Goal: Task Accomplishment & Management: Complete application form

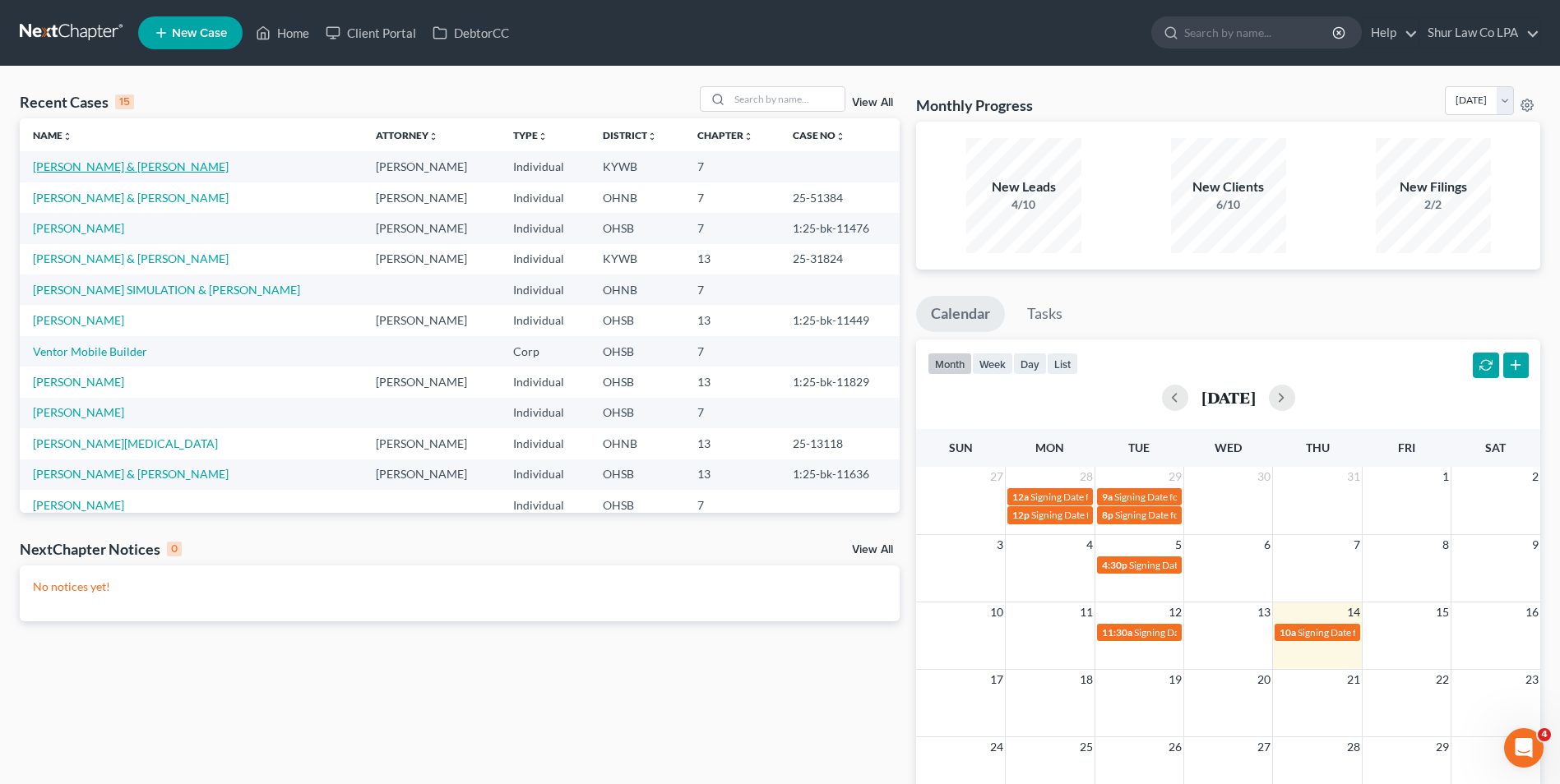
click at [113, 163] on link "[PERSON_NAME] & [PERSON_NAME]" at bounding box center [130, 166] width 196 height 14
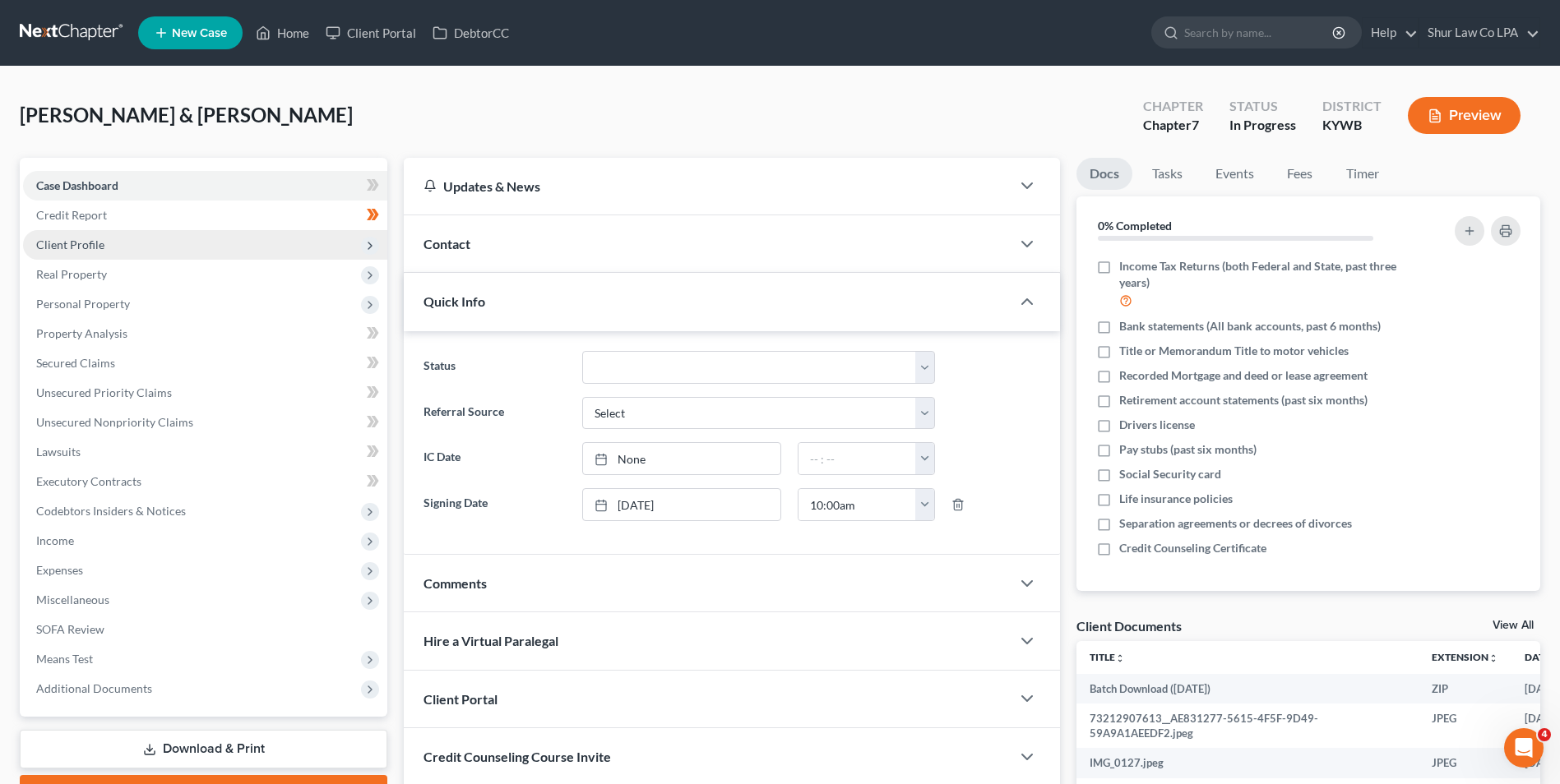
click at [95, 246] on span "Client Profile" at bounding box center [70, 244] width 69 height 14
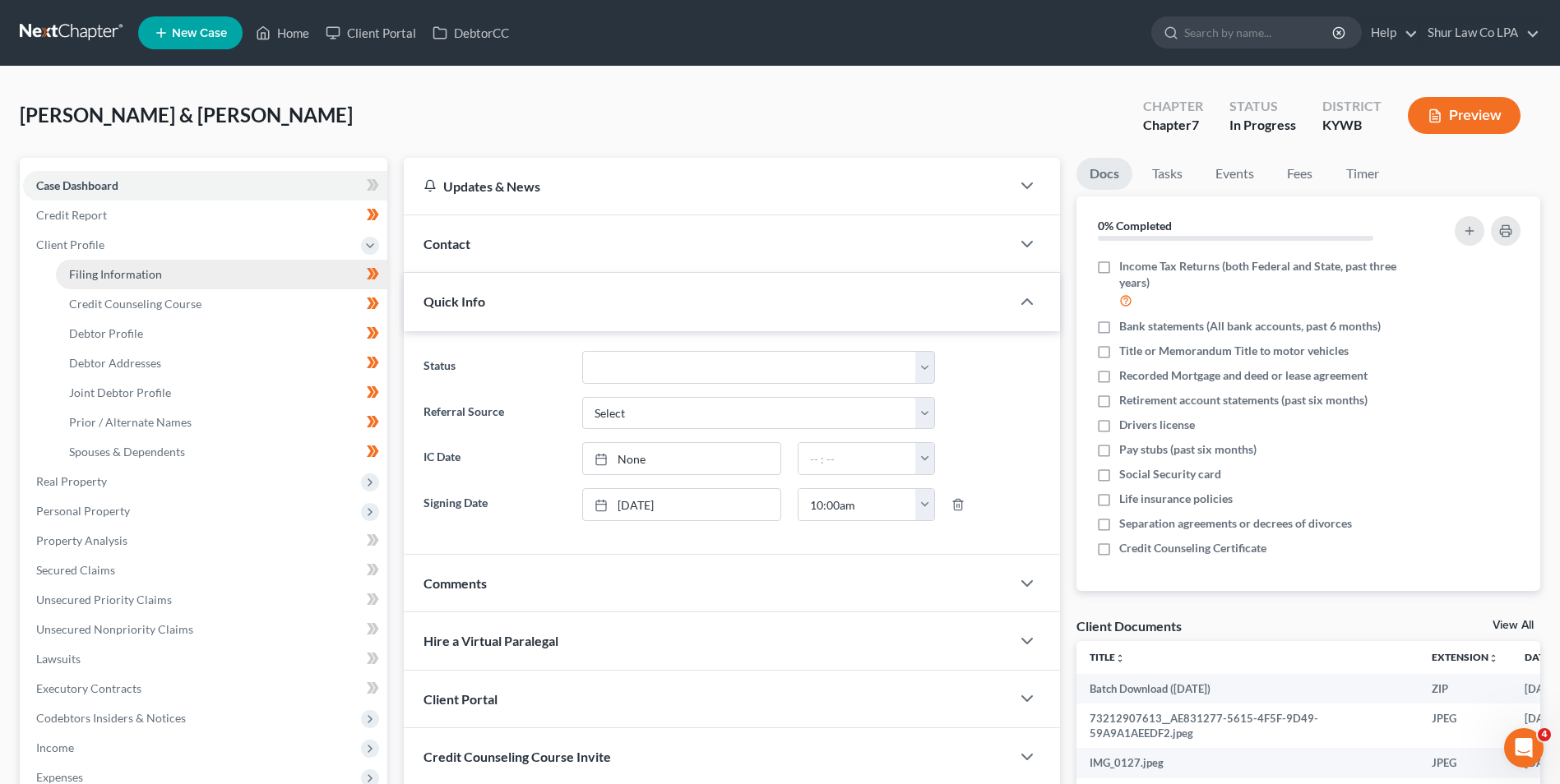
click at [108, 270] on span "Filing Information" at bounding box center [115, 274] width 93 height 14
select select "1"
select select "0"
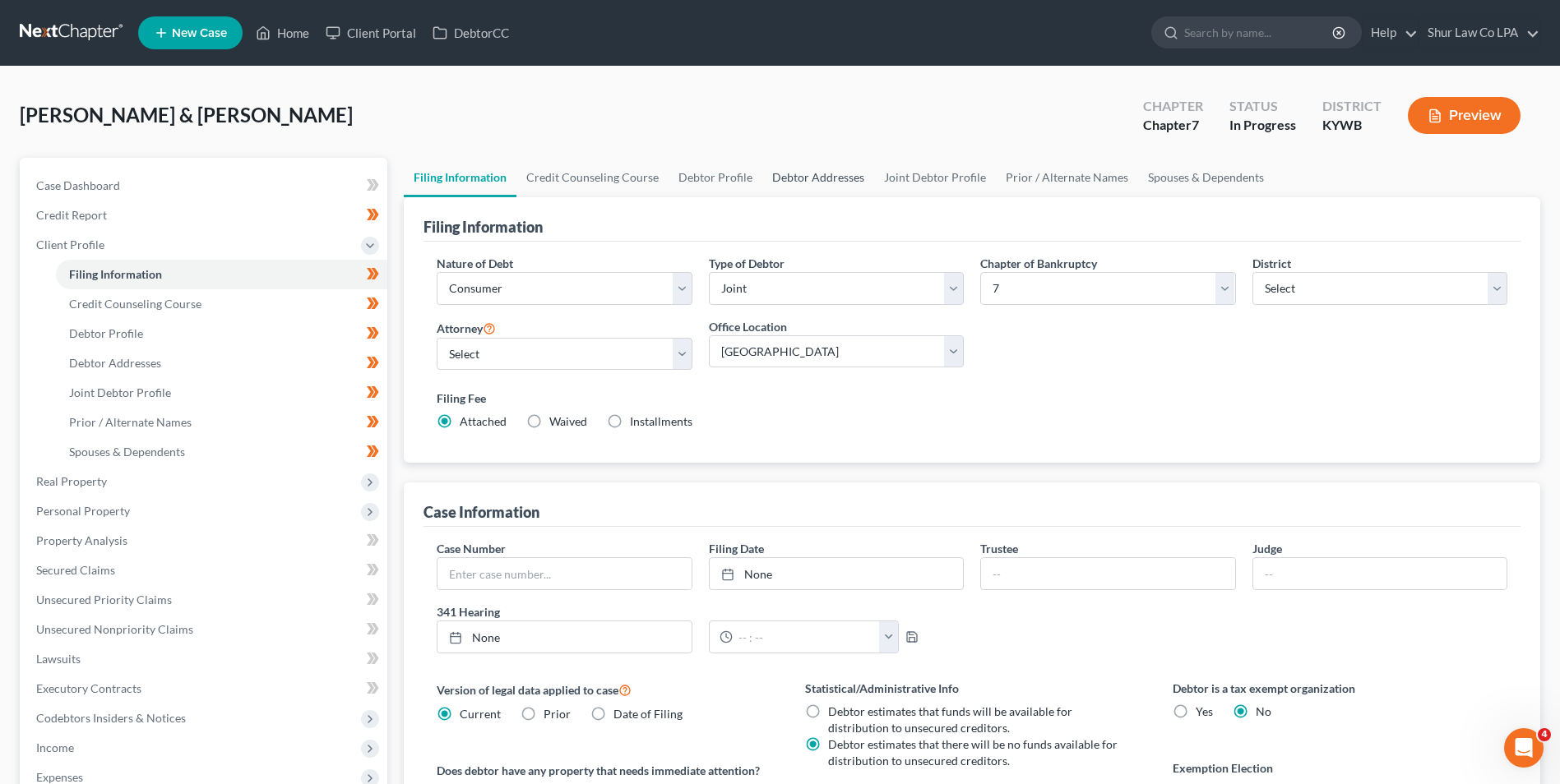
click at [828, 172] on link "Debtor Addresses" at bounding box center [818, 177] width 112 height 40
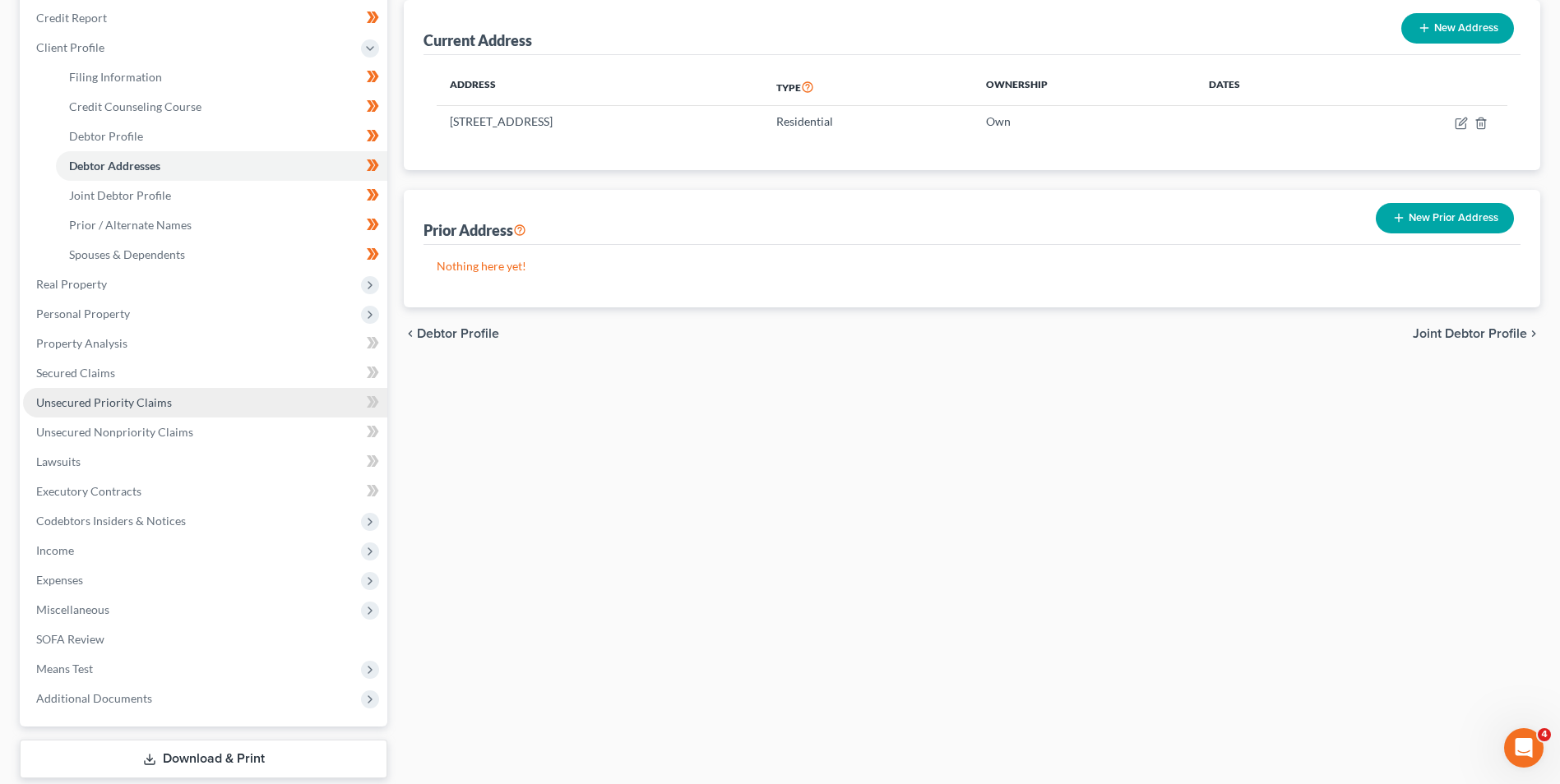
scroll to position [296, 0]
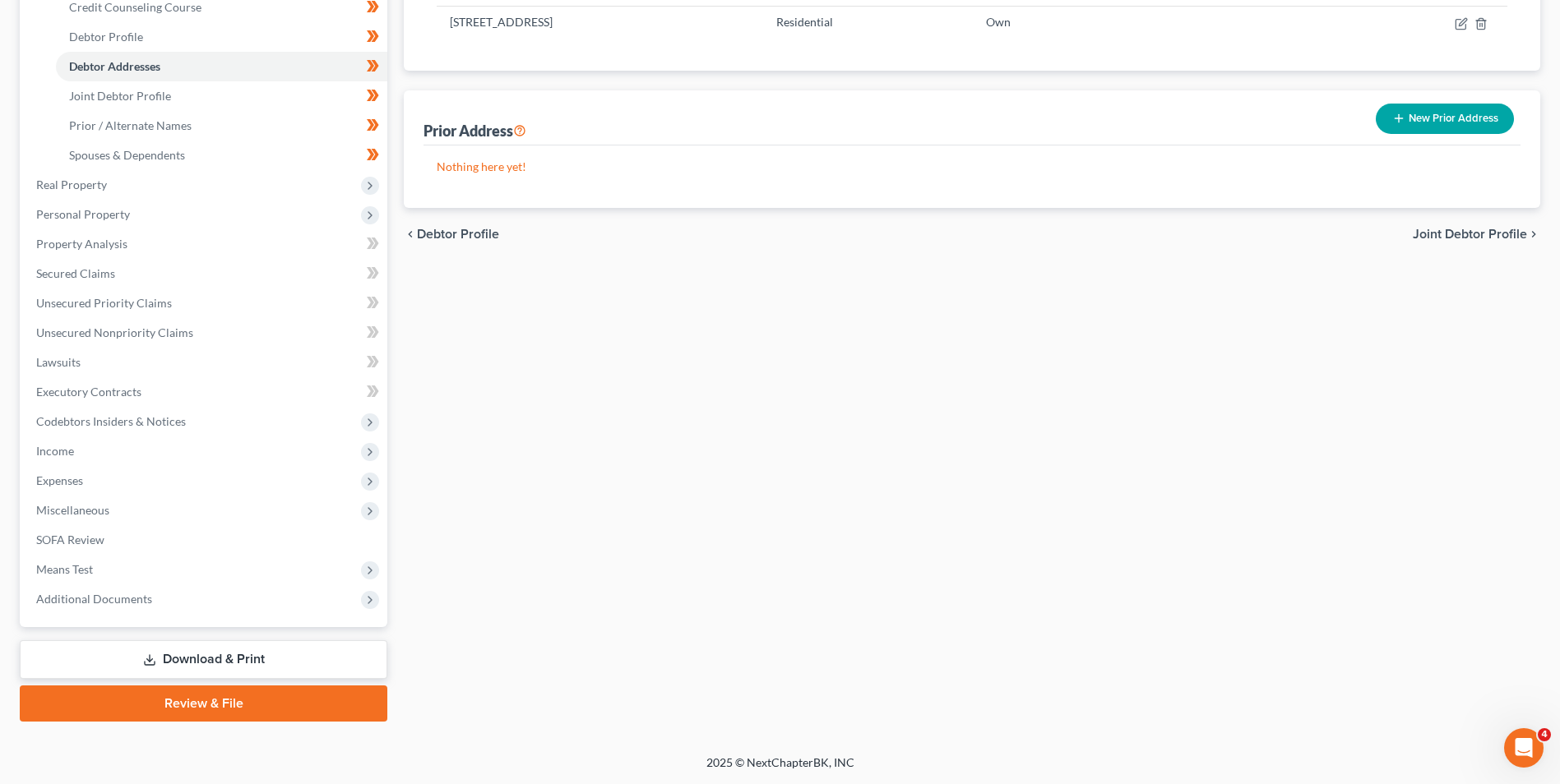
click at [203, 654] on link "Download & Print" at bounding box center [203, 659] width 367 height 39
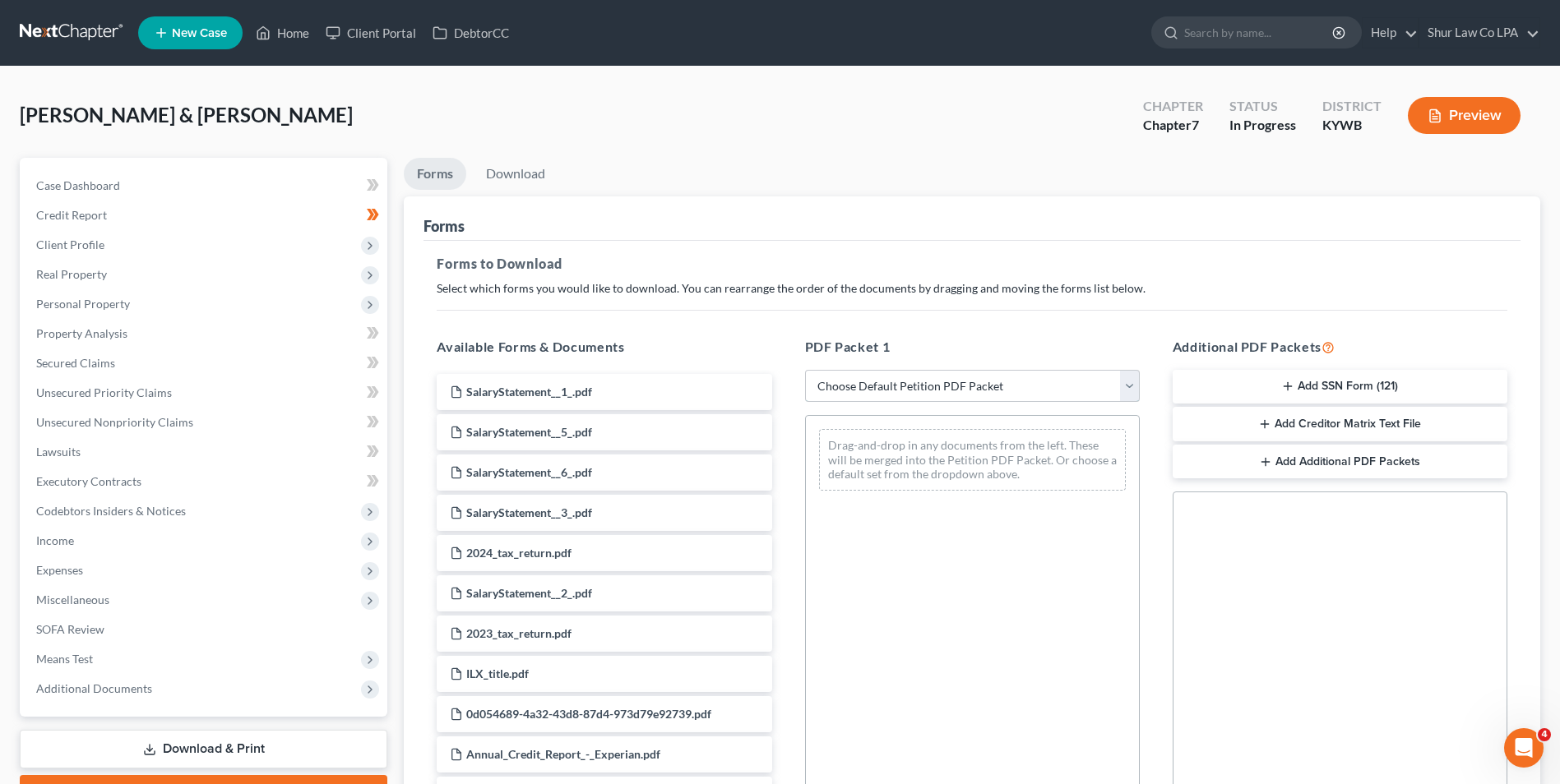
click at [1124, 380] on select "Choose Default Petition PDF Packet Complete Bankruptcy Petition (all forms and …" at bounding box center [972, 386] width 334 height 33
select select "0"
click at [810, 370] on select "Choose Default Petition PDF Packet Complete Bankruptcy Petition (all forms and …" at bounding box center [972, 386] width 334 height 33
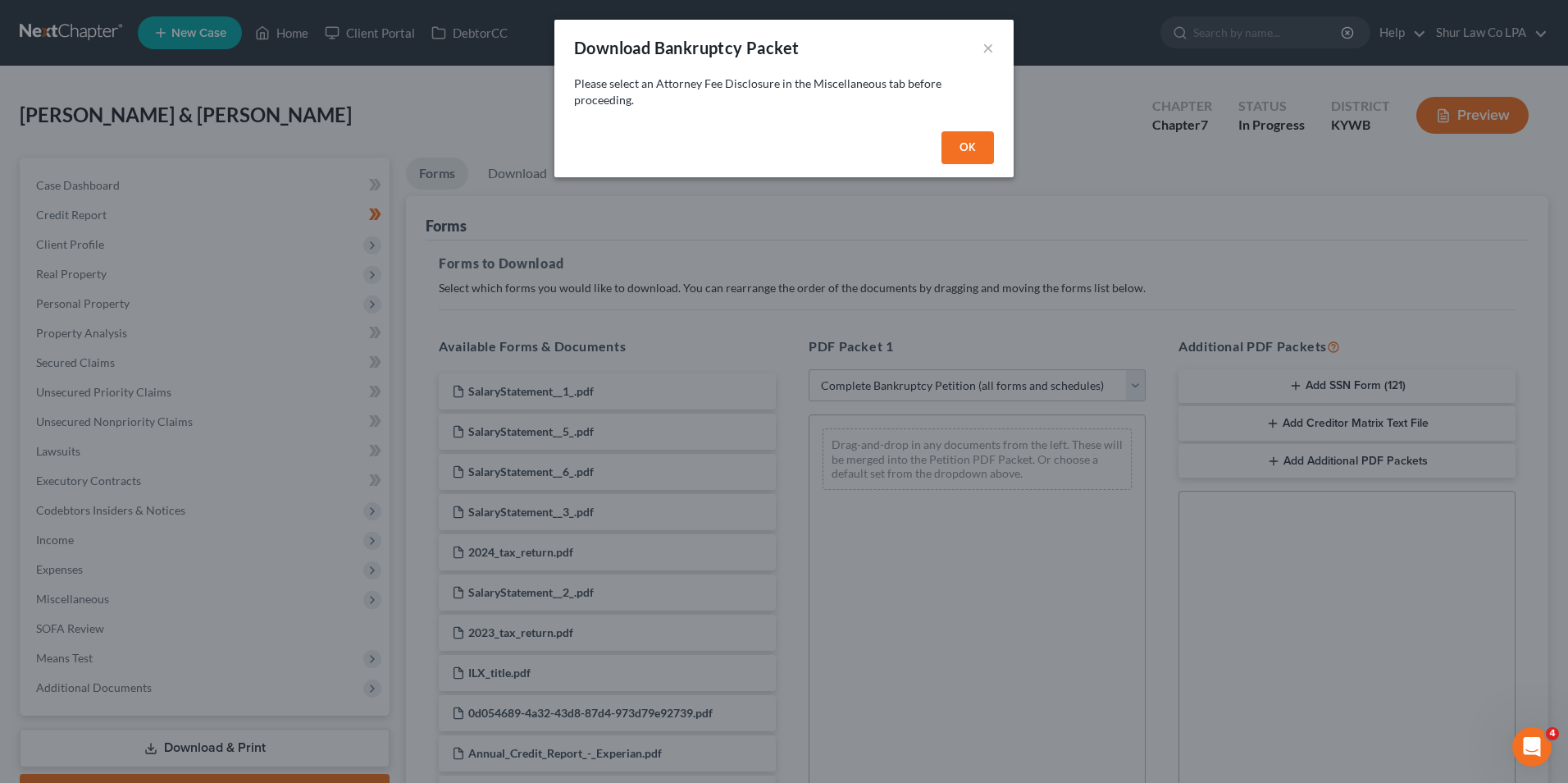
click at [981, 145] on button "OK" at bounding box center [968, 148] width 52 height 33
select select
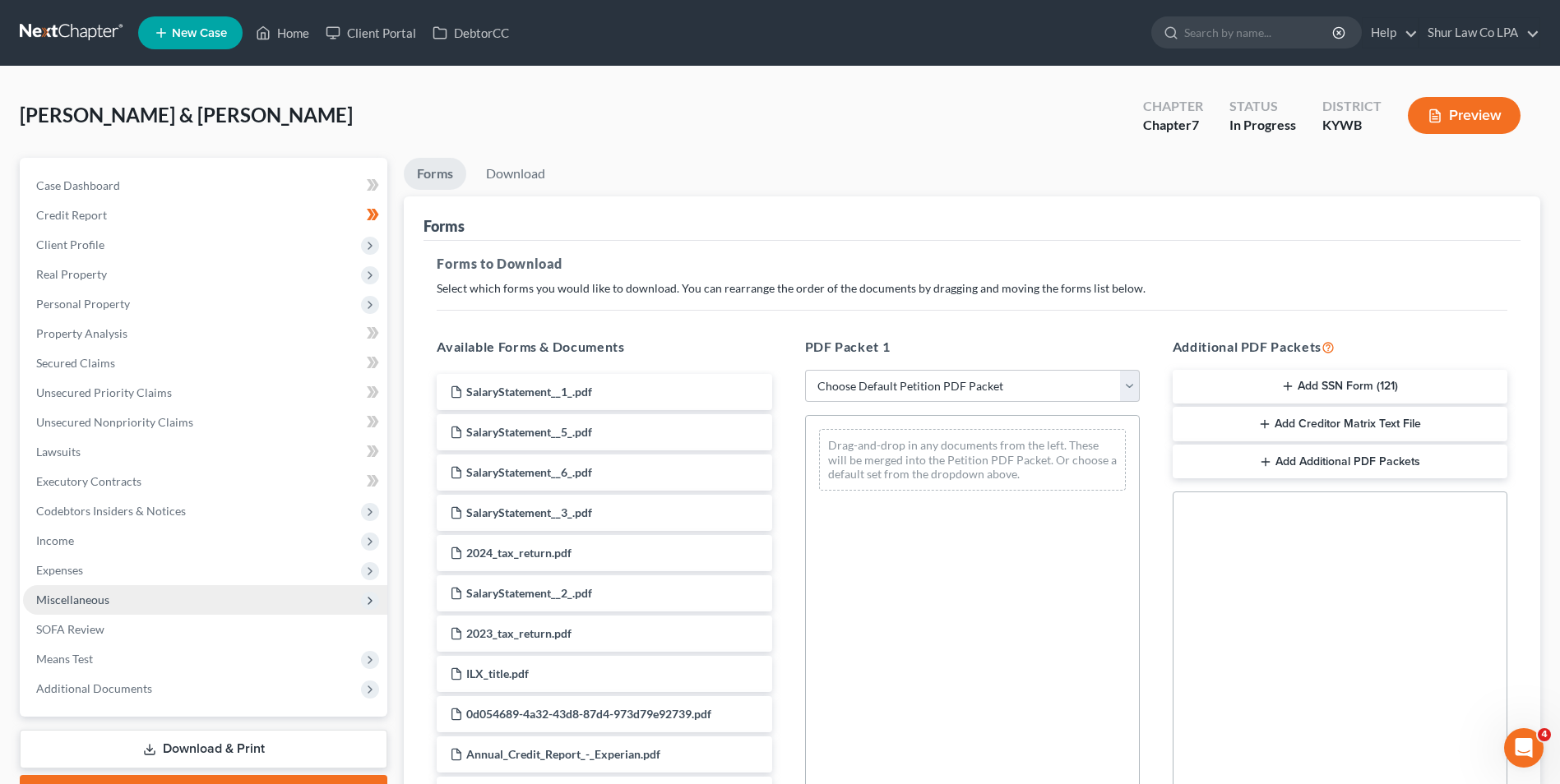
click at [71, 588] on span "Miscellaneous" at bounding box center [205, 600] width 364 height 30
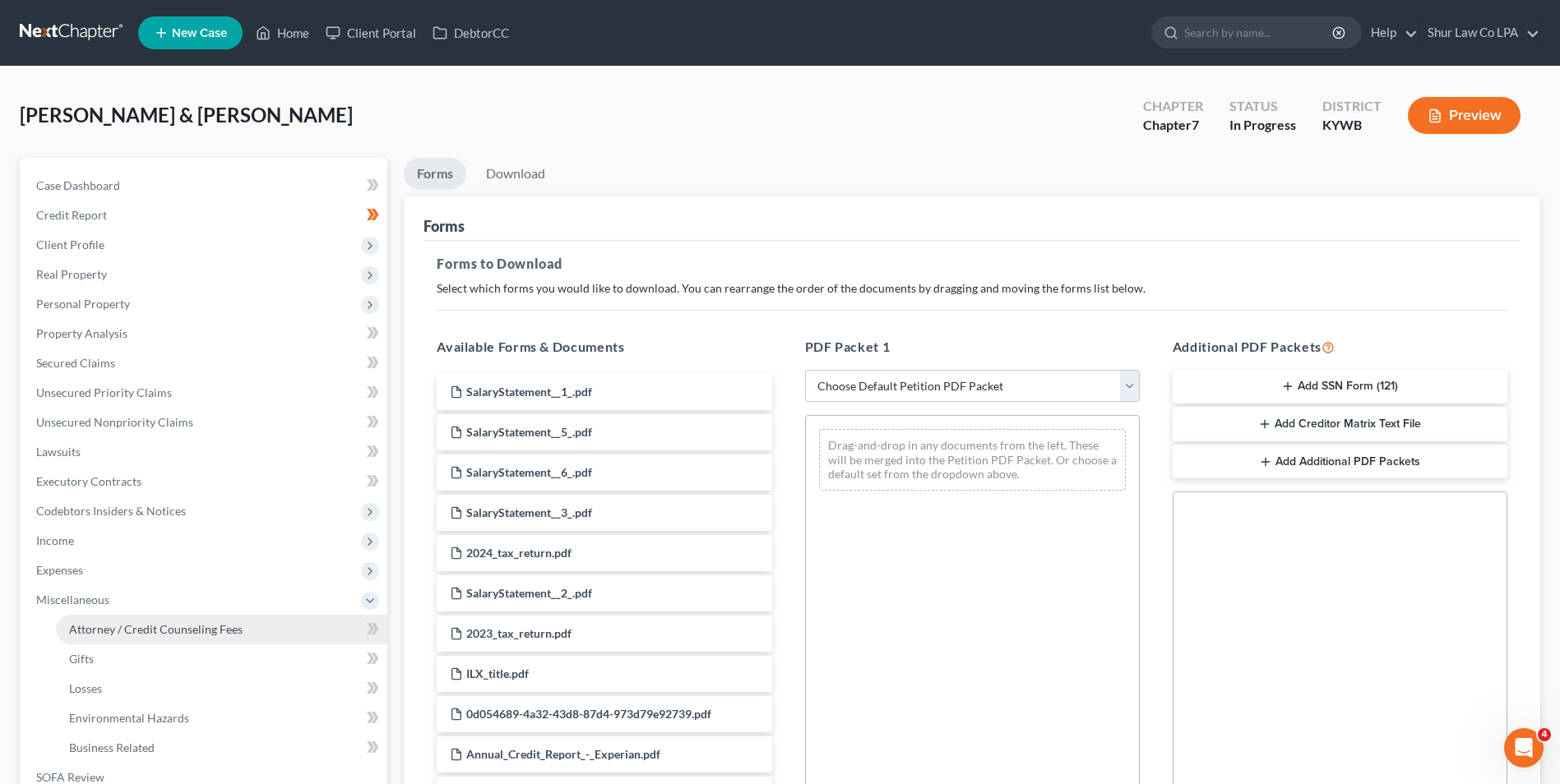
click at [102, 639] on link "Attorney / Credit Counseling Fees" at bounding box center [221, 630] width 331 height 30
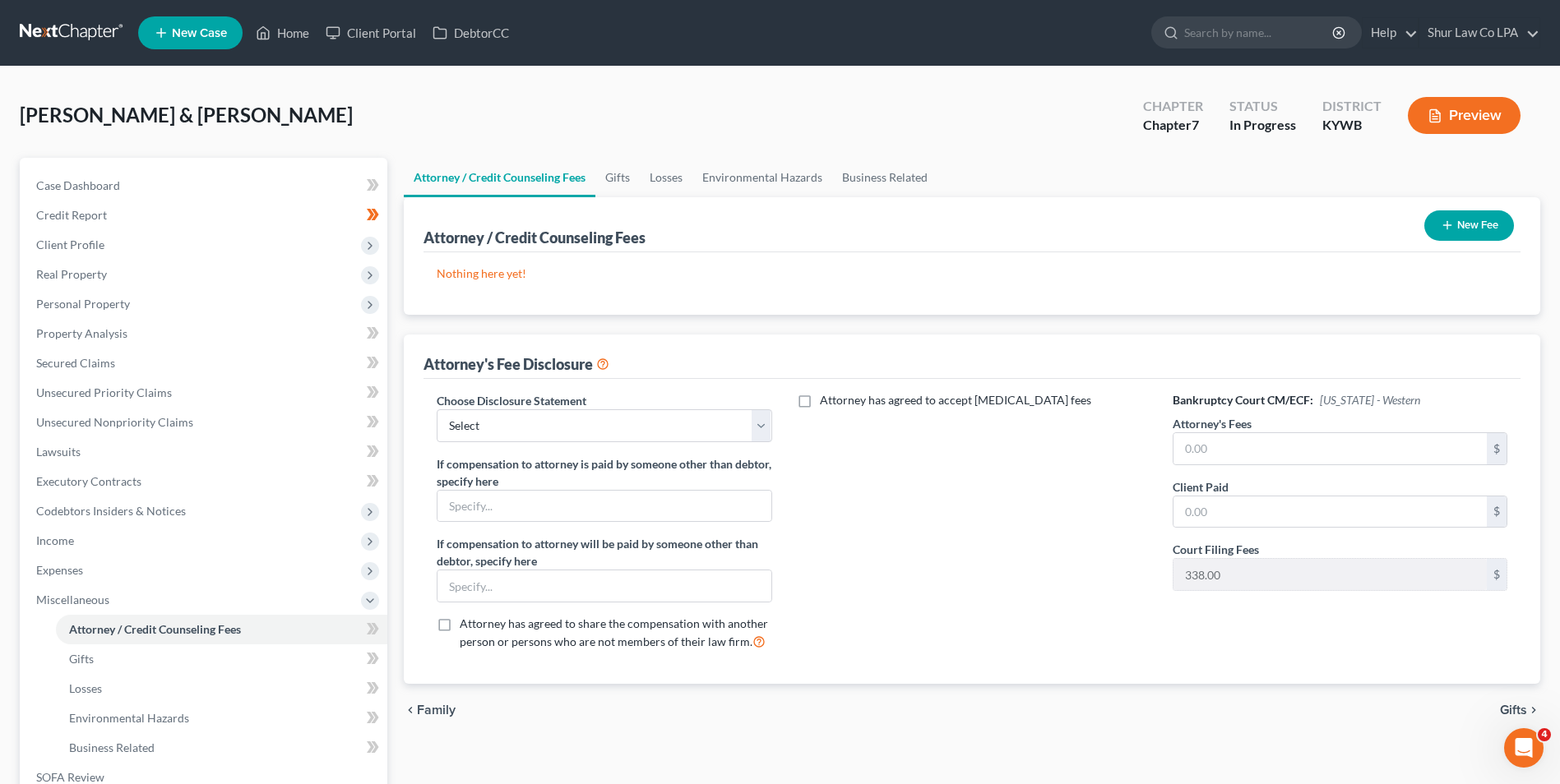
click at [1482, 229] on button "New Fee" at bounding box center [1468, 225] width 90 height 30
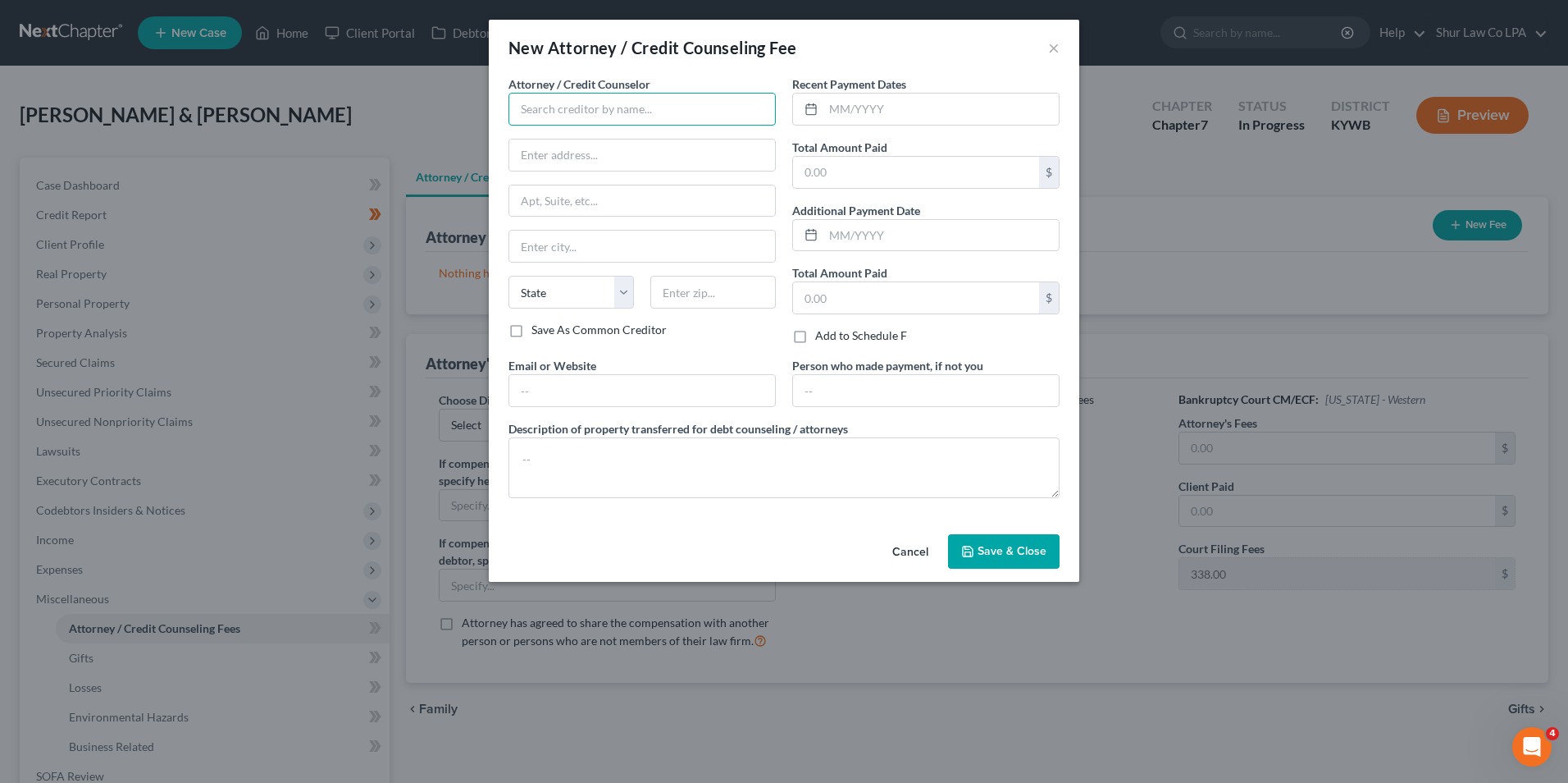
click at [646, 104] on input "text" at bounding box center [642, 109] width 267 height 33
type input "Attorney, Shur Law Co LPA"
type input "7310 Turfway Rd."
type input "Ste. 550"
type input "https://meet.goto.com/TonyaVanBenschoten"
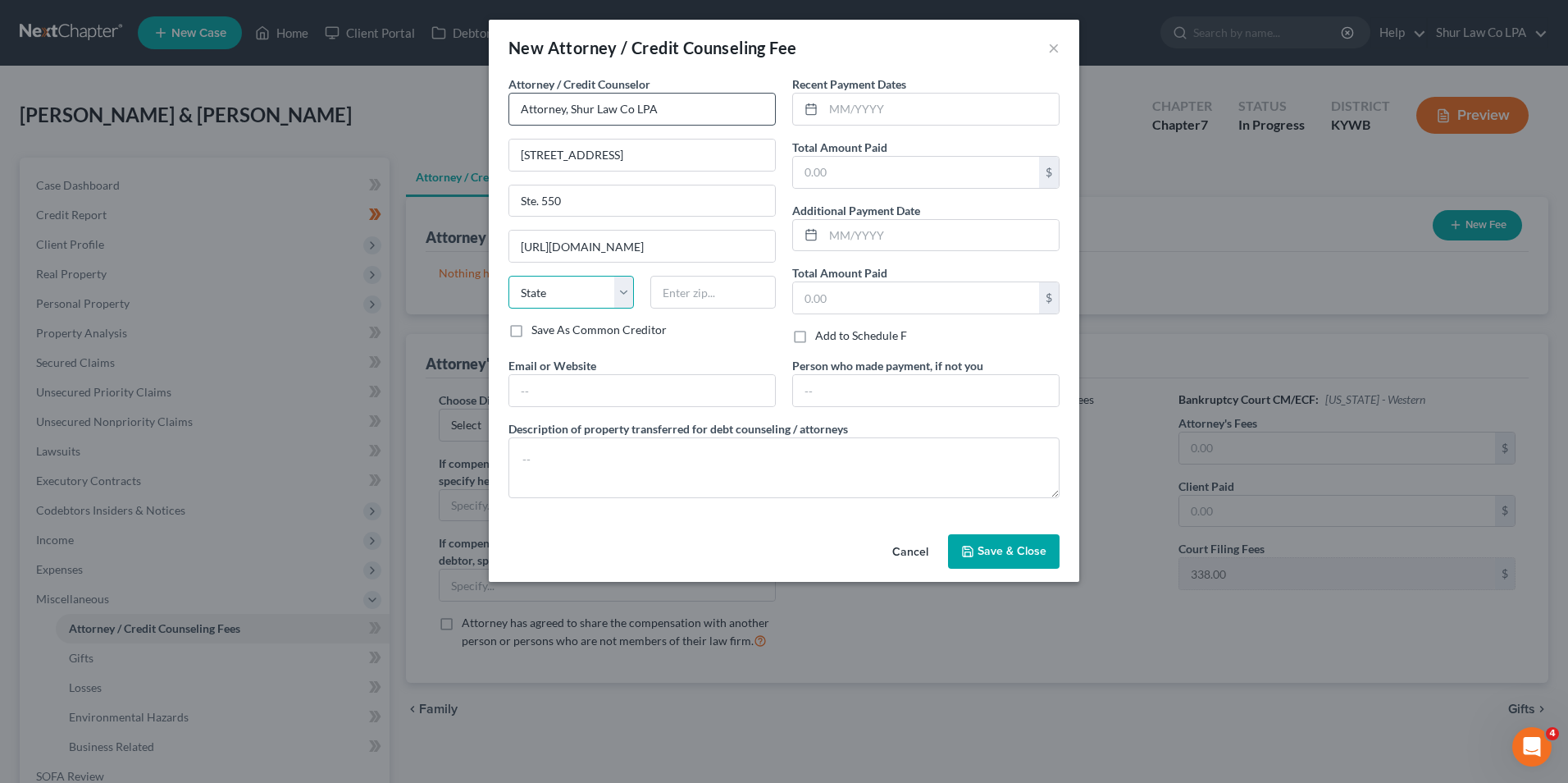
select select "18"
type input "41091"
type input "[PERSON_NAME][EMAIL_ADDRESS][DOMAIN_NAME]"
type input "Union"
click at [850, 107] on input "text" at bounding box center [942, 109] width 235 height 31
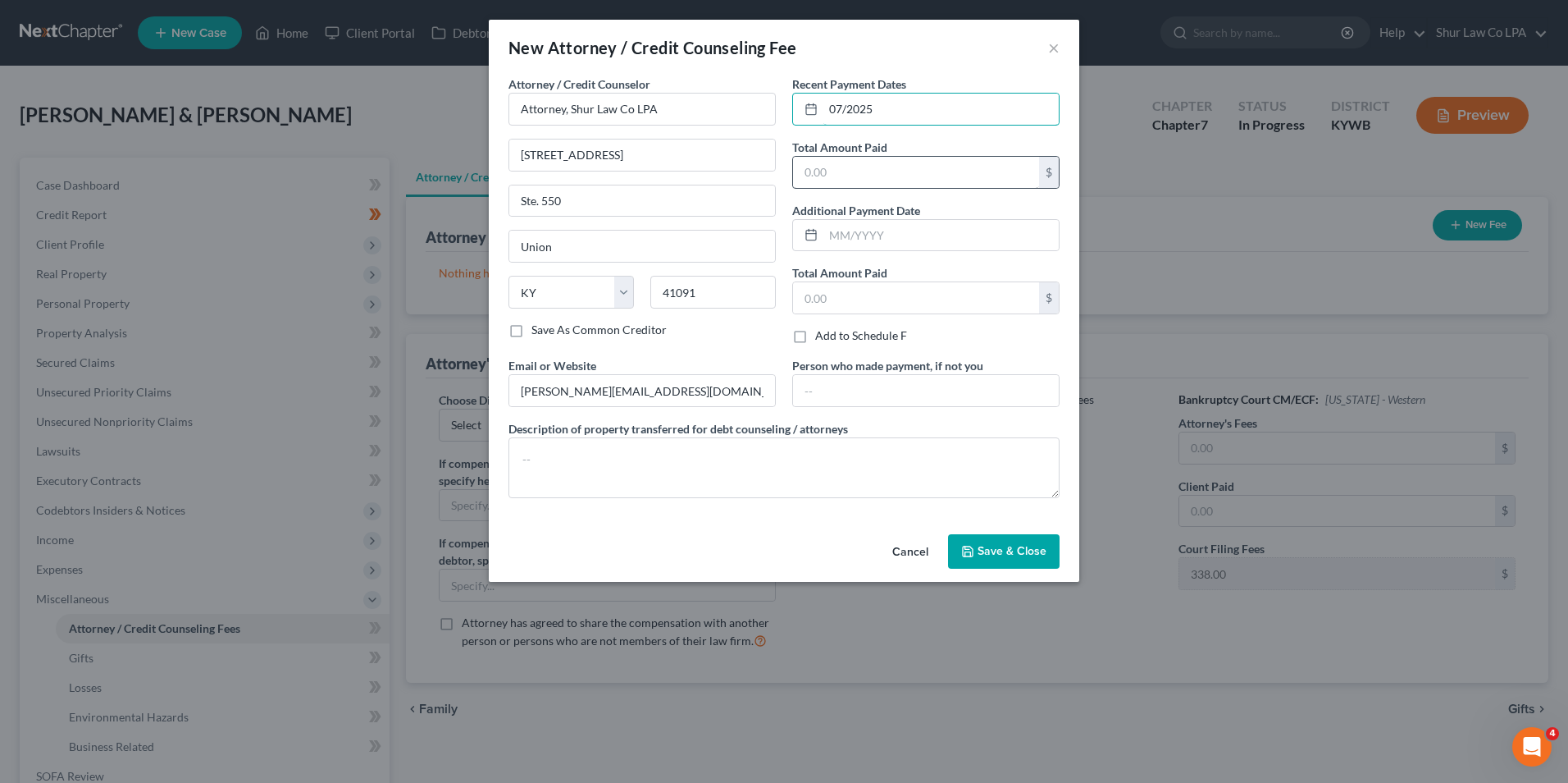
type input "07/2025"
click at [862, 179] on input "text" at bounding box center [916, 173] width 246 height 31
type input "500"
click at [853, 237] on input "text" at bounding box center [942, 235] width 235 height 31
type input "8/2025"
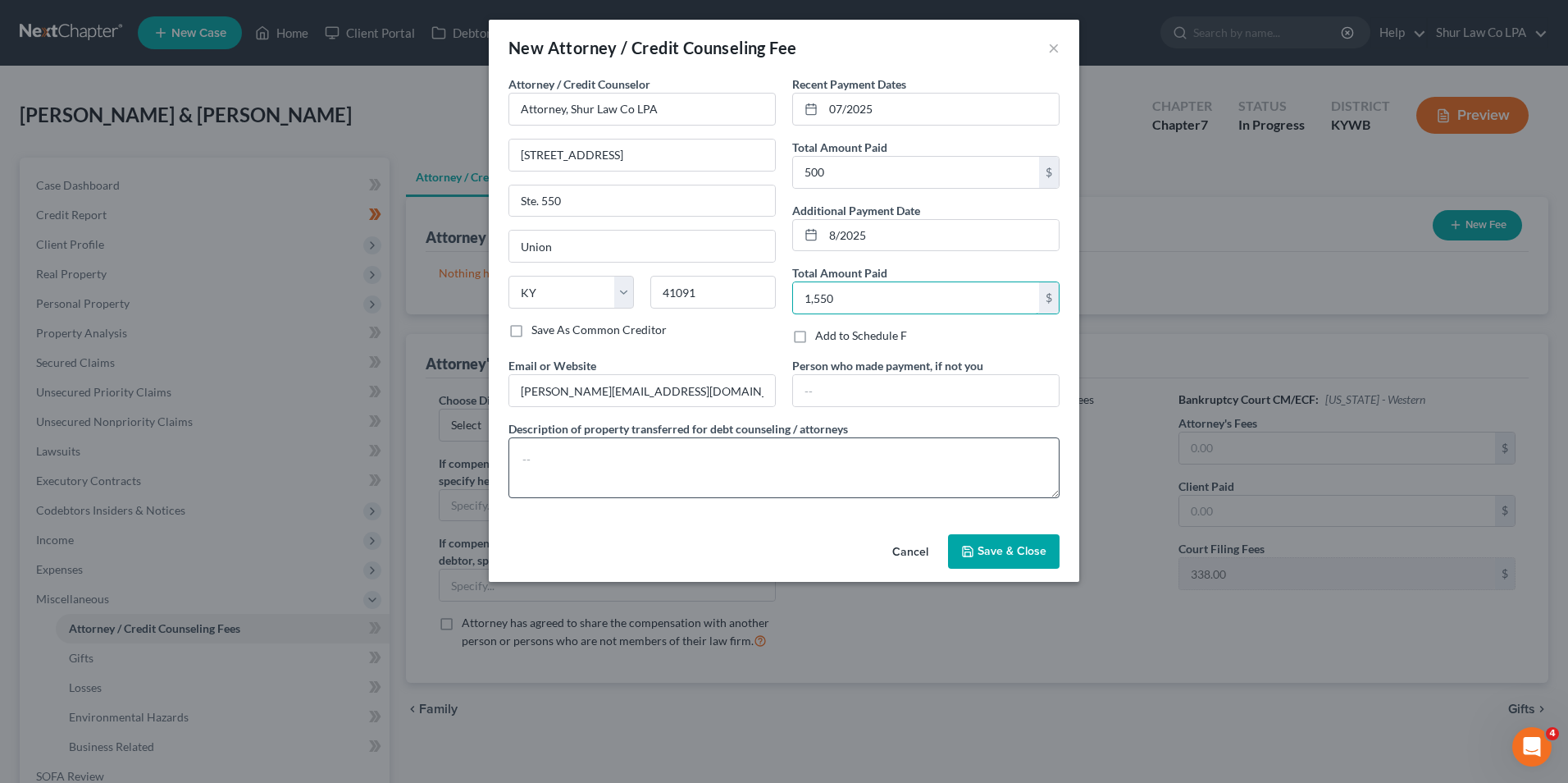
type input "1,550"
click at [655, 453] on textarea at bounding box center [784, 468] width 551 height 61
type textarea "Attorney fee"
click at [1000, 564] on button "Save & Close" at bounding box center [1004, 552] width 112 height 35
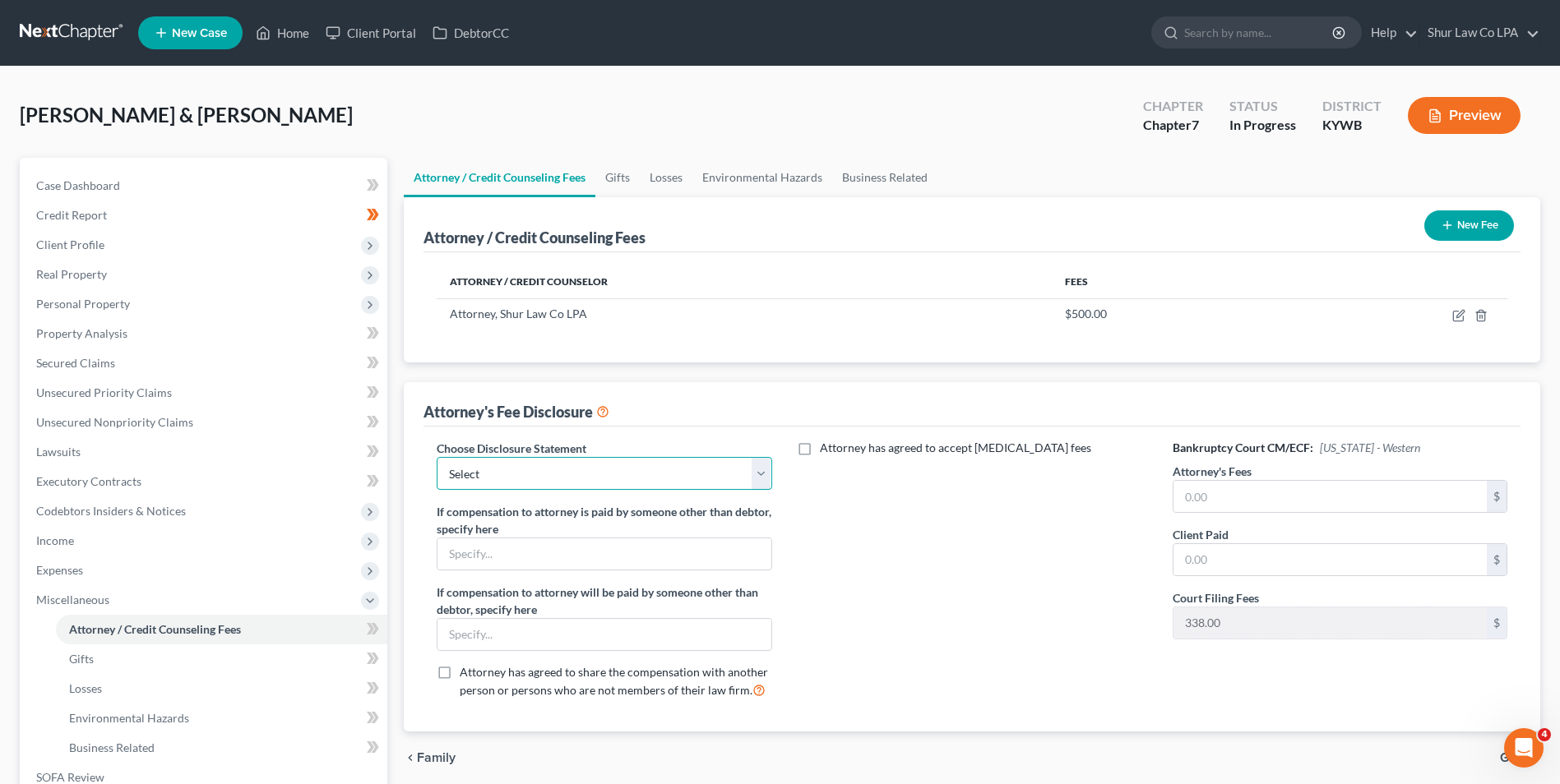
click at [754, 473] on select "Select Fee Disclosure" at bounding box center [604, 473] width 334 height 33
select select "0"
click at [437, 457] on select "Select Fee Disclosure" at bounding box center [604, 473] width 334 height 33
click at [1259, 501] on input "text" at bounding box center [1330, 496] width 313 height 31
type input "2,050"
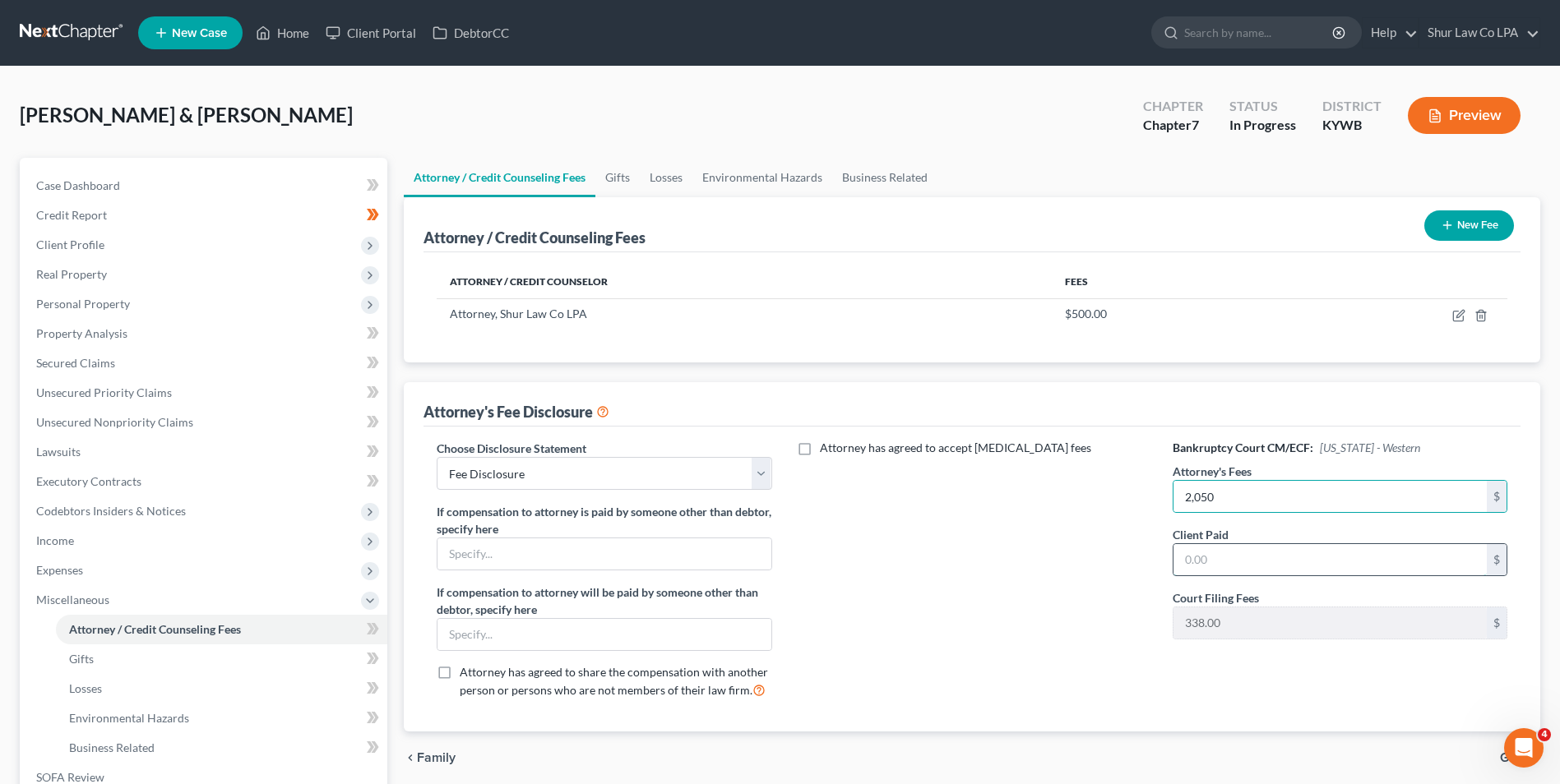
click at [1230, 557] on input "text" at bounding box center [1330, 559] width 313 height 31
type input "2,050"
click at [980, 599] on div "Attorney has agreed to accept retainer fees" at bounding box center [972, 575] width 367 height 272
click at [1472, 231] on button "New Fee" at bounding box center [1468, 225] width 90 height 30
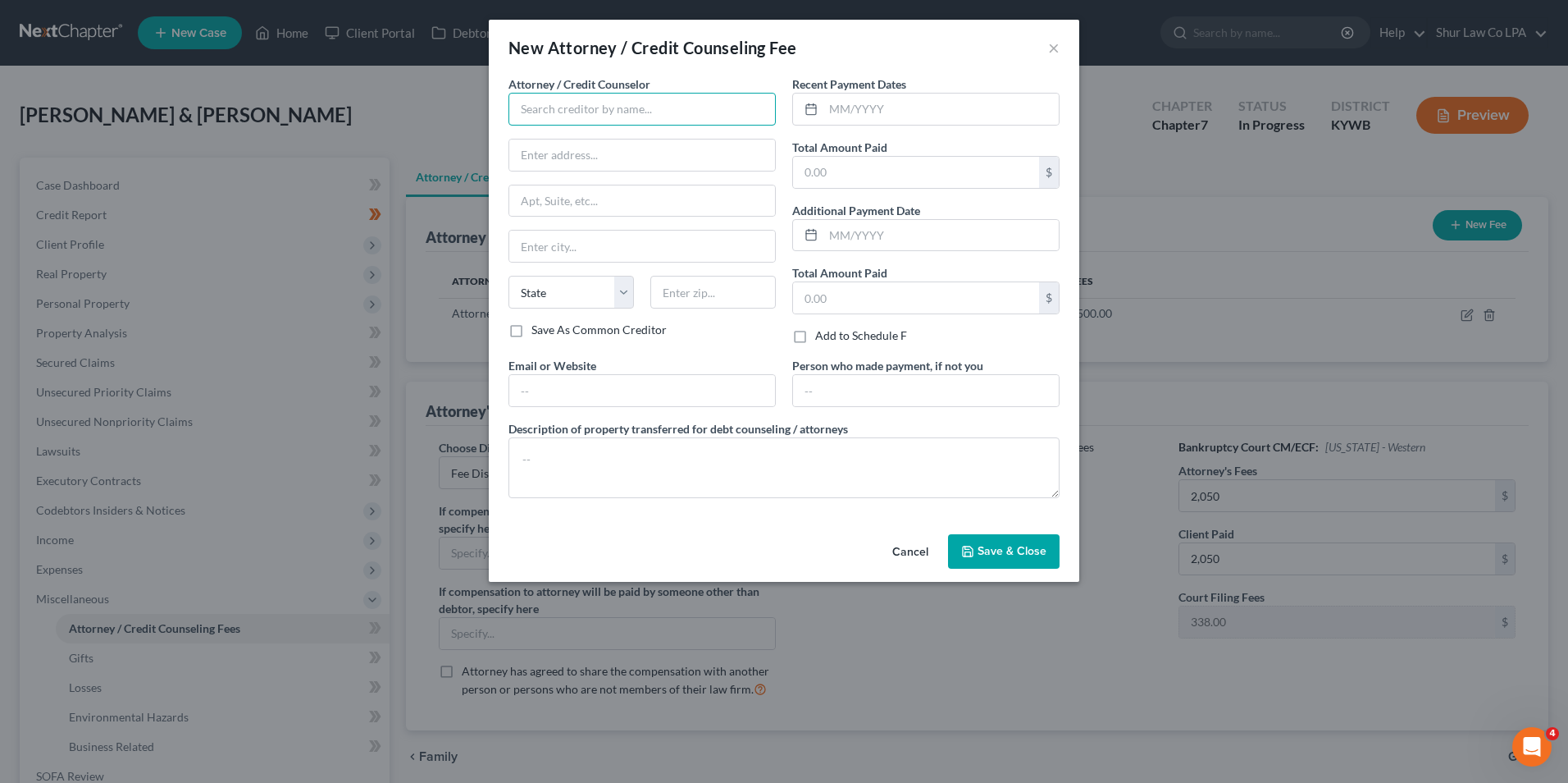
click at [571, 109] on input "text" at bounding box center [642, 109] width 267 height 33
click at [559, 142] on div "DebtorCC" at bounding box center [606, 137] width 171 height 16
type input "DebtorCC"
type input "378 Summit Ave"
type input "Jersey City"
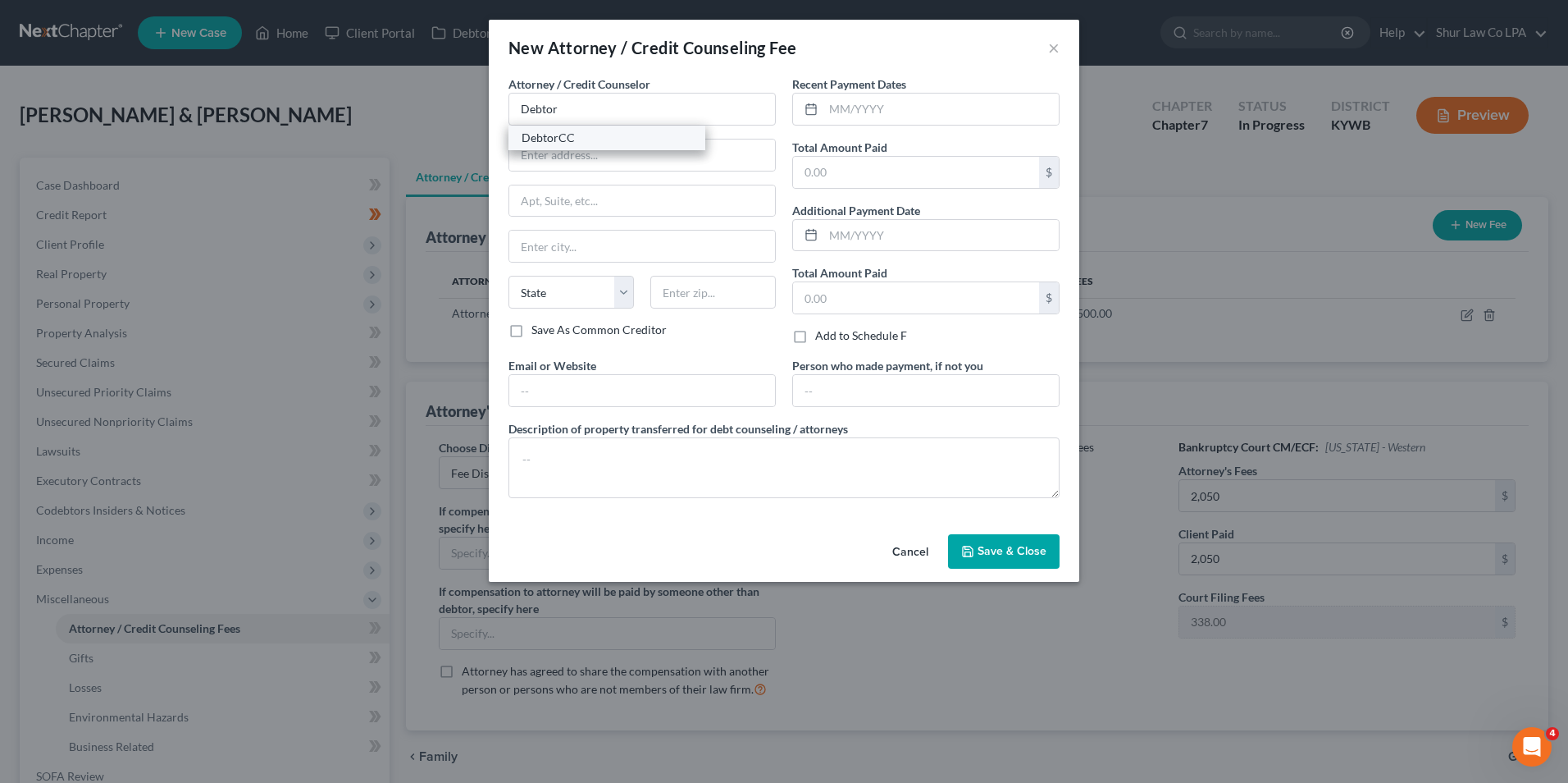
select select "33"
type input "07306"
click at [821, 166] on input "text" at bounding box center [916, 173] width 246 height 31
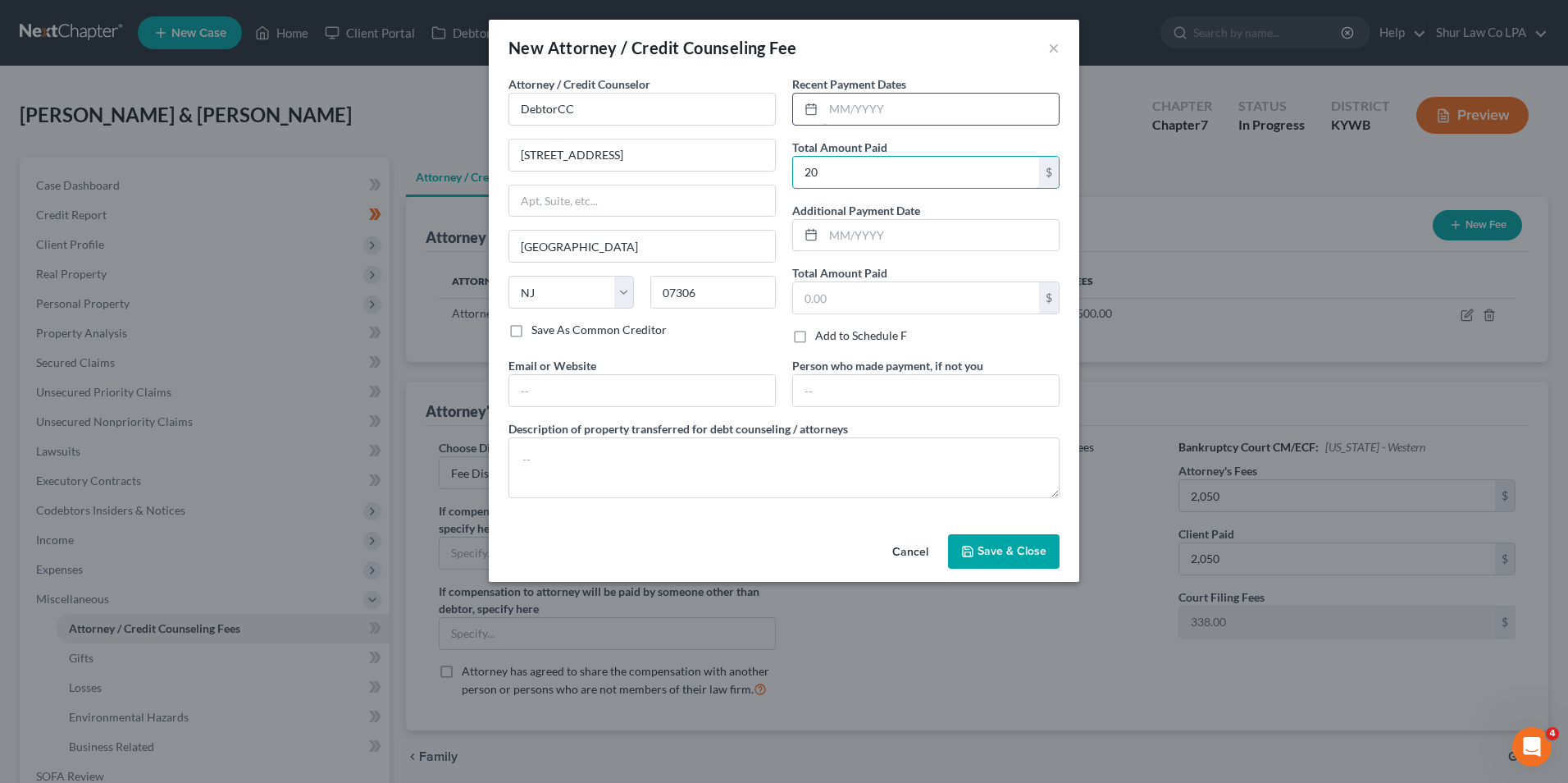
type input "20"
click at [885, 108] on input "text" at bounding box center [942, 109] width 235 height 31
type input "06/2025"
click at [625, 457] on textarea at bounding box center [784, 468] width 551 height 61
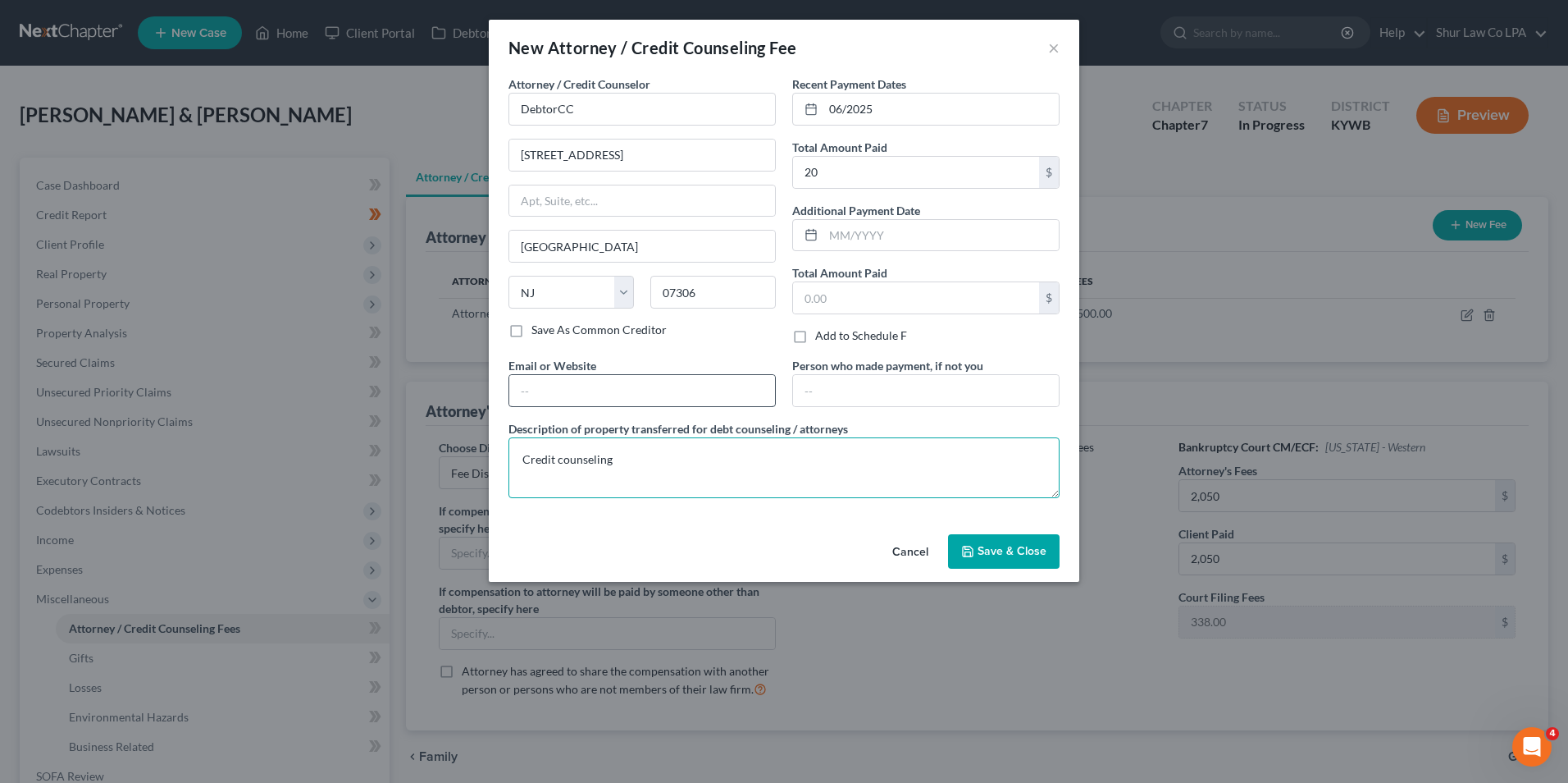
type textarea "Credit counseling"
click at [577, 384] on input "text" at bounding box center [643, 391] width 266 height 31
type input "[DOMAIN_NAME]"
click at [978, 547] on span "Save & Close" at bounding box center [1012, 551] width 68 height 14
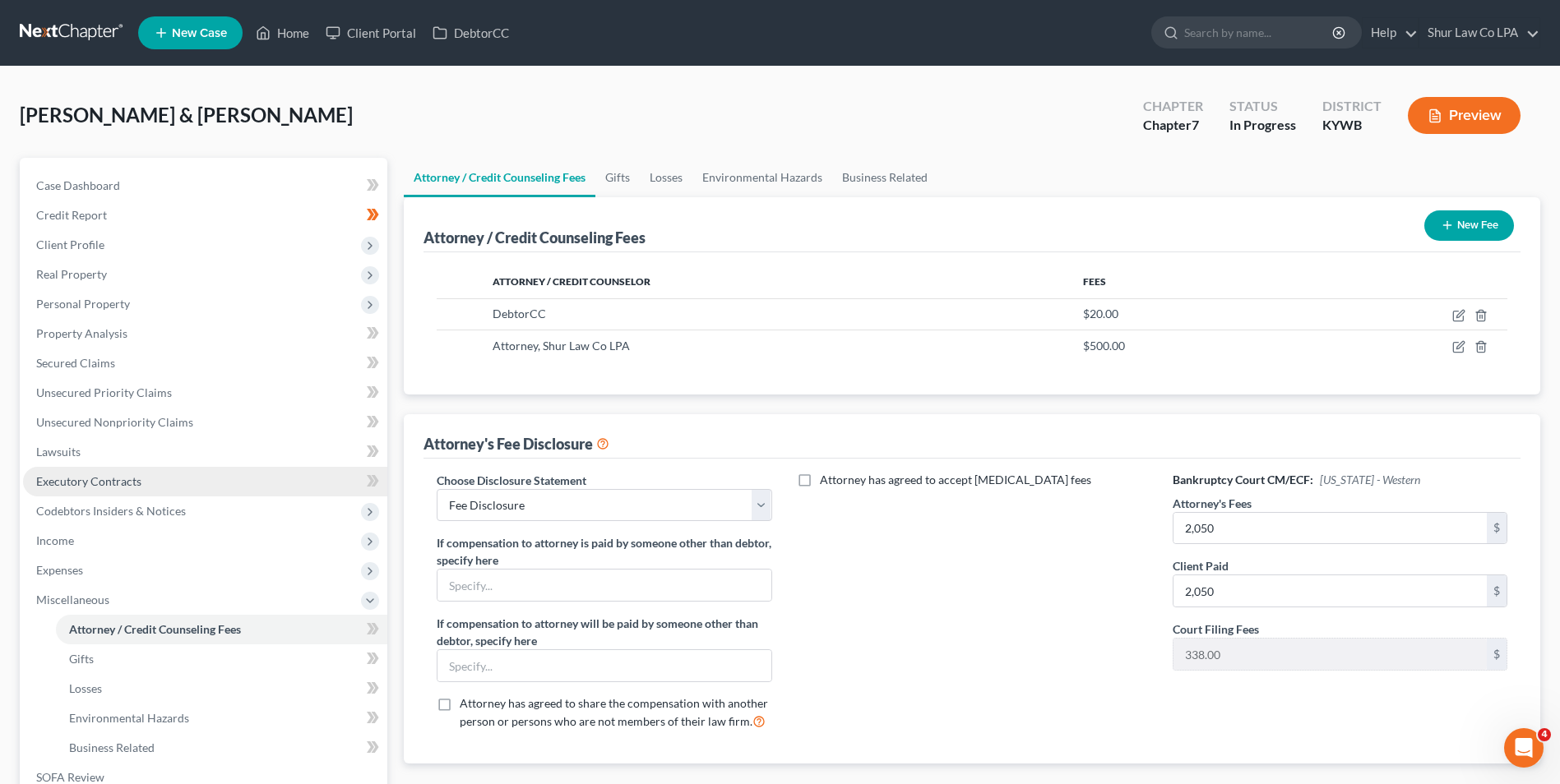
click at [141, 482] on link "Executory Contracts" at bounding box center [205, 481] width 364 height 30
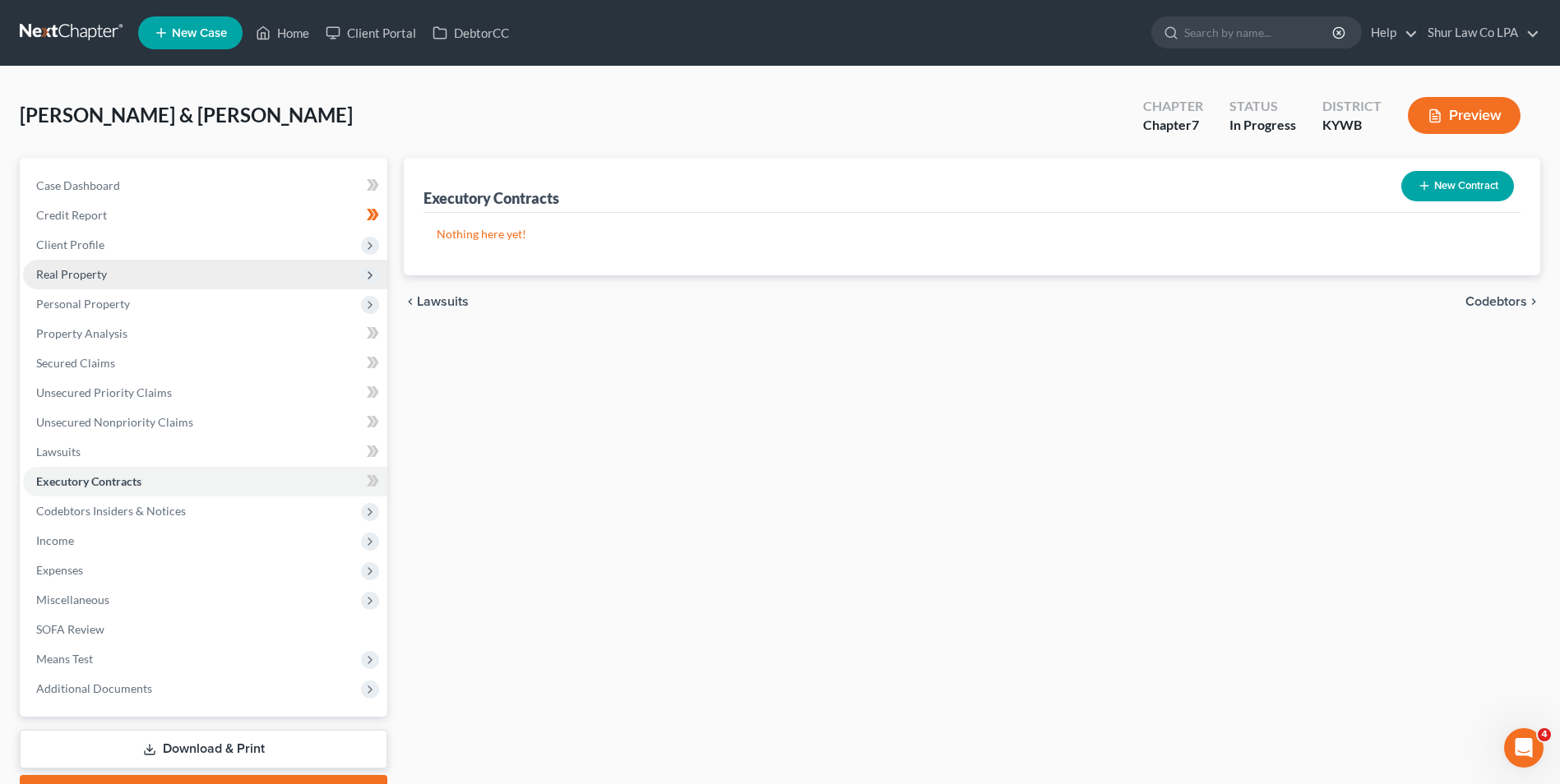
click at [111, 282] on span "Real Property" at bounding box center [205, 274] width 364 height 30
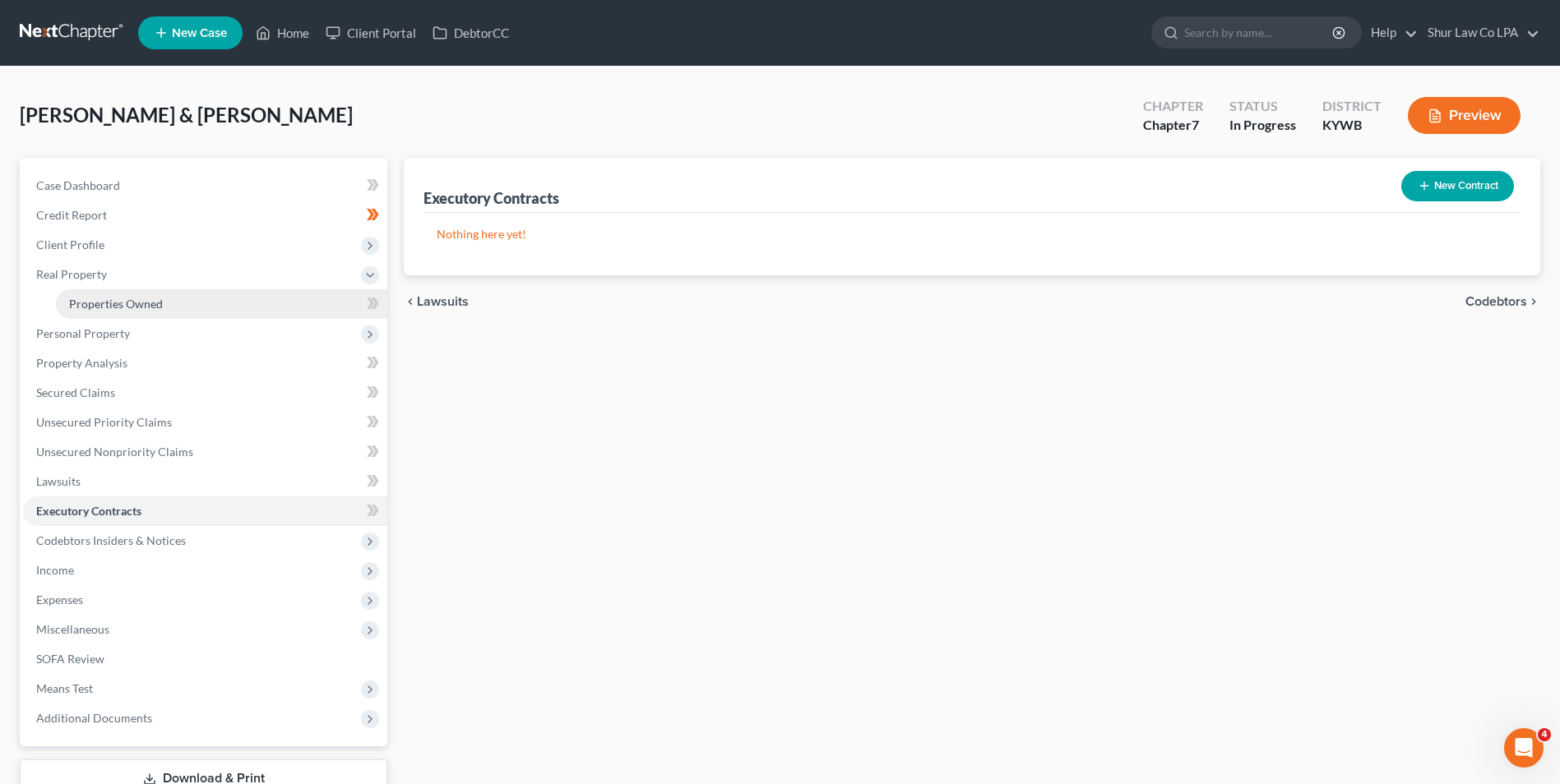
click at [110, 300] on span "Properties Owned" at bounding box center [115, 303] width 94 height 14
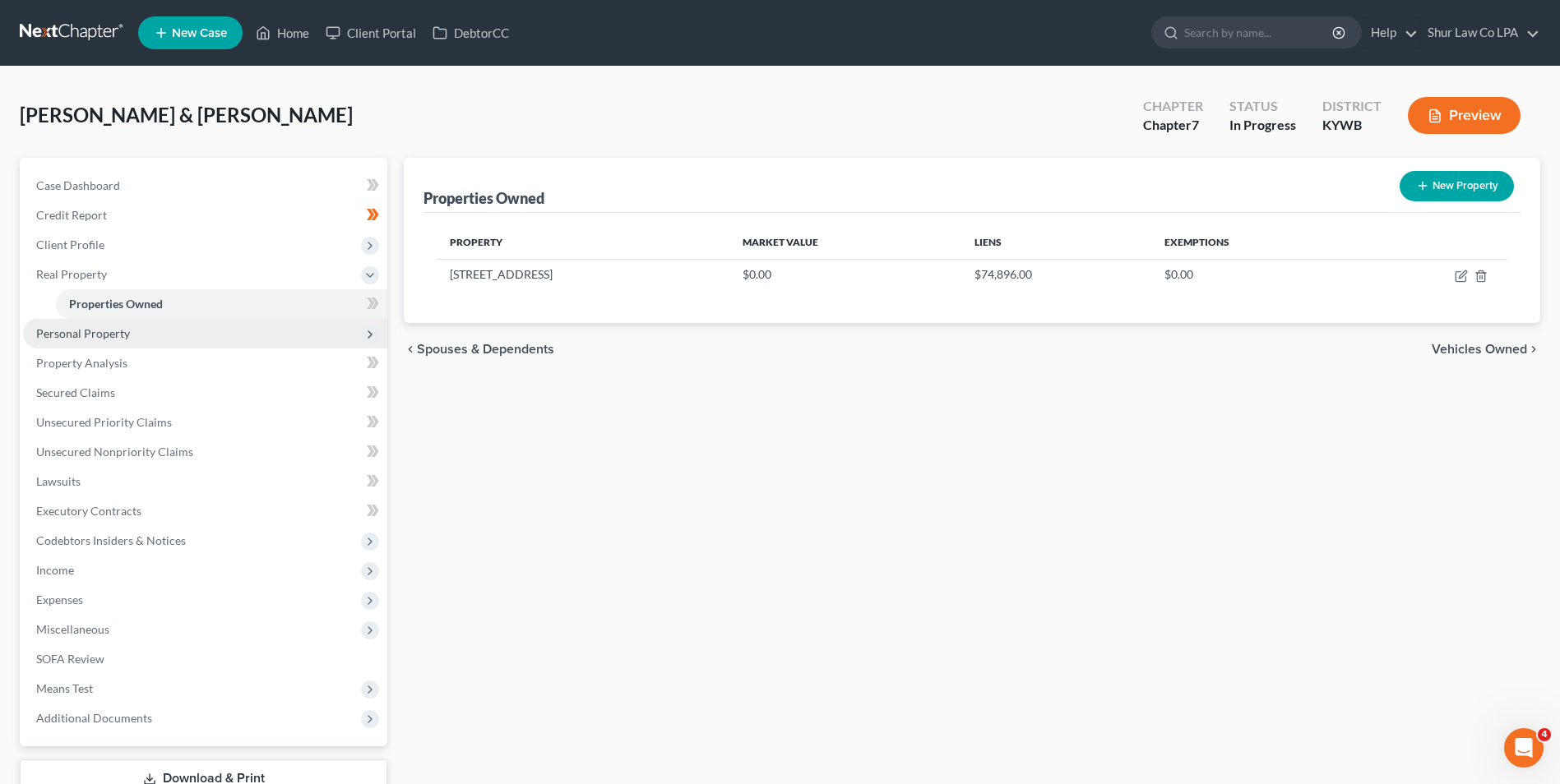
click at [96, 333] on span "Personal Property" at bounding box center [82, 333] width 94 height 14
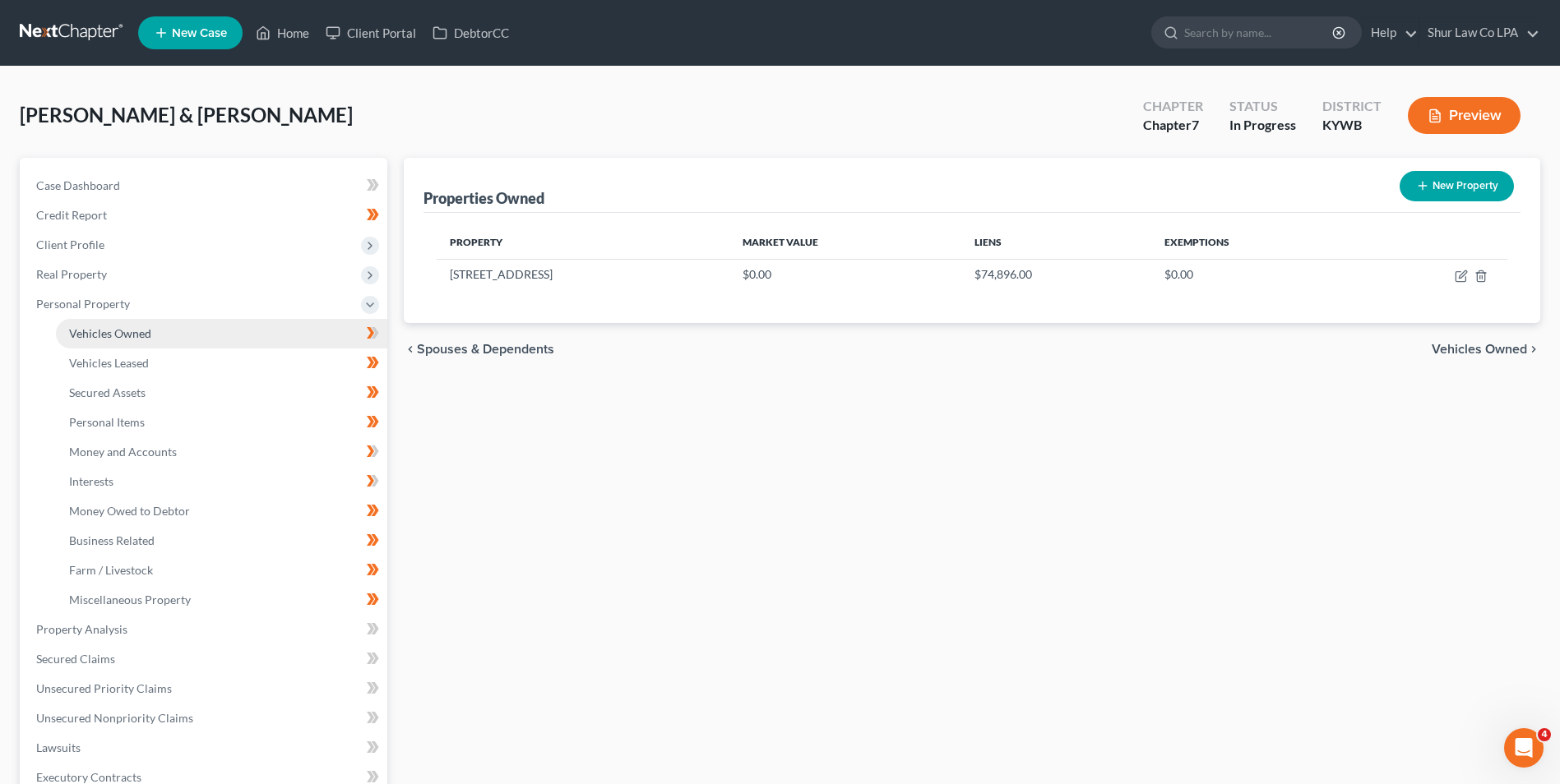
click at [113, 332] on span "Vehicles Owned" at bounding box center [109, 333] width 82 height 14
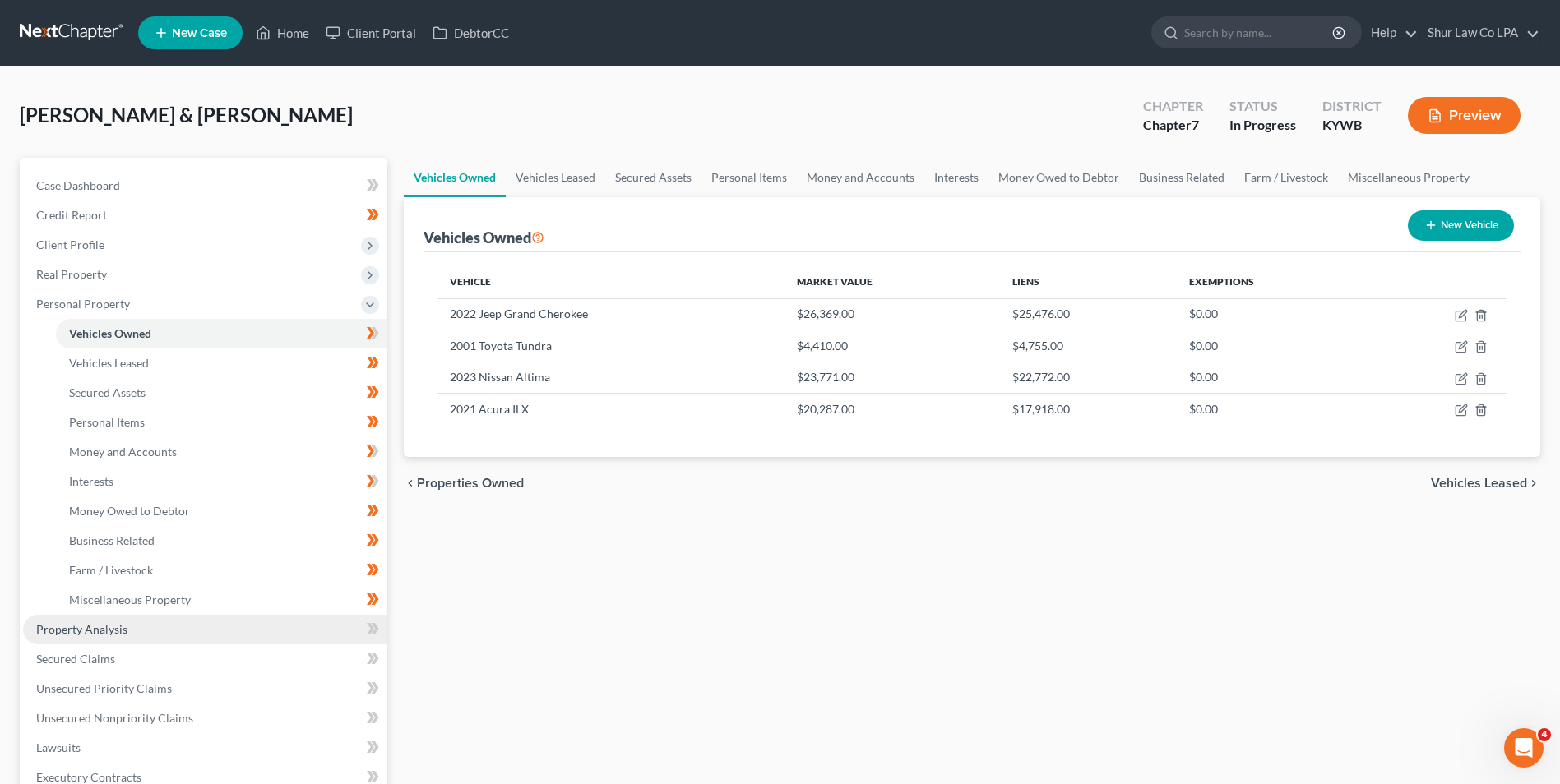
click at [87, 634] on span "Property Analysis" at bounding box center [81, 629] width 91 height 14
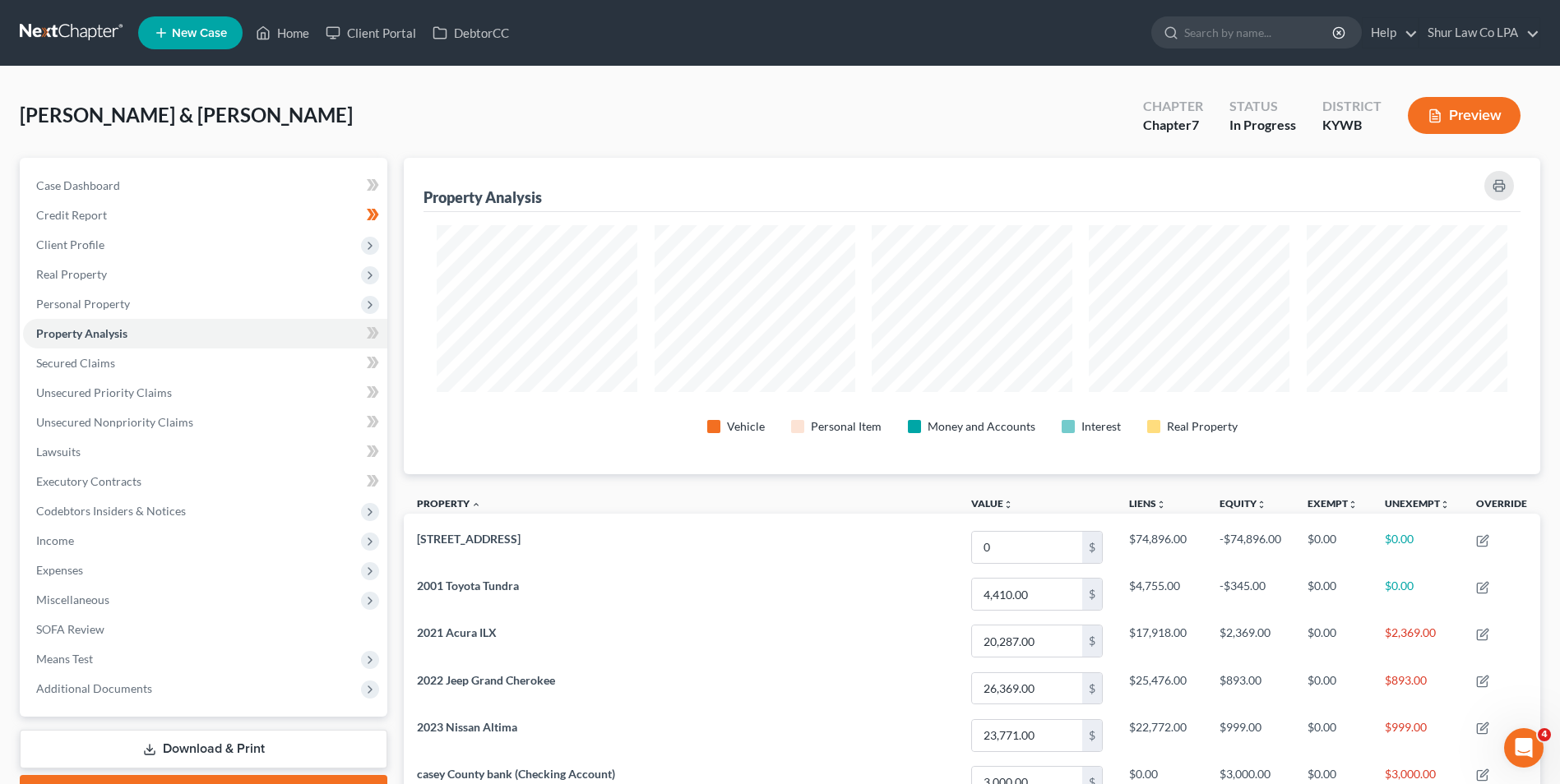
click at [46, 30] on link at bounding box center [71, 33] width 105 height 30
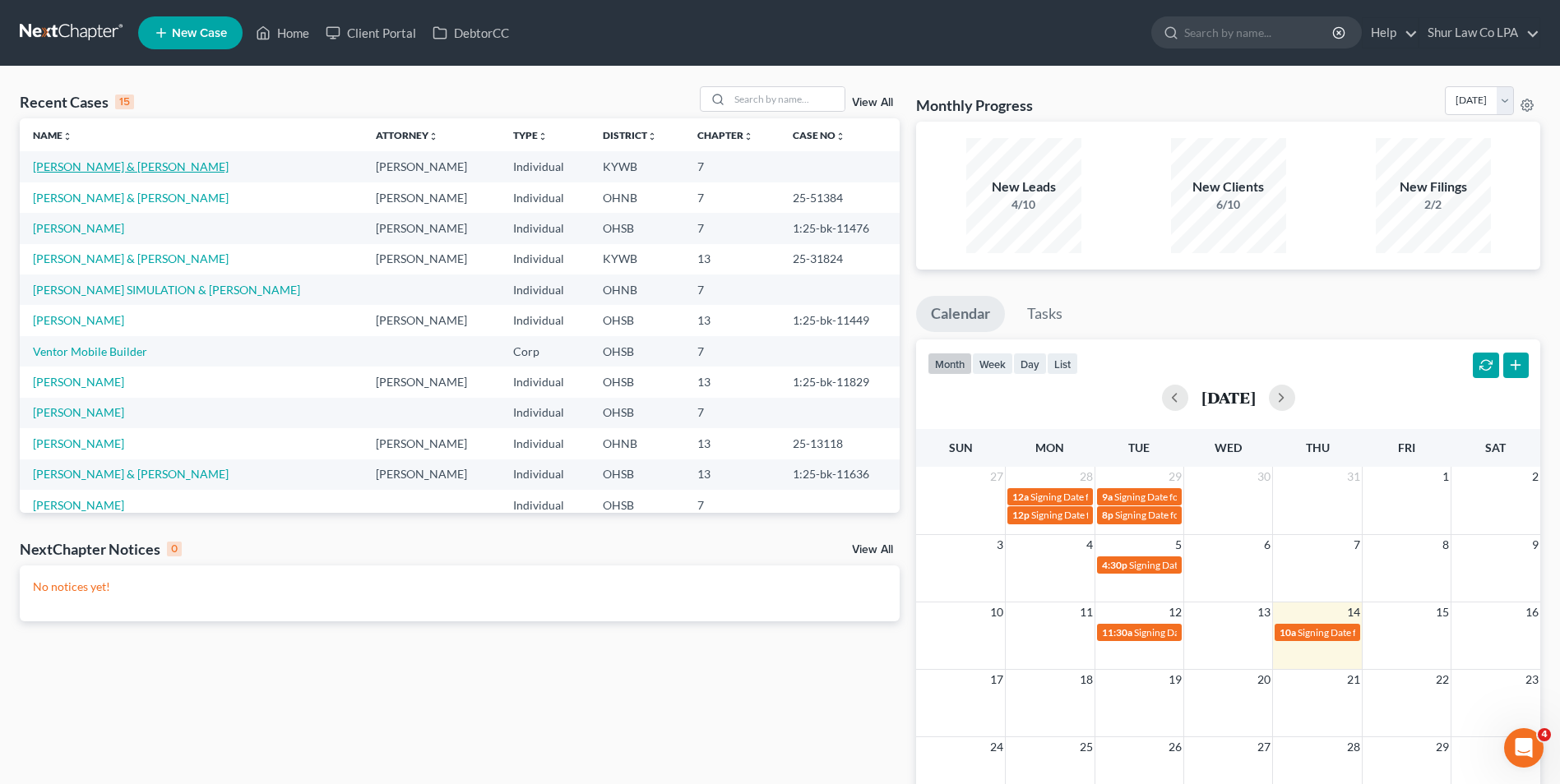
click at [68, 161] on link "[PERSON_NAME] & [PERSON_NAME]" at bounding box center [130, 166] width 196 height 14
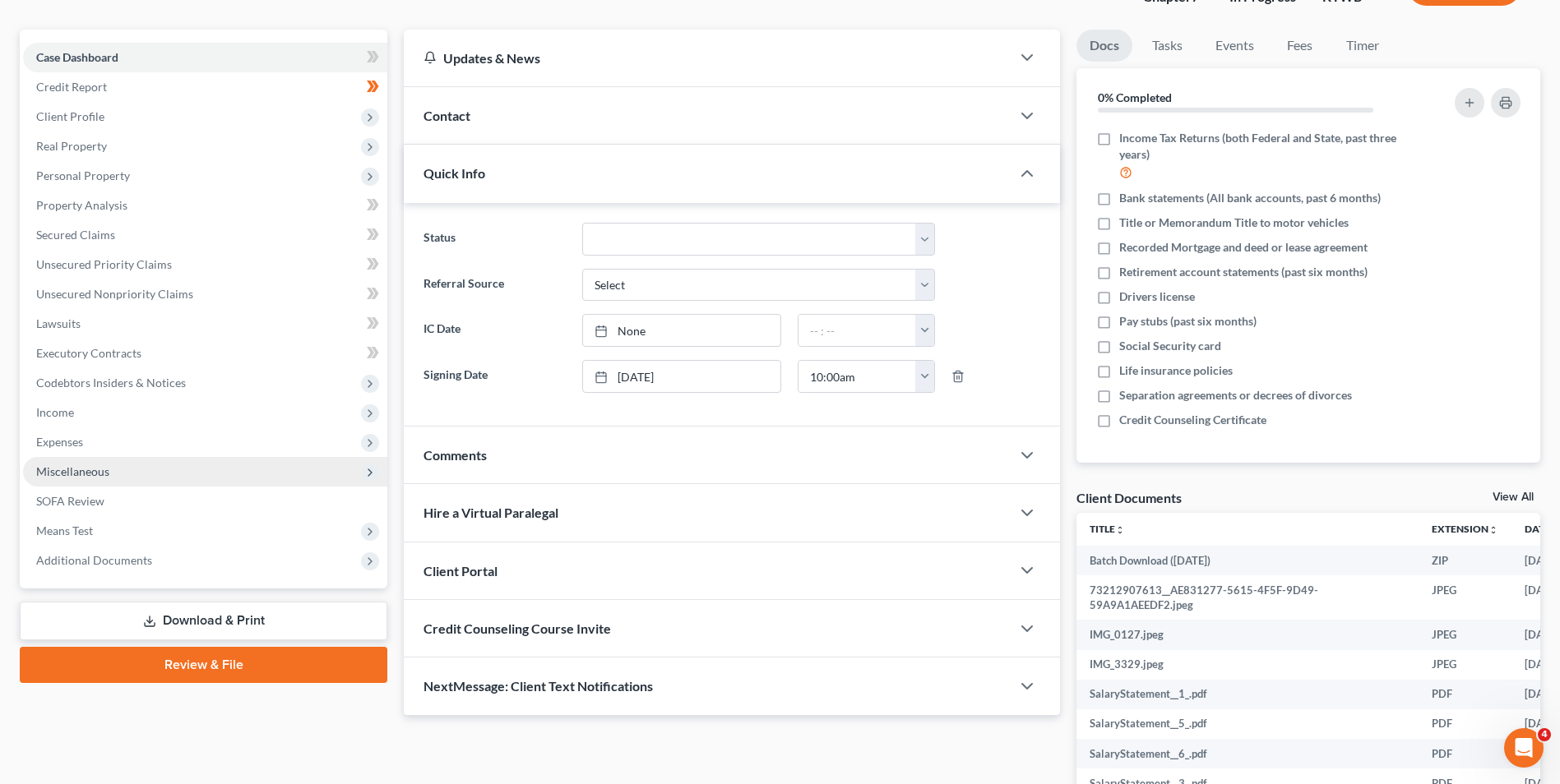
scroll to position [246, 0]
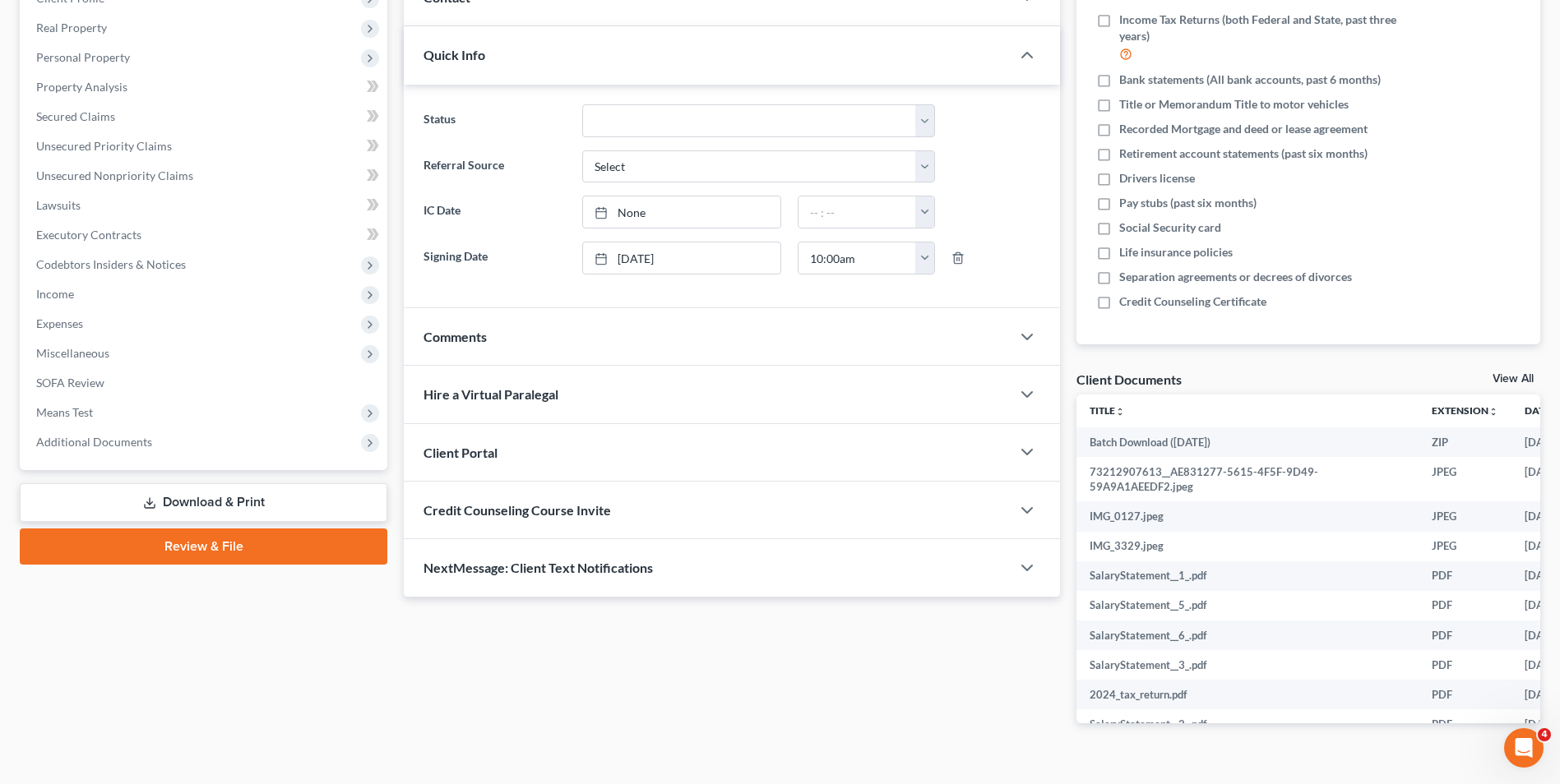
click at [240, 498] on link "Download & Print" at bounding box center [203, 502] width 367 height 39
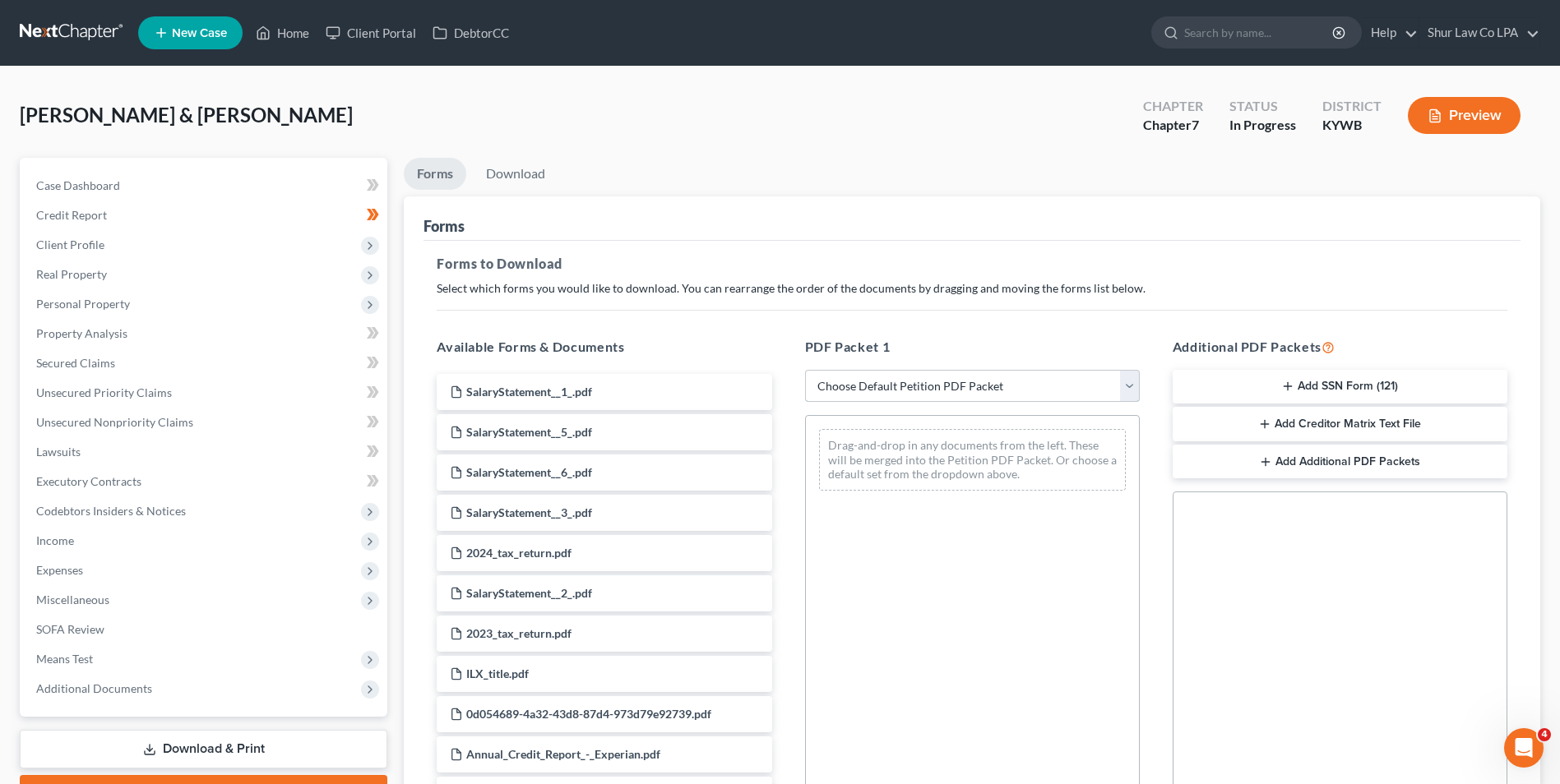
click at [1129, 387] on select "Choose Default Petition PDF Packet Complete Bankruptcy Petition (all forms and …" at bounding box center [972, 386] width 334 height 33
select select "0"
click at [805, 370] on select "Choose Default Petition PDF Packet Complete Bankruptcy Petition (all forms and …" at bounding box center [972, 386] width 334 height 33
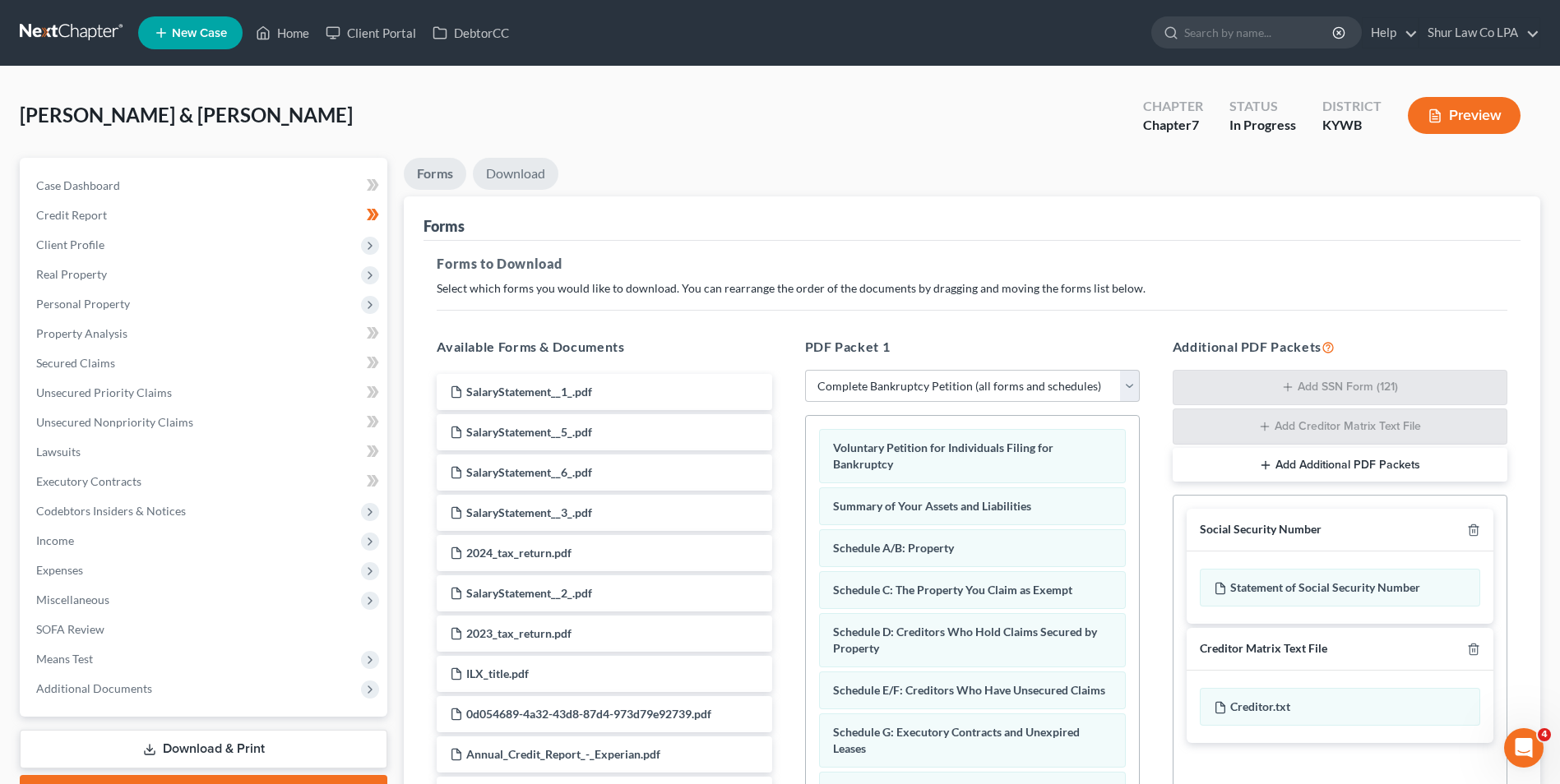
click at [522, 176] on link "Download" at bounding box center [515, 173] width 86 height 32
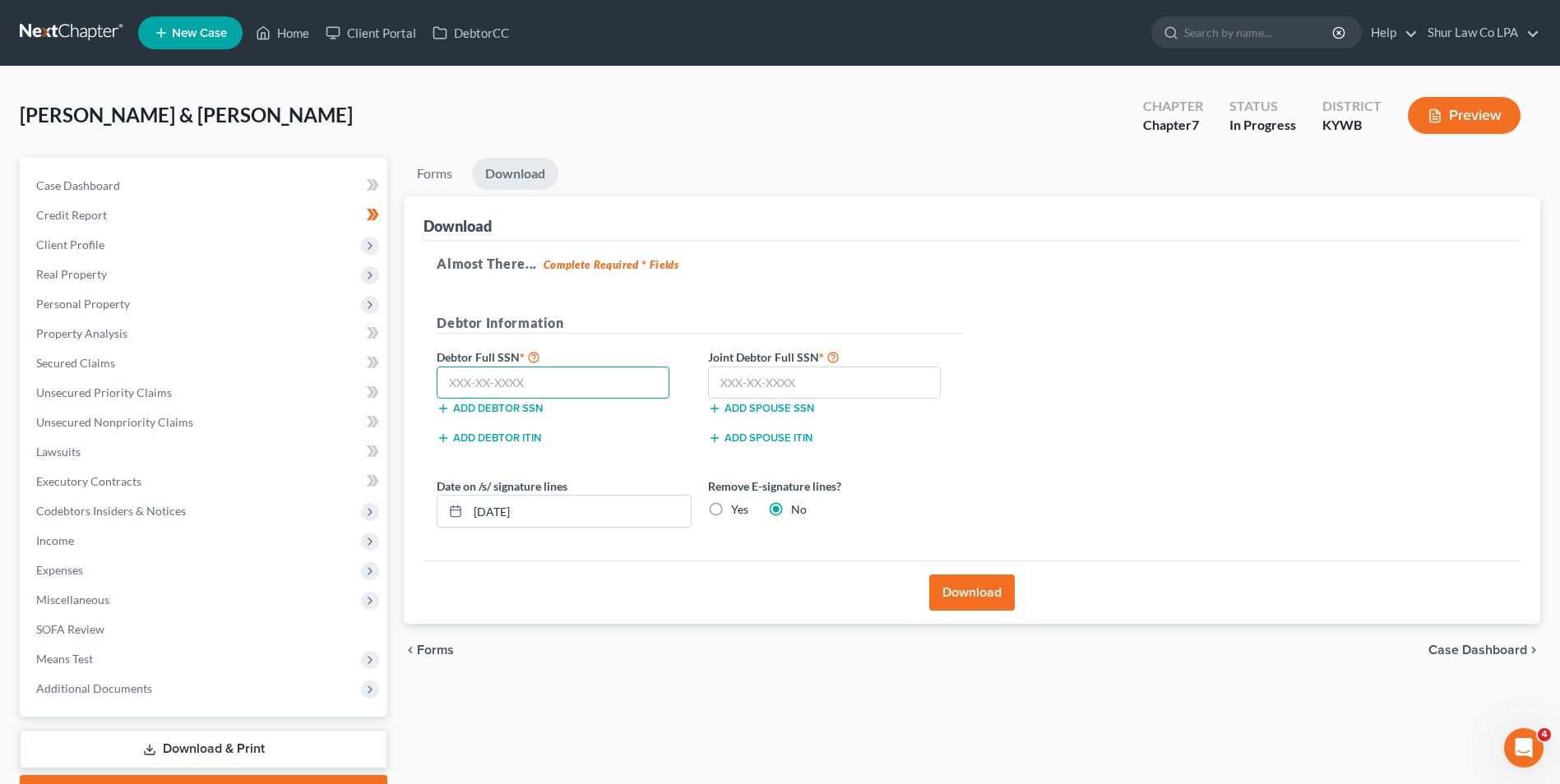
click at [522, 386] on input "text" at bounding box center [553, 383] width 233 height 33
type input "407-33-8764"
click at [843, 376] on input "text" at bounding box center [824, 383] width 233 height 33
click at [781, 387] on input "text" at bounding box center [824, 383] width 233 height 33
type input "406-06-2794"
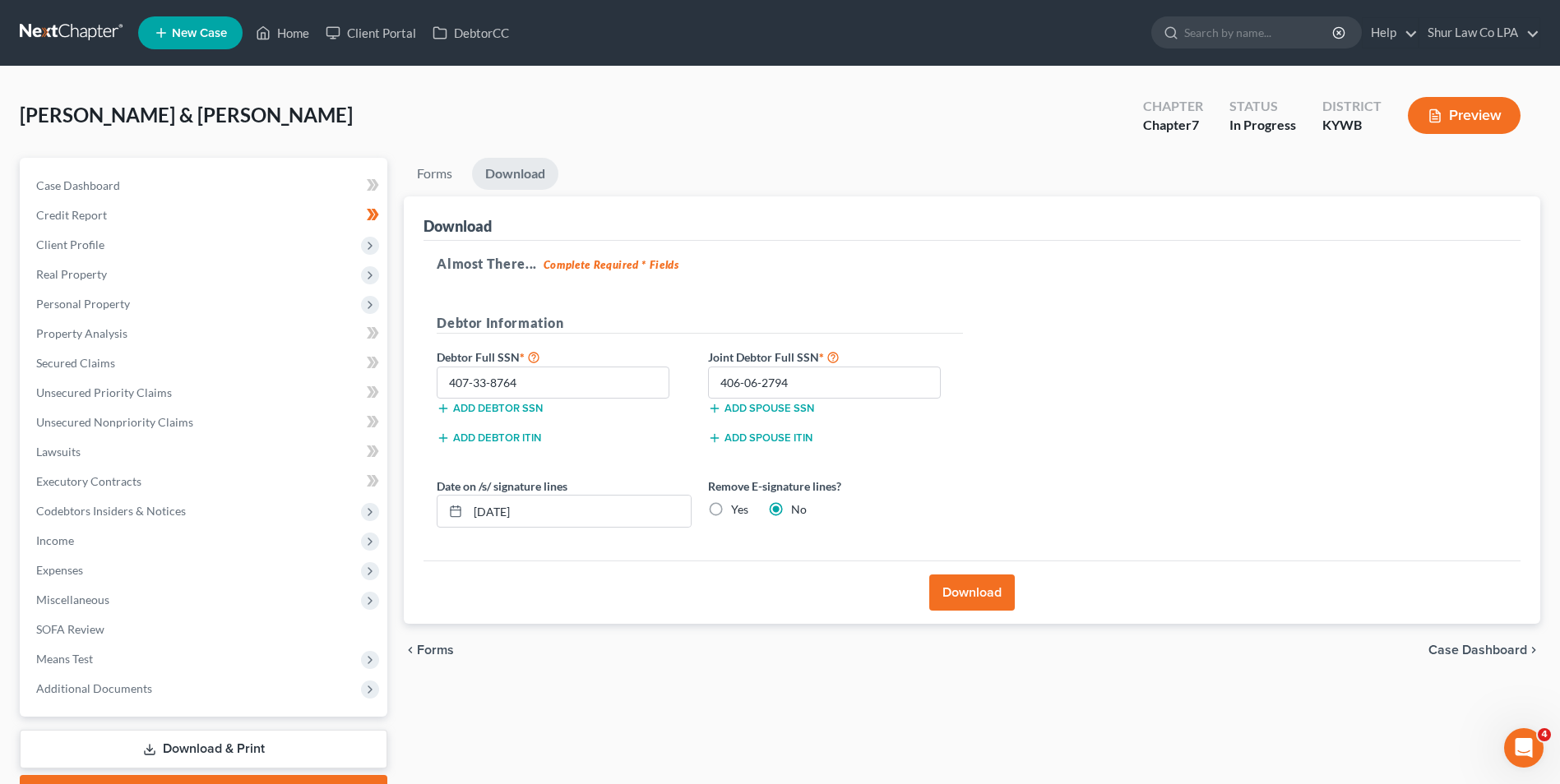
click at [971, 602] on button "Download" at bounding box center [972, 592] width 86 height 36
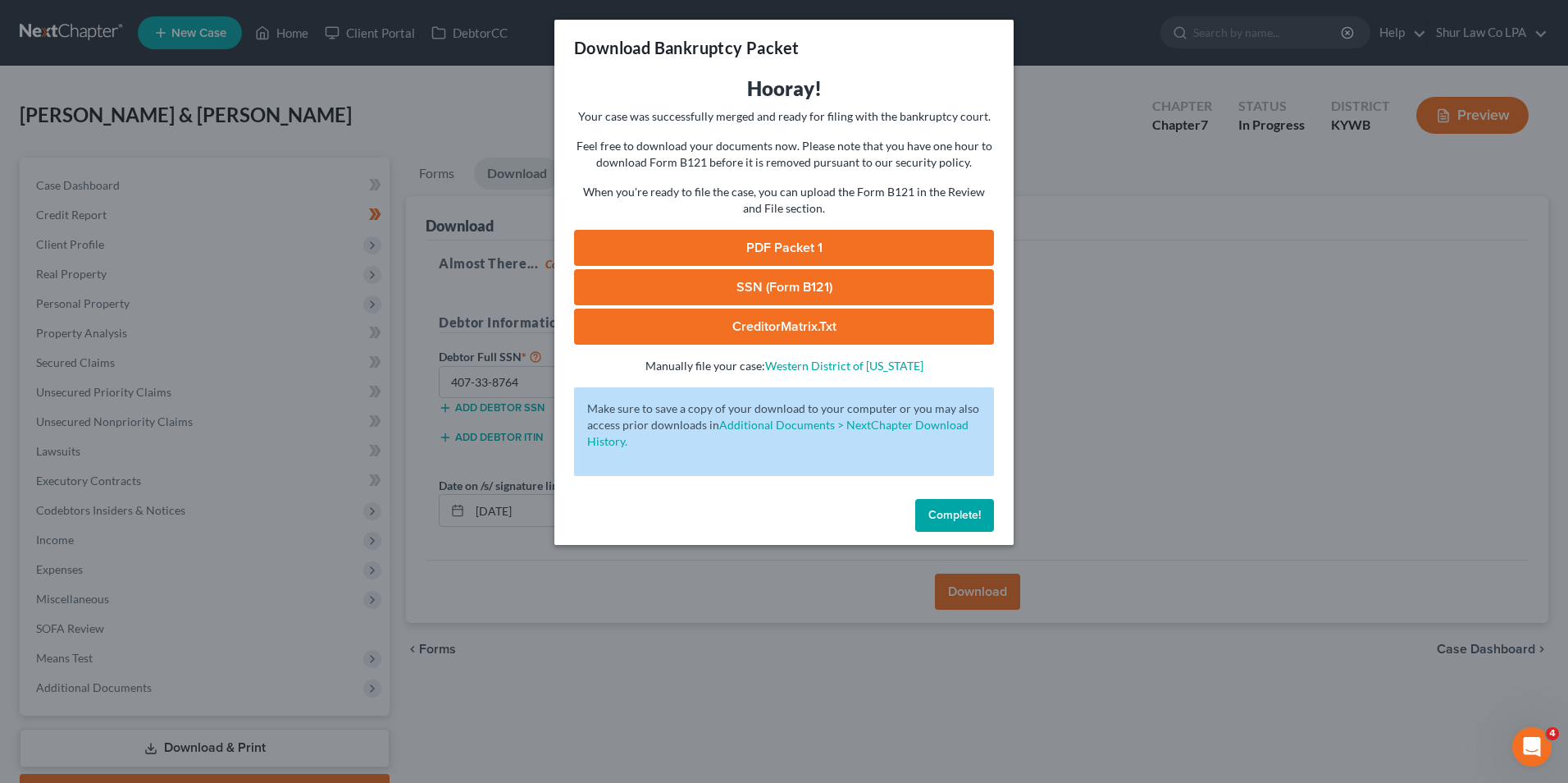
click at [788, 244] on link "PDF Packet 1" at bounding box center [784, 247] width 420 height 36
click at [781, 285] on link "SSN (Form B121)" at bounding box center [784, 286] width 420 height 36
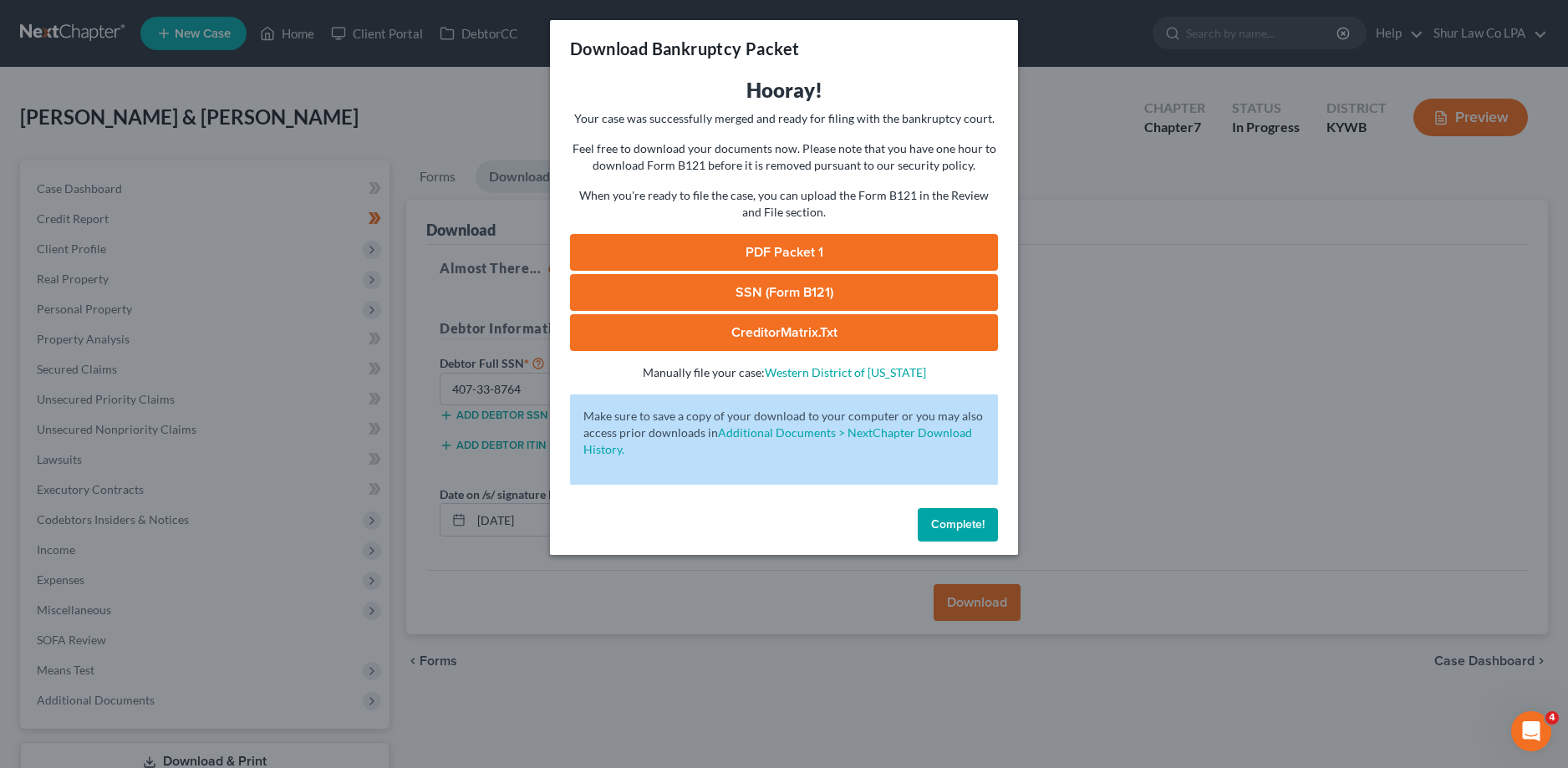
click at [957, 518] on span "Complete!" at bounding box center [957, 524] width 53 height 14
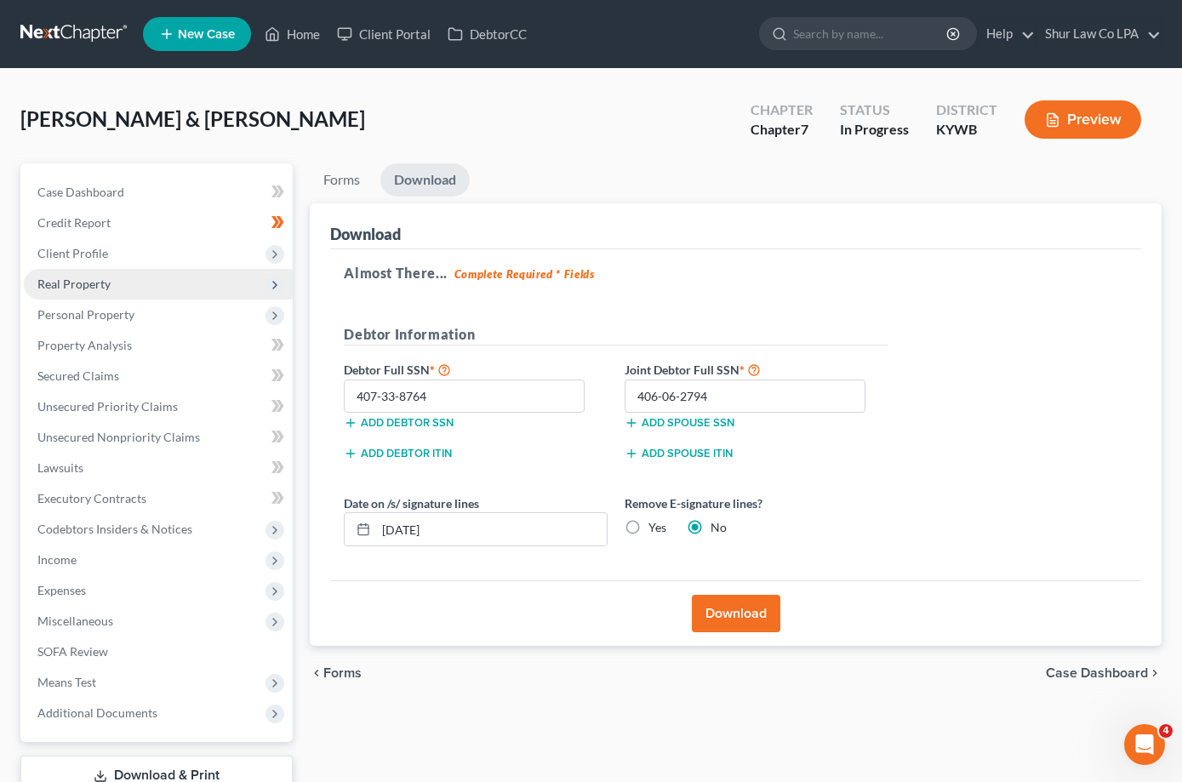
click at [99, 278] on span "Real Property" at bounding box center [73, 284] width 73 height 14
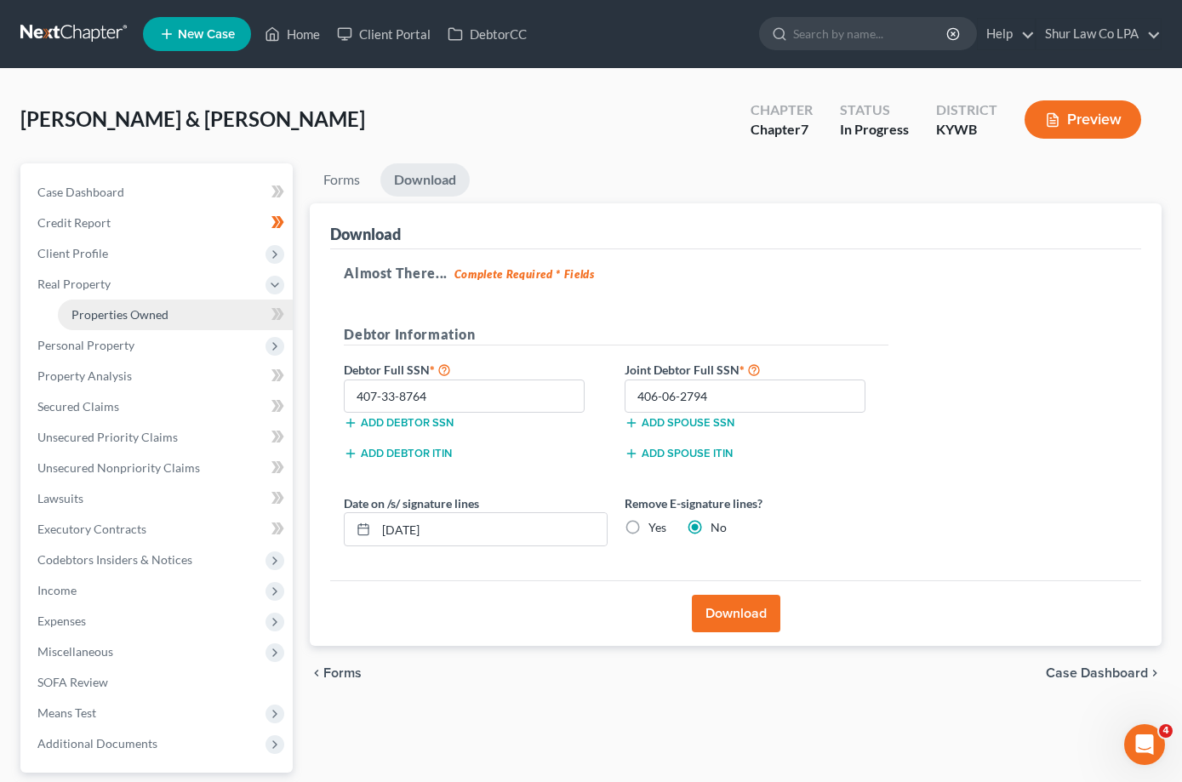
click at [106, 307] on span "Properties Owned" at bounding box center [119, 314] width 97 height 14
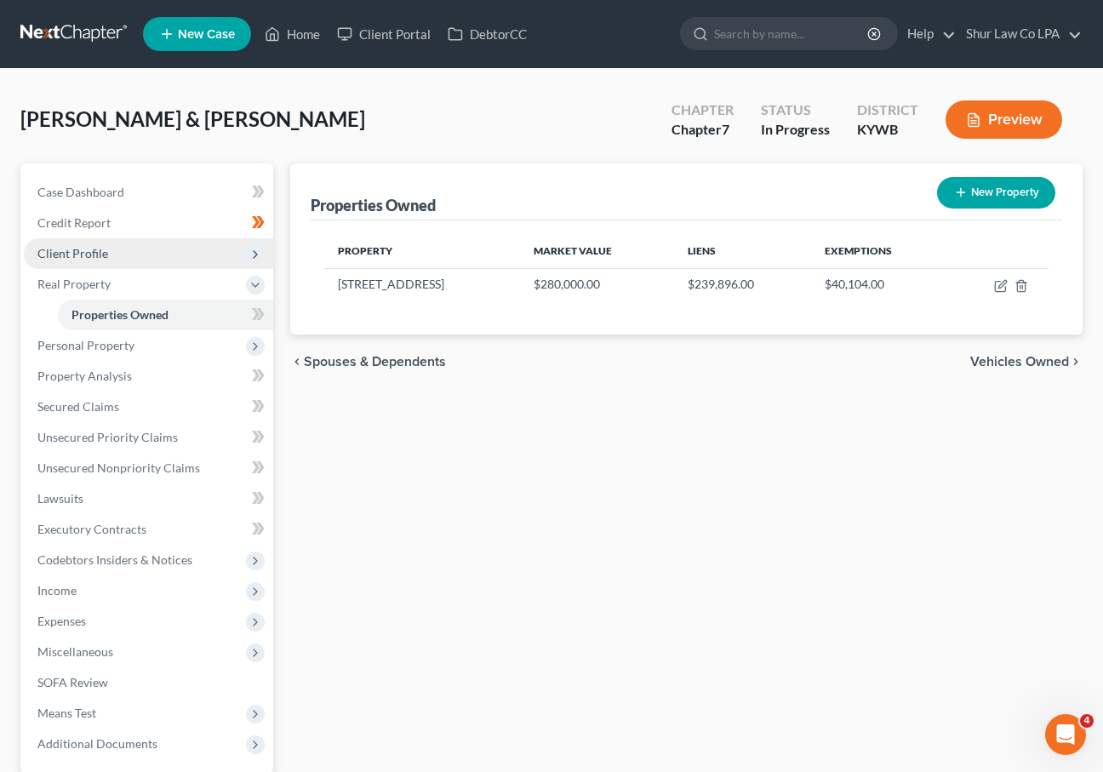
click at [106, 252] on span "Client Profile" at bounding box center [72, 253] width 71 height 14
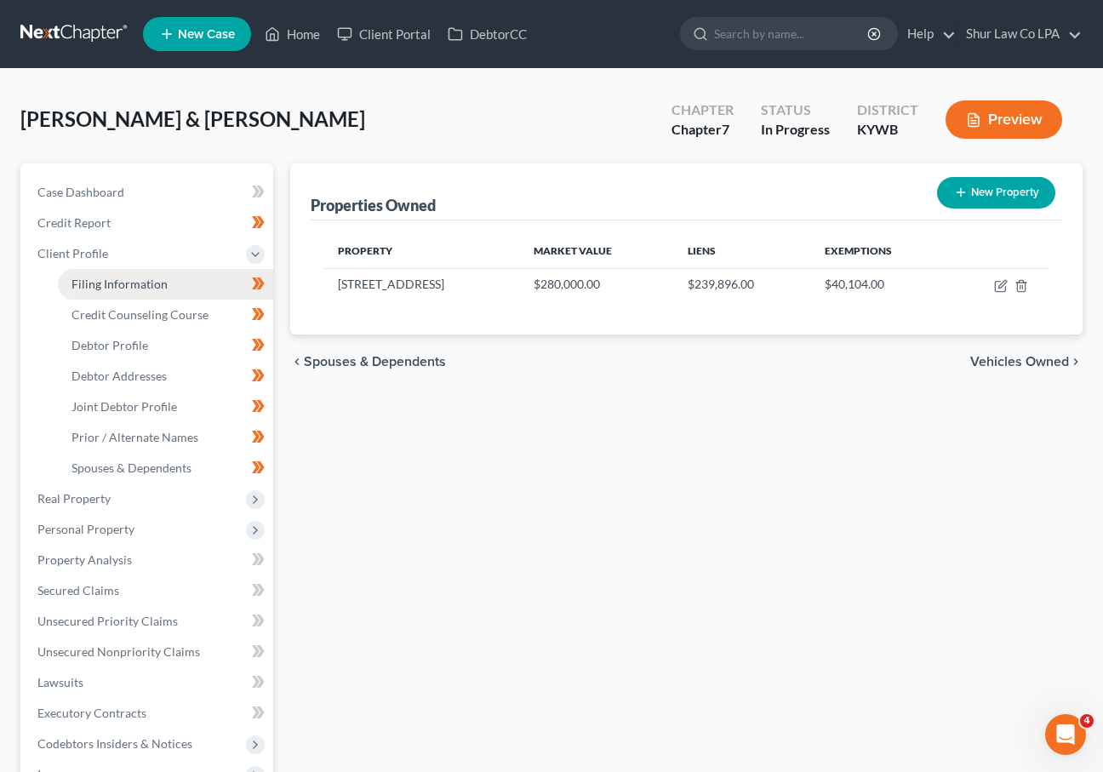
click at [116, 284] on span "Filing Information" at bounding box center [119, 284] width 96 height 14
select select "1"
select select "0"
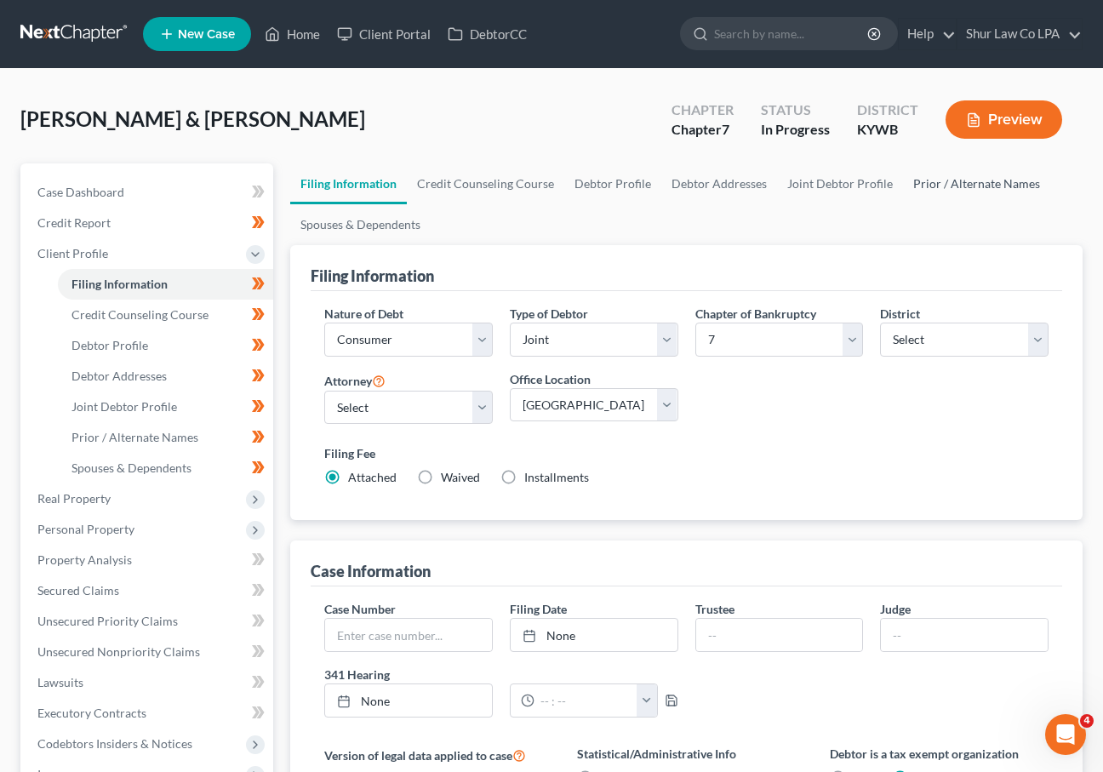
click at [954, 187] on link "Prior / Alternate Names" at bounding box center [976, 183] width 147 height 41
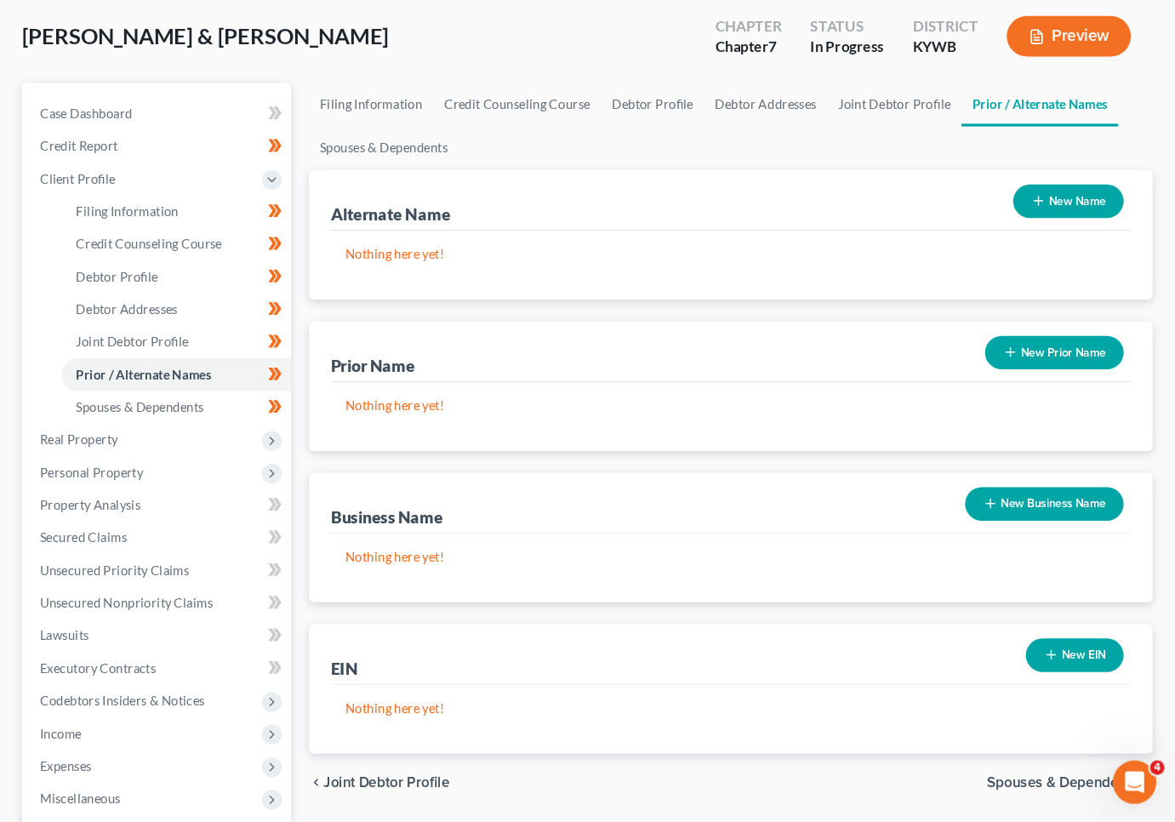
scroll to position [170, 0]
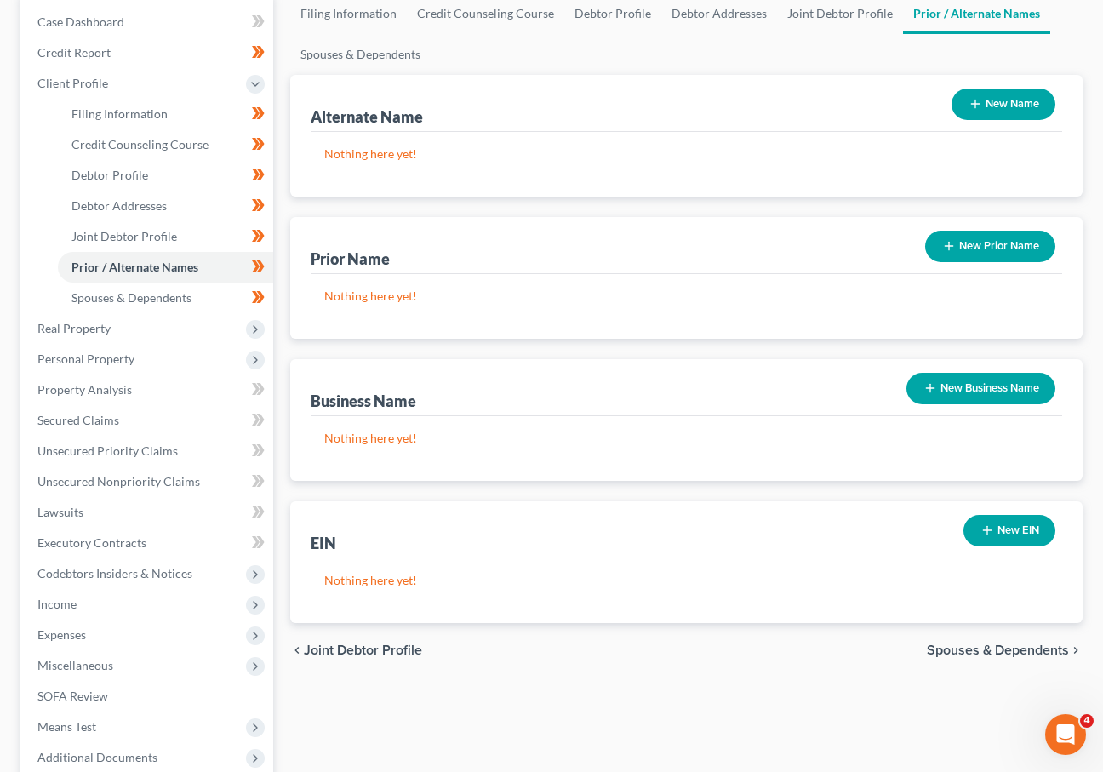
click at [1049, 252] on button "New Prior Name" at bounding box center [990, 246] width 130 height 31
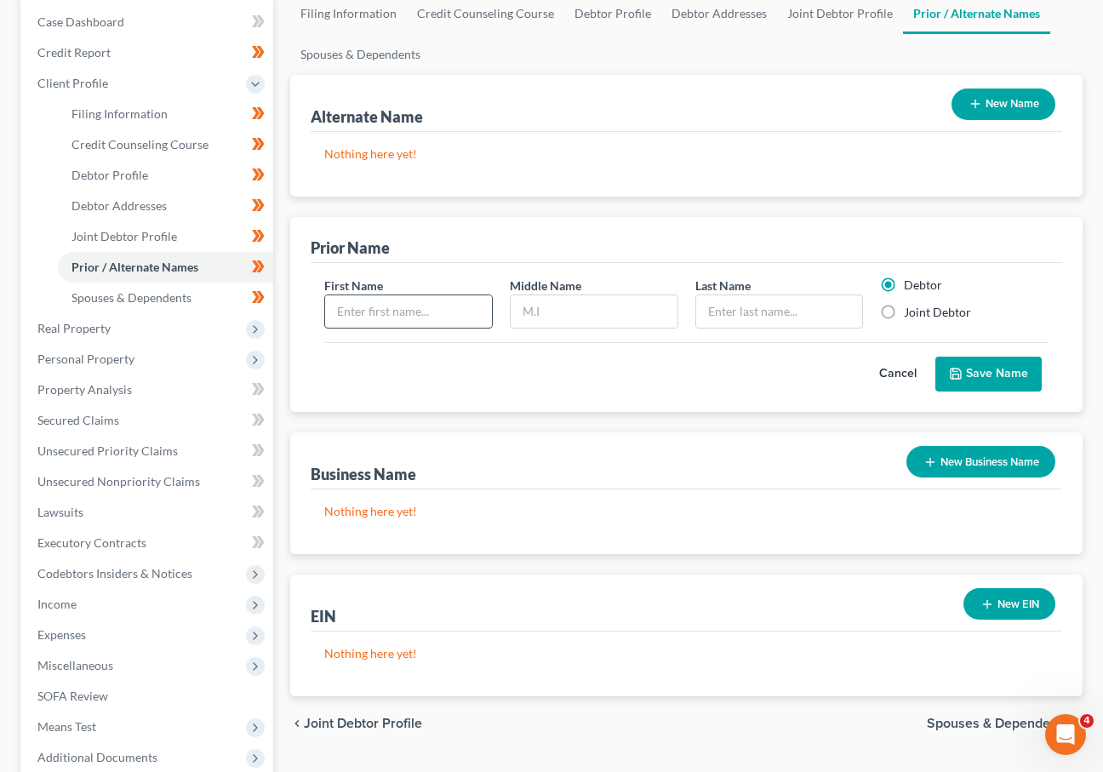
click at [385, 316] on input "text" at bounding box center [408, 311] width 167 height 32
type input "[PERSON_NAME]"
type input "L"
type input "Depp"
click at [424, 309] on input "[PERSON_NAME]" at bounding box center [408, 311] width 167 height 32
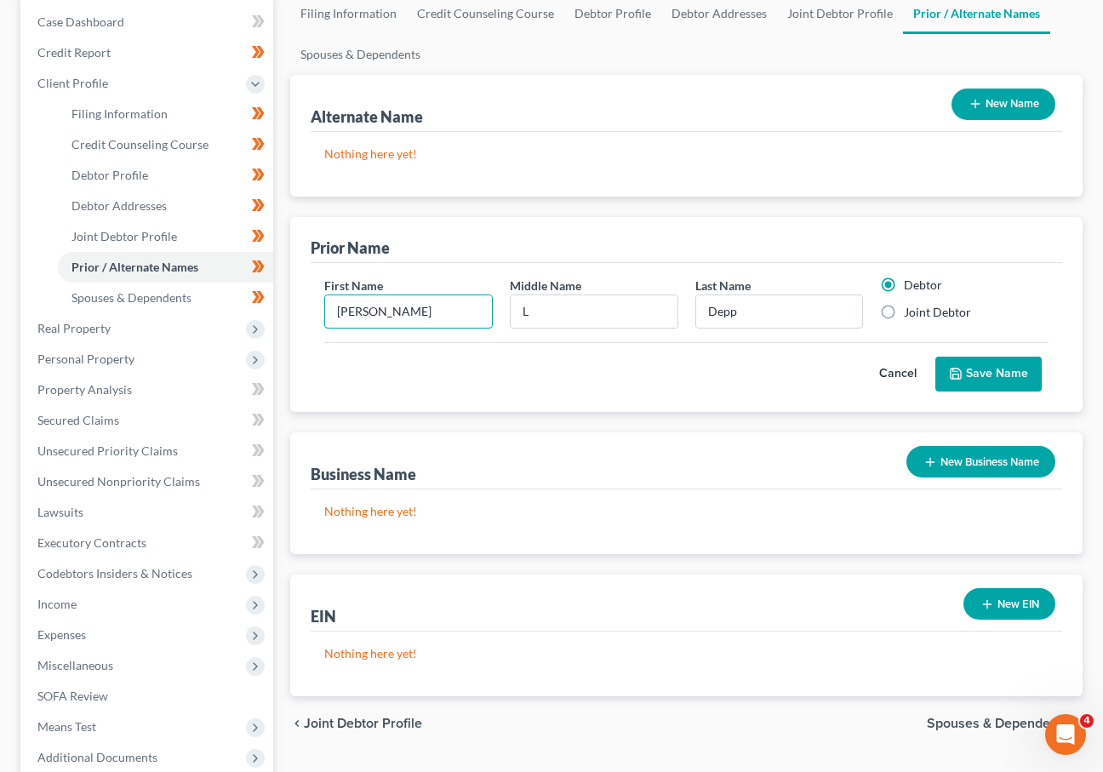
type input "[PERSON_NAME]"
click at [904, 312] on label "Joint Debtor" at bounding box center [937, 312] width 67 height 17
click at [911, 312] on input "Joint Debtor" at bounding box center [916, 309] width 11 height 11
radio input "true"
radio input "false"
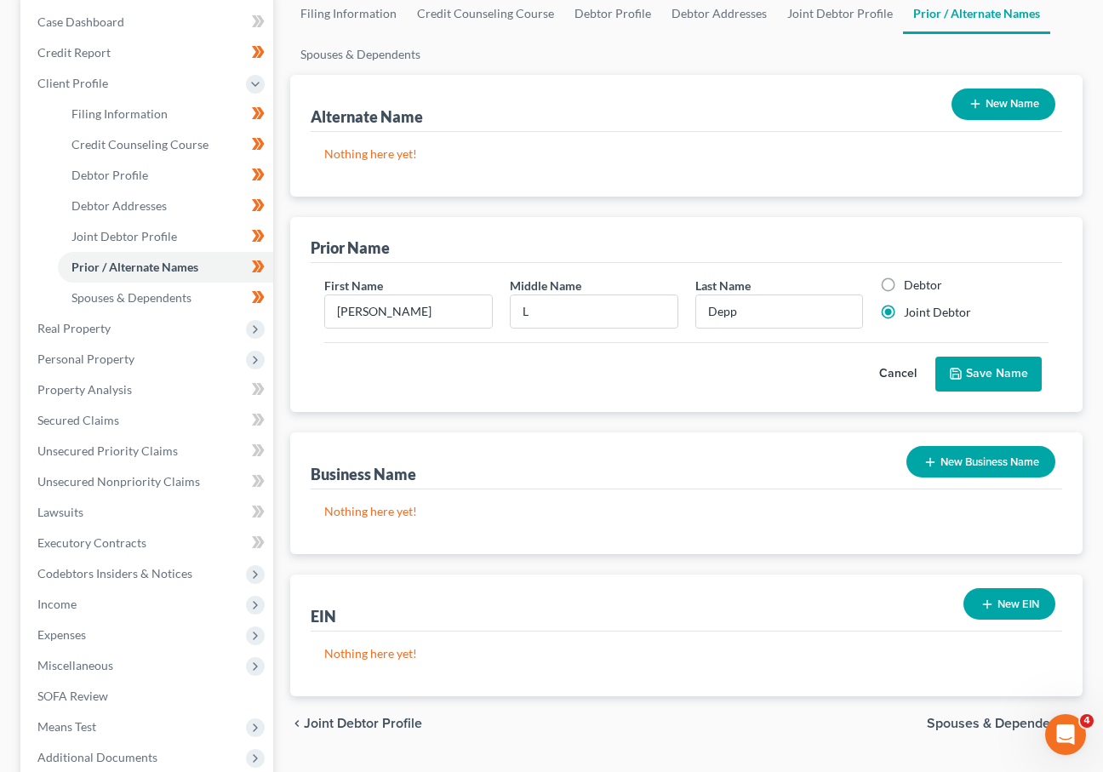
click at [1020, 374] on button "Save Name" at bounding box center [988, 375] width 106 height 36
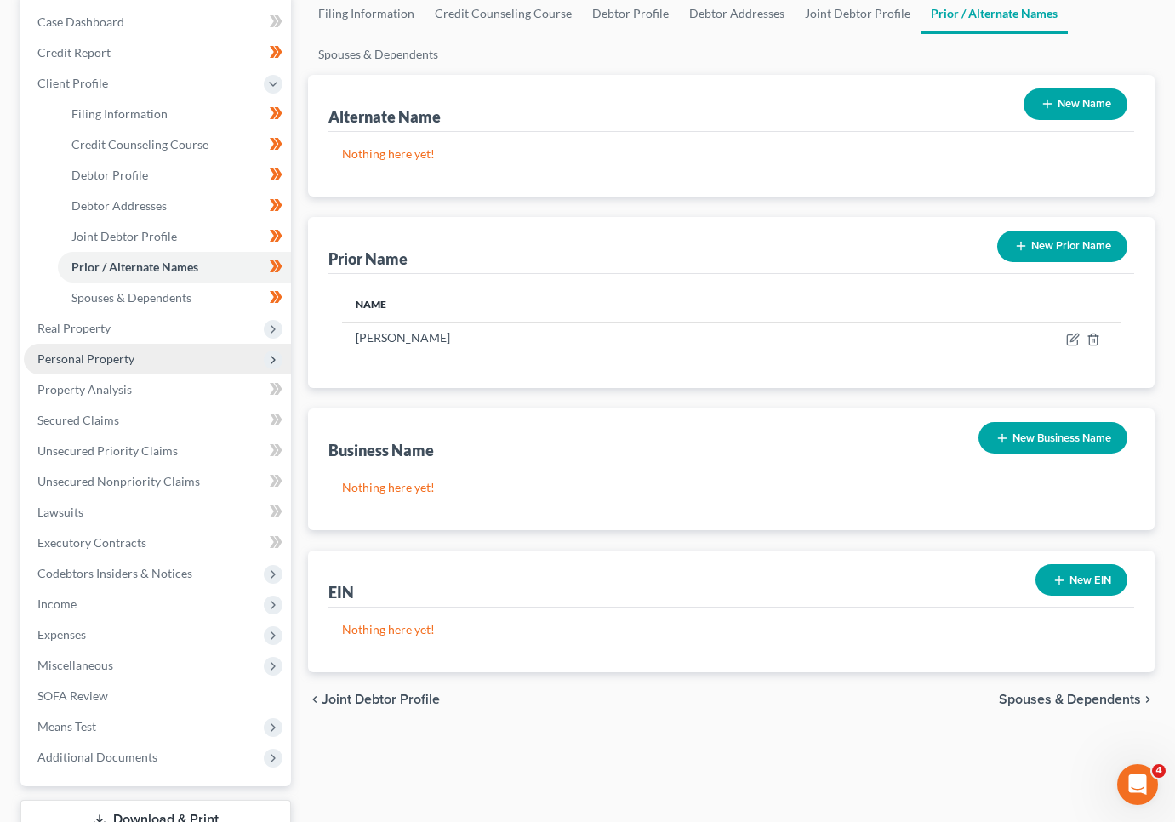
click at [112, 349] on span "Personal Property" at bounding box center [157, 359] width 267 height 31
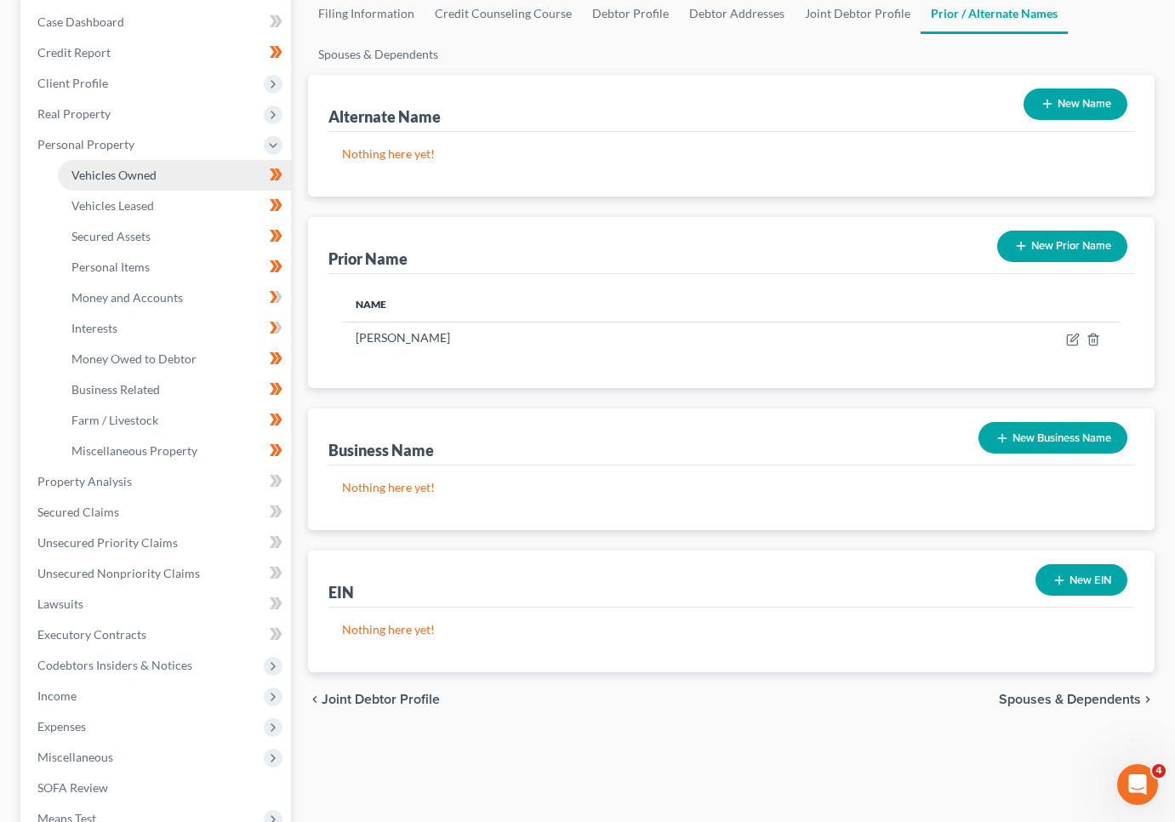
click at [140, 169] on span "Vehicles Owned" at bounding box center [113, 175] width 85 height 14
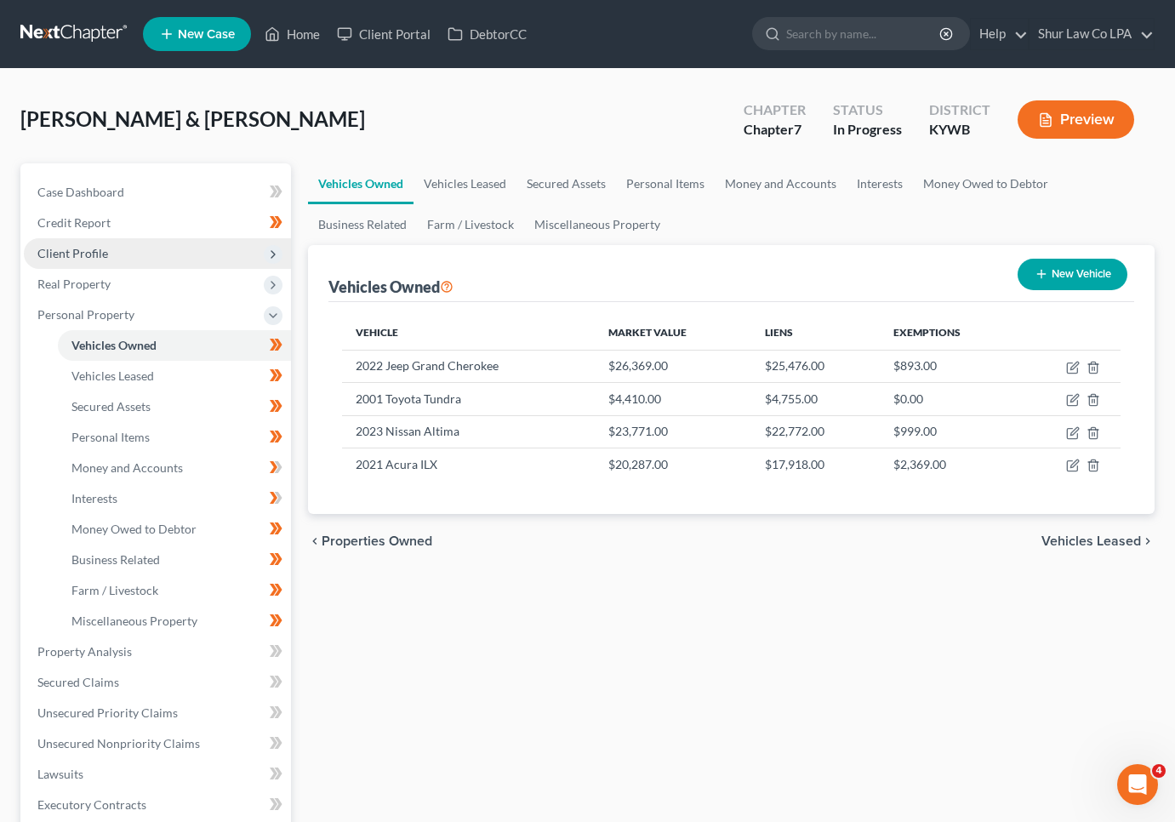
click at [115, 252] on span "Client Profile" at bounding box center [157, 253] width 267 height 31
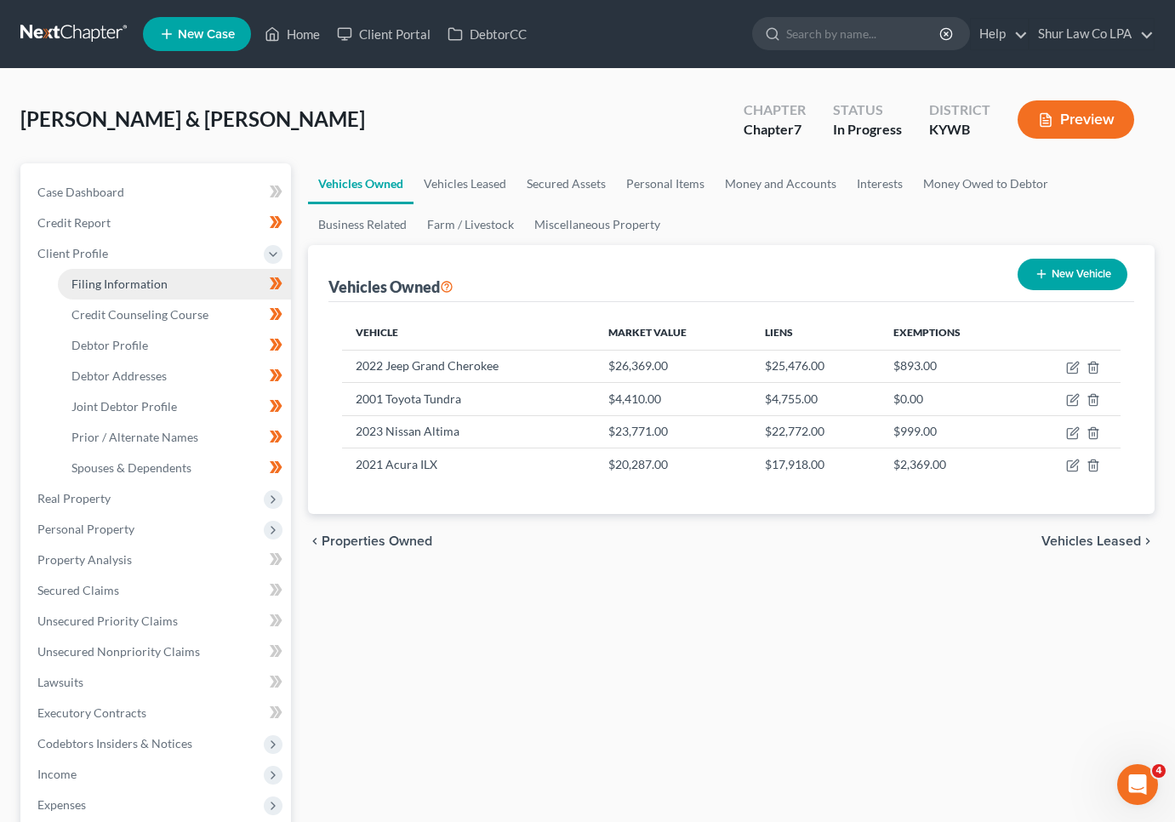
click at [124, 289] on span "Filing Information" at bounding box center [119, 284] width 96 height 14
select select "1"
select select "0"
select select "33"
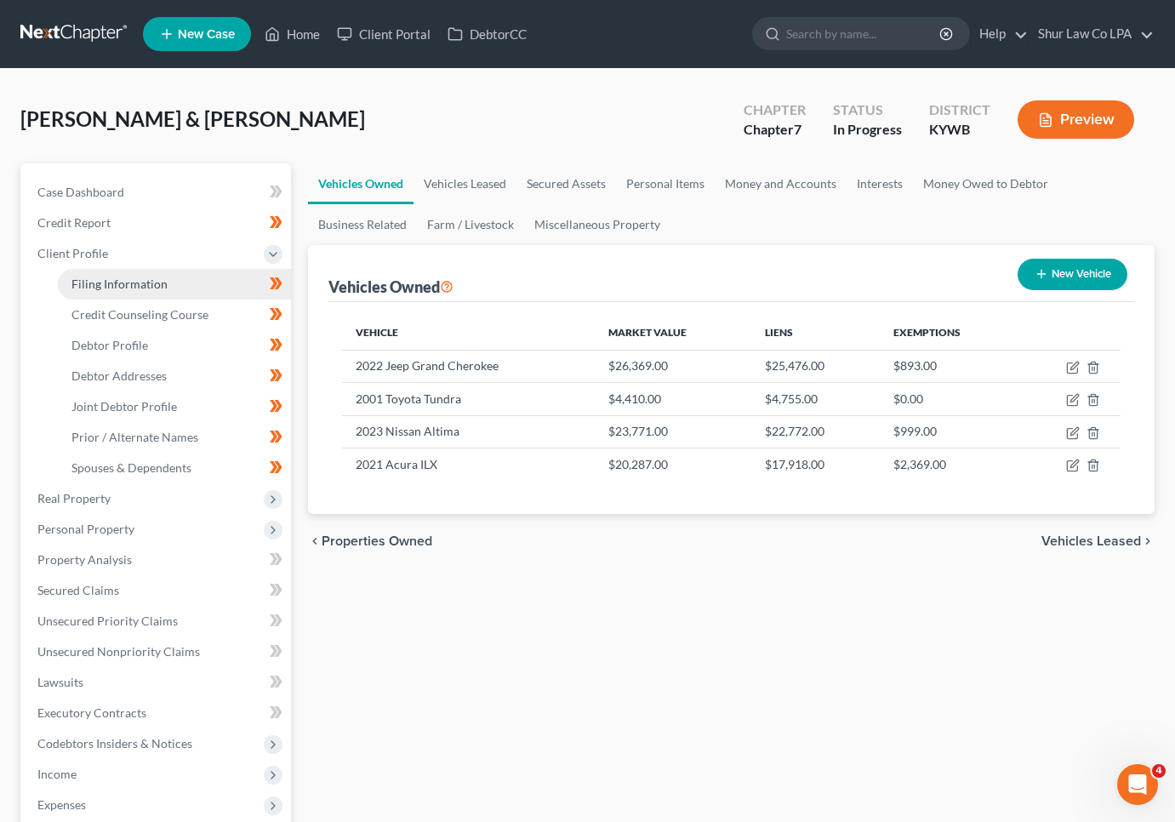
select select "3"
select select "0"
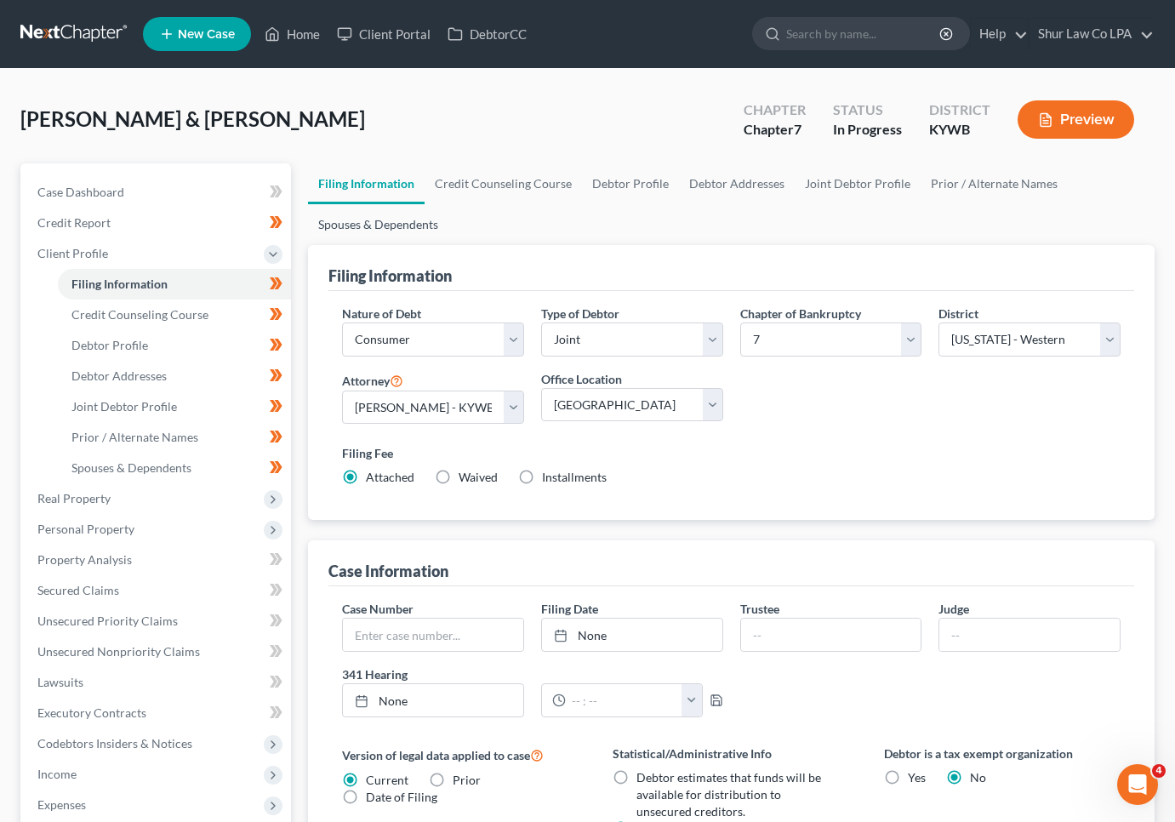
click at [416, 229] on link "Spouses & Dependents" at bounding box center [378, 224] width 140 height 41
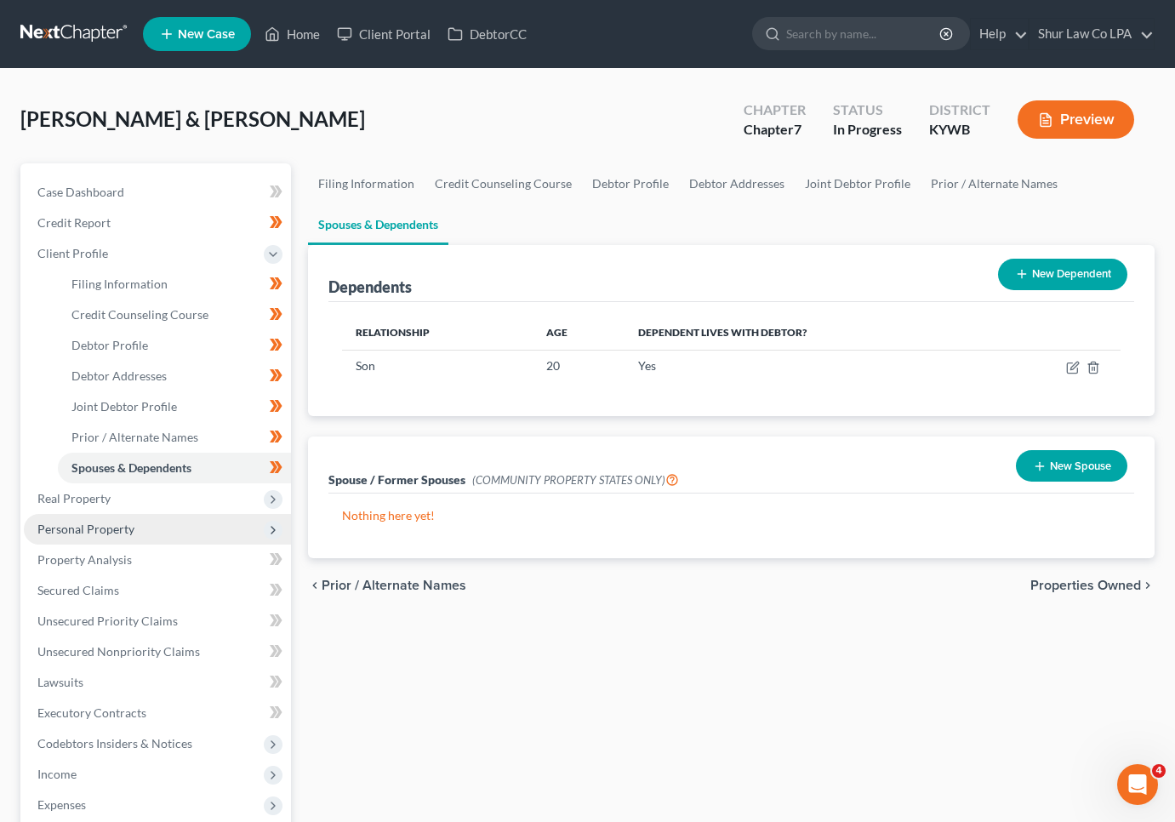
click at [107, 533] on span "Personal Property" at bounding box center [85, 529] width 97 height 14
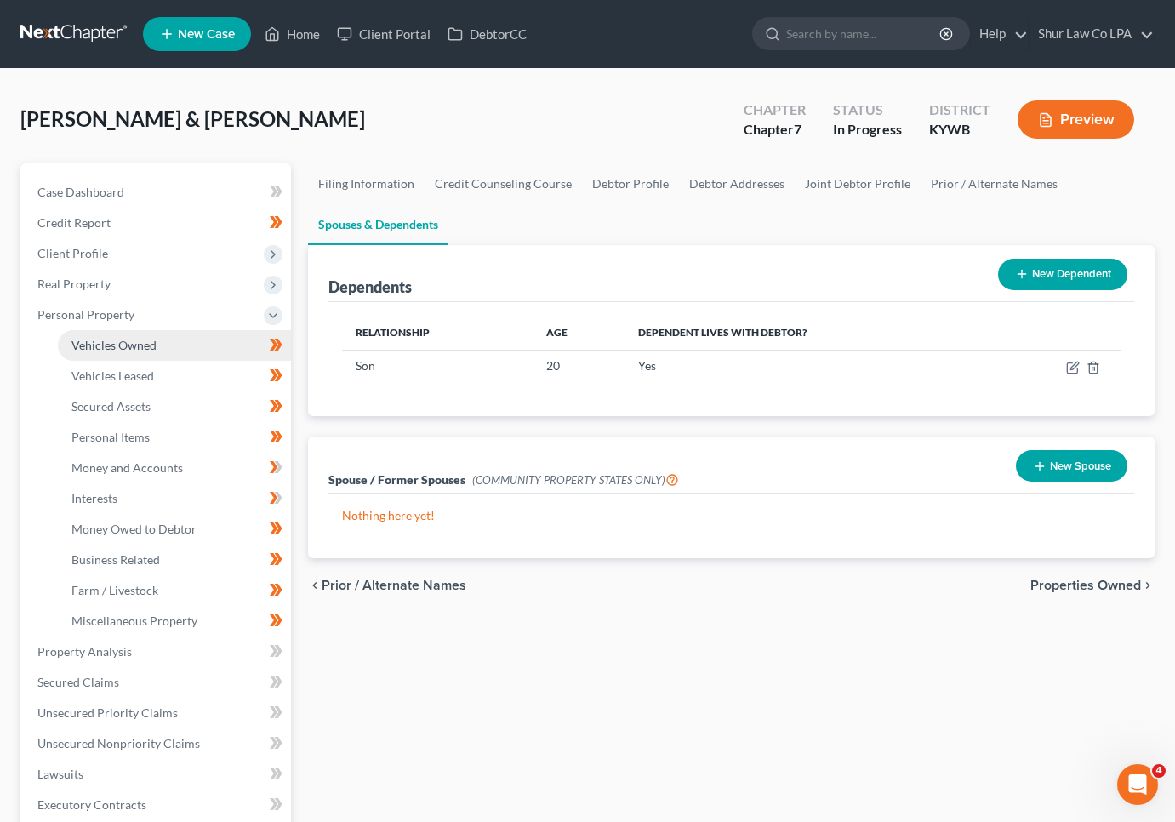
click at [117, 345] on span "Vehicles Owned" at bounding box center [113, 345] width 85 height 14
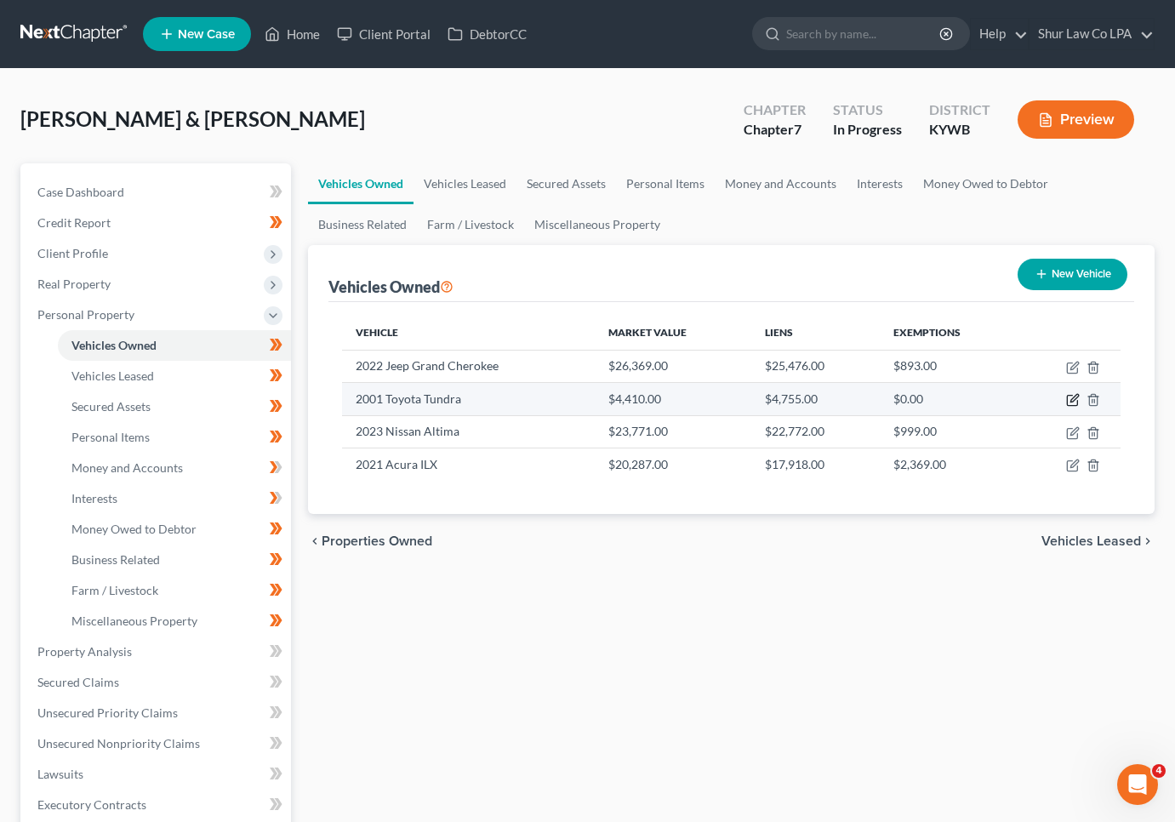
click at [1076, 399] on icon "button" at bounding box center [1075, 399] width 8 height 8
select select "0"
select select "25"
select select "3"
select select "1"
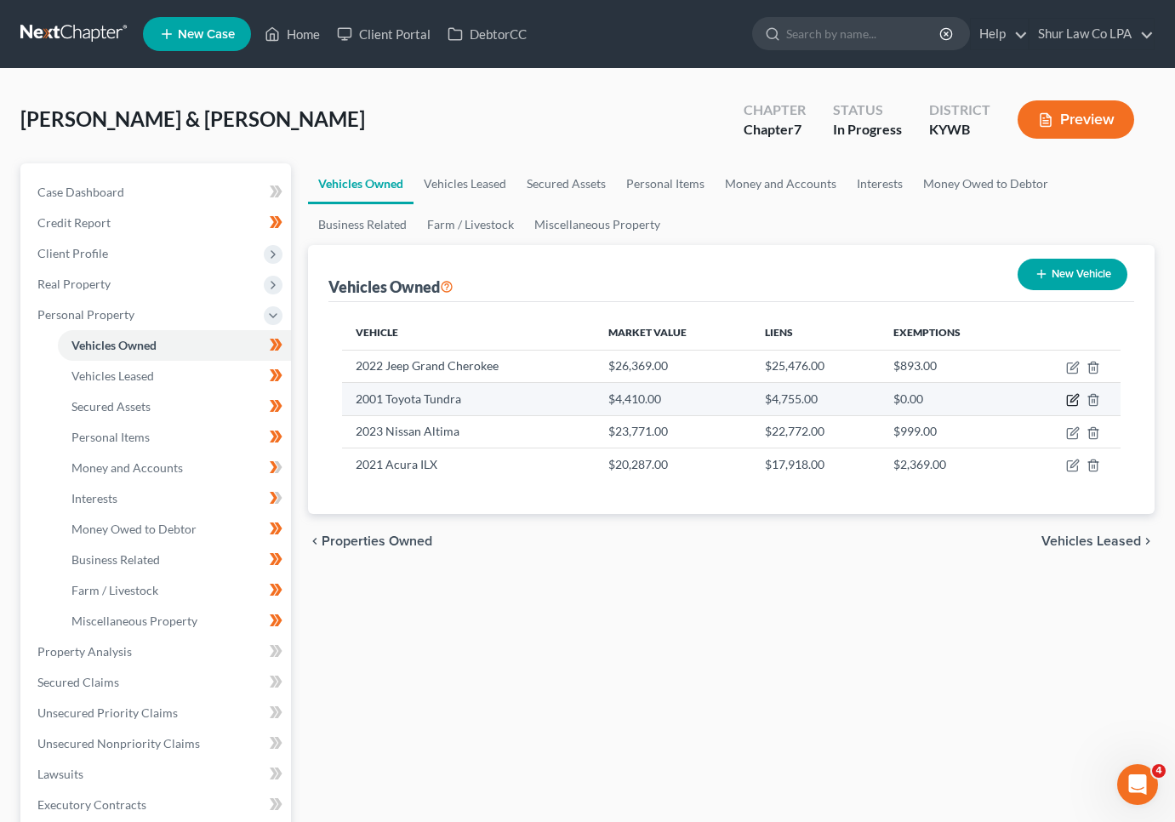
select select "18"
select select "0"
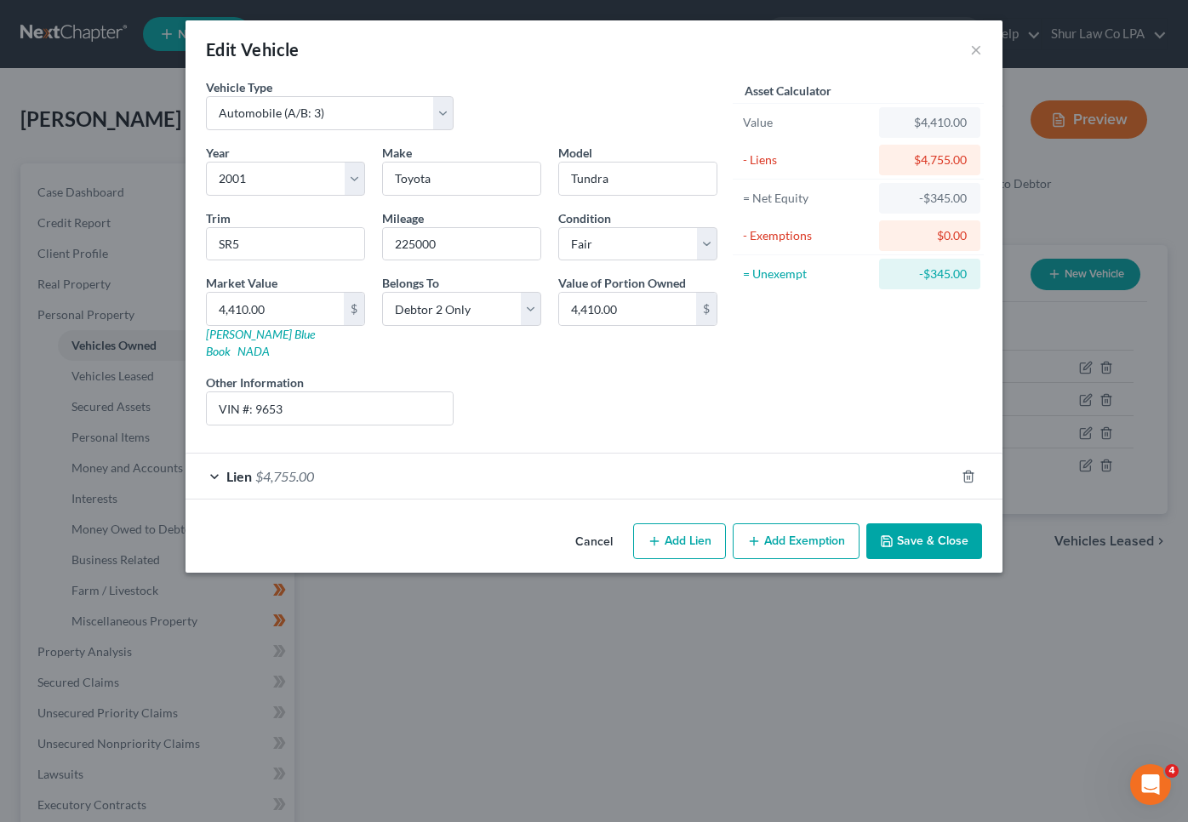
click at [211, 457] on div "Lien $4,755.00" at bounding box center [570, 476] width 769 height 45
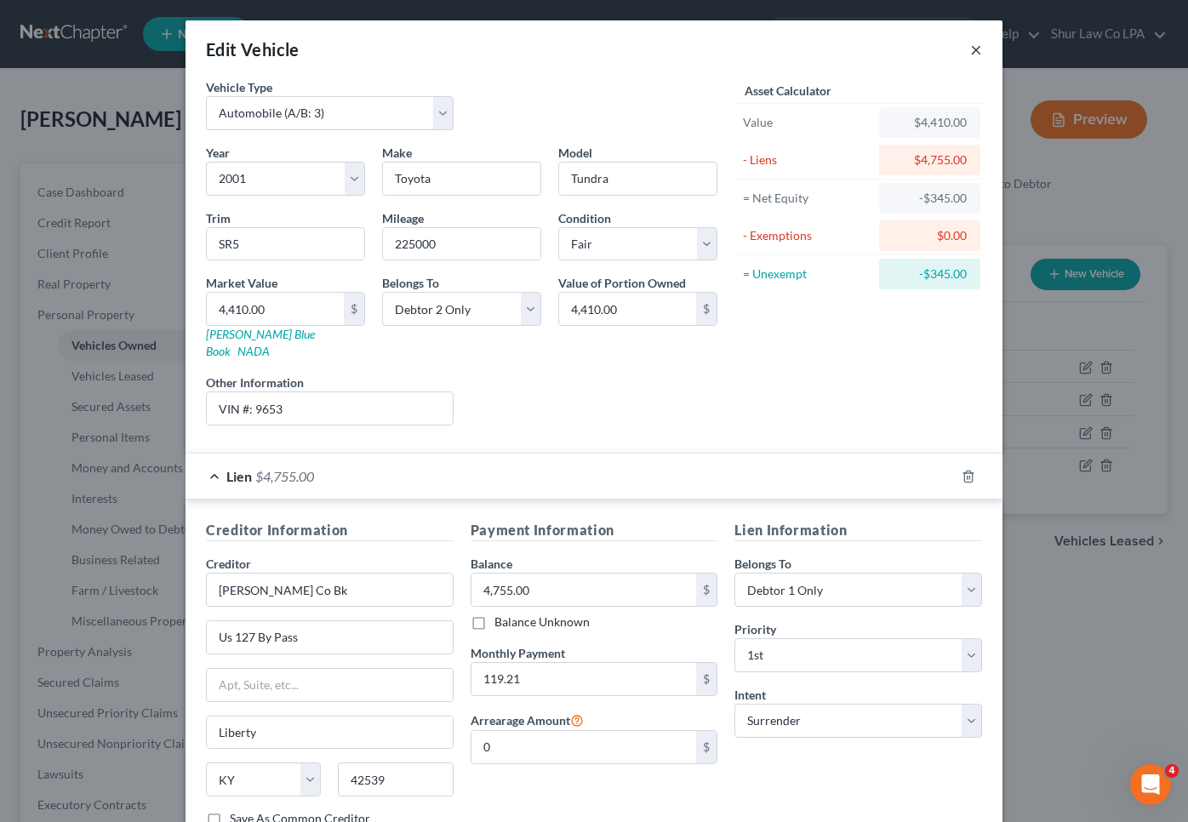
click at [970, 51] on button "×" at bounding box center [976, 49] width 12 height 20
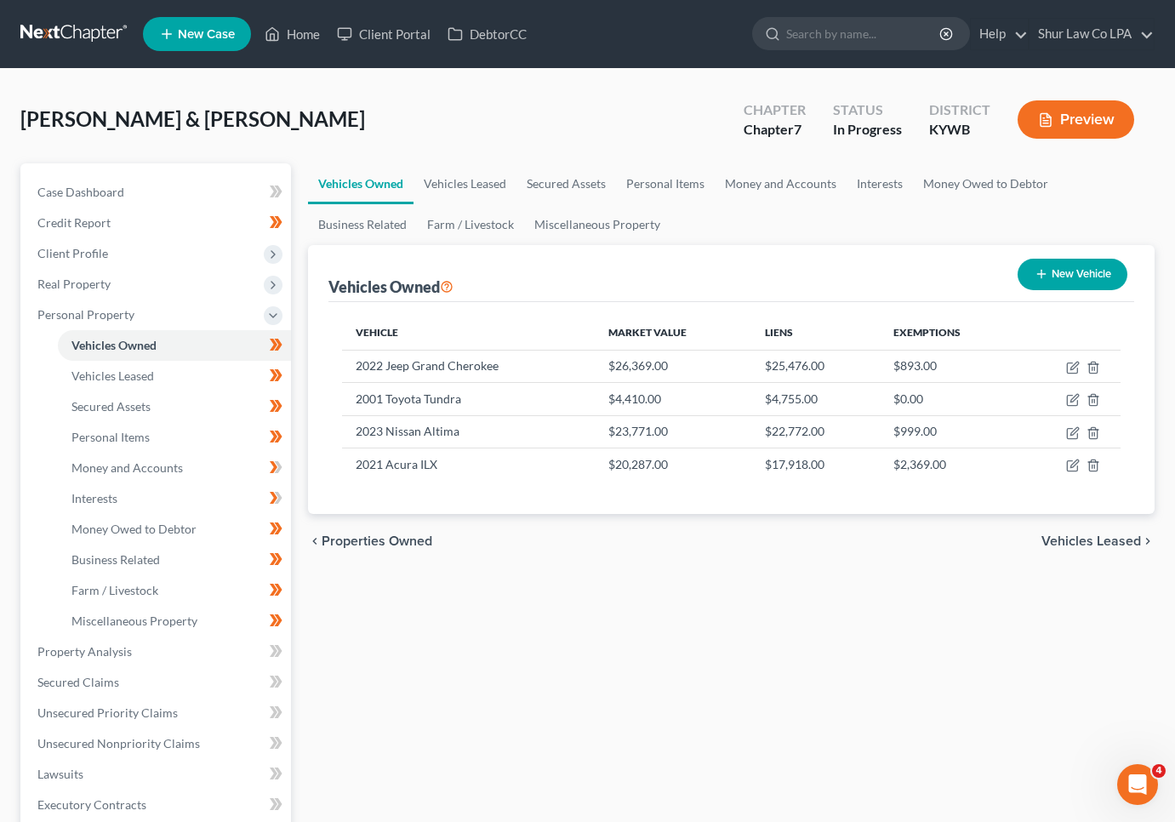
click at [787, 650] on div "Vehicles Owned Vehicles Leased Secured Assets Personal Items Money and Accounts…" at bounding box center [732, 654] width 864 height 983
click at [548, 623] on div "Vehicles Owned Vehicles Leased Secured Assets Personal Items Money and Accounts…" at bounding box center [732, 654] width 864 height 983
click at [423, 402] on td "2001 Toyota Tundra" at bounding box center [468, 399] width 253 height 32
click at [1038, 566] on div "chevron_left Properties Owned Vehicles Leased chevron_right" at bounding box center [731, 541] width 847 height 54
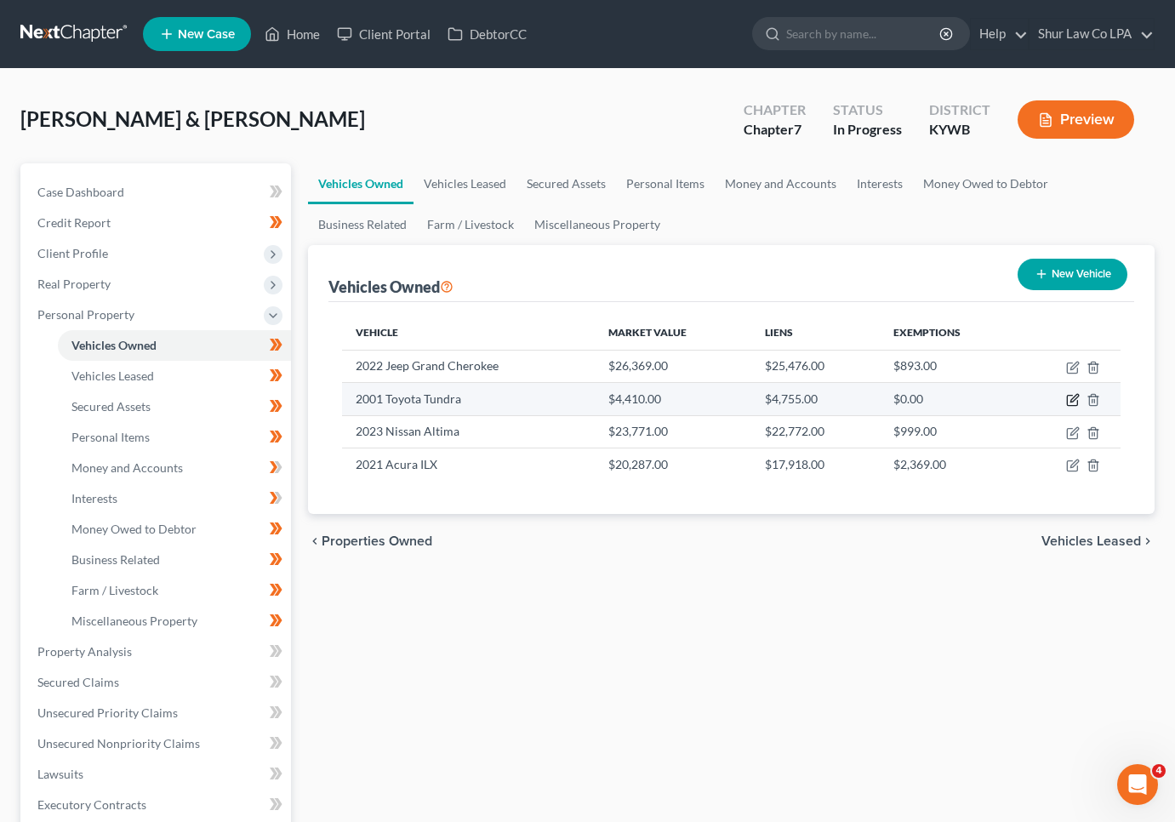
click at [1073, 402] on icon "button" at bounding box center [1075, 399] width 8 height 8
select select "0"
select select "25"
select select "3"
select select "1"
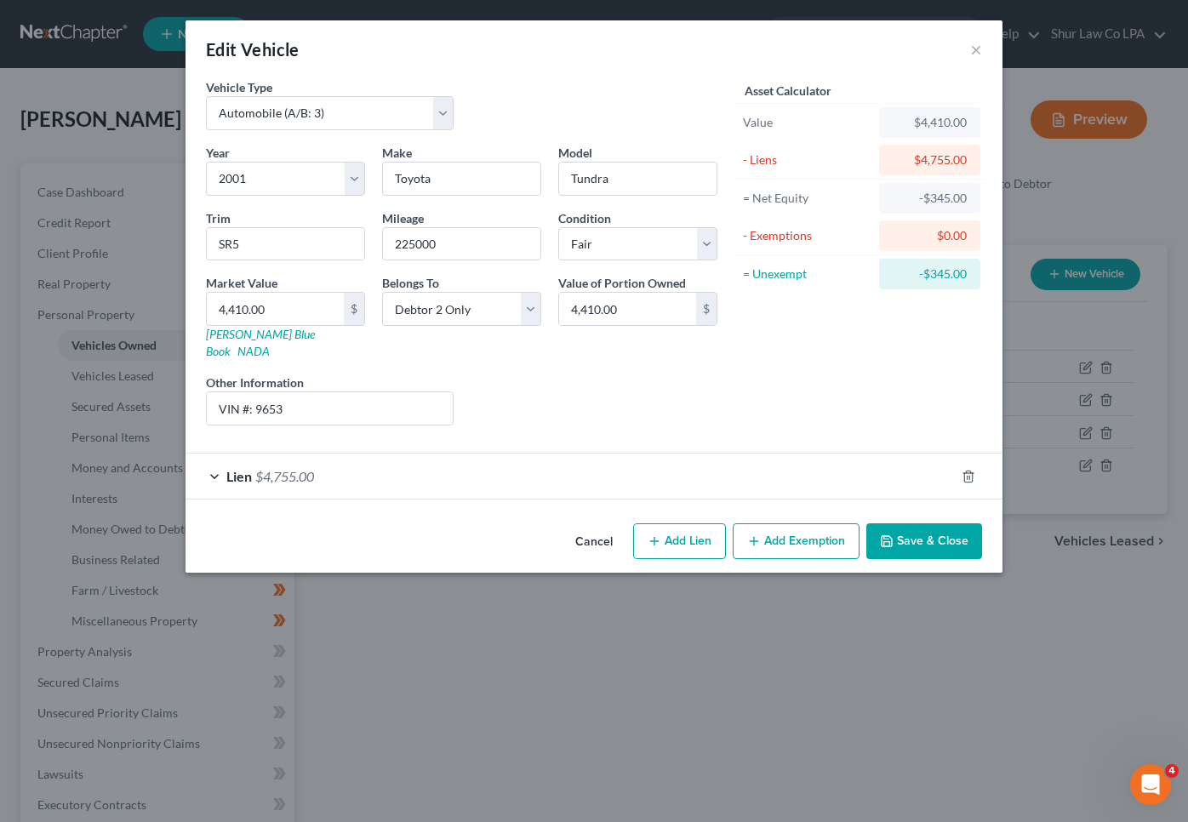
click at [593, 40] on div "Edit Vehicle ×" at bounding box center [594, 49] width 817 height 58
click at [932, 523] on button "Save & Close" at bounding box center [924, 541] width 116 height 36
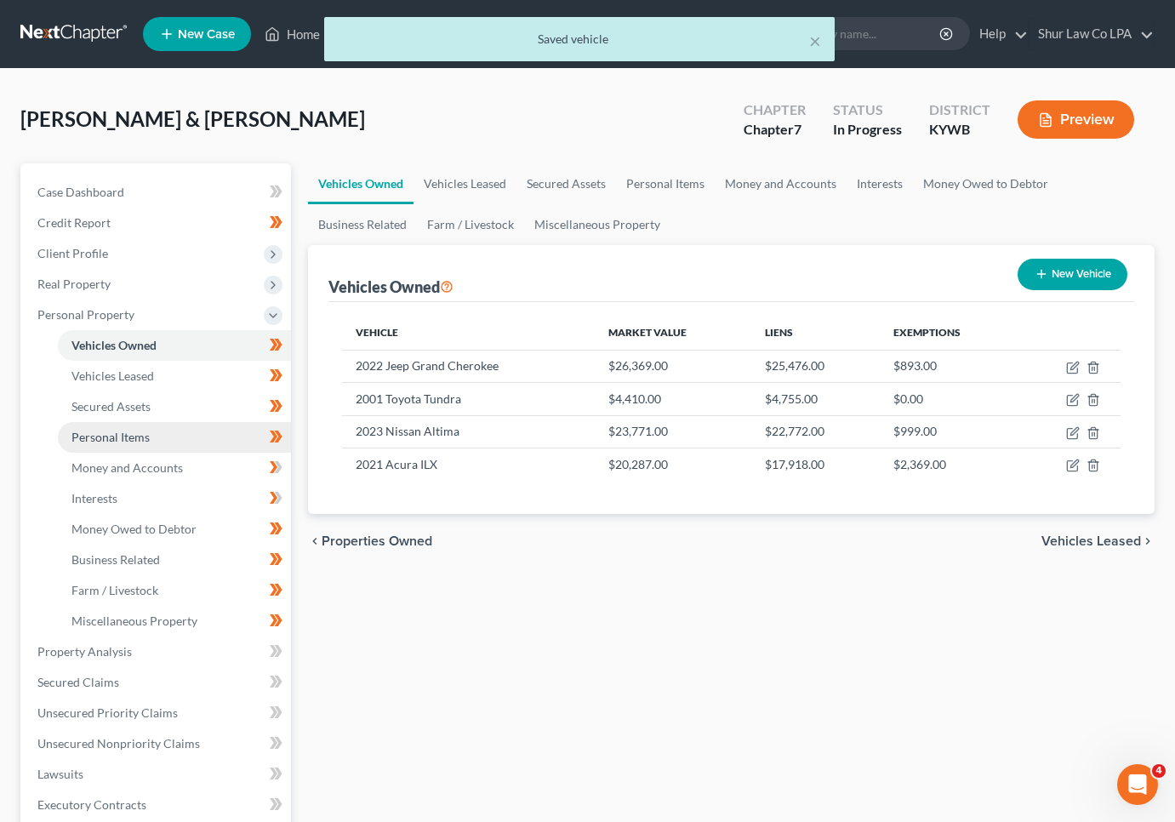
click at [118, 439] on span "Personal Items" at bounding box center [110, 437] width 78 height 14
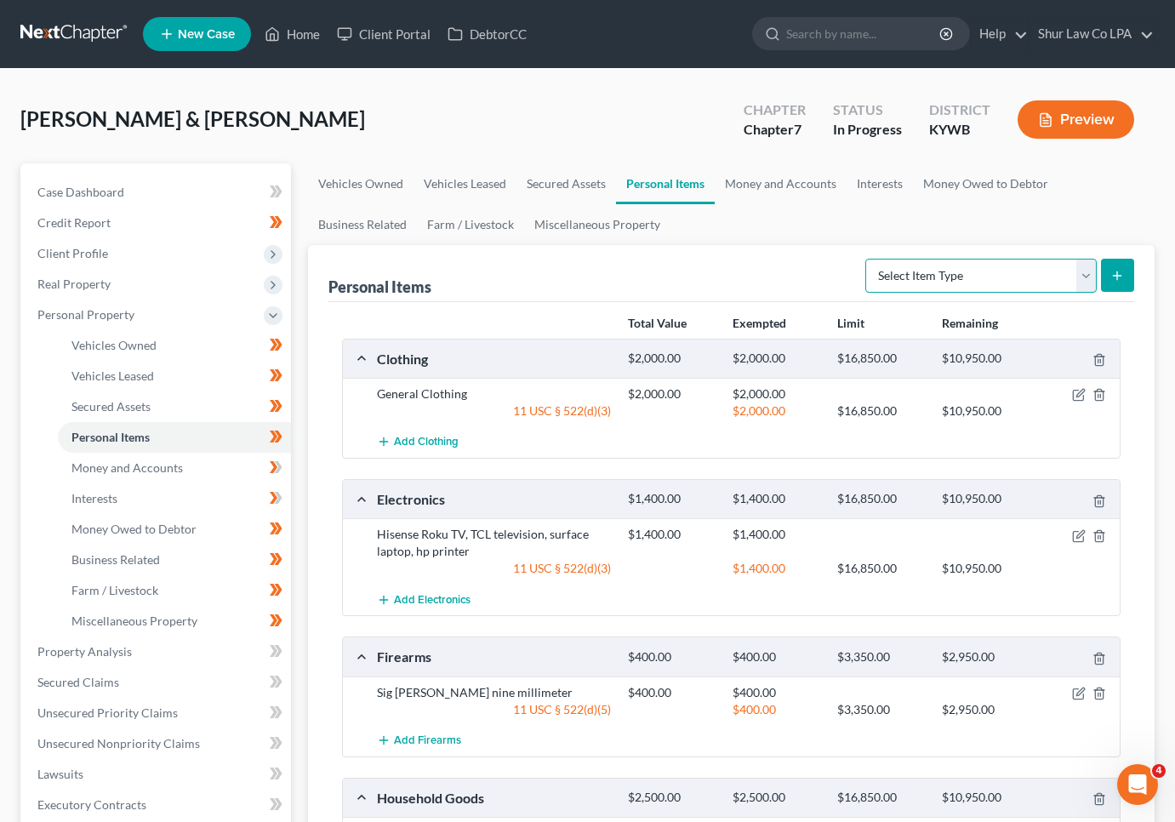
click at [1089, 275] on select "Select Item Type Clothing (A/B: 11) Collectibles Of Value (A/B: 8) Electronics …" at bounding box center [982, 276] width 232 height 34
select select "jewelry"
click at [868, 259] on select "Select Item Type Clothing (A/B: 11) Collectibles Of Value (A/B: 8) Electronics …" at bounding box center [982, 276] width 232 height 34
click at [1115, 273] on icon "submit" at bounding box center [1118, 276] width 14 height 14
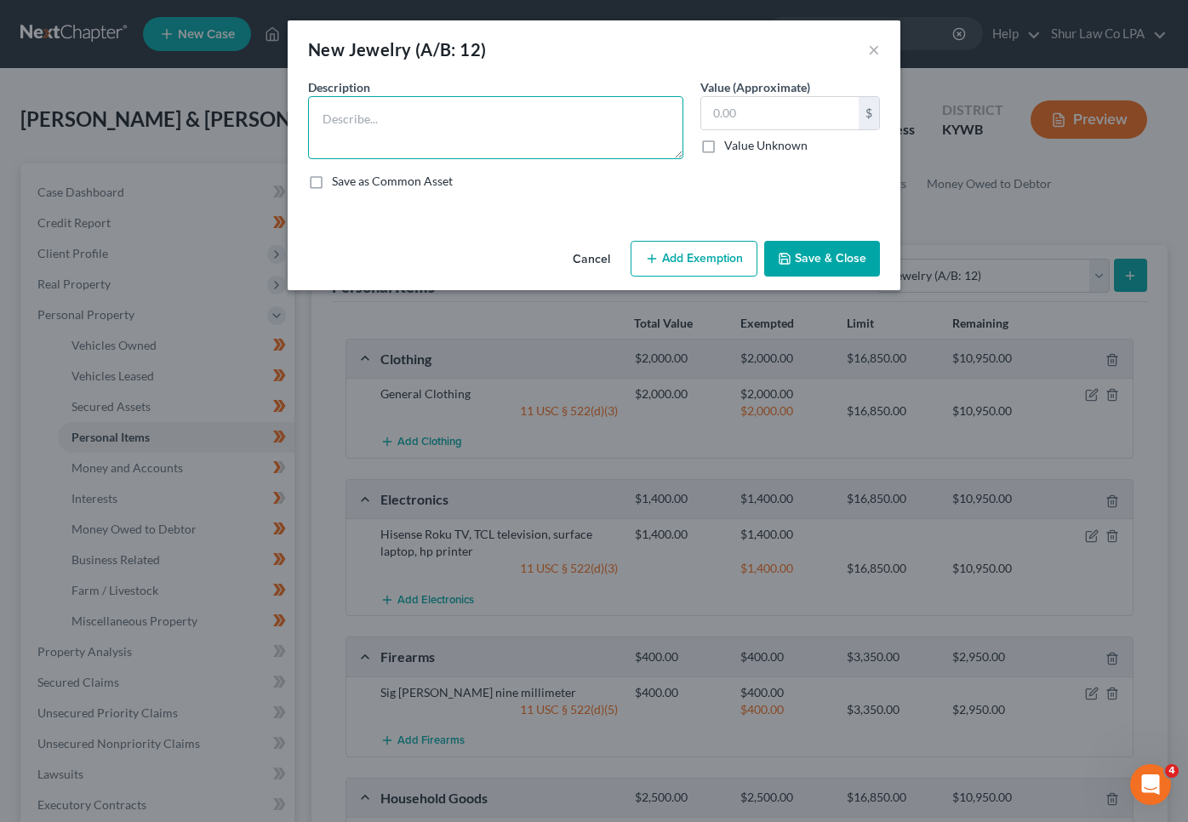
click at [392, 122] on textarea at bounding box center [495, 127] width 375 height 63
type textarea "Wedding Sets"
click at [814, 112] on input "text" at bounding box center [779, 113] width 157 height 32
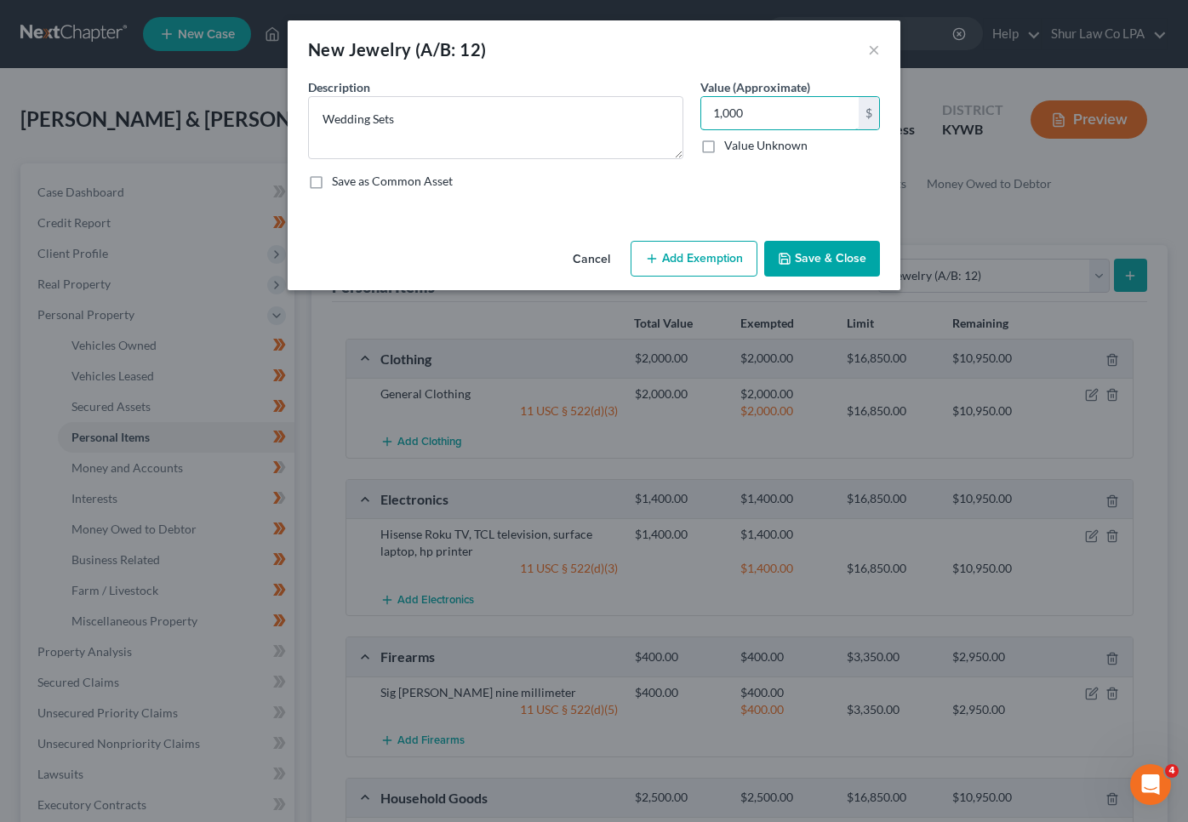
type input "1,000"
click at [725, 264] on button "Add Exemption" at bounding box center [694, 259] width 127 height 36
select select "2"
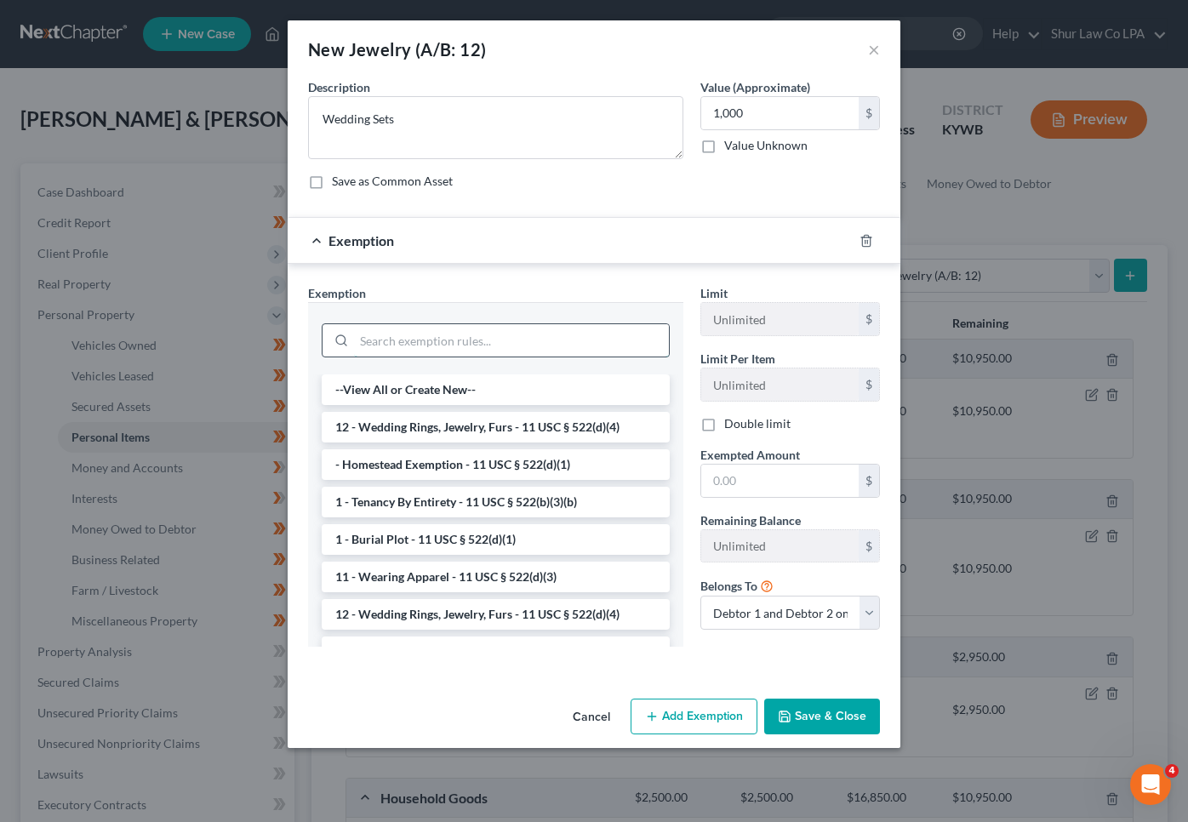
click at [527, 339] on input "search" at bounding box center [511, 340] width 315 height 32
click at [563, 430] on li "12 - Wedding Rings, Jewelry, Furs - 11 USC § 522(d)(4)" at bounding box center [496, 427] width 348 height 31
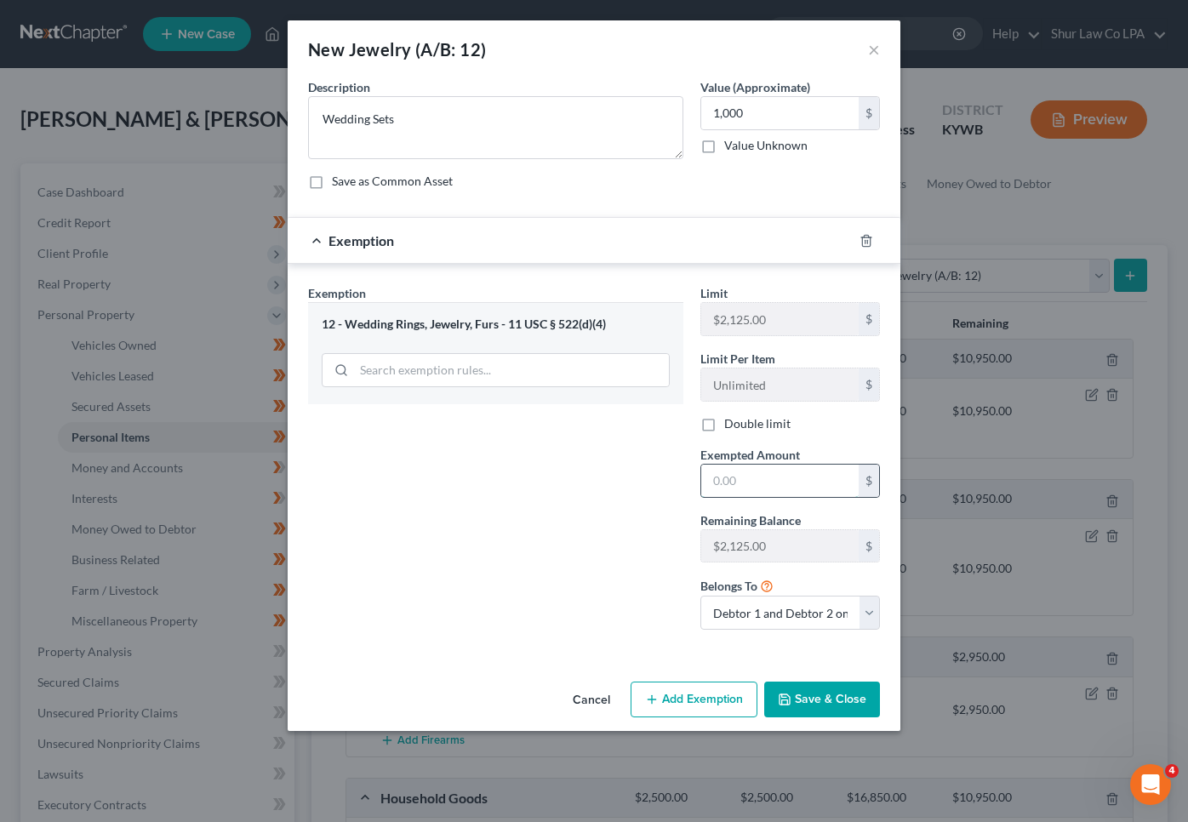
click at [782, 490] on input "text" at bounding box center [779, 481] width 157 height 32
type input "1,000"
click at [866, 696] on button "Save & Close" at bounding box center [822, 700] width 116 height 36
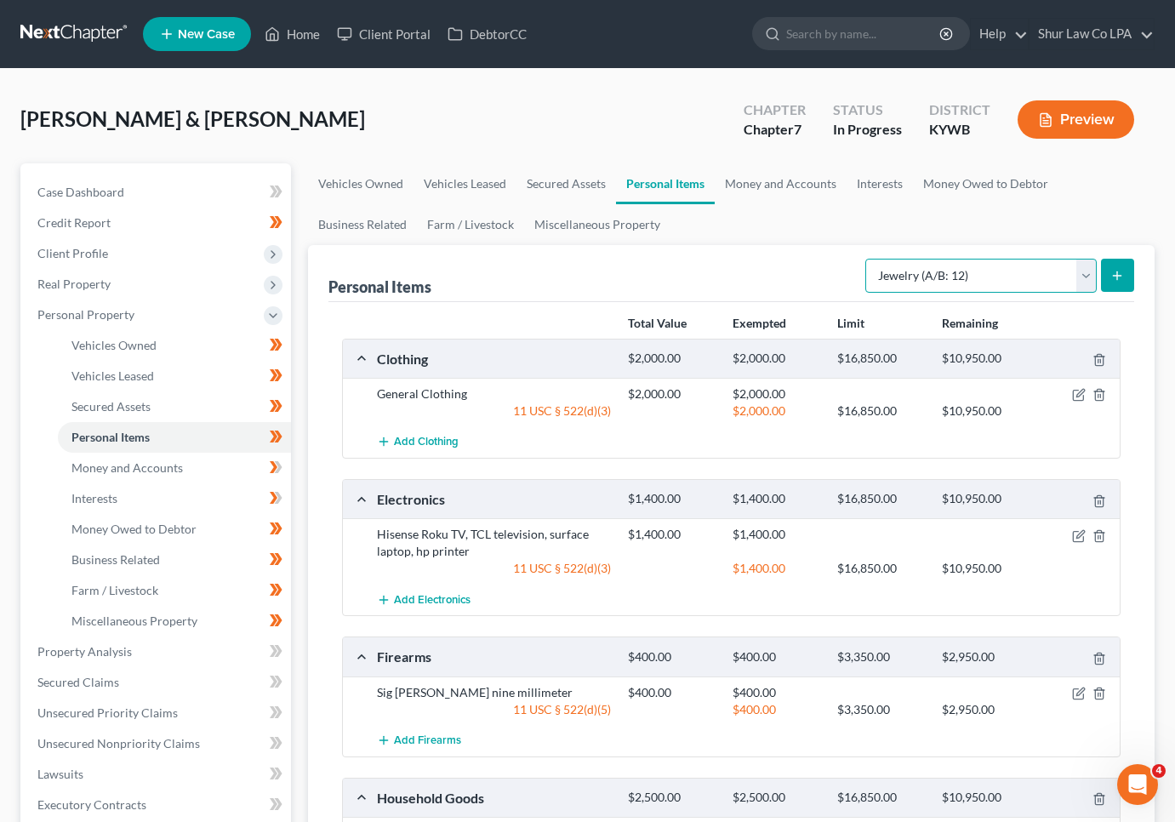
click at [1084, 277] on select "Select Item Type Clothing (A/B: 11) Collectibles Of Value (A/B: 8) Electronics …" at bounding box center [982, 276] width 232 height 34
select select "pets"
click at [868, 259] on select "Select Item Type Clothing (A/B: 11) Collectibles Of Value (A/B: 8) Electronics …" at bounding box center [982, 276] width 232 height 34
click at [1117, 267] on button "submit" at bounding box center [1117, 275] width 33 height 33
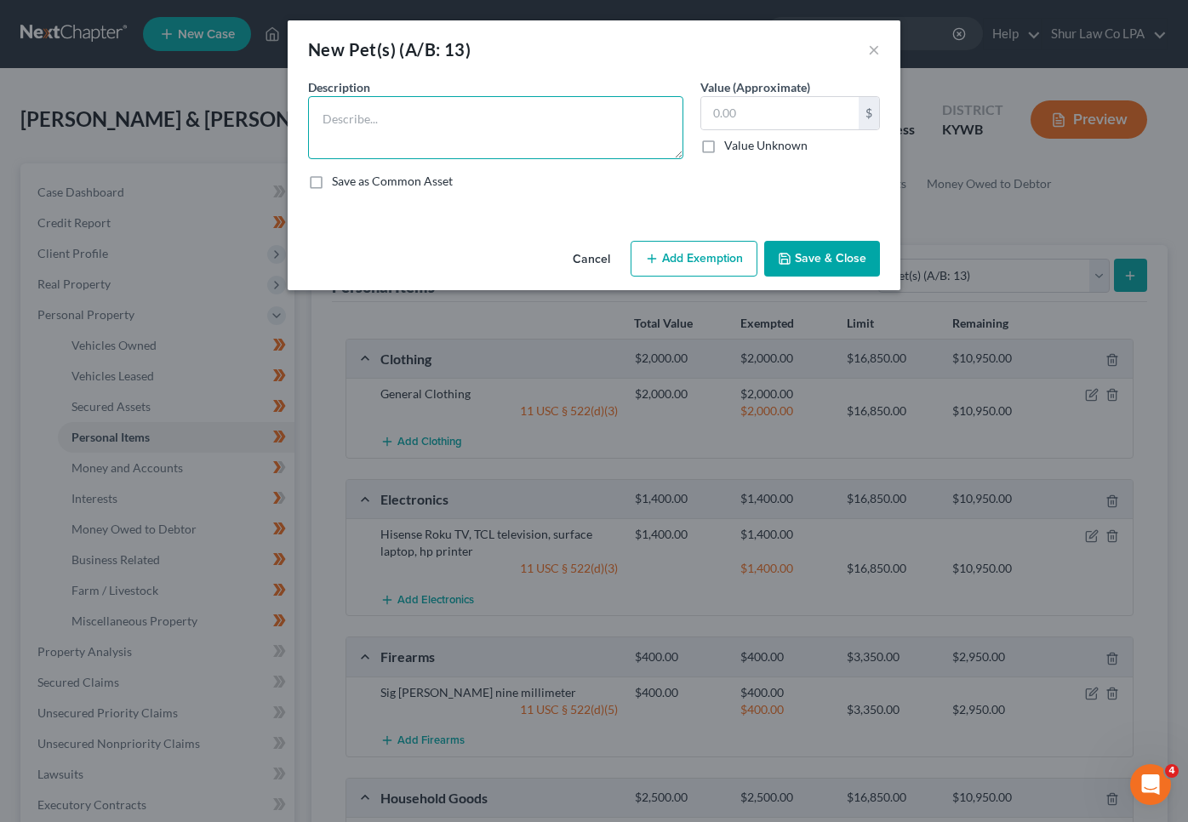
click at [525, 144] on textarea at bounding box center [495, 127] width 375 height 63
type textarea "Dogs"
click at [758, 128] on input "text" at bounding box center [779, 113] width 157 height 32
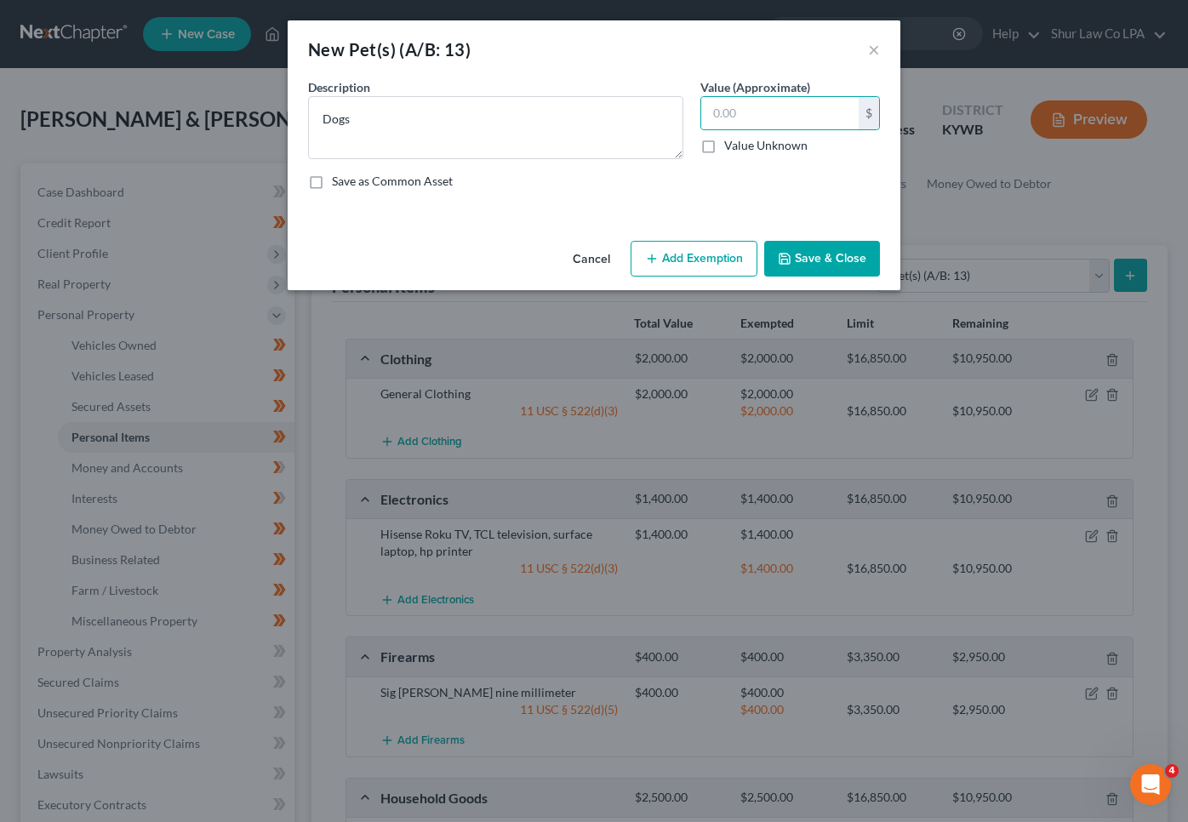
click at [704, 261] on button "Add Exemption" at bounding box center [694, 259] width 127 height 36
select select "2"
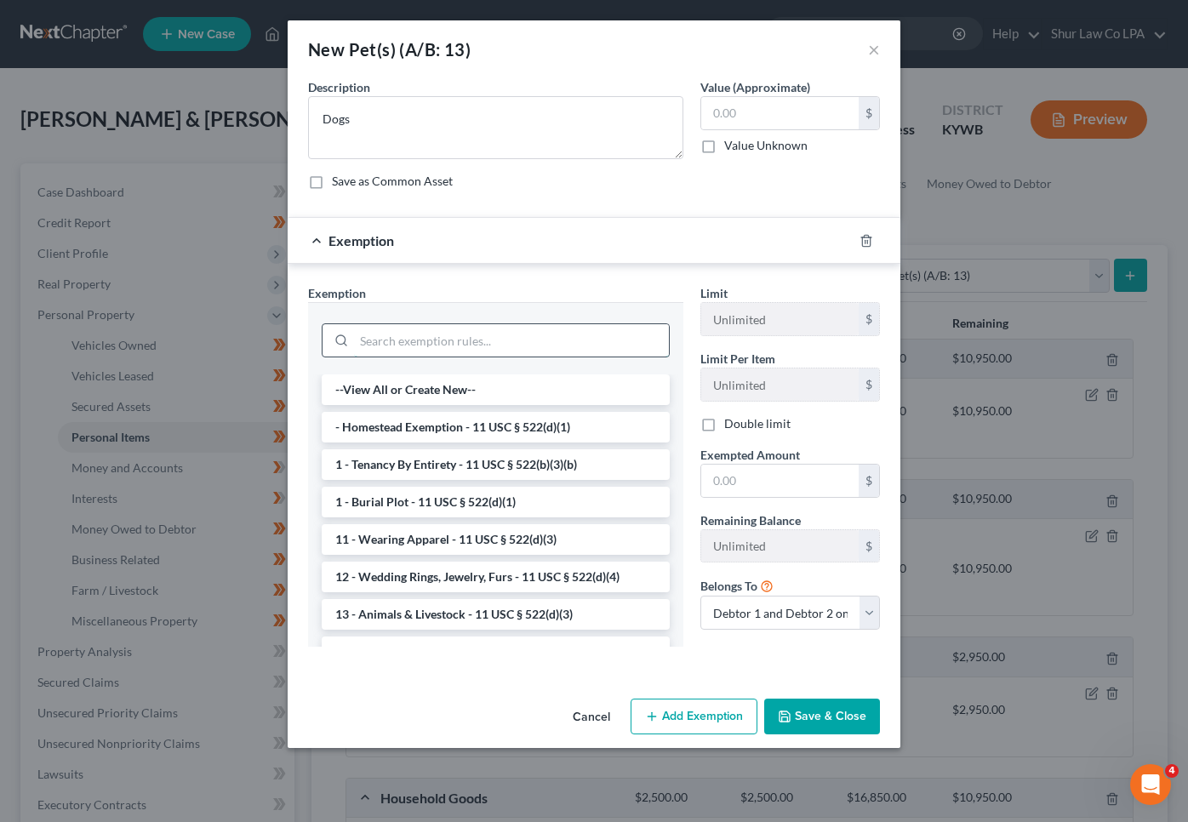
click at [556, 348] on input "search" at bounding box center [511, 340] width 315 height 32
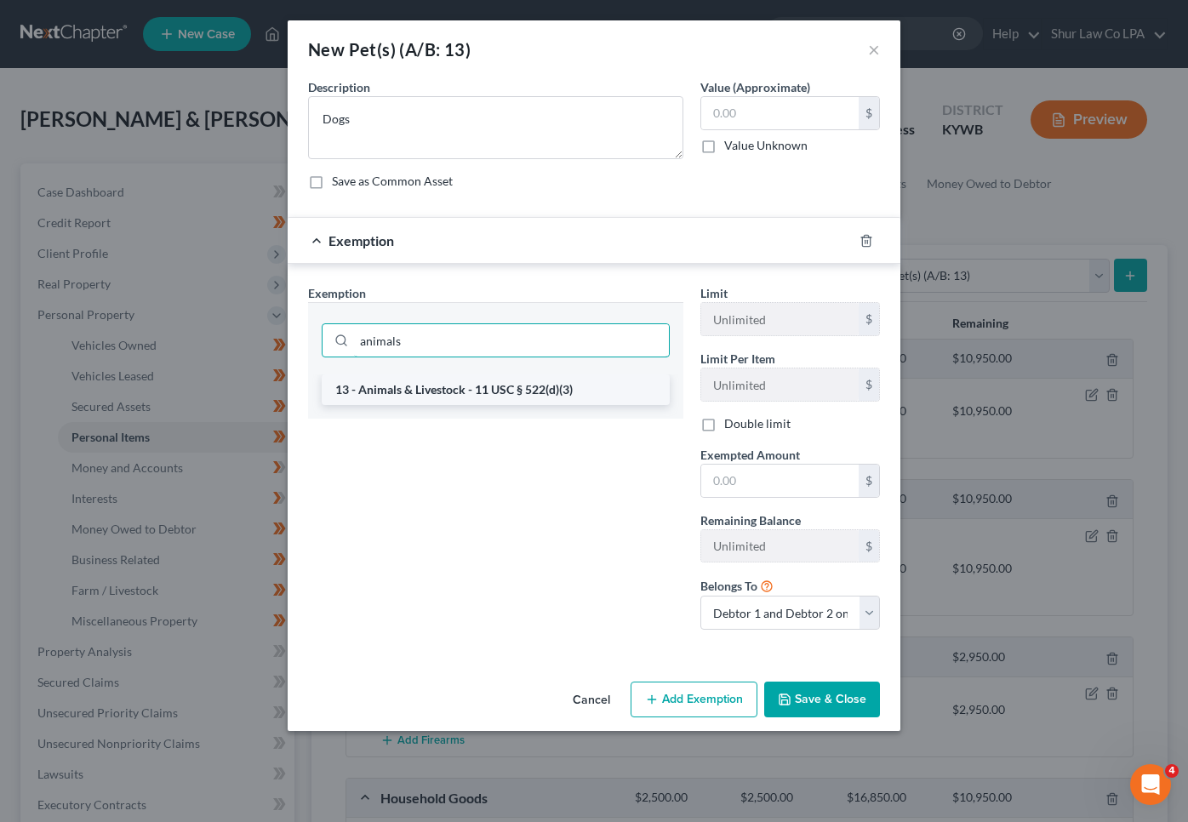
type input "animals"
click at [522, 384] on li "13 - Animals & Livestock - 11 USC § 522(d)(3)" at bounding box center [496, 390] width 348 height 31
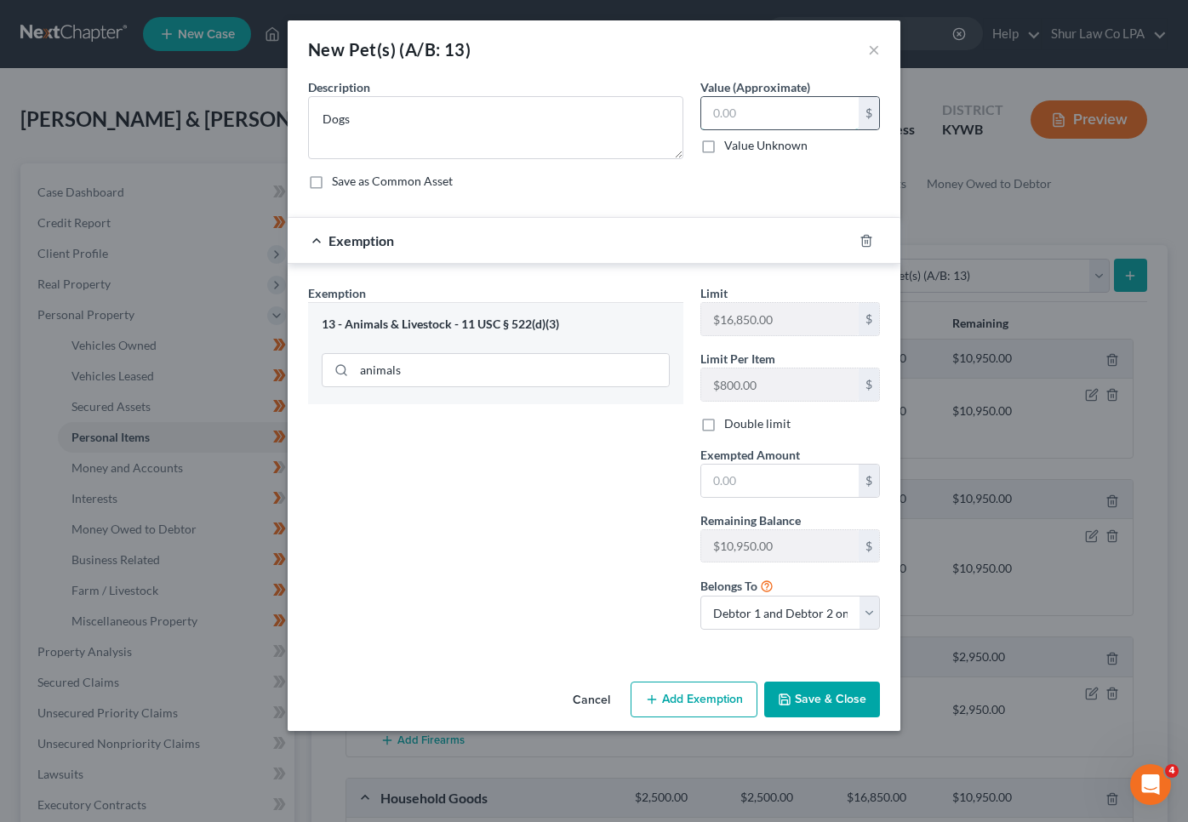
click at [786, 112] on input "text" at bounding box center [779, 113] width 157 height 32
click at [786, 113] on input "text" at bounding box center [779, 113] width 157 height 32
type input "300"
click at [758, 481] on input "text" at bounding box center [779, 481] width 157 height 32
type input "300"
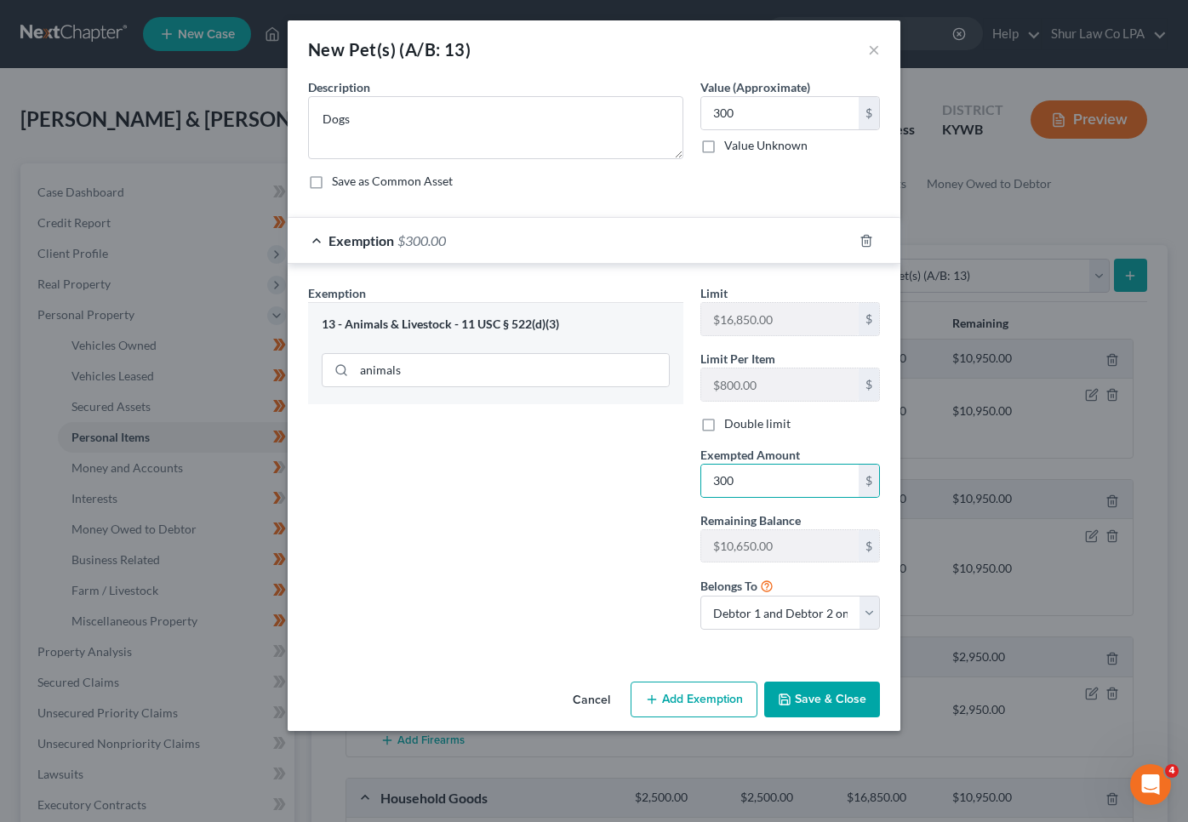
click at [840, 693] on button "Save & Close" at bounding box center [822, 700] width 116 height 36
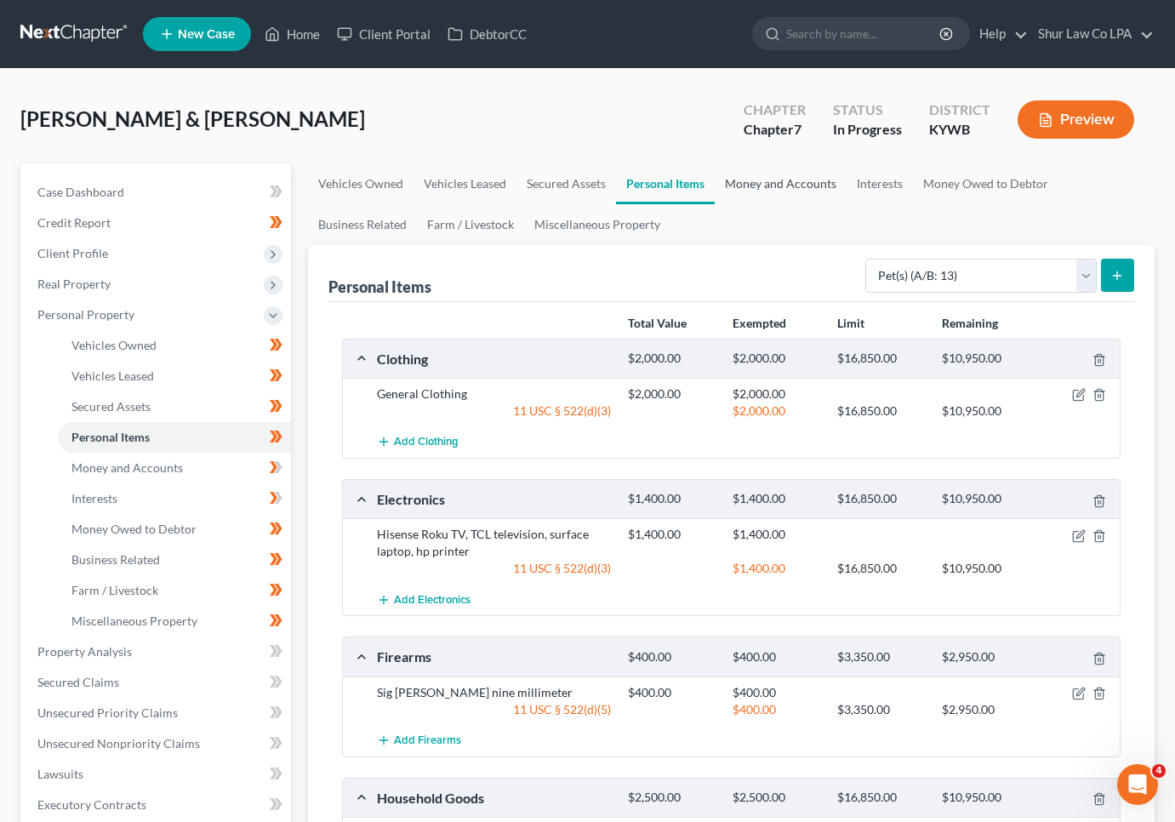
click at [804, 182] on link "Money and Accounts" at bounding box center [781, 183] width 132 height 41
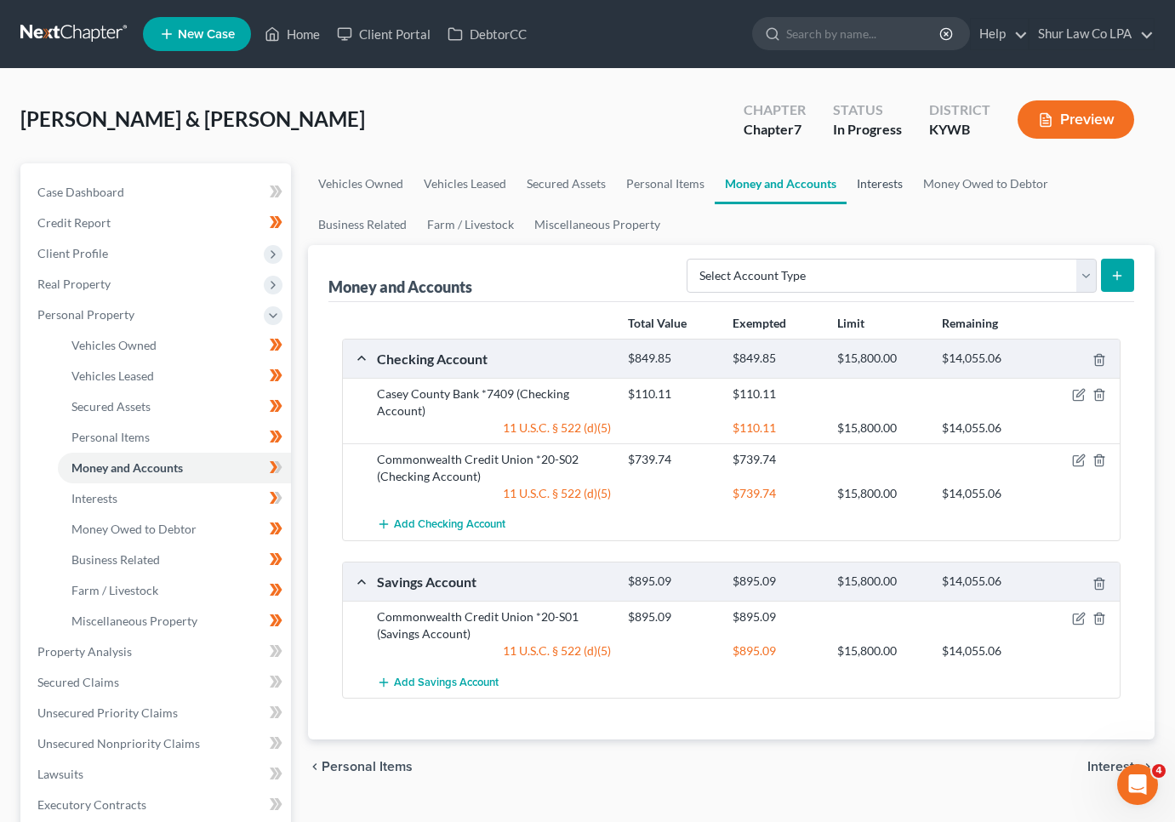
click at [890, 189] on link "Interests" at bounding box center [880, 183] width 66 height 41
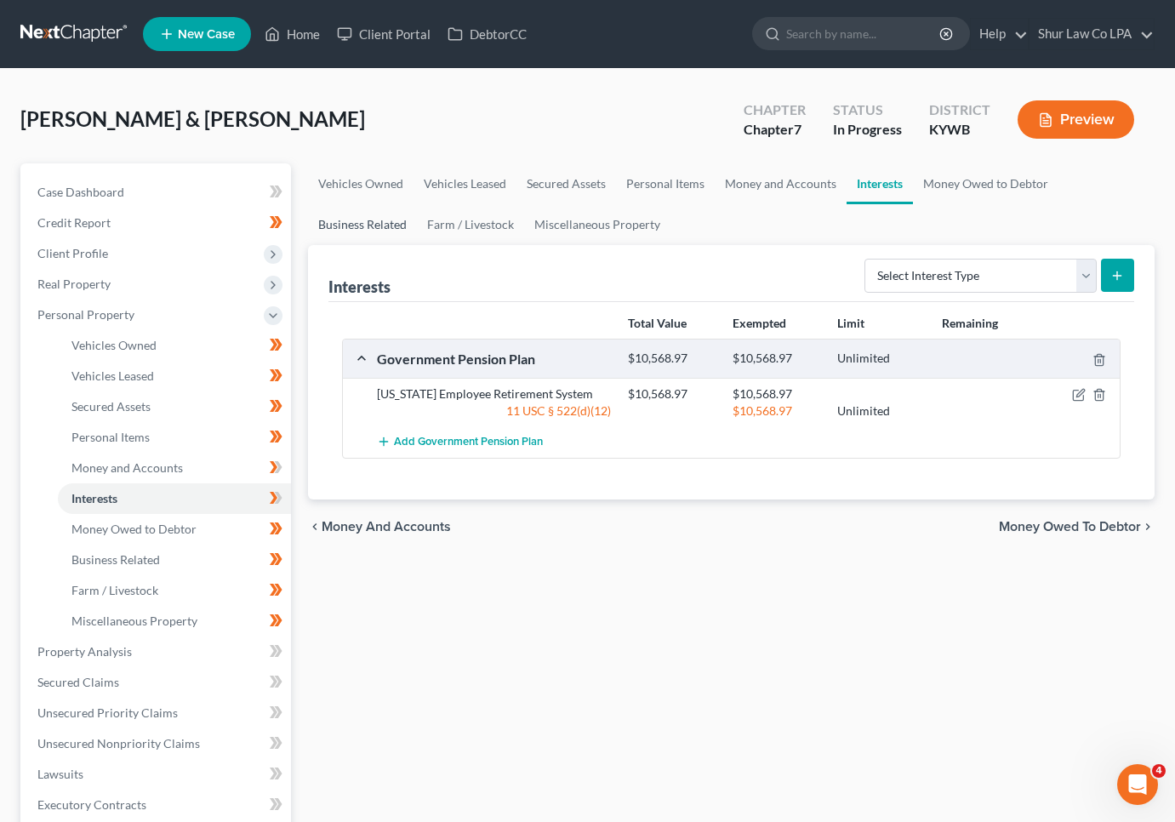
click at [353, 218] on link "Business Related" at bounding box center [362, 224] width 109 height 41
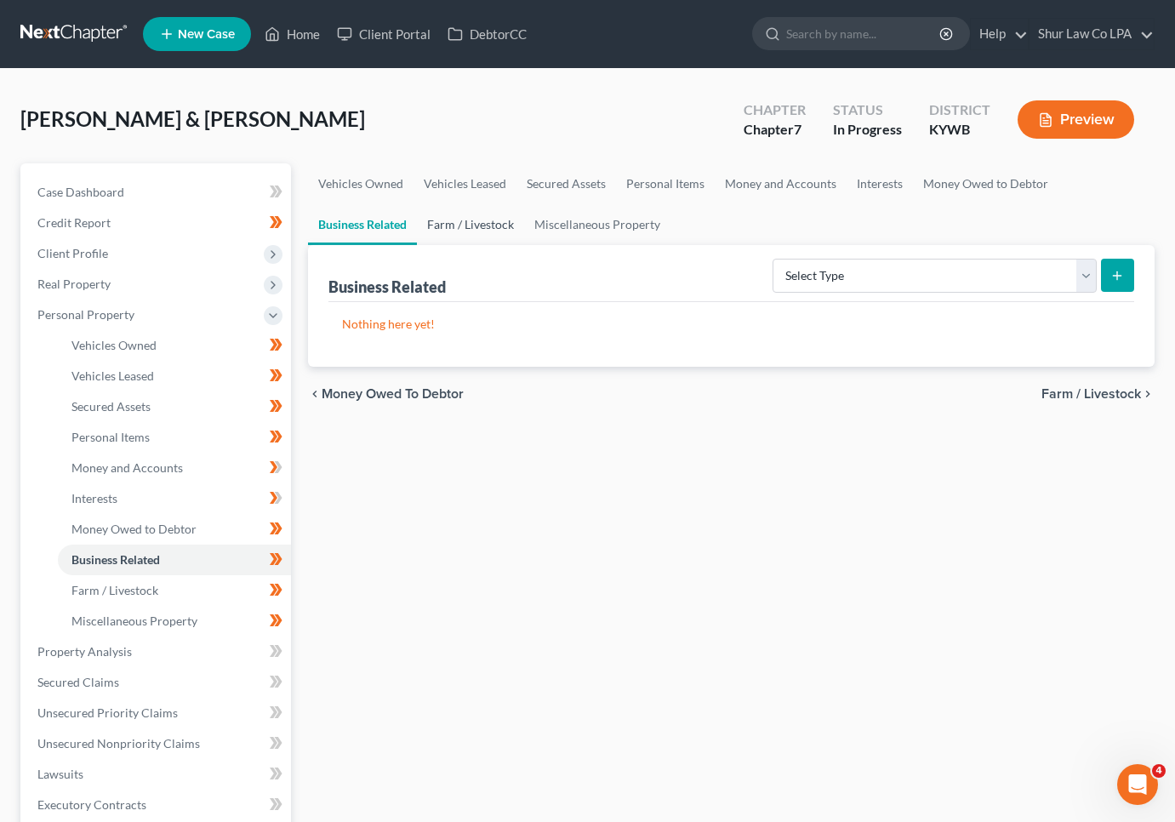
click at [484, 230] on link "Farm / Livestock" at bounding box center [470, 224] width 107 height 41
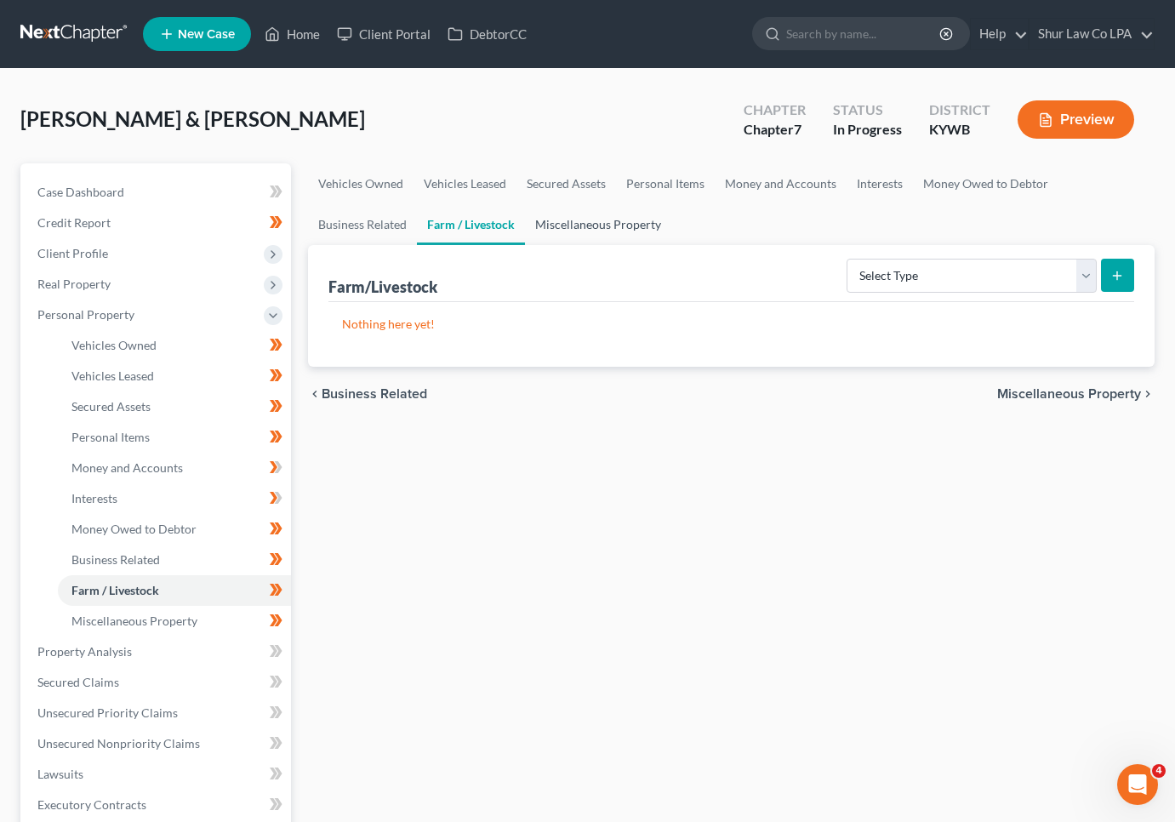
click at [572, 219] on link "Miscellaneous Property" at bounding box center [598, 224] width 146 height 41
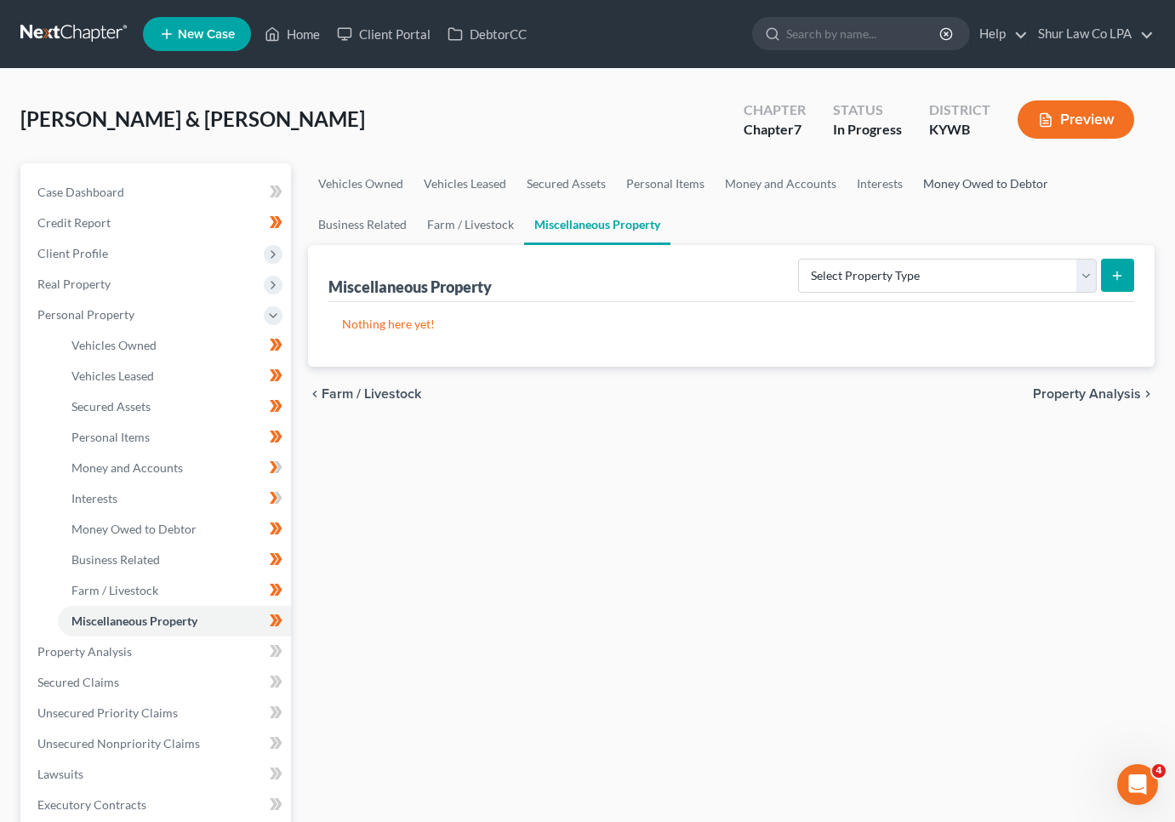
click at [964, 178] on link "Money Owed to Debtor" at bounding box center [986, 183] width 146 height 41
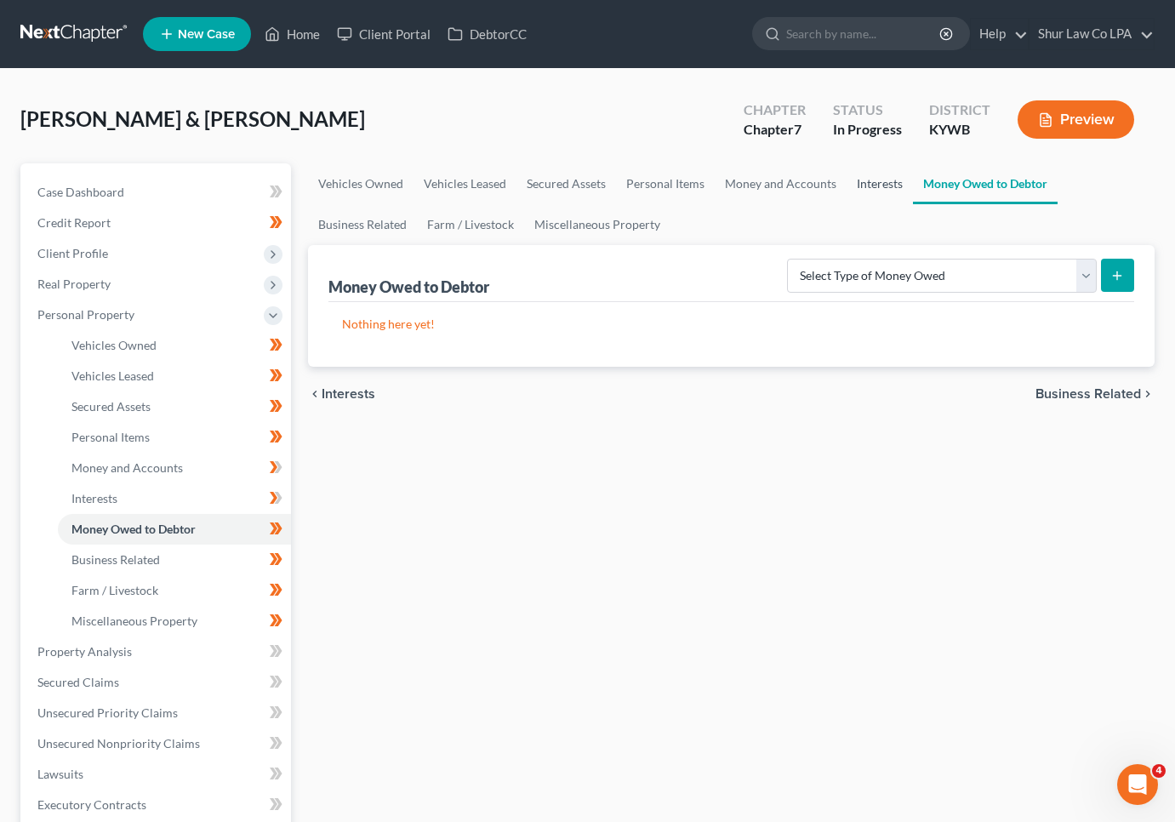
click at [890, 182] on link "Interests" at bounding box center [880, 183] width 66 height 41
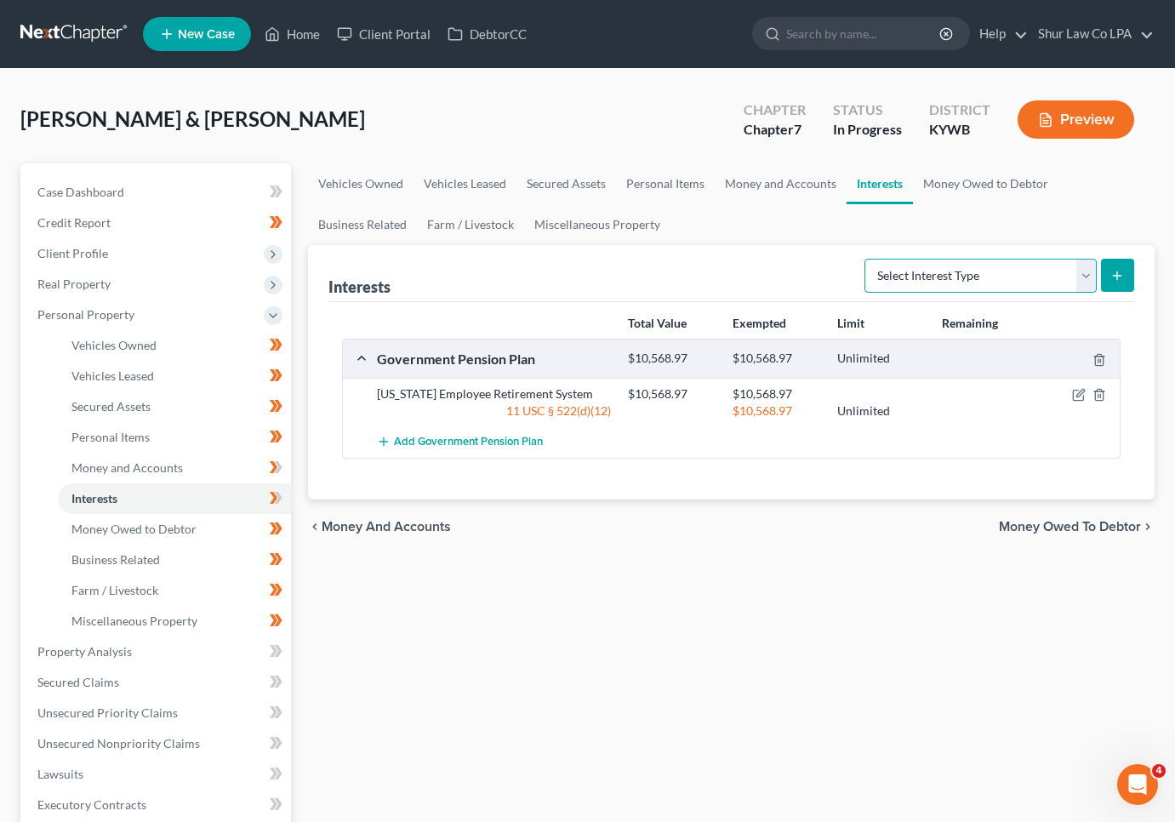
click at [1088, 283] on select "Select Interest Type 401K (A/B: 21) Annuity (A/B: 23) Bond (A/B: 18) Education …" at bounding box center [981, 276] width 232 height 34
select select "whole_life_insurance"
click at [867, 259] on select "Select Interest Type 401K (A/B: 21) Annuity (A/B: 23) Bond (A/B: 18) Education …" at bounding box center [981, 276] width 232 height 34
click at [1119, 272] on icon "submit" at bounding box center [1118, 276] width 14 height 14
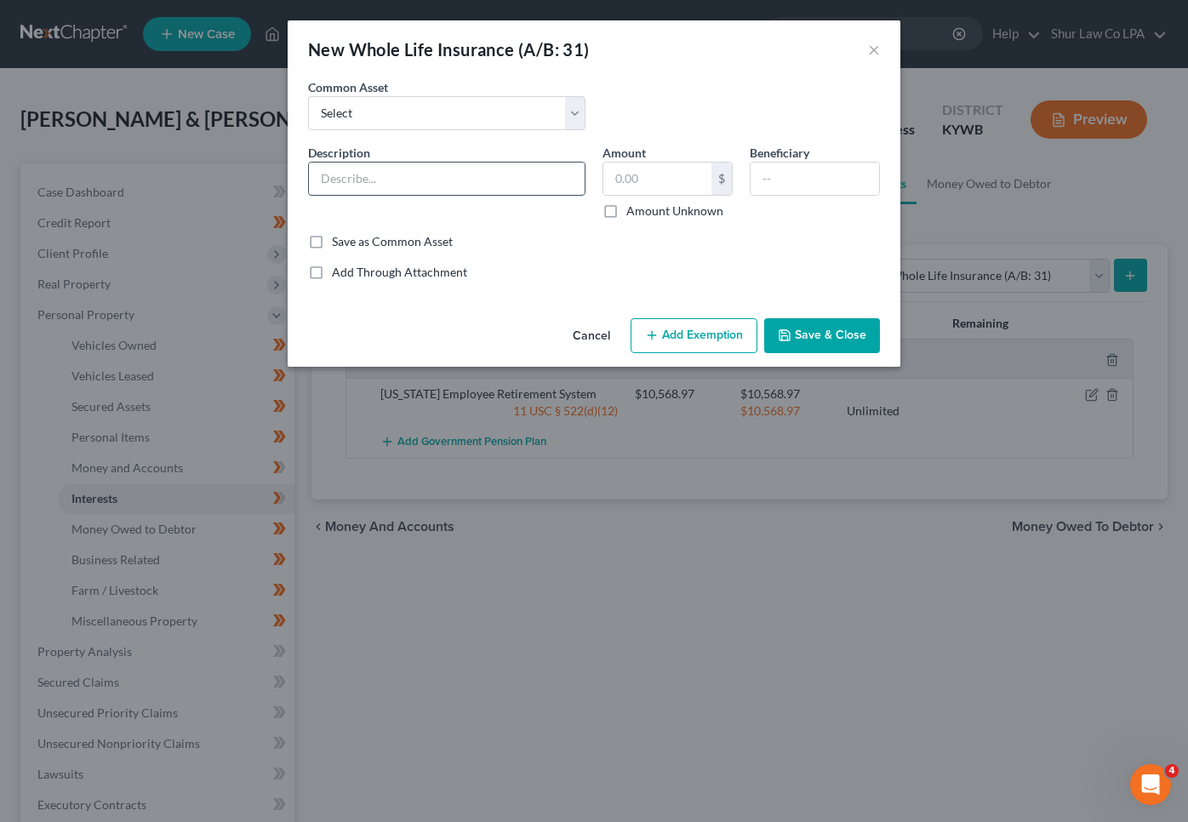
click at [384, 180] on input "text" at bounding box center [447, 179] width 276 height 32
click at [655, 185] on input "text" at bounding box center [657, 179] width 108 height 32
type input "250"
click at [529, 282] on div "An exemption set must first be selected from the Filing Information section. Co…" at bounding box center [594, 194] width 613 height 233
click at [403, 182] on input "text" at bounding box center [447, 179] width 276 height 32
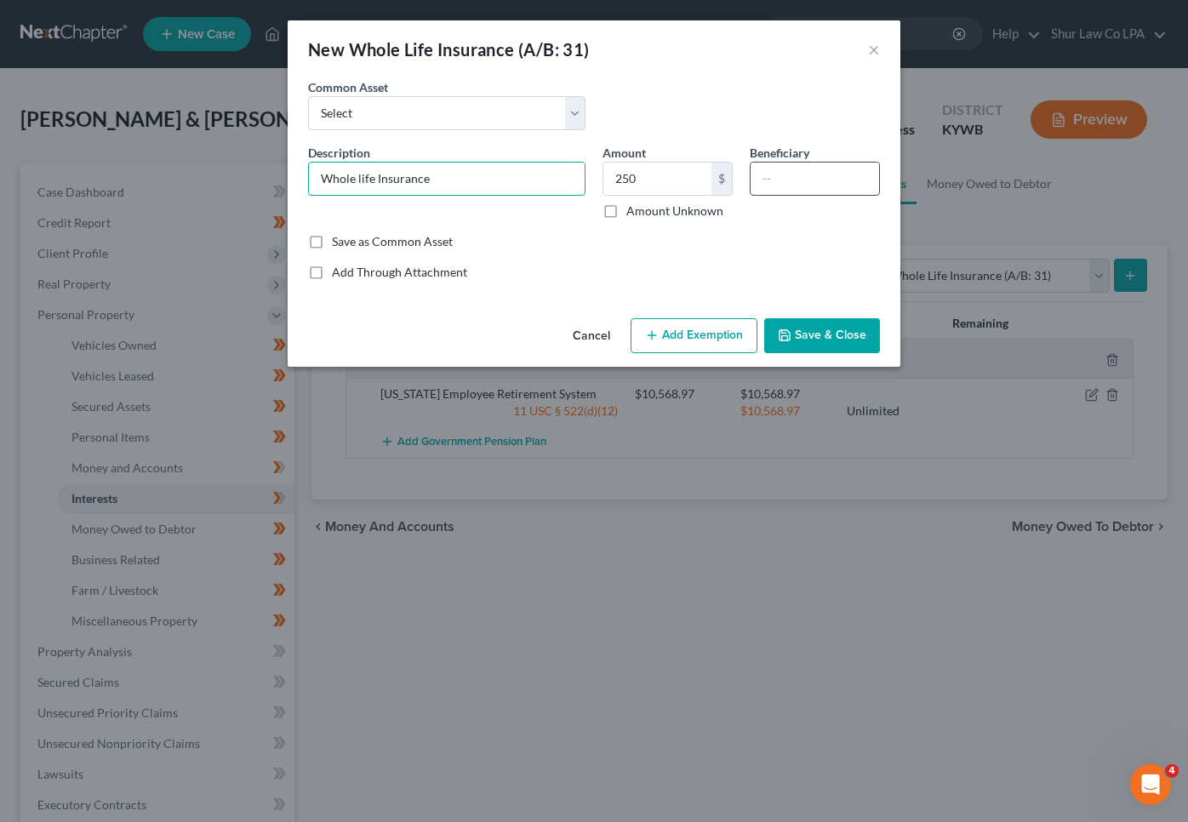
type input "Whole life Insurance"
click at [825, 174] on input "text" at bounding box center [815, 179] width 129 height 32
type input "Self"
click at [729, 335] on button "Add Exemption" at bounding box center [694, 336] width 127 height 36
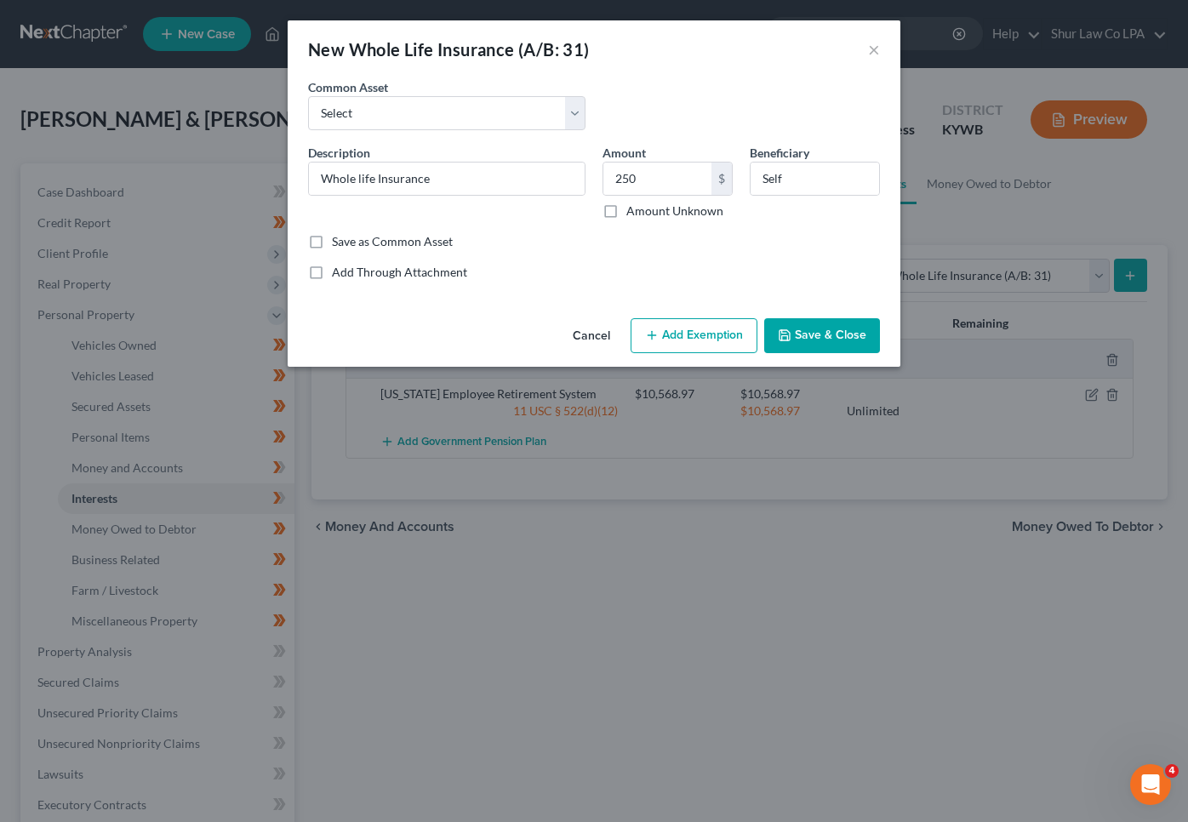
select select "2"
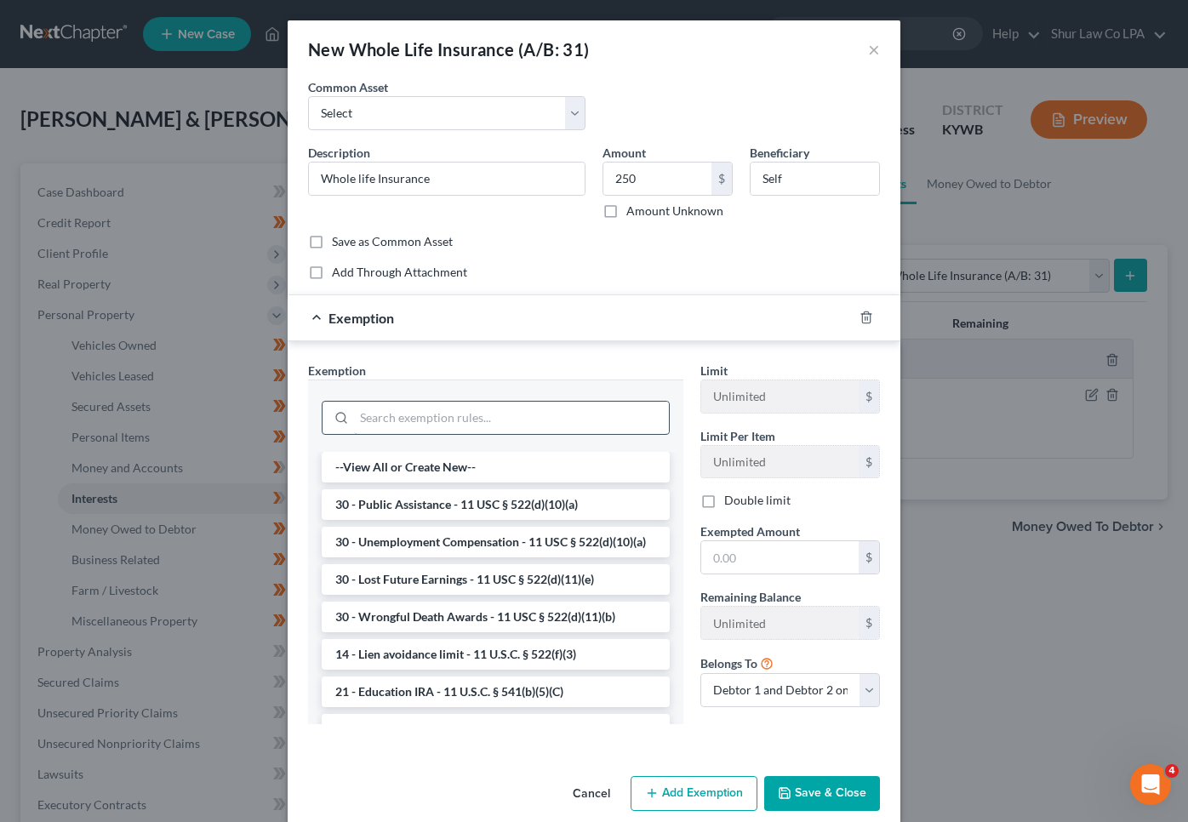
click at [535, 422] on input "search" at bounding box center [511, 418] width 315 height 32
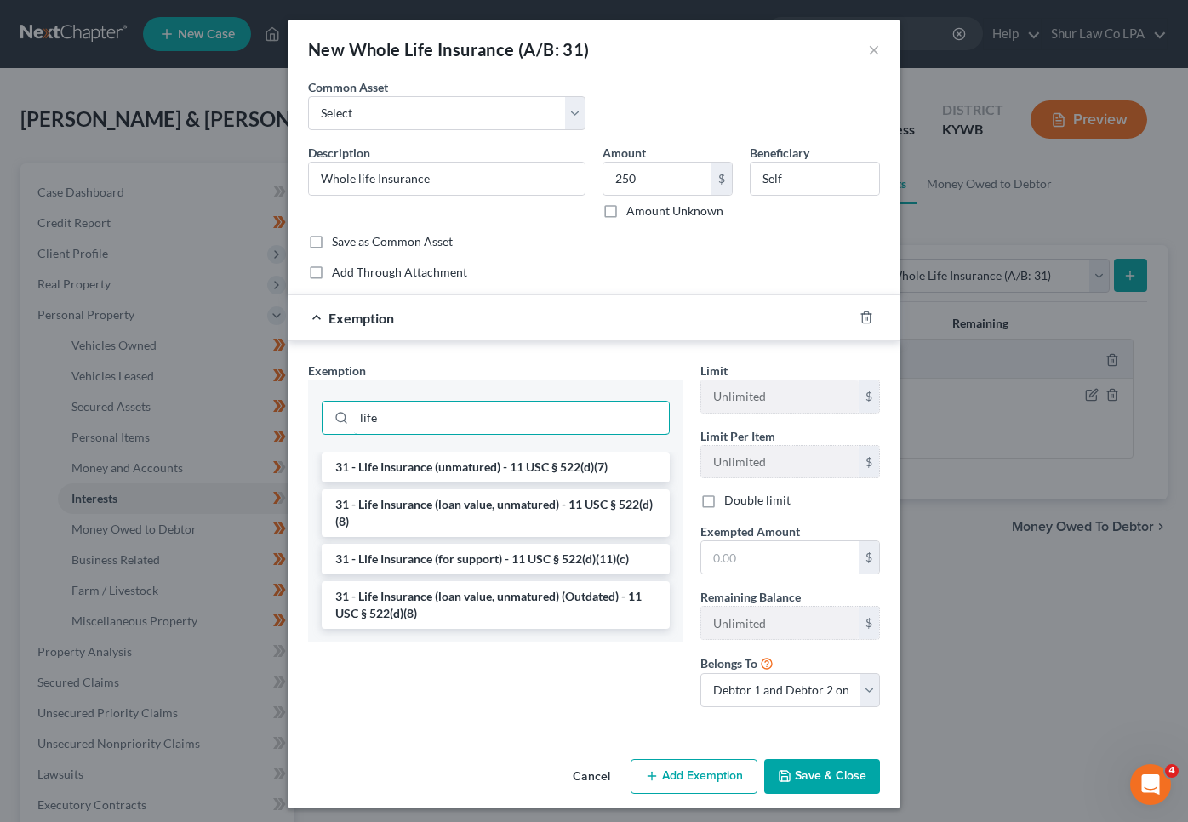
drag, startPoint x: 409, startPoint y: 410, endPoint x: 306, endPoint y: 435, distance: 106.7
click at [308, 435] on div "life" at bounding box center [495, 416] width 375 height 72
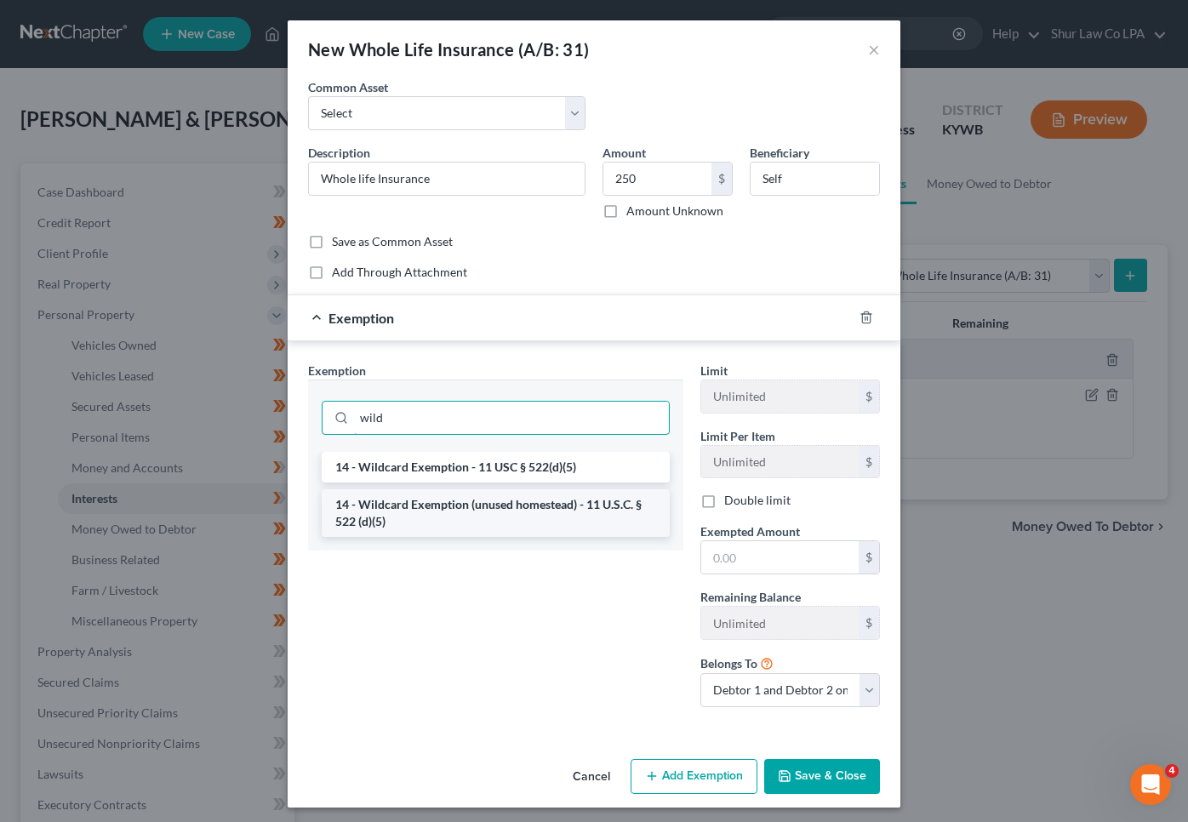
type input "wild"
click at [415, 521] on li "14 - Wildcard Exemption (unused homestead) - 11 U.S.C. § 522 (d)(5)" at bounding box center [496, 513] width 348 height 48
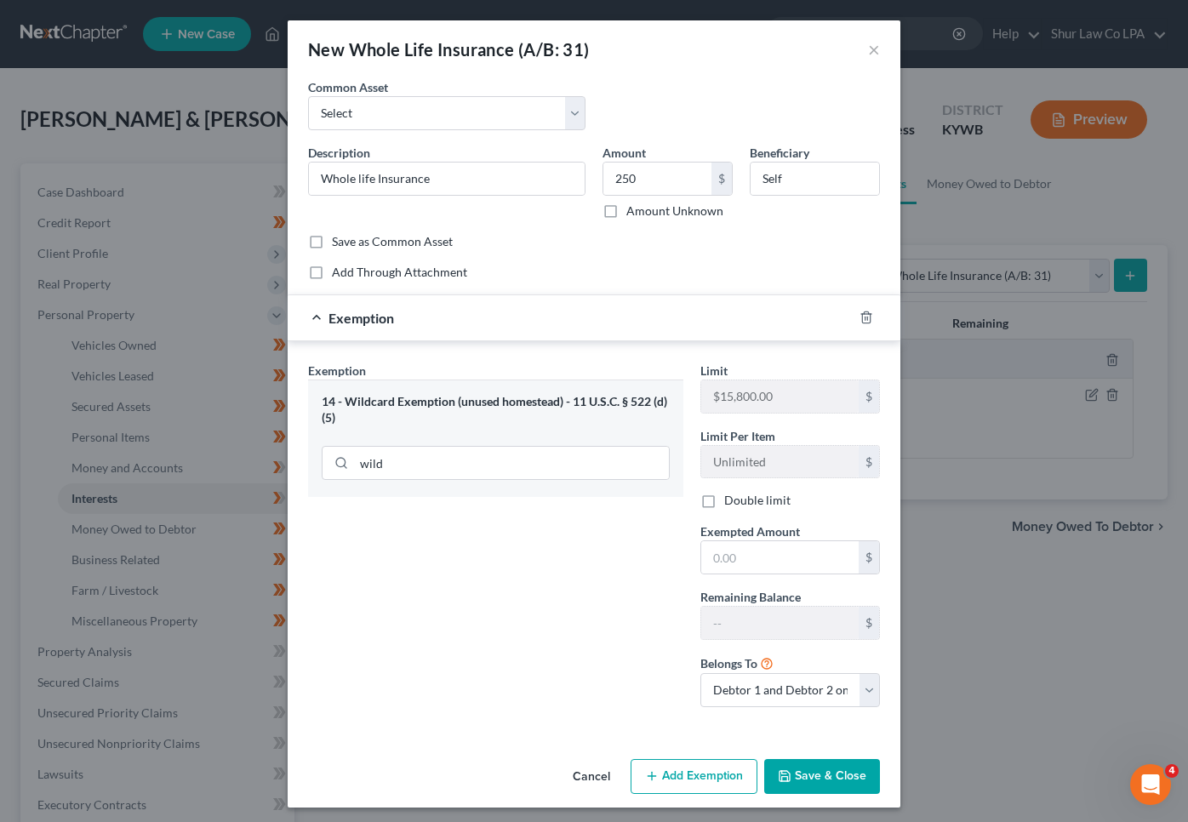
click at [724, 503] on label "Double limit" at bounding box center [757, 500] width 66 height 17
click at [731, 503] on input "Double limit" at bounding box center [736, 497] width 11 height 11
checkbox input "true"
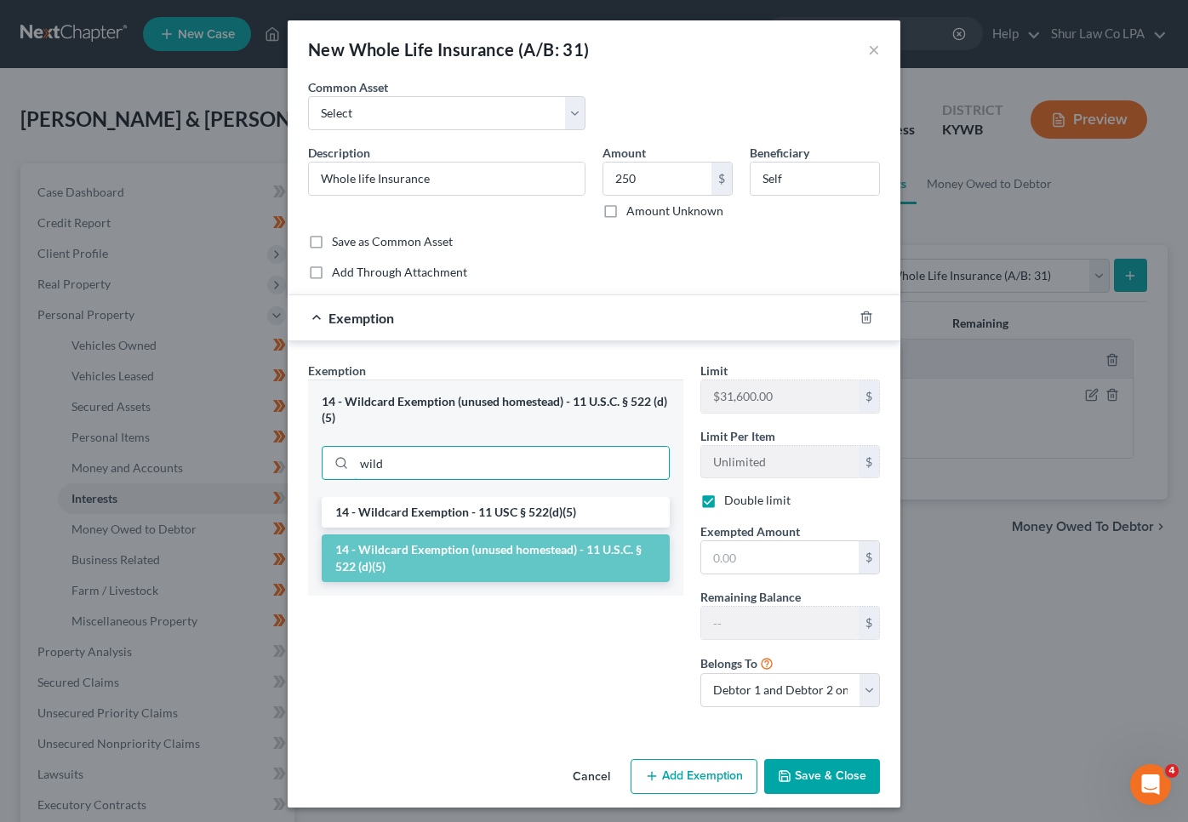
drag, startPoint x: 415, startPoint y: 459, endPoint x: 254, endPoint y: 479, distance: 163.0
click at [254, 479] on div "New Whole Life Insurance (A/B: 31) × An exemption set must first be selected fr…" at bounding box center [594, 411] width 1188 height 822
click at [463, 516] on li "14 - Wildcard Exemption - 11 USC § 522(d)(5)" at bounding box center [496, 512] width 348 height 31
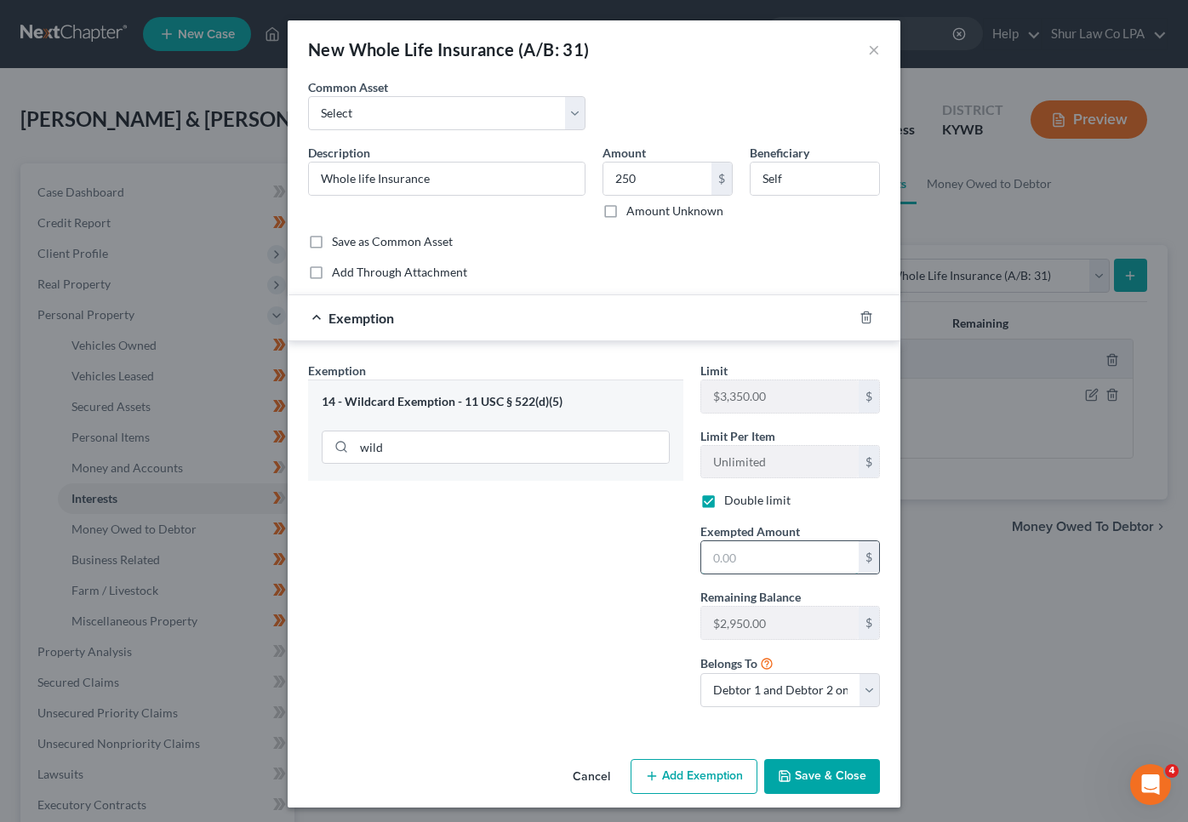
click at [740, 558] on input "text" at bounding box center [779, 557] width 157 height 32
type input "250"
click at [492, 653] on div "Exemption Set must be selected for CA. Exemption * 14 - Wildcard Exemption - 11…" at bounding box center [496, 541] width 392 height 359
click at [449, 180] on input "Whole life Insurance" at bounding box center [447, 179] width 276 height 32
click at [830, 775] on button "Save & Close" at bounding box center [822, 777] width 116 height 36
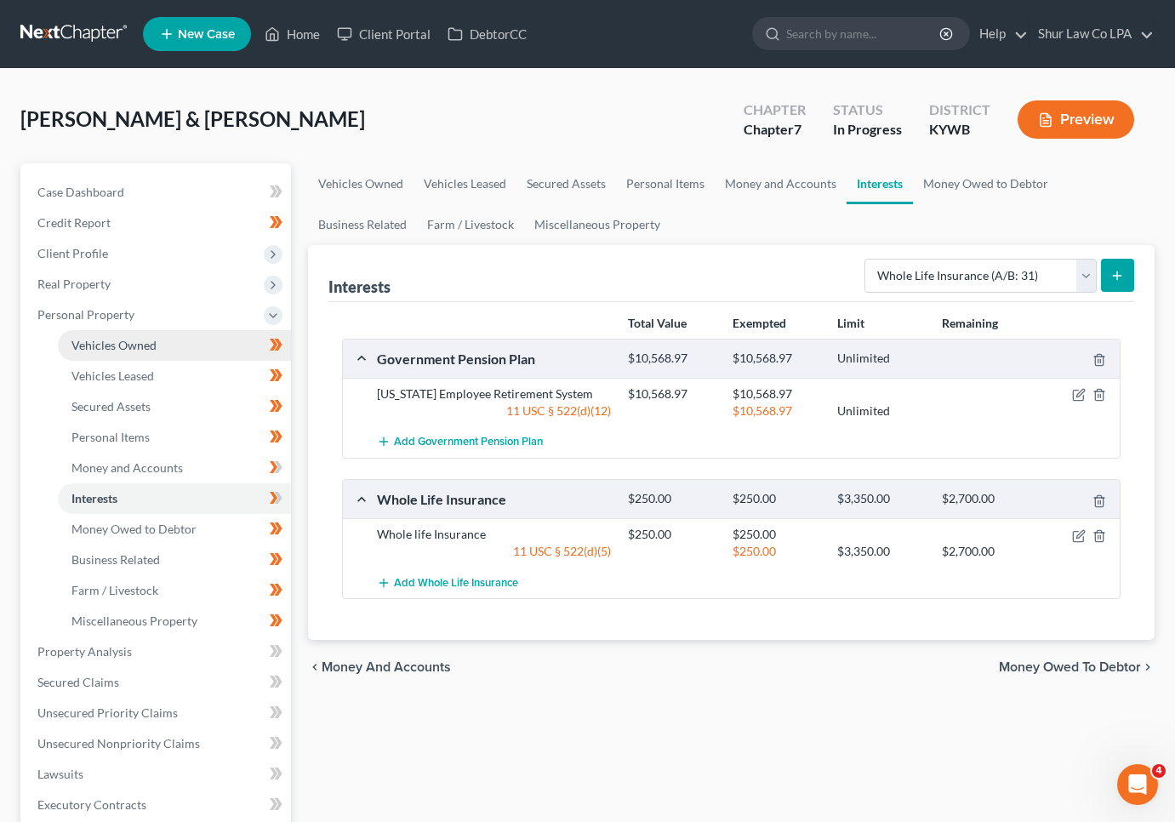
click at [115, 341] on span "Vehicles Owned" at bounding box center [113, 345] width 85 height 14
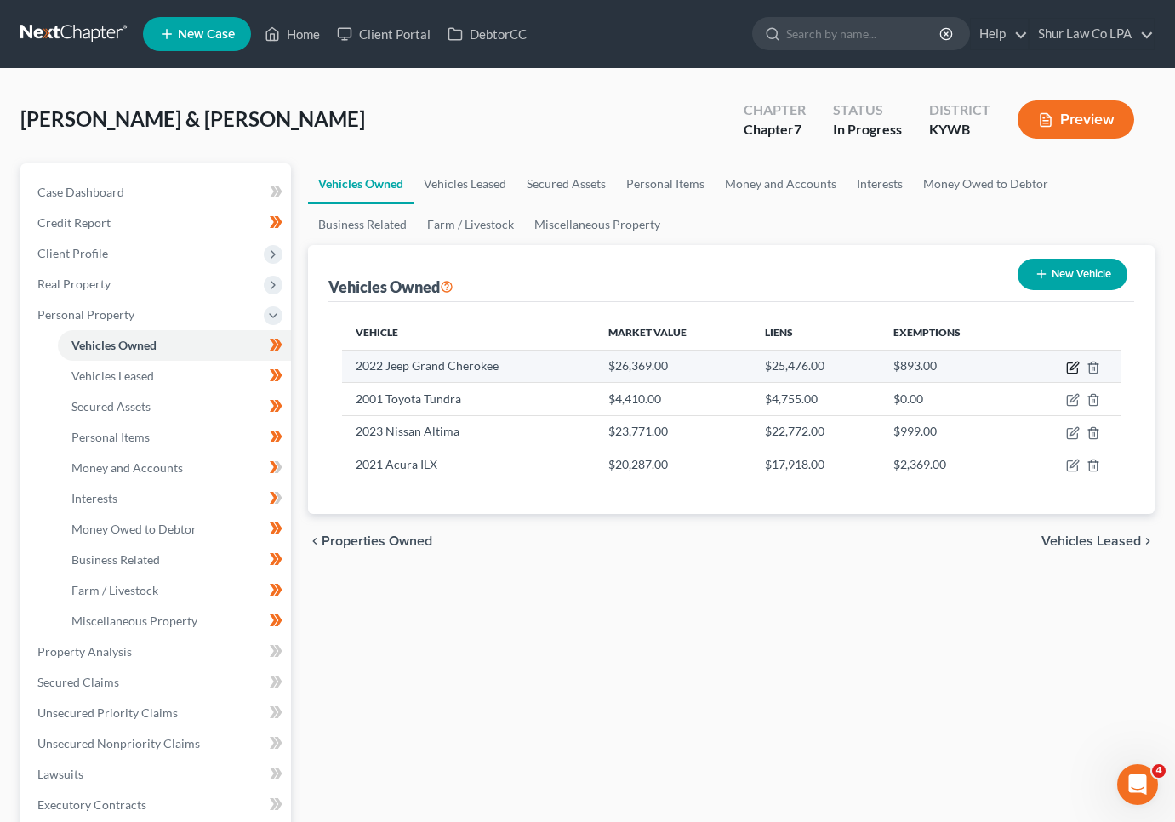
click at [1072, 366] on icon "button" at bounding box center [1075, 366] width 8 height 8
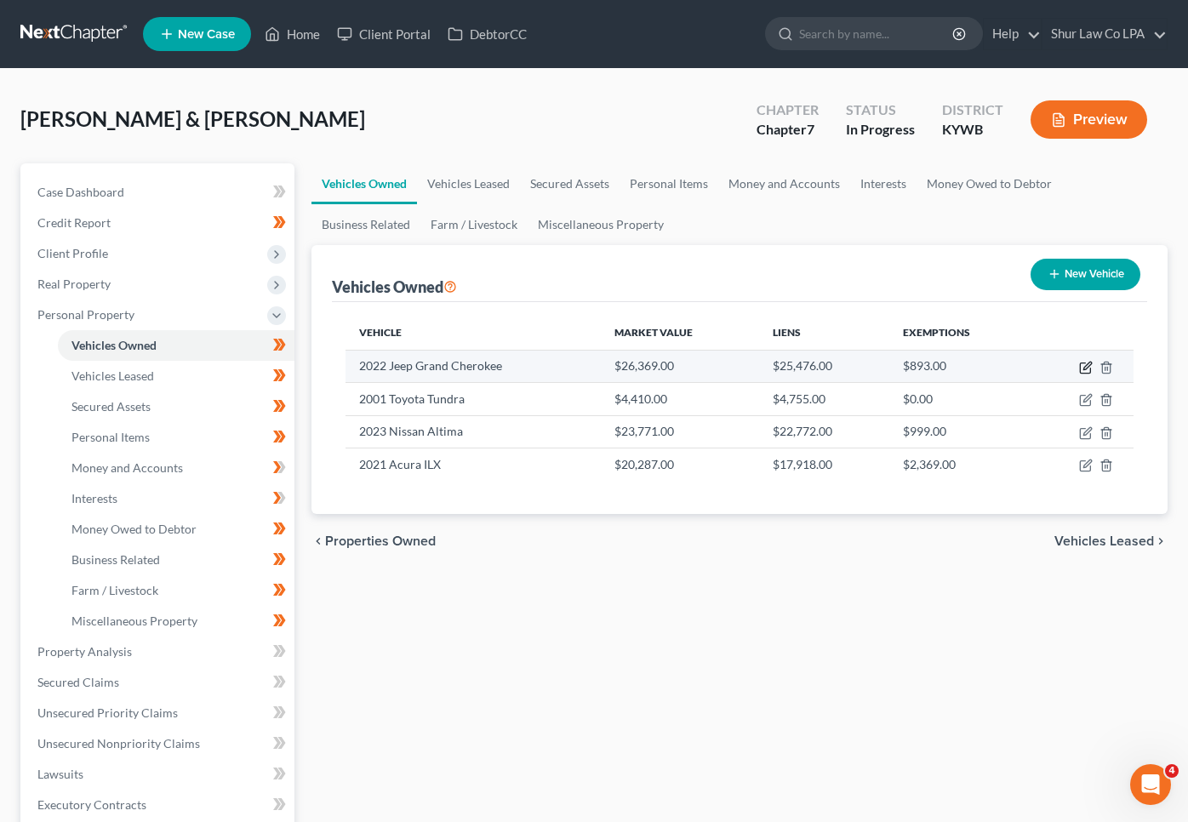
select select "0"
select select "4"
select select "2"
select select "0"
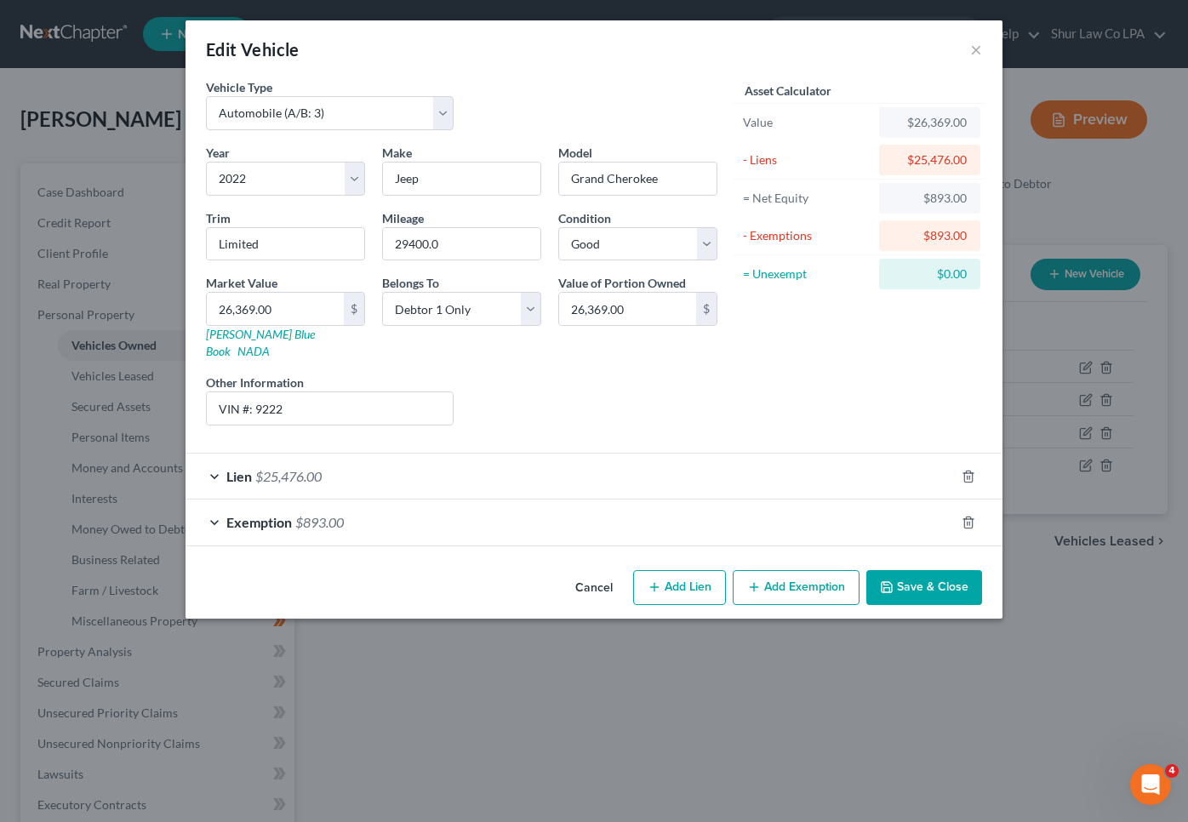
click at [222, 454] on div "Lien $25,476.00" at bounding box center [570, 476] width 769 height 45
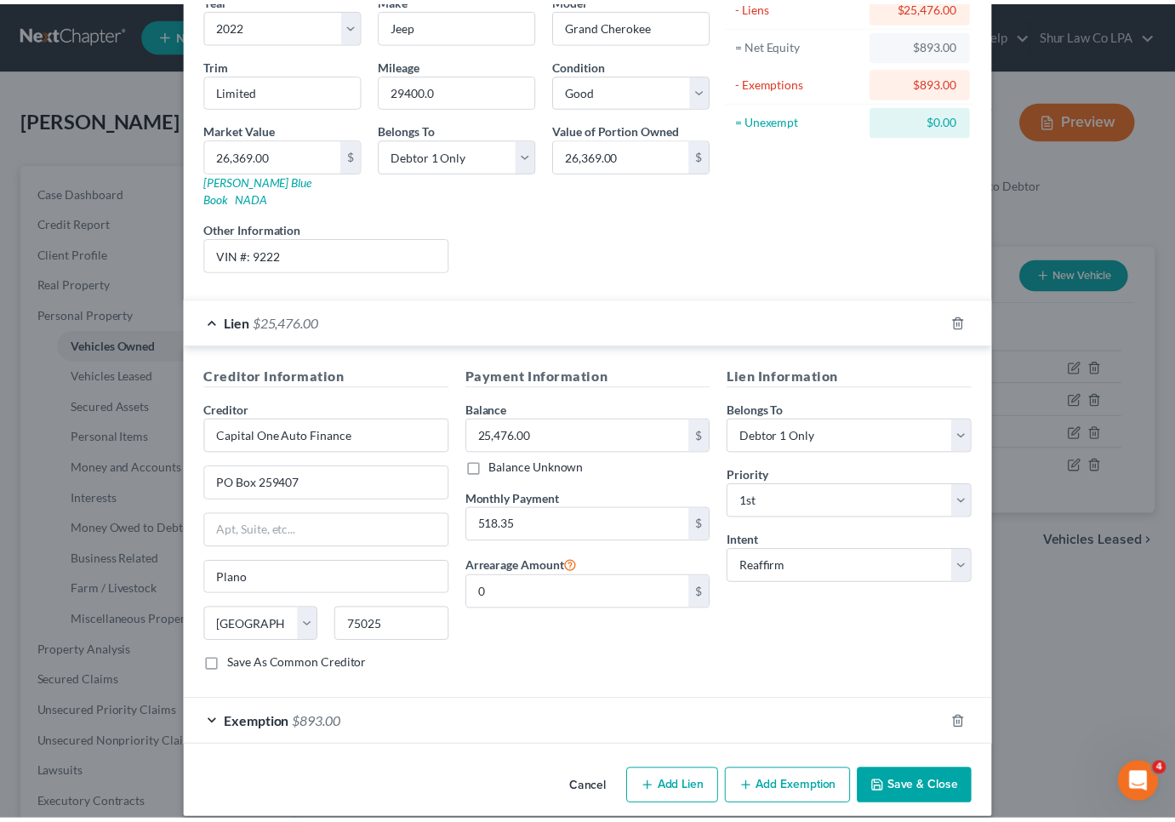
scroll to position [156, 0]
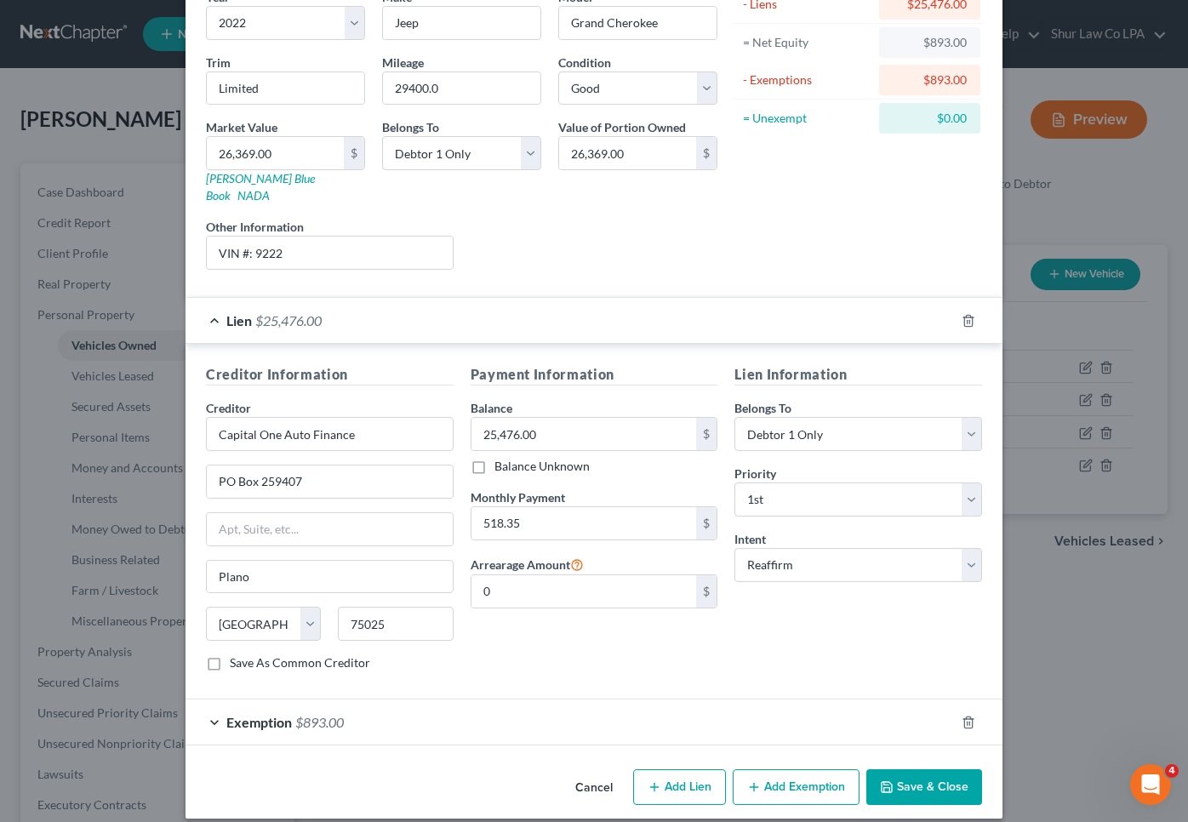
click at [958, 777] on button "Save & Close" at bounding box center [924, 787] width 116 height 36
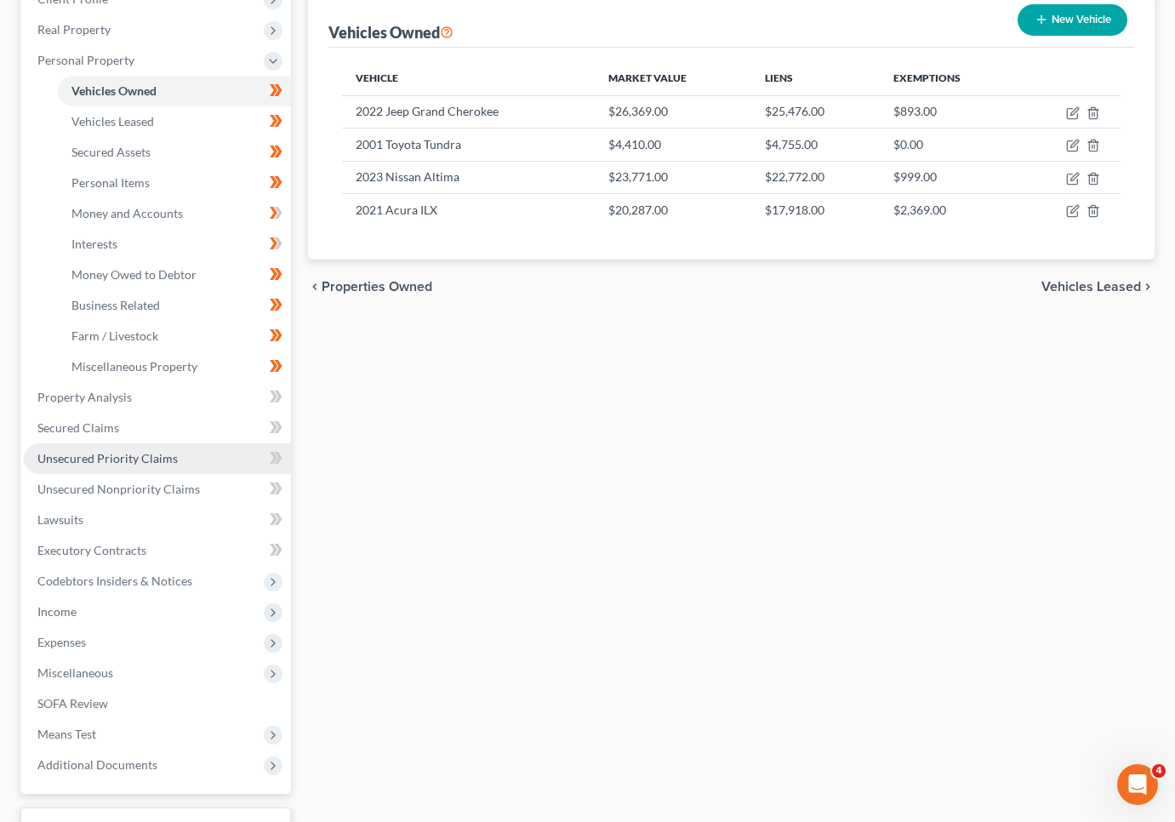
scroll to position [255, 0]
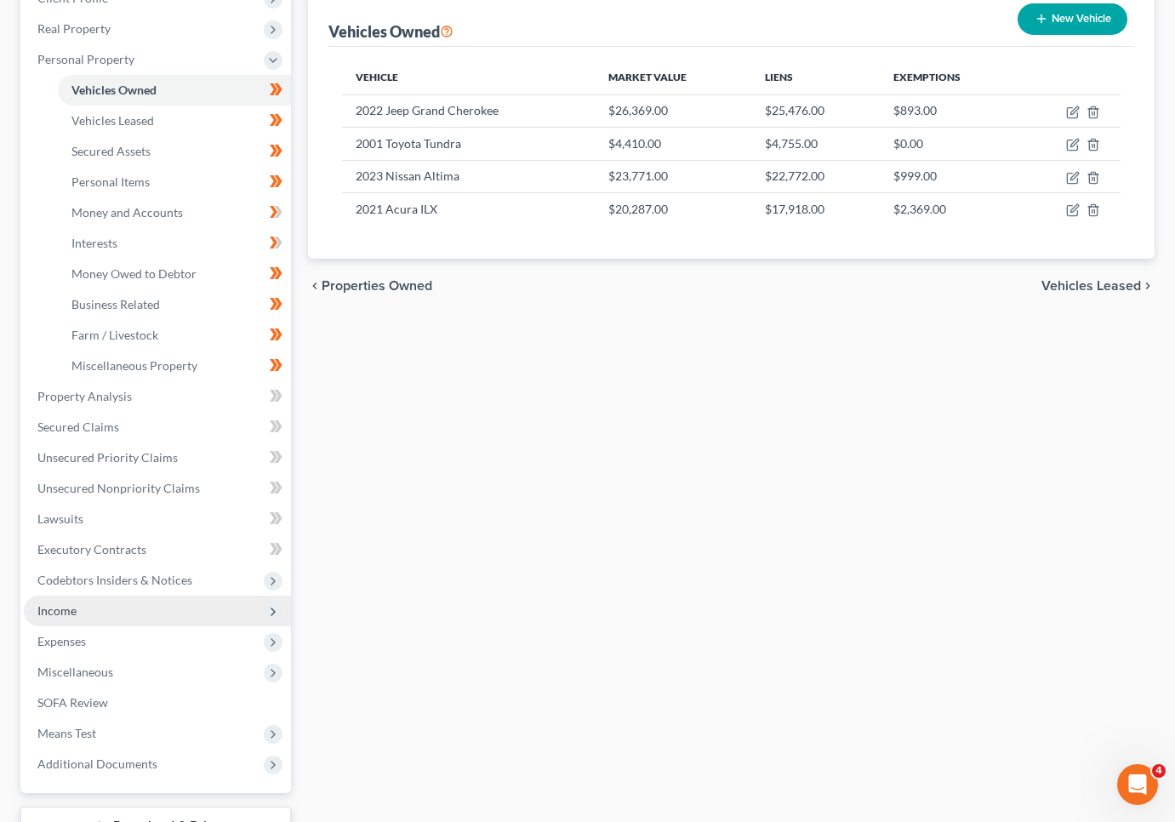
click at [117, 618] on span "Income" at bounding box center [157, 611] width 267 height 31
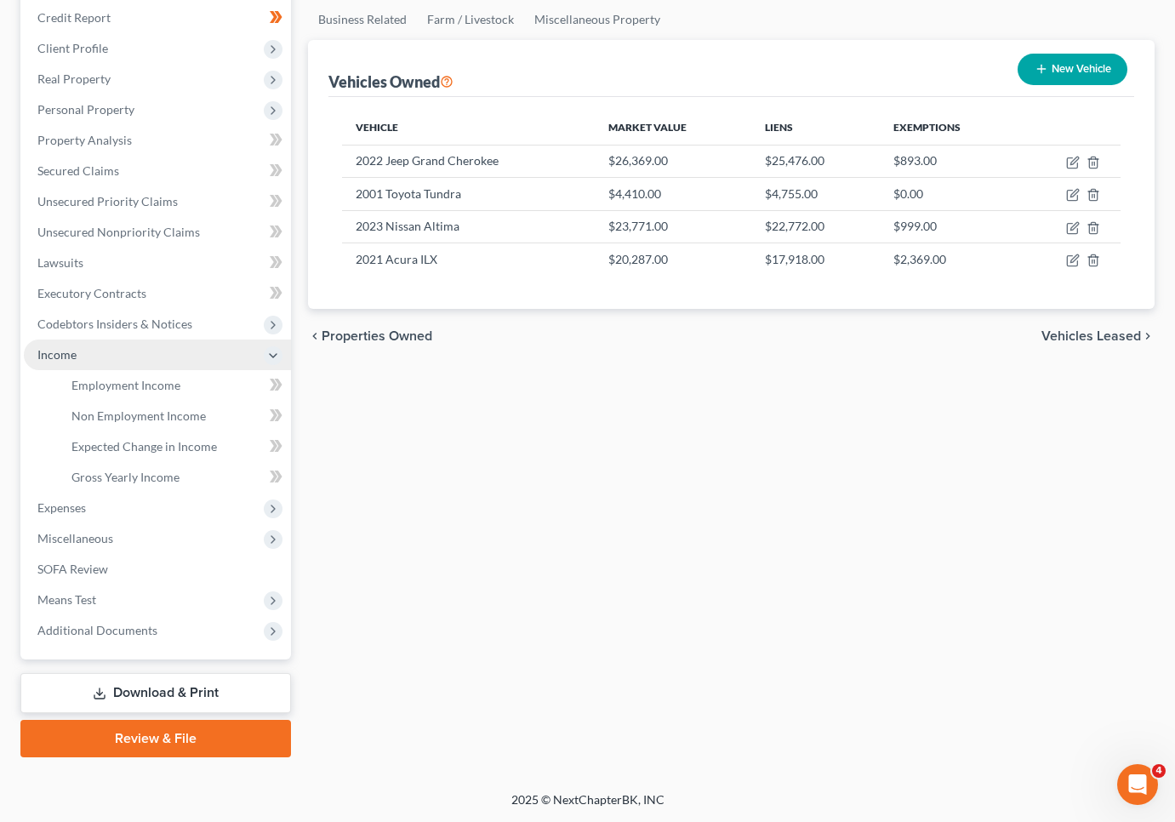
scroll to position [205, 0]
click at [99, 378] on span "Employment Income" at bounding box center [125, 385] width 109 height 14
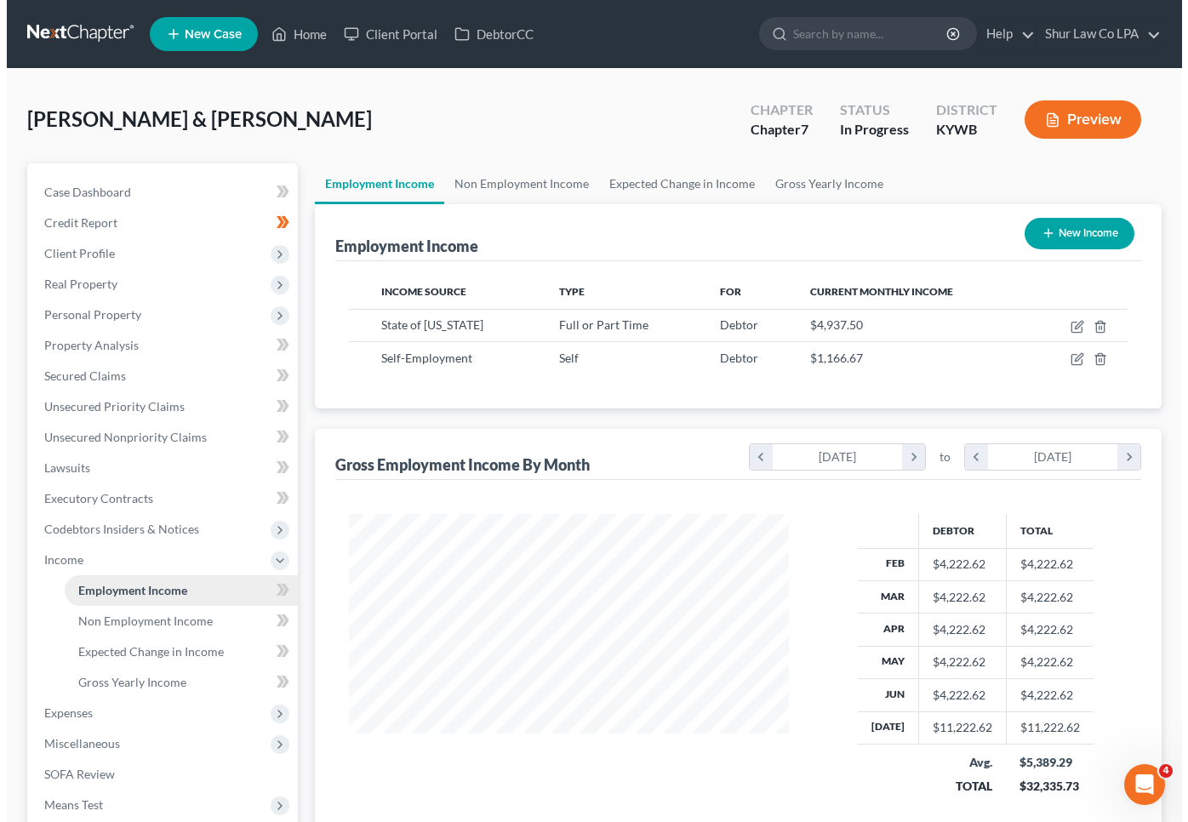
scroll to position [306, 474]
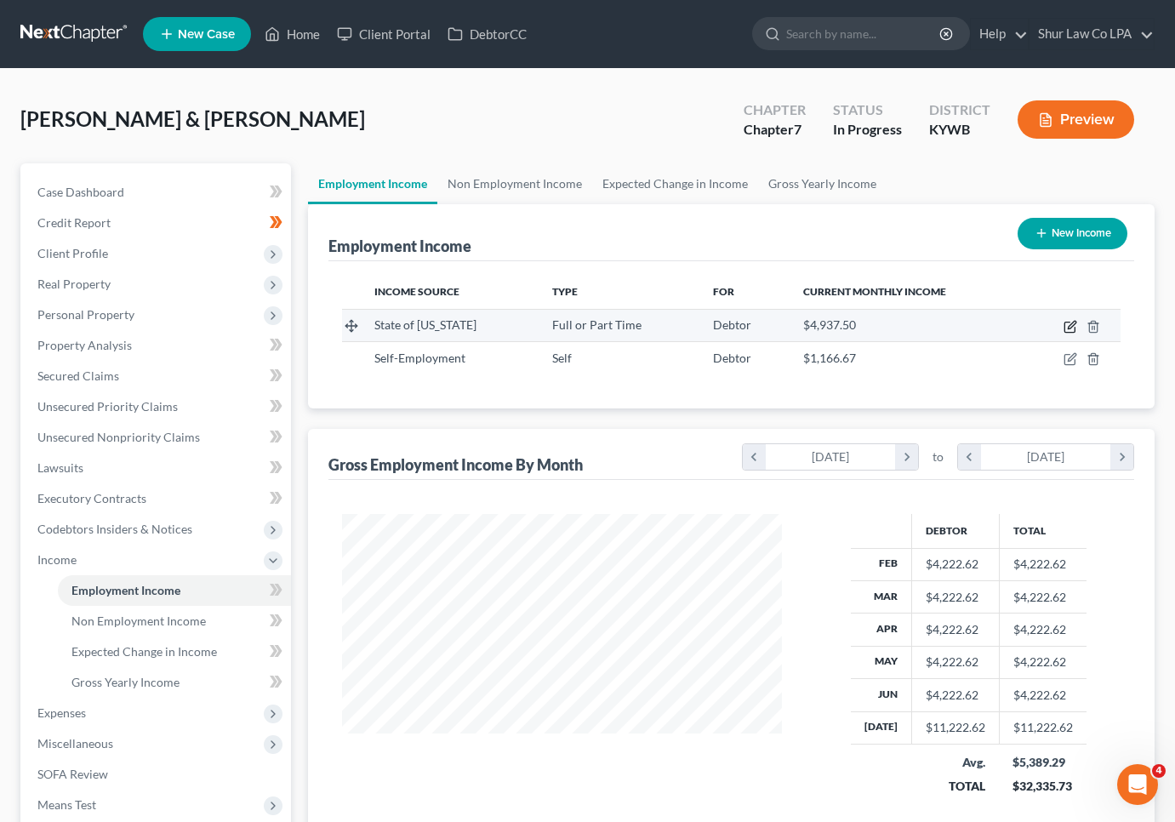
click at [1067, 324] on icon "button" at bounding box center [1071, 327] width 14 height 14
select select "0"
select select "18"
select select "1"
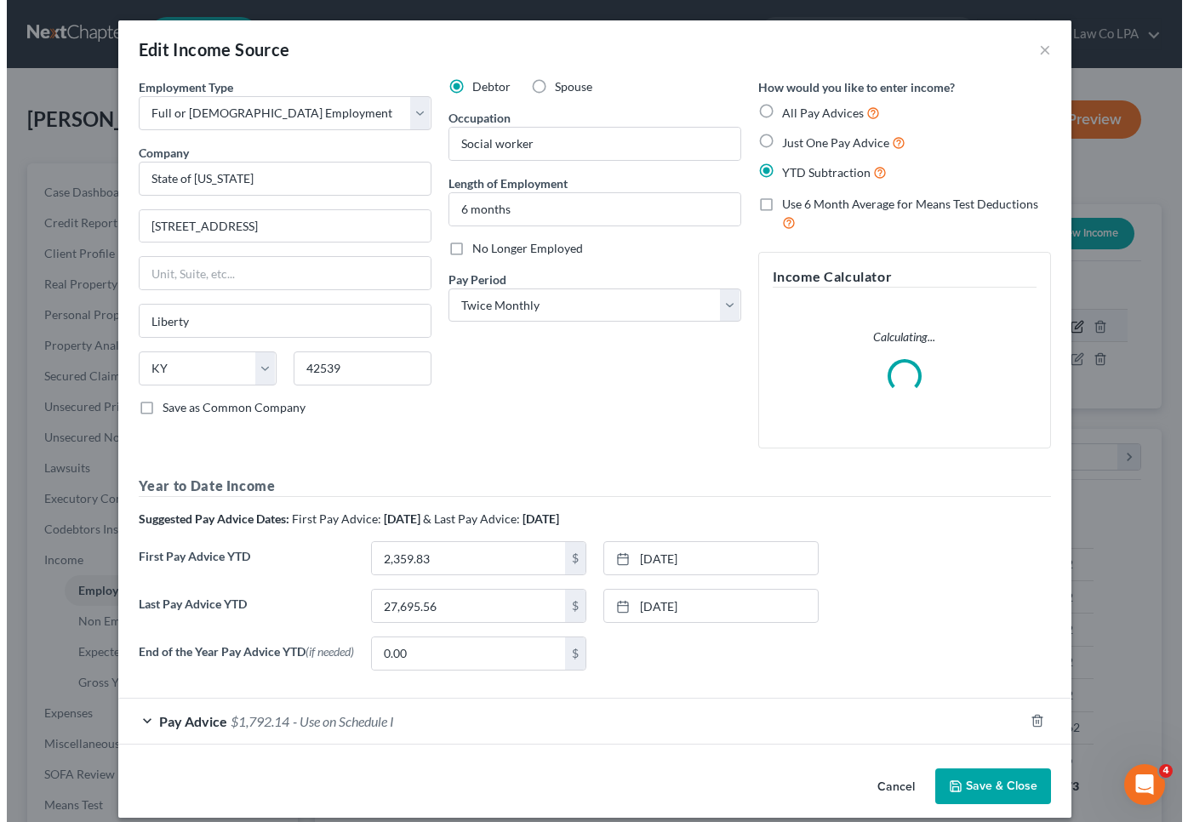
scroll to position [306, 479]
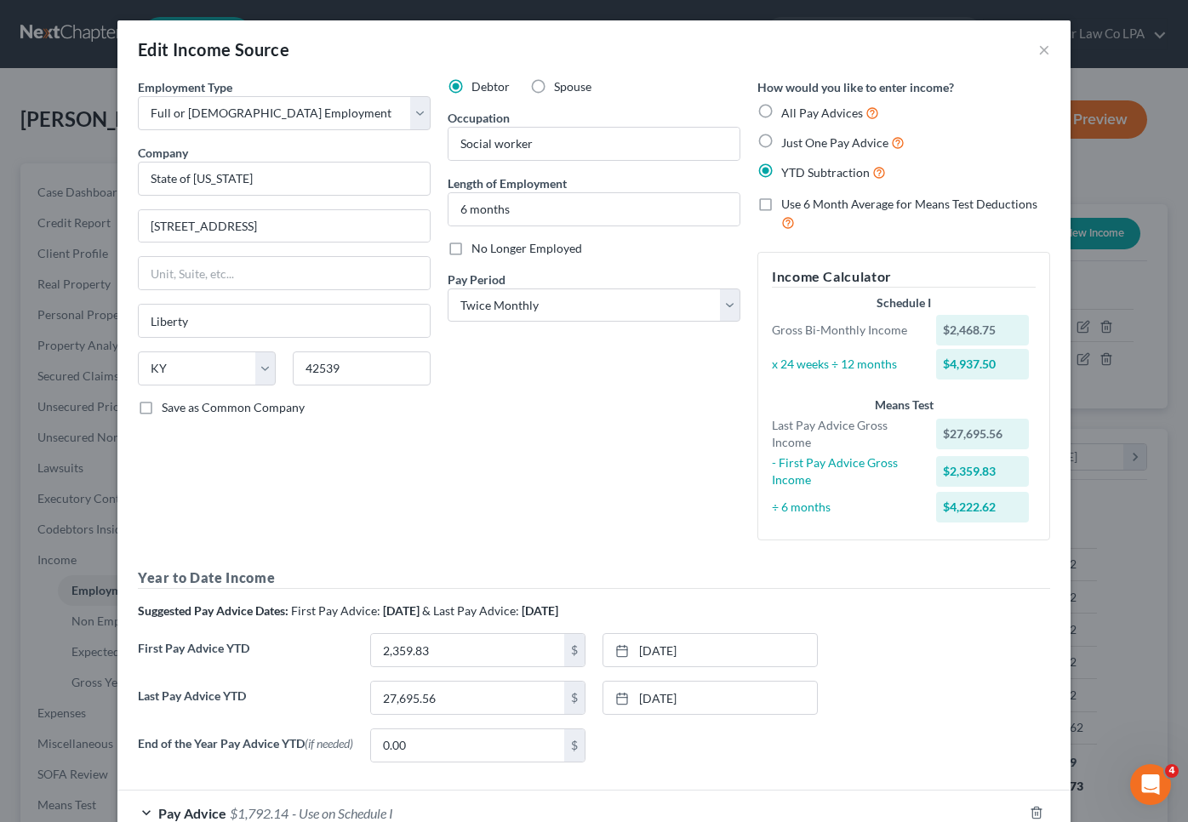
click at [554, 89] on label "Spouse" at bounding box center [572, 86] width 37 height 17
click at [561, 89] on input "Spouse" at bounding box center [566, 83] width 11 height 11
radio input "true"
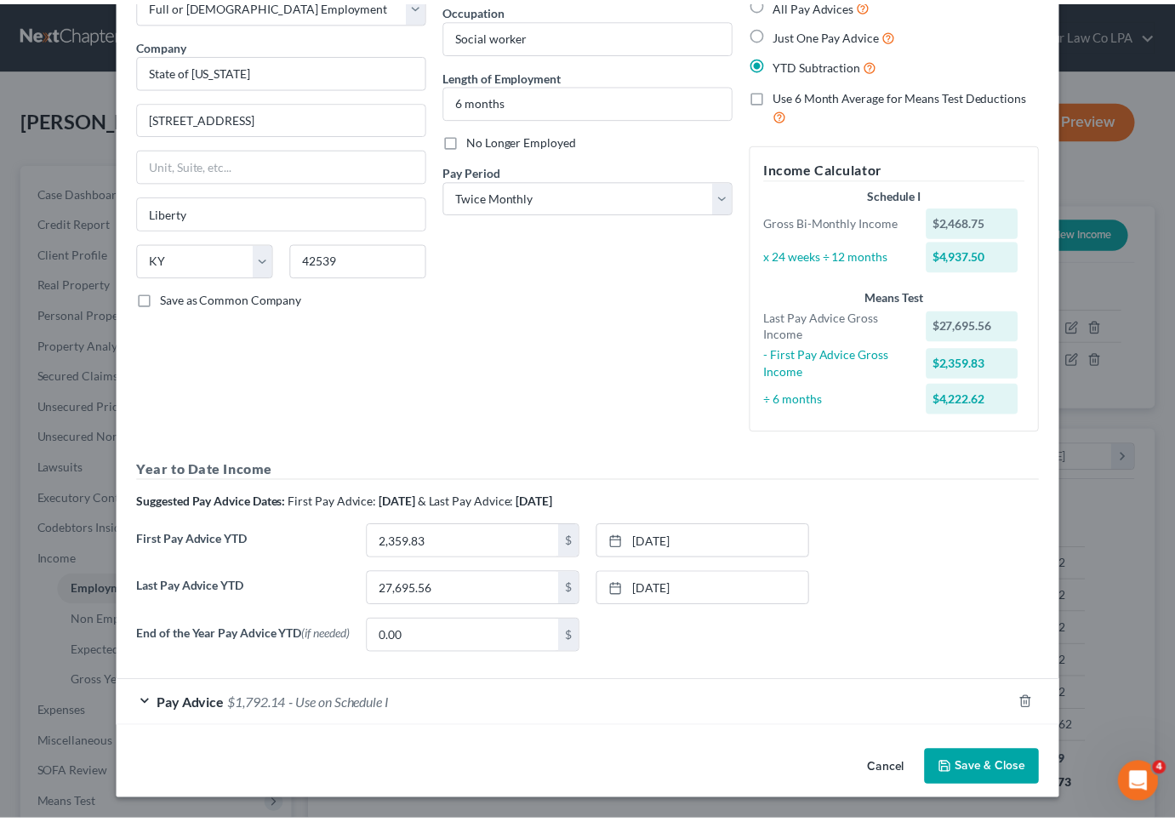
scroll to position [112, 0]
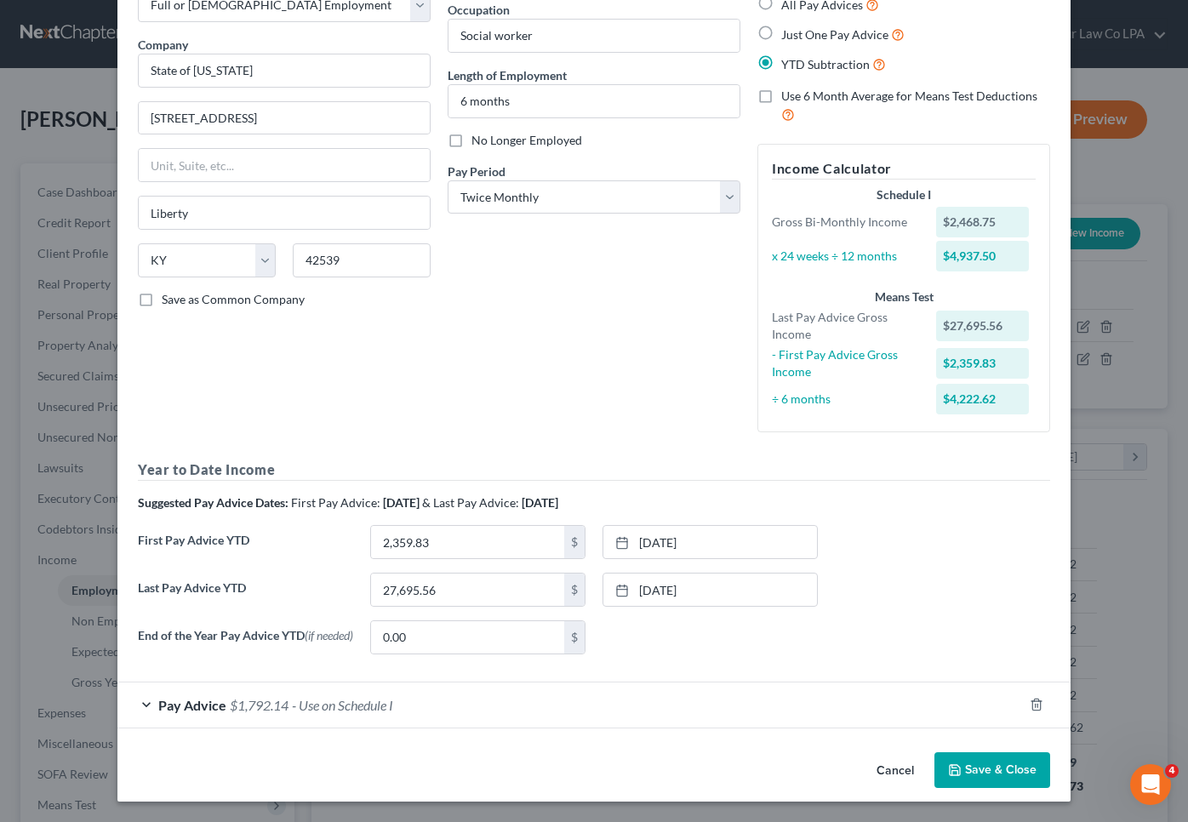
click at [983, 781] on button "Save & Close" at bounding box center [993, 770] width 116 height 36
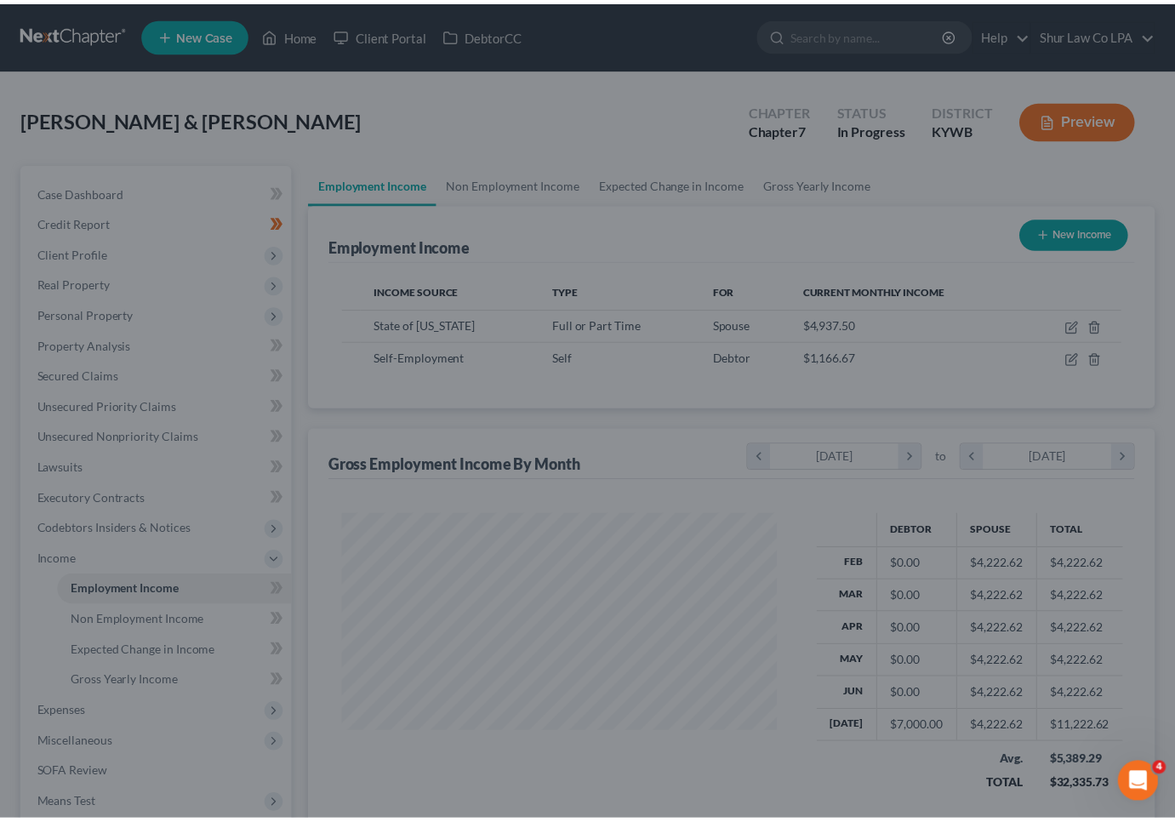
scroll to position [850856, 850687]
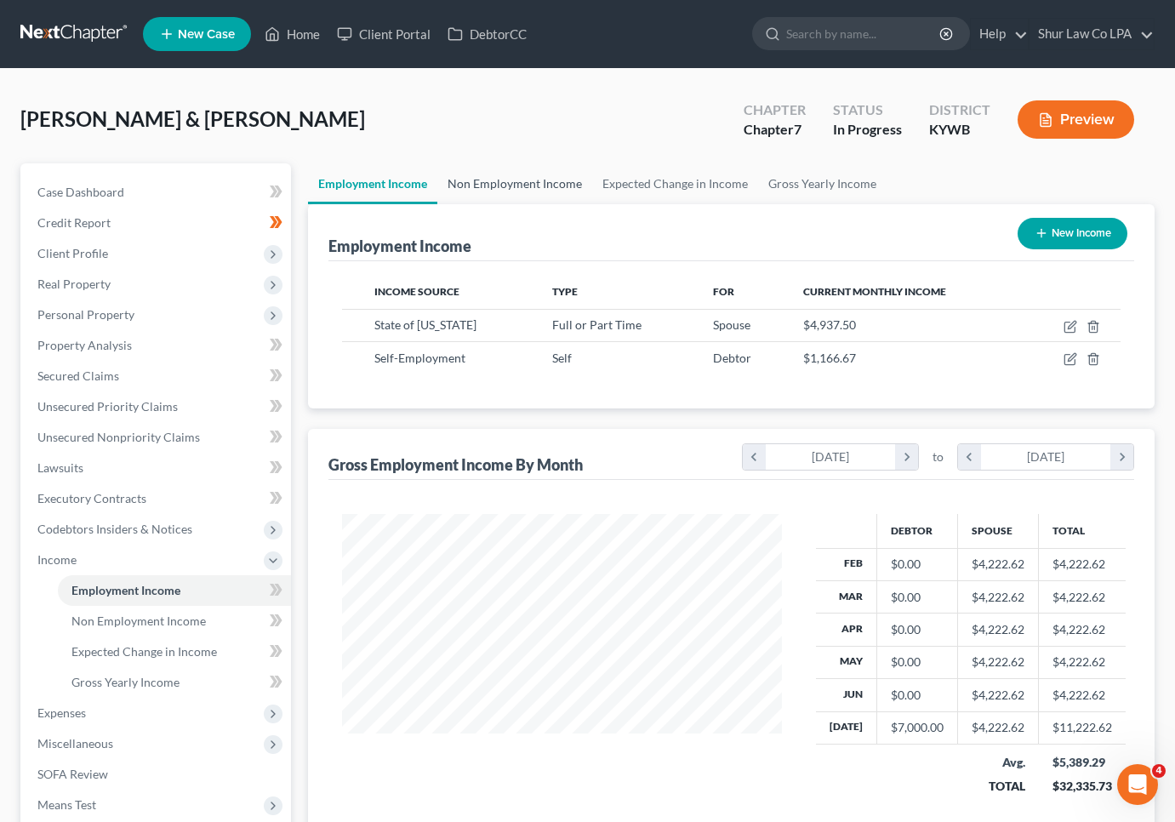
click at [537, 181] on link "Non Employment Income" at bounding box center [514, 183] width 155 height 41
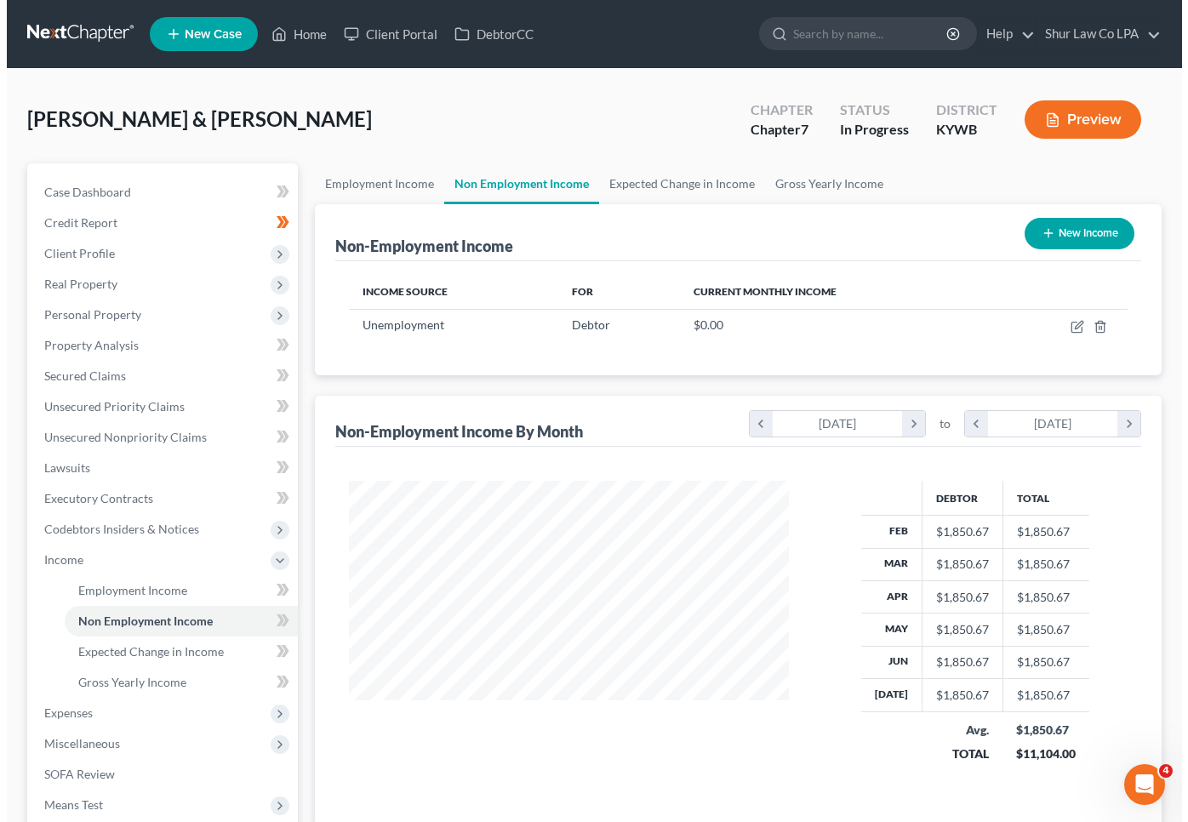
scroll to position [306, 474]
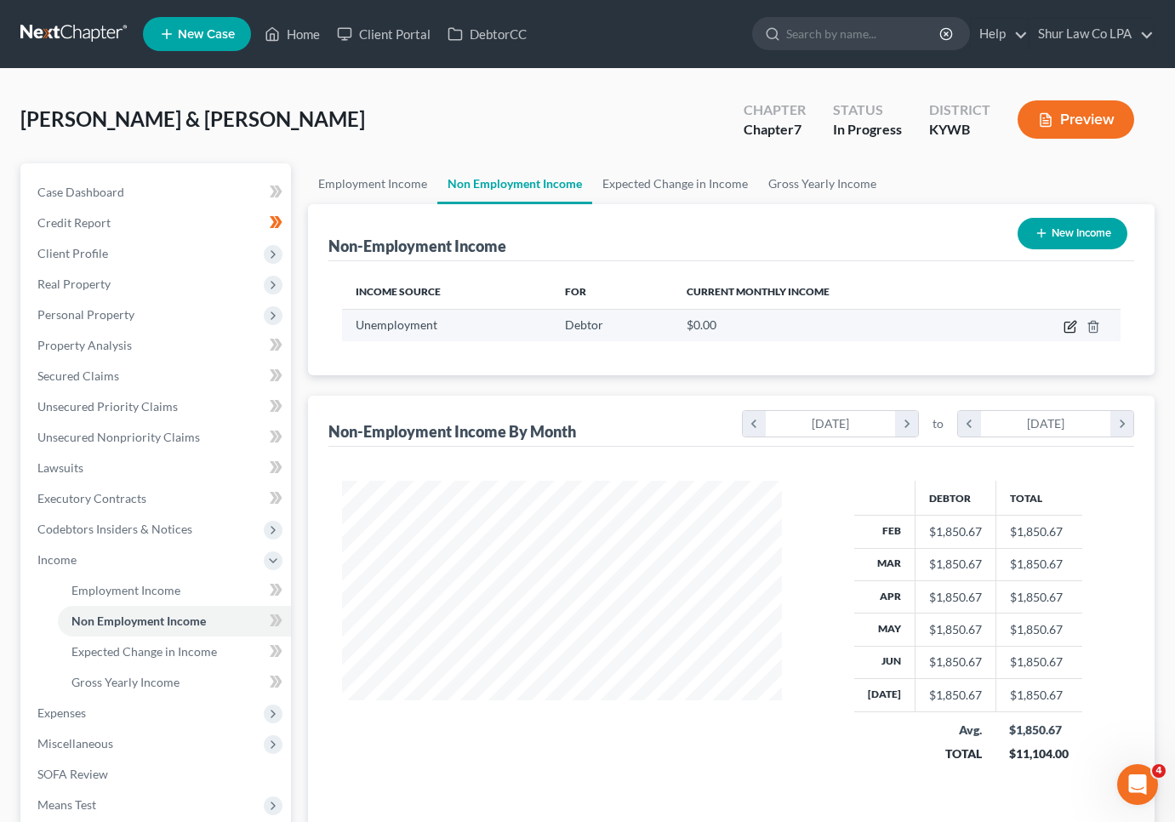
click at [1069, 327] on icon "button" at bounding box center [1072, 325] width 8 height 8
select select "0"
select select "3"
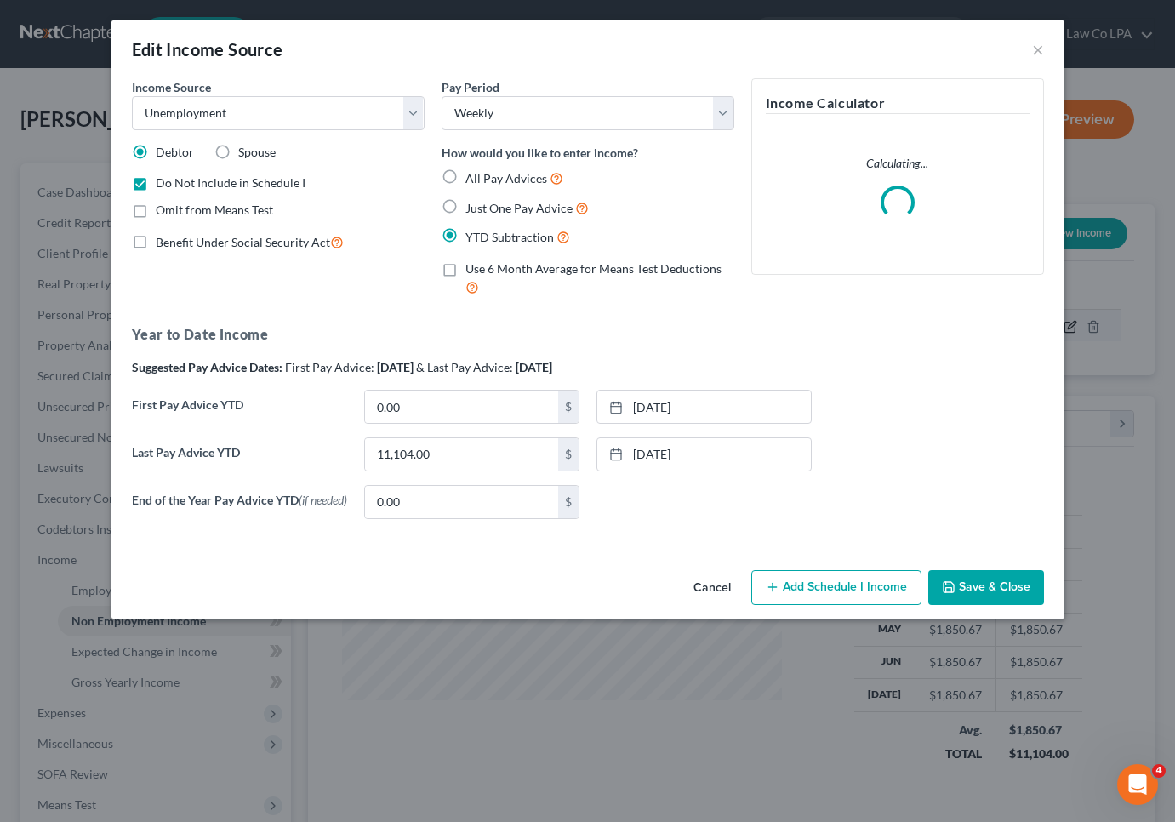
scroll to position [306, 479]
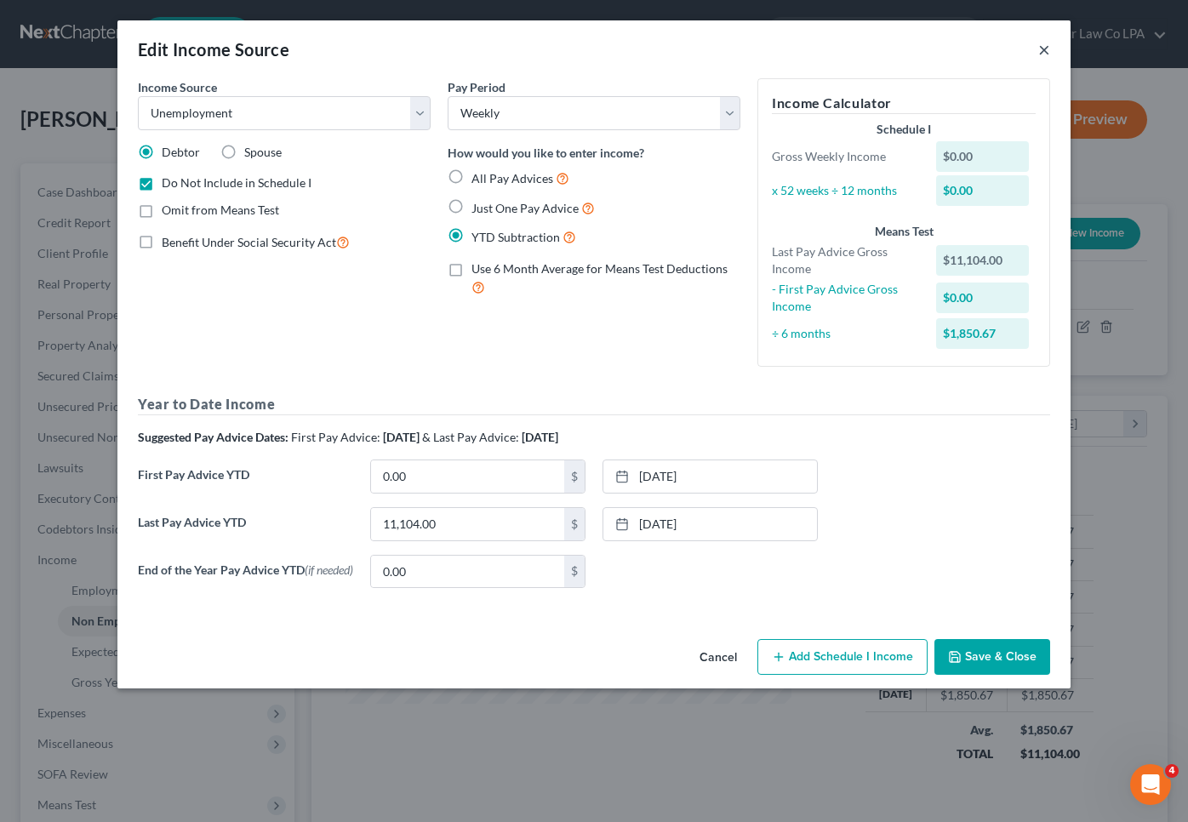
click at [1048, 49] on button "×" at bounding box center [1044, 49] width 12 height 20
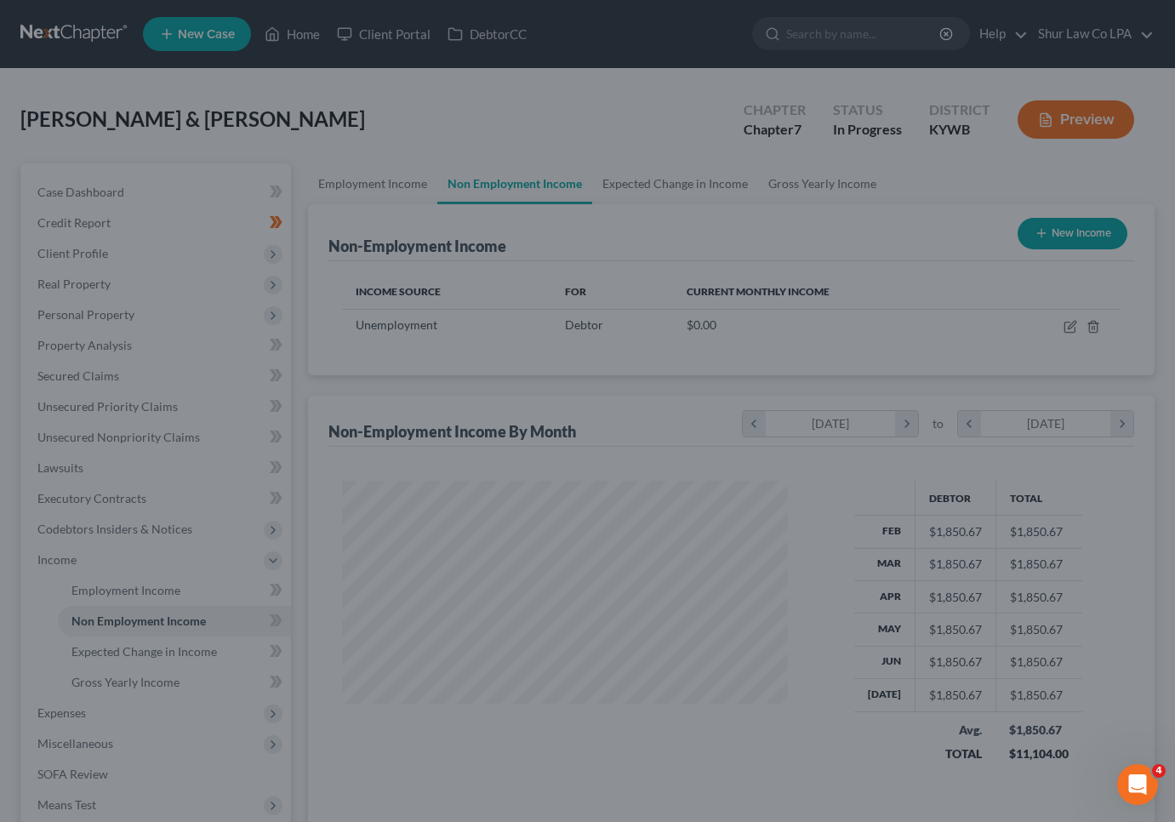
scroll to position [850856, 850687]
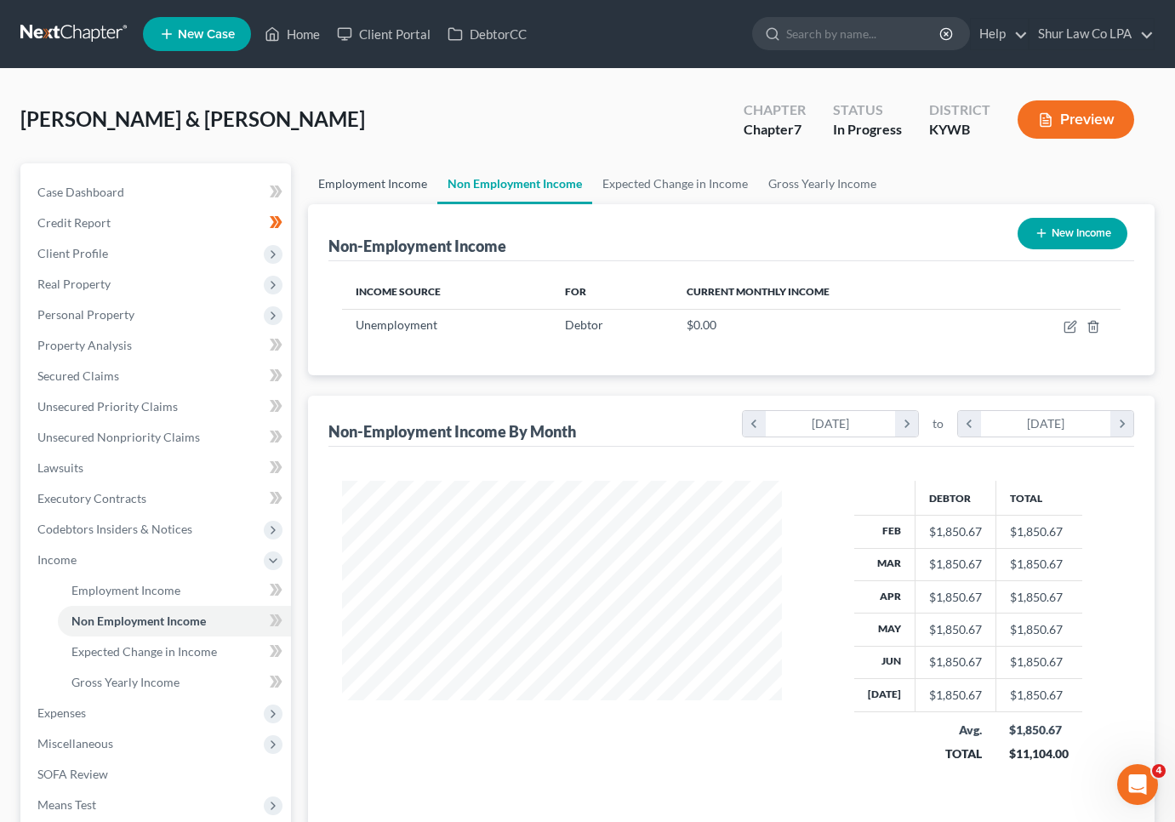
click at [386, 189] on link "Employment Income" at bounding box center [372, 183] width 129 height 41
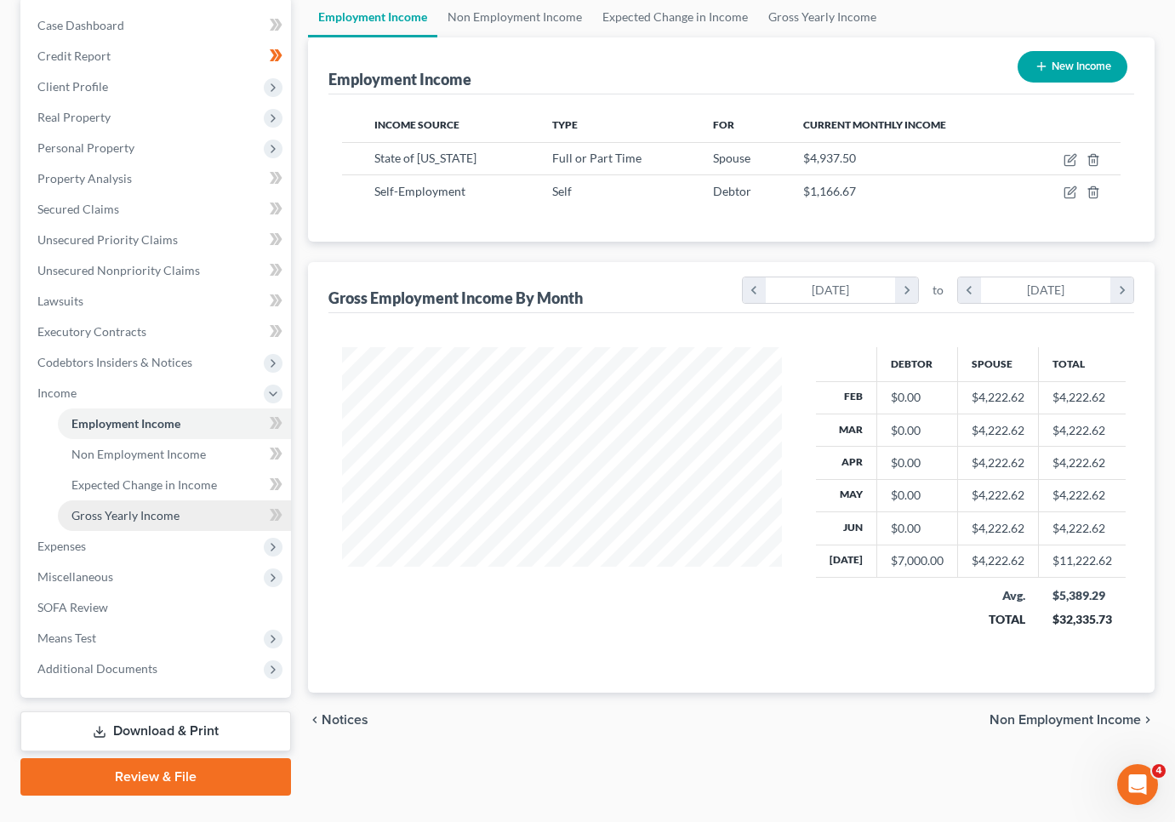
scroll to position [170, 0]
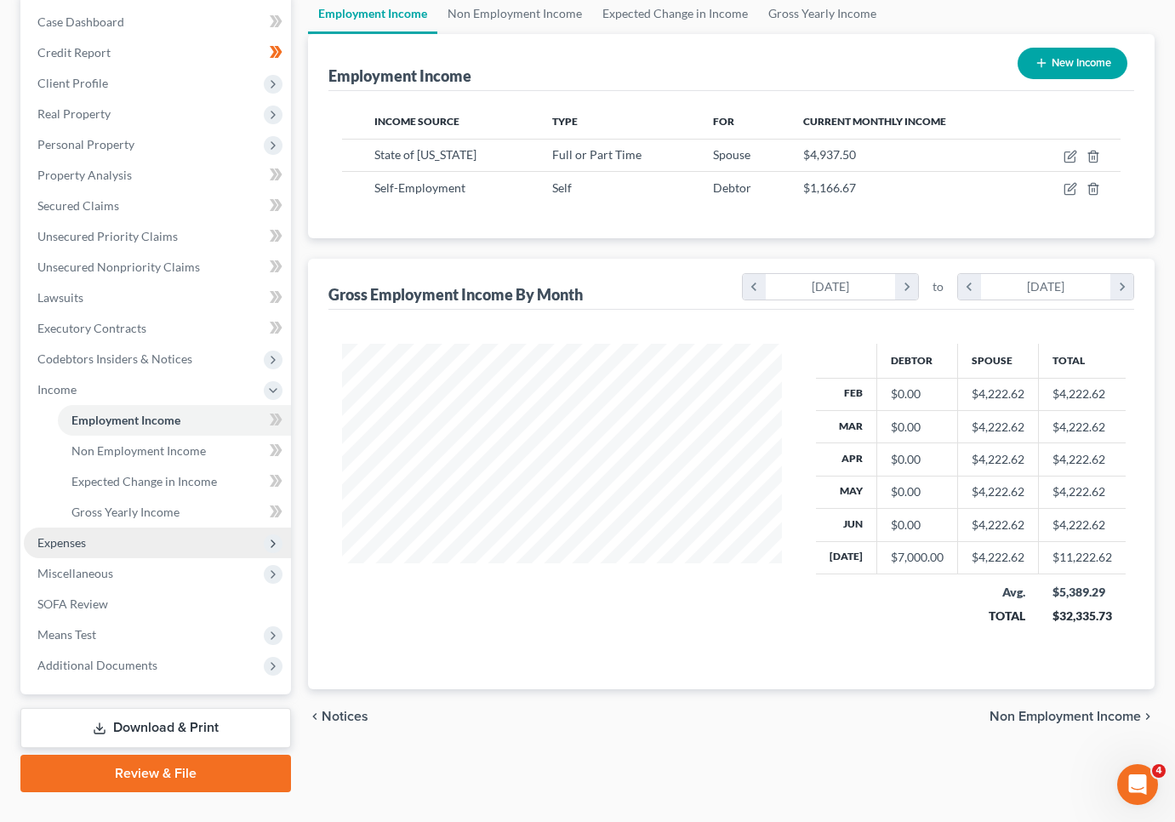
click at [110, 536] on span "Expenses" at bounding box center [157, 543] width 267 height 31
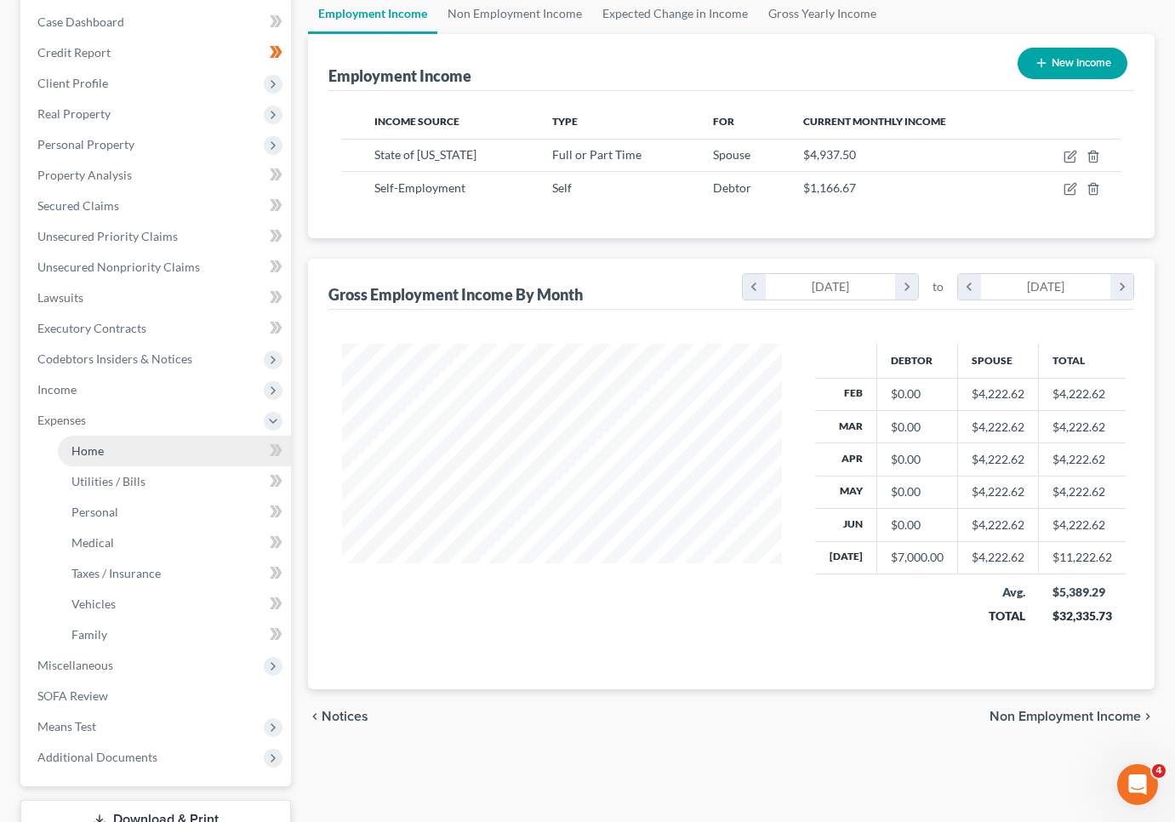
click at [88, 449] on span "Home" at bounding box center [87, 450] width 32 height 14
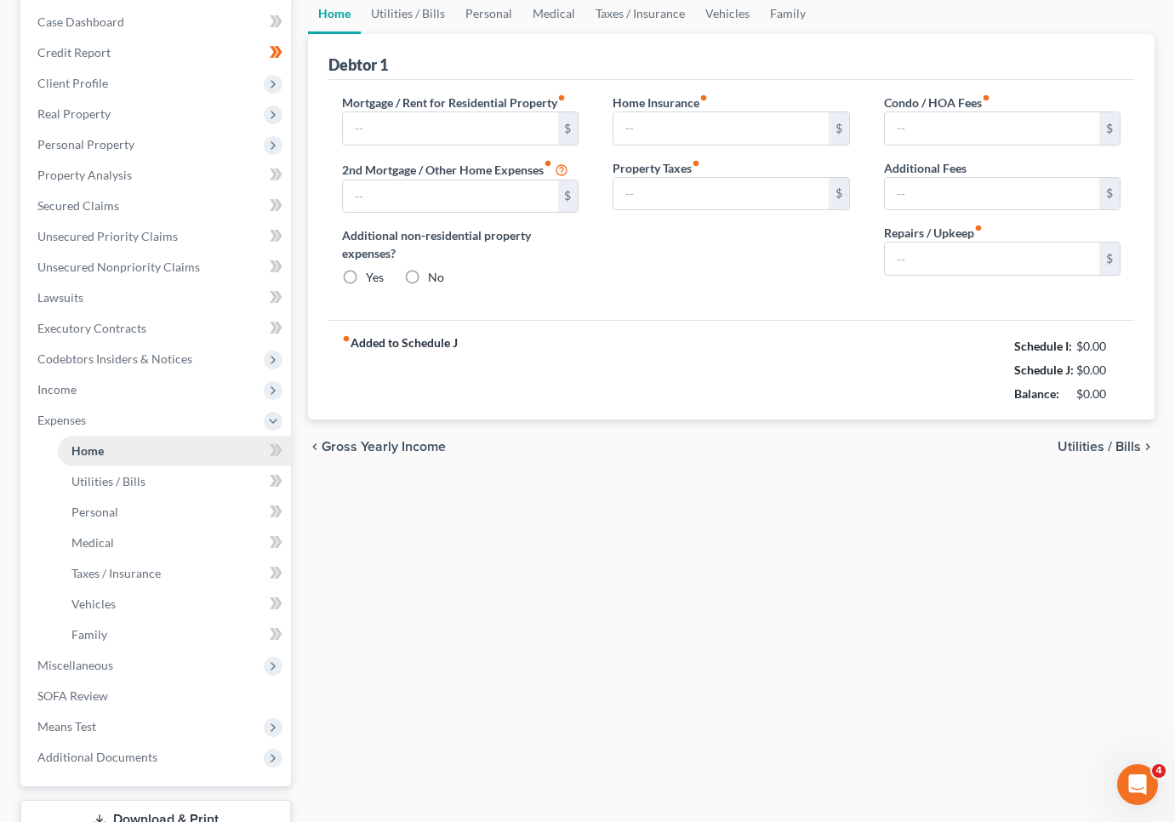
type input "1,127.00"
type input "0.00"
radio input "true"
type input "0.00"
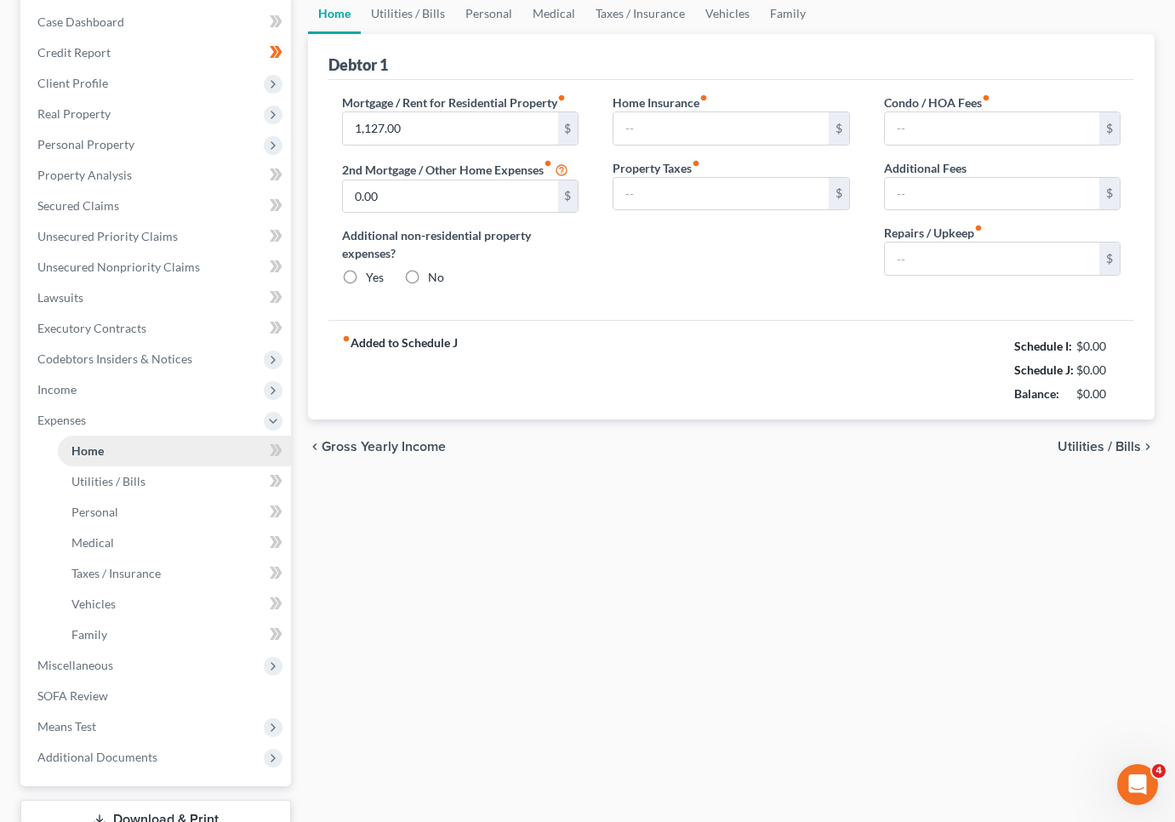
type input "0.00"
type input "200.00"
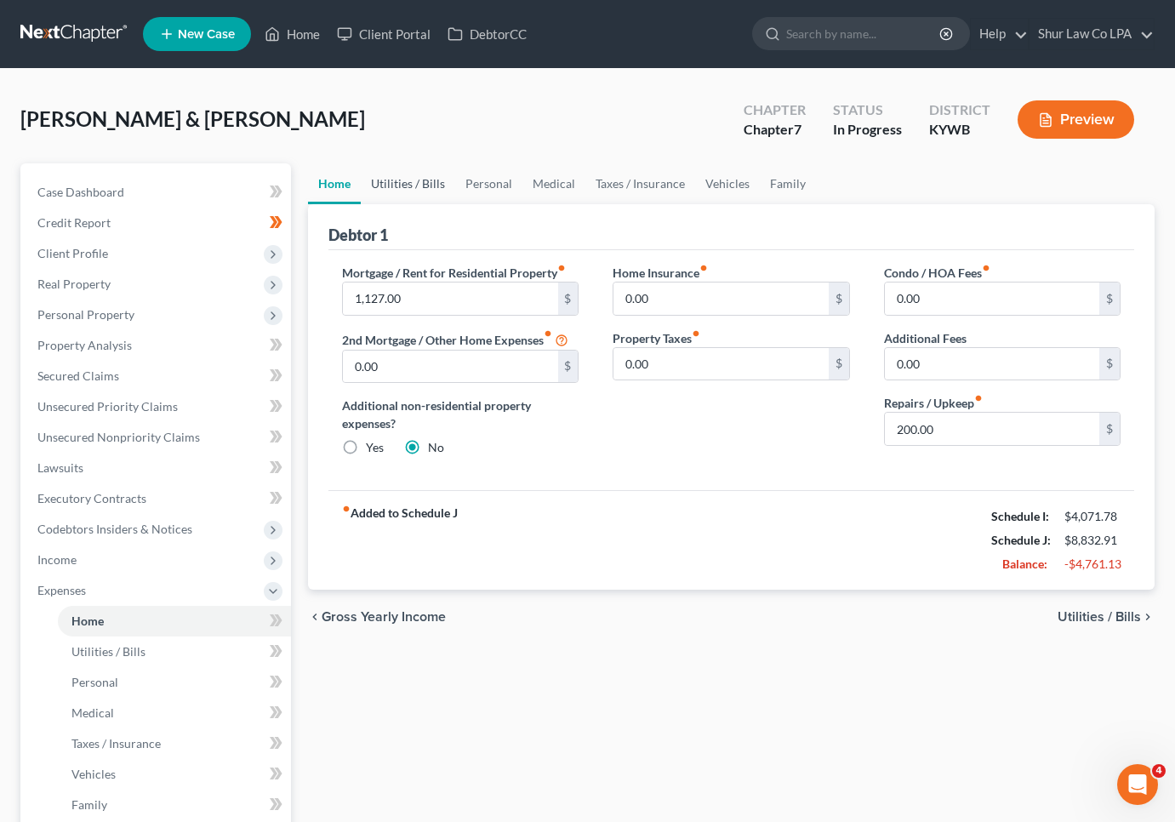
click at [425, 192] on link "Utilities / Bills" at bounding box center [408, 183] width 94 height 41
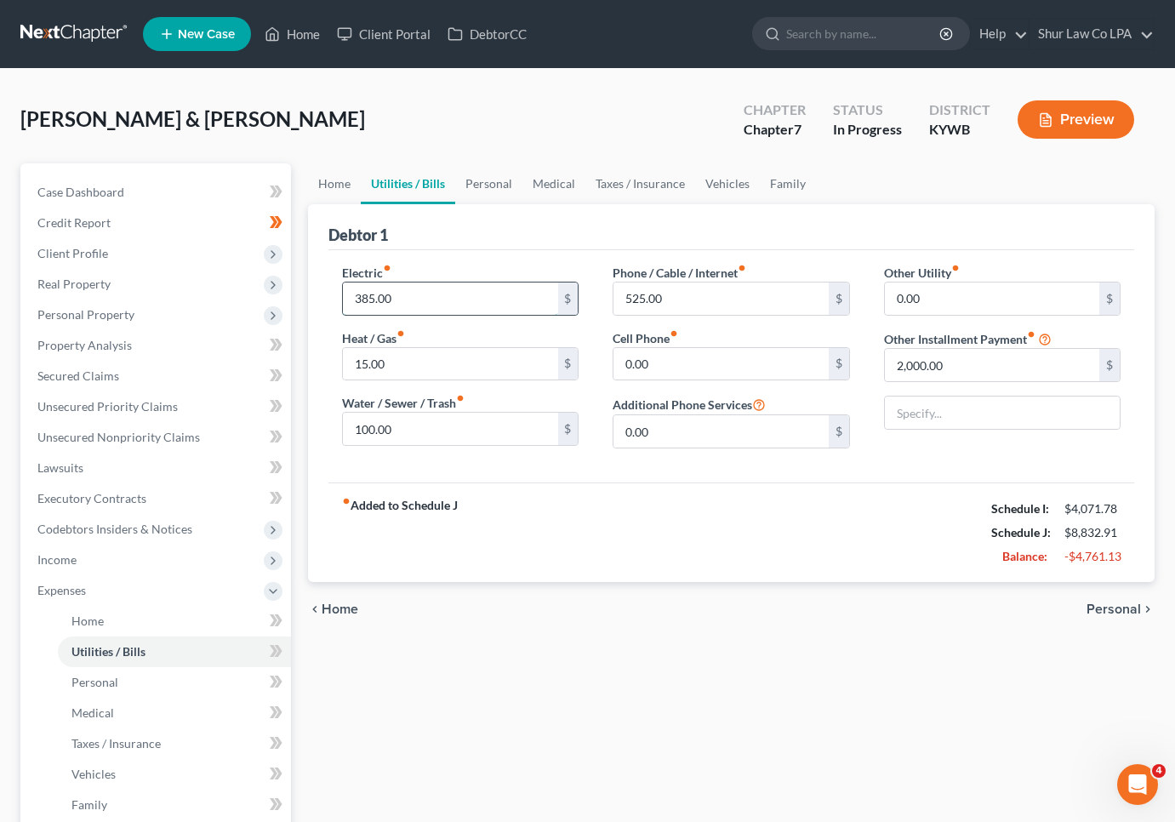
click at [409, 306] on input "385.00" at bounding box center [450, 299] width 214 height 32
type input "350"
click at [503, 542] on div "fiber_manual_record Added to Schedule J Schedule I: $4,071.78 Schedule J: $8,79…" at bounding box center [732, 533] width 806 height 100
type input "420"
click at [686, 543] on div "fiber_manual_record Added to Schedule J Schedule I: $4,071.78 Schedule J: $8,69…" at bounding box center [732, 533] width 806 height 100
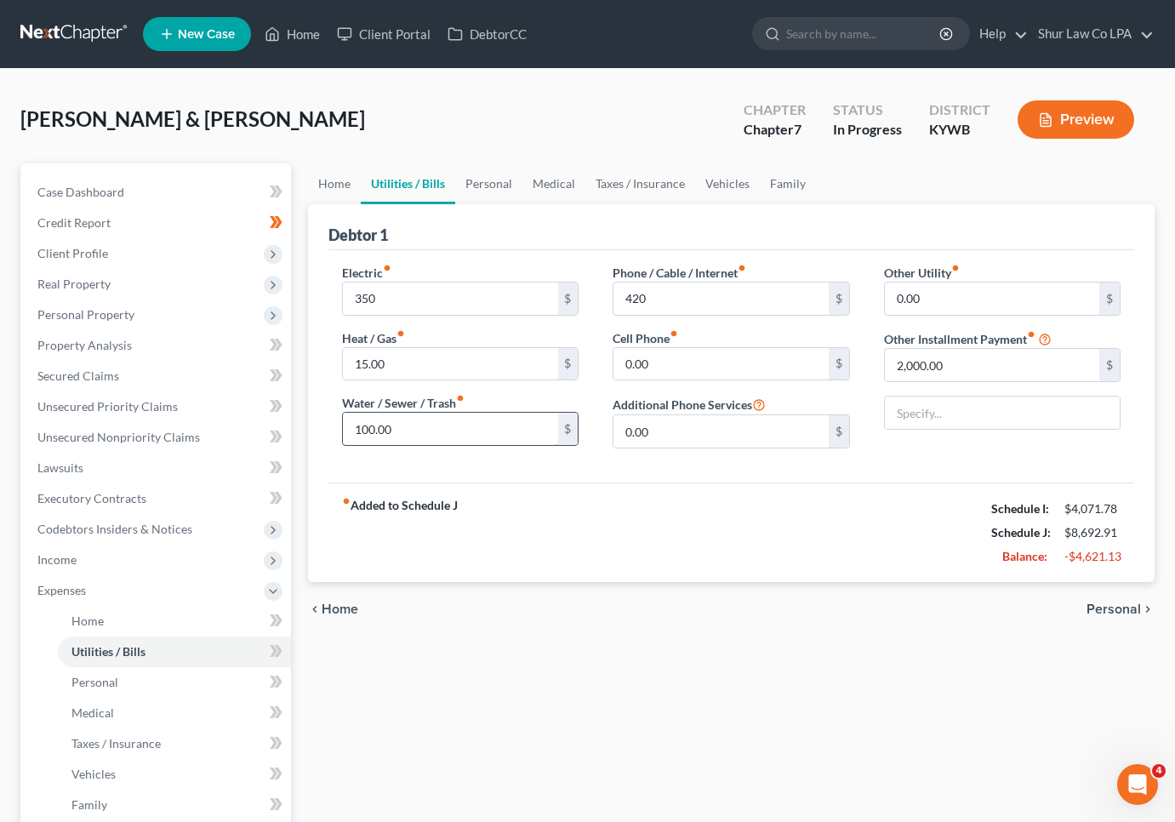
click at [427, 431] on input "100.00" at bounding box center [450, 429] width 214 height 32
type input "50"
click at [625, 518] on div "fiber_manual_record Added to Schedule J Schedule I: $4,071.78 Schedule J: $8,64…" at bounding box center [732, 533] width 806 height 100
click at [716, 179] on link "Vehicles" at bounding box center [727, 183] width 65 height 41
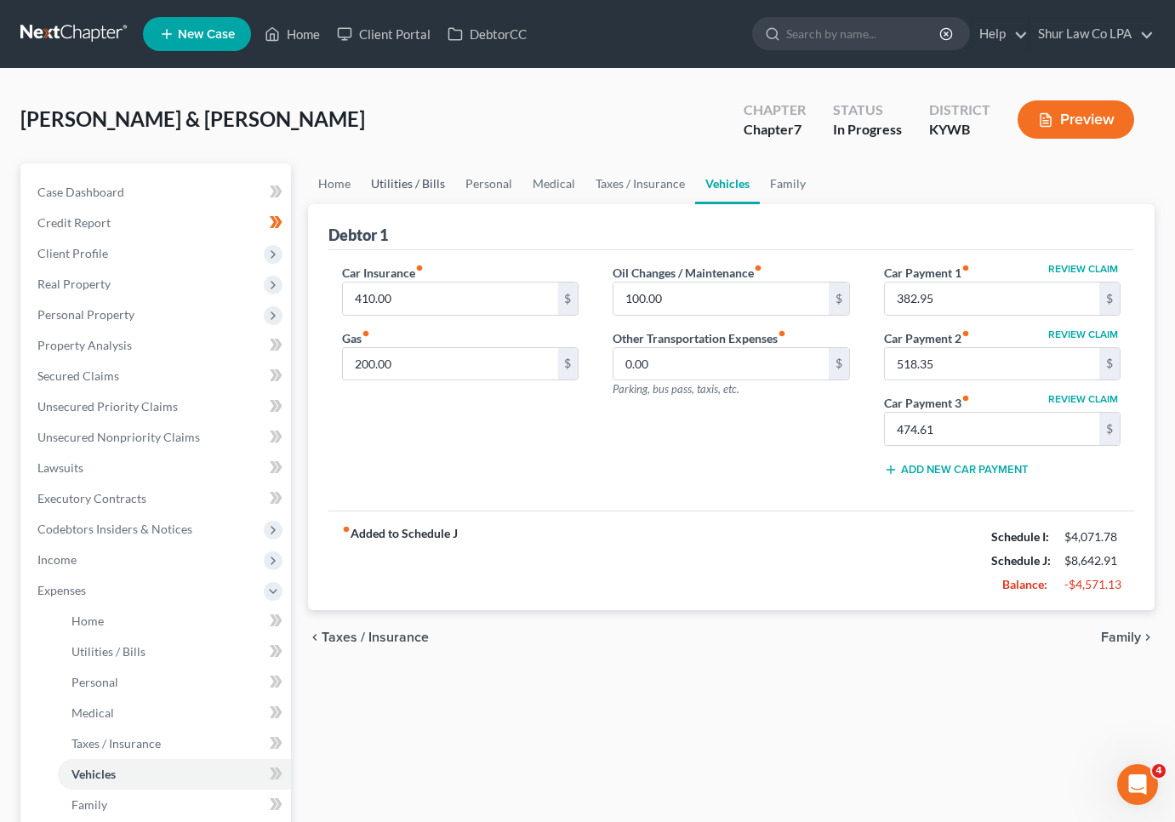
click at [412, 178] on link "Utilities / Bills" at bounding box center [408, 183] width 94 height 41
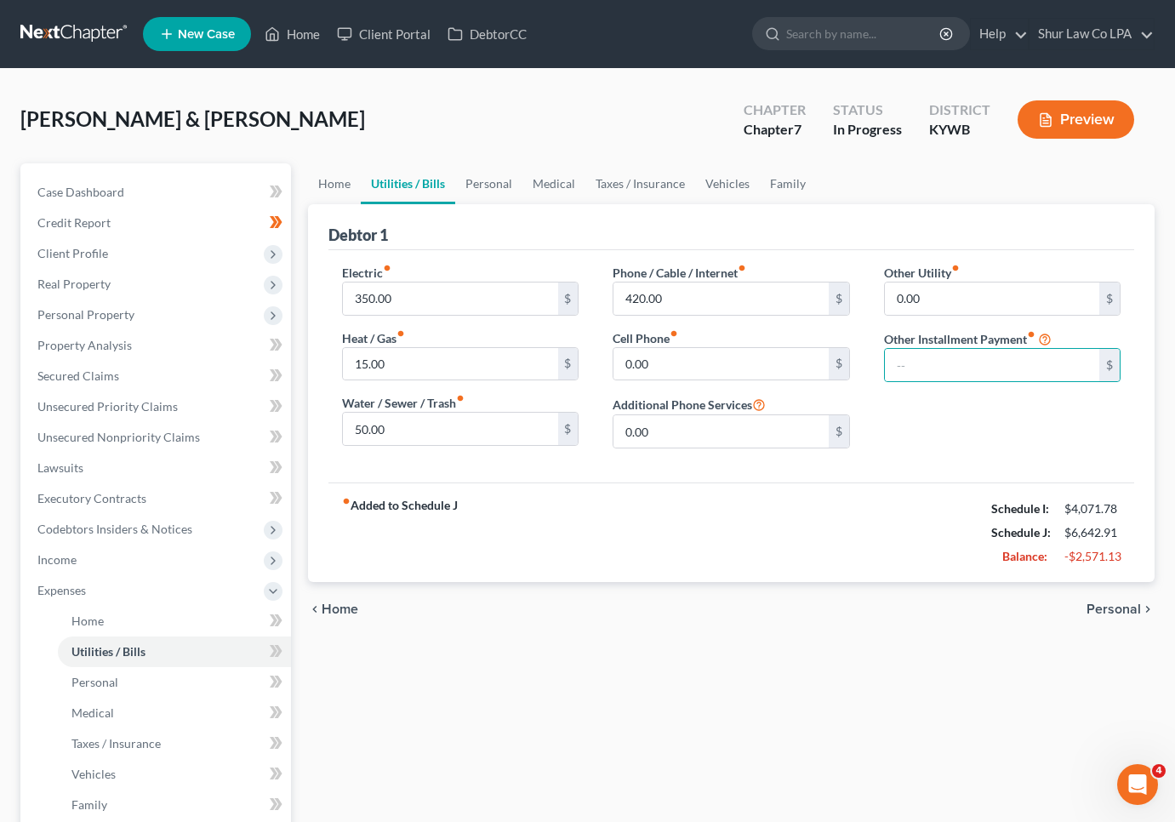
click at [756, 501] on div "fiber_manual_record Added to Schedule J Schedule I: $4,071.78 Schedule J: $6,64…" at bounding box center [732, 533] width 806 height 100
click at [490, 185] on link "Personal" at bounding box center [488, 183] width 67 height 41
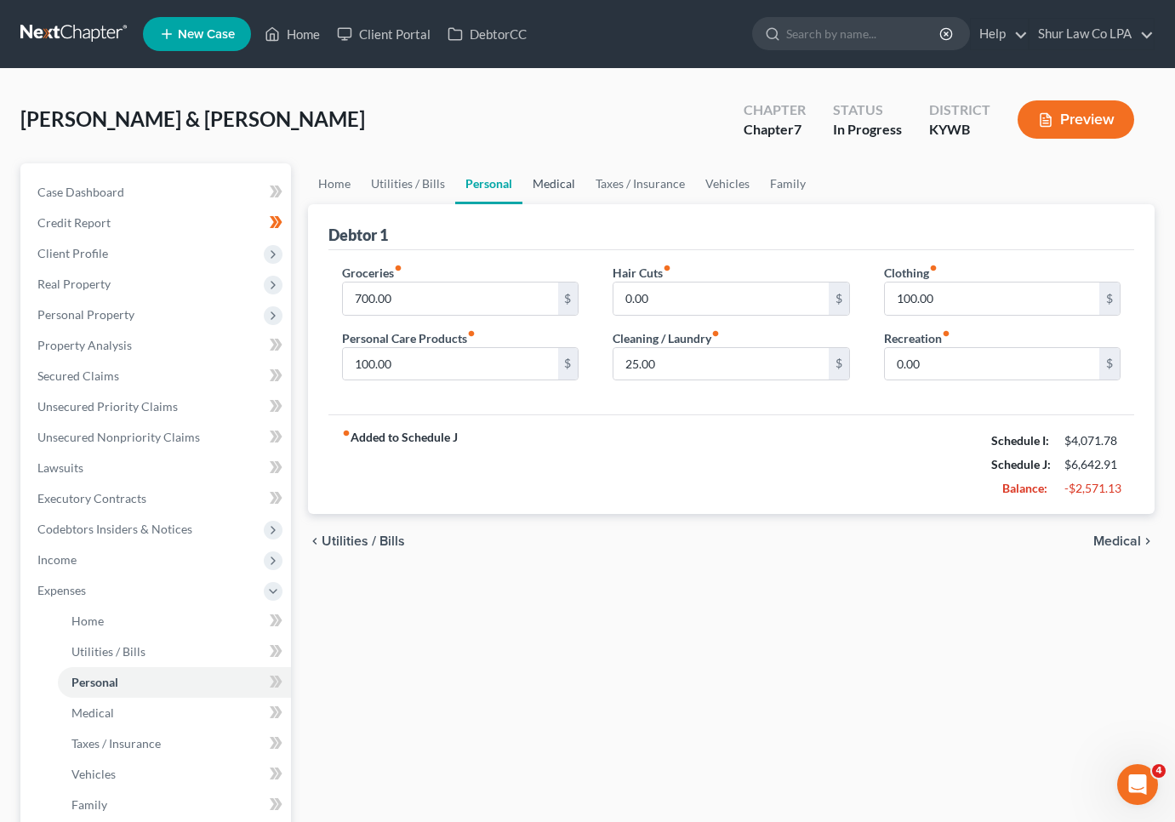
click at [552, 181] on link "Medical" at bounding box center [554, 183] width 63 height 41
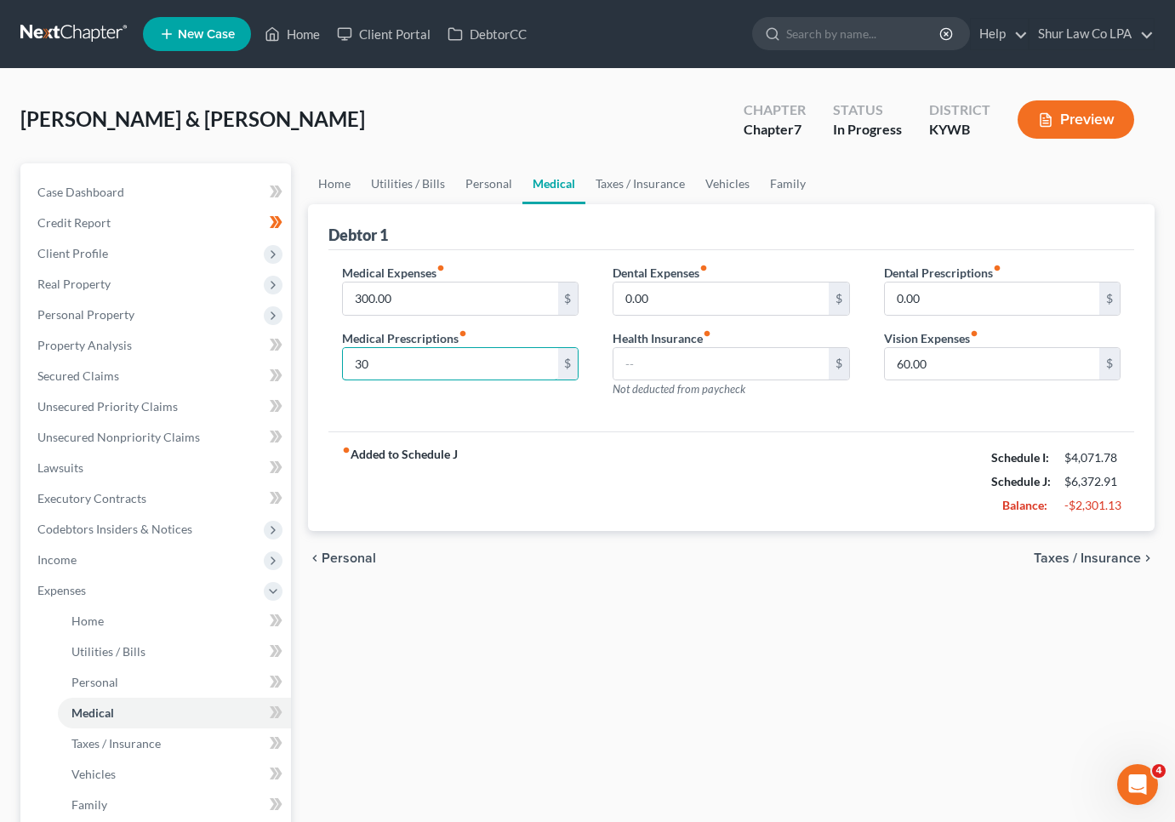
type input "30"
click at [707, 479] on div "fiber_manual_record Added to Schedule J Schedule I: $4,071.78 Schedule J: $6,37…" at bounding box center [732, 482] width 806 height 100
type input "10"
click at [872, 380] on div "Dental Prescriptions fiber_manual_record 0.00 $ Vision Expenses fiber_manual_re…" at bounding box center [1002, 338] width 271 height 148
click at [643, 186] on link "Taxes / Insurance" at bounding box center [641, 183] width 110 height 41
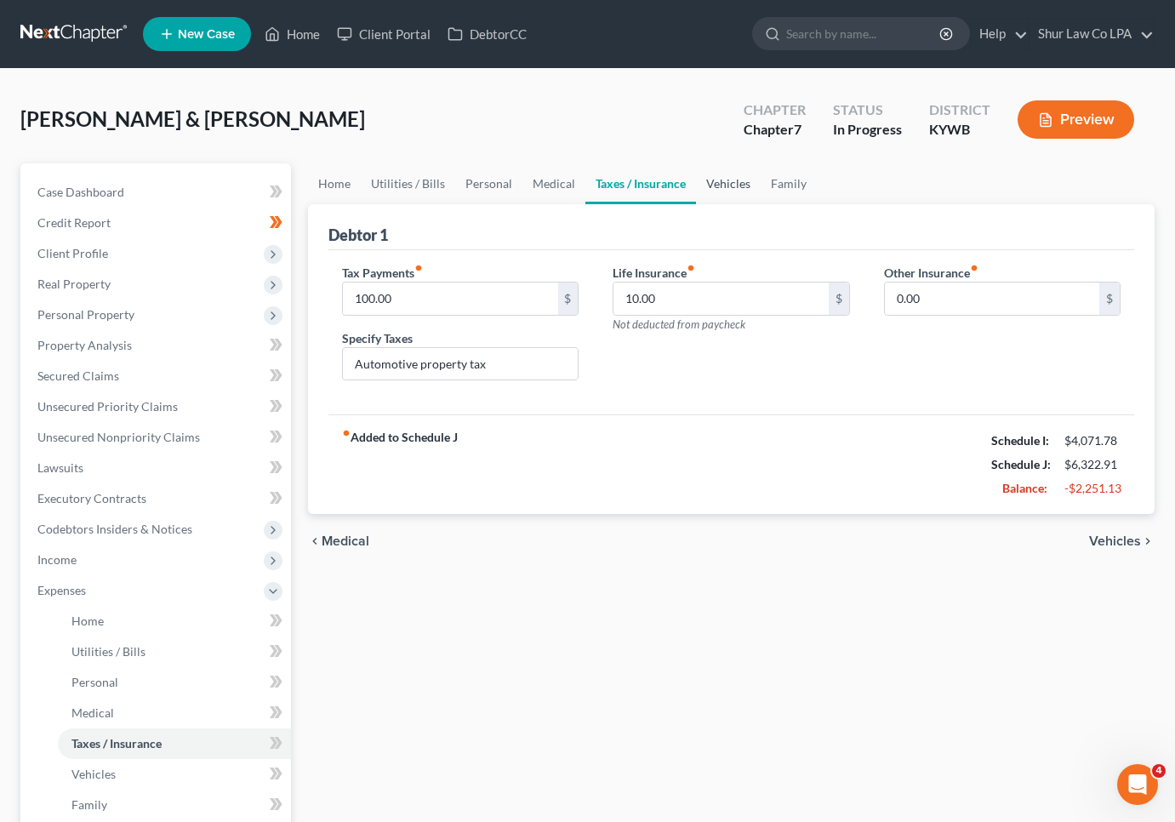
click at [716, 180] on link "Vehicles" at bounding box center [728, 183] width 65 height 41
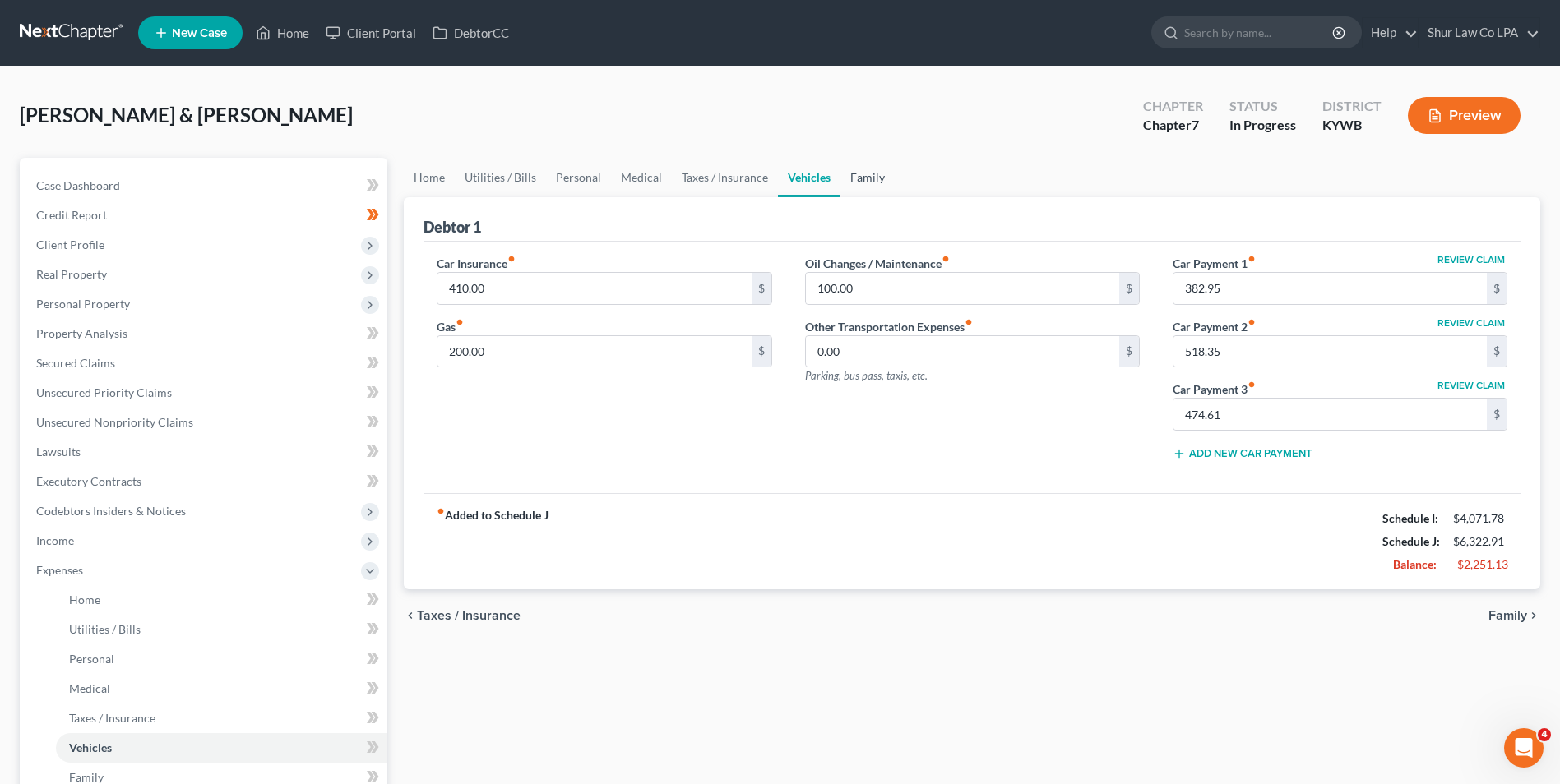
click at [857, 180] on link "Family" at bounding box center [867, 177] width 54 height 40
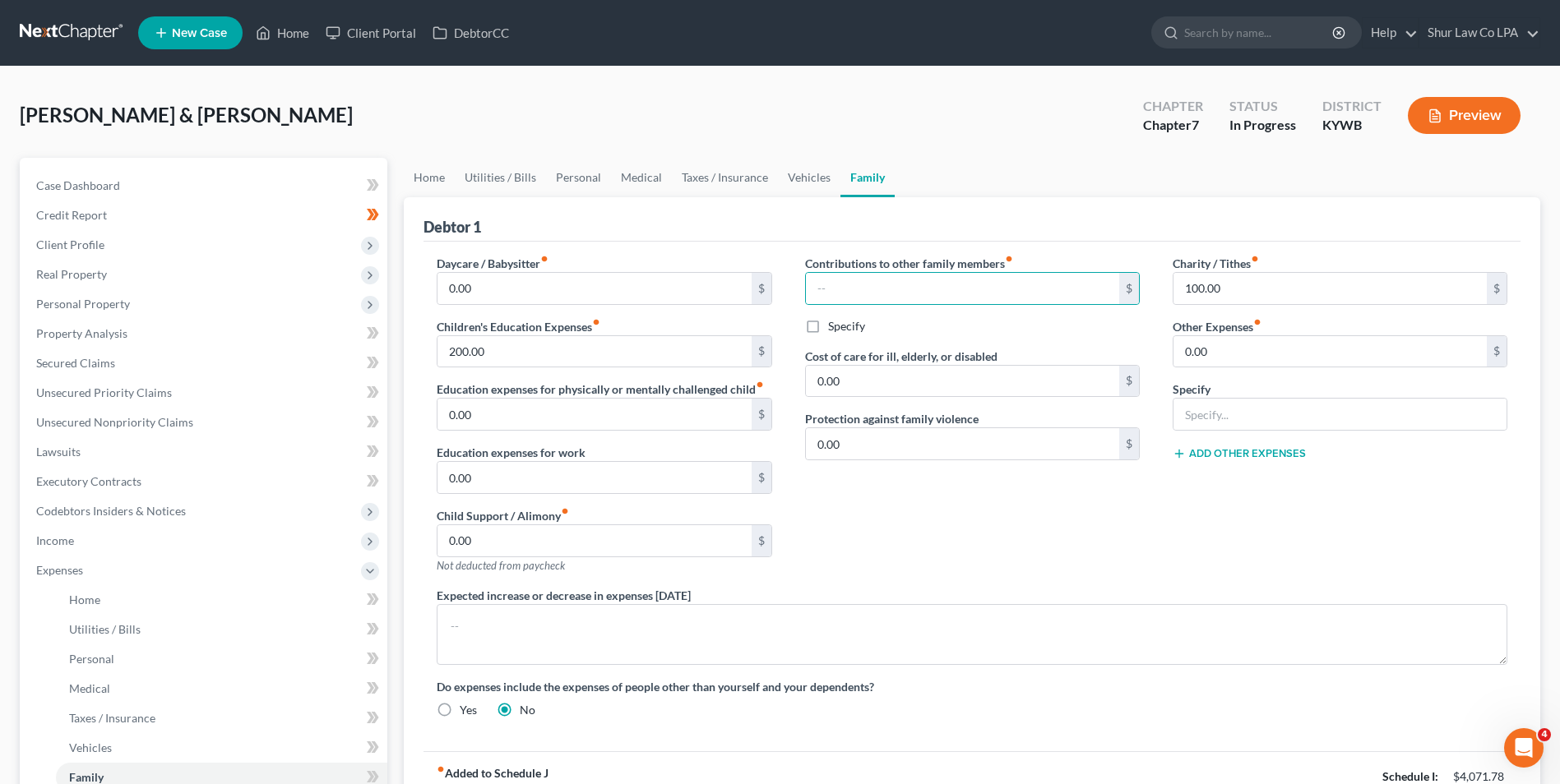
click at [957, 511] on div "Contributions to other family members fiber_manual_record $ Specify Cost of car…" at bounding box center [972, 421] width 367 height 332
click at [1232, 282] on input "100.00" at bounding box center [1330, 289] width 313 height 31
click at [560, 356] on input "200.00" at bounding box center [594, 351] width 313 height 31
click at [820, 537] on div "Contributions to other family members fiber_manual_record $ Specify Cost of car…" at bounding box center [972, 421] width 367 height 332
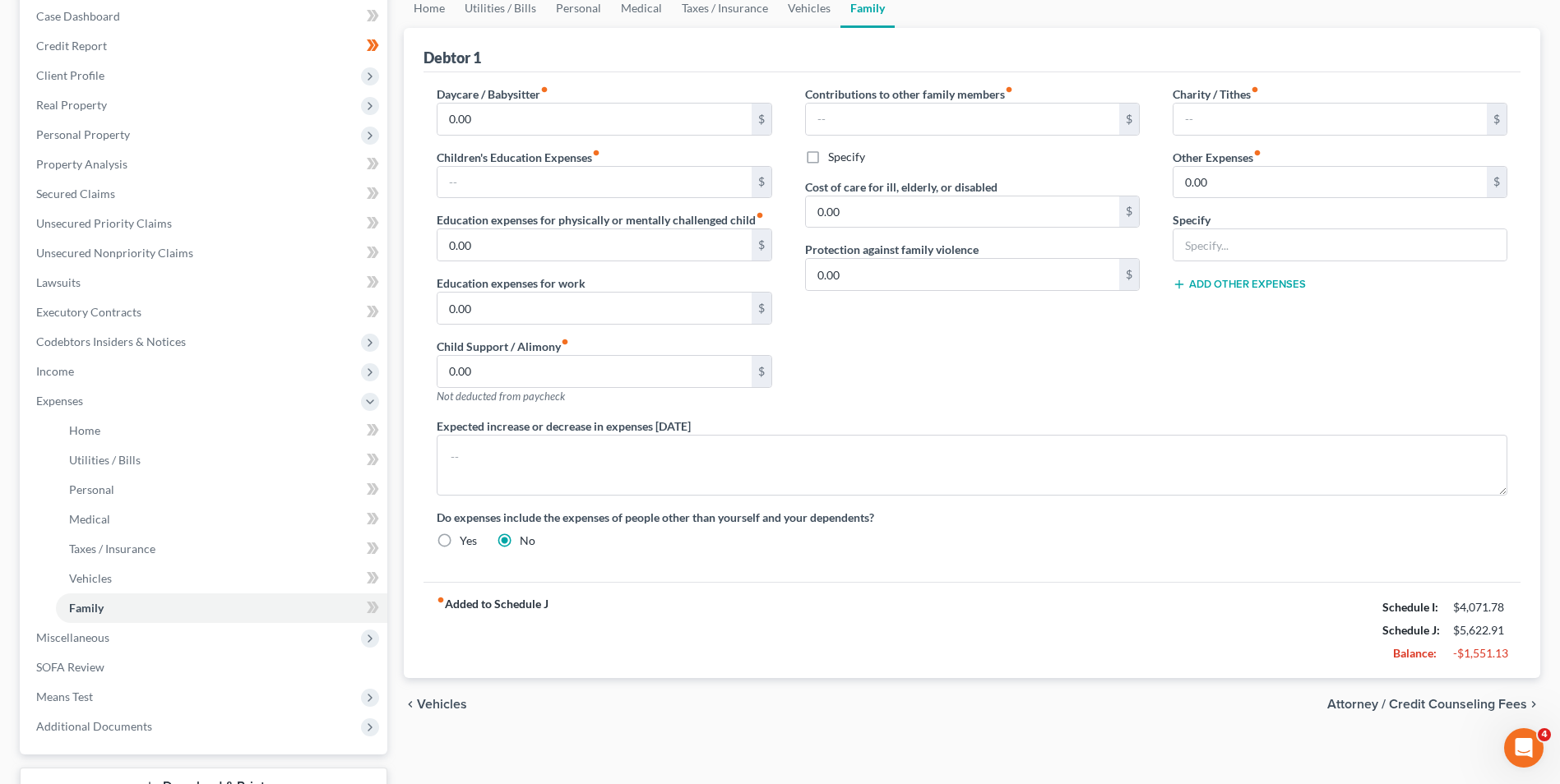
scroll to position [132, 0]
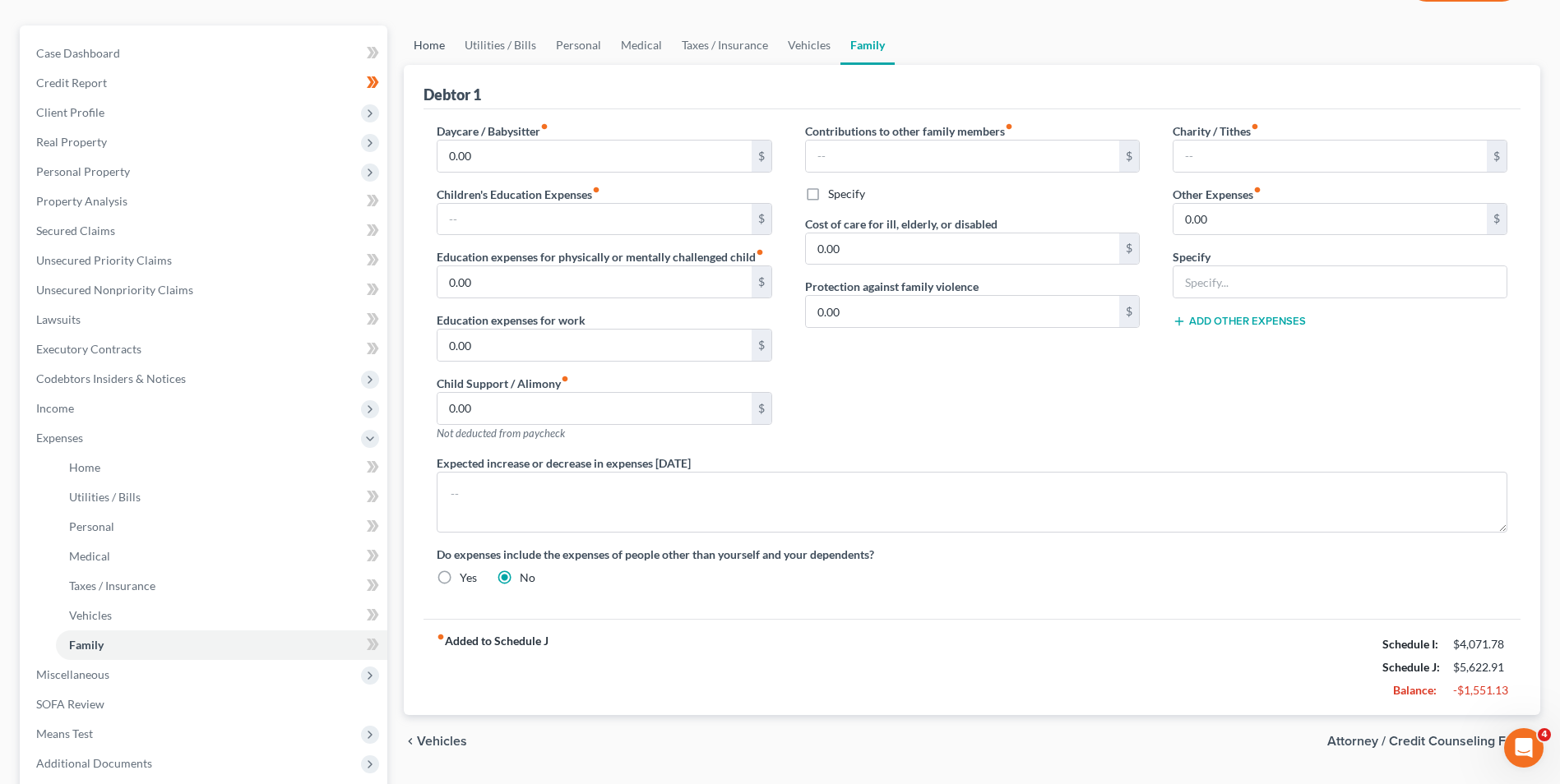
click at [437, 51] on link "Home" at bounding box center [429, 44] width 51 height 40
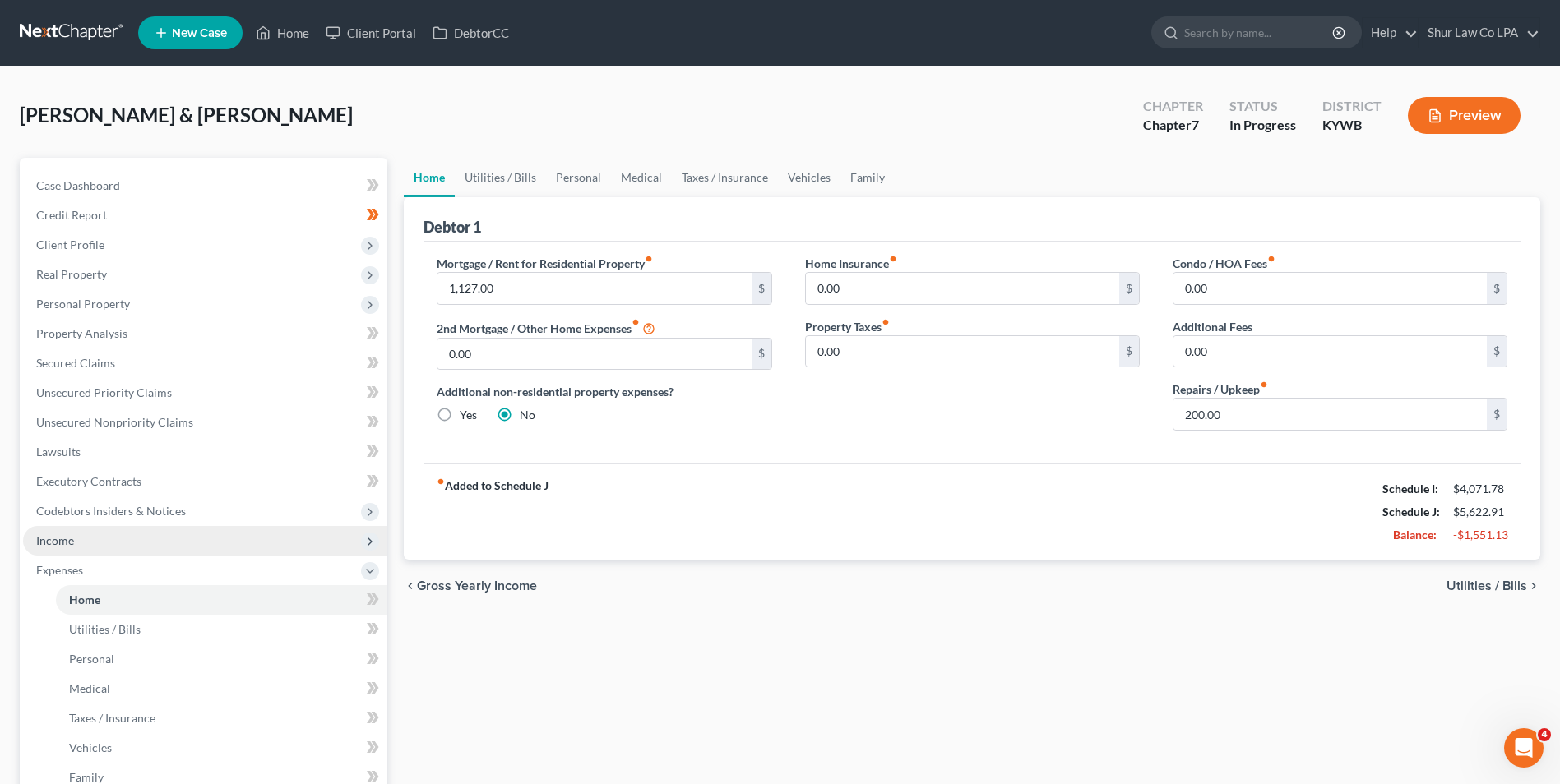
click at [50, 542] on span "Income" at bounding box center [54, 540] width 38 height 14
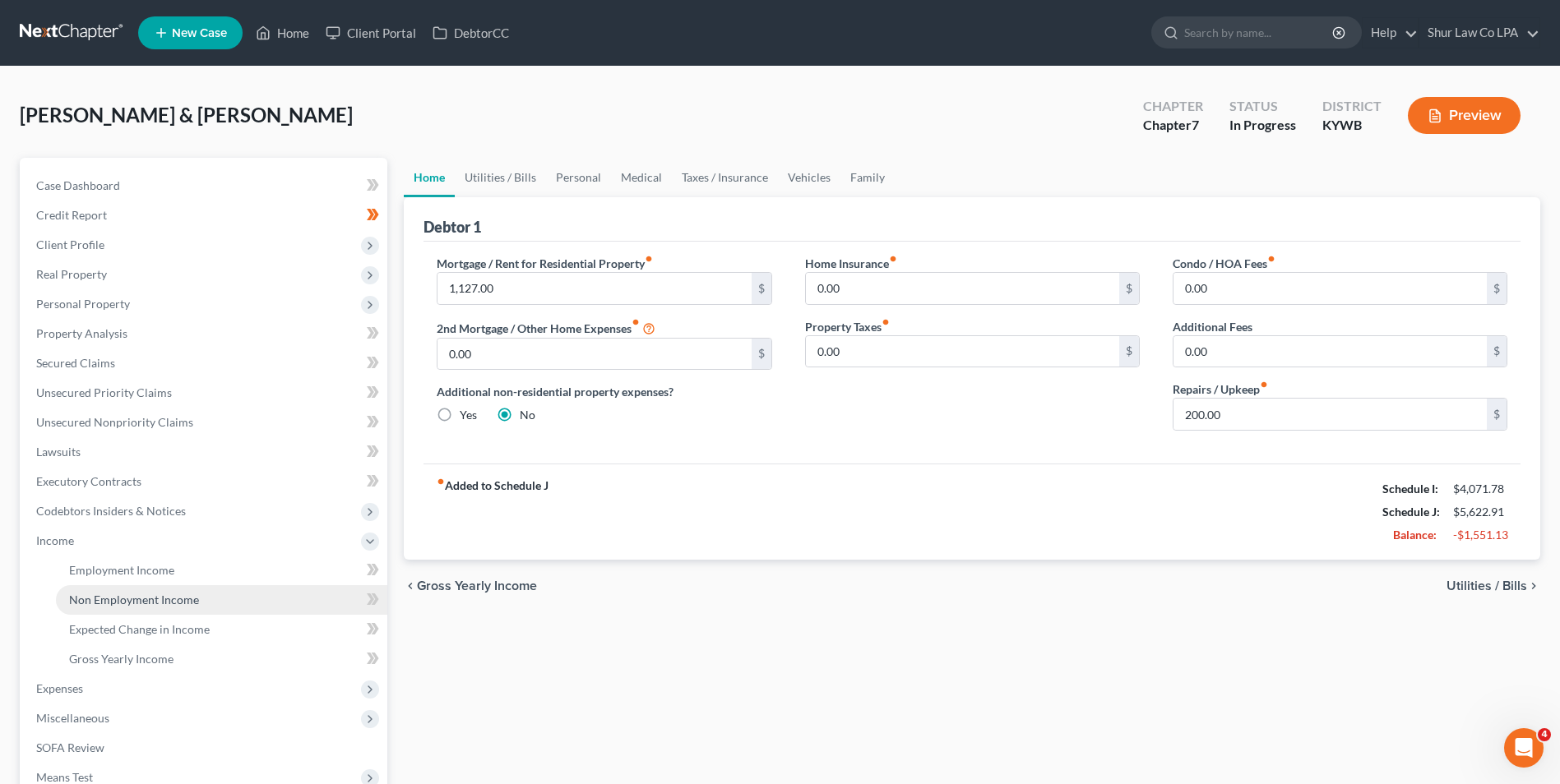
click at [137, 594] on span "Non Employment Income" at bounding box center [133, 600] width 129 height 14
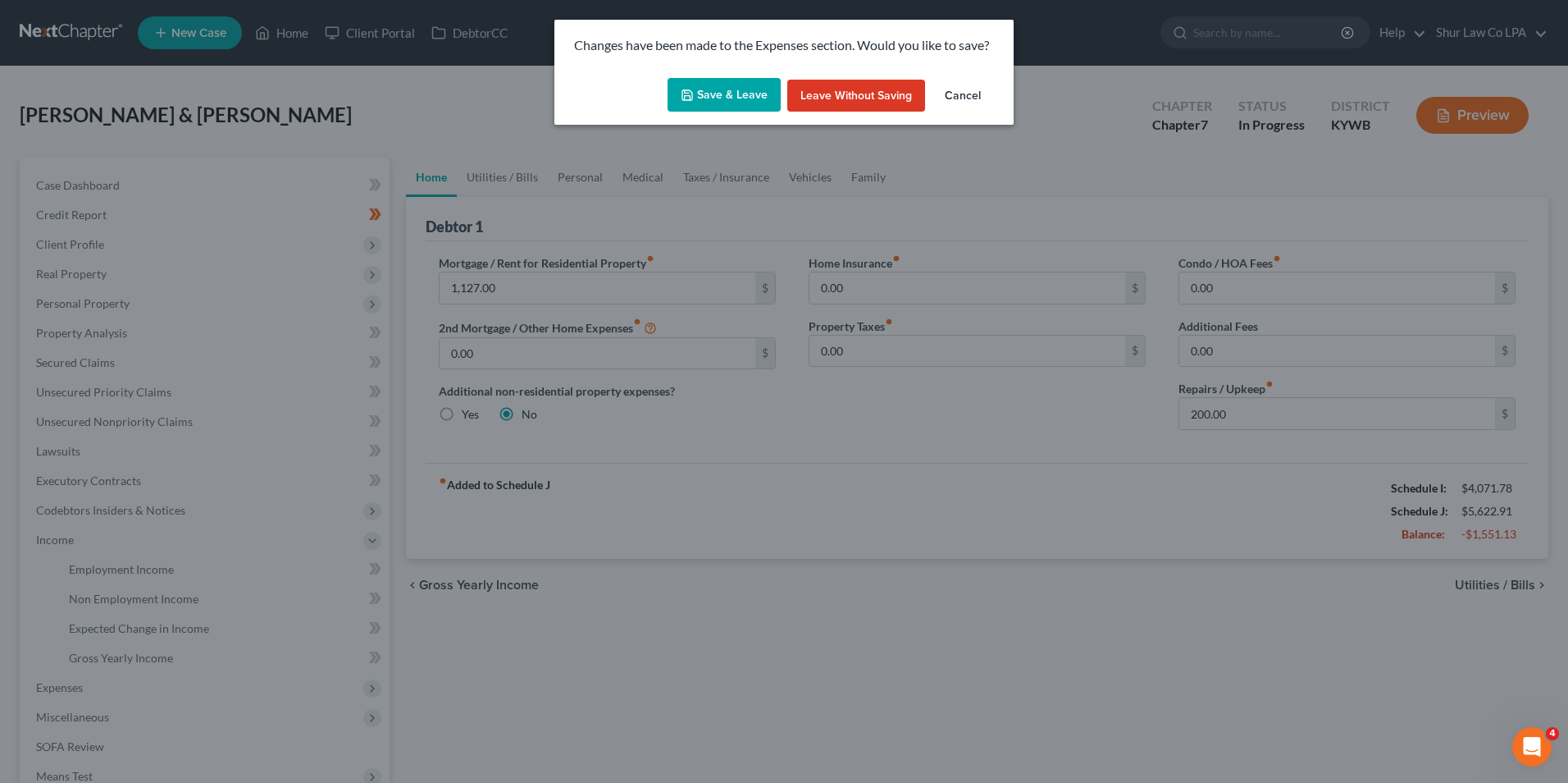
click at [719, 84] on button "Save & Leave" at bounding box center [724, 95] width 113 height 35
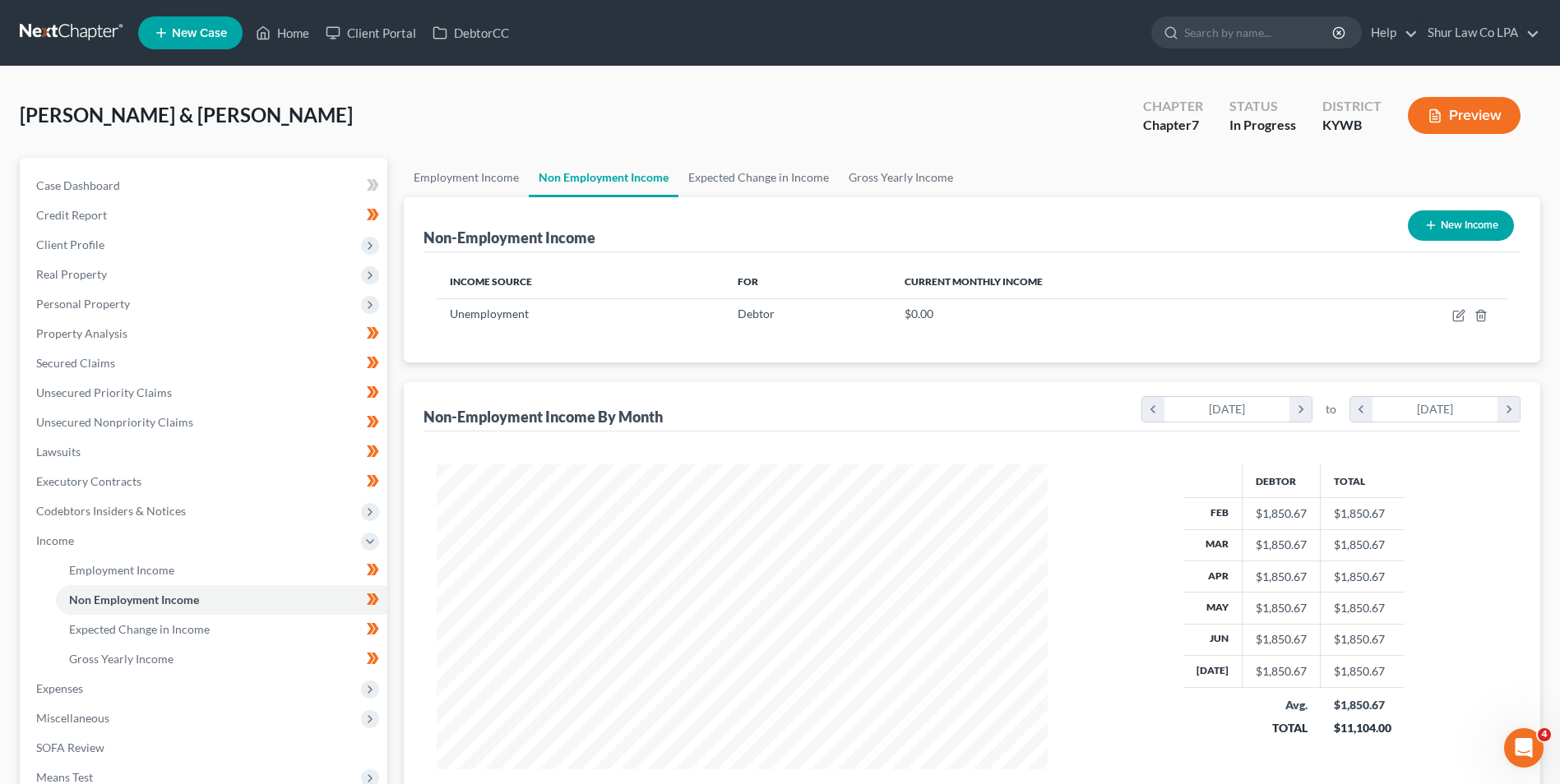
scroll to position [305, 643]
click at [472, 181] on link "Employment Income" at bounding box center [466, 177] width 125 height 40
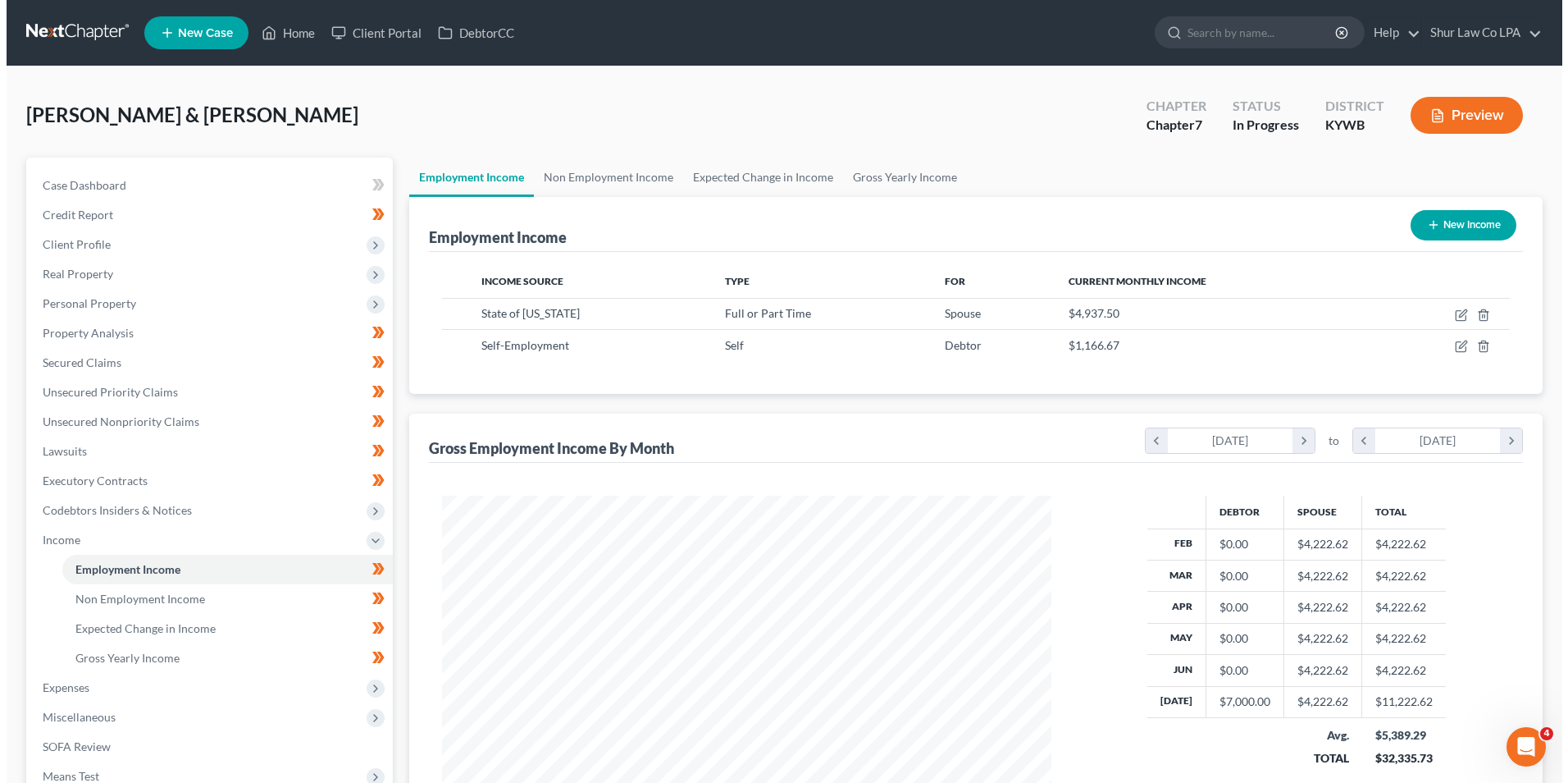
scroll to position [305, 642]
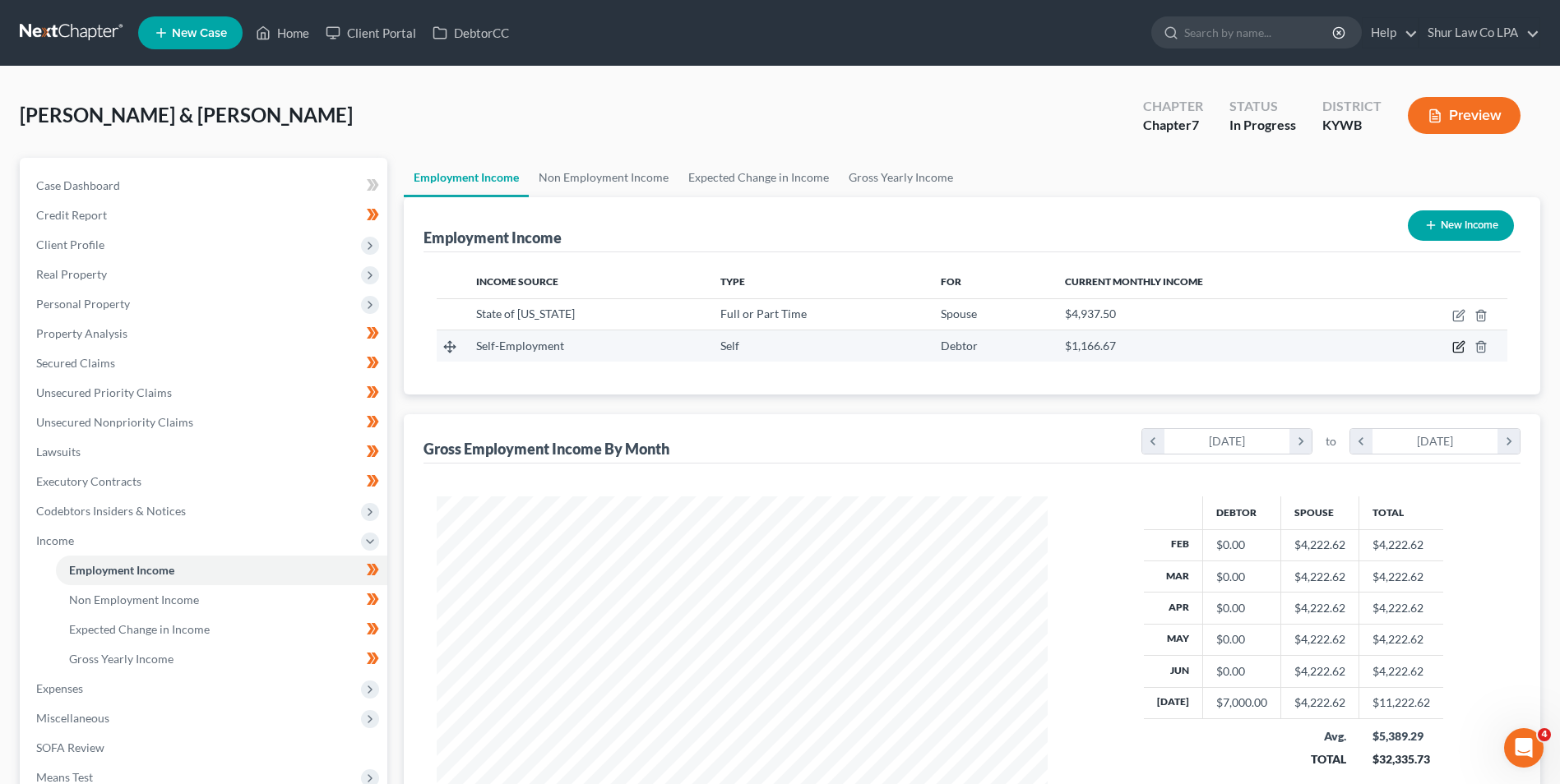
click at [1456, 350] on icon "button" at bounding box center [1459, 347] width 14 height 14
select select "1"
select select "0"
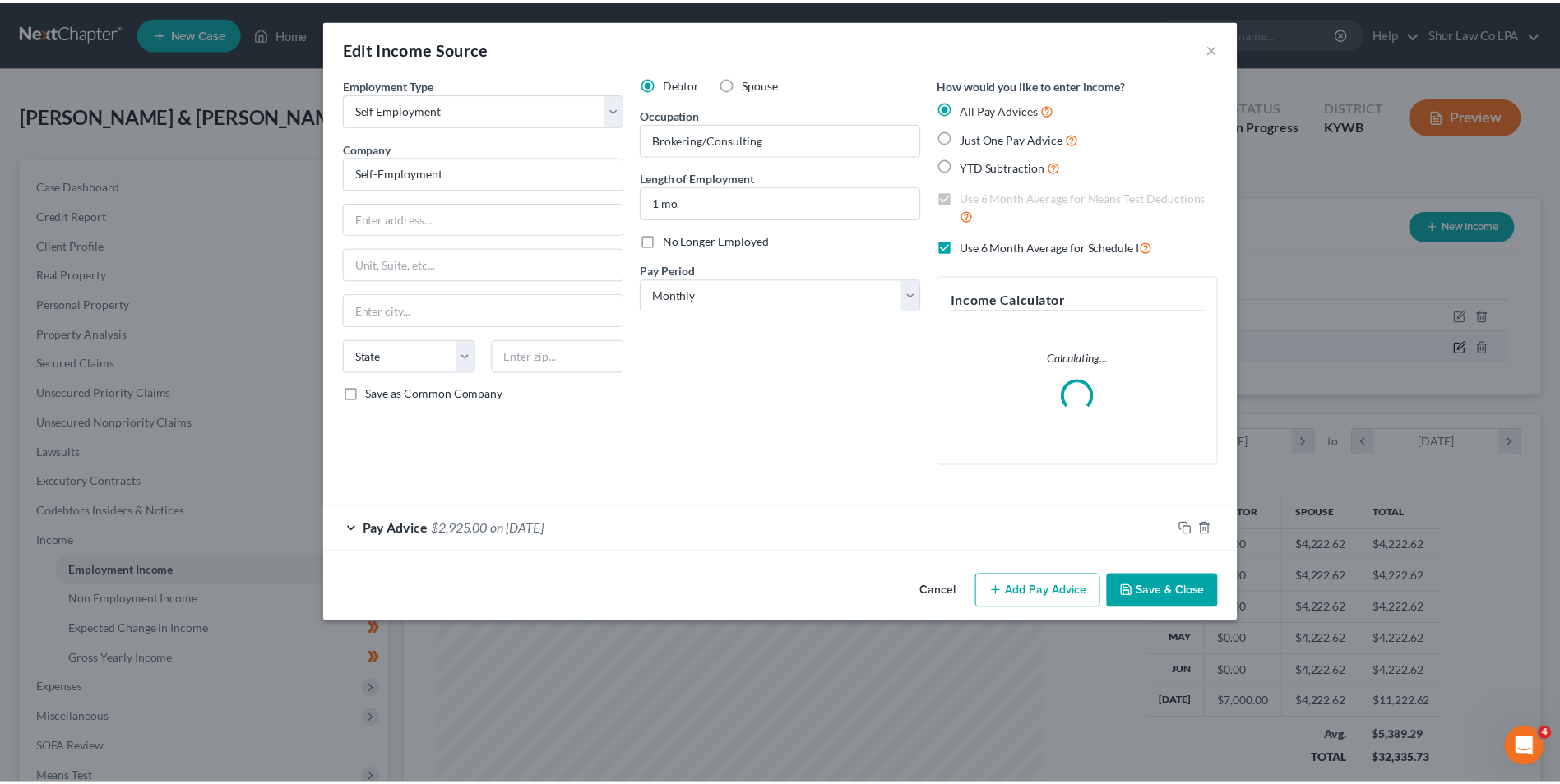
scroll to position [307, 649]
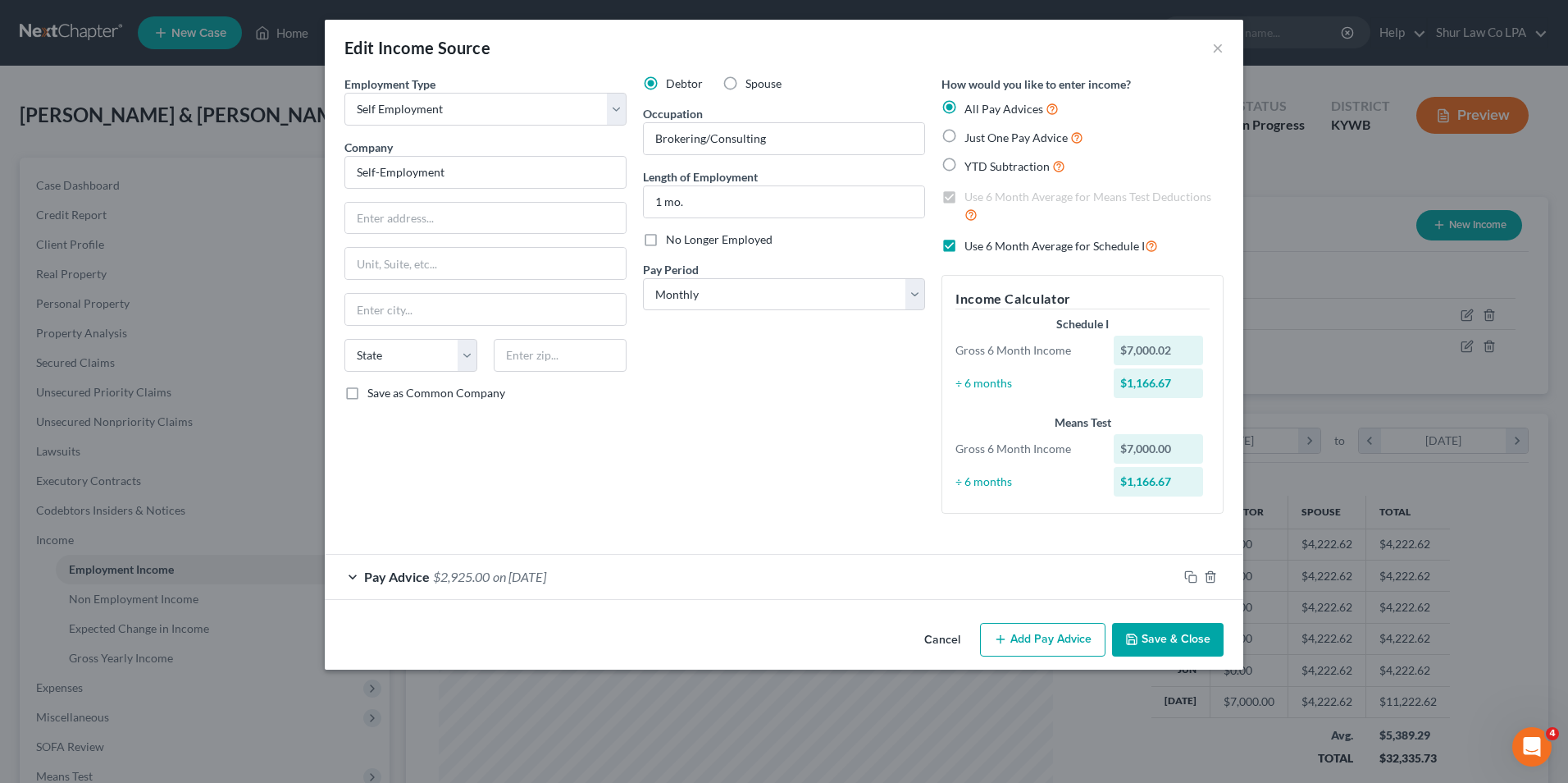
click at [1177, 640] on button "Save & Close" at bounding box center [1168, 640] width 112 height 35
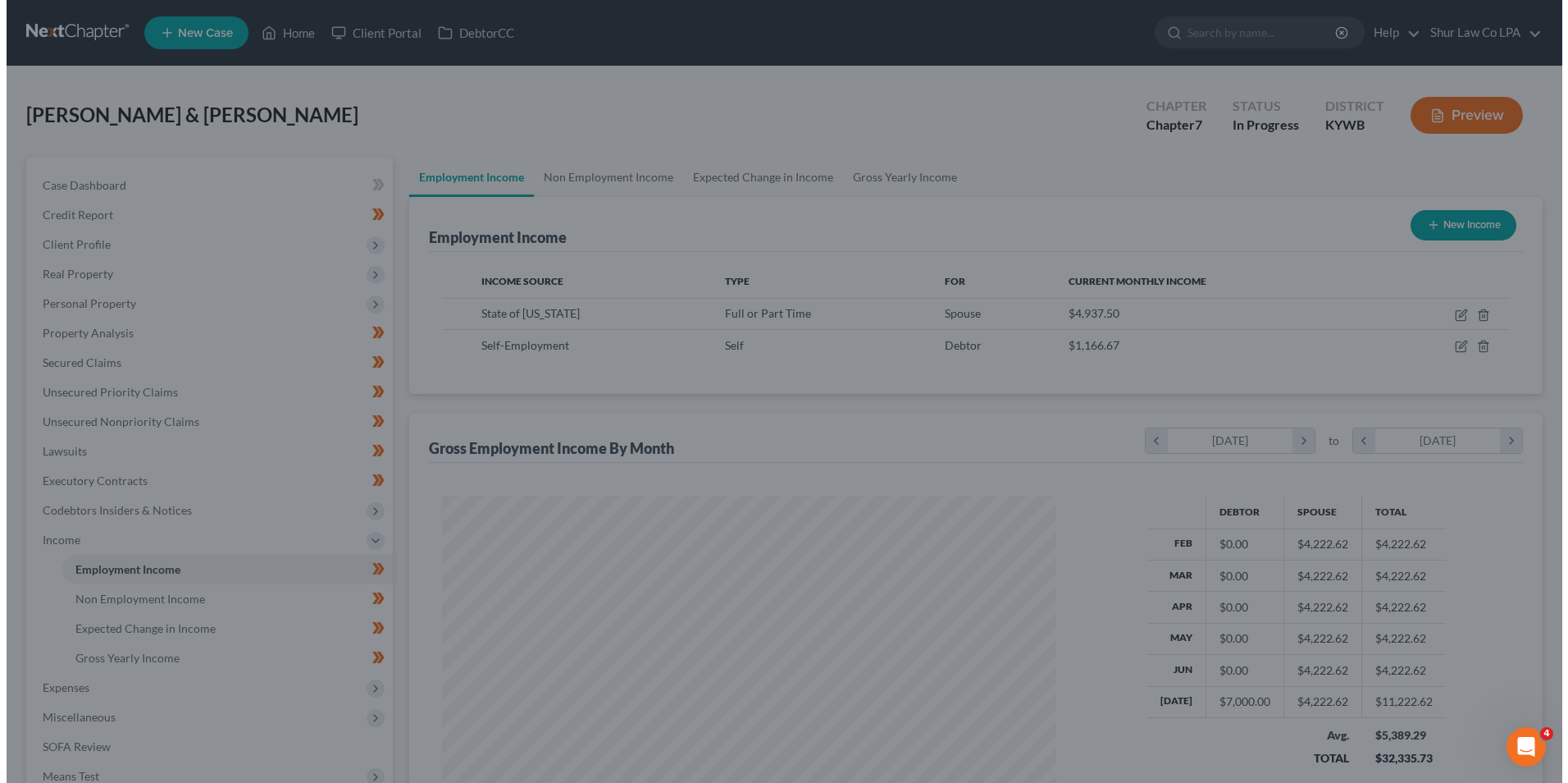
scroll to position [820458, 819652]
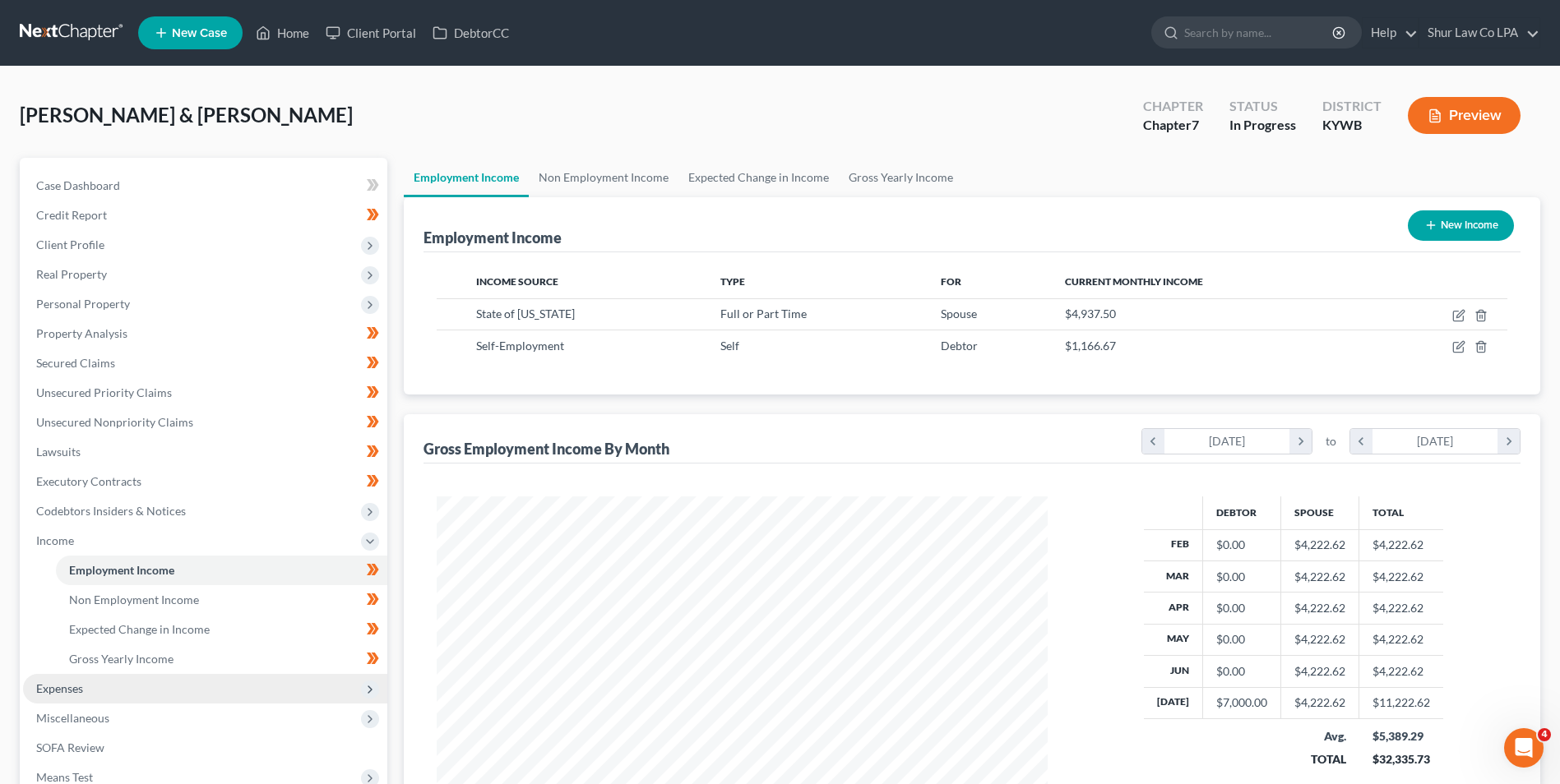
click at [96, 676] on span "Expenses" at bounding box center [205, 688] width 364 height 30
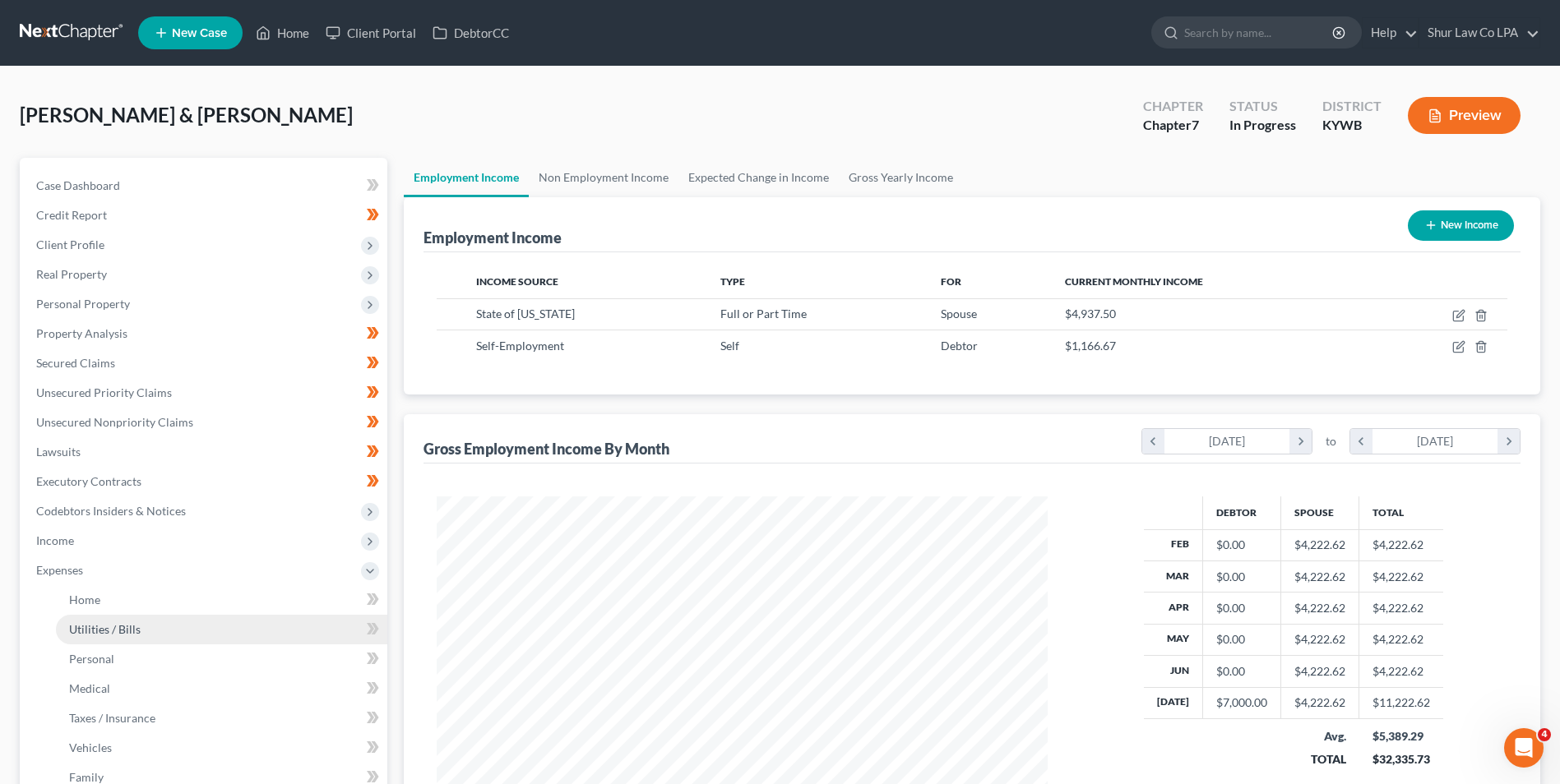
click at [102, 615] on link "Utilities / Bills" at bounding box center [221, 630] width 331 height 30
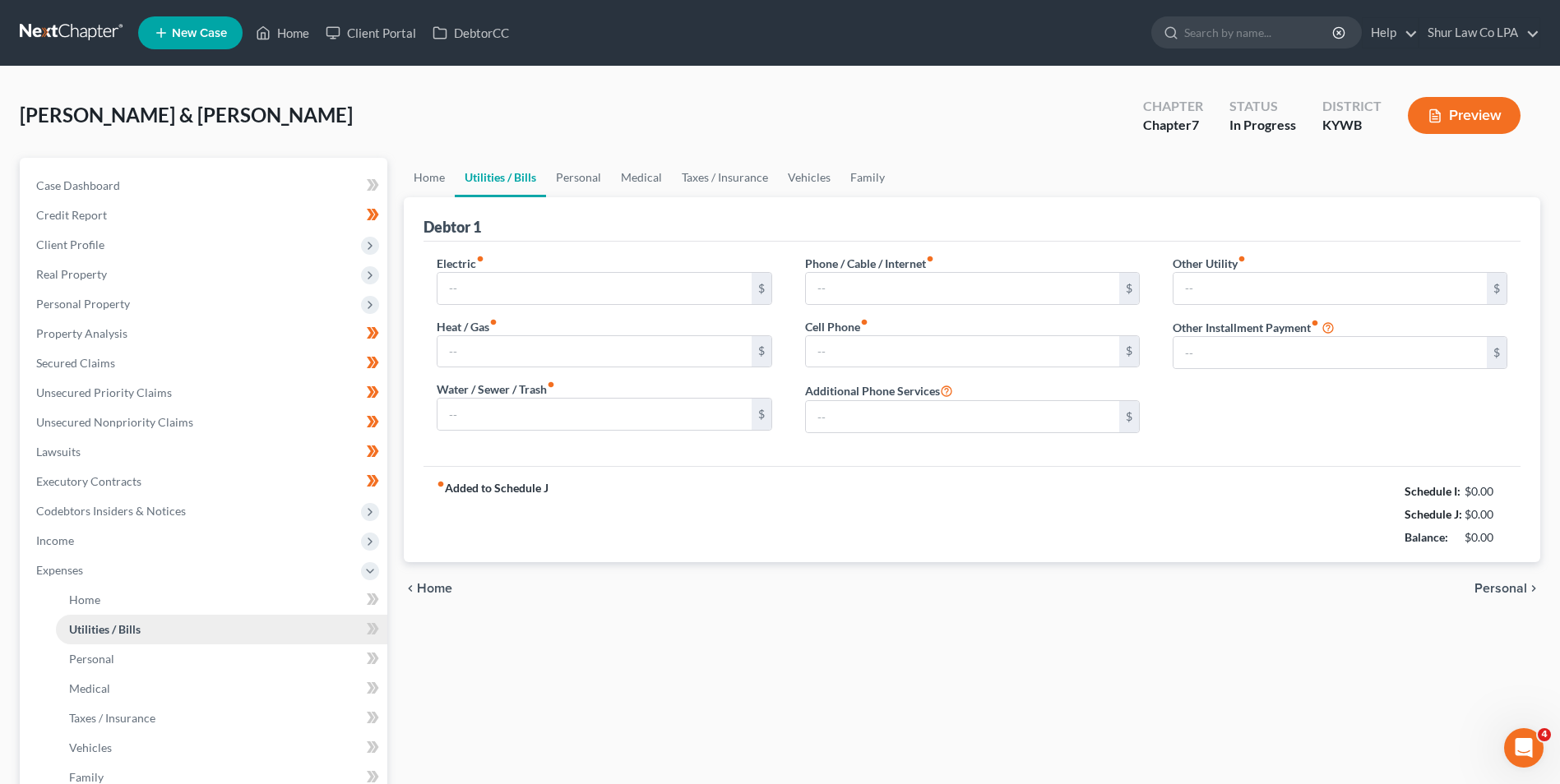
type input "350.00"
type input "15.00"
type input "50.00"
type input "420.00"
type input "0.00"
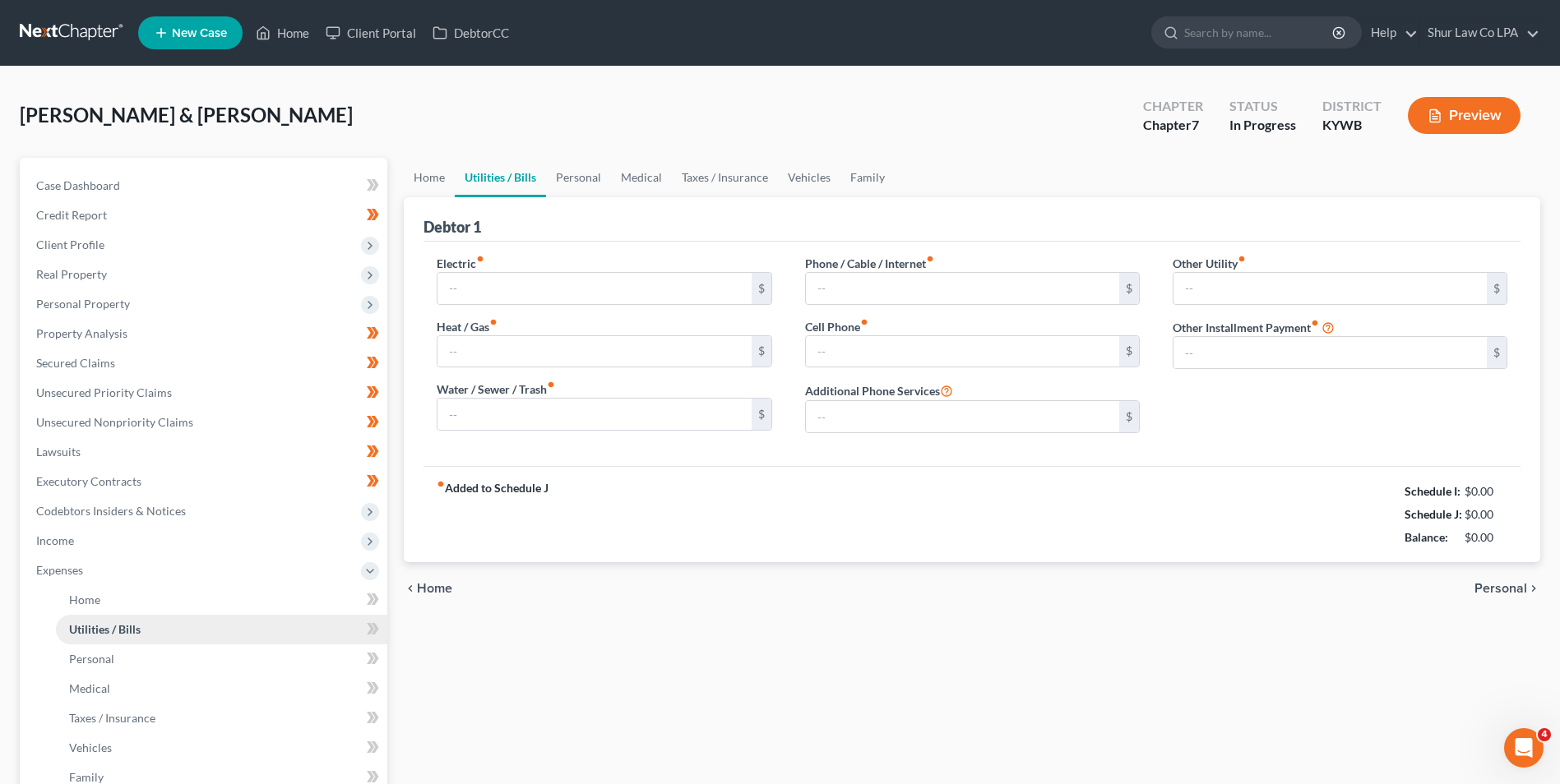
type input "0.00"
click at [1484, 116] on button "Preview" at bounding box center [1463, 115] width 113 height 37
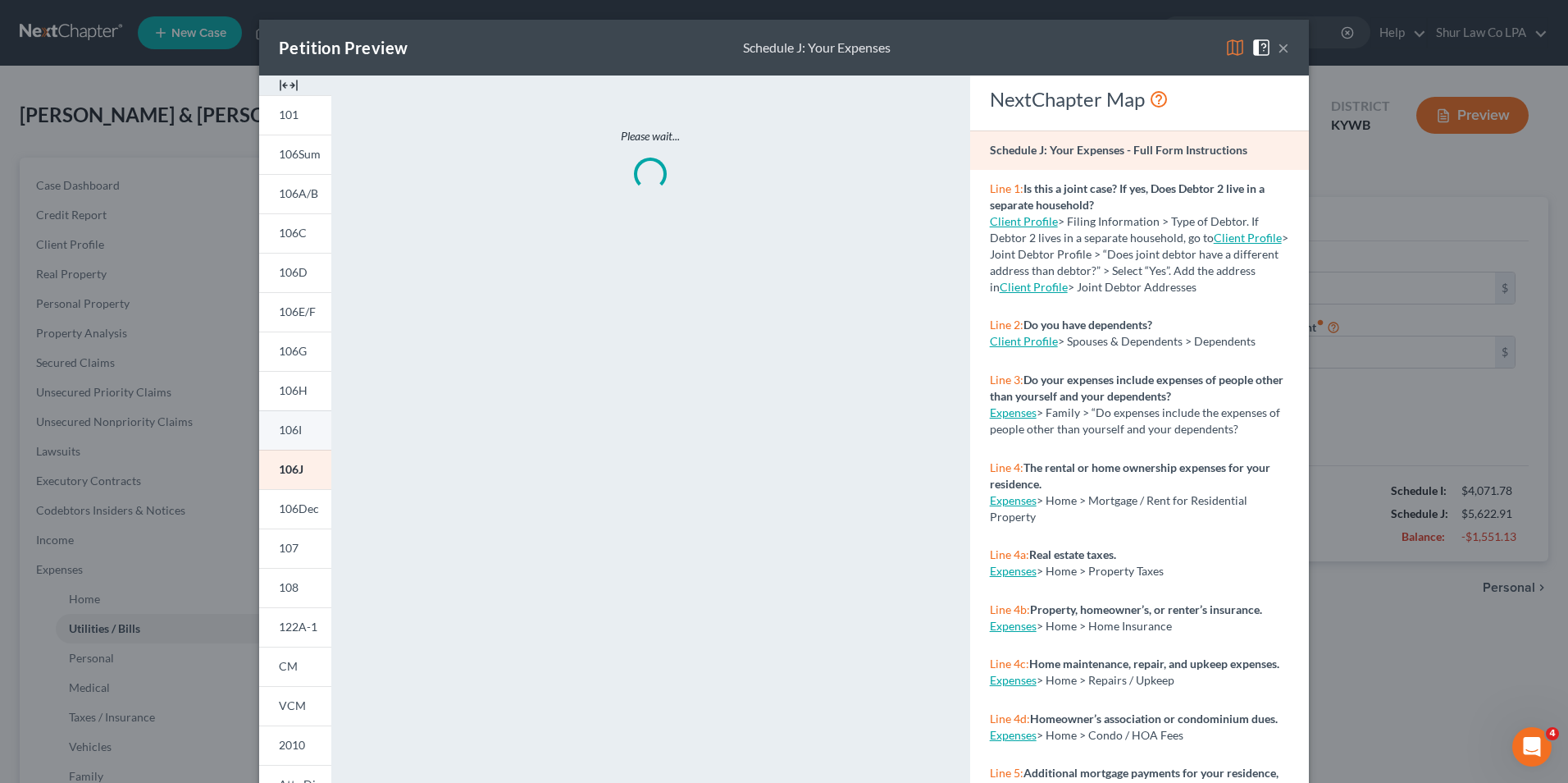
click at [281, 438] on link "106I" at bounding box center [295, 430] width 72 height 40
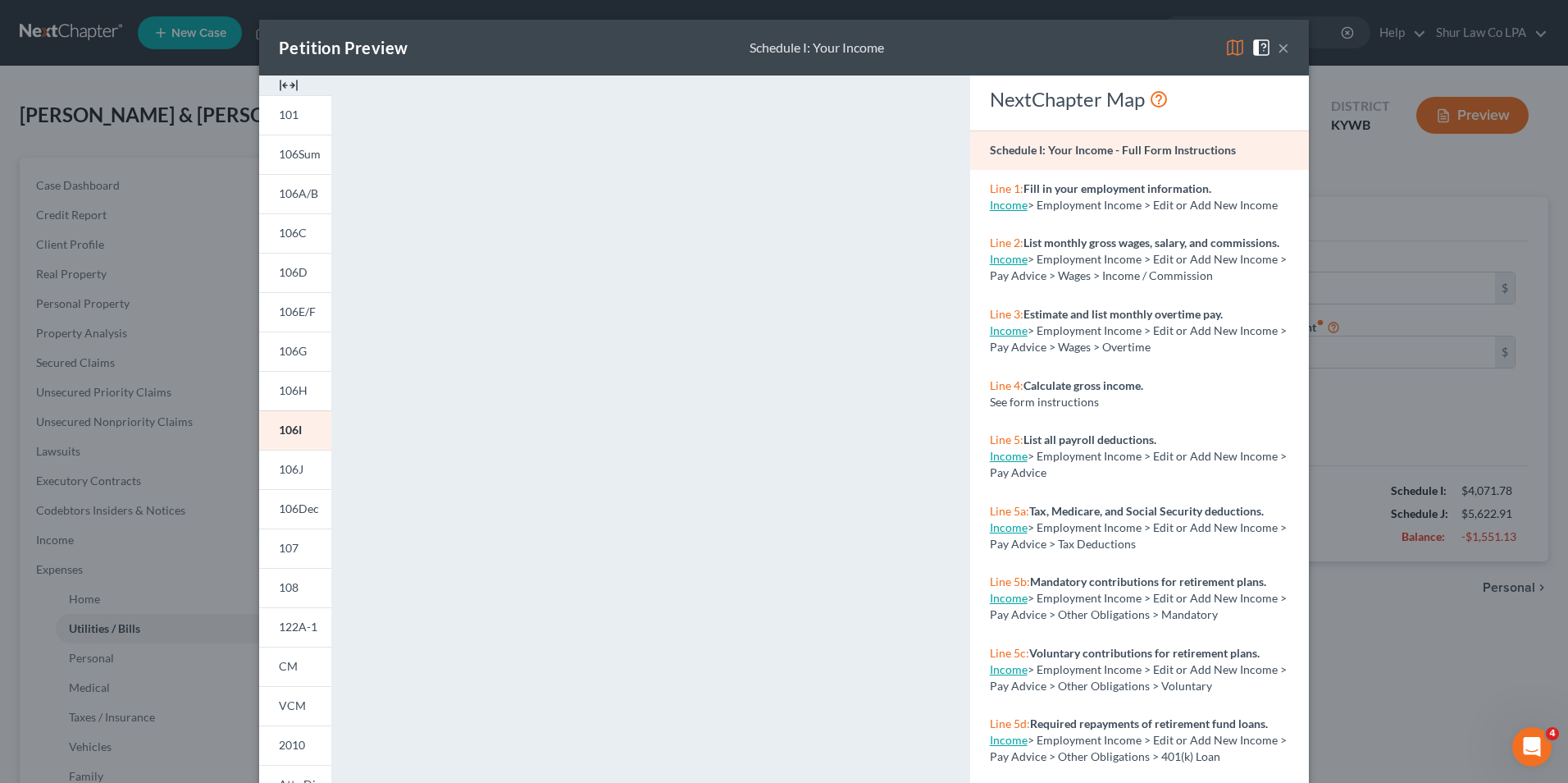
click at [281, 86] on img at bounding box center [288, 85] width 19 height 19
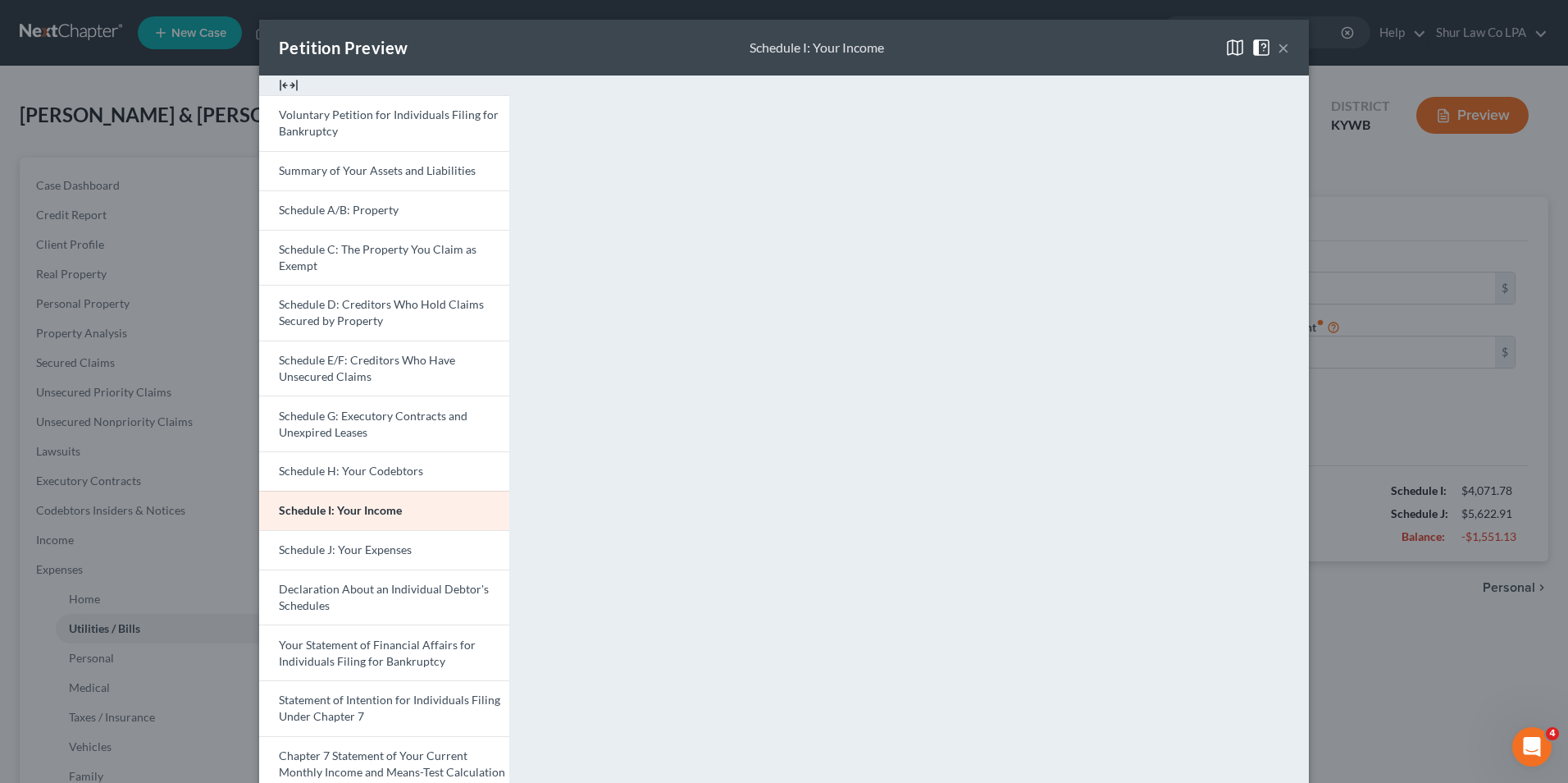
click at [1278, 47] on button "×" at bounding box center [1284, 47] width 12 height 19
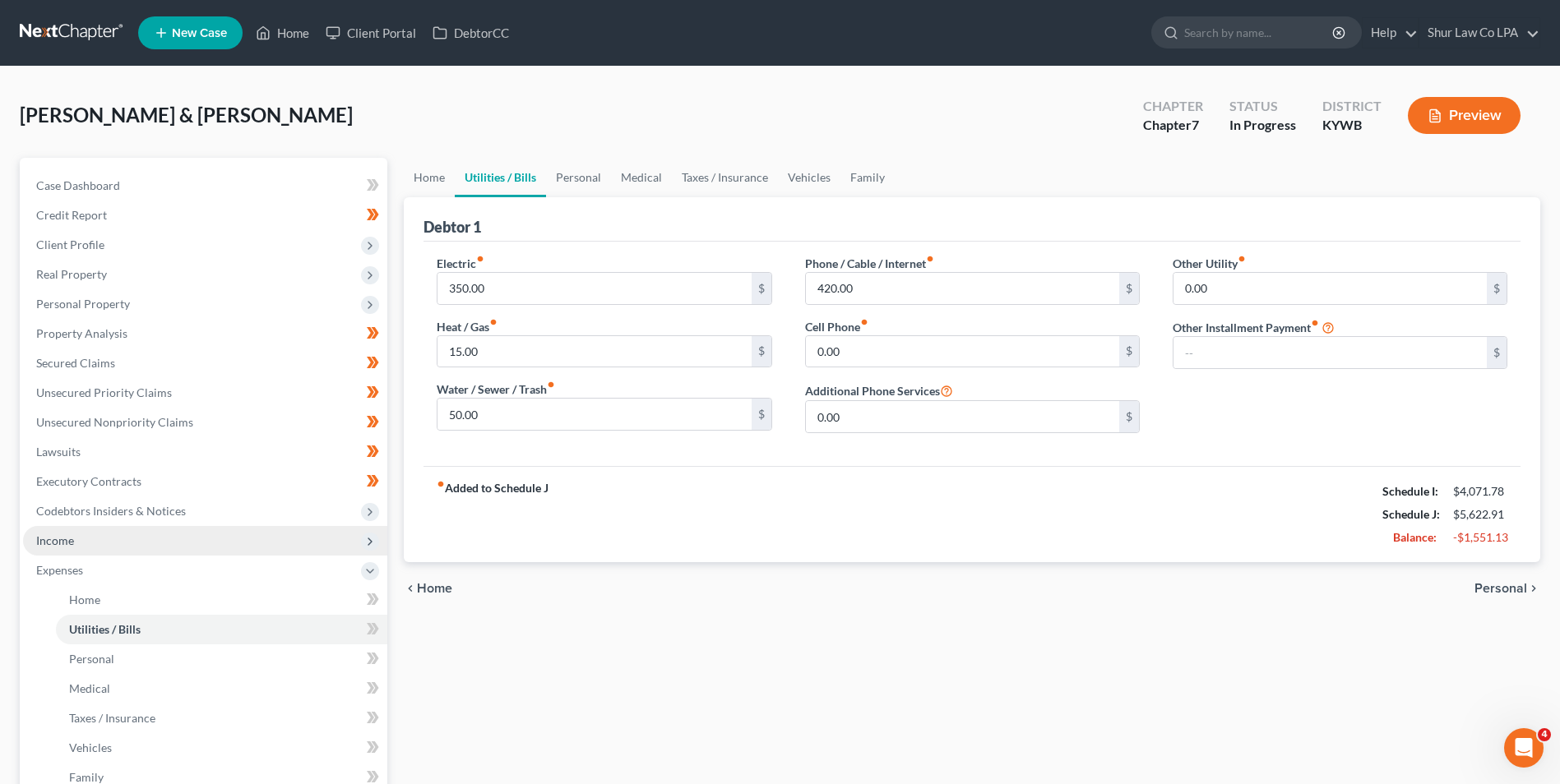
click at [88, 548] on span "Income" at bounding box center [205, 541] width 364 height 30
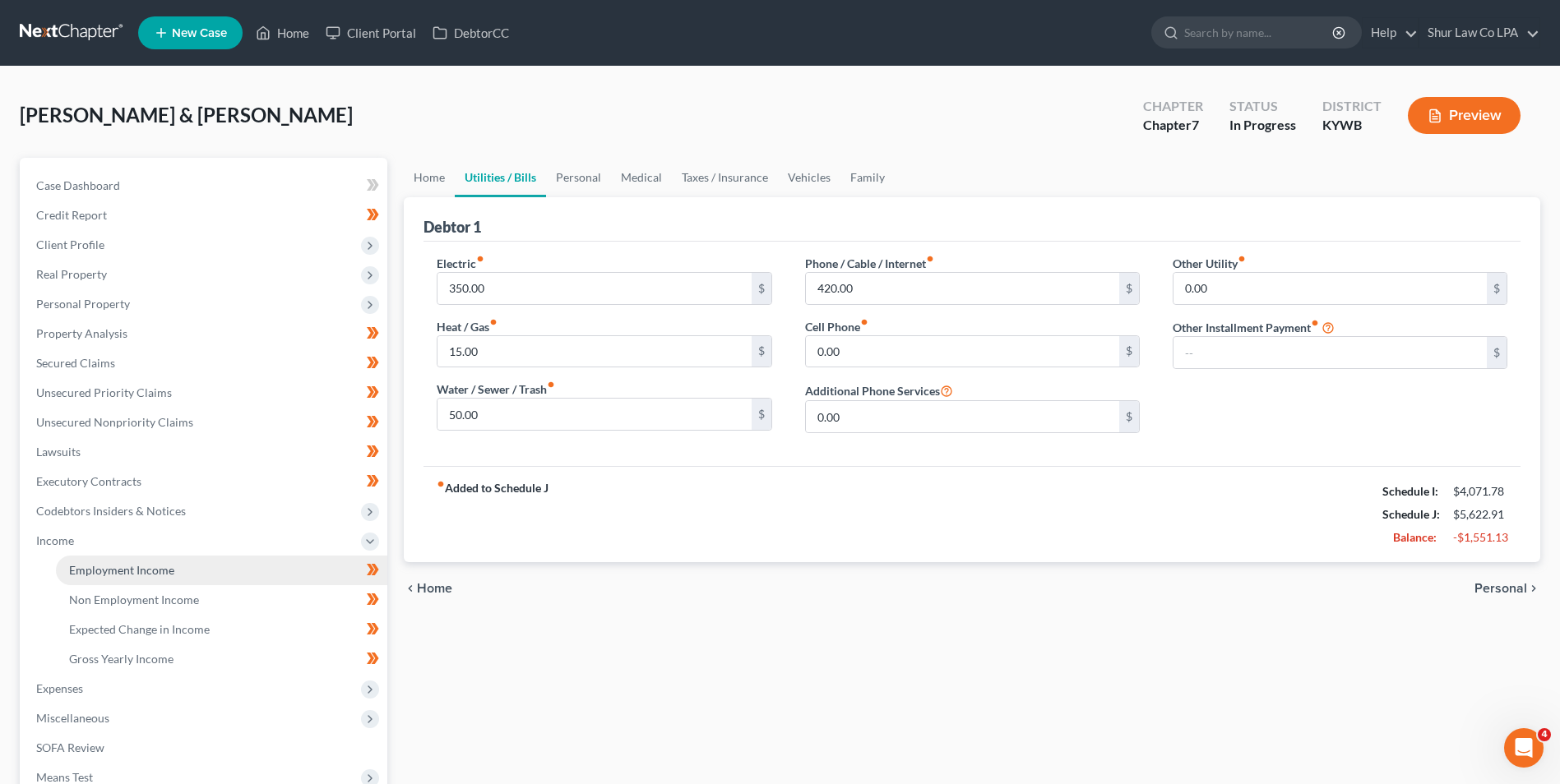
click at [103, 572] on span "Employment Income" at bounding box center [121, 570] width 105 height 14
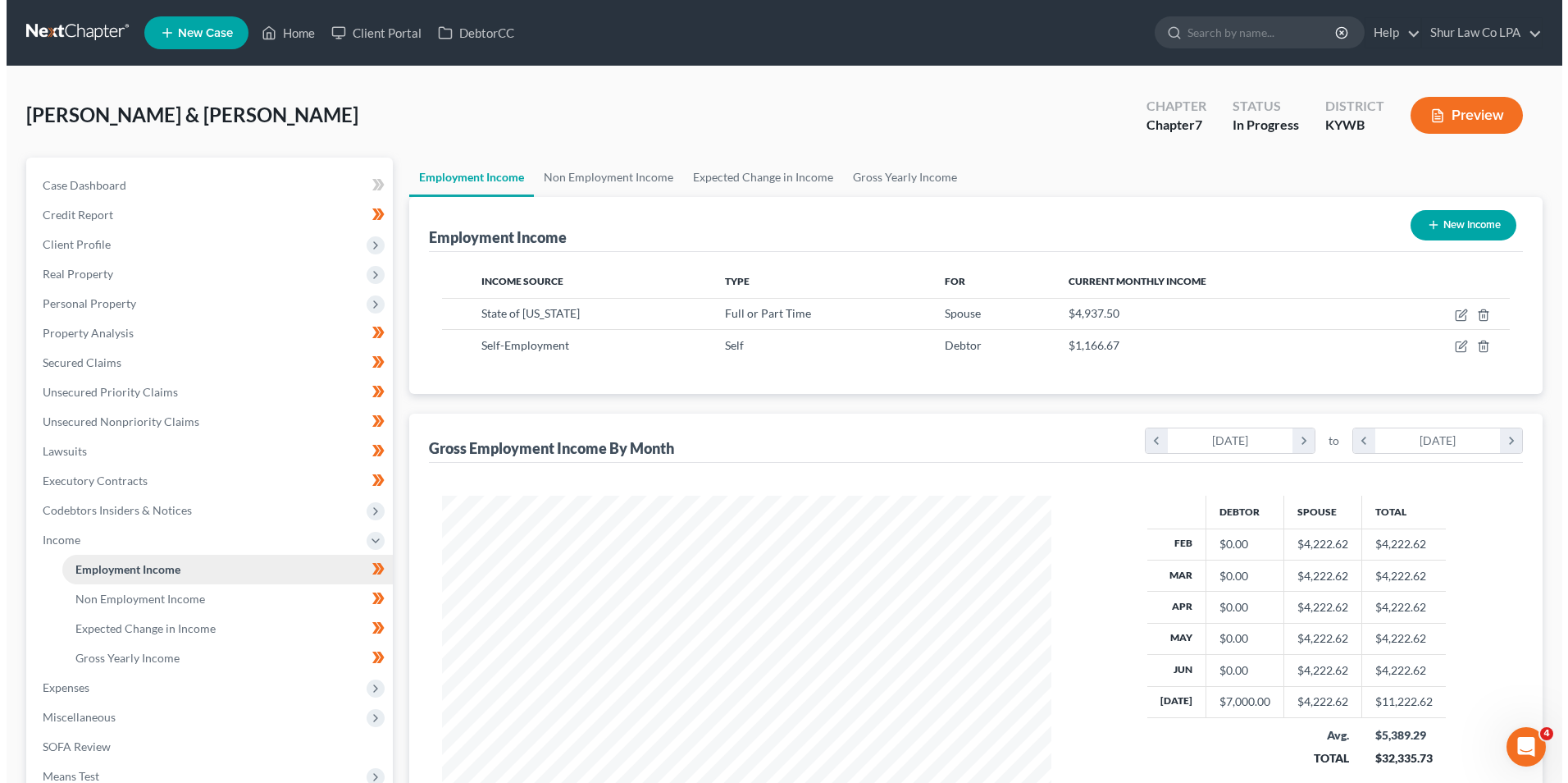
scroll to position [305, 642]
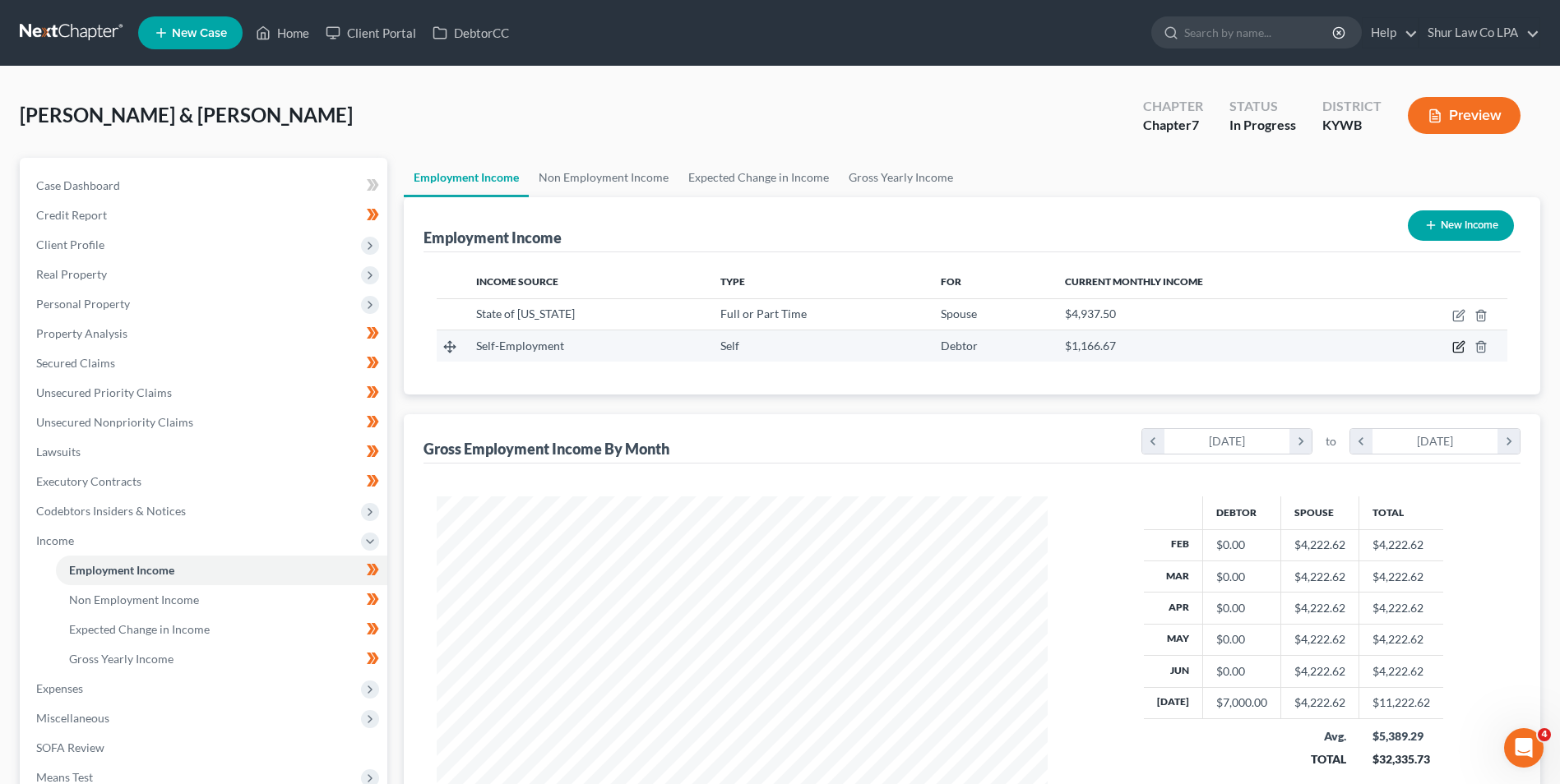
click at [1456, 345] on icon "button" at bounding box center [1459, 347] width 14 height 14
select select "1"
select select "0"
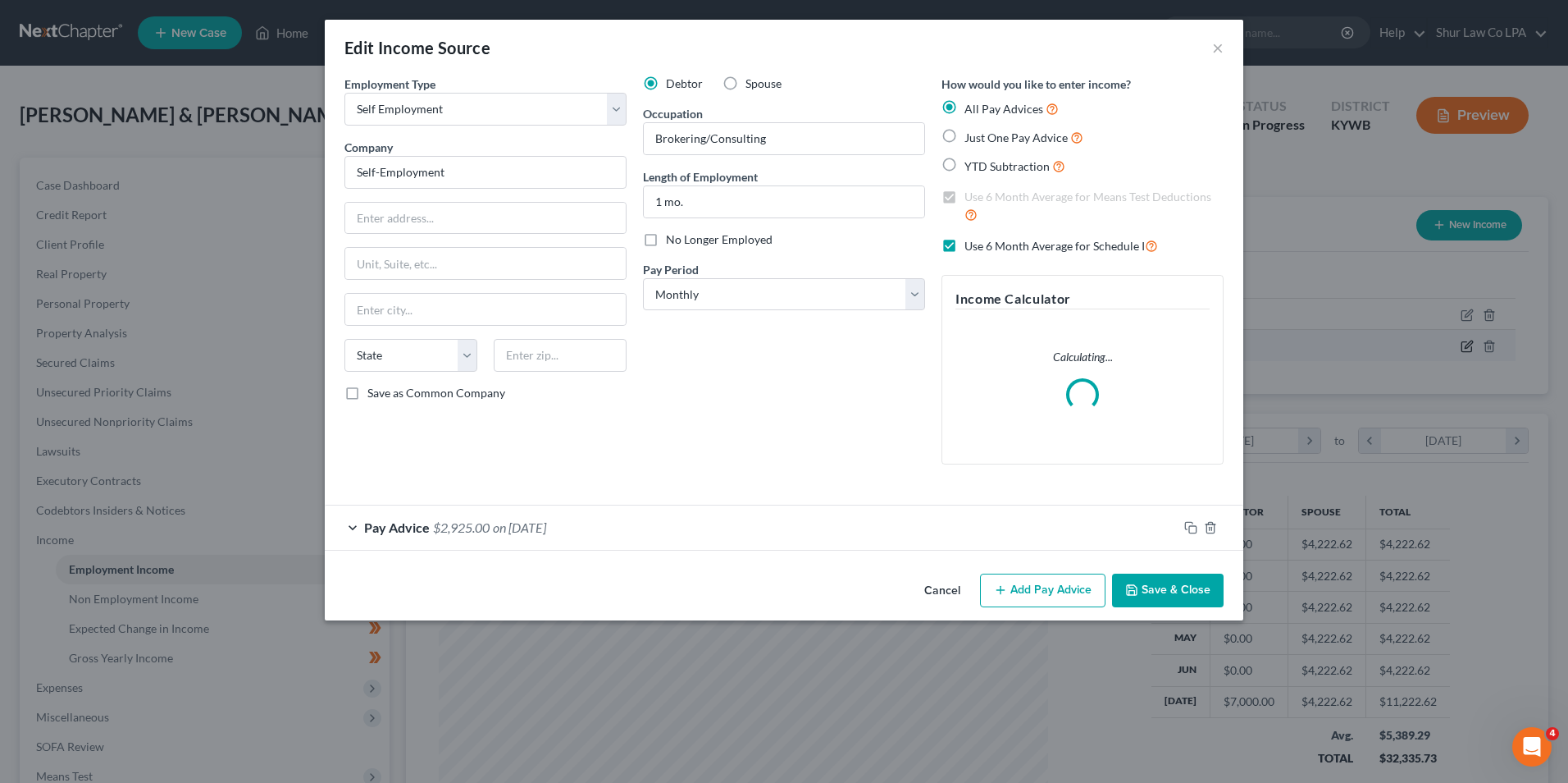
scroll to position [307, 648]
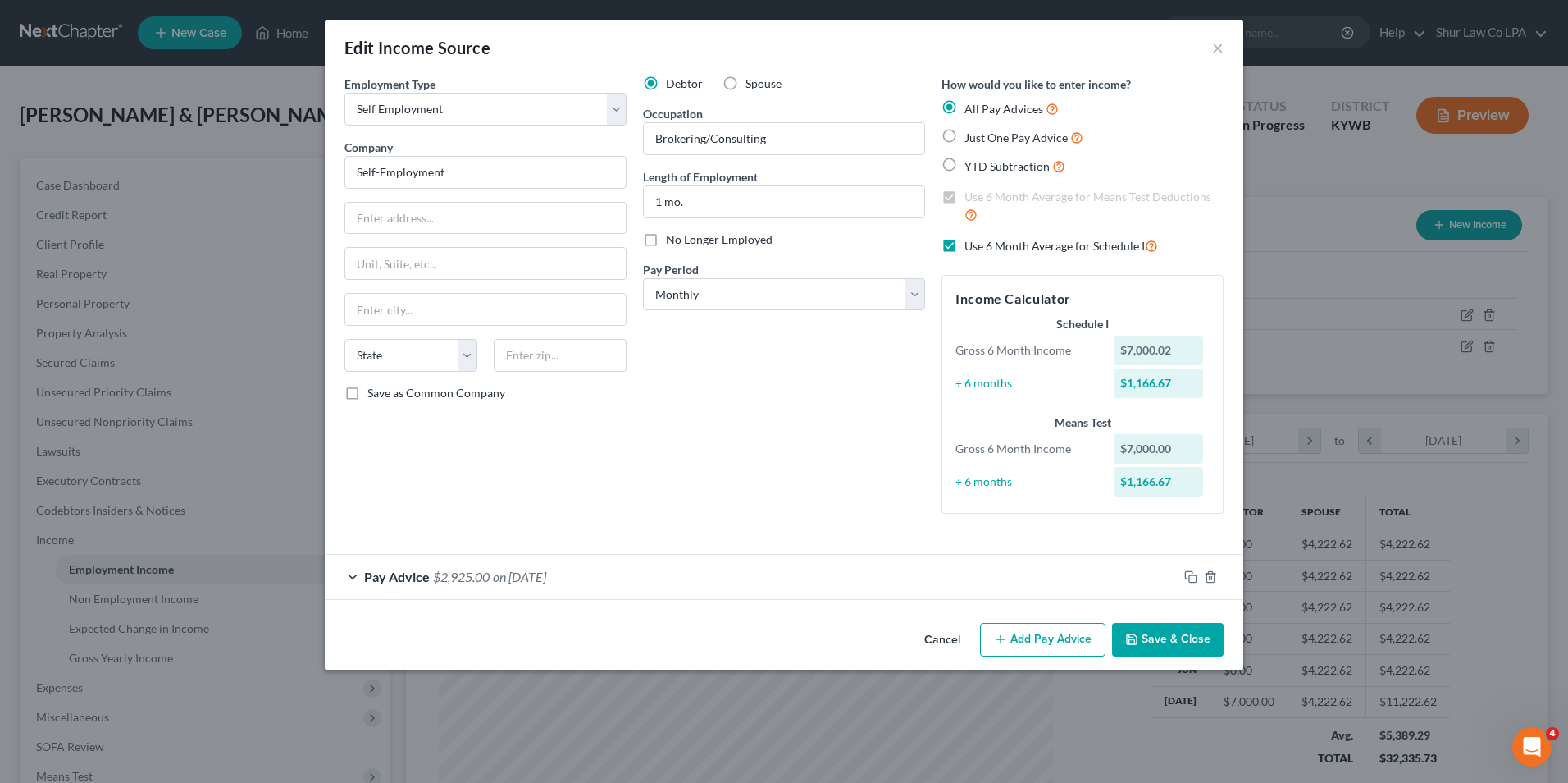
click at [965, 245] on label "Use 6 Month Average for Schedule I" at bounding box center [1061, 246] width 194 height 19
click at [971, 245] on input "Use 6 Month Average for Schedule I" at bounding box center [976, 241] width 11 height 11
checkbox input "false"
click at [354, 576] on div "Pay Advice $2,925.00 on [DATE]" at bounding box center [751, 576] width 853 height 43
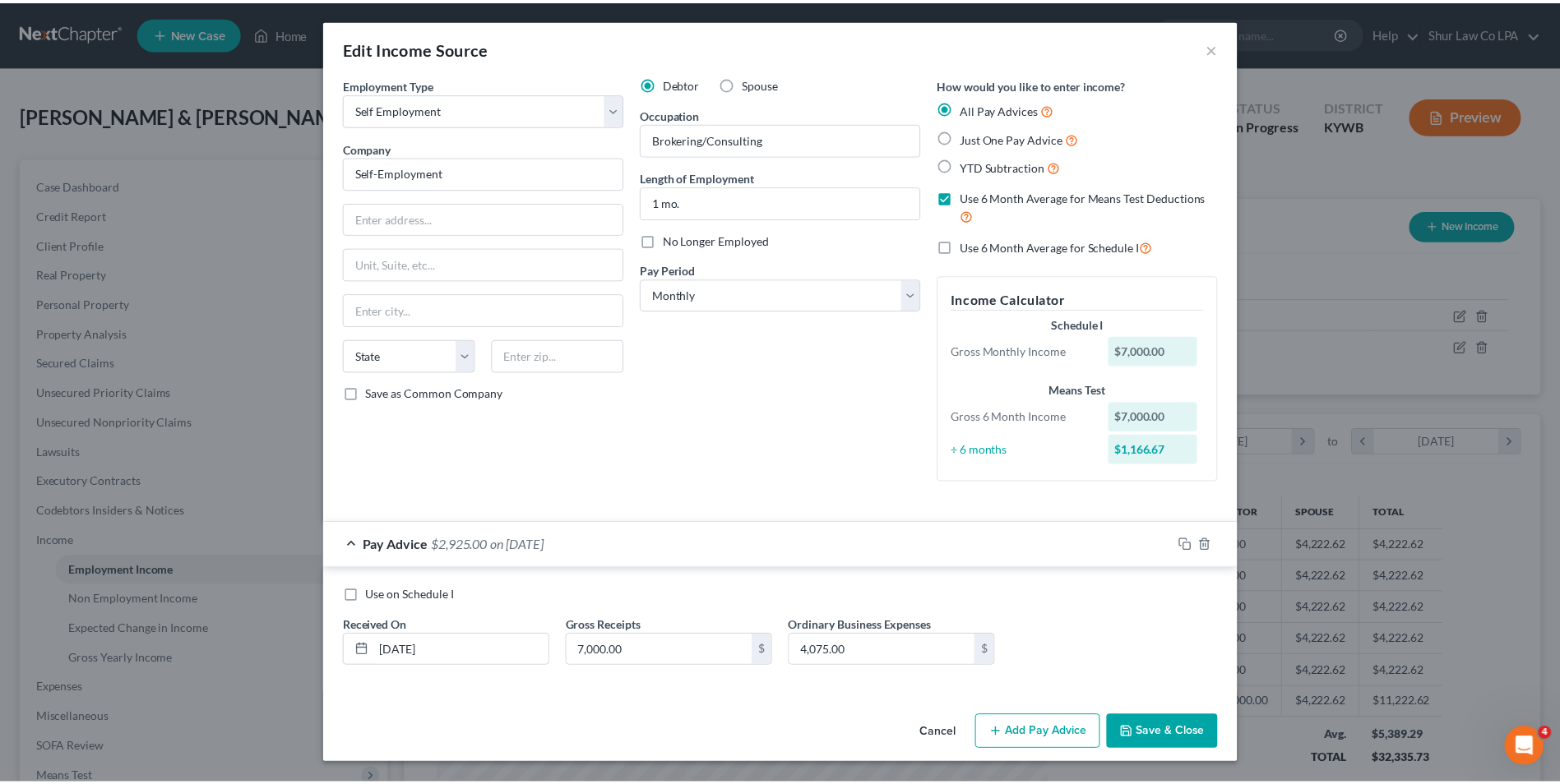
scroll to position [0, 0]
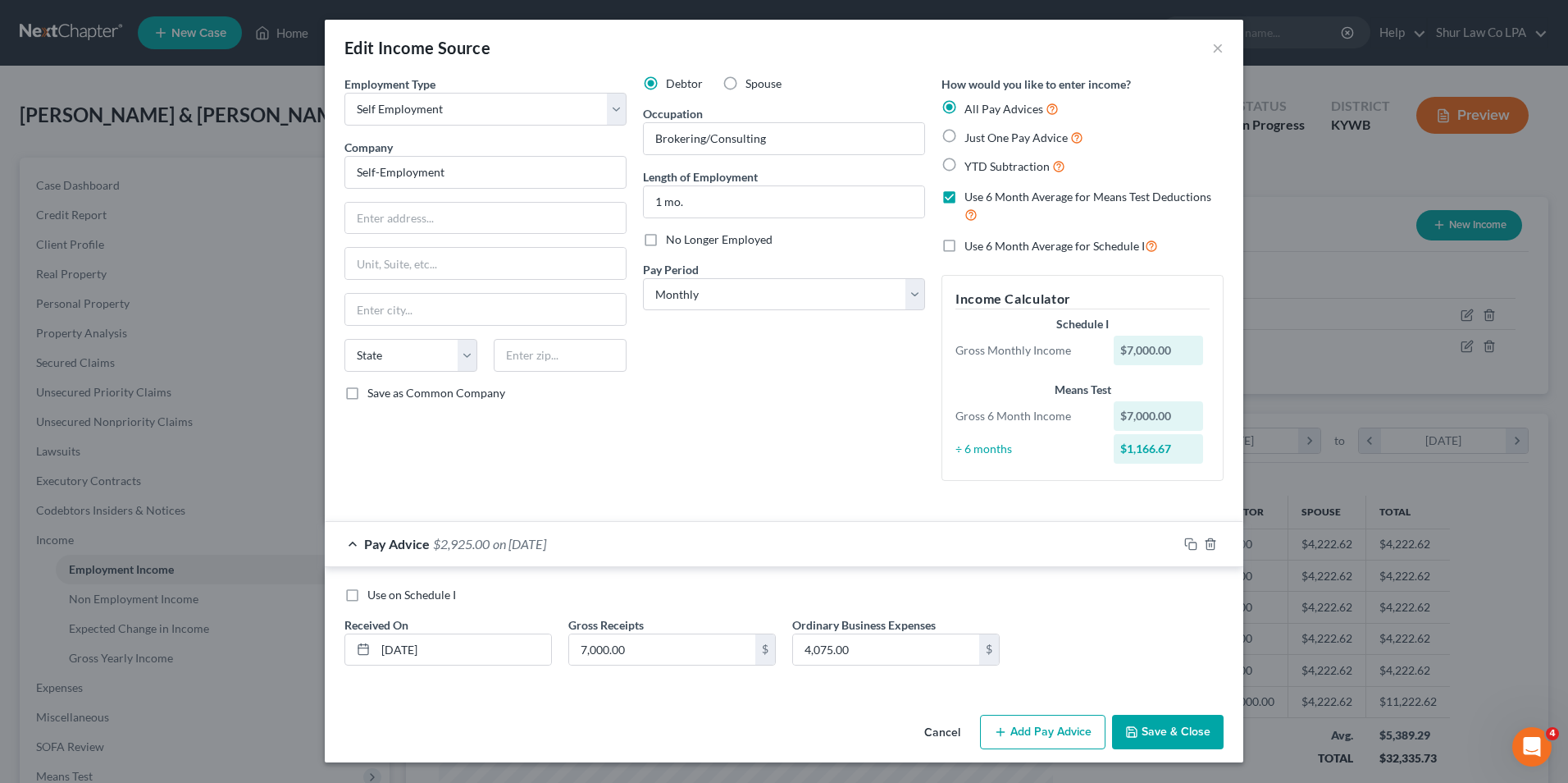
click at [367, 598] on label "Use on Schedule I" at bounding box center [412, 595] width 89 height 16
click at [374, 598] on input "Use on Schedule I" at bounding box center [379, 592] width 11 height 11
checkbox input "true"
click at [1132, 727] on icon "button" at bounding box center [1131, 732] width 10 height 10
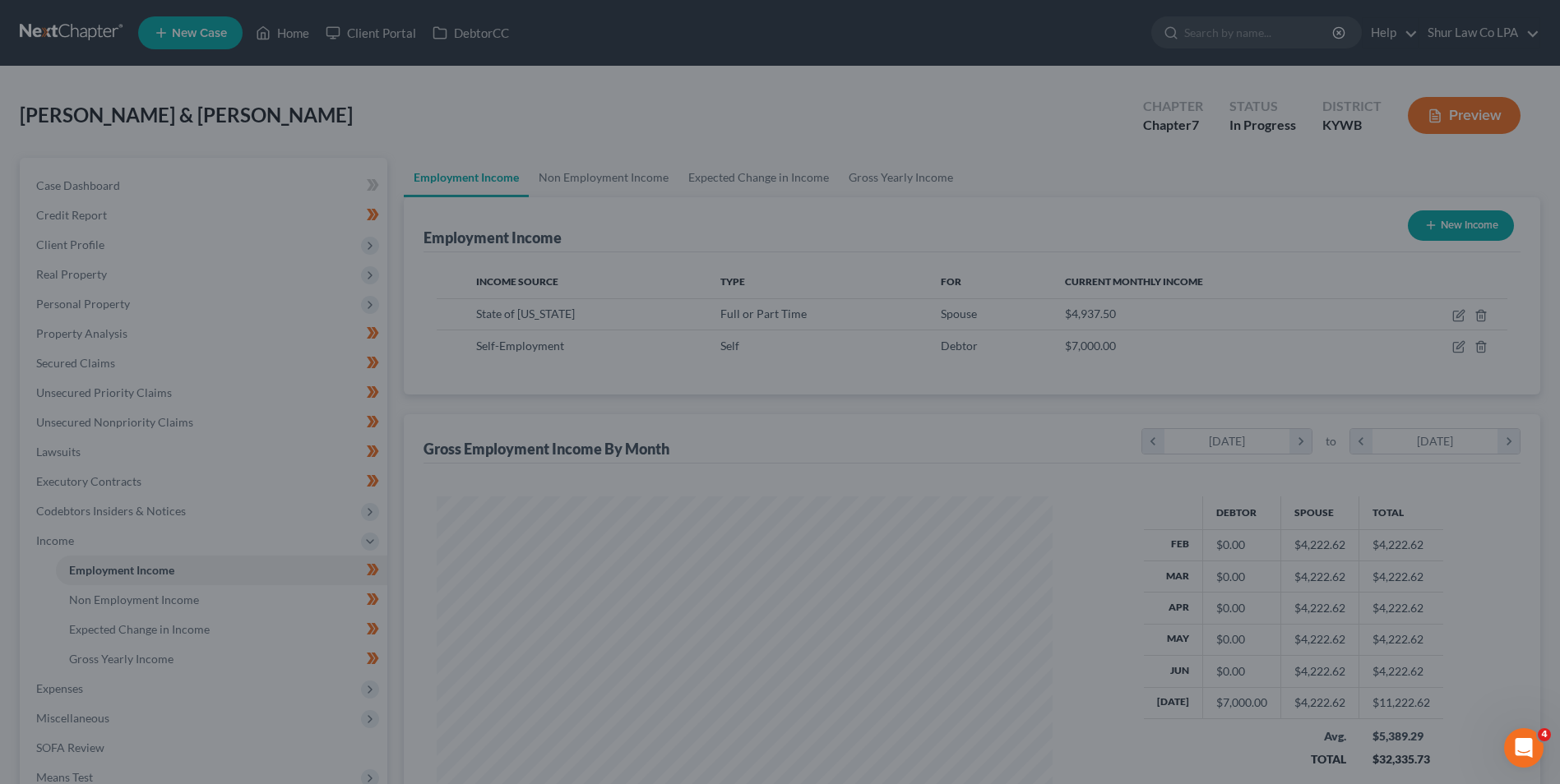
scroll to position [821506, 821530]
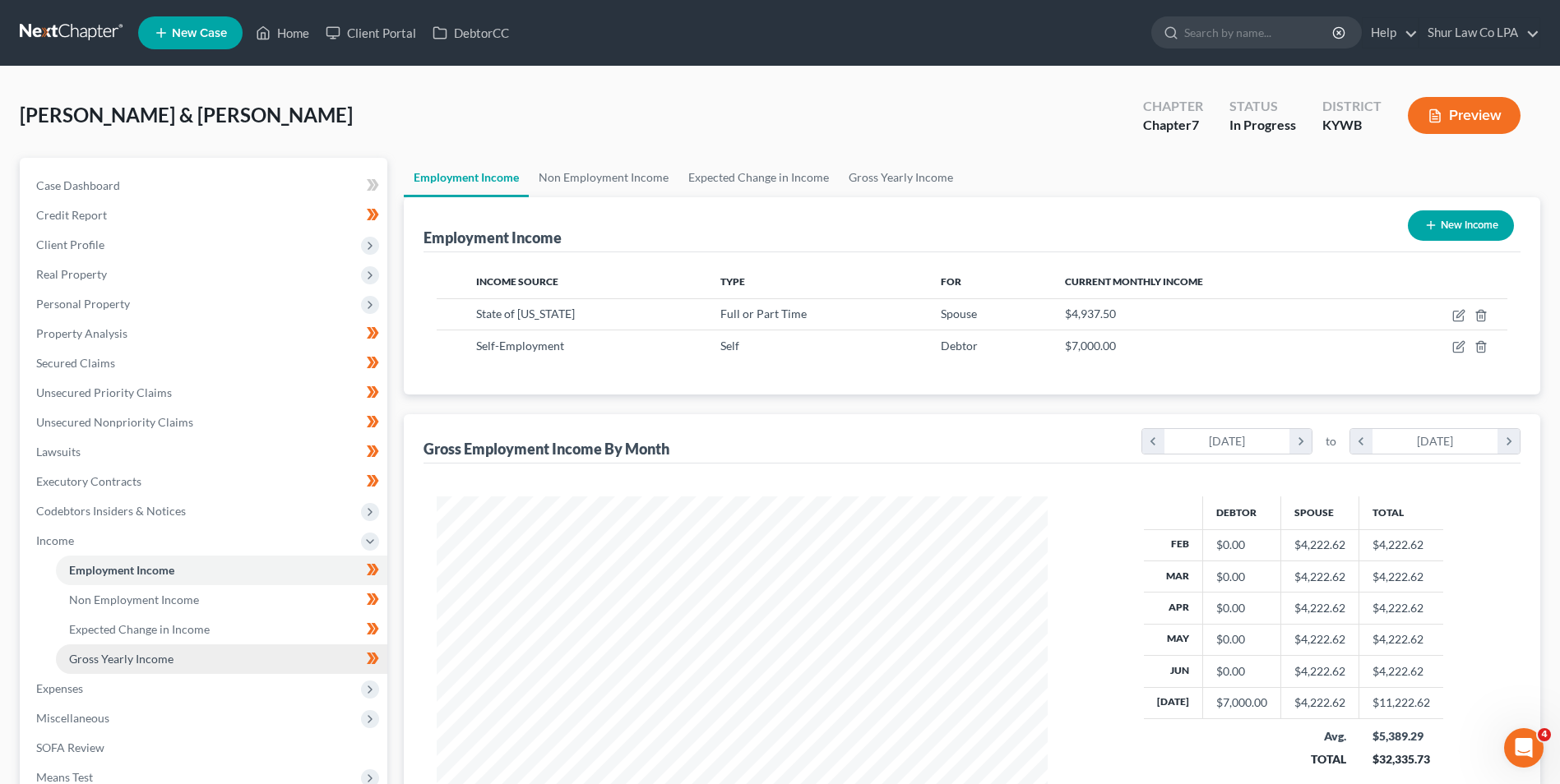
click at [93, 665] on link "Gross Yearly Income" at bounding box center [221, 658] width 331 height 30
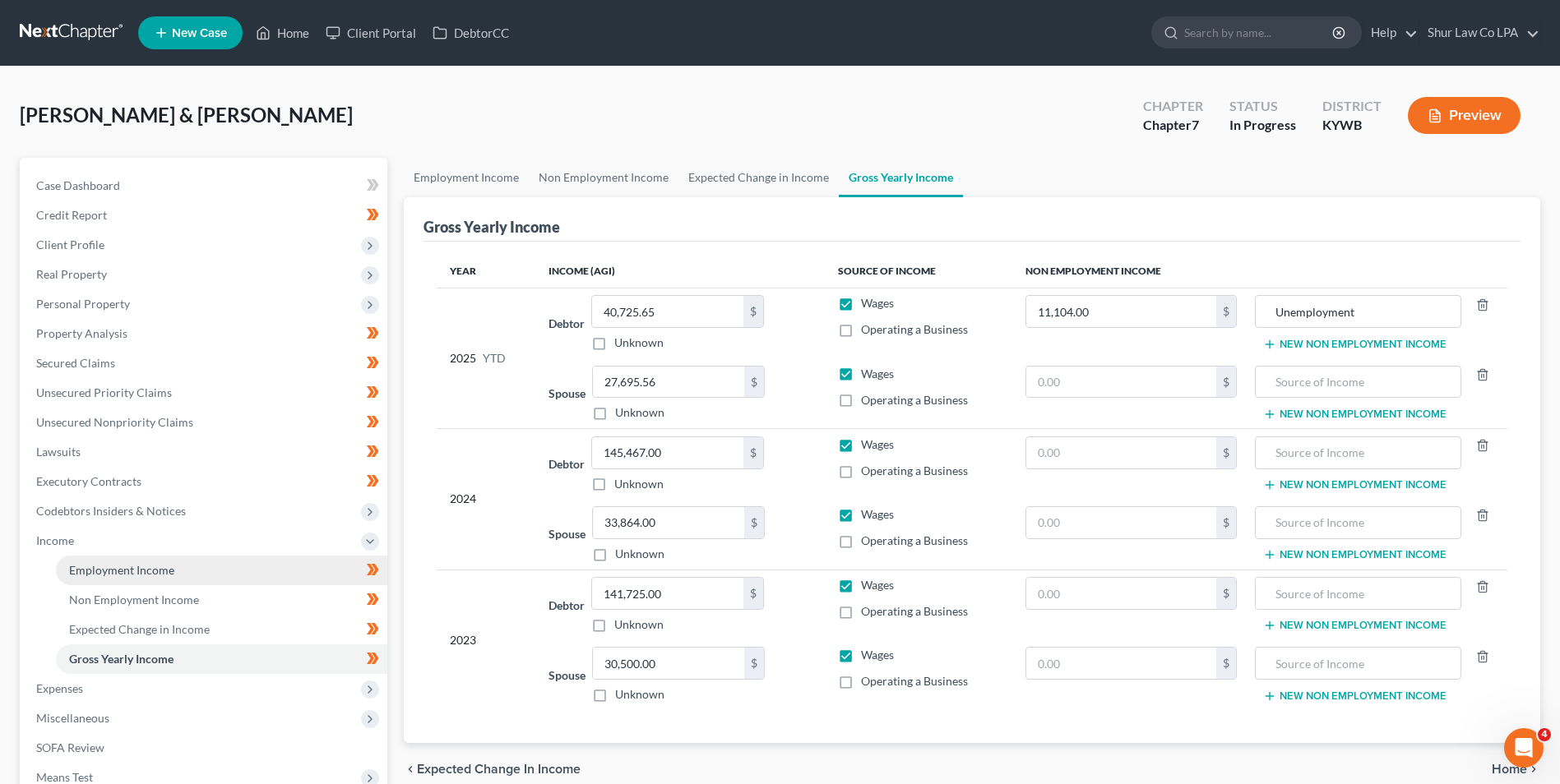
click at [106, 572] on span "Employment Income" at bounding box center [121, 570] width 105 height 14
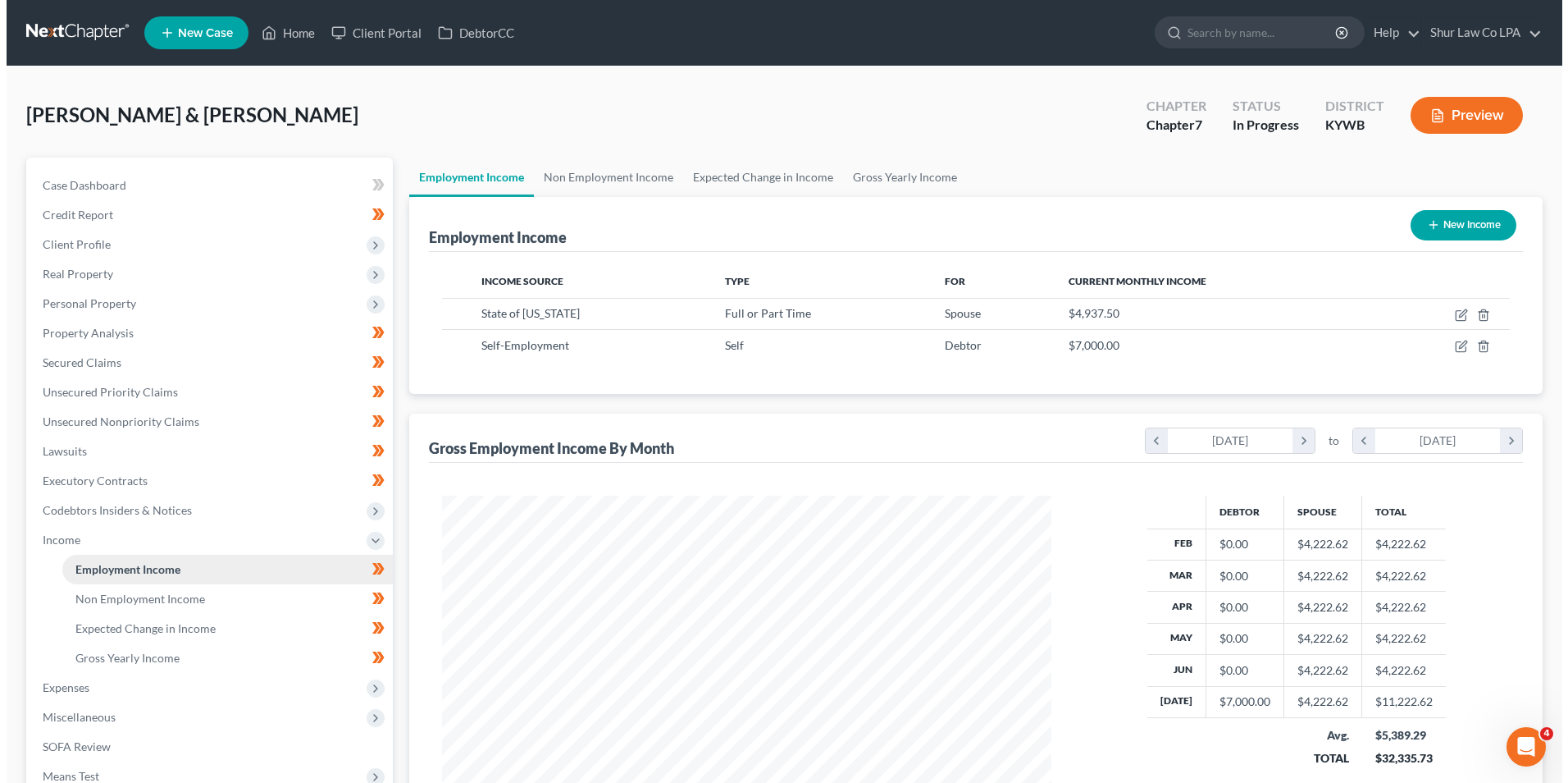
scroll to position [305, 642]
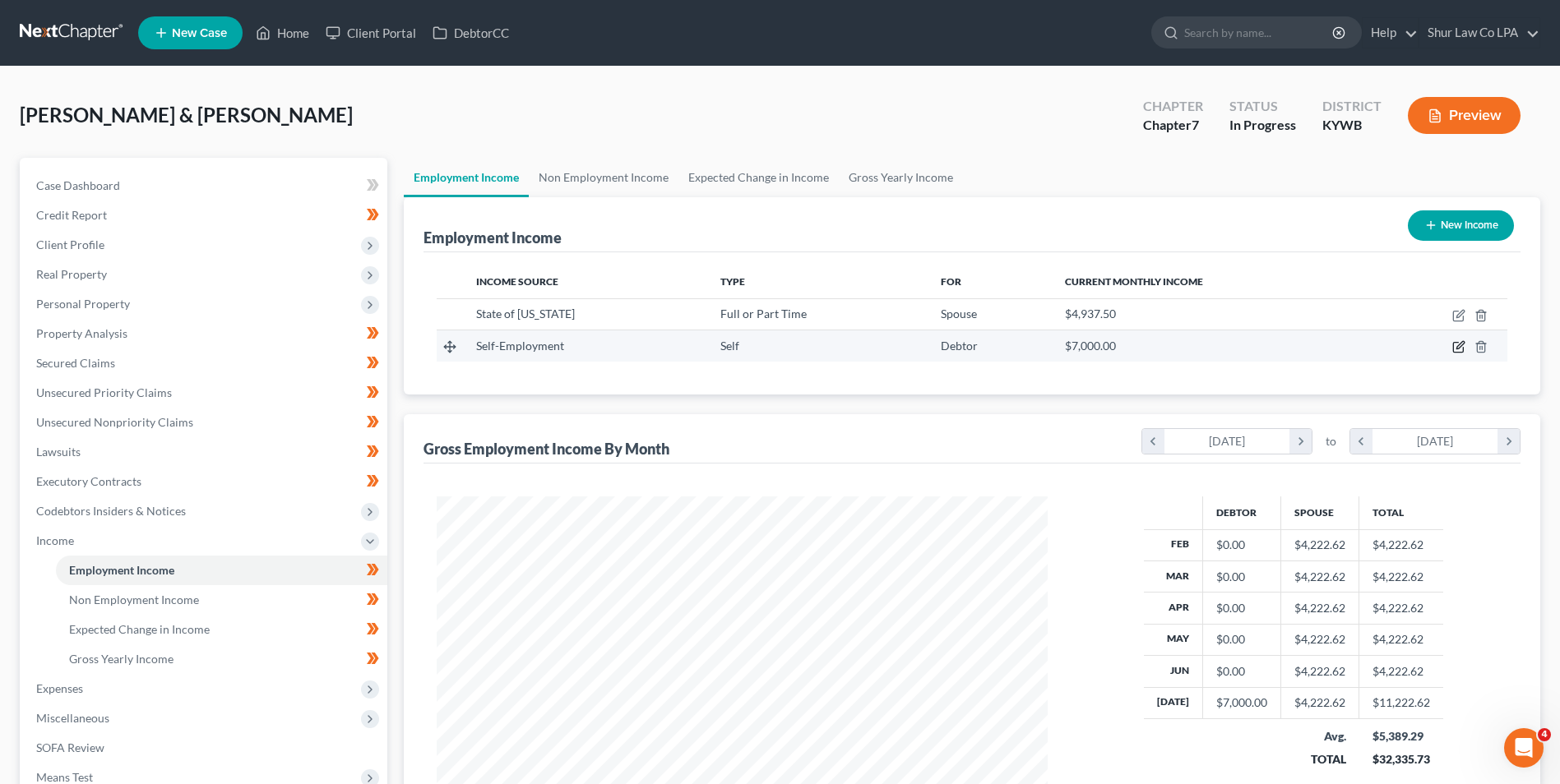
click at [1456, 345] on icon "button" at bounding box center [1459, 347] width 14 height 14
select select "1"
select select "0"
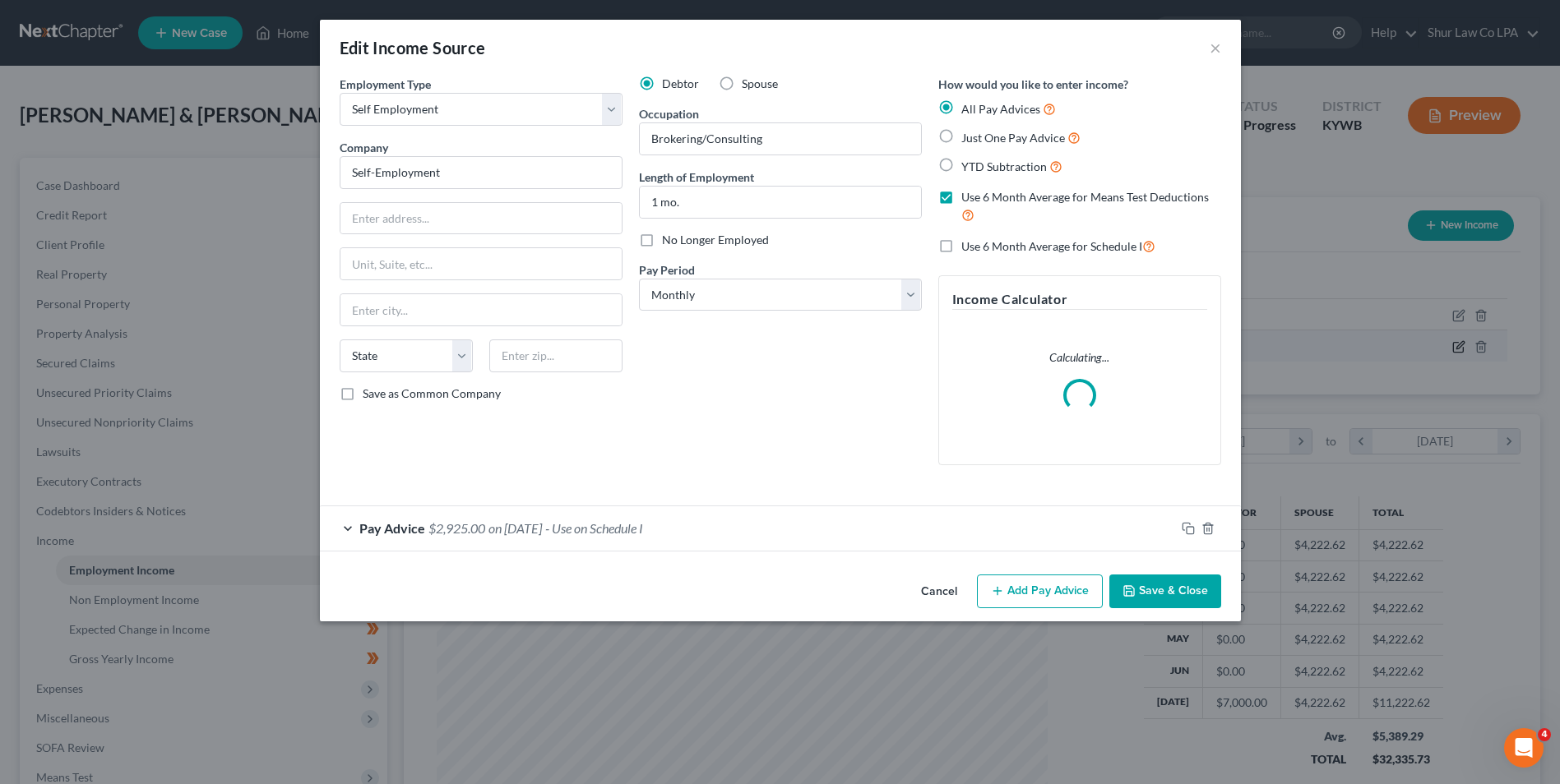
scroll to position [307, 649]
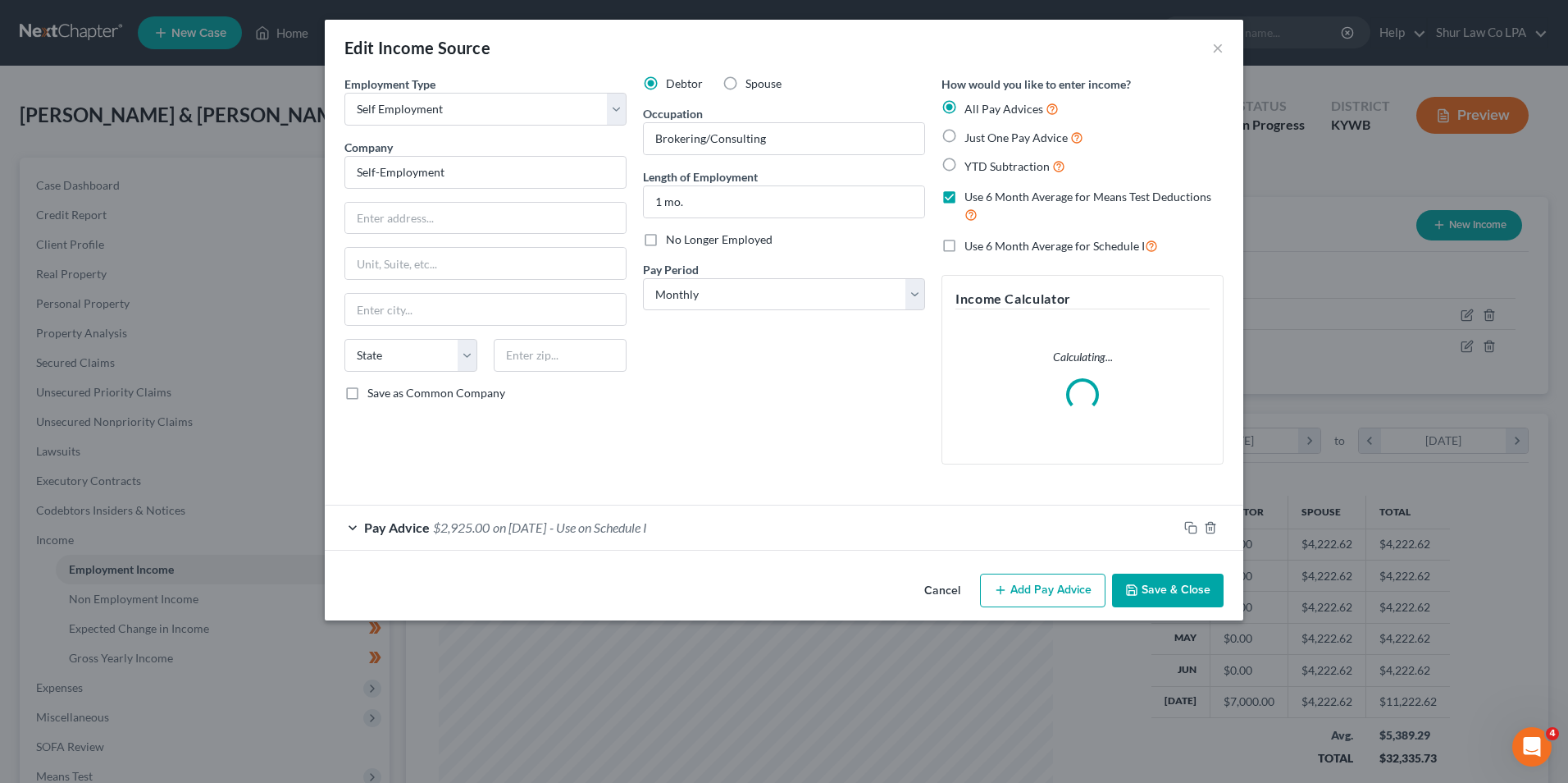
click at [368, 526] on div "Pay Advice $2,925.00 on [DATE] - Use on Schedule I" at bounding box center [751, 526] width 853 height 43
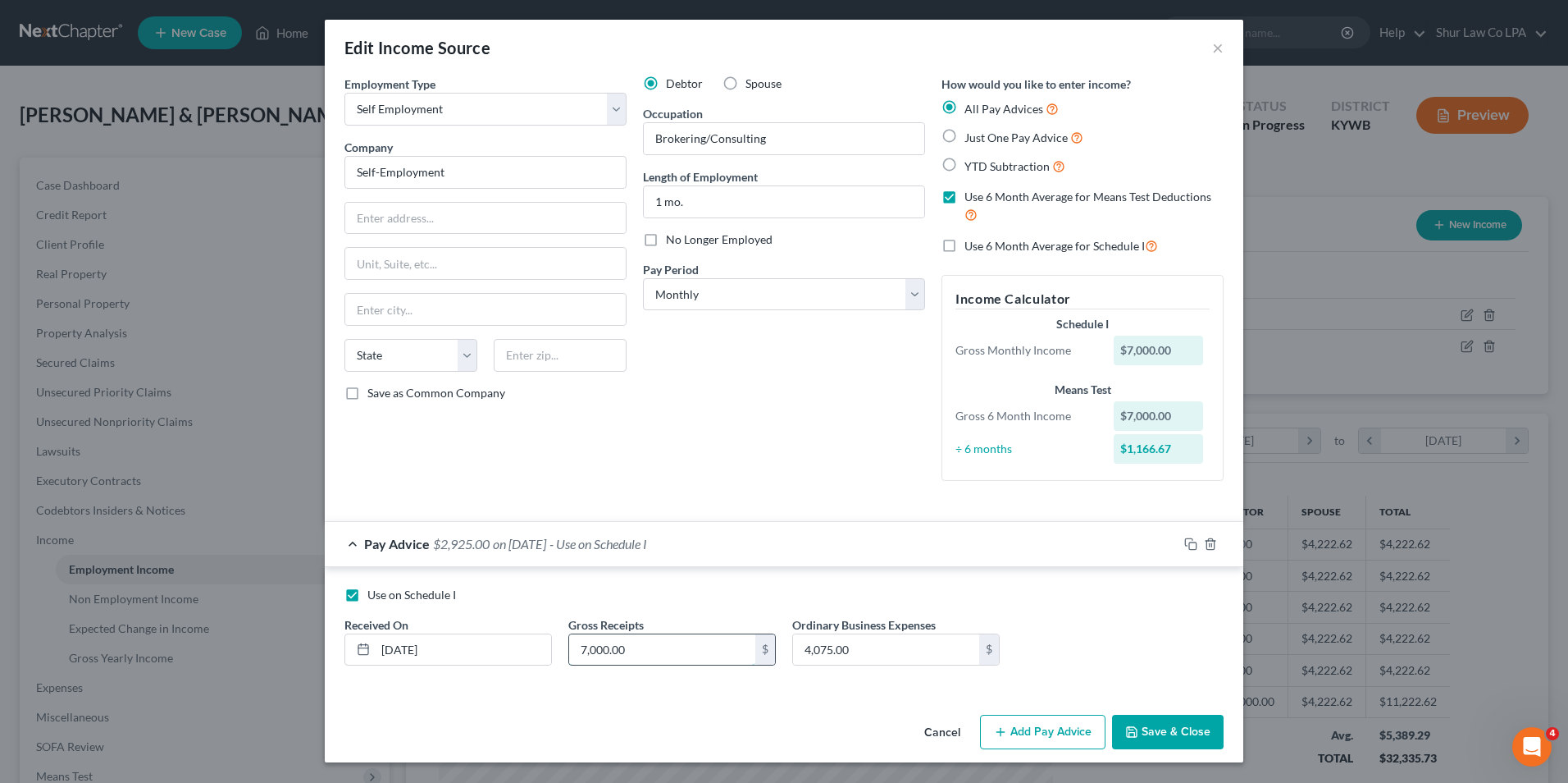
click at [672, 657] on input "7,000.00" at bounding box center [662, 650] width 186 height 31
type input "2,000"
click at [1086, 626] on div "Use on Schedule I Received On * [DATE] Gross Receipts 2,000 $ Ordinary Business…" at bounding box center [784, 634] width 895 height 93
click at [1168, 734] on button "Save & Close" at bounding box center [1168, 732] width 112 height 35
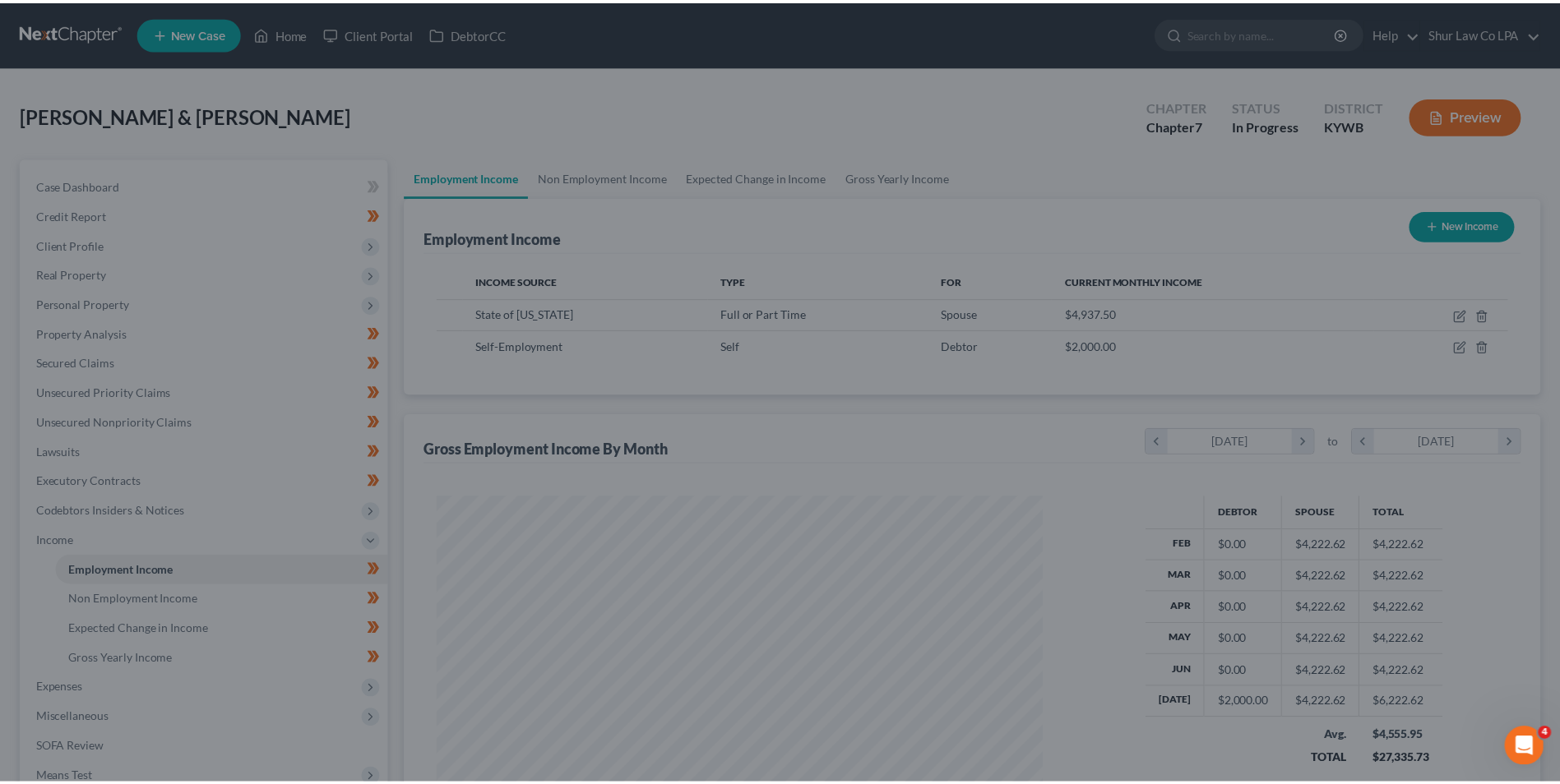
scroll to position [821506, 821530]
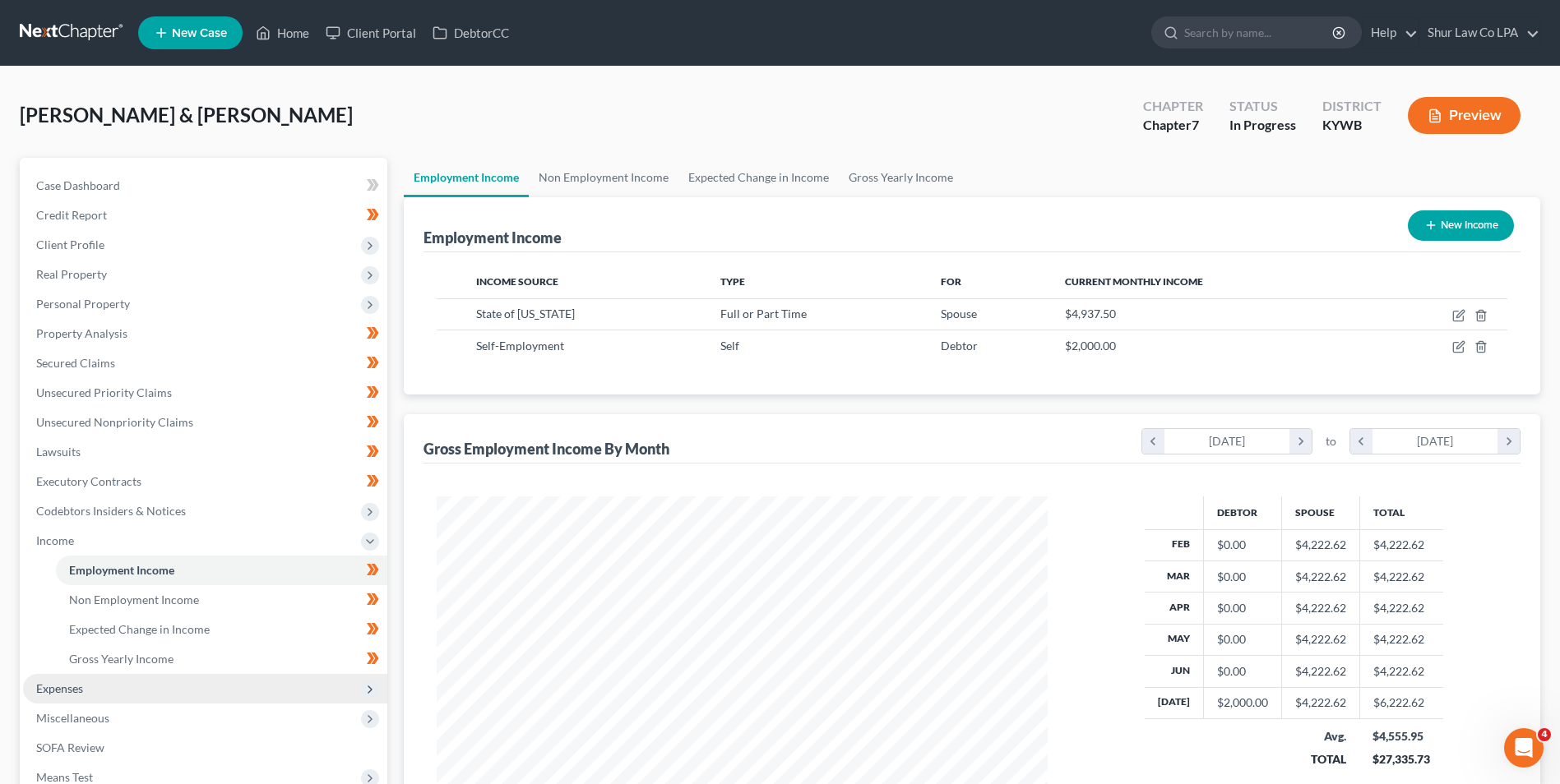
click at [91, 686] on span "Expenses" at bounding box center [205, 688] width 364 height 30
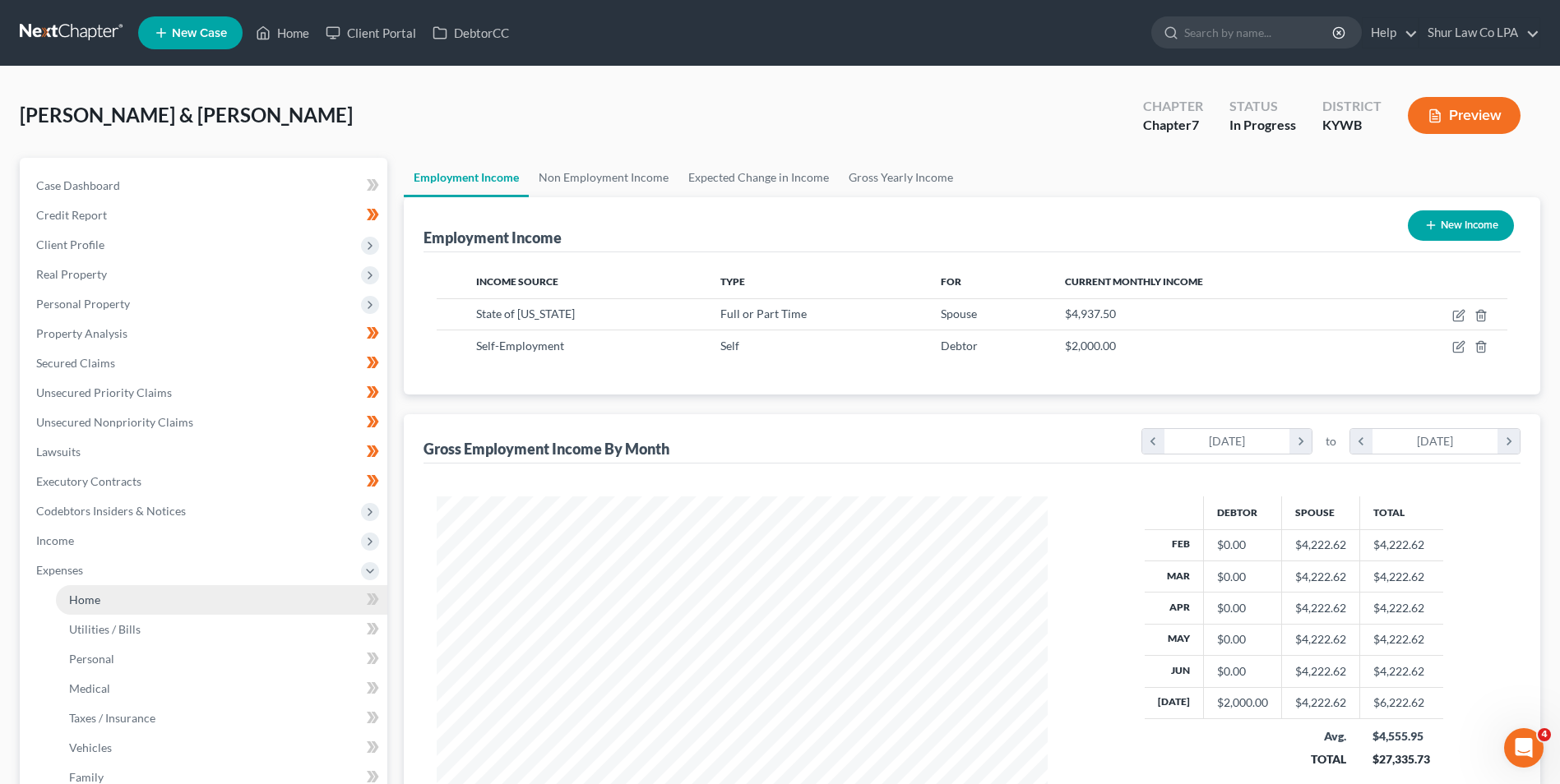
click at [121, 595] on link "Home" at bounding box center [221, 600] width 331 height 30
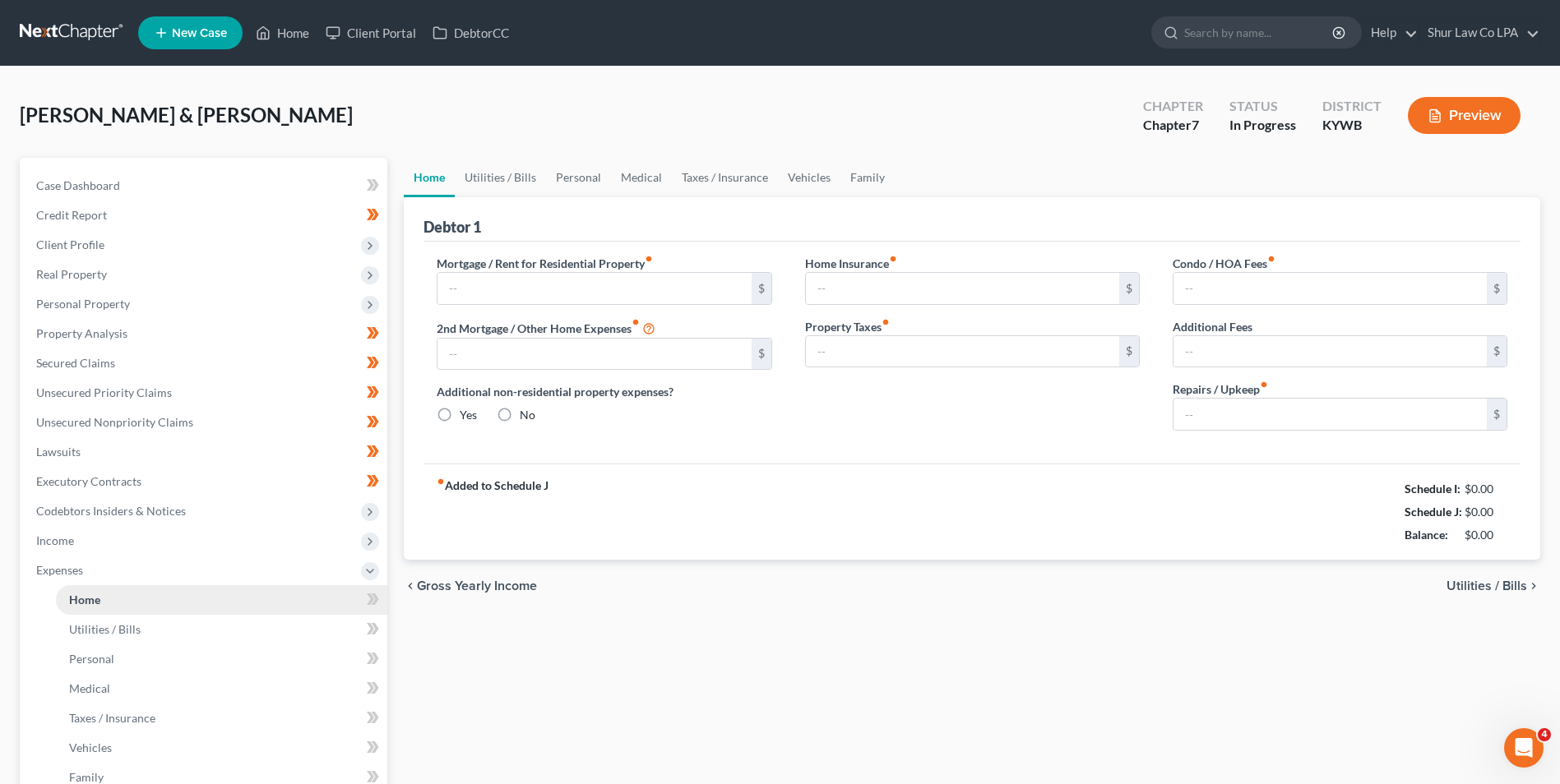
type input "1,127.00"
type input "0.00"
radio input "true"
type input "0.00"
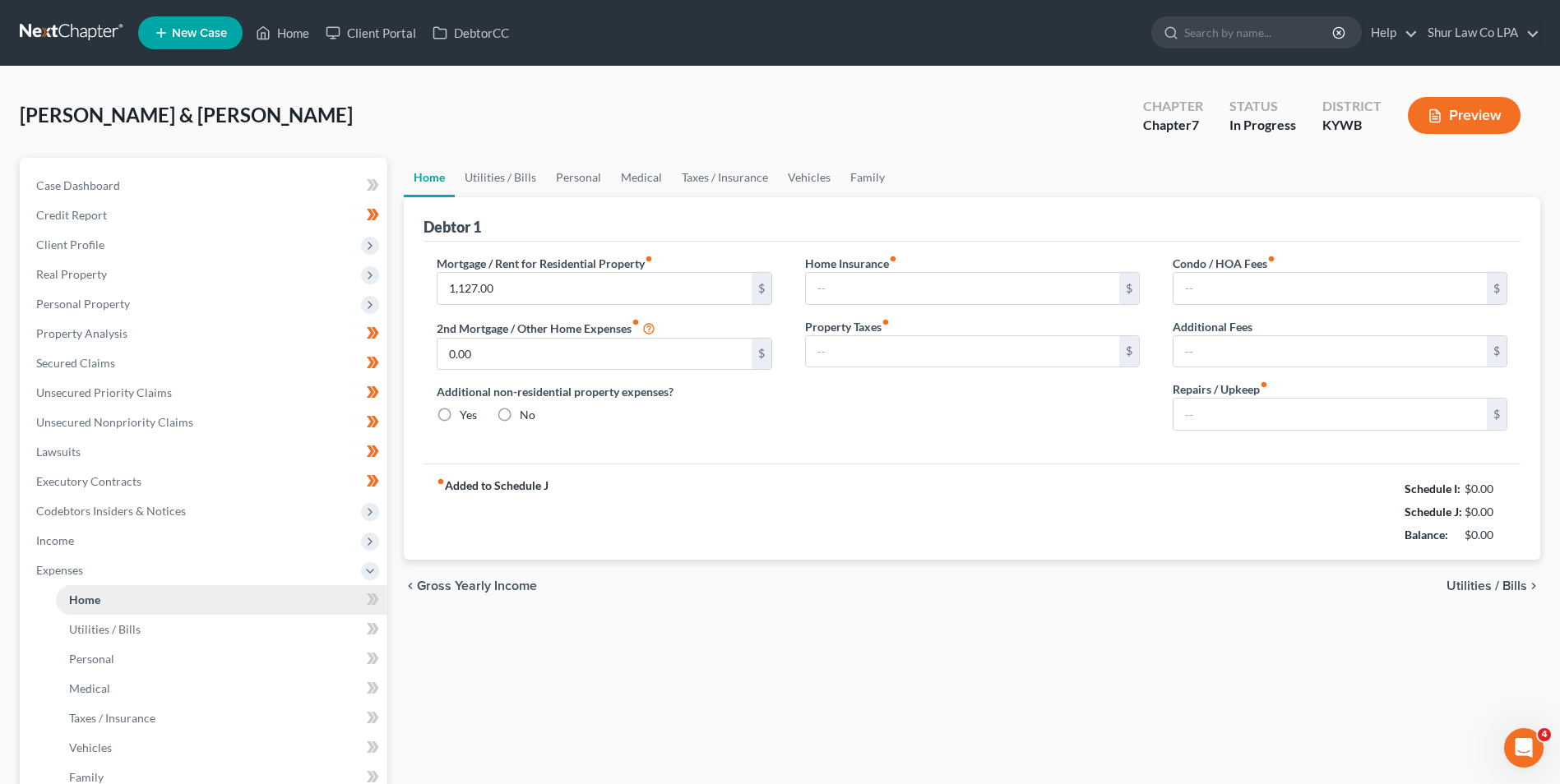
type input "0.00"
click at [1255, 419] on input "200.00" at bounding box center [1330, 414] width 313 height 31
type input "150"
click at [1048, 509] on div "fiber_manual_record Added to Schedule J Schedule I: $5,584.28 Schedule J: $5,57…" at bounding box center [971, 512] width 1096 height 97
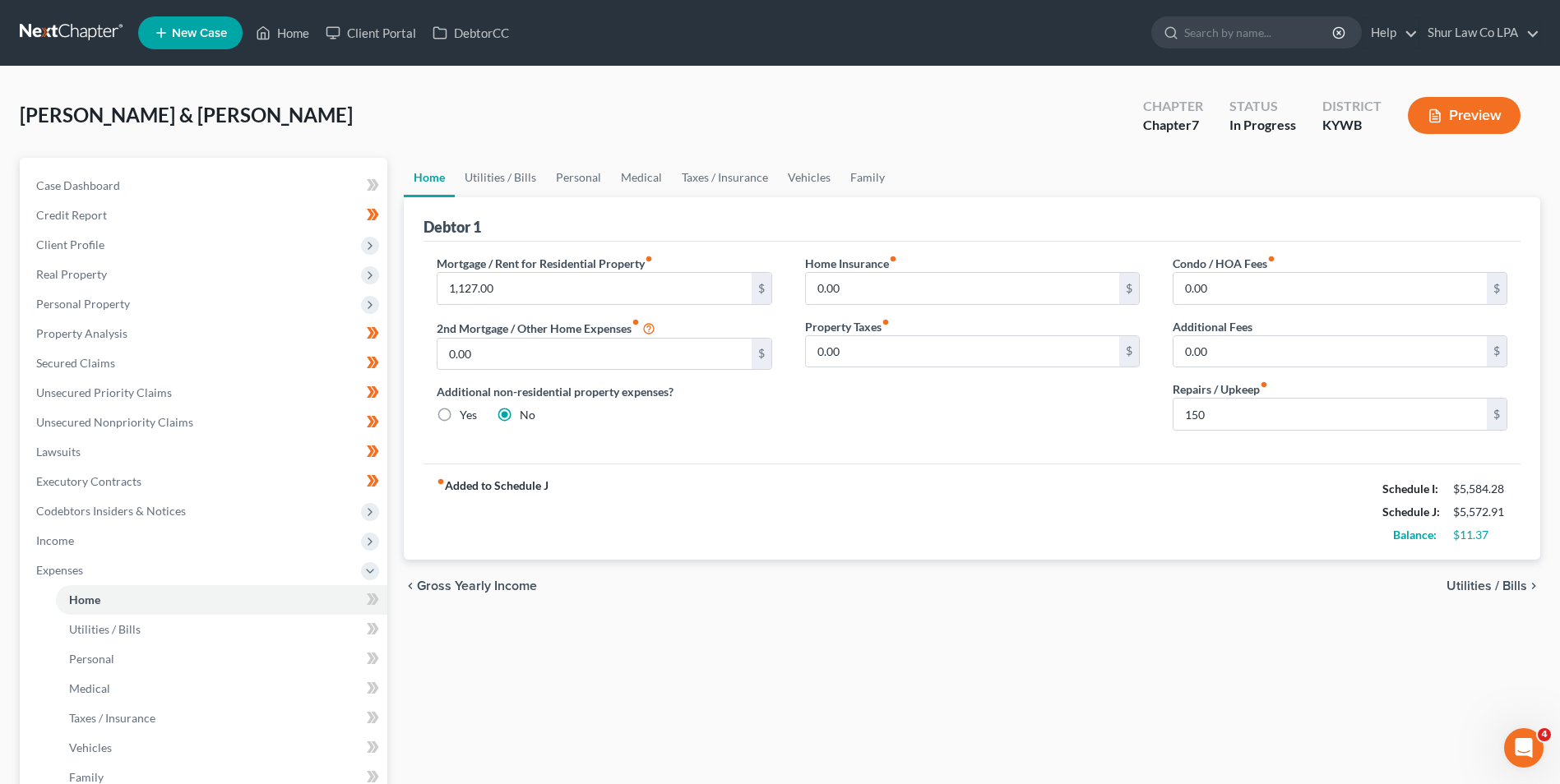
click at [1124, 522] on div "fiber_manual_record Added to Schedule J Schedule I: $5,584.28 Schedule J: $5,57…" at bounding box center [971, 512] width 1096 height 97
click at [522, 179] on link "Utilities / Bills" at bounding box center [500, 177] width 91 height 40
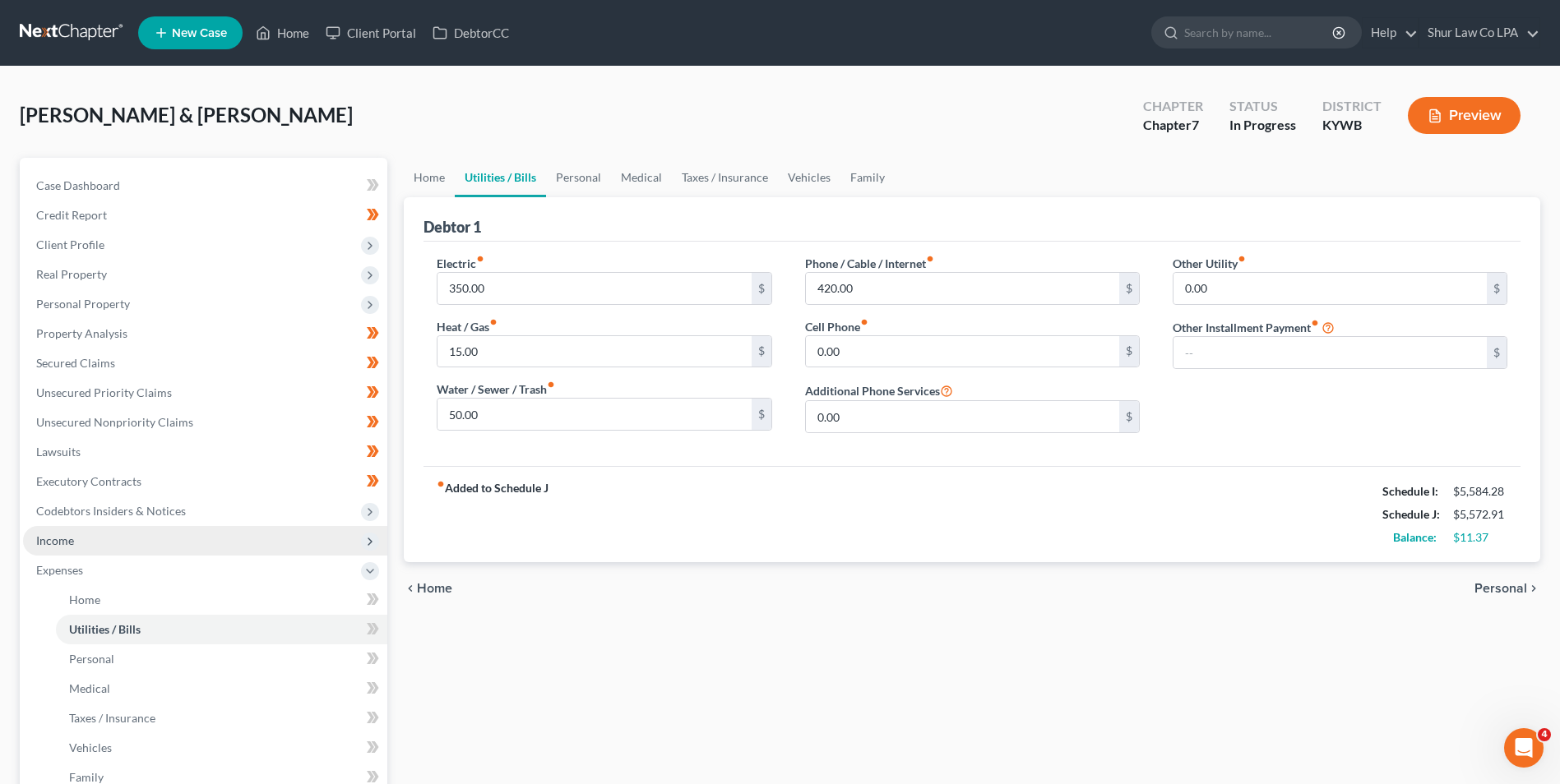
click at [67, 549] on span "Income" at bounding box center [205, 541] width 364 height 30
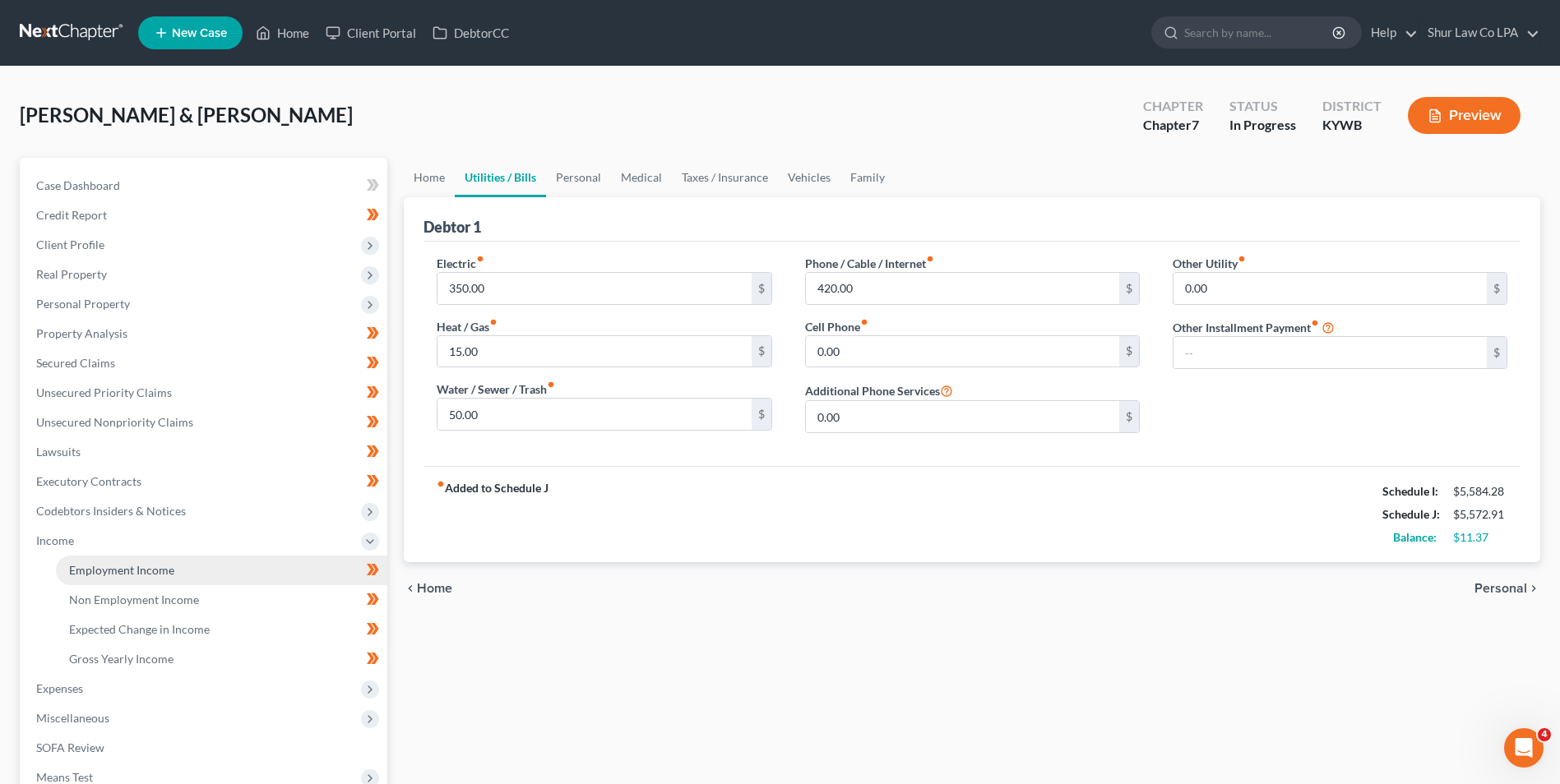
click at [116, 568] on span "Employment Income" at bounding box center [121, 570] width 105 height 14
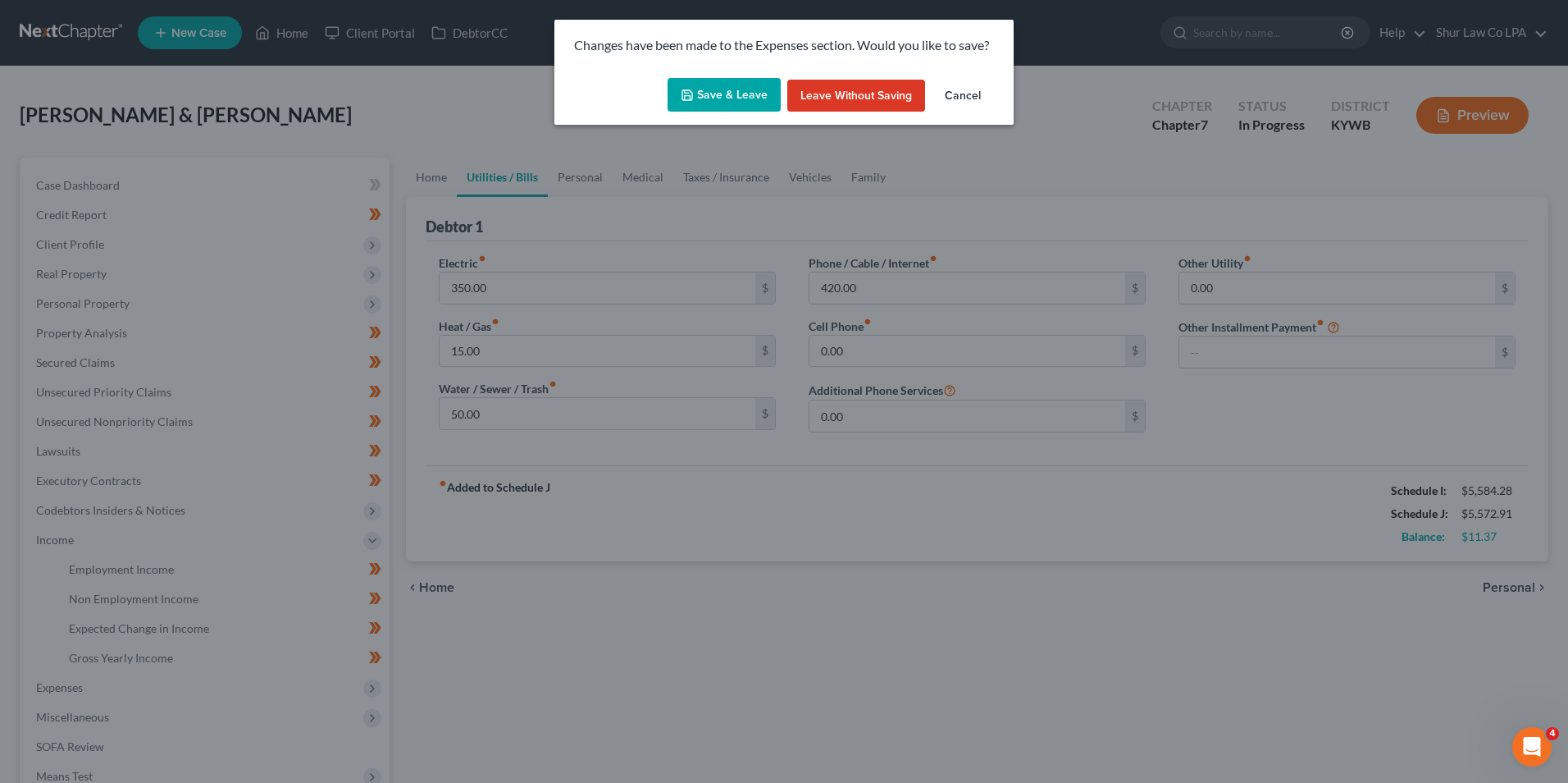
click at [708, 85] on button "Save & Leave" at bounding box center [724, 95] width 113 height 35
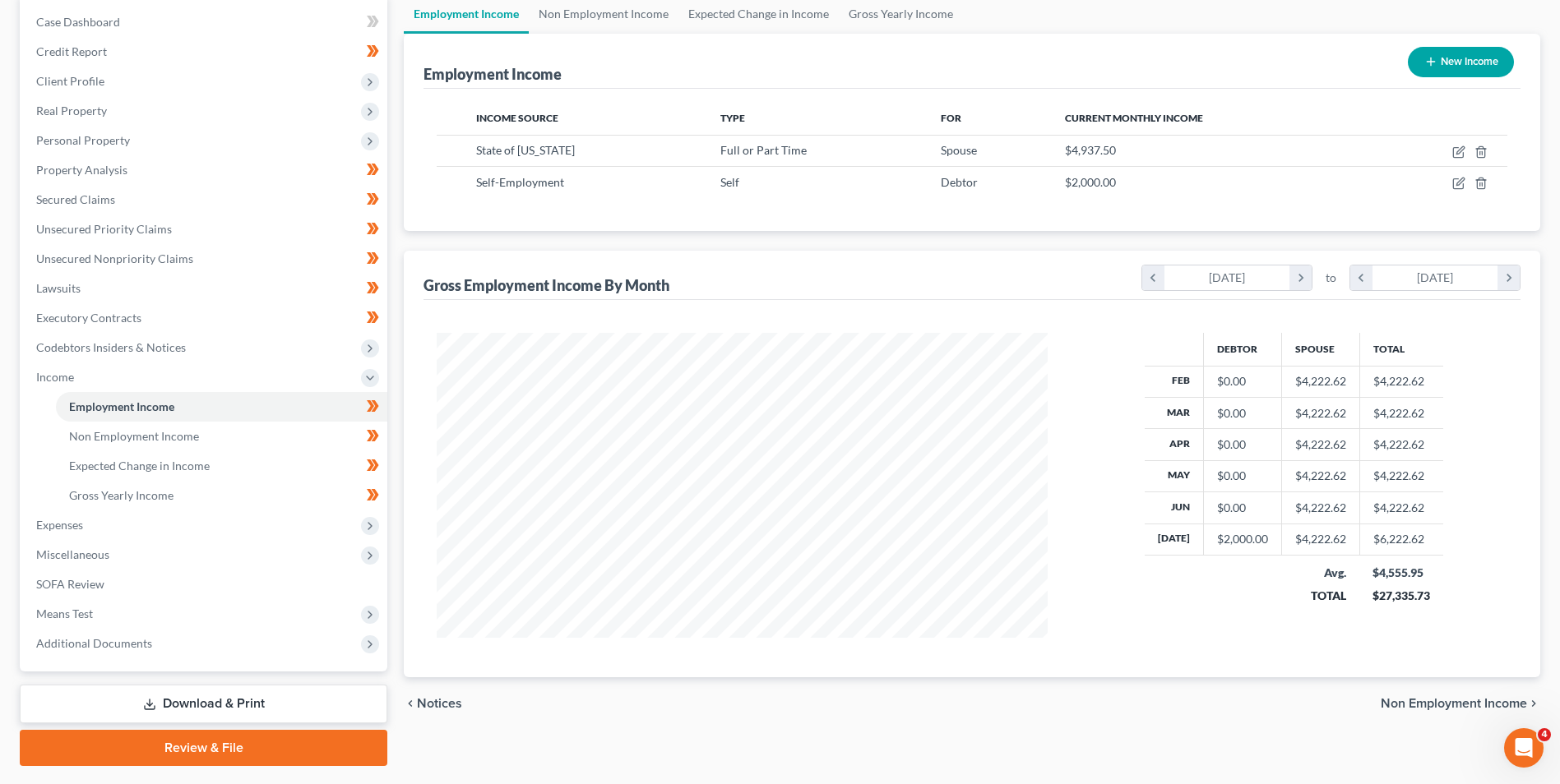
scroll to position [164, 0]
click at [73, 529] on span "Expenses" at bounding box center [59, 523] width 47 height 14
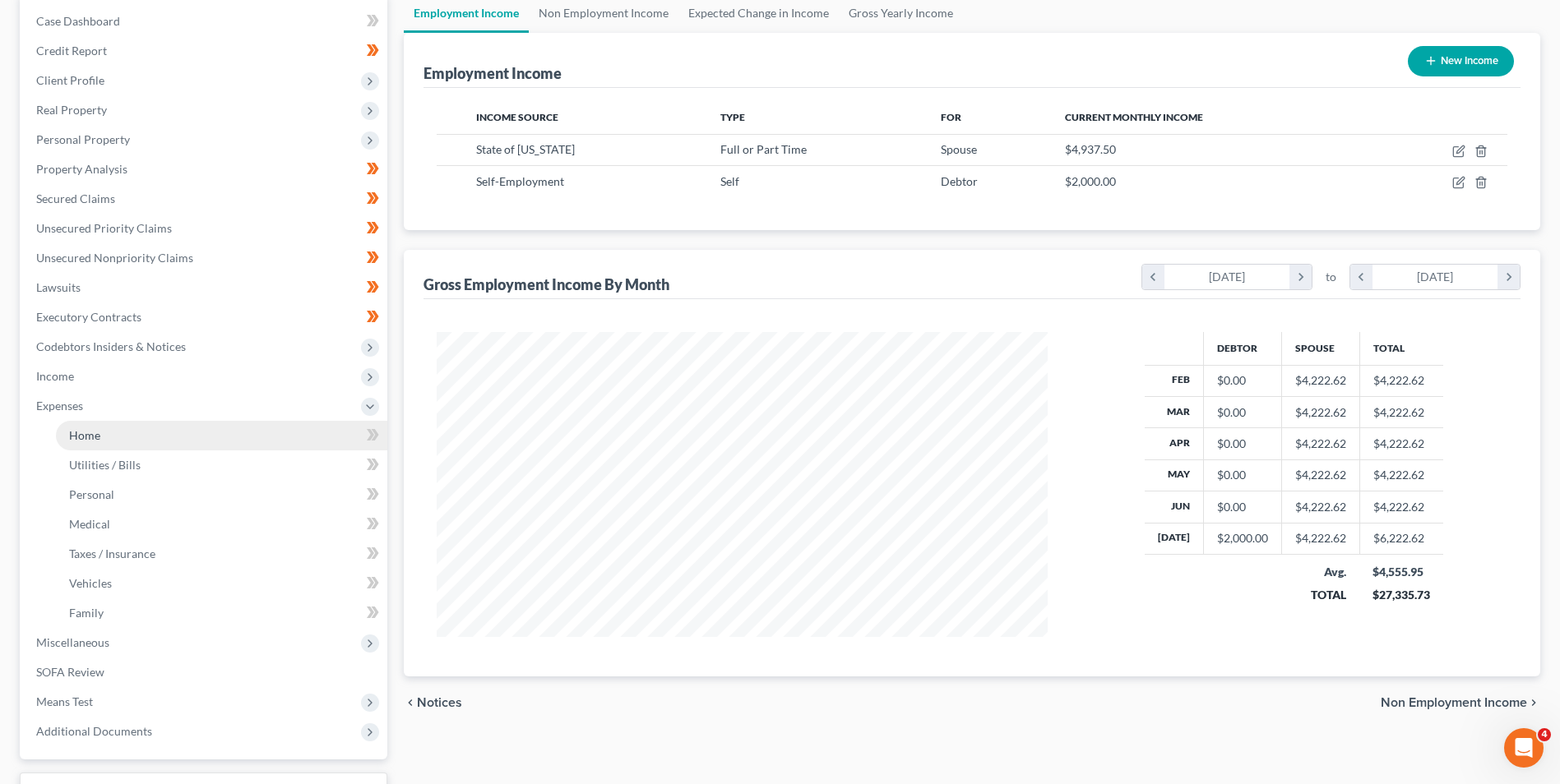
click at [111, 428] on link "Home" at bounding box center [221, 435] width 331 height 30
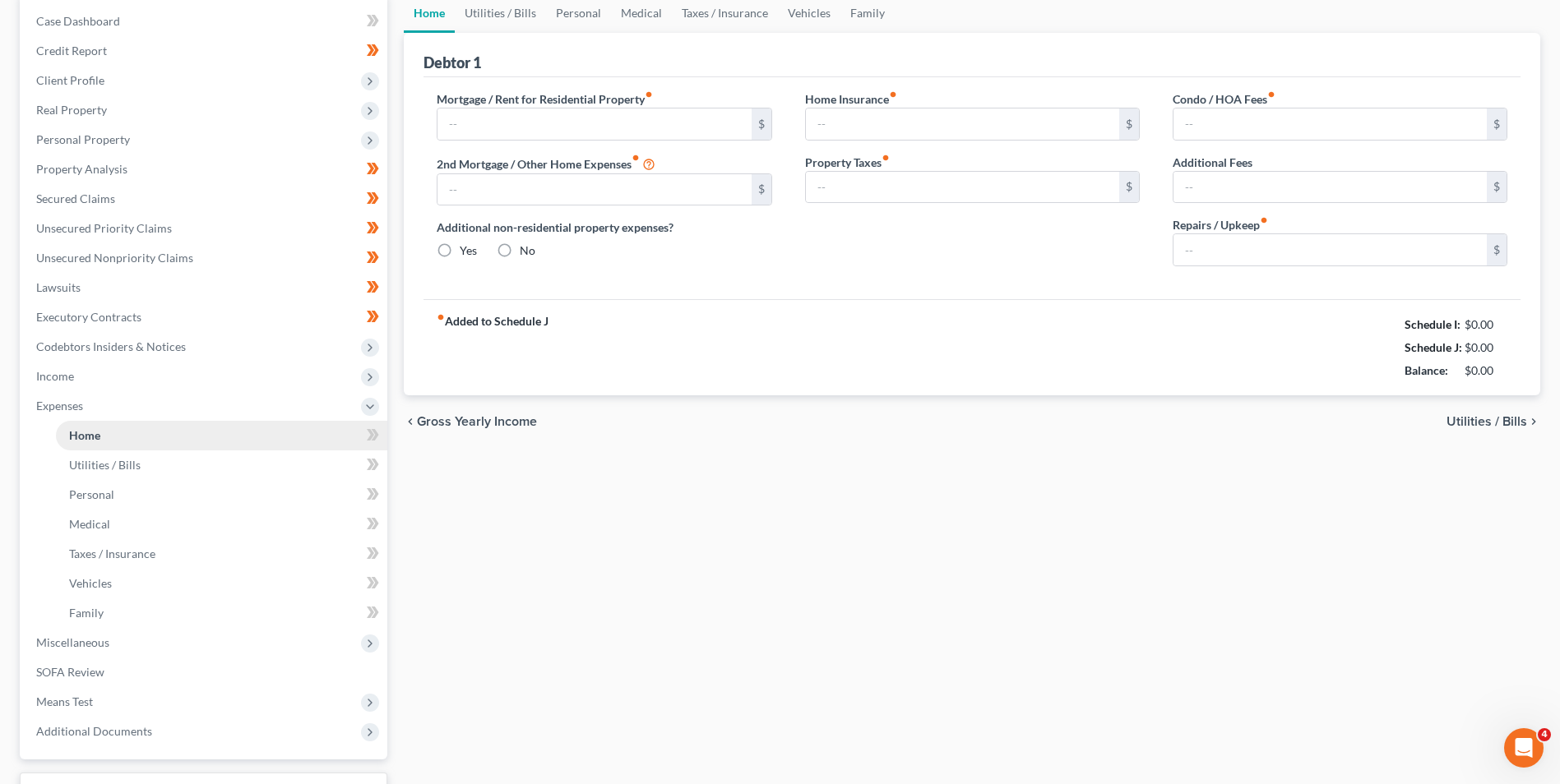
scroll to position [84, 0]
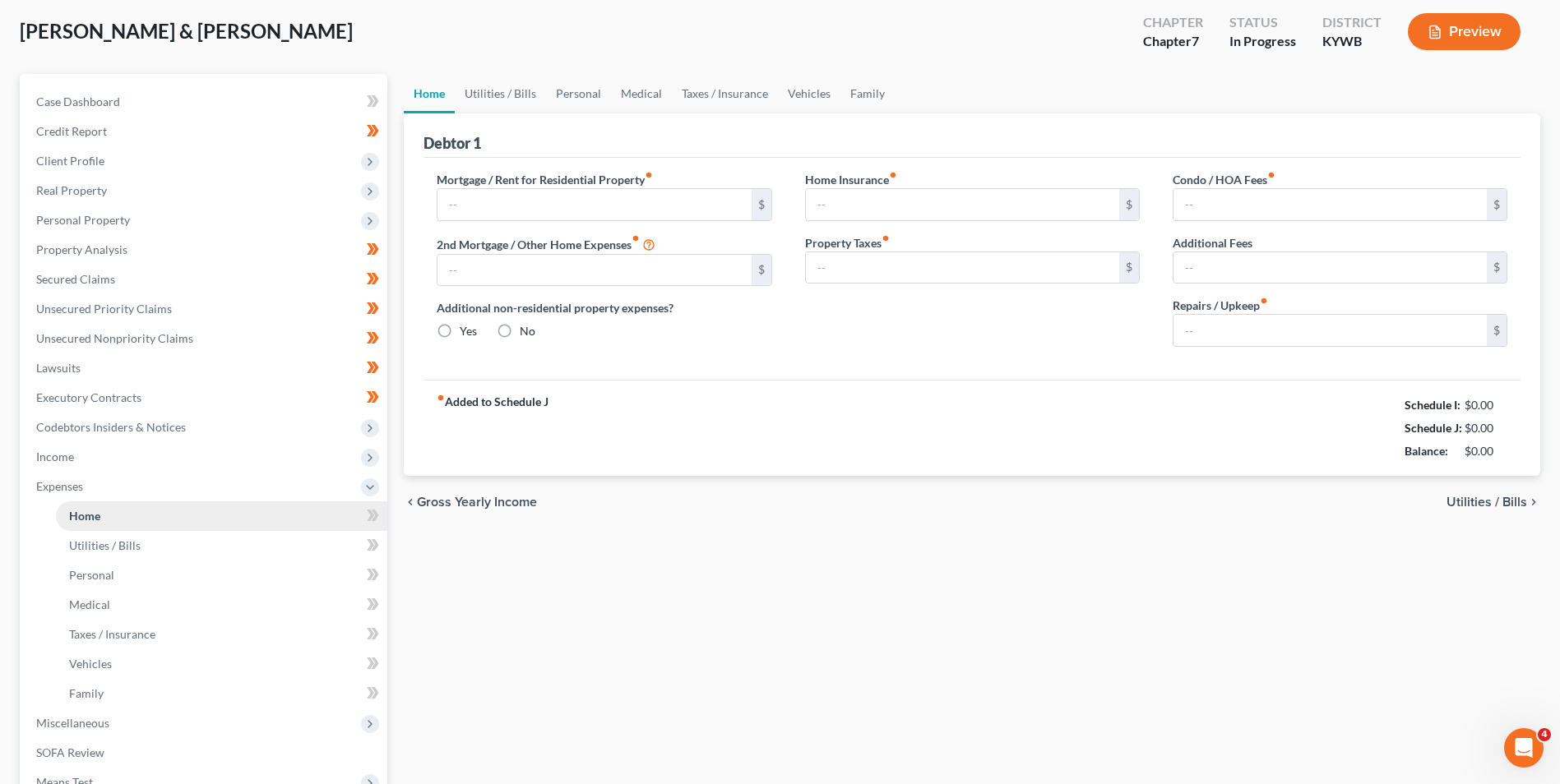
type input "1,127.00"
type input "0.00"
radio input "true"
type input "0.00"
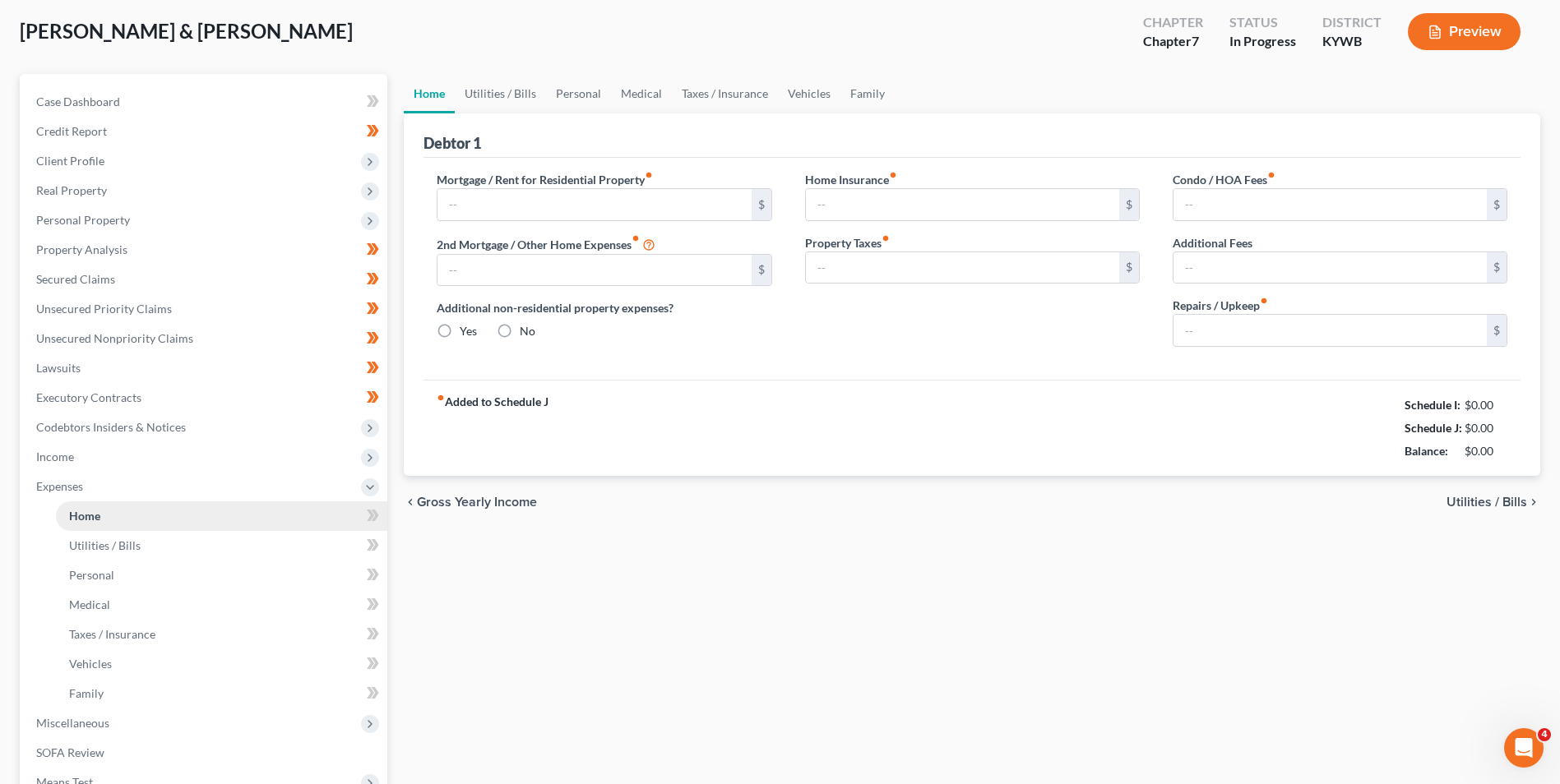
type input "0.00"
type input "150.00"
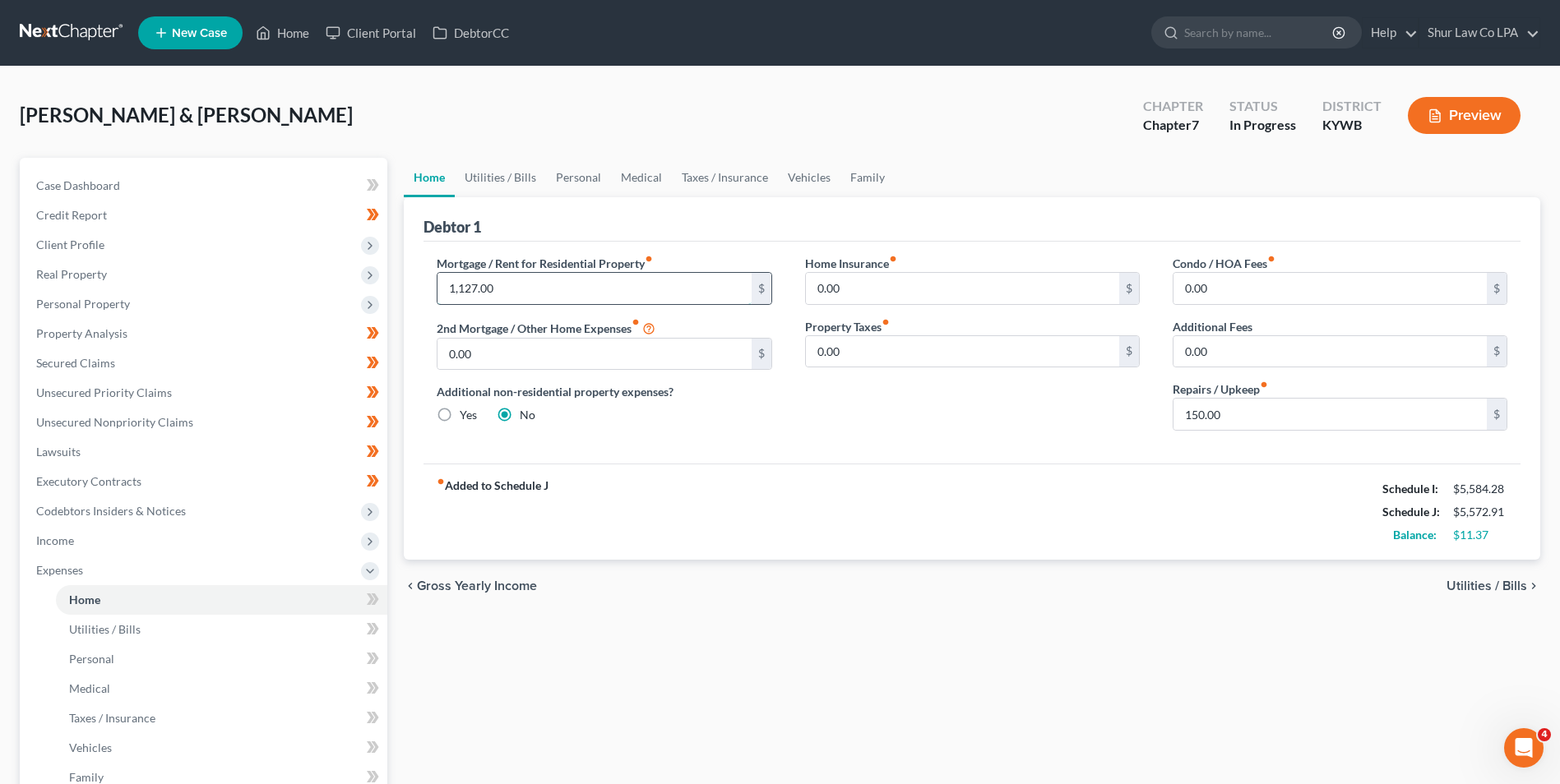
click at [546, 298] on input "1,127.00" at bounding box center [594, 289] width 313 height 31
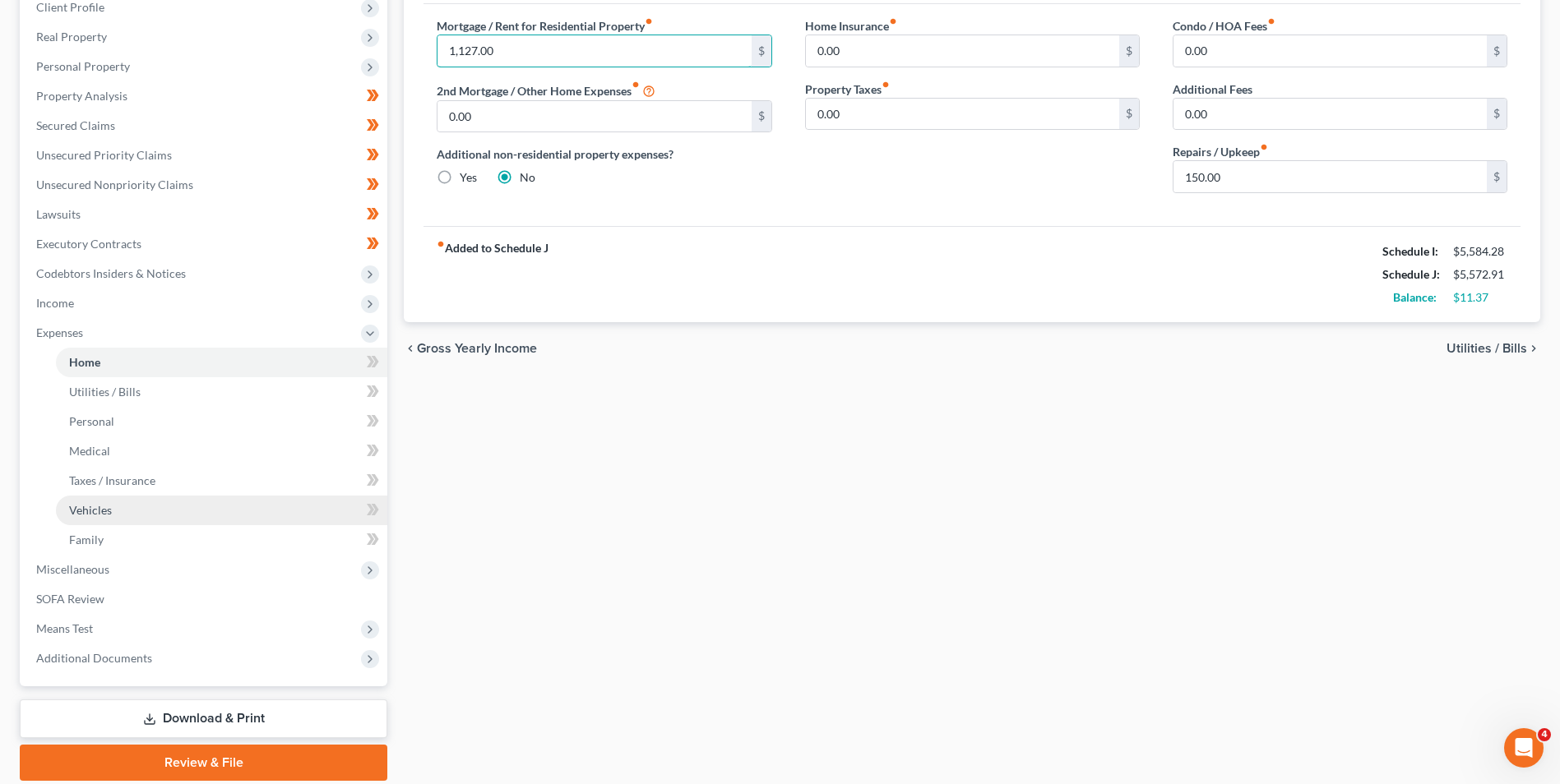
scroll to position [296, 0]
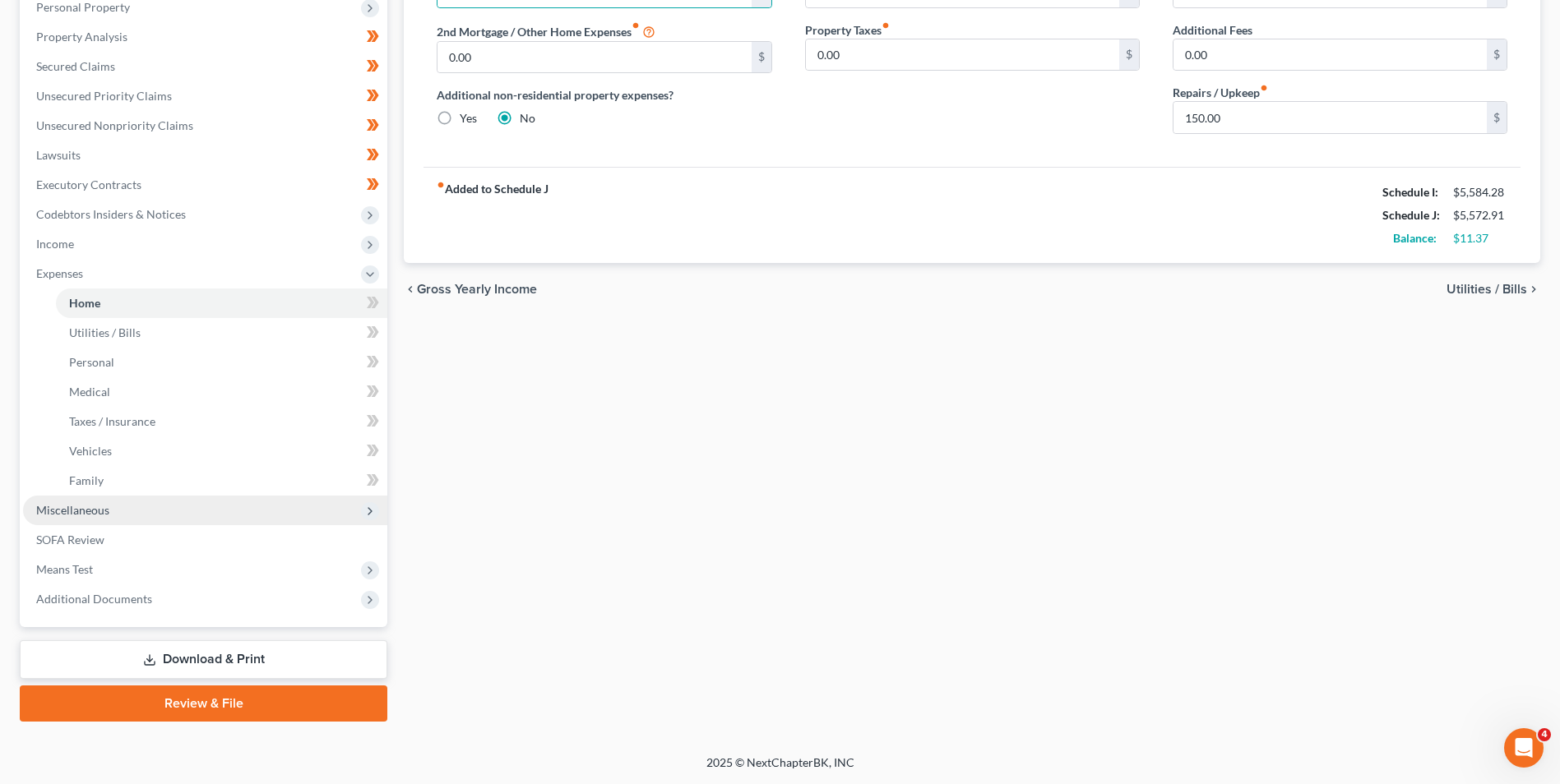
click at [182, 506] on span "Miscellaneous" at bounding box center [205, 510] width 364 height 30
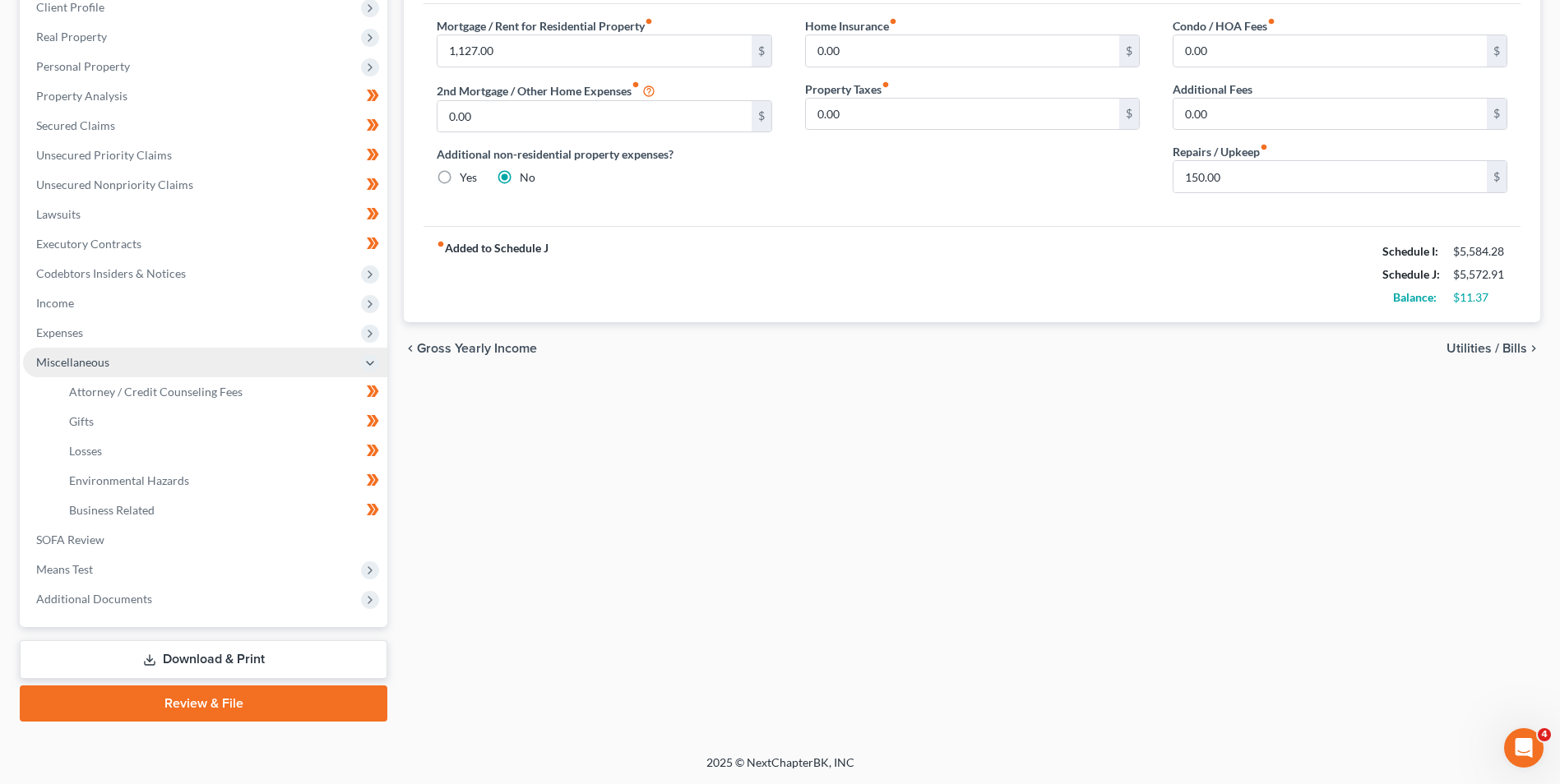
scroll to position [238, 0]
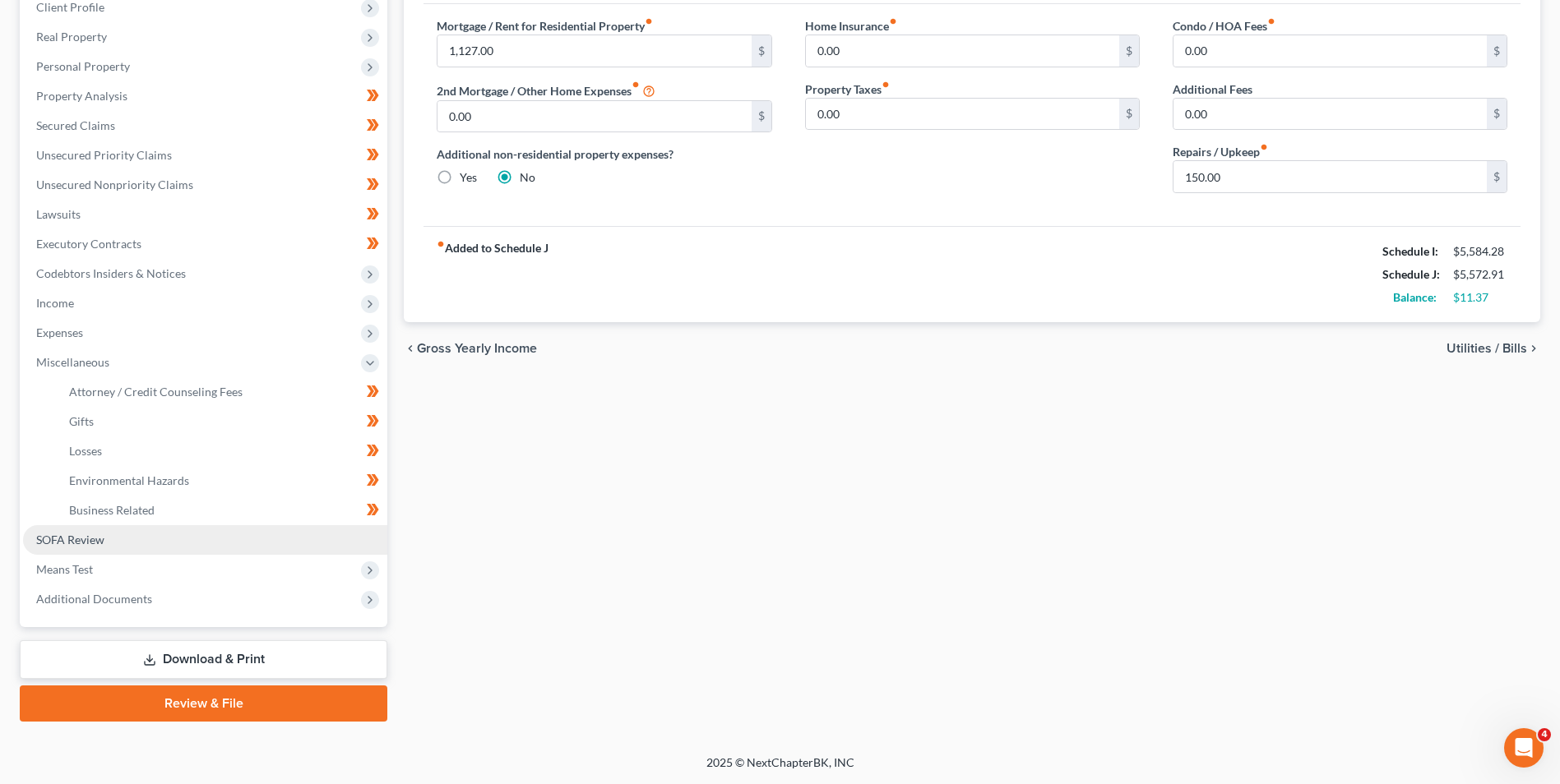
click at [147, 533] on link "SOFA Review" at bounding box center [205, 540] width 364 height 30
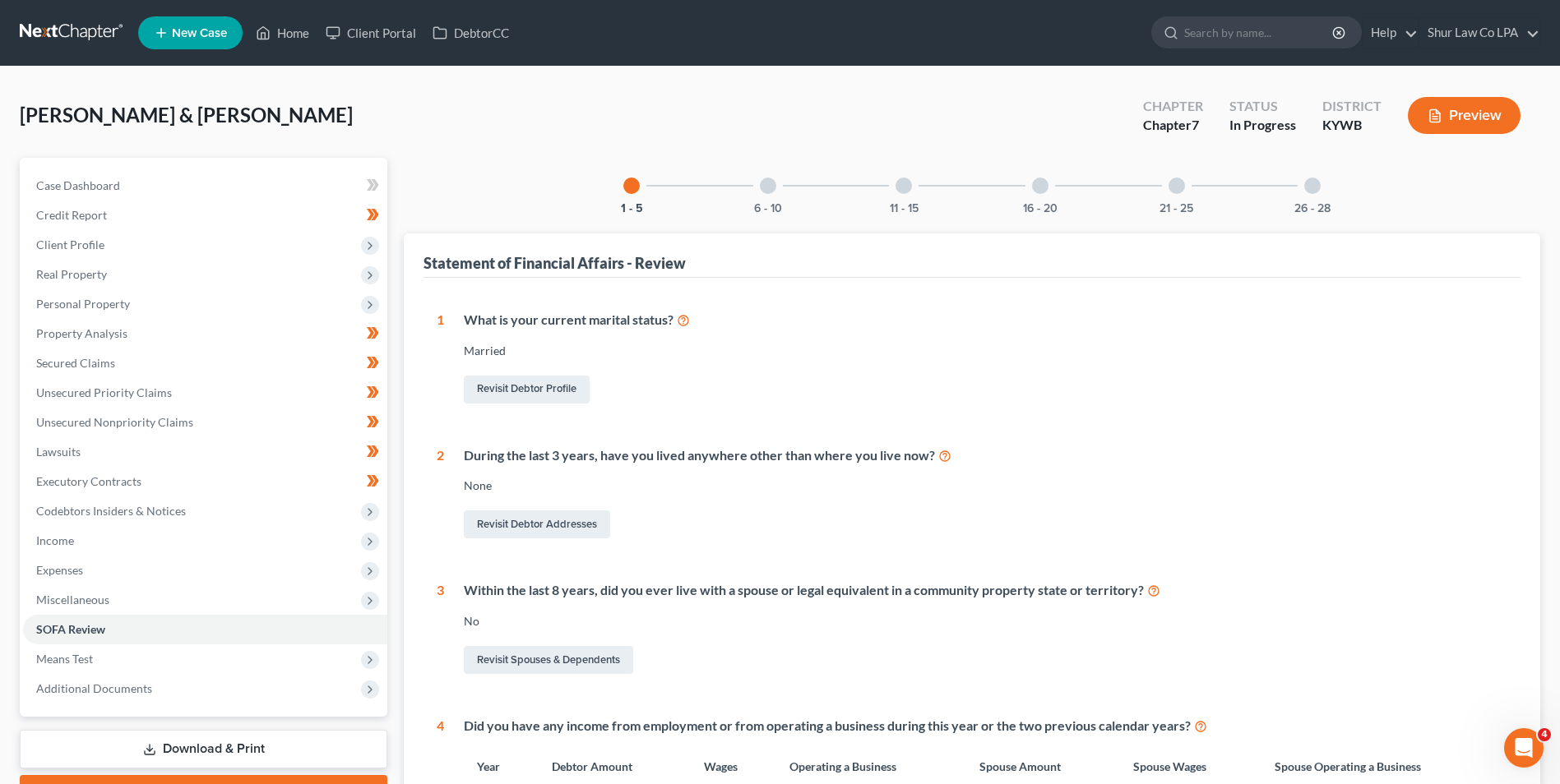
click at [771, 185] on div at bounding box center [767, 185] width 16 height 16
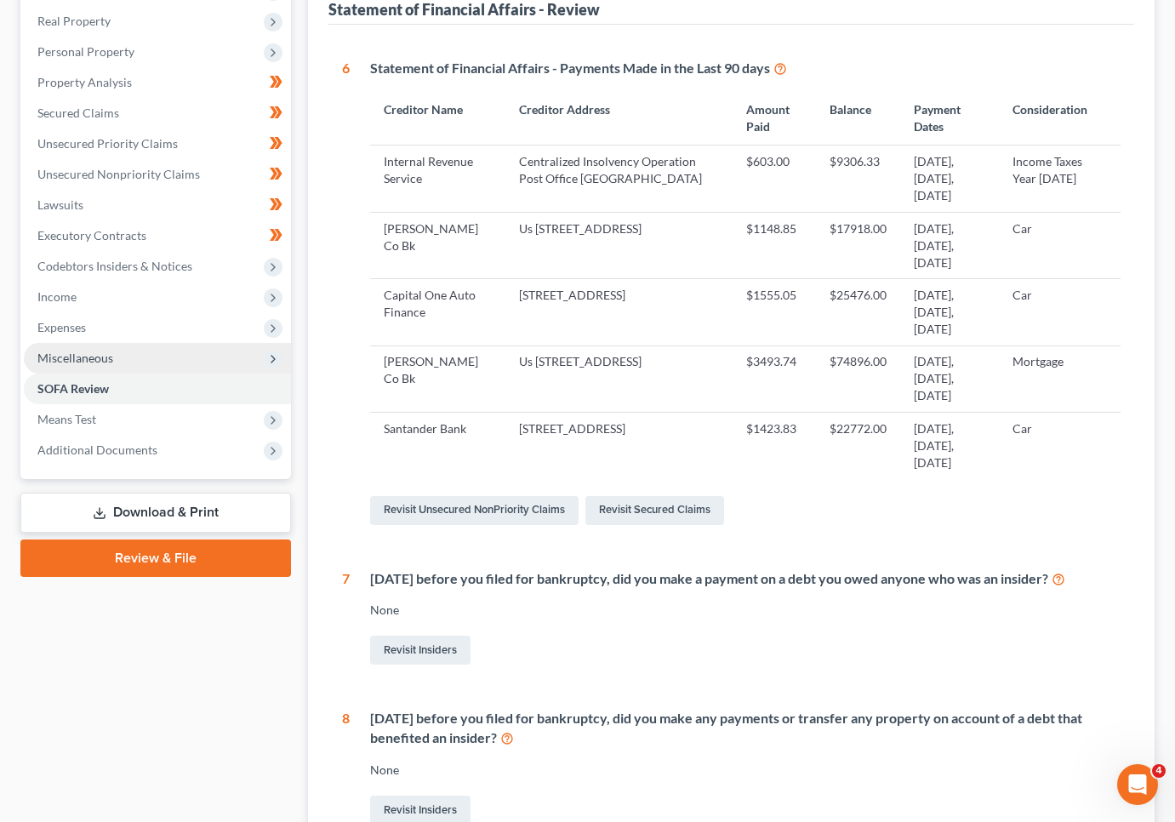
scroll to position [255, 0]
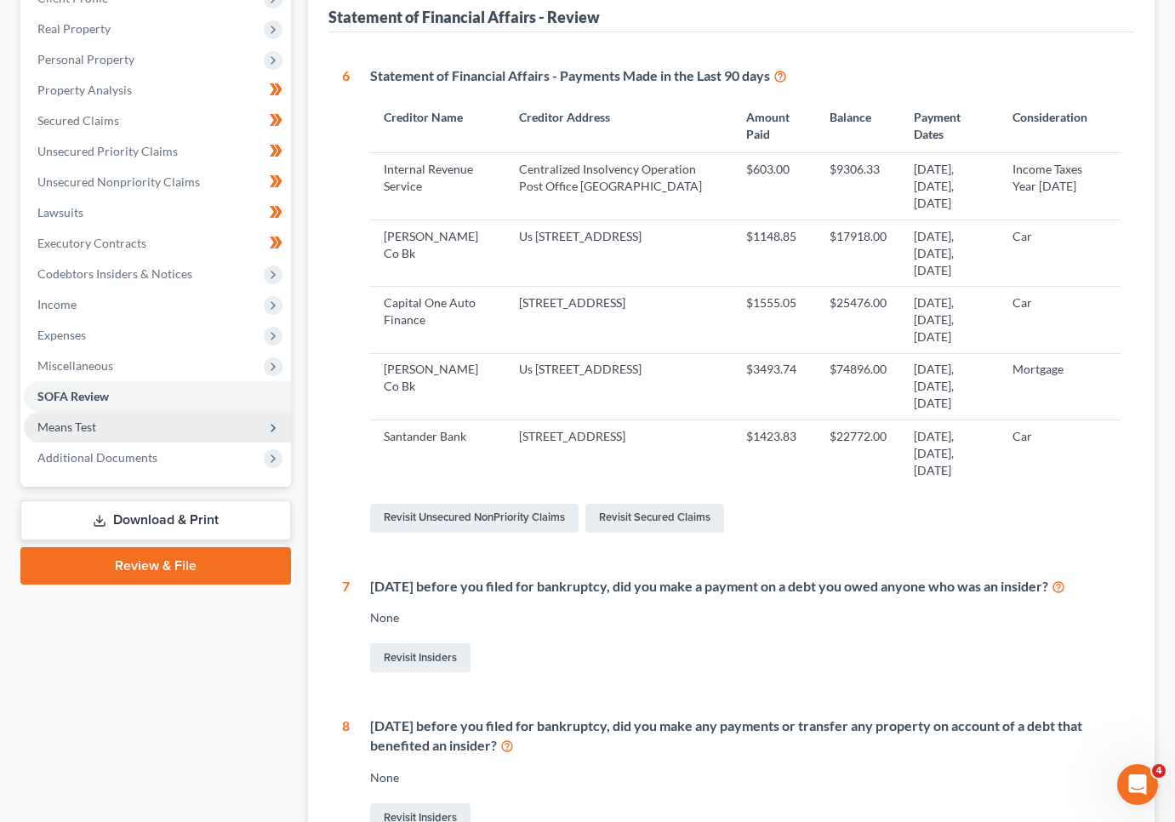
click at [72, 426] on span "Means Test" at bounding box center [66, 427] width 59 height 14
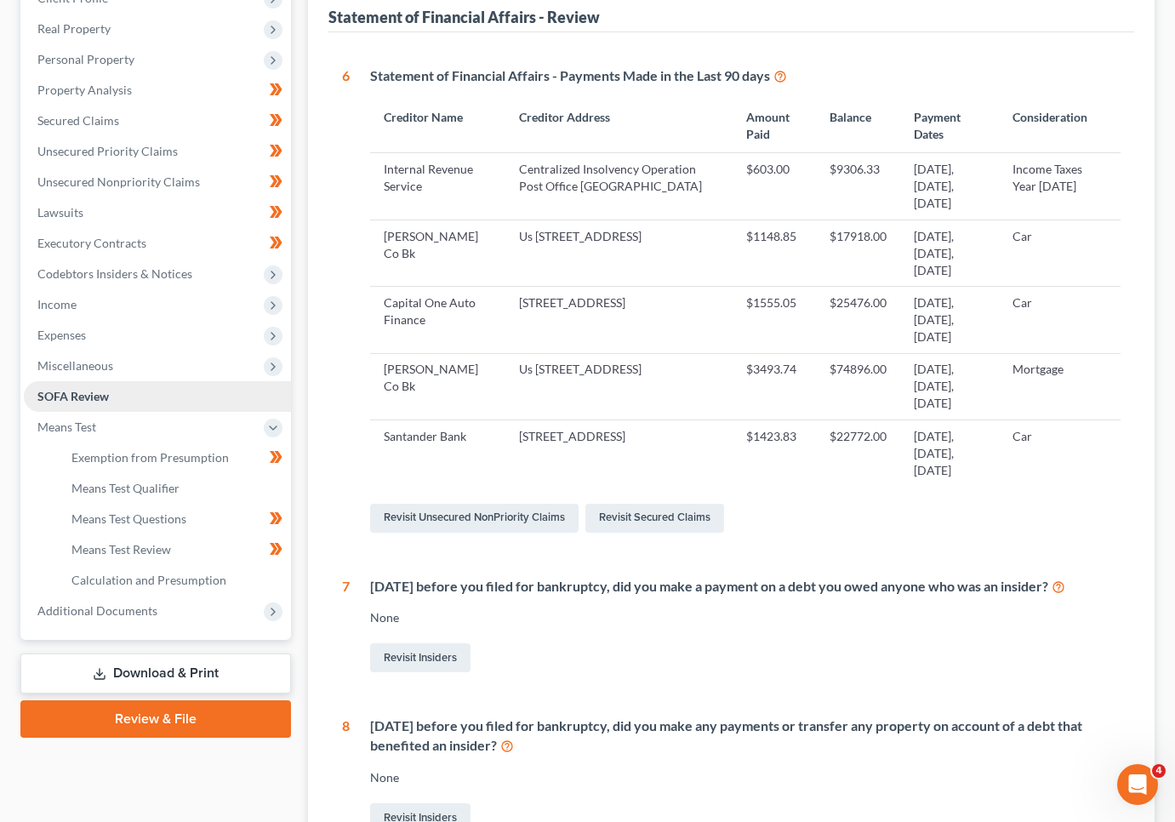
click at [101, 395] on span "SOFA Review" at bounding box center [72, 396] width 71 height 14
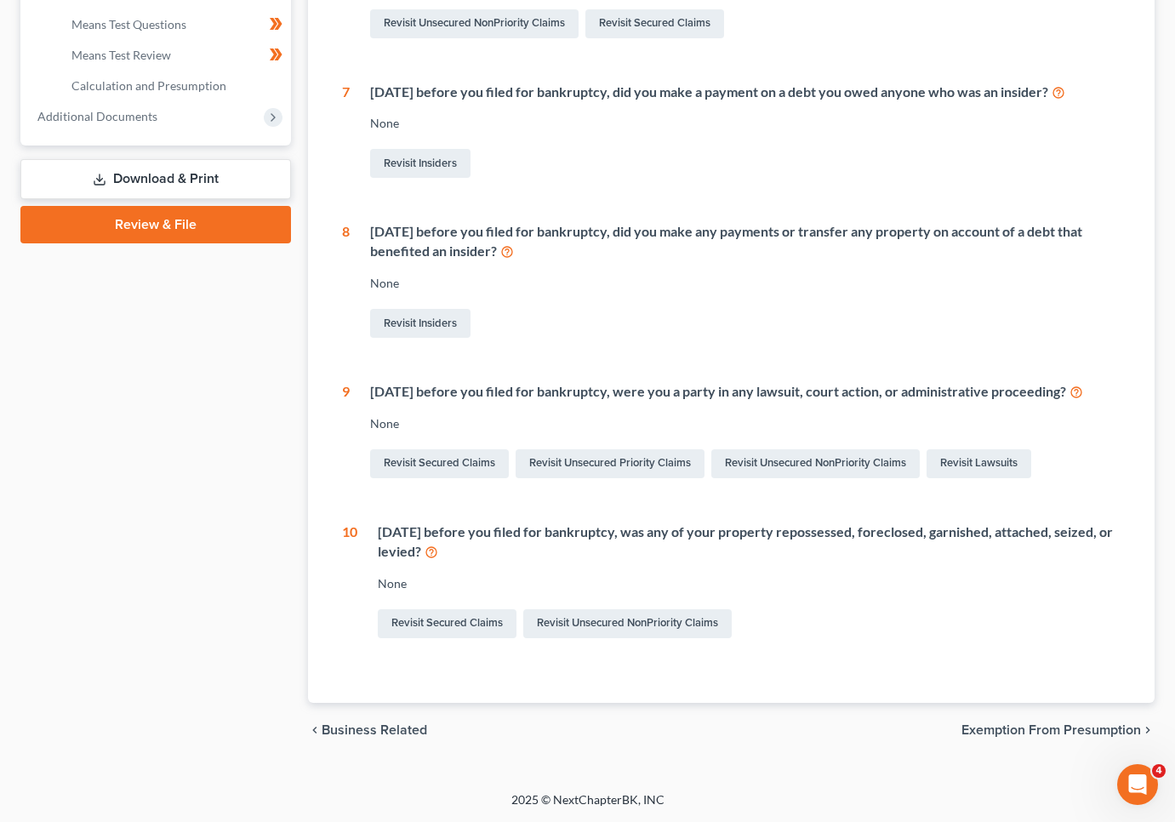
scroll to position [69, 0]
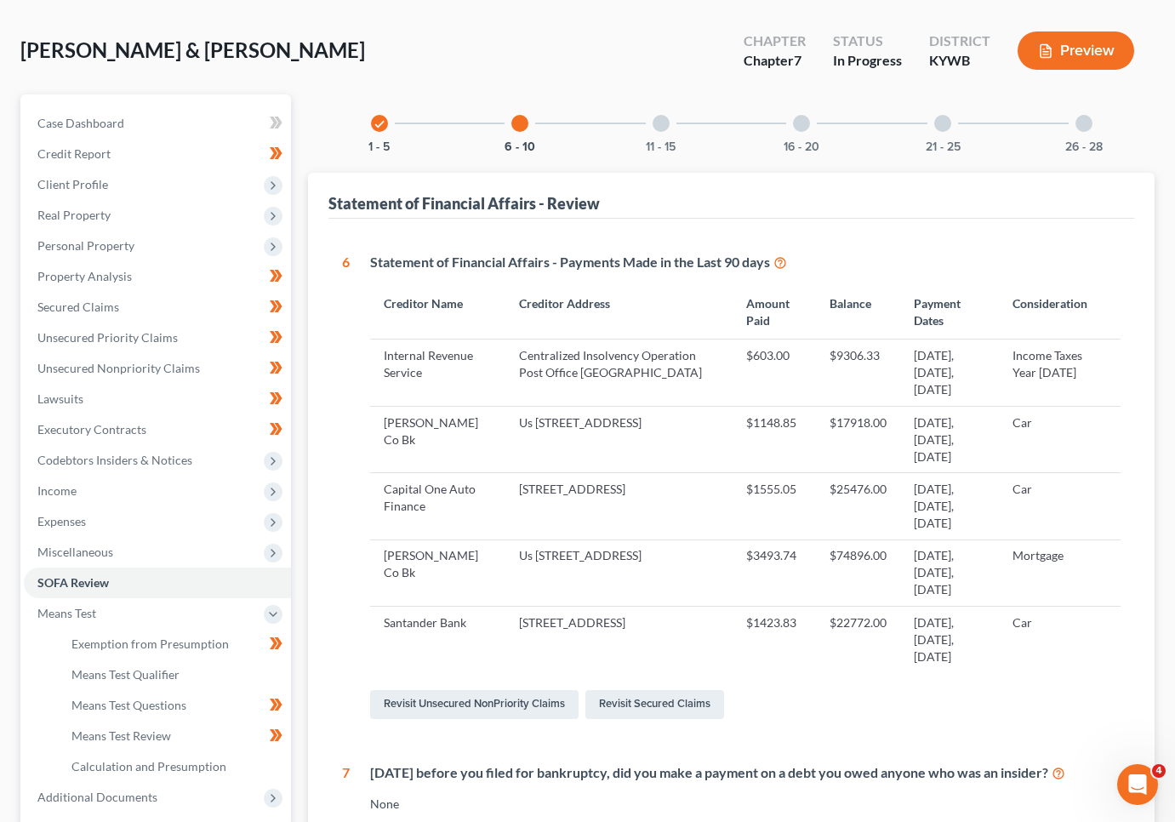
click at [1081, 131] on div at bounding box center [1084, 123] width 17 height 17
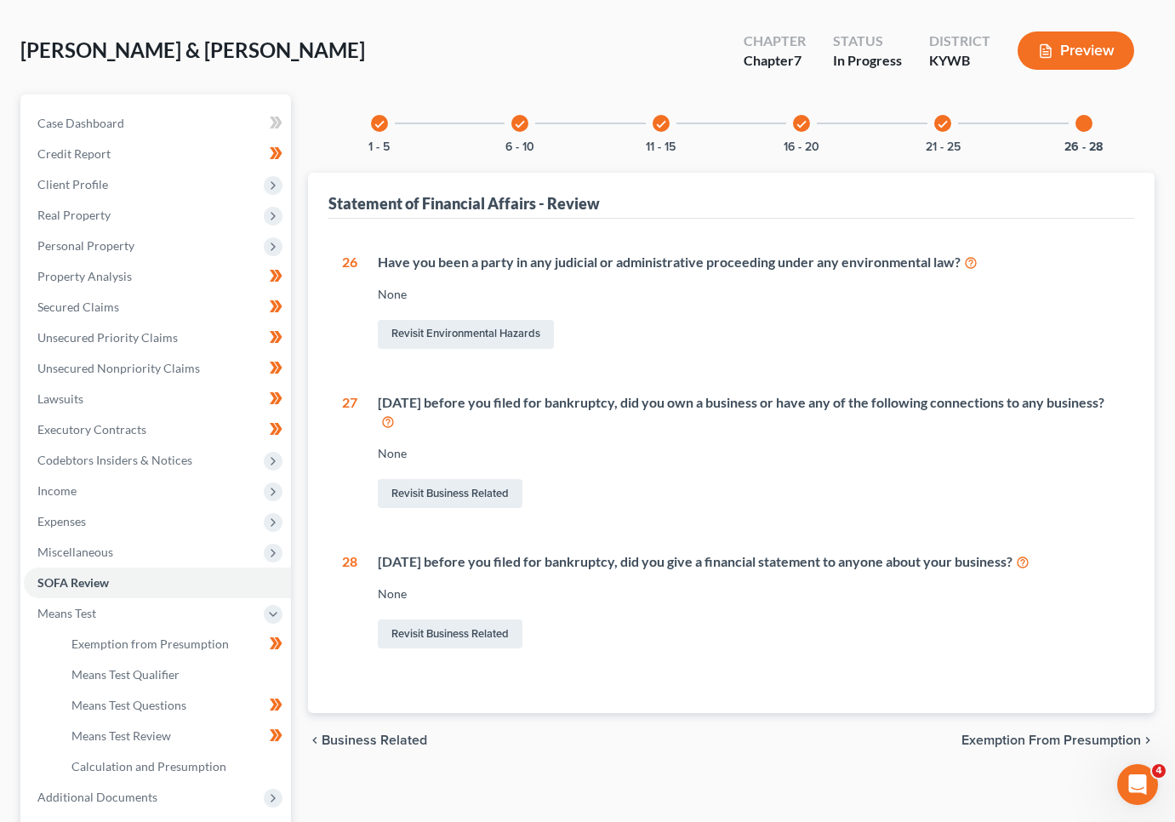
click at [949, 130] on div "check 21 - 25" at bounding box center [943, 123] width 58 height 58
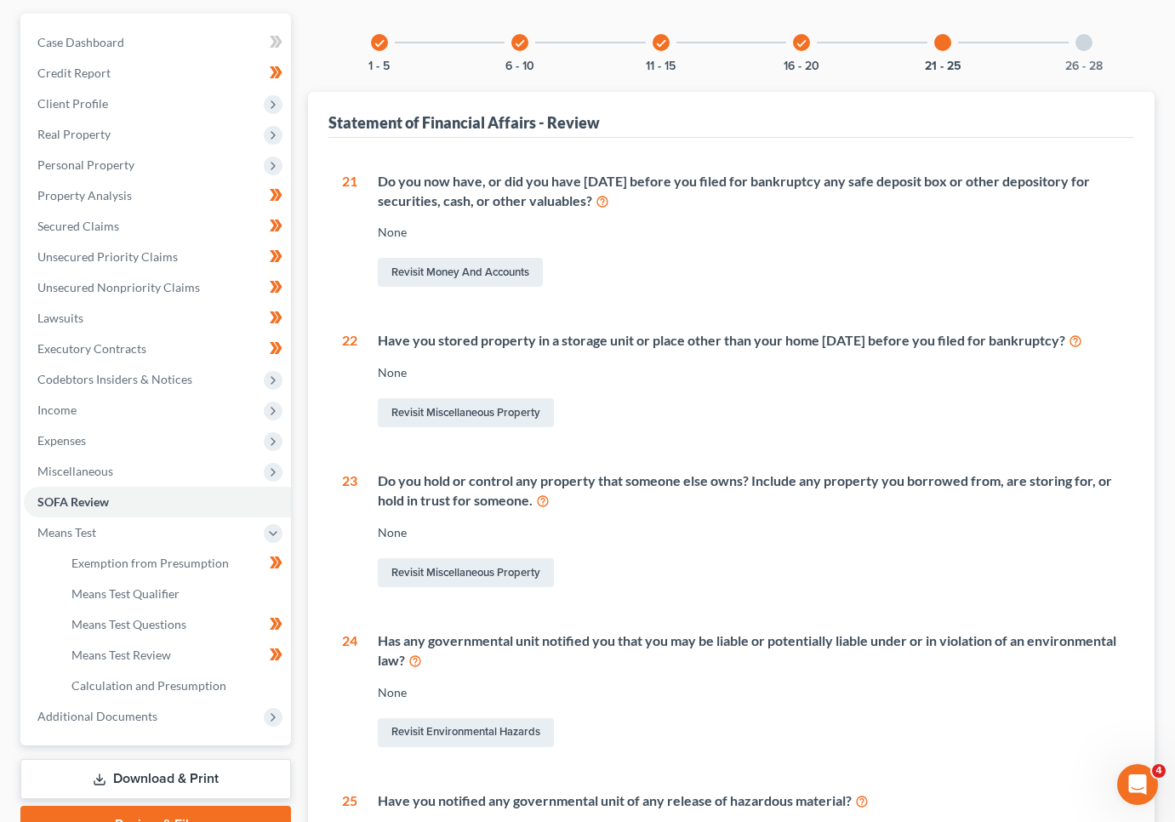
scroll to position [0, 0]
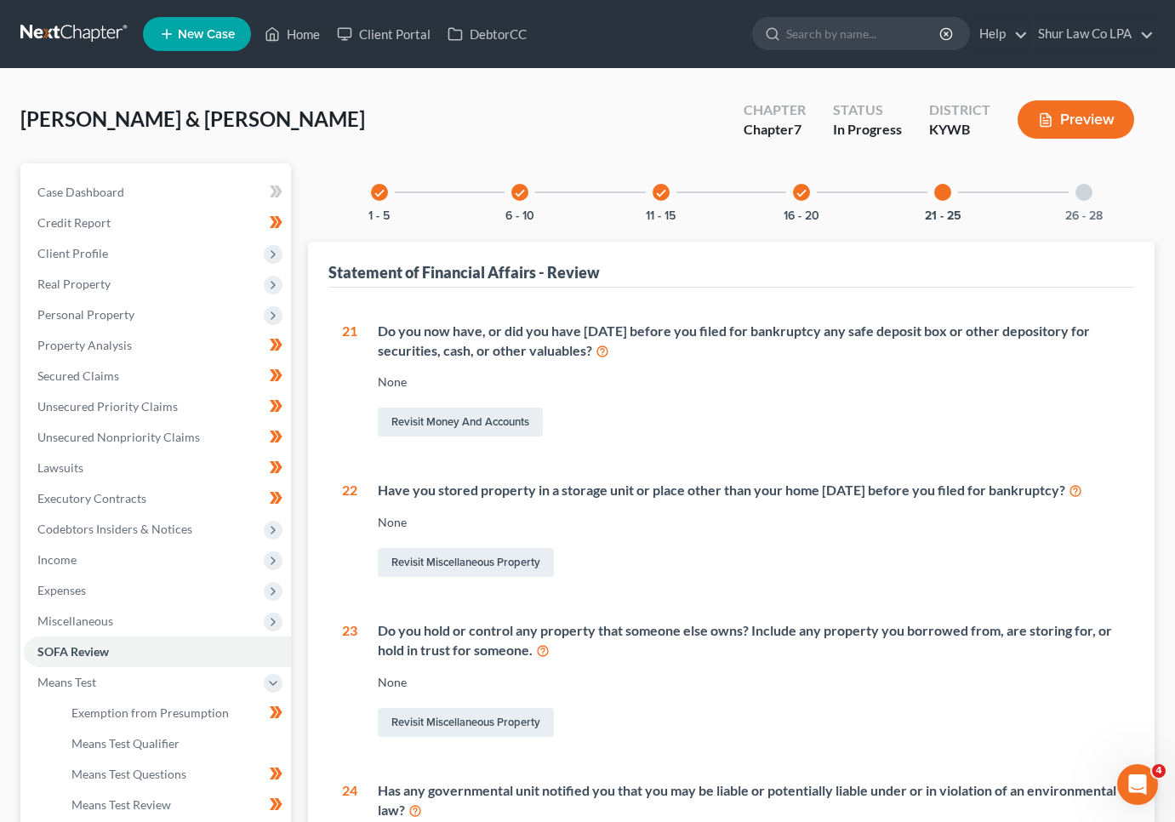
click at [1087, 193] on div at bounding box center [1084, 192] width 17 height 17
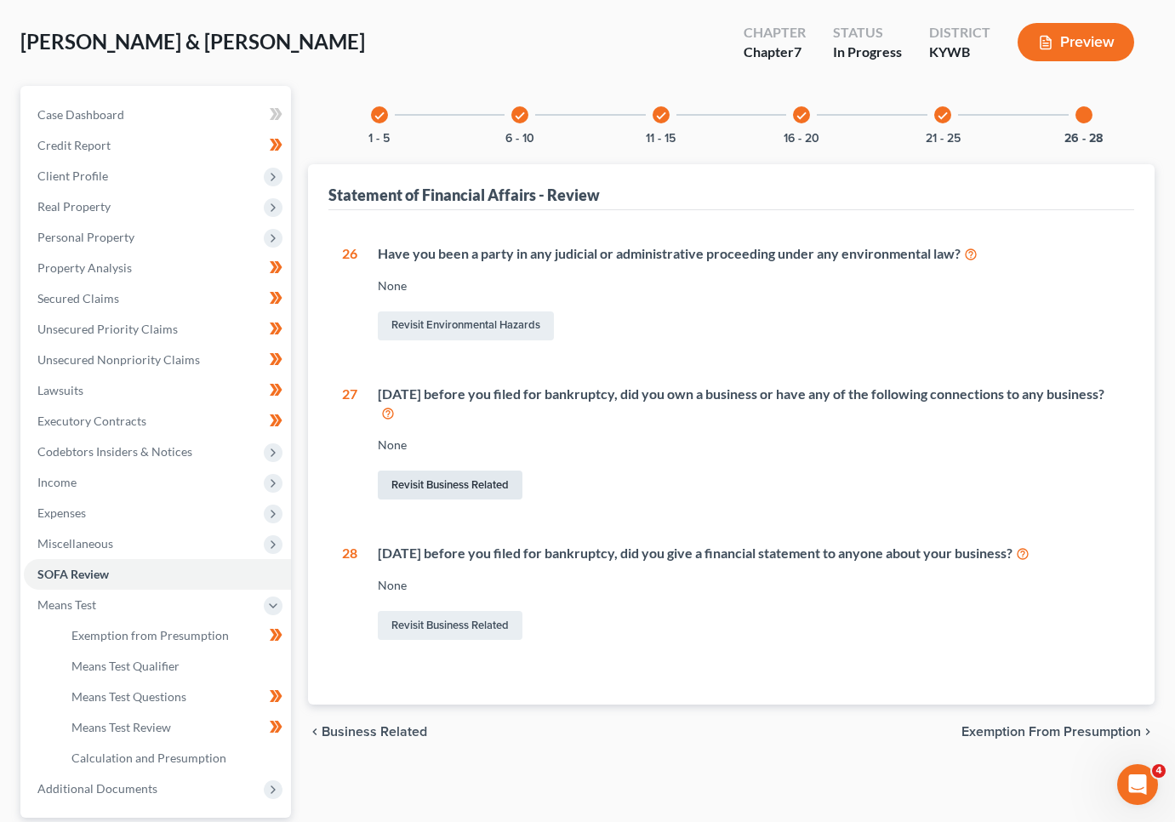
scroll to position [236, 0]
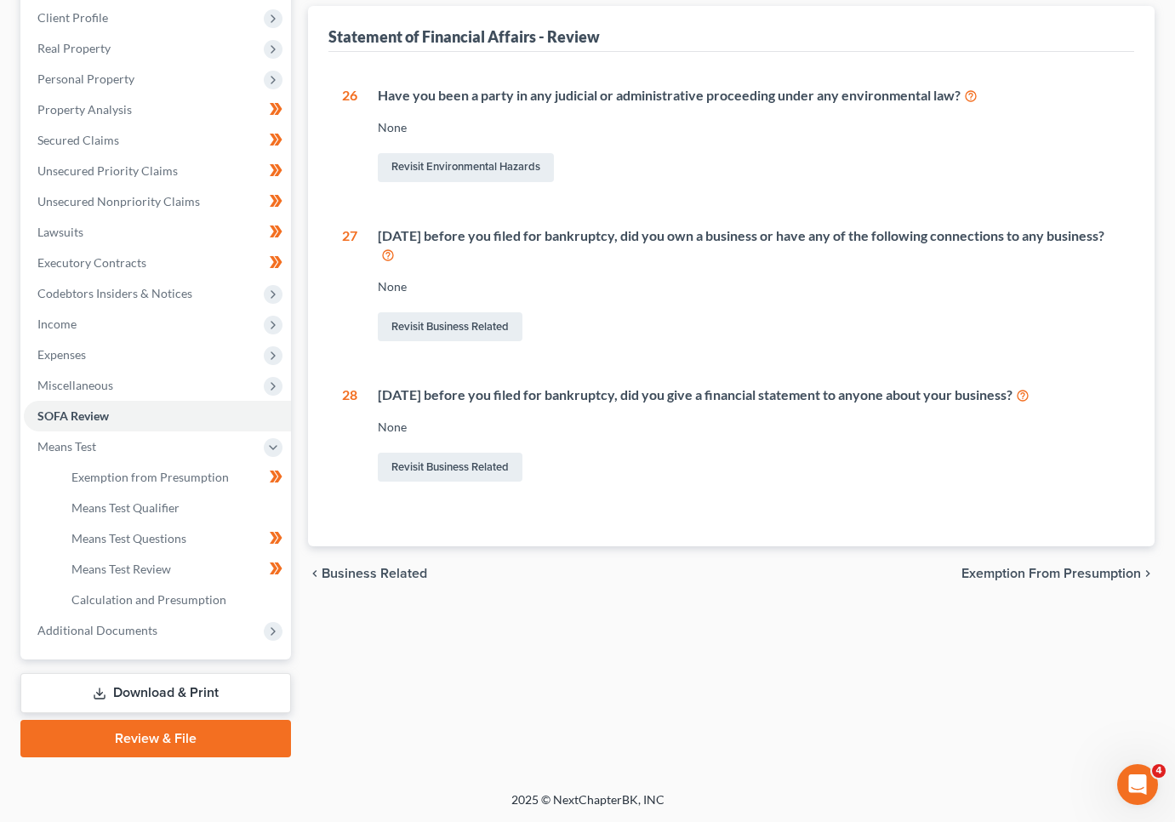
click at [512, 713] on div "check 1 - 5 check 6 - 10 check 11 - 15 check 16 - 20 check 21 - 25 26 - 28 Stat…" at bounding box center [732, 343] width 864 height 830
click at [130, 577] on link "Means Test Review" at bounding box center [174, 569] width 233 height 31
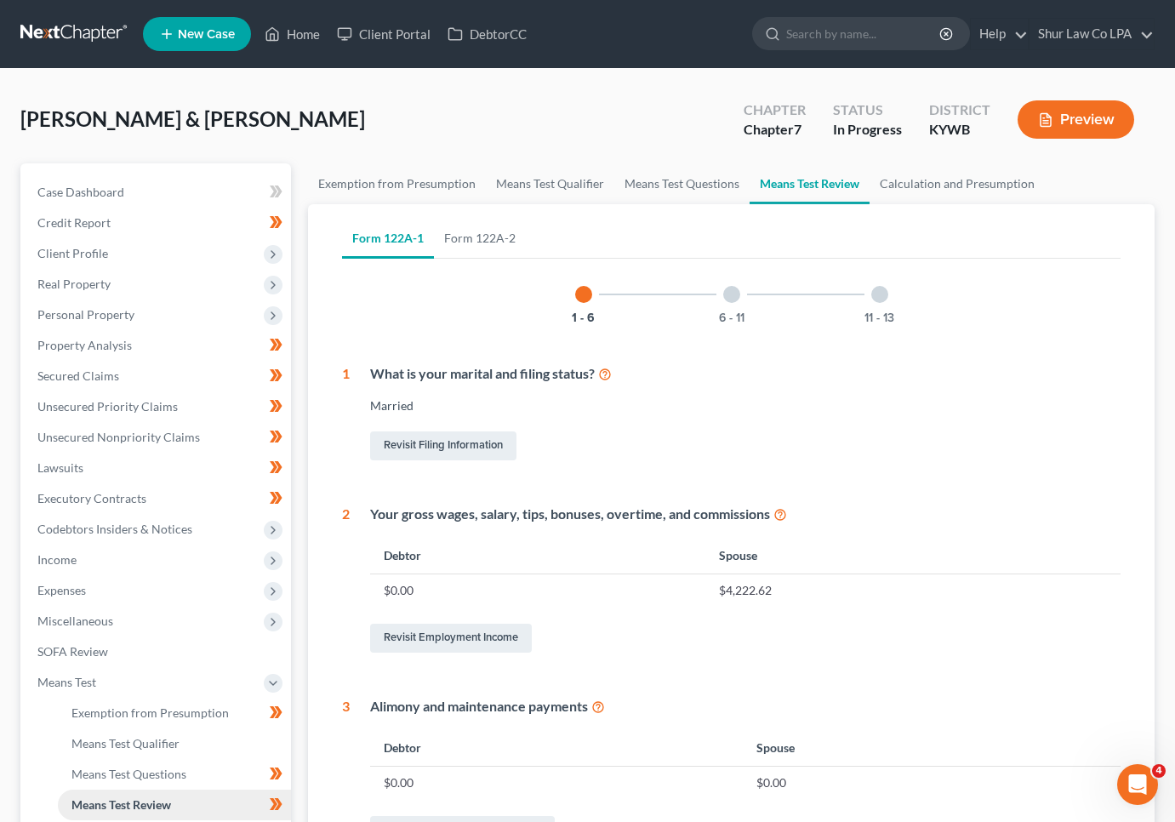
scroll to position [511, 0]
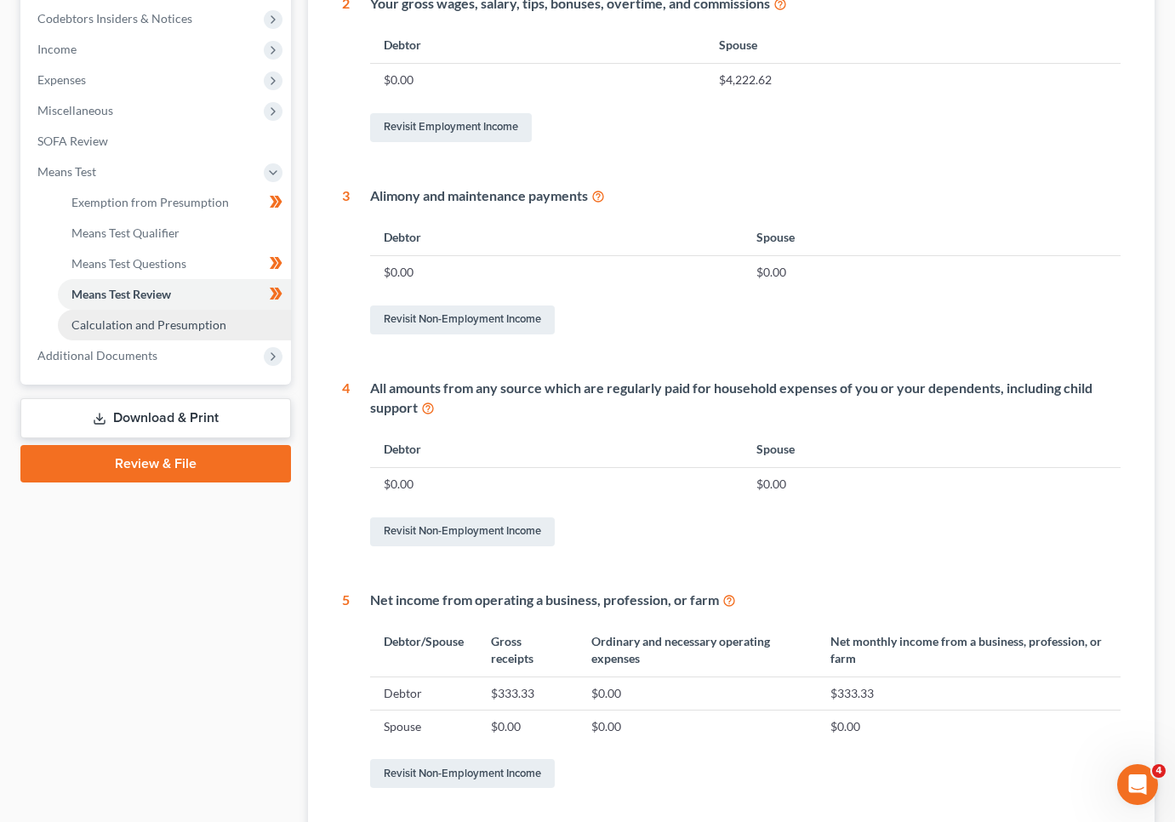
click at [143, 323] on span "Calculation and Presumption" at bounding box center [148, 324] width 155 height 14
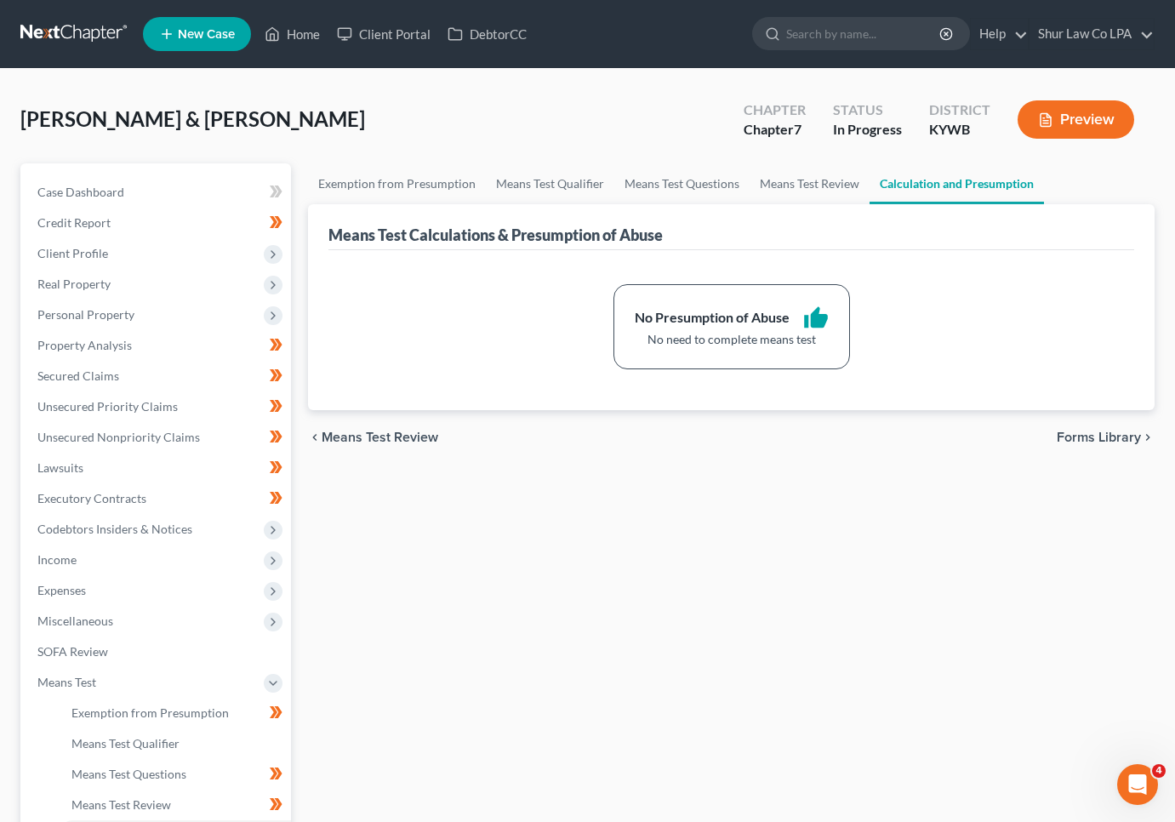
click at [430, 521] on div "Exemption from Presumption Means Test Qualifier Means Test Questions Means Test…" at bounding box center [732, 578] width 864 height 830
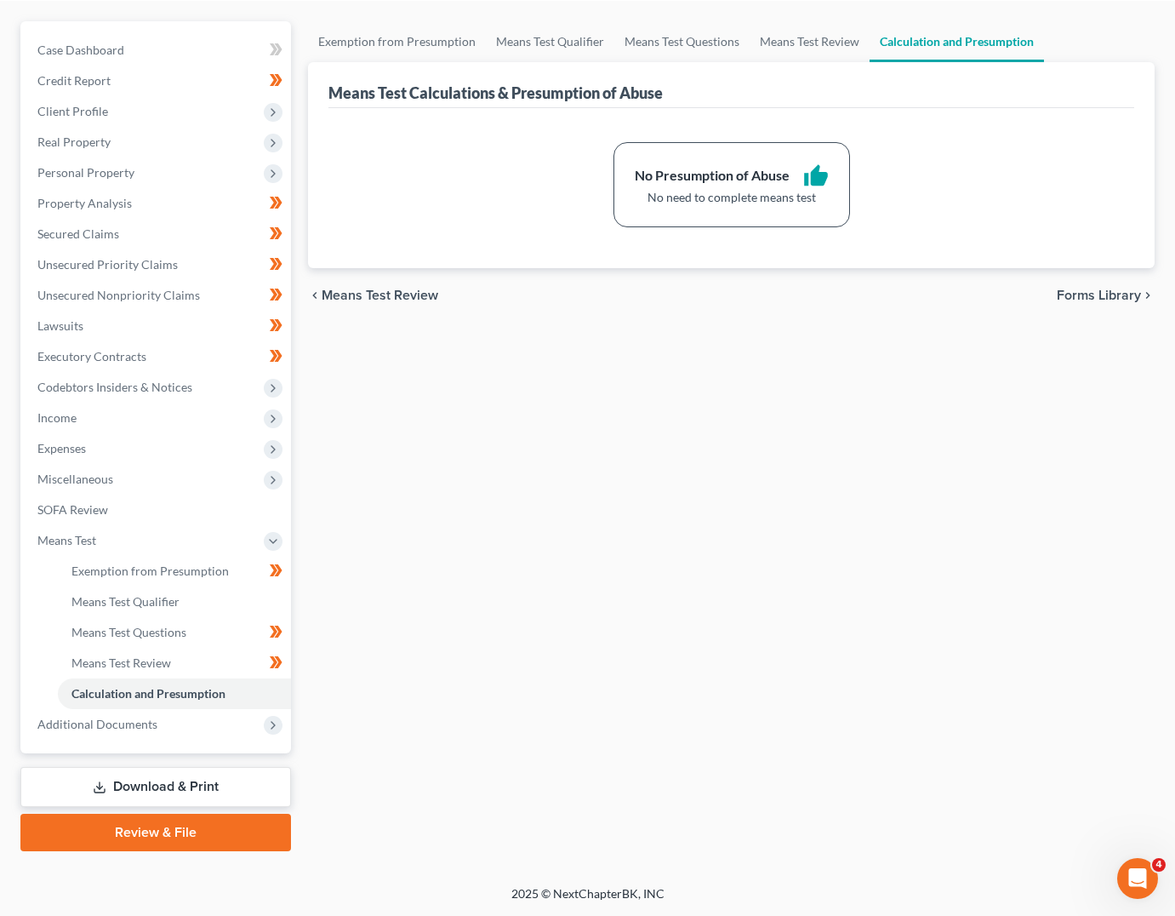
scroll to position [142, 0]
click at [437, 584] on div "Exemption from Presumption Means Test Qualifier Means Test Questions Means Test…" at bounding box center [732, 436] width 864 height 830
click at [832, 574] on div "Exemption from Presumption Means Test Qualifier Means Test Questions Means Test…" at bounding box center [732, 436] width 864 height 830
click at [85, 143] on span "Real Property" at bounding box center [73, 141] width 73 height 14
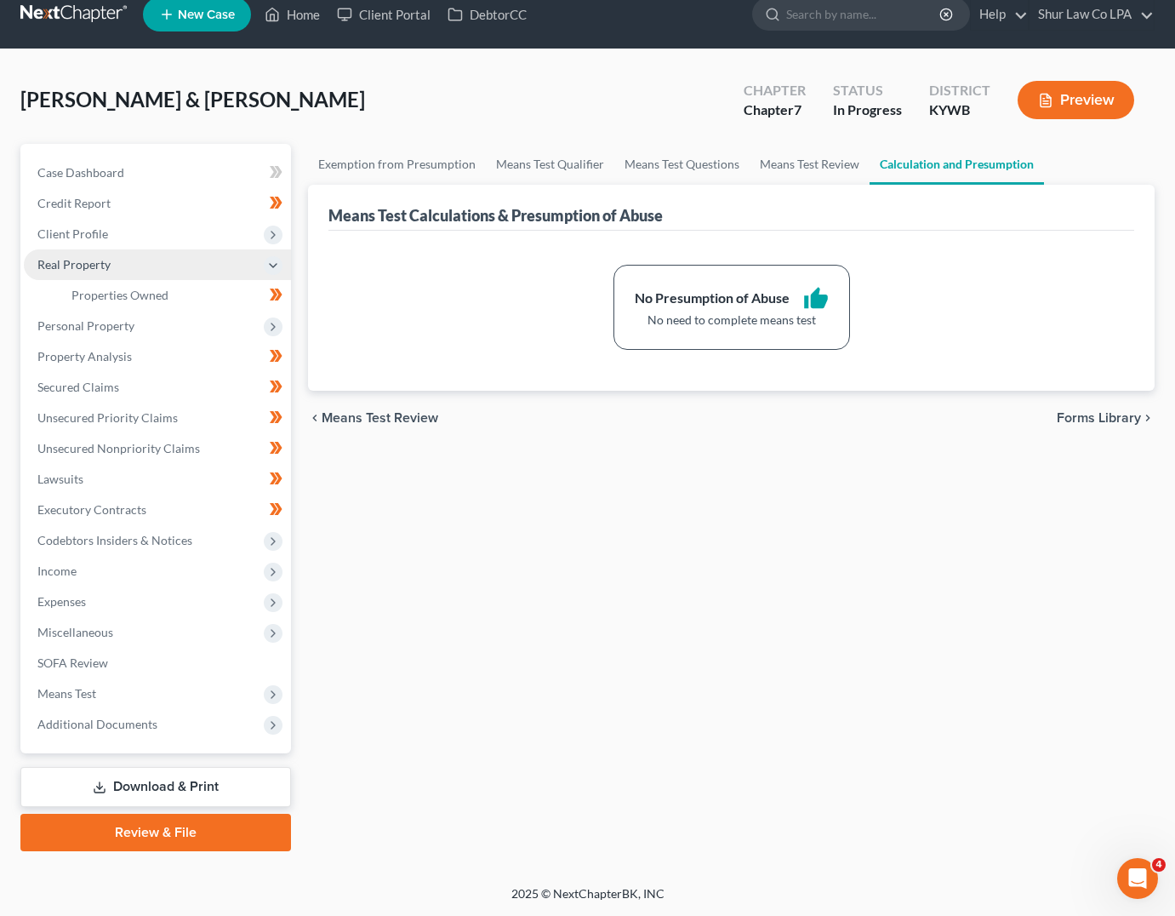
scroll to position [20, 0]
click at [154, 289] on span "Properties Owned" at bounding box center [119, 295] width 97 height 14
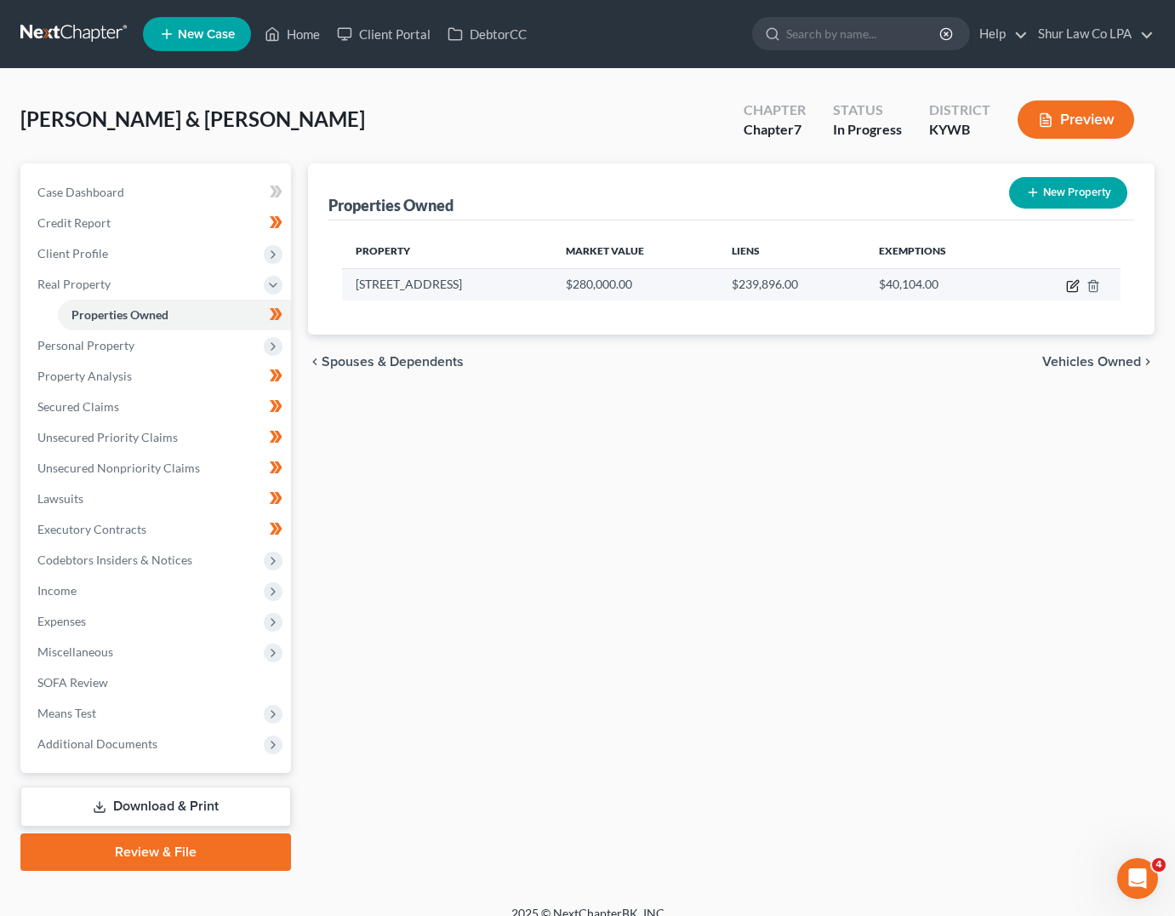
click at [1070, 288] on icon "button" at bounding box center [1074, 286] width 14 height 14
select select "18"
select select "2"
select select "1"
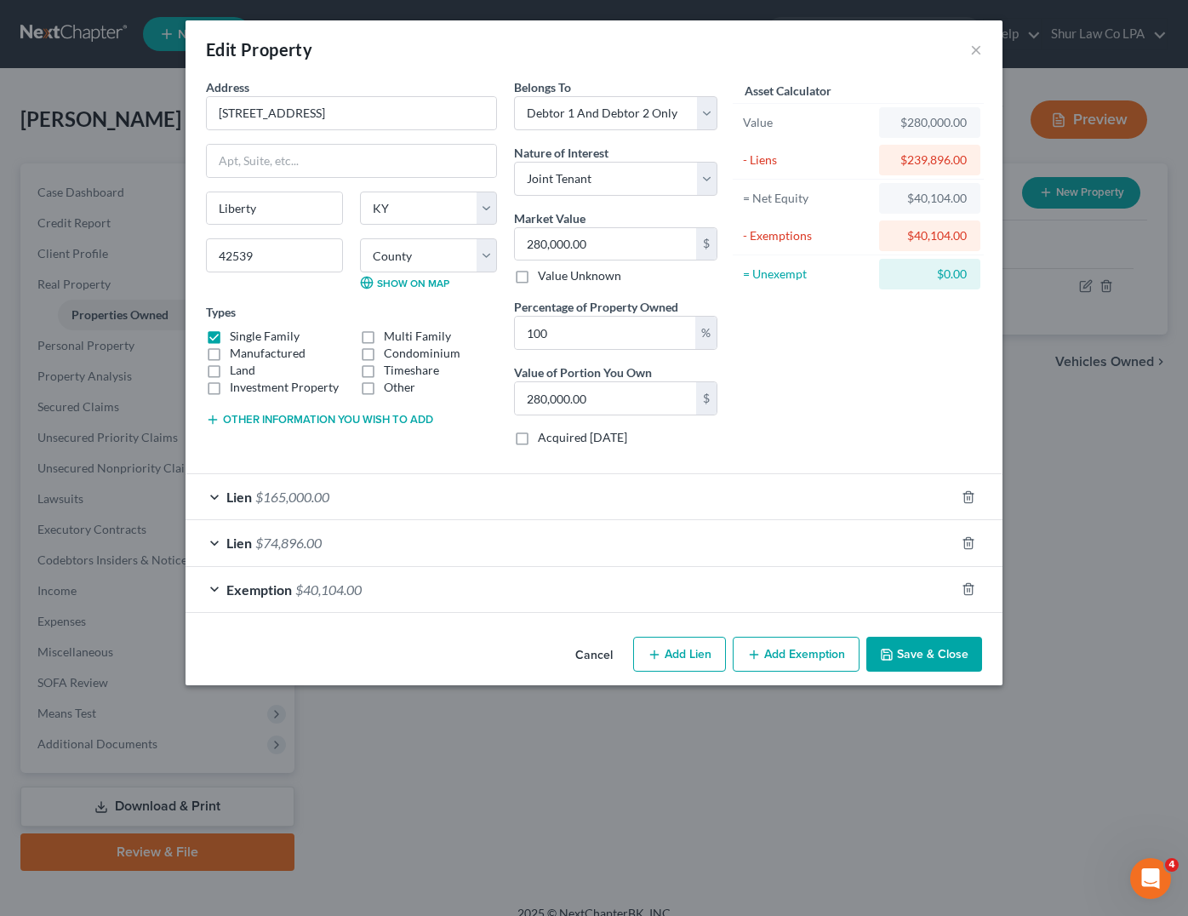
click at [211, 542] on div "Lien $74,896.00" at bounding box center [570, 542] width 769 height 45
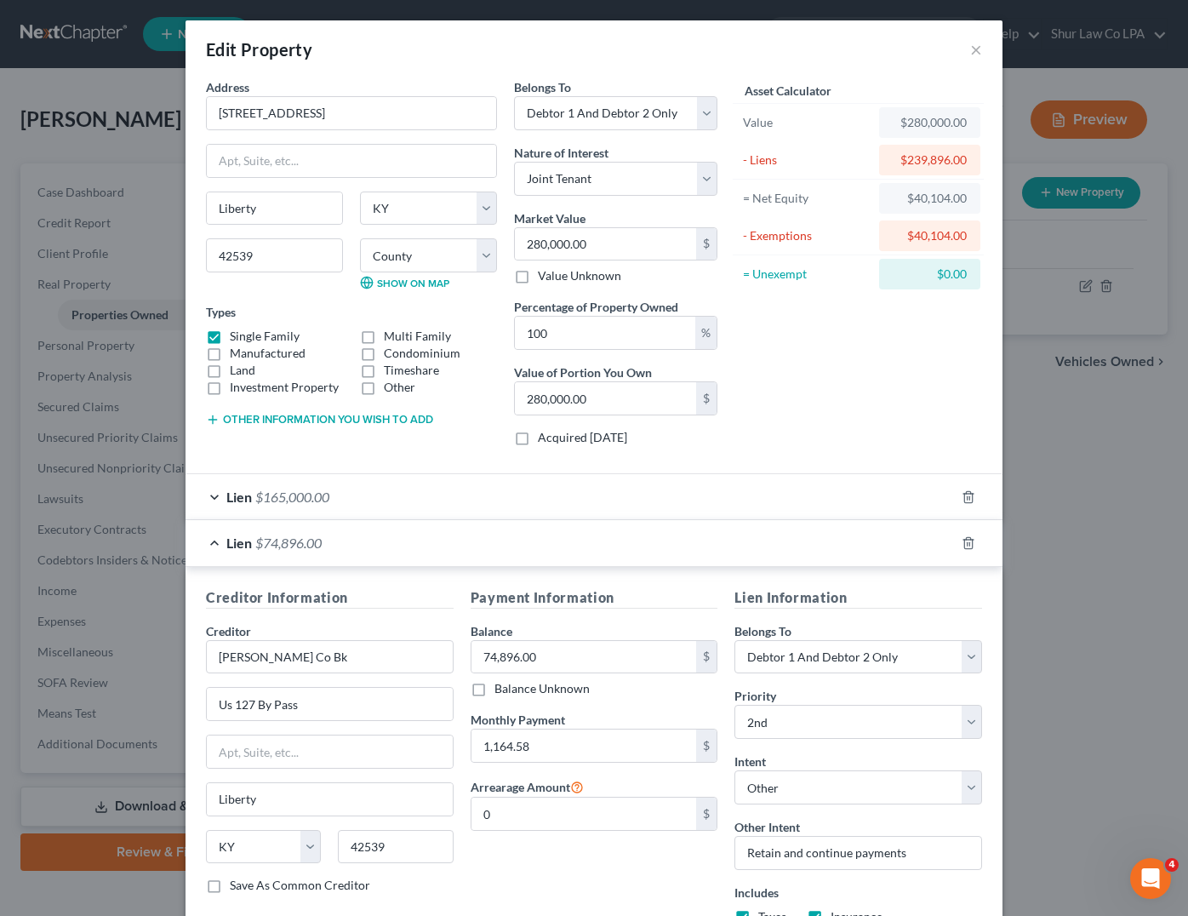
click at [219, 492] on div "Lien $165,000.00" at bounding box center [570, 496] width 769 height 45
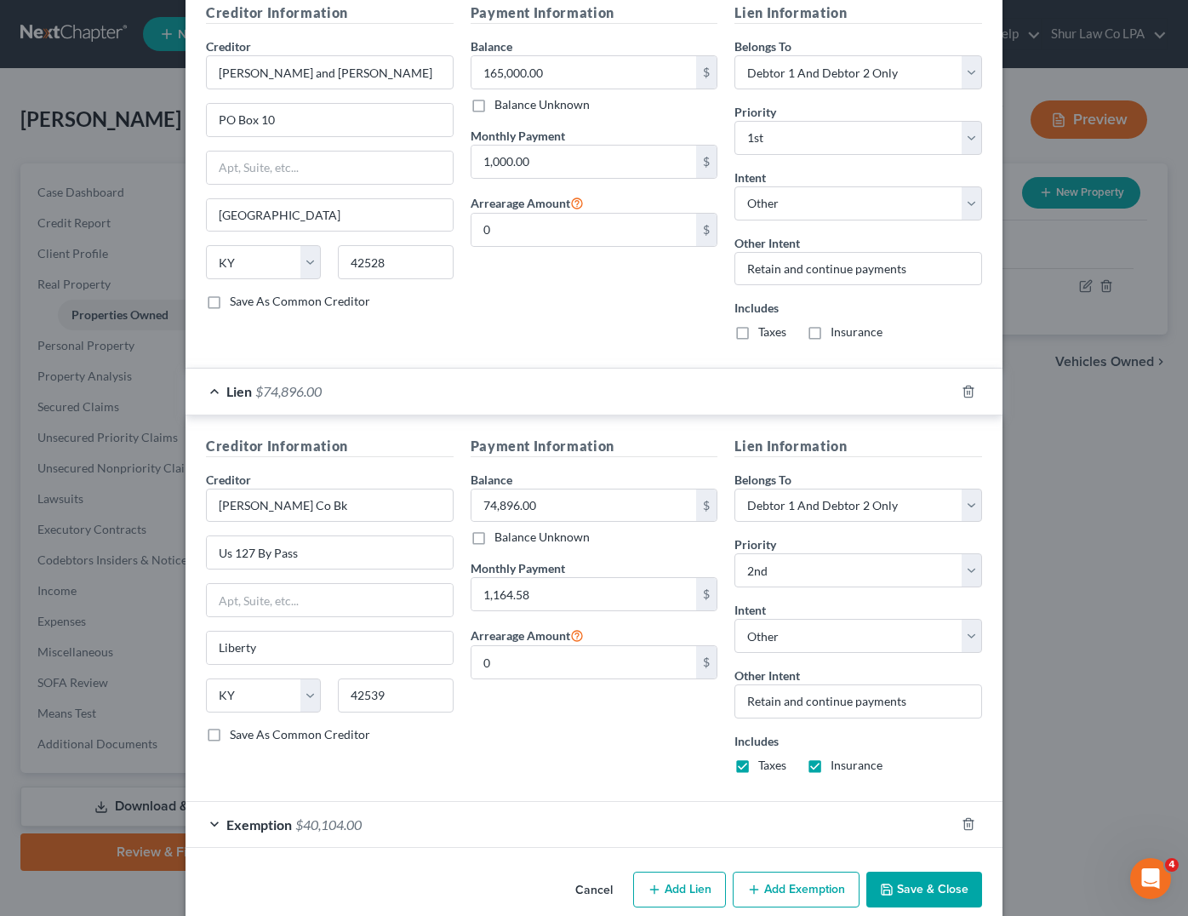
scroll to position [563, 0]
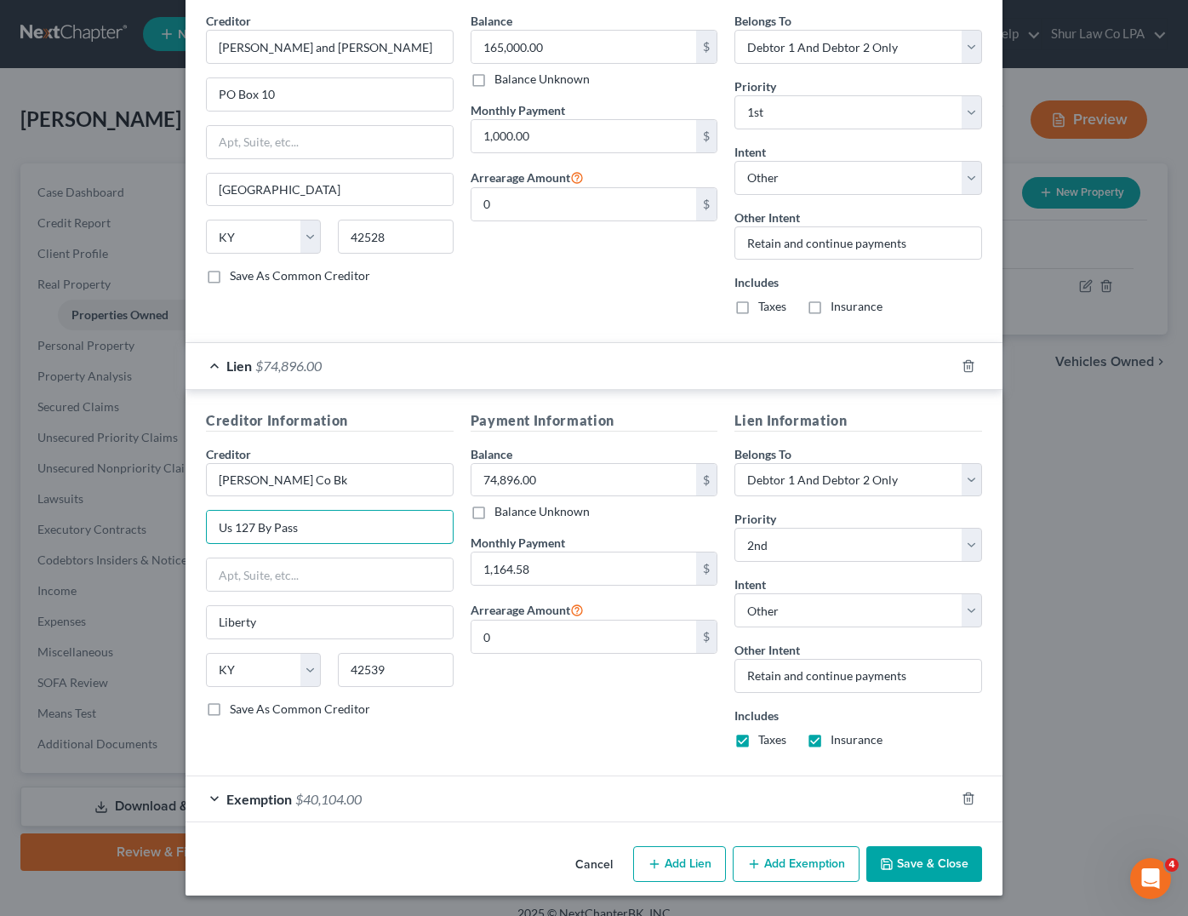
drag, startPoint x: 300, startPoint y: 528, endPoint x: 186, endPoint y: 546, distance: 115.6
click at [186, 546] on div "Creditor Information Creditor * [PERSON_NAME] Co Bk Us 127 By Pass [GEOGRAPHIC_…" at bounding box center [594, 583] width 817 height 386
type input "[STREET_ADDRESS][PERSON_NAME]"
click at [926, 811] on button "Save & Close" at bounding box center [924, 864] width 116 height 36
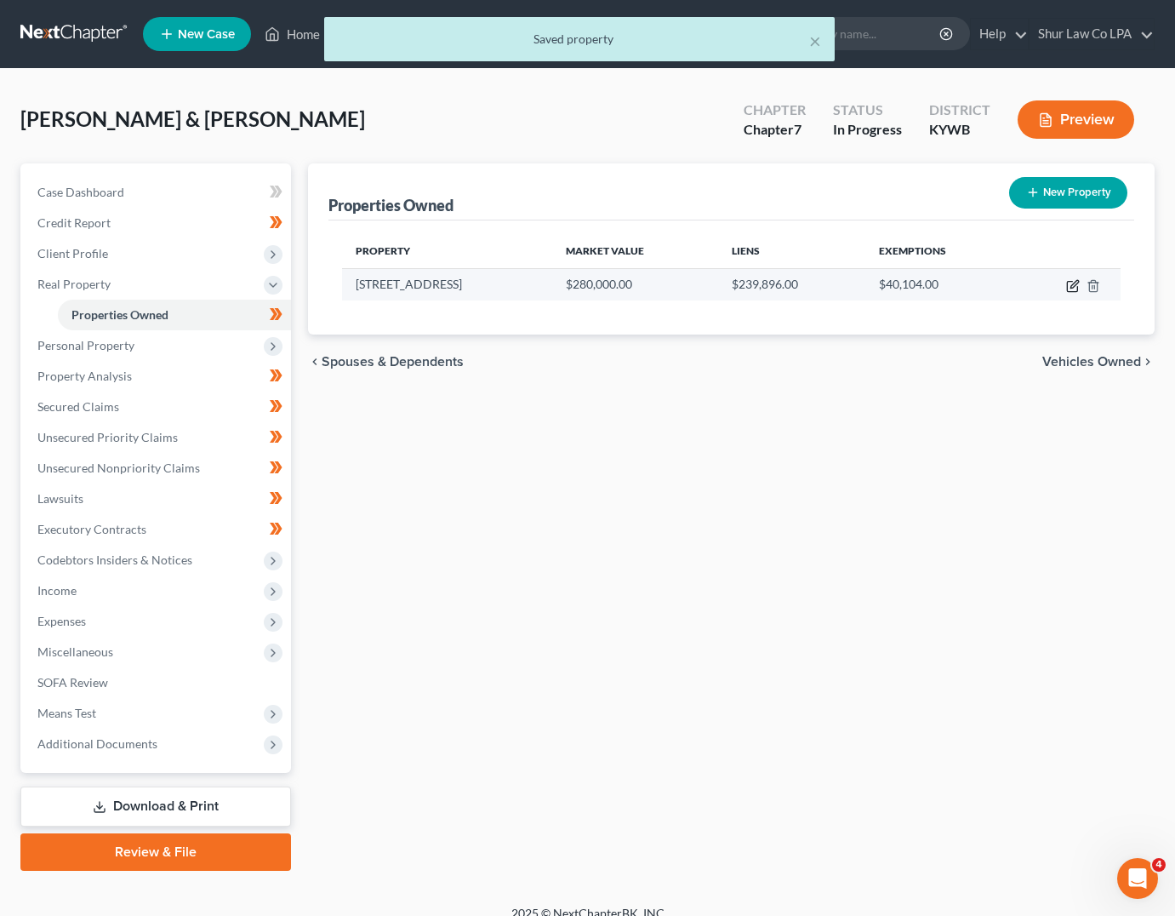
click at [1070, 287] on icon "button" at bounding box center [1074, 286] width 14 height 14
select select "18"
select select "22"
select select "2"
select select "1"
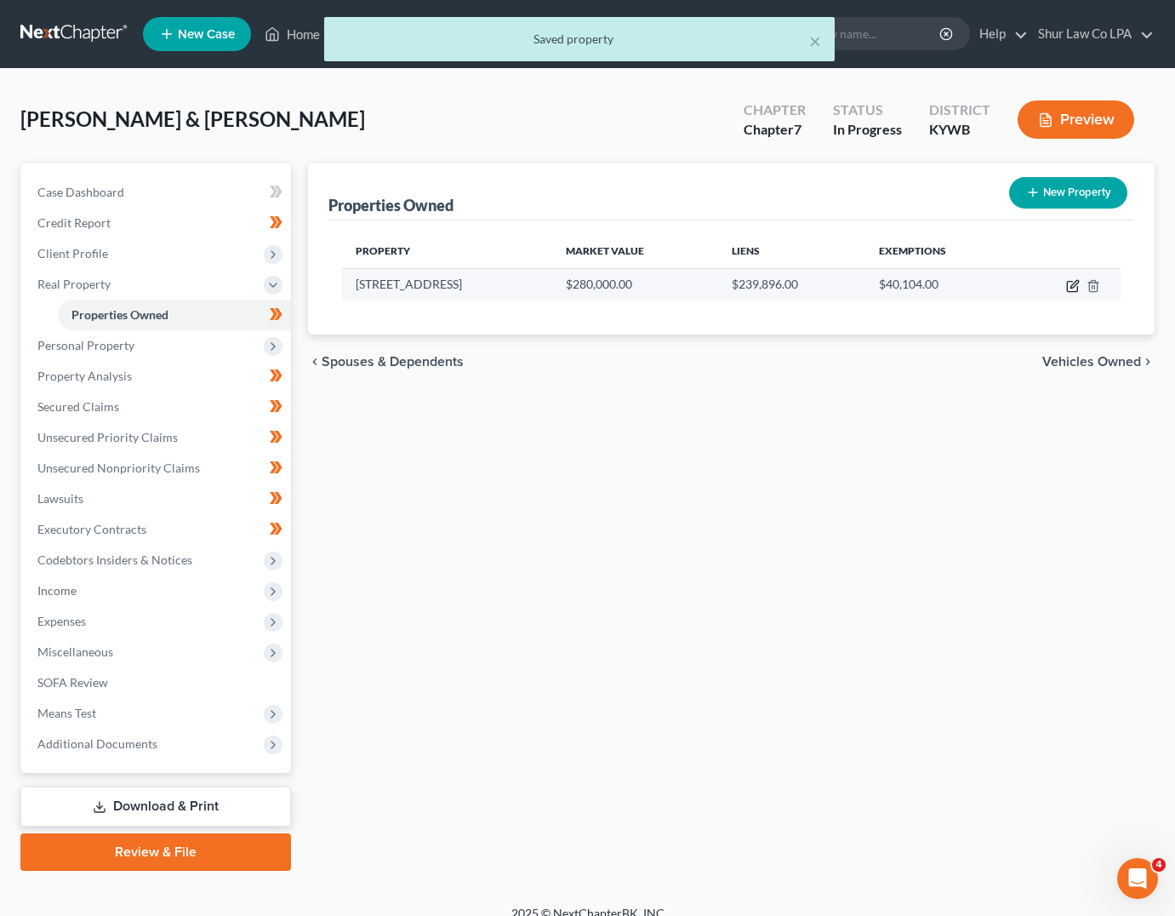
select select "2"
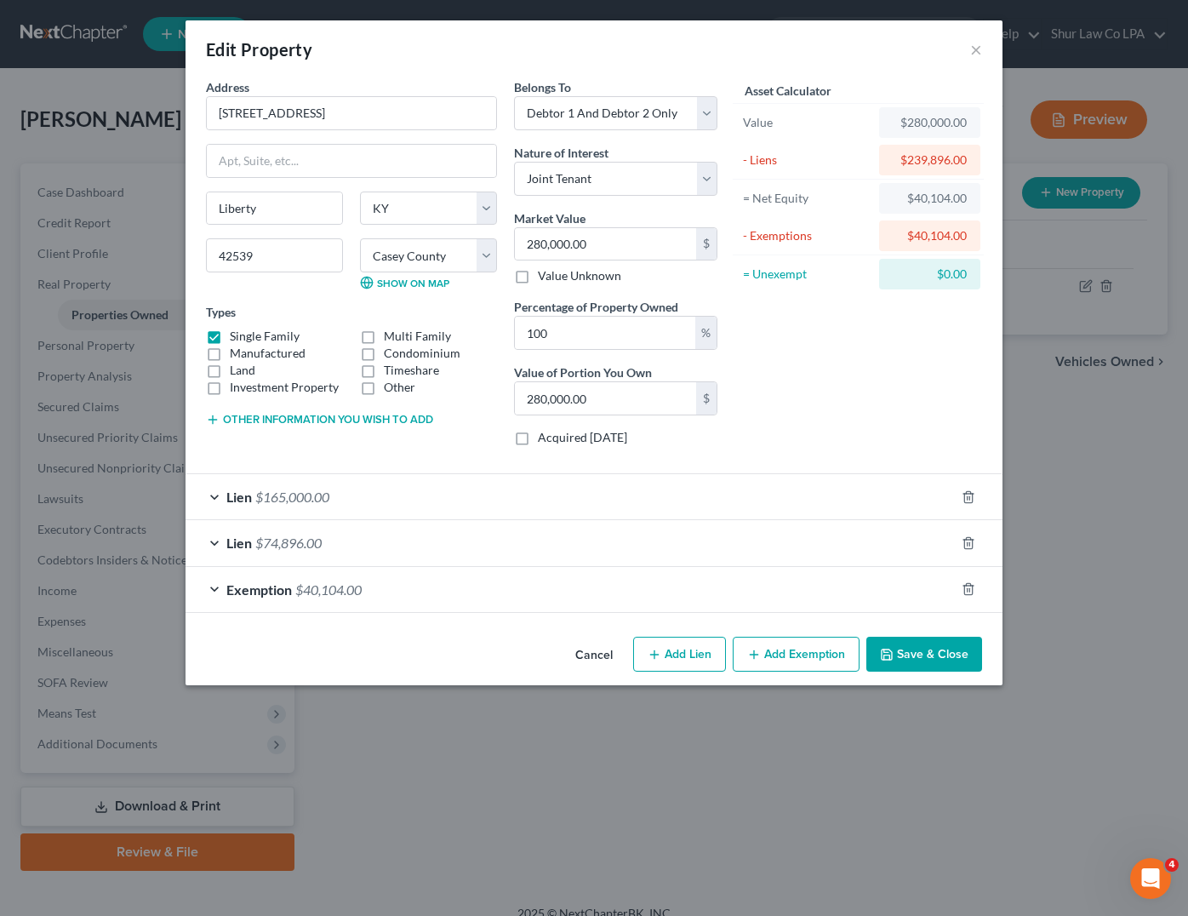
click at [244, 592] on span "Exemption" at bounding box center [259, 589] width 66 height 16
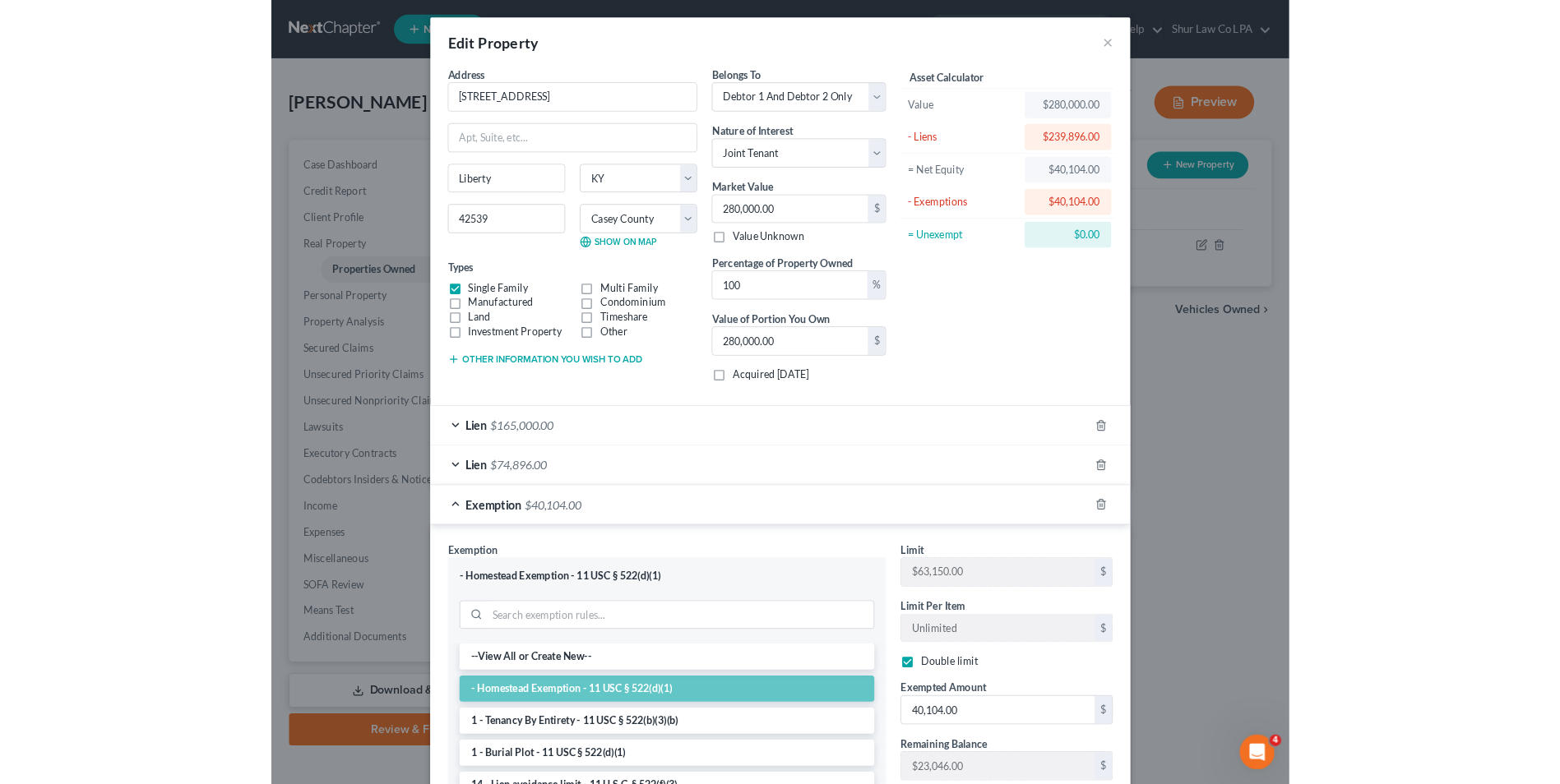
scroll to position [222, 0]
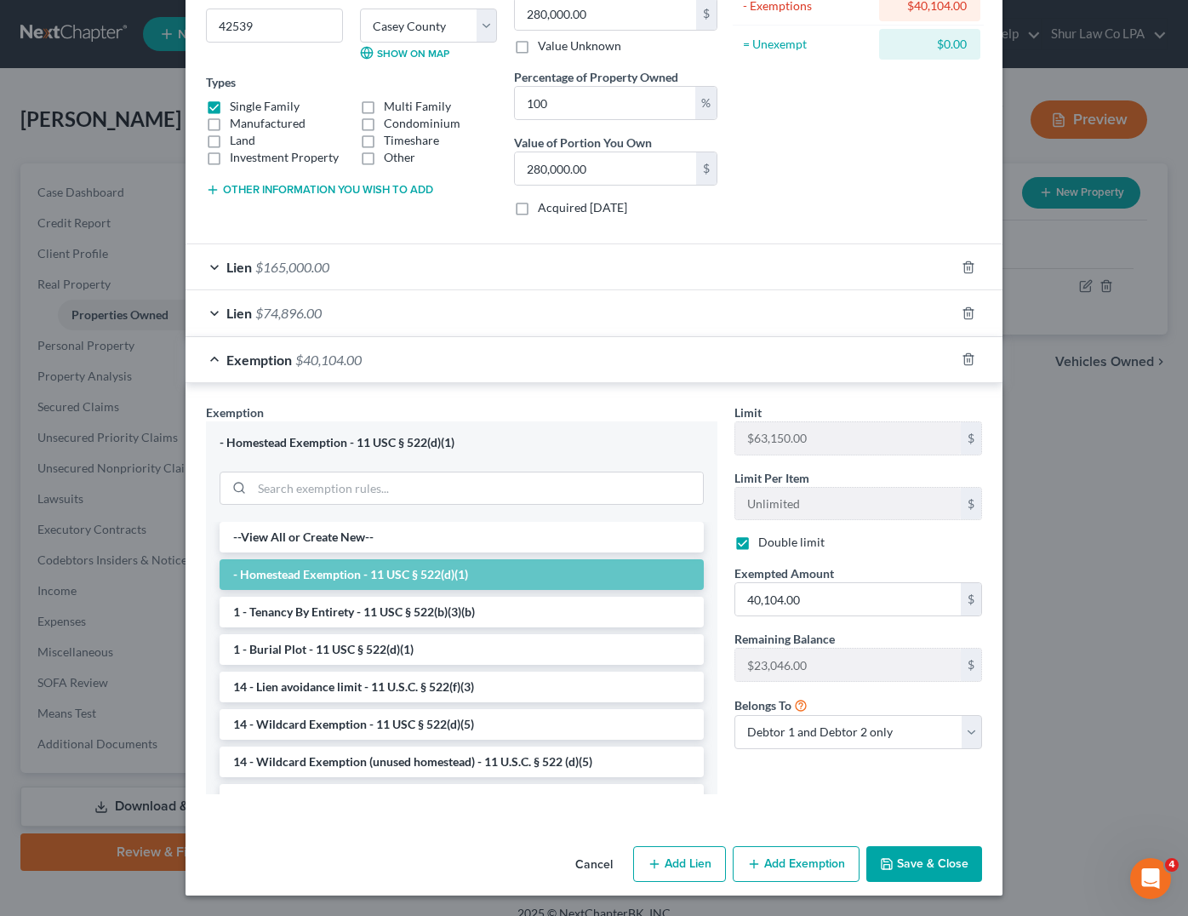
click at [891, 811] on button "Save & Close" at bounding box center [924, 864] width 116 height 36
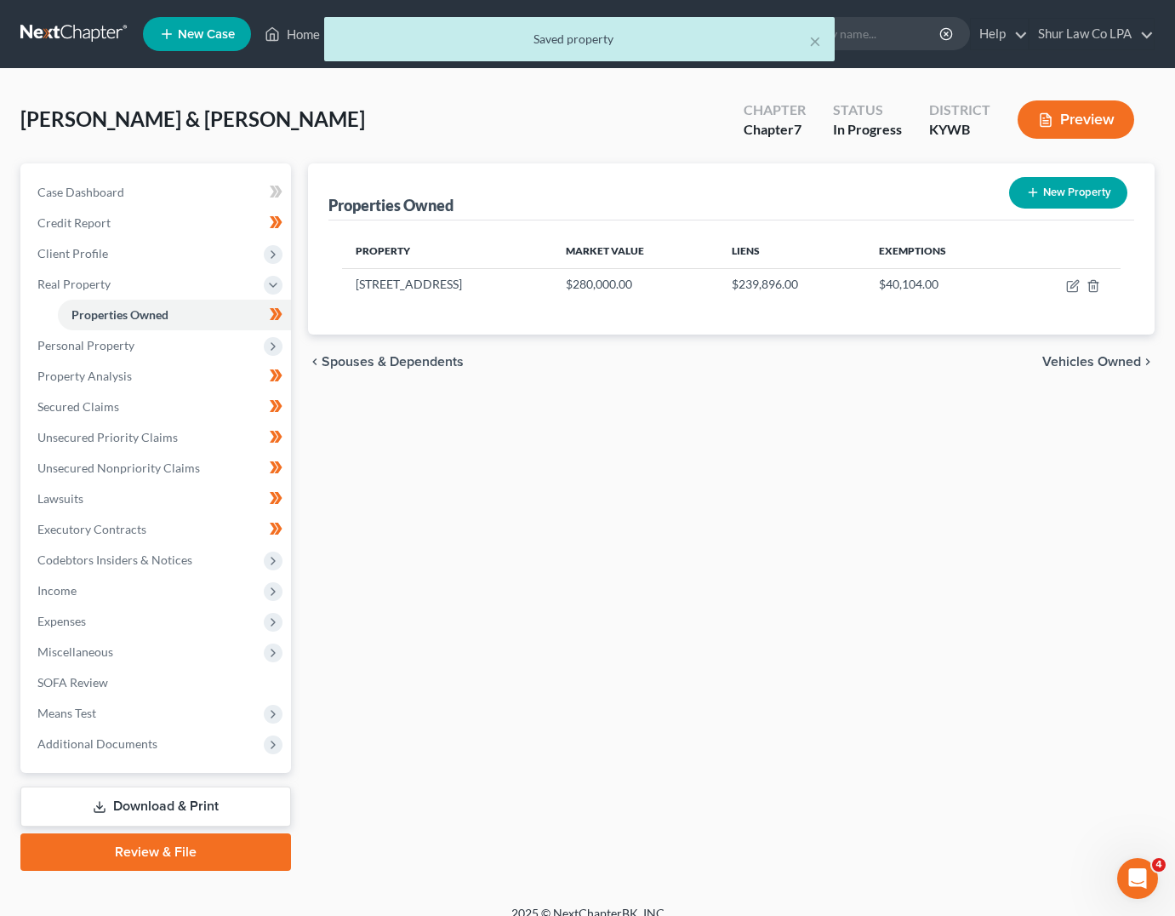
click at [737, 721] on div "Properties Owned New Property Property Market Value Liens Exemptions [STREET_AD…" at bounding box center [732, 516] width 864 height 707
click at [118, 351] on span "Personal Property" at bounding box center [85, 345] width 97 height 14
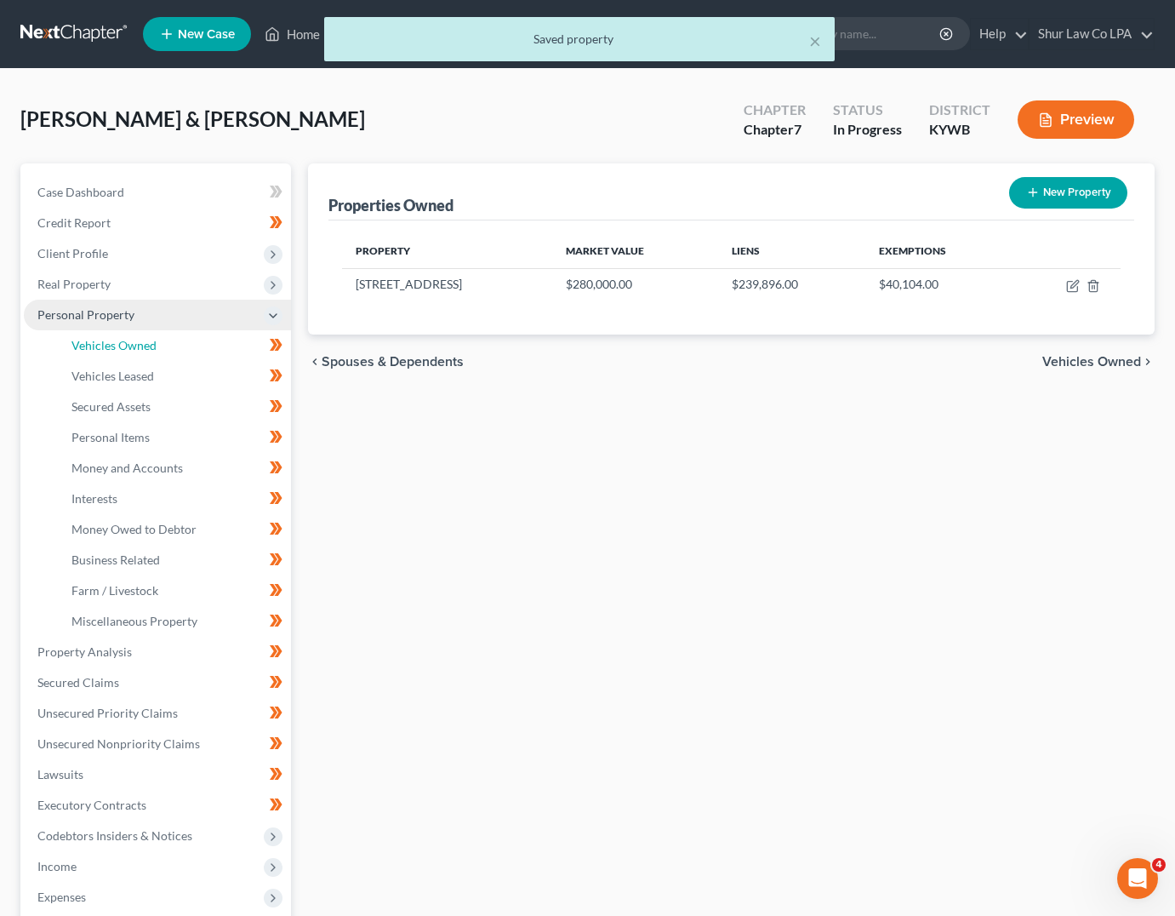
click at [118, 351] on span "Vehicles Owned" at bounding box center [113, 345] width 85 height 14
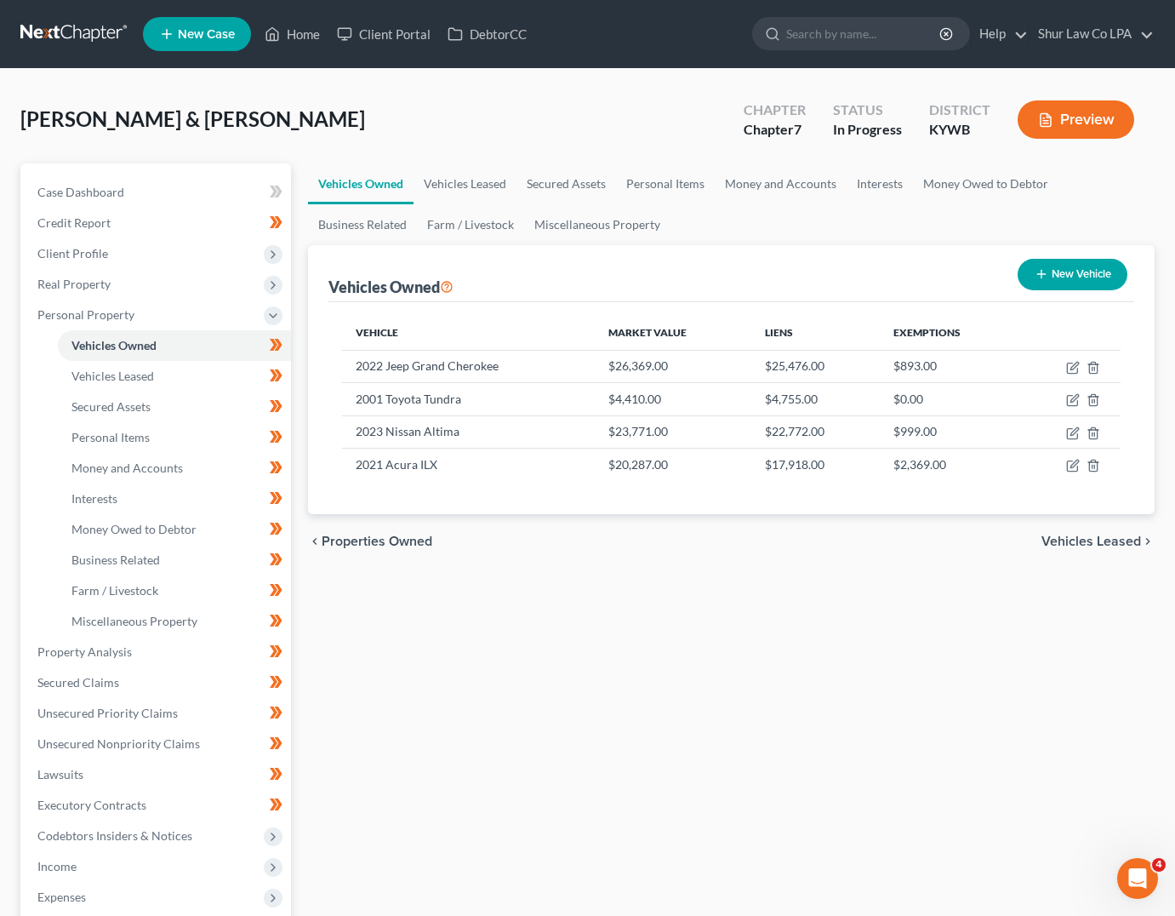
click at [640, 621] on div "Vehicles Owned Vehicles Leased Secured Assets Personal Items Money and Accounts…" at bounding box center [732, 654] width 864 height 983
click at [631, 626] on div "Vehicles Owned Vehicles Leased Secured Assets Personal Items Money and Accounts…" at bounding box center [732, 654] width 864 height 983
click at [133, 685] on link "Secured Claims" at bounding box center [157, 682] width 267 height 31
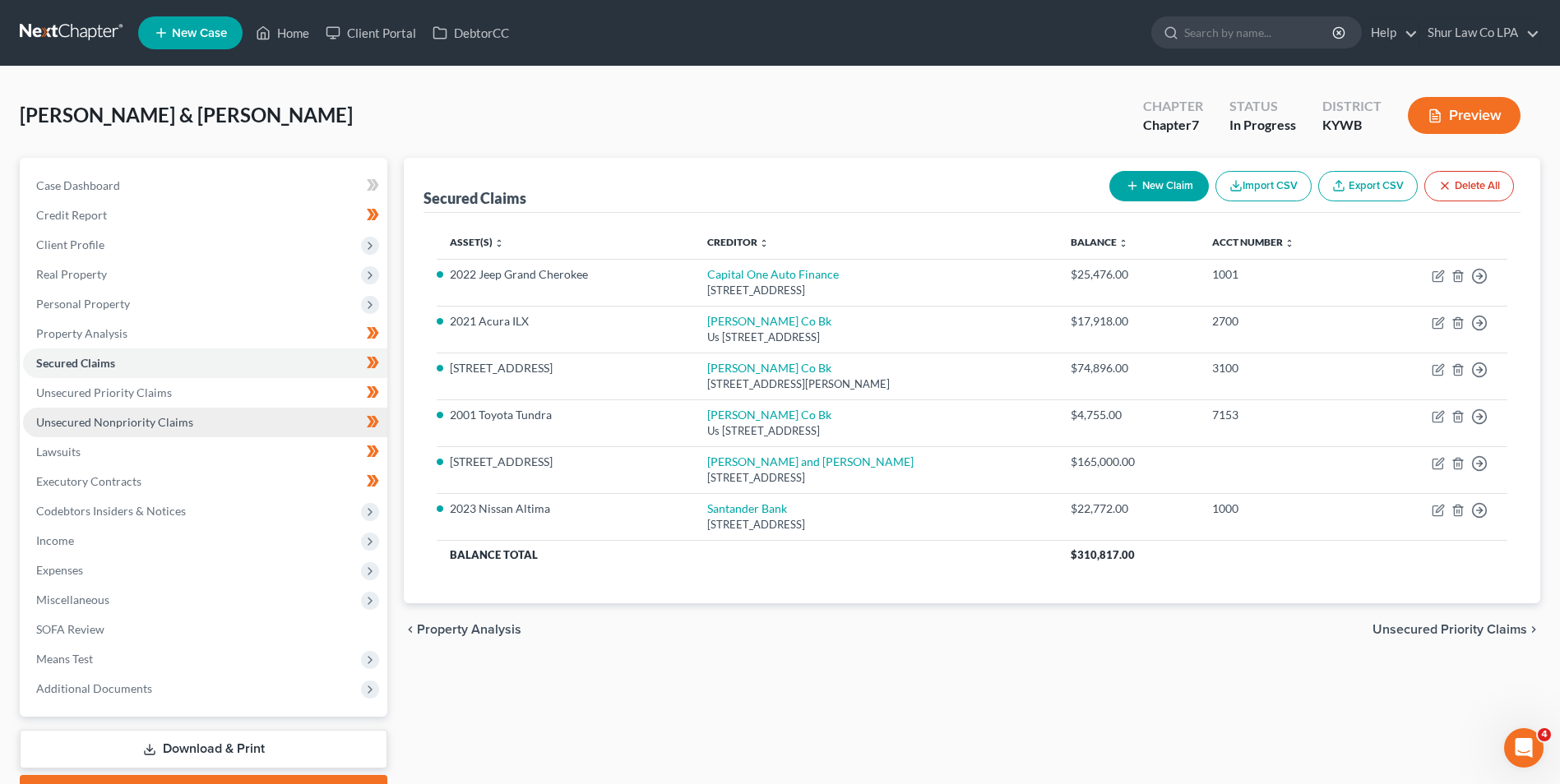
click at [116, 417] on span "Unsecured Nonpriority Claims" at bounding box center [114, 422] width 157 height 14
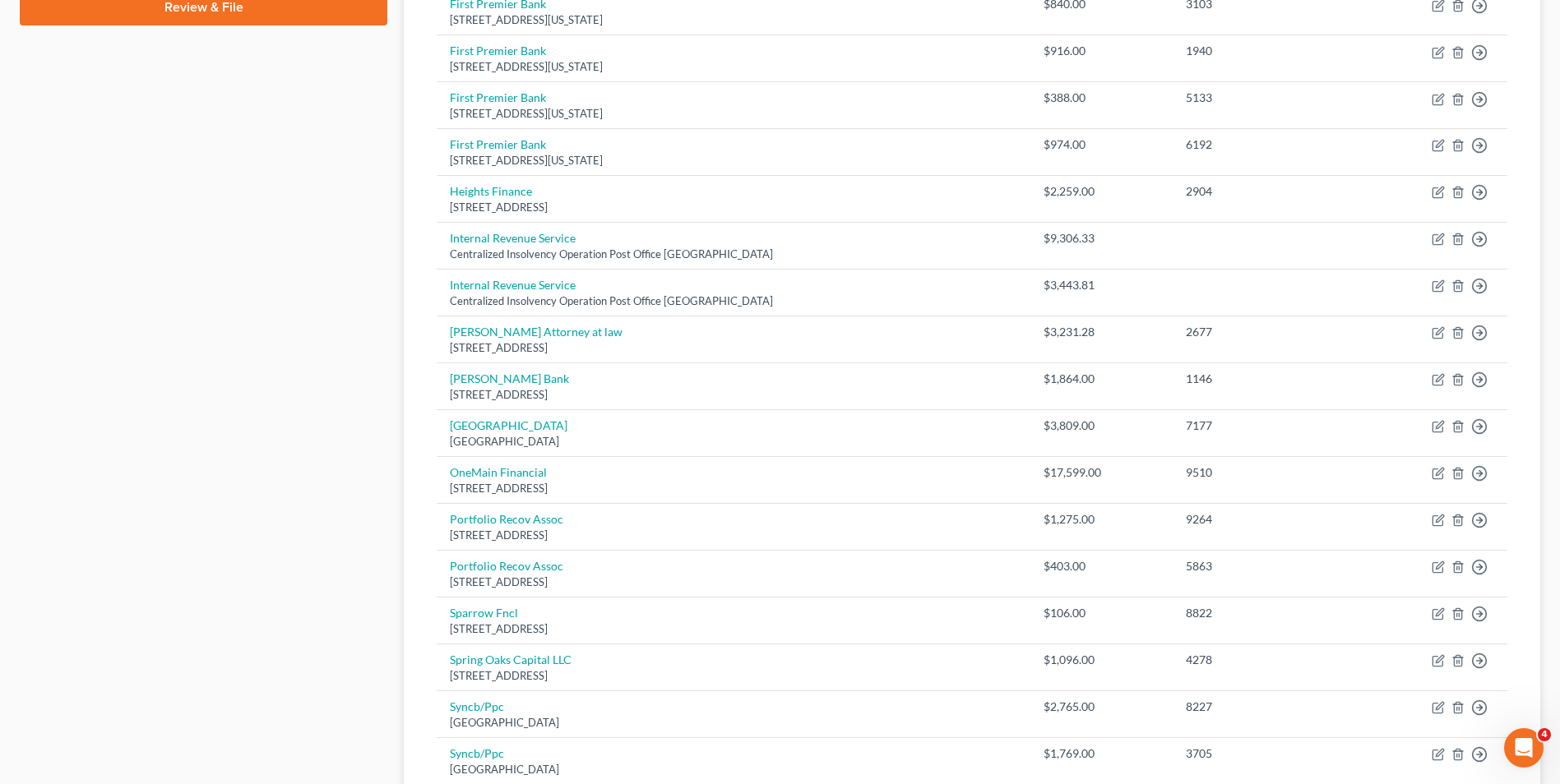
scroll to position [785, 0]
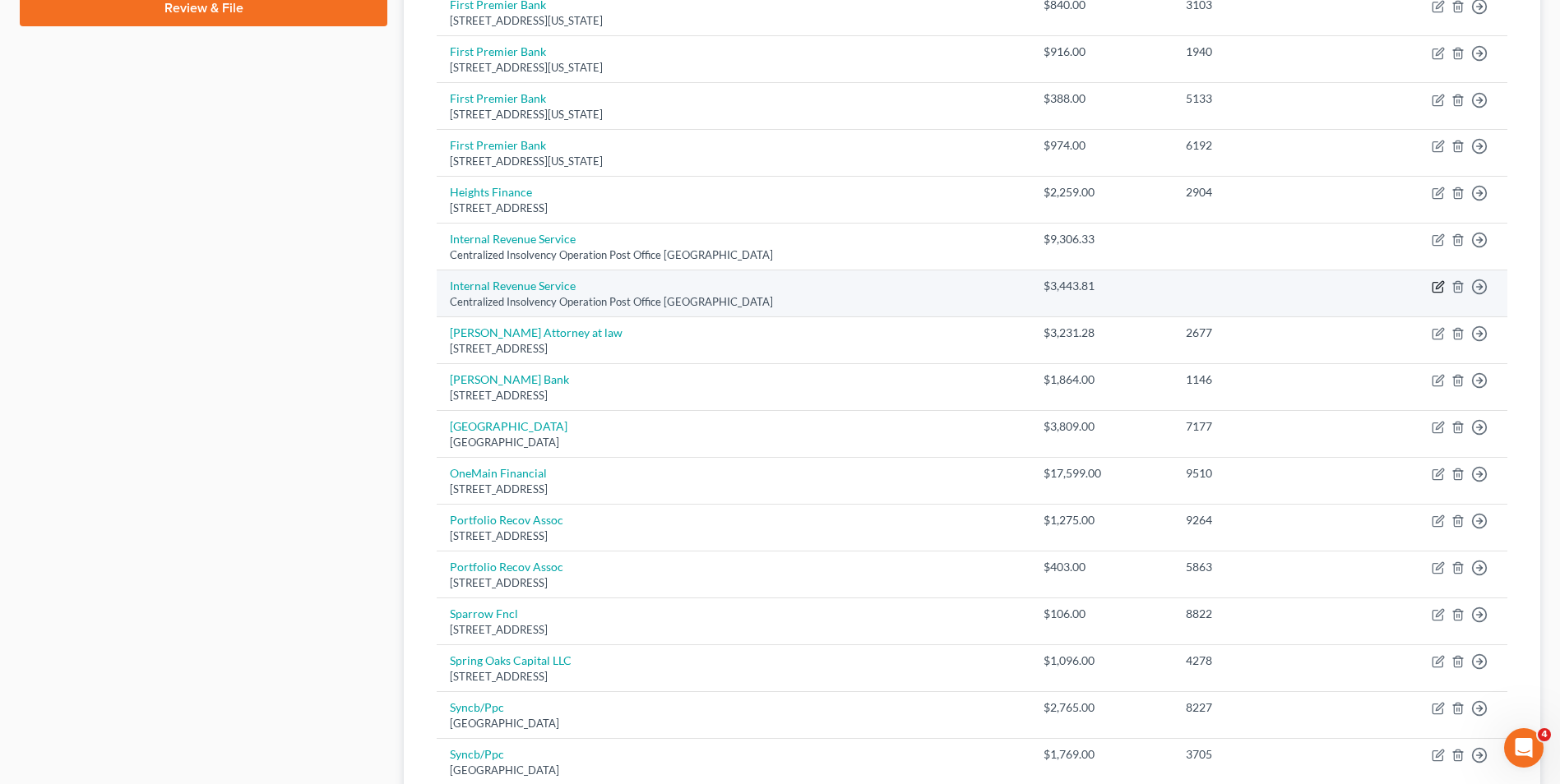
click at [1439, 286] on icon "button" at bounding box center [1438, 287] width 14 height 14
select select "39"
select select "14"
select select "2"
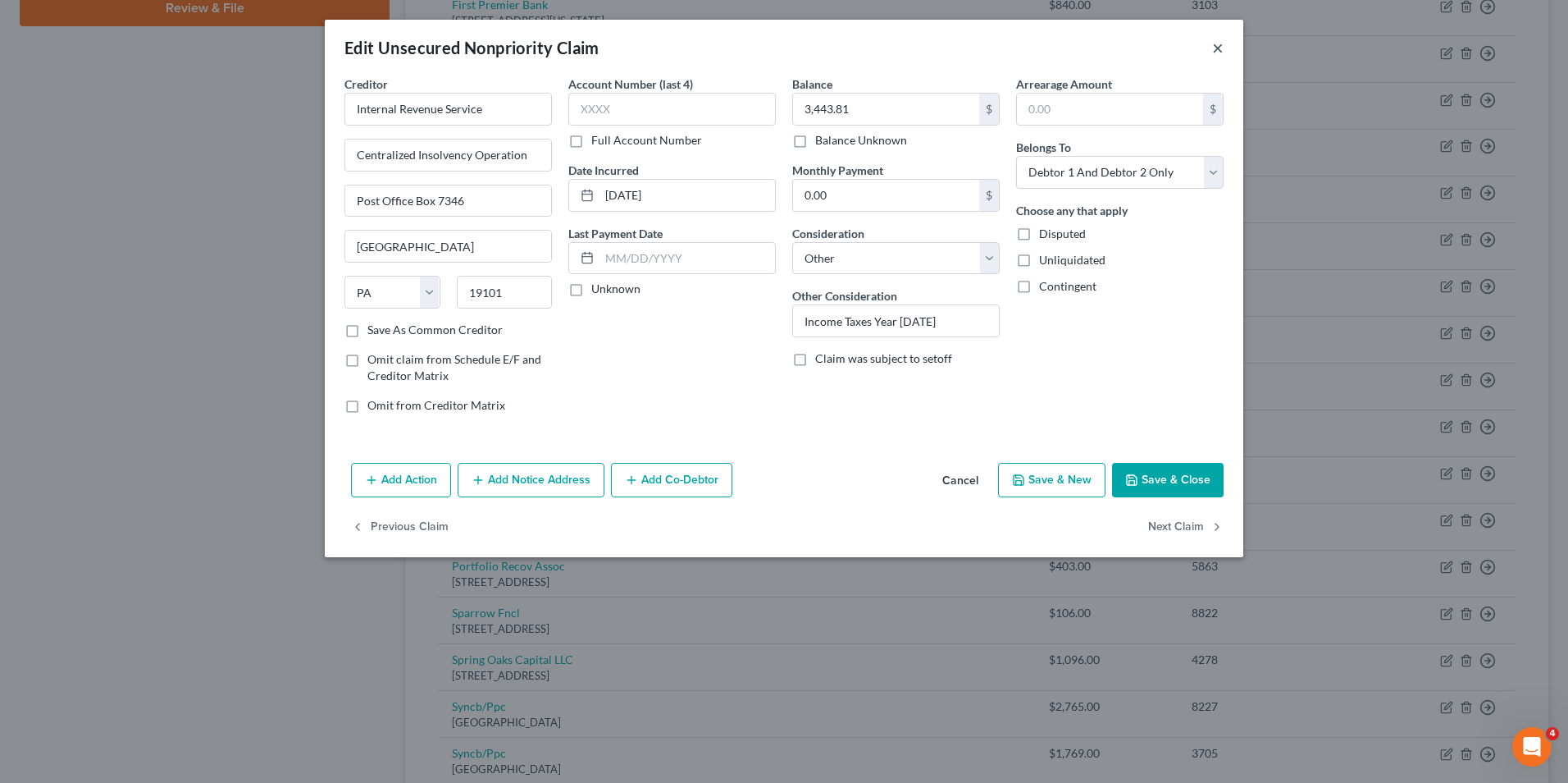
click at [1216, 48] on button "×" at bounding box center [1218, 47] width 12 height 19
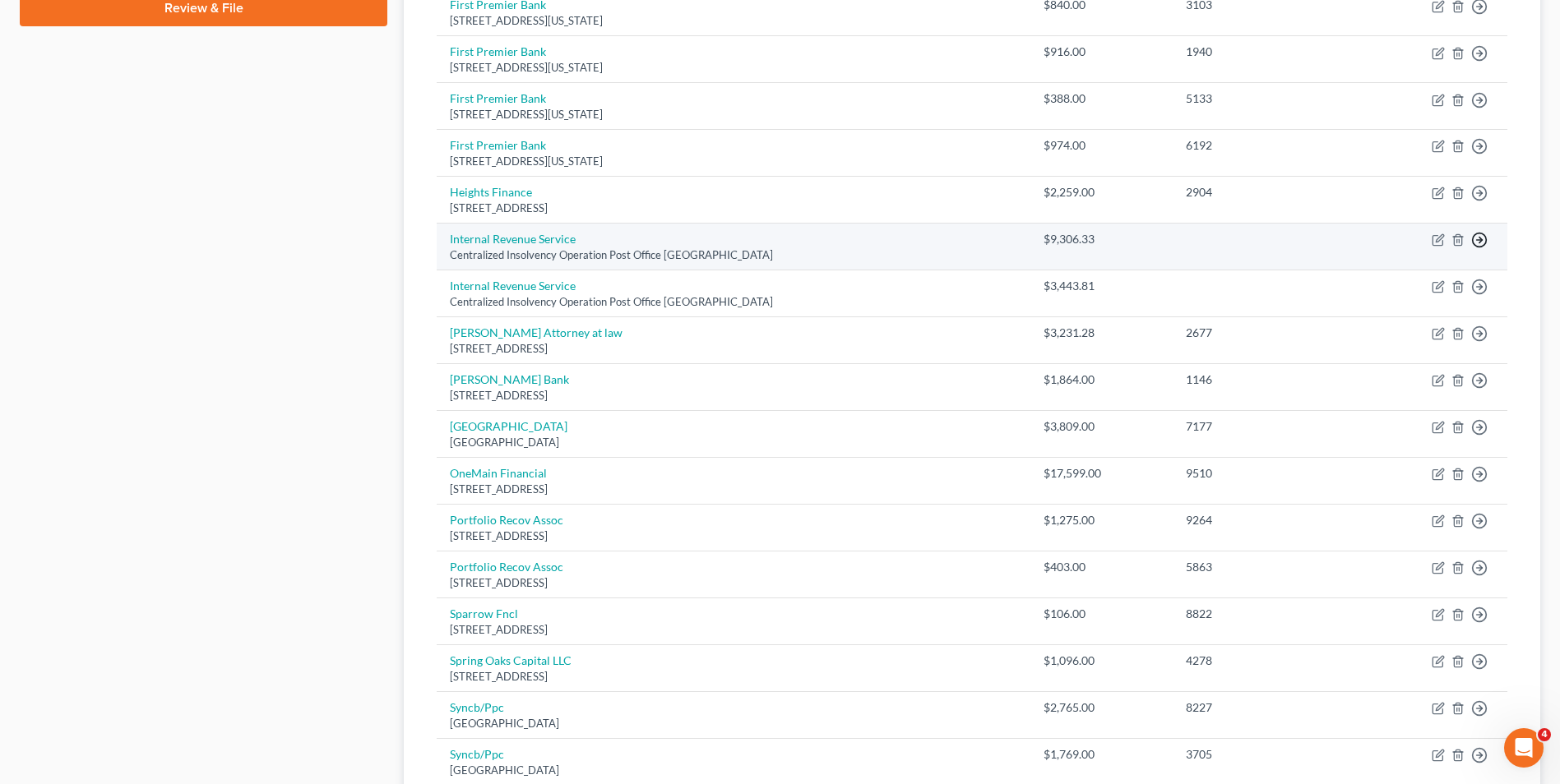
click at [1416, 282] on link "Move to E" at bounding box center [1404, 280] width 137 height 28
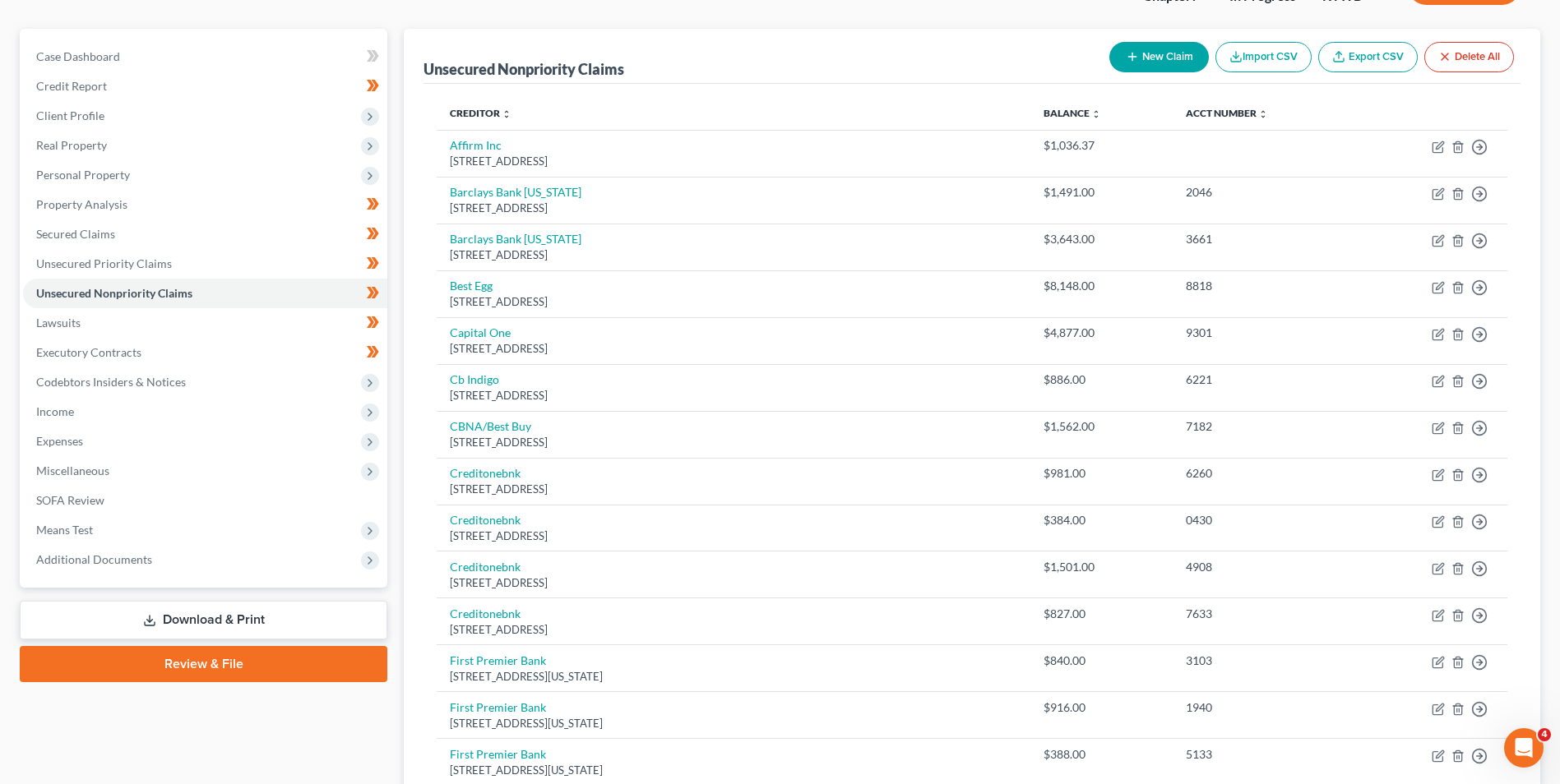
scroll to position [0, 0]
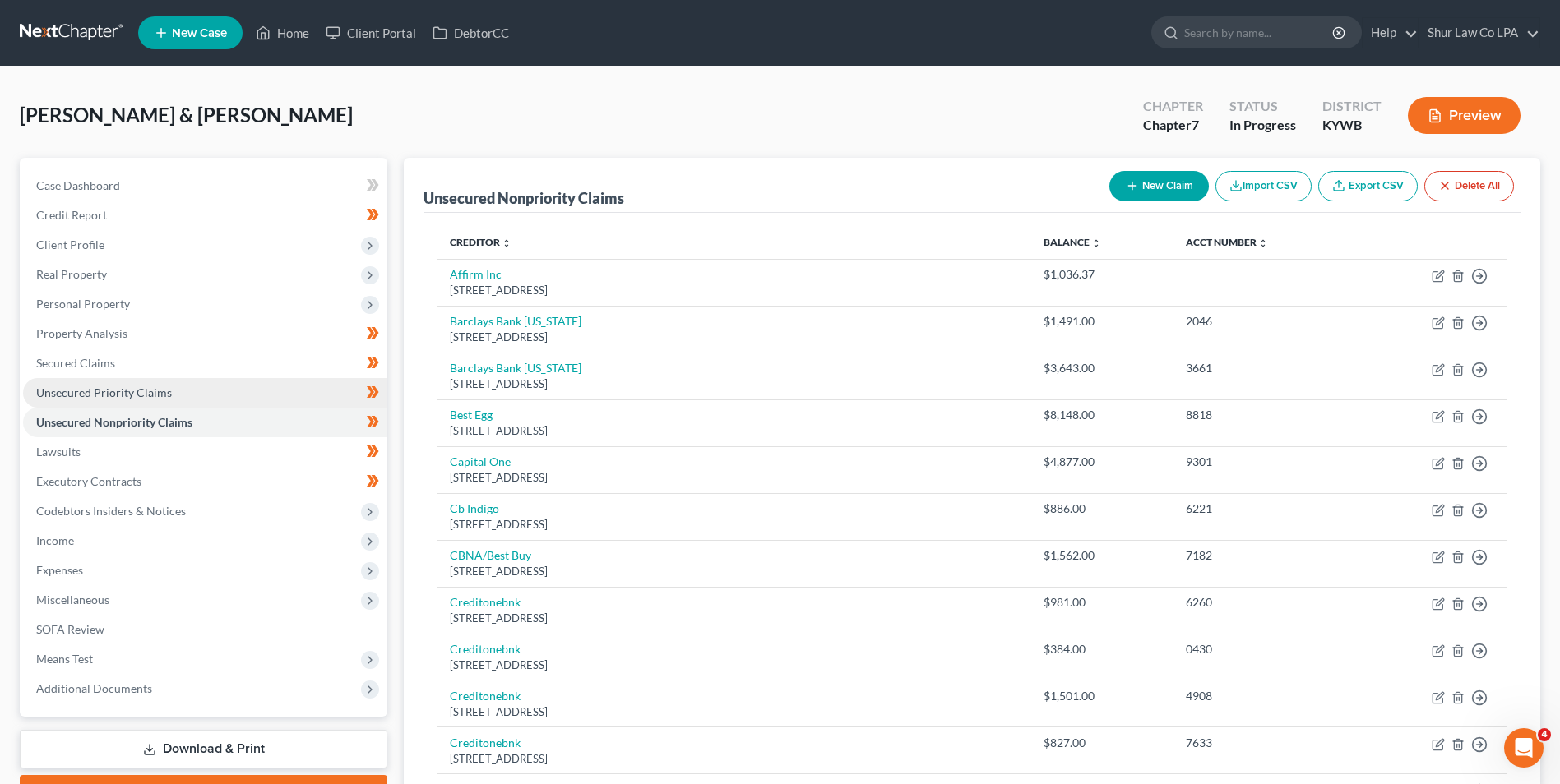
click at [112, 385] on span "Unsecured Priority Claims" at bounding box center [103, 392] width 135 height 14
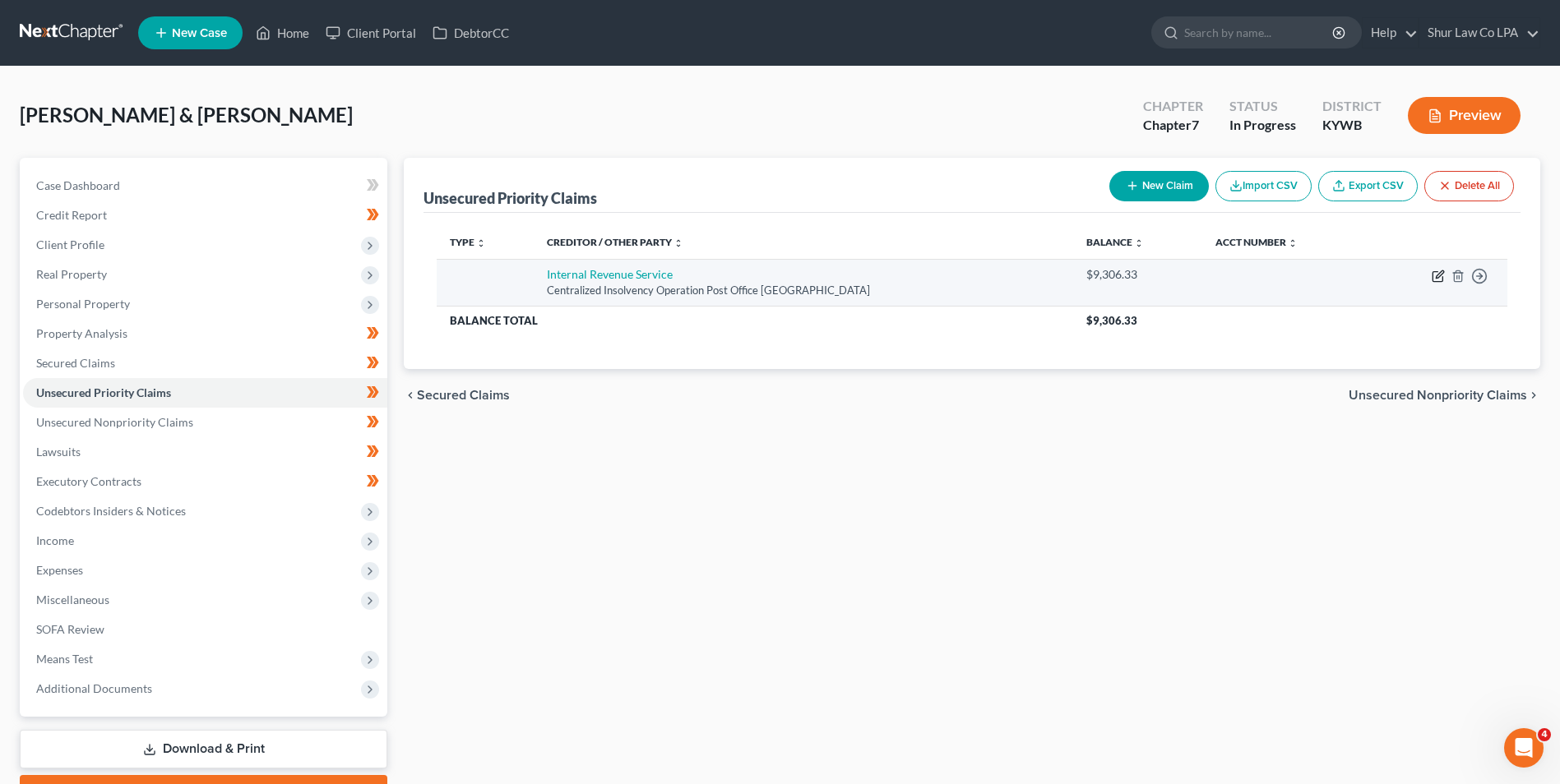
click at [1438, 277] on icon "button" at bounding box center [1439, 274] width 8 height 8
select select "39"
select select "2"
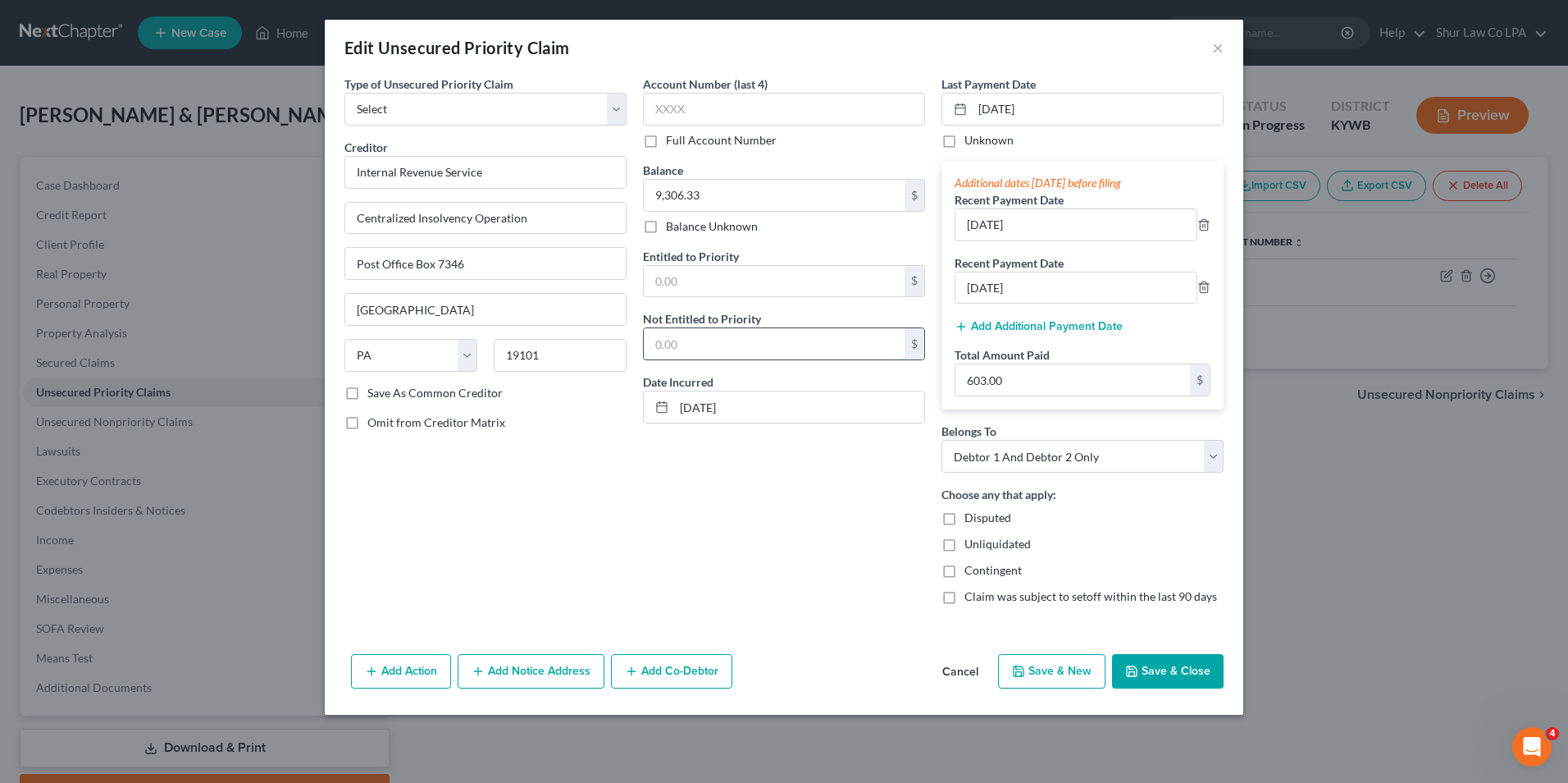
click at [699, 346] on input "text" at bounding box center [774, 343] width 261 height 31
type input "9,306.33"
click at [670, 282] on input "text" at bounding box center [774, 282] width 261 height 31
type input "0.00"
click at [665, 494] on div "Account Number (last 4) Full Account Number Balance 9,306.33 $ Balance Unknown …" at bounding box center [784, 346] width 299 height 543
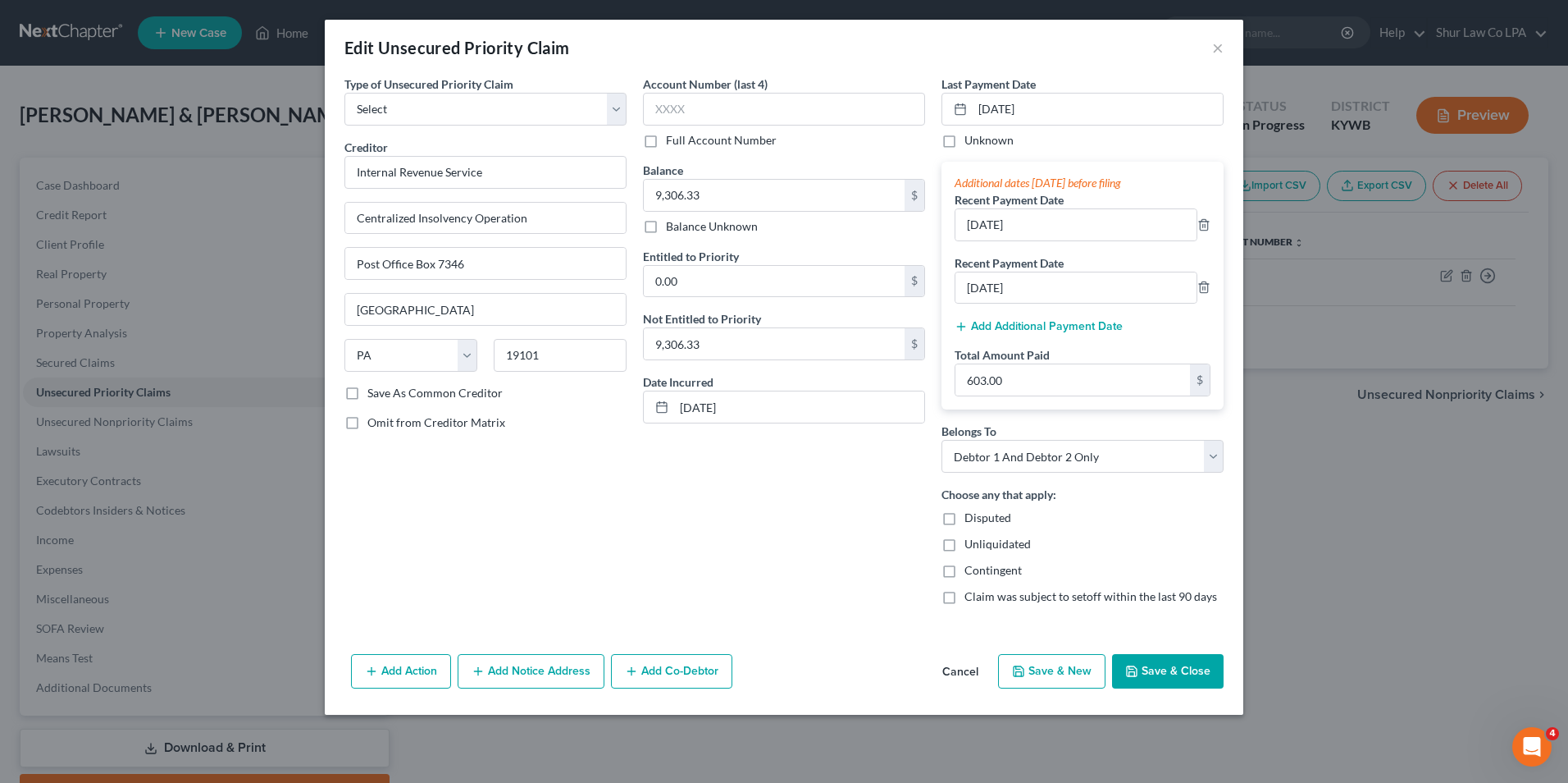
click at [665, 494] on div "Account Number (last 4) Full Account Number Balance 9,306.33 $ Balance Unknown …" at bounding box center [784, 346] width 299 height 543
click at [622, 117] on select "Select Taxes & Other Government Units Domestic Support Obligations Extensions o…" at bounding box center [485, 109] width 282 height 33
select select "39"
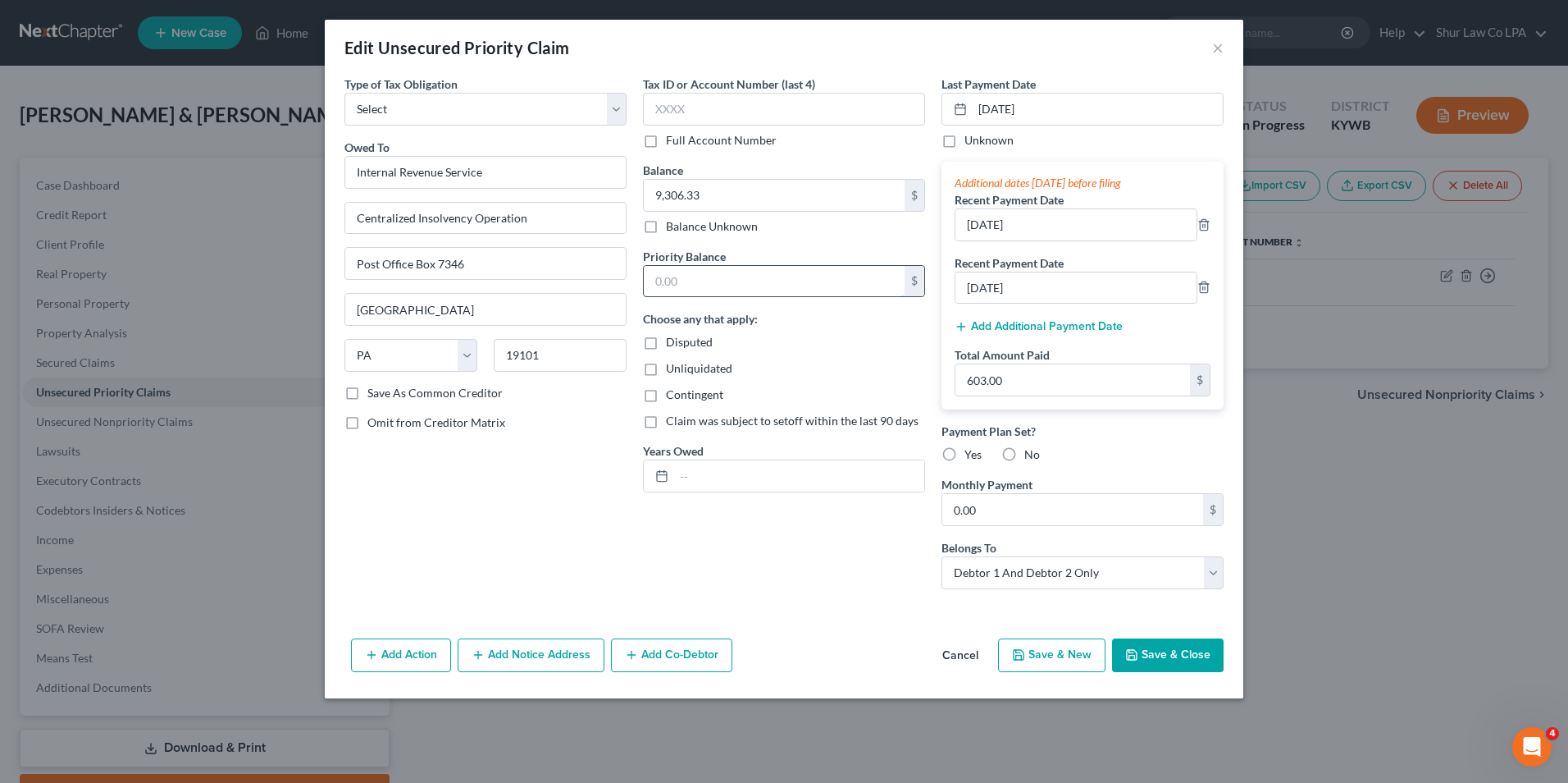
click at [670, 283] on input "text" at bounding box center [774, 282] width 261 height 31
type input "0.00"
click at [688, 538] on div "Tax ID or Account Number (last 4) Full Account Number Balance 9,306.33 $ Balanc…" at bounding box center [784, 338] width 299 height 526
click at [696, 479] on input "text" at bounding box center [800, 476] width 251 height 31
type input "2018"
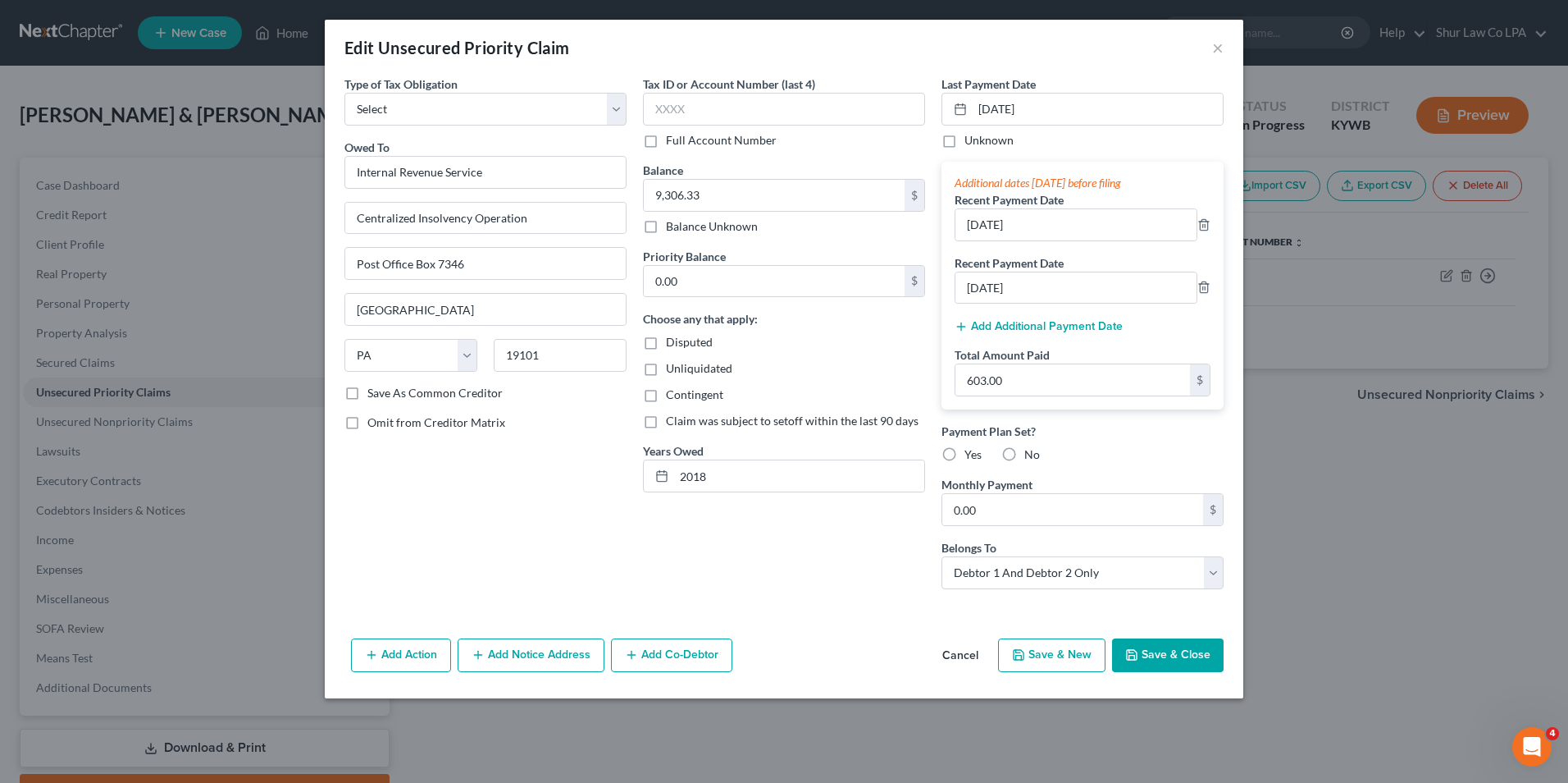
click at [698, 558] on div "Tax ID or Account Number (last 4) Full Account Number Balance 9,306.33 $ Balanc…" at bounding box center [784, 338] width 299 height 526
click at [1197, 657] on button "Save & Close" at bounding box center [1168, 656] width 112 height 35
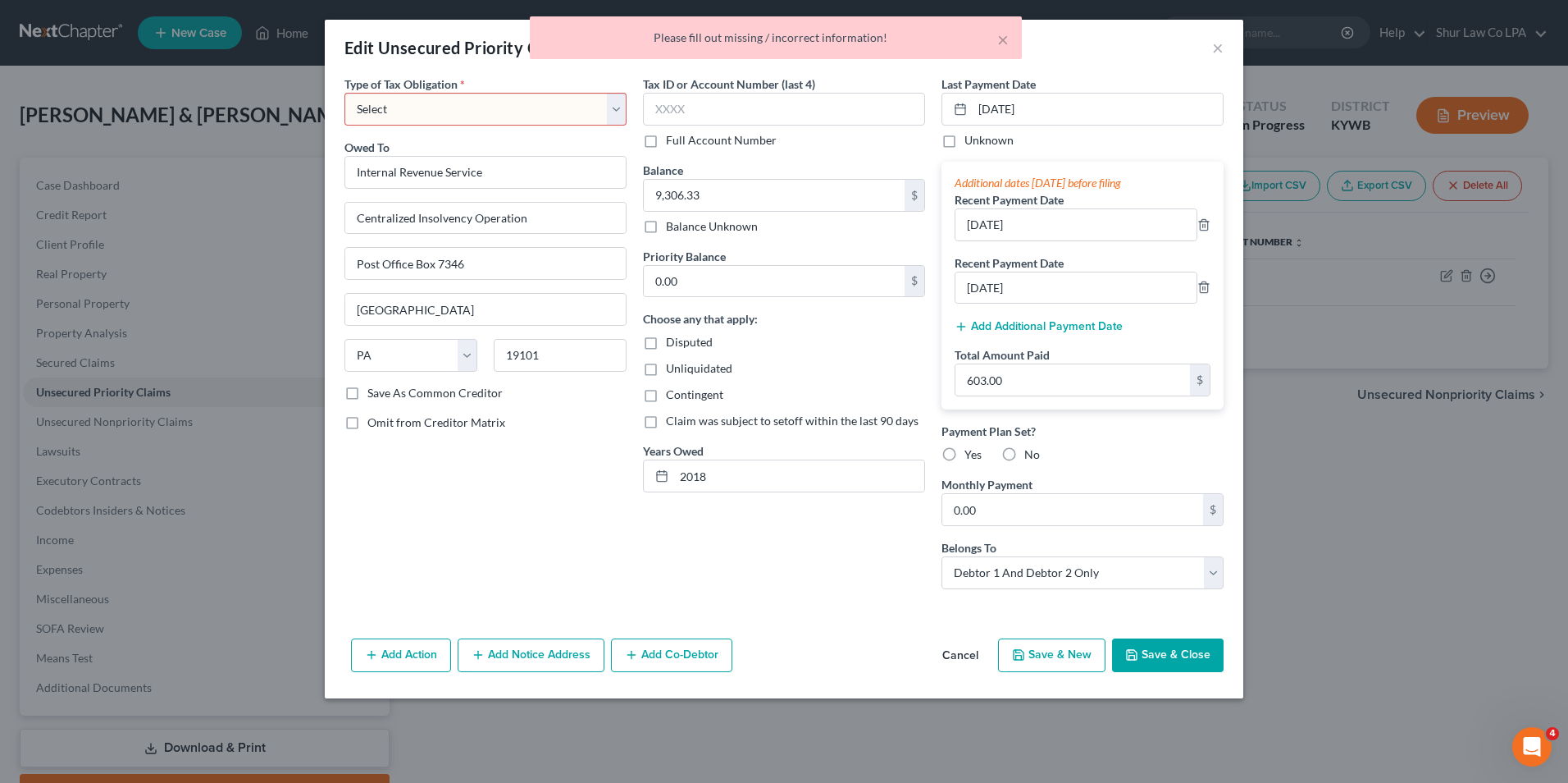
click at [965, 455] on label "Yes" at bounding box center [973, 454] width 17 height 16
click at [971, 455] on input "Yes" at bounding box center [976, 451] width 11 height 11
radio input "true"
click at [620, 106] on select "Select Federal City State Franchise Tax Board Other" at bounding box center [485, 109] width 282 height 33
select select "0"
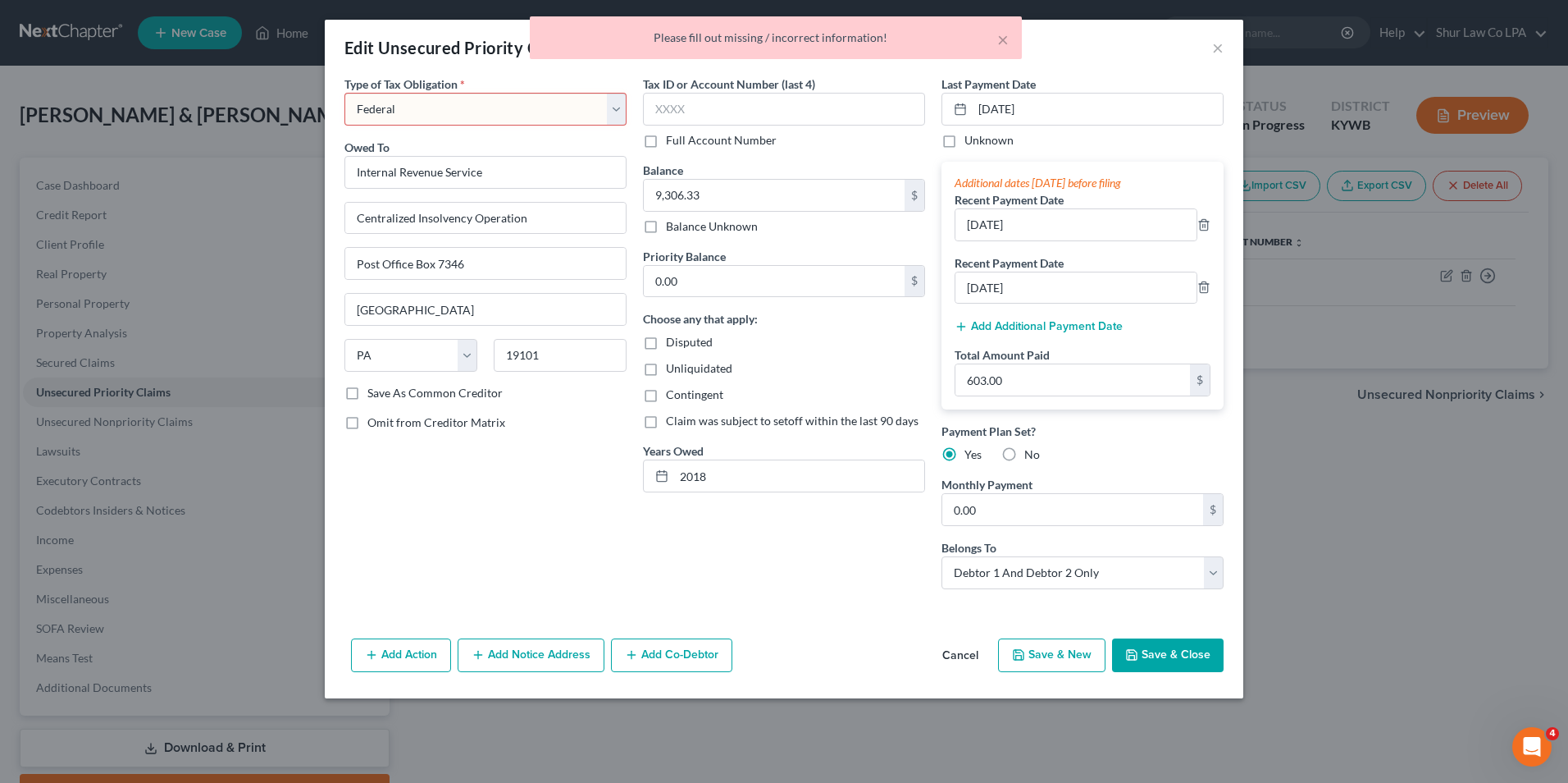
click at [344, 93] on select "Select Federal City State Franchise Tax Board Other" at bounding box center [485, 109] width 282 height 33
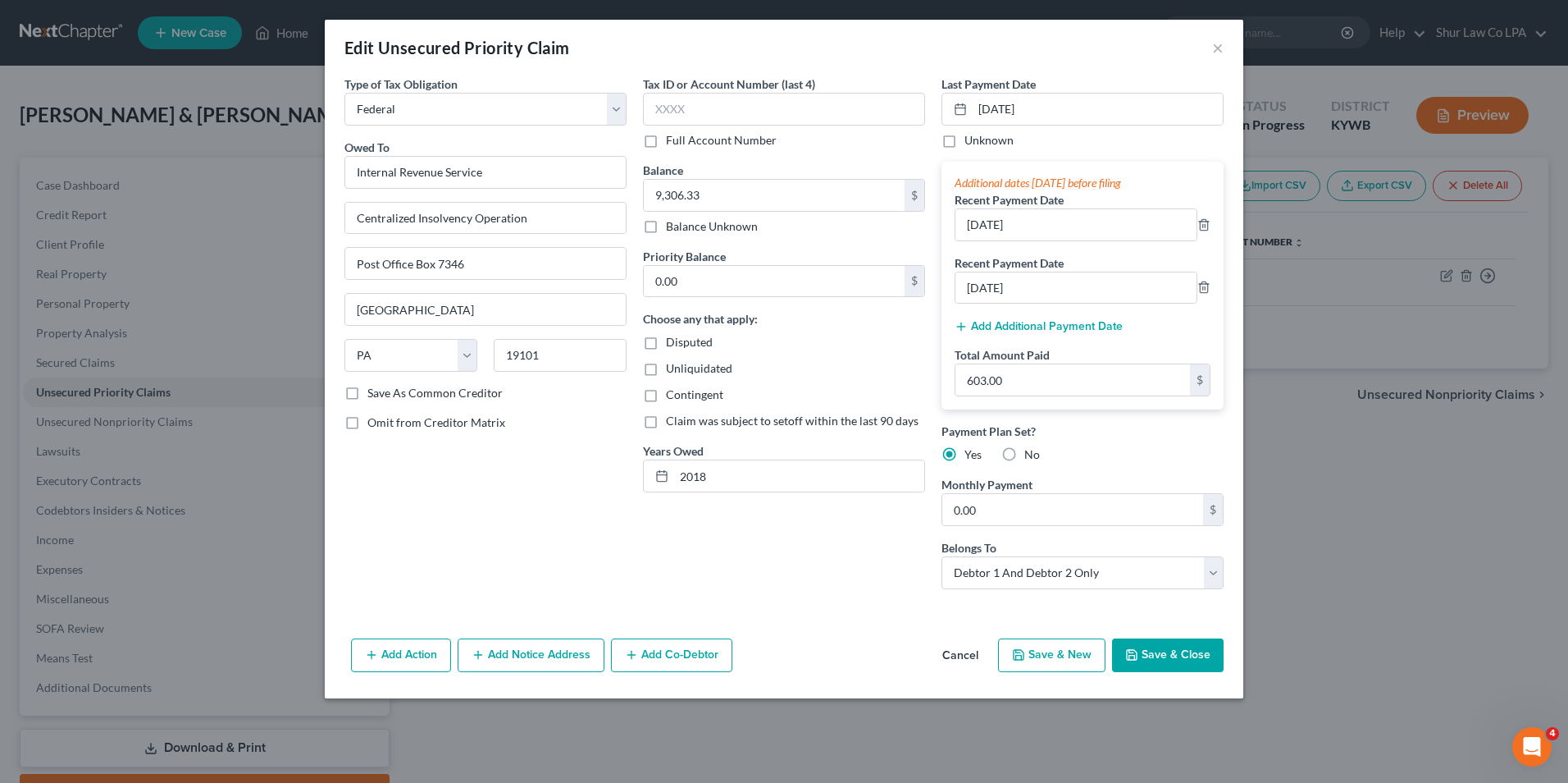
click at [615, 529] on div "Type of Tax Obligation * Select Federal City State Franchise Tax Board Other Ow…" at bounding box center [486, 338] width 299 height 526
click at [1164, 659] on button "Save & Close" at bounding box center [1168, 656] width 112 height 35
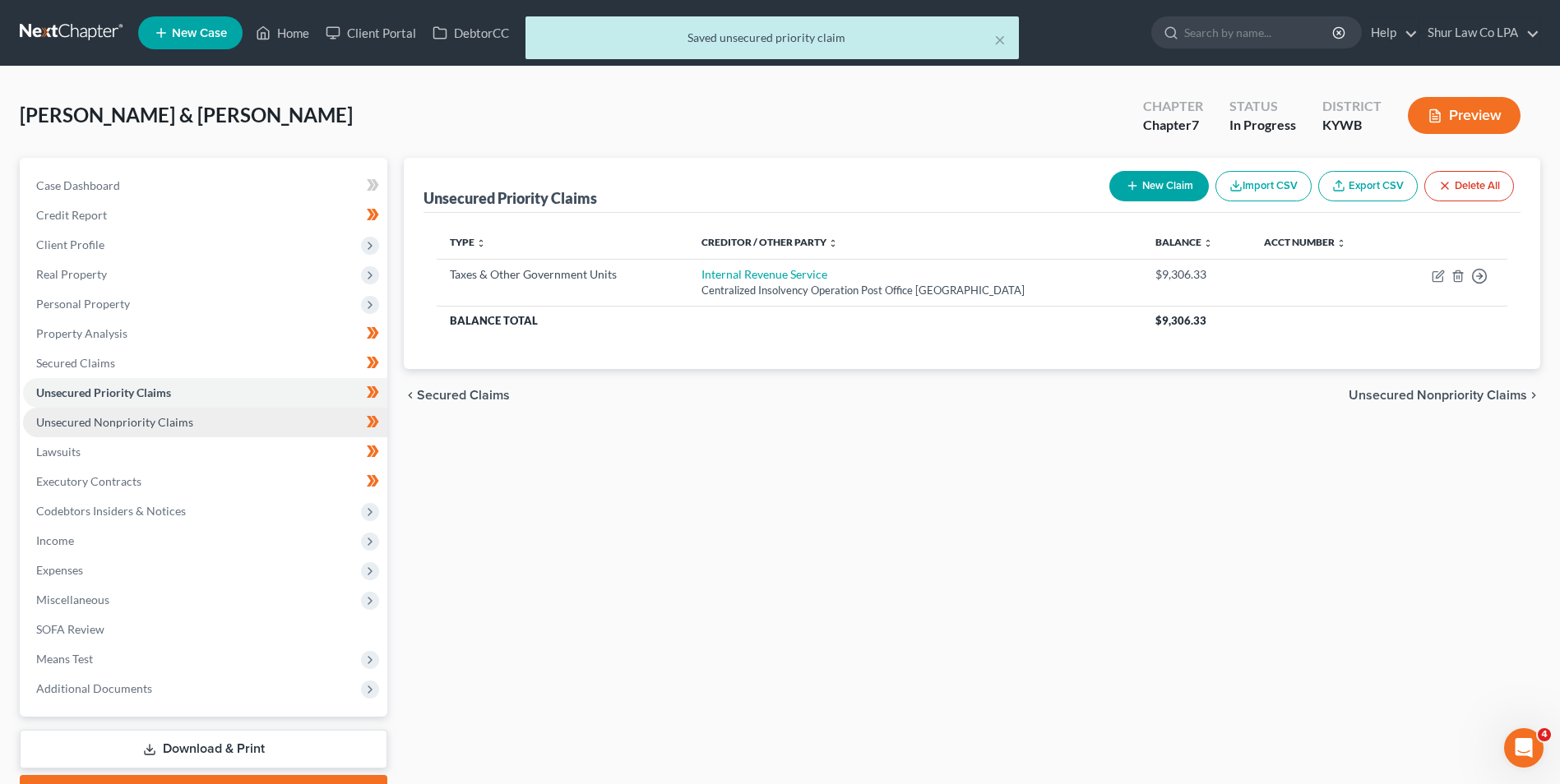
click at [102, 425] on span "Unsecured Nonpriority Claims" at bounding box center [114, 422] width 157 height 14
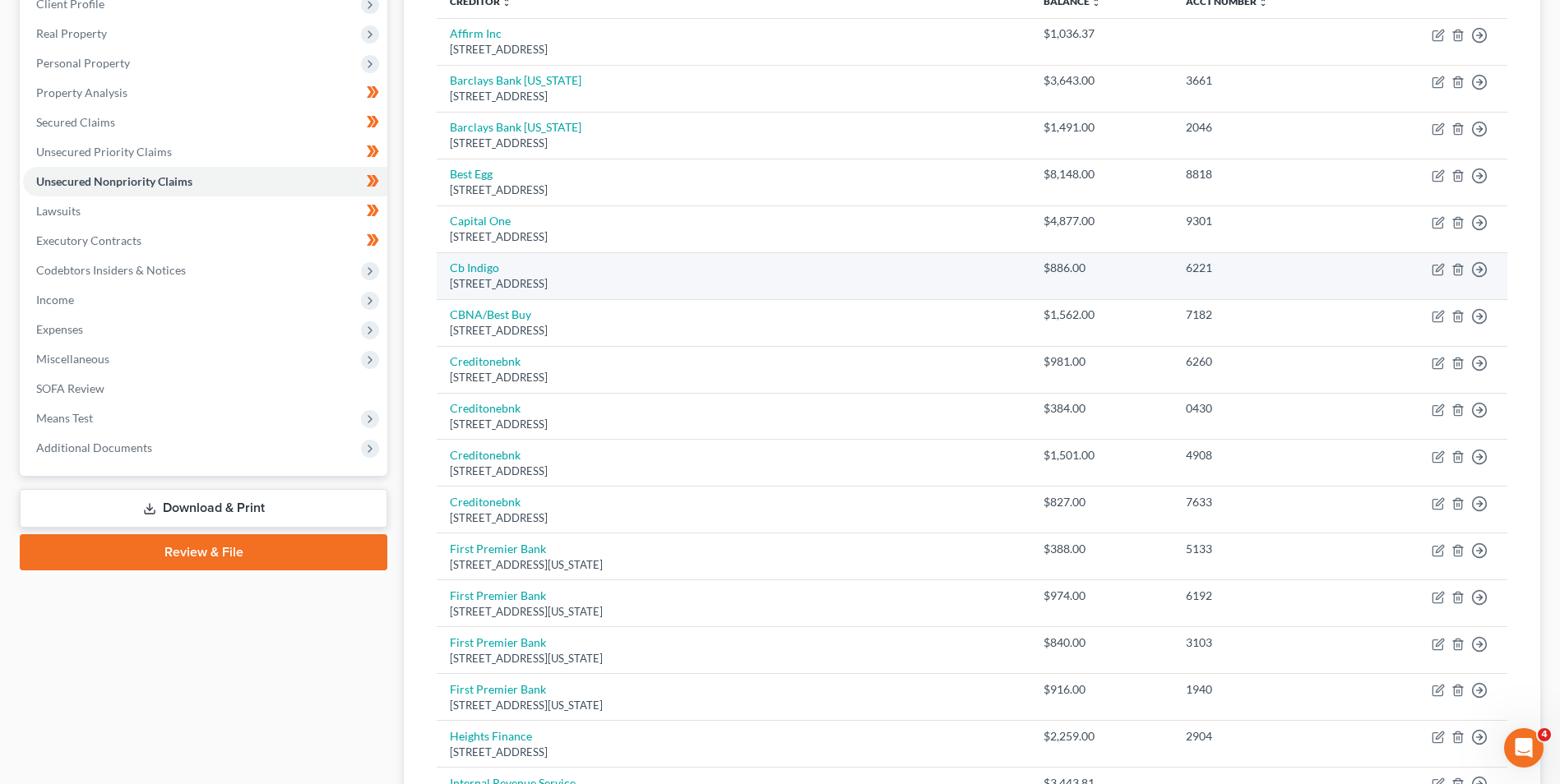
scroll to position [493, 0]
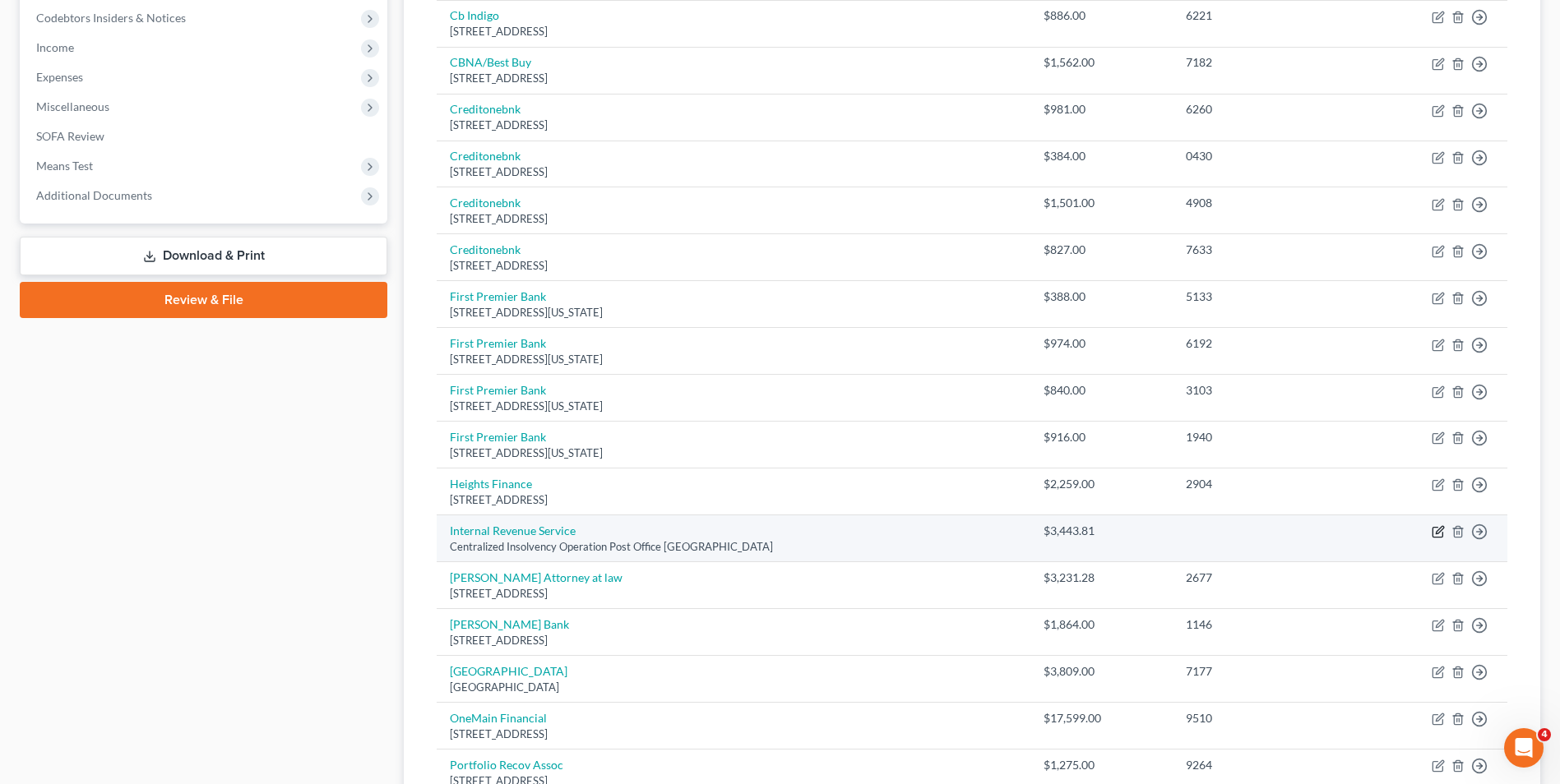
click at [1438, 535] on icon "button" at bounding box center [1438, 532] width 14 height 14
select select "39"
select select "14"
select select "2"
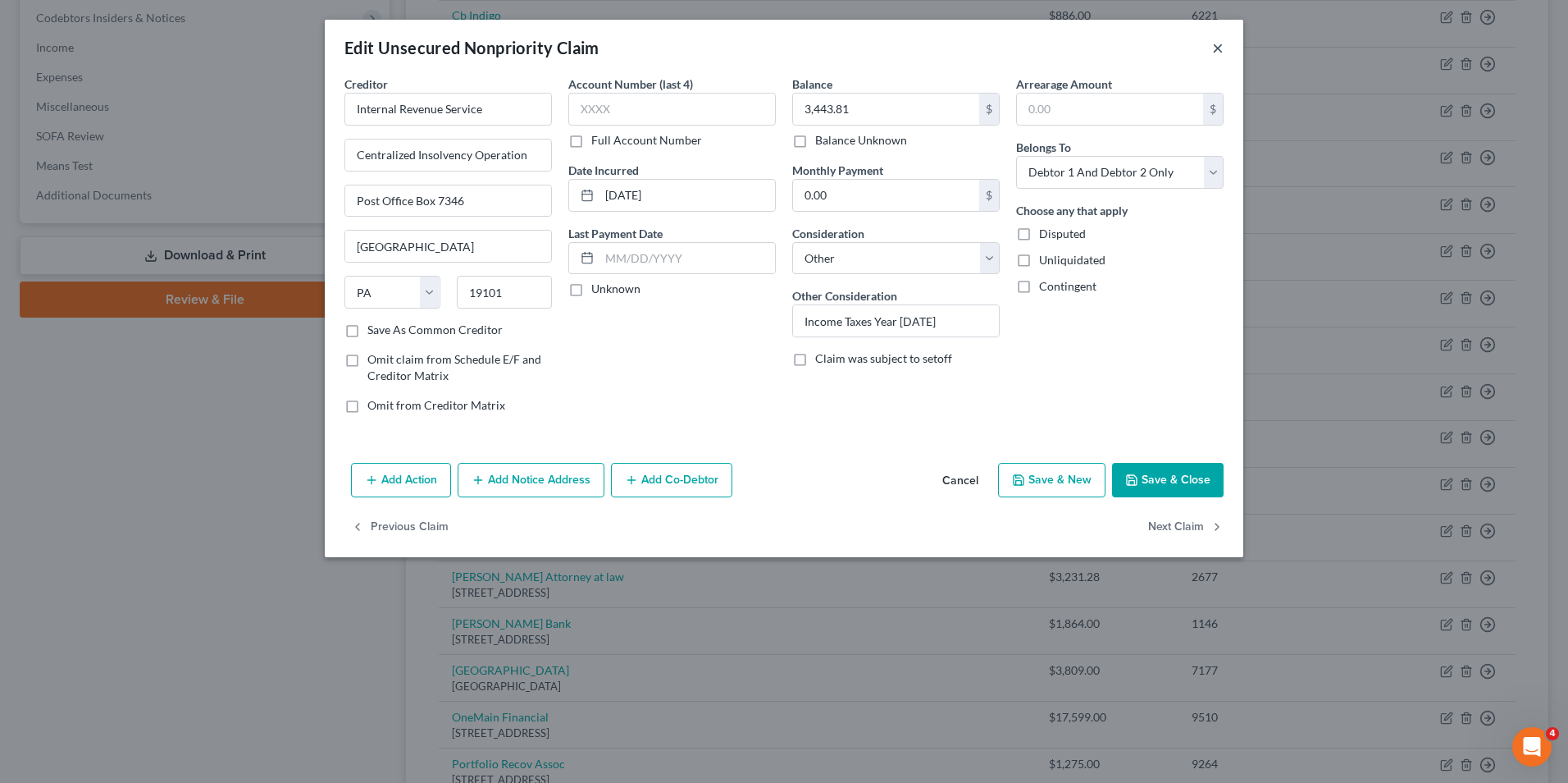
click at [1219, 41] on button "×" at bounding box center [1218, 47] width 12 height 19
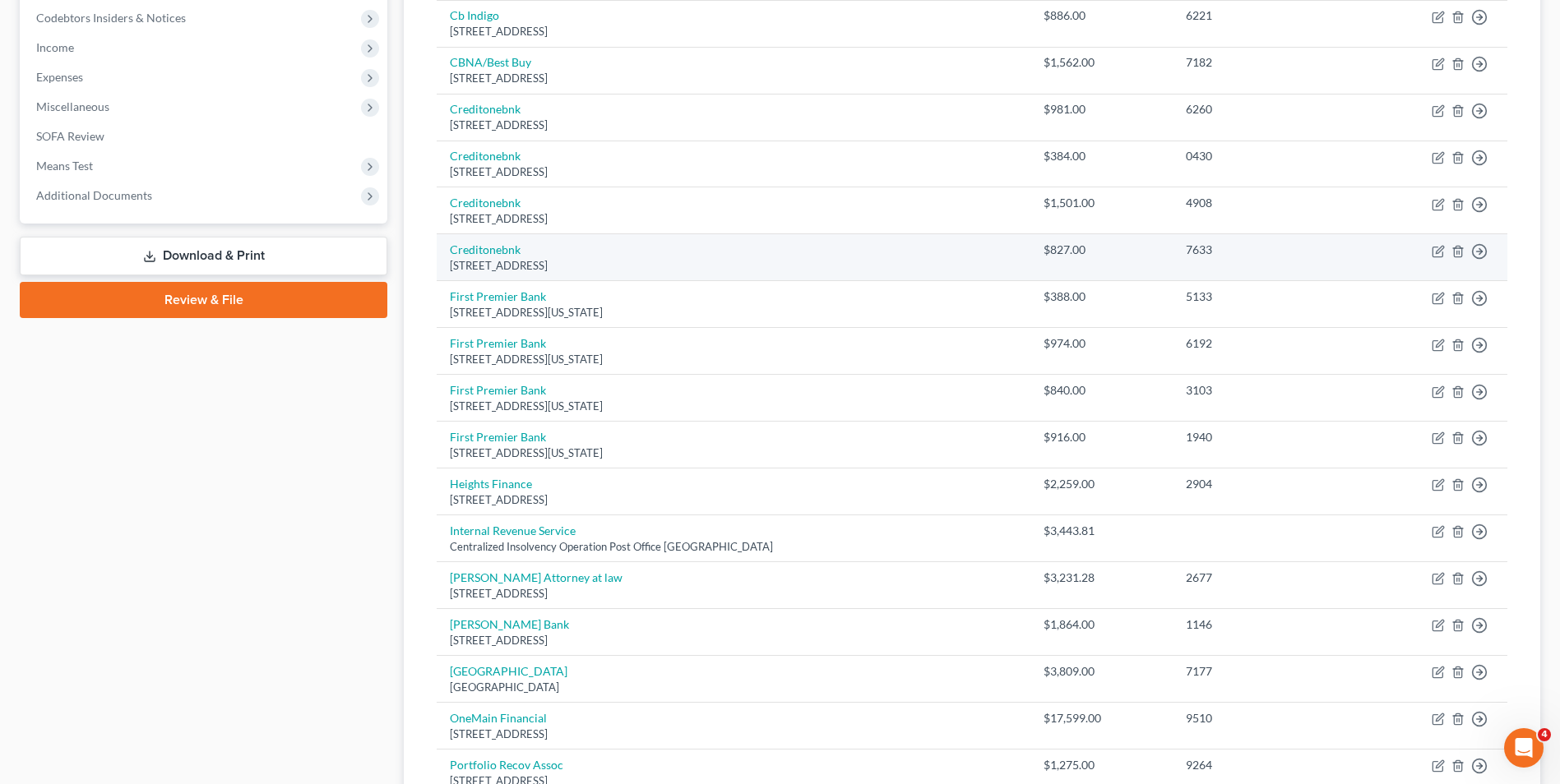
scroll to position [0, 0]
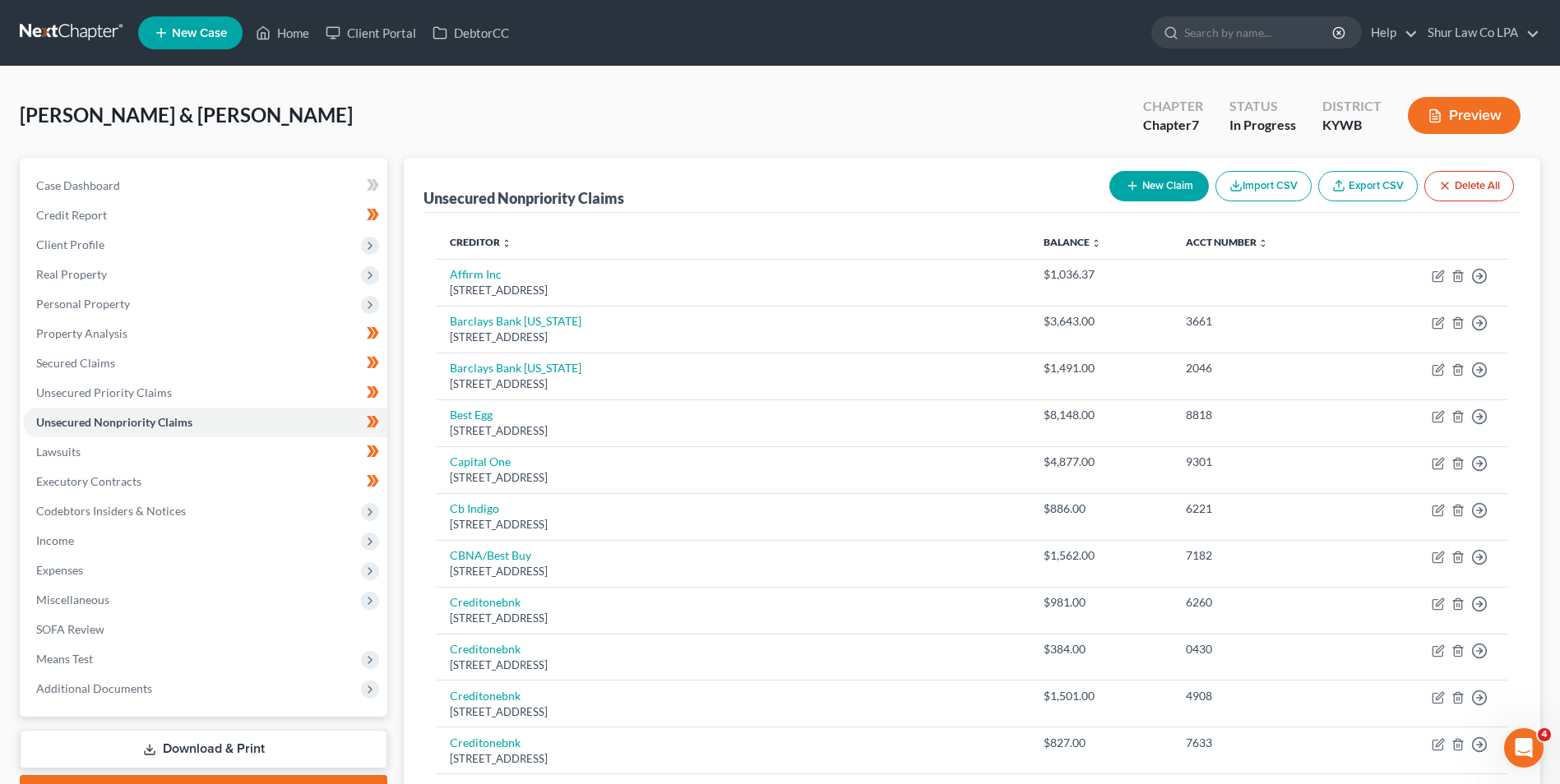
click at [1472, 118] on button "Preview" at bounding box center [1463, 115] width 113 height 37
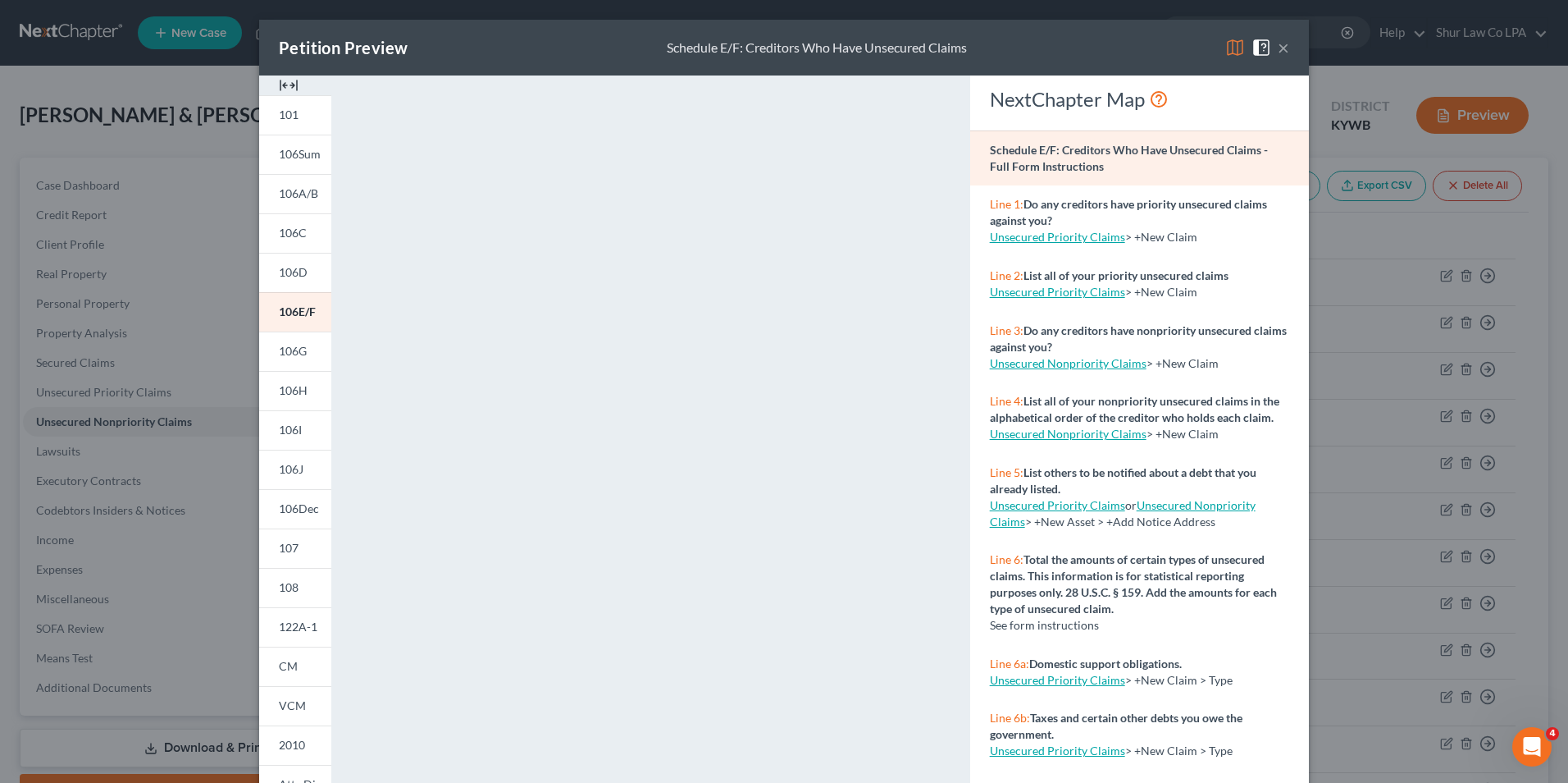
click at [283, 84] on img at bounding box center [288, 85] width 19 height 19
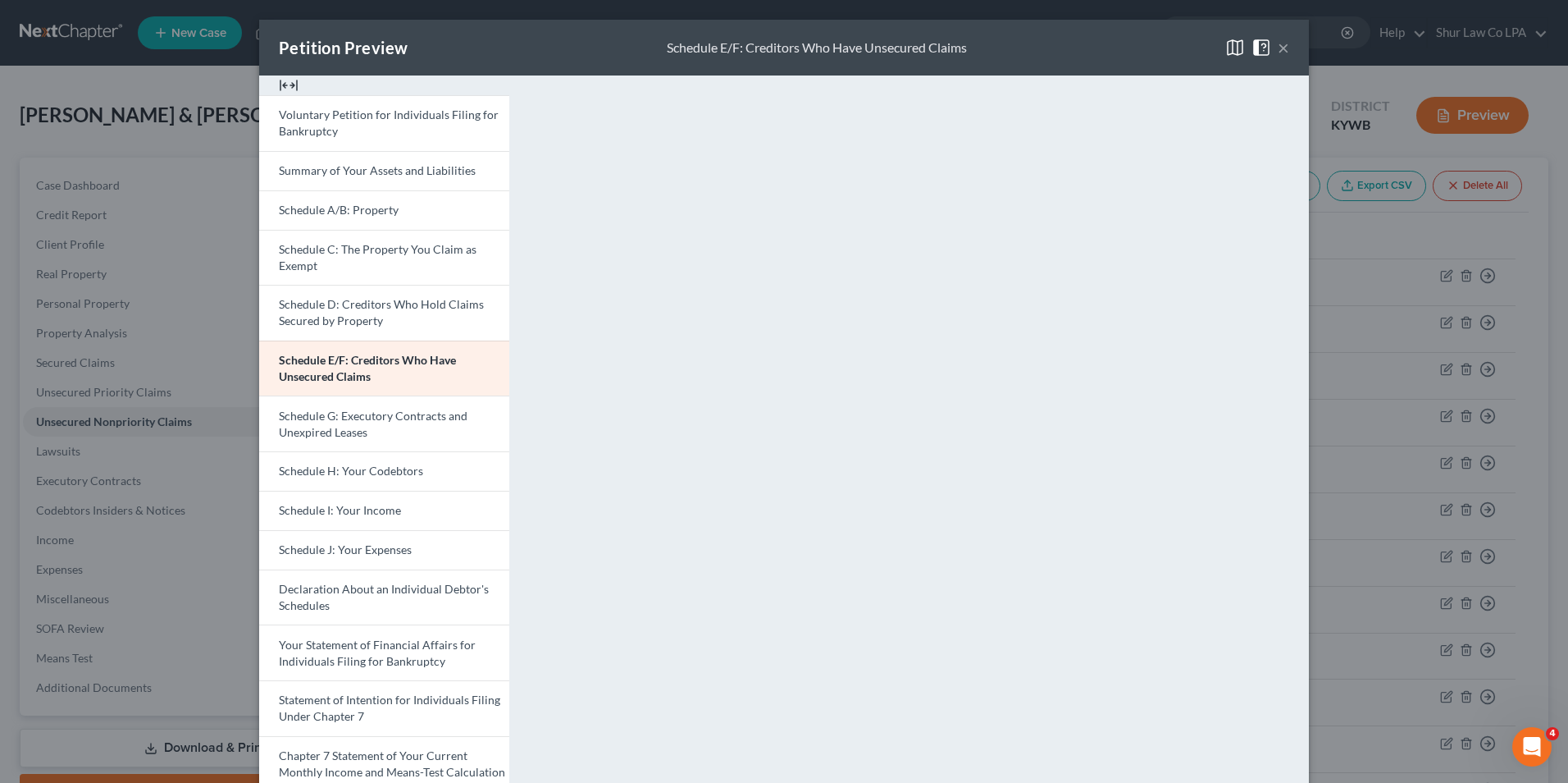
click at [1278, 46] on button "×" at bounding box center [1284, 47] width 12 height 19
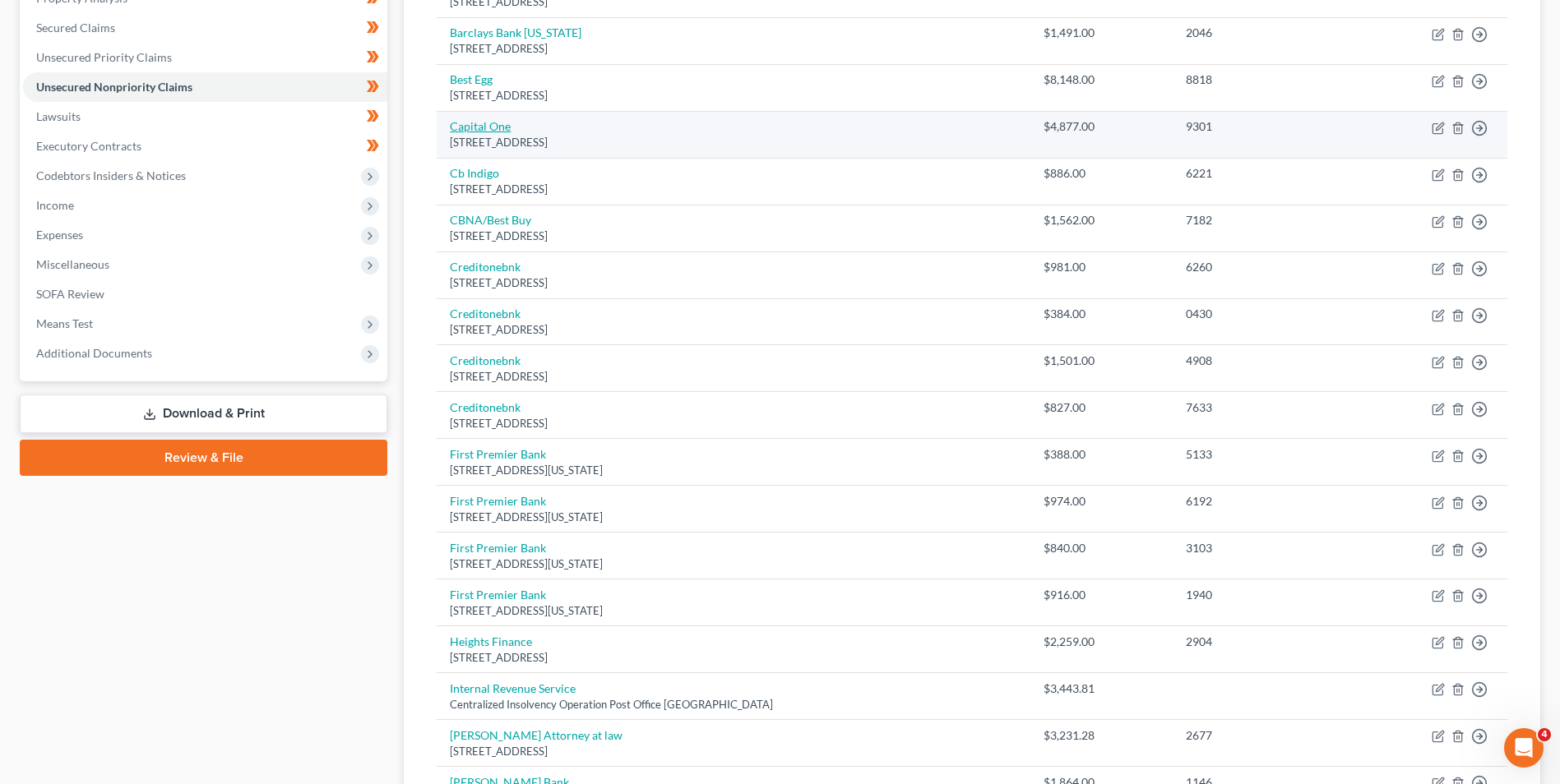
scroll to position [493, 0]
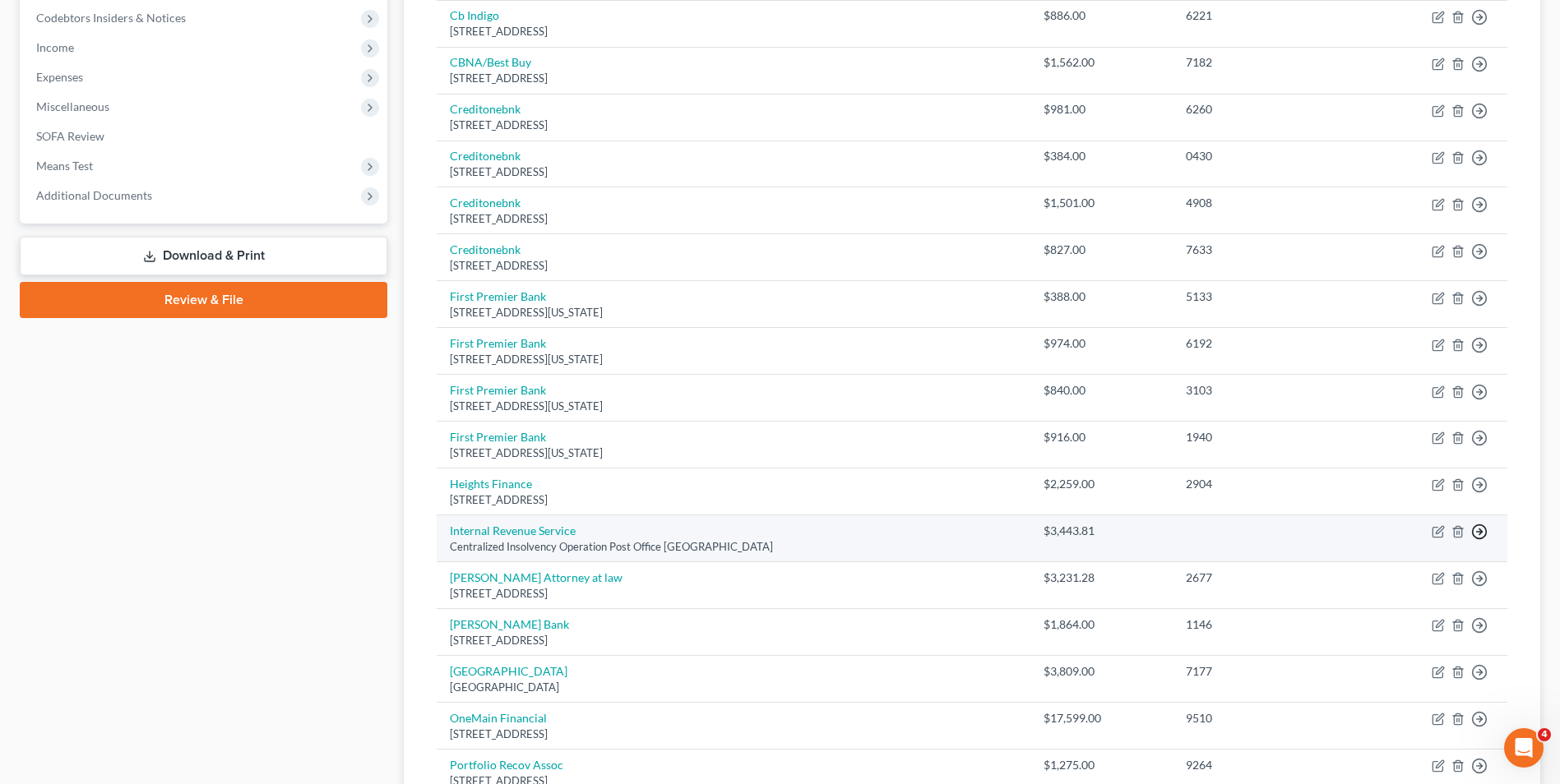
click at [1417, 572] on link "Move to E" at bounding box center [1404, 572] width 137 height 28
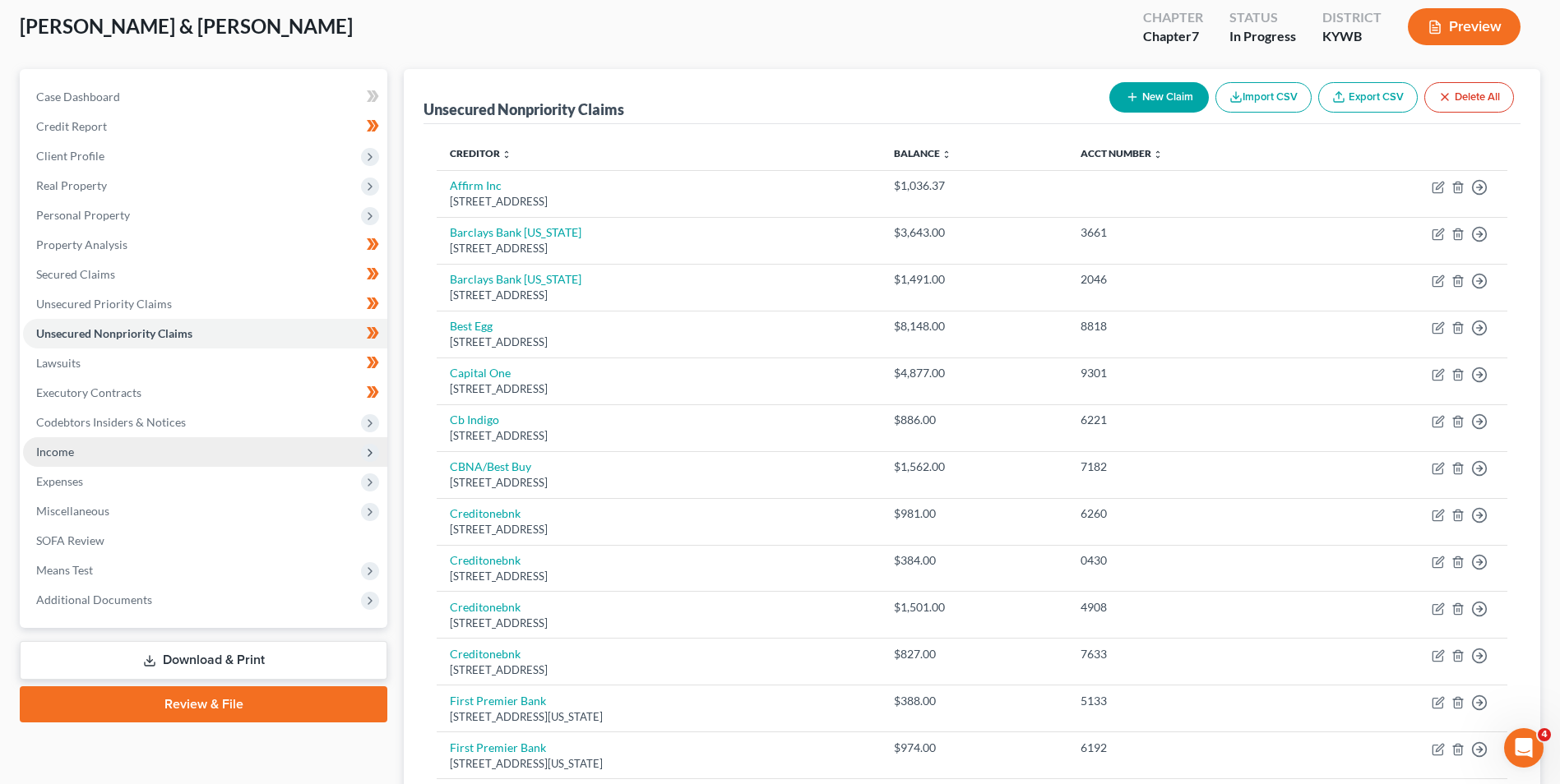
scroll to position [82, 0]
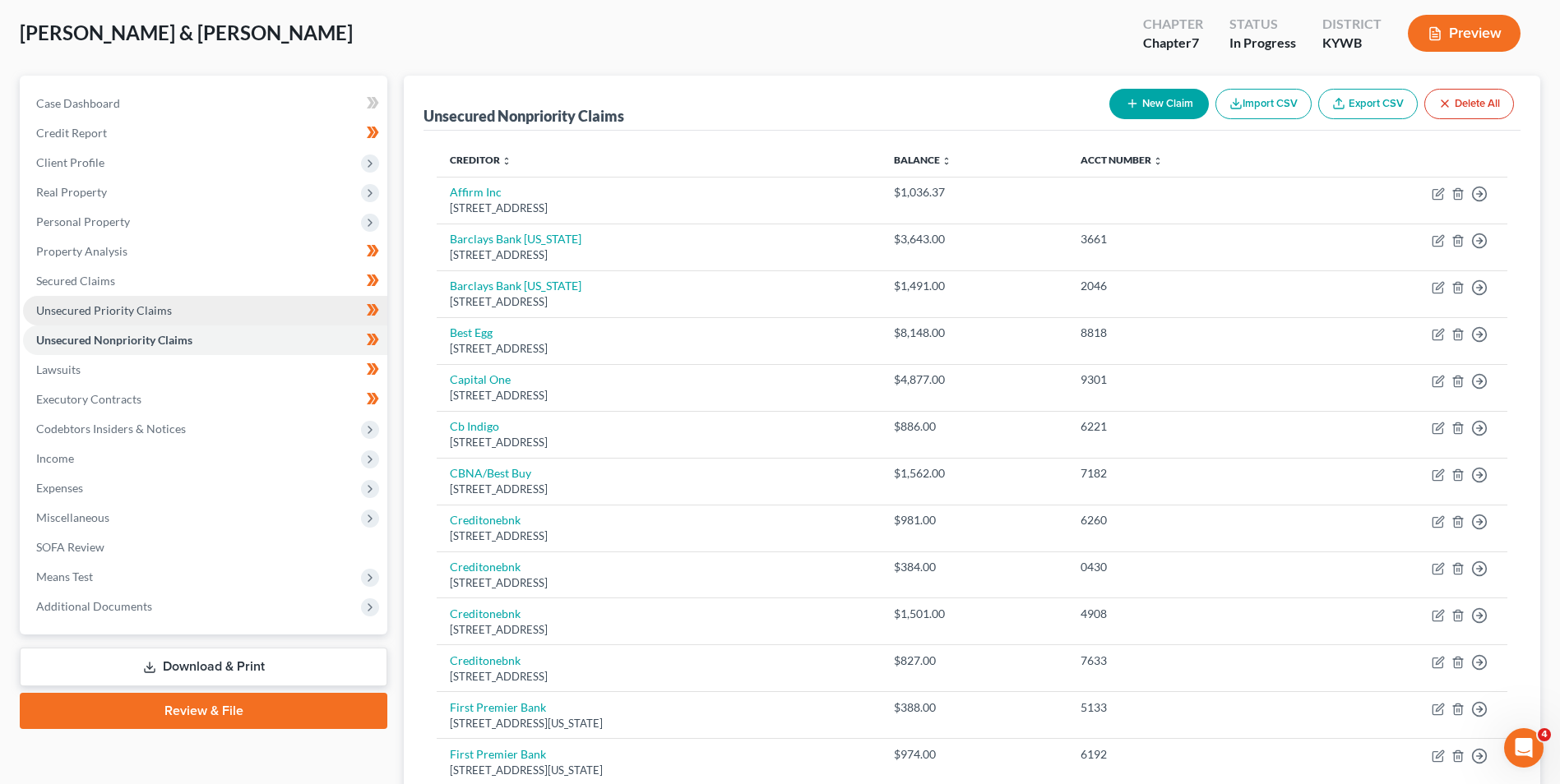
click at [124, 312] on span "Unsecured Priority Claims" at bounding box center [103, 310] width 135 height 14
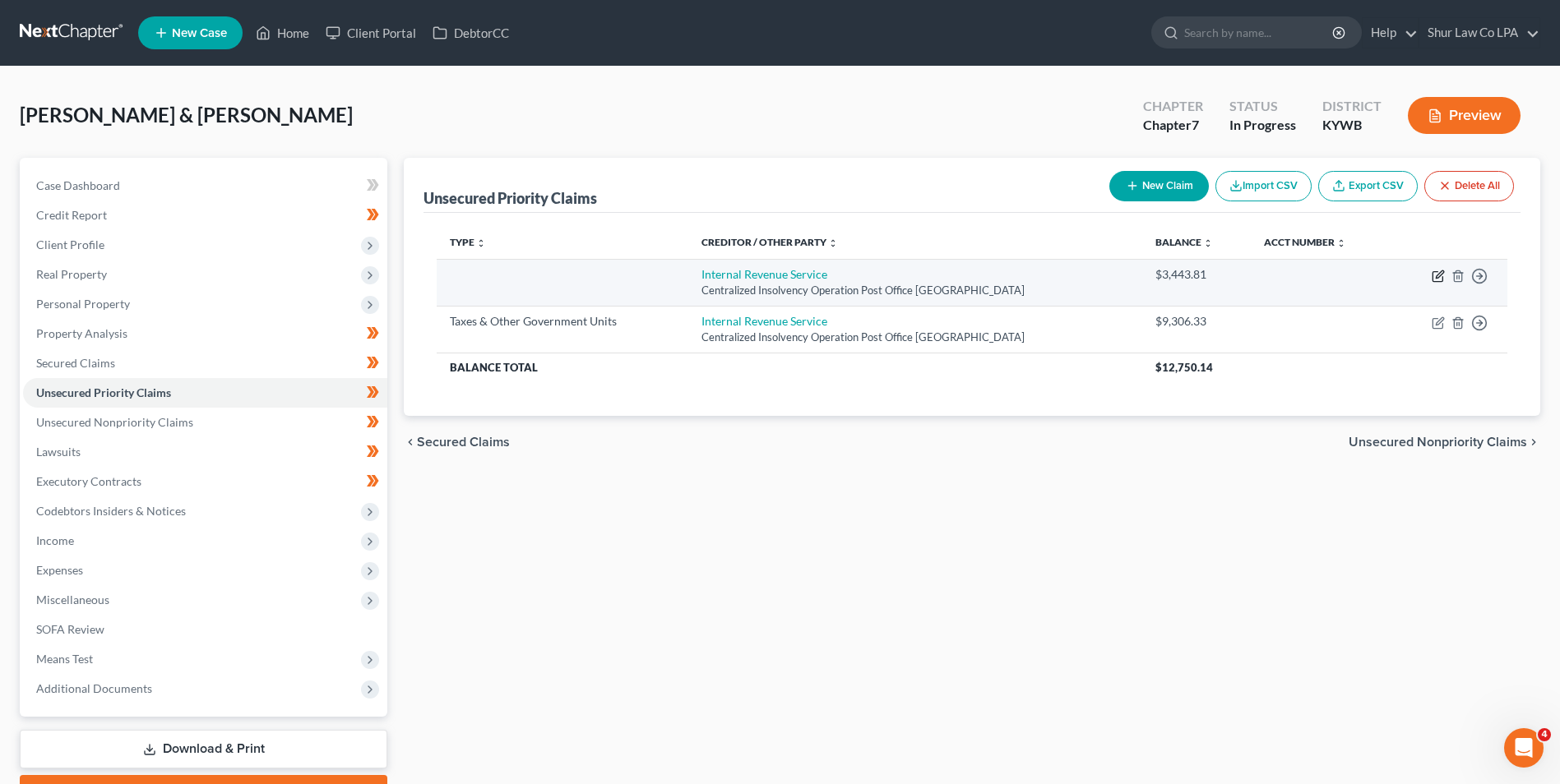
click at [1439, 279] on icon "button" at bounding box center [1438, 276] width 14 height 14
select select "39"
select select "2"
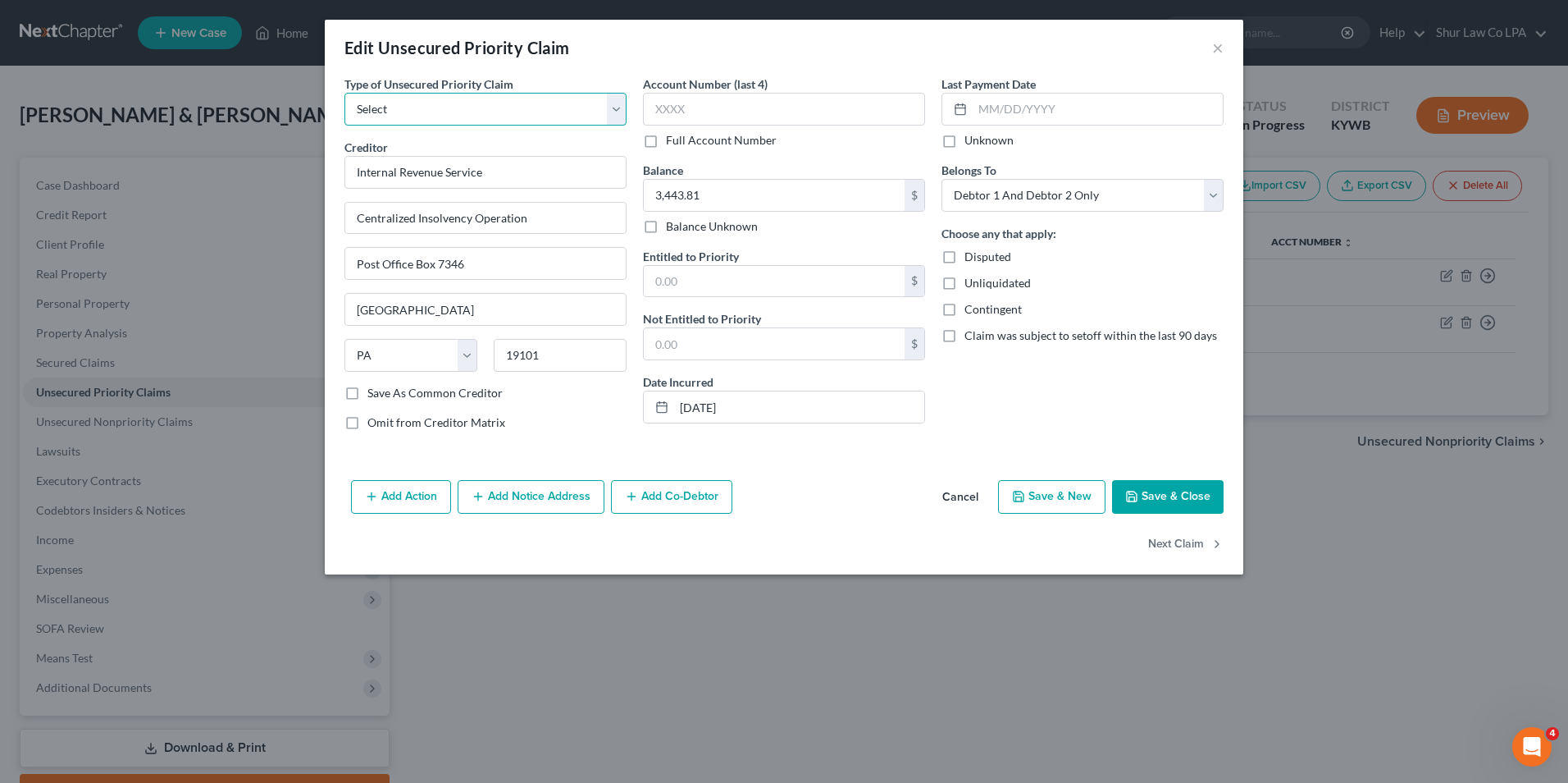
click at [615, 97] on select "Select Taxes & Other Government Units Domestic Support Obligations Extensions o…" at bounding box center [485, 109] width 282 height 33
select select "39"
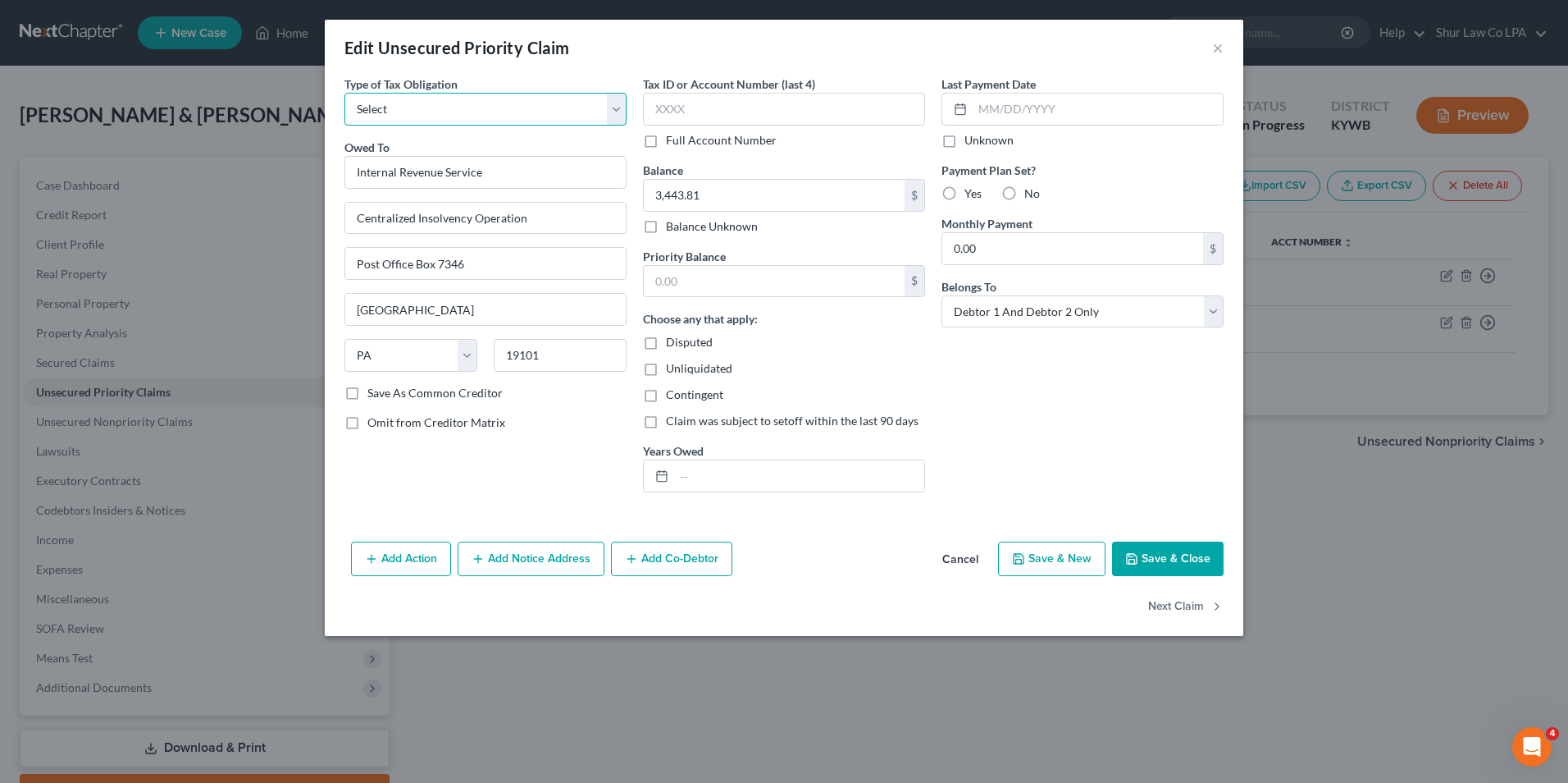
click at [612, 102] on select "Select Federal City State Franchise Tax Board Other" at bounding box center [485, 109] width 282 height 33
select select "0"
click at [344, 93] on select "Select Federal City State Franchise Tax Board Other" at bounding box center [485, 109] width 282 height 33
click at [708, 284] on input "text" at bounding box center [774, 282] width 261 height 31
type input "0.00"
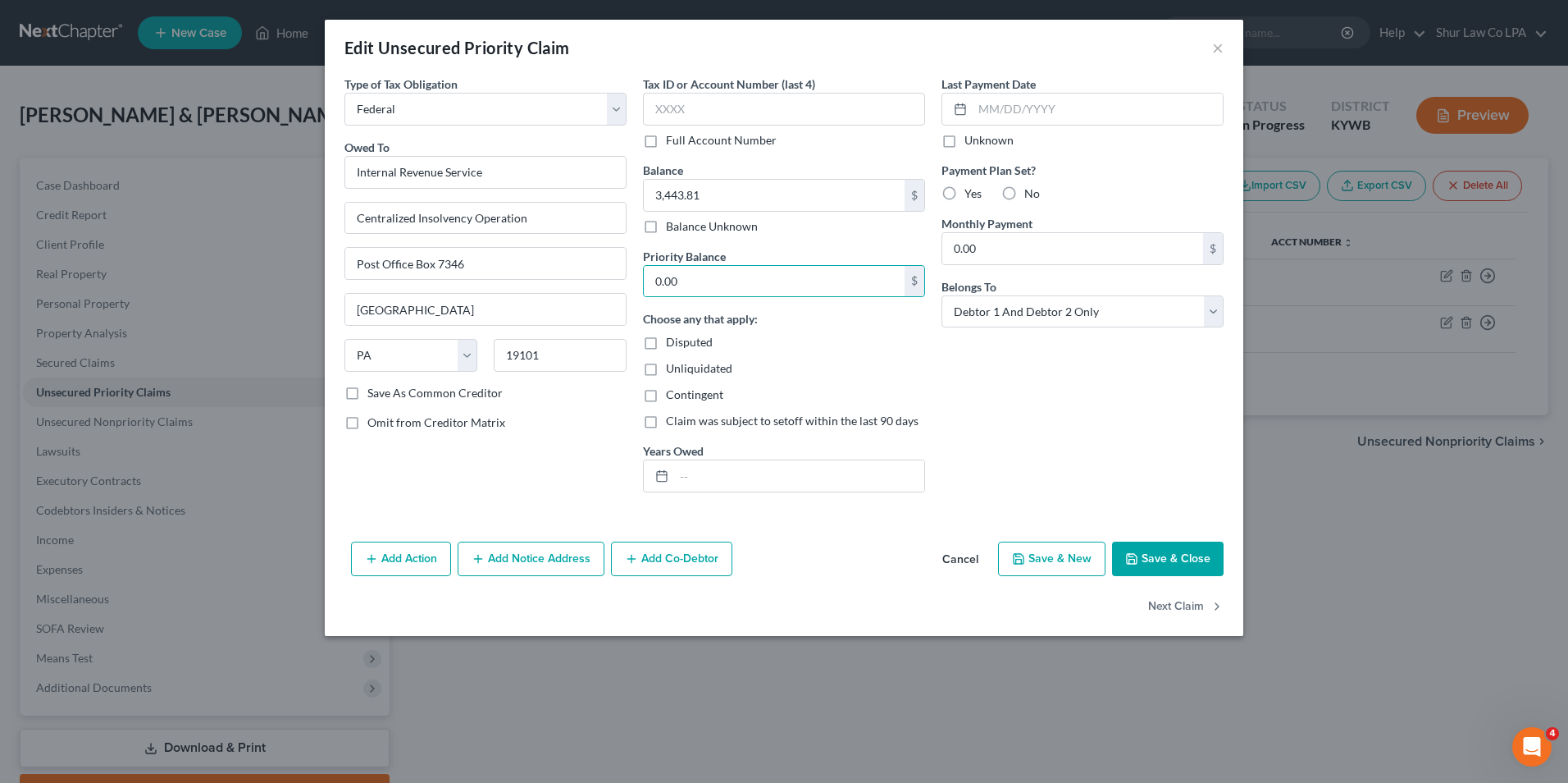
click at [1094, 425] on div "Last Payment Date Unknown Payment Plan Set? Yes No Monthly Payment 0.00 $ Belon…" at bounding box center [1083, 290] width 299 height 430
click at [766, 483] on input "text" at bounding box center [800, 476] width 251 height 31
type input "2022"
click at [1165, 554] on button "Save & Close" at bounding box center [1168, 559] width 112 height 35
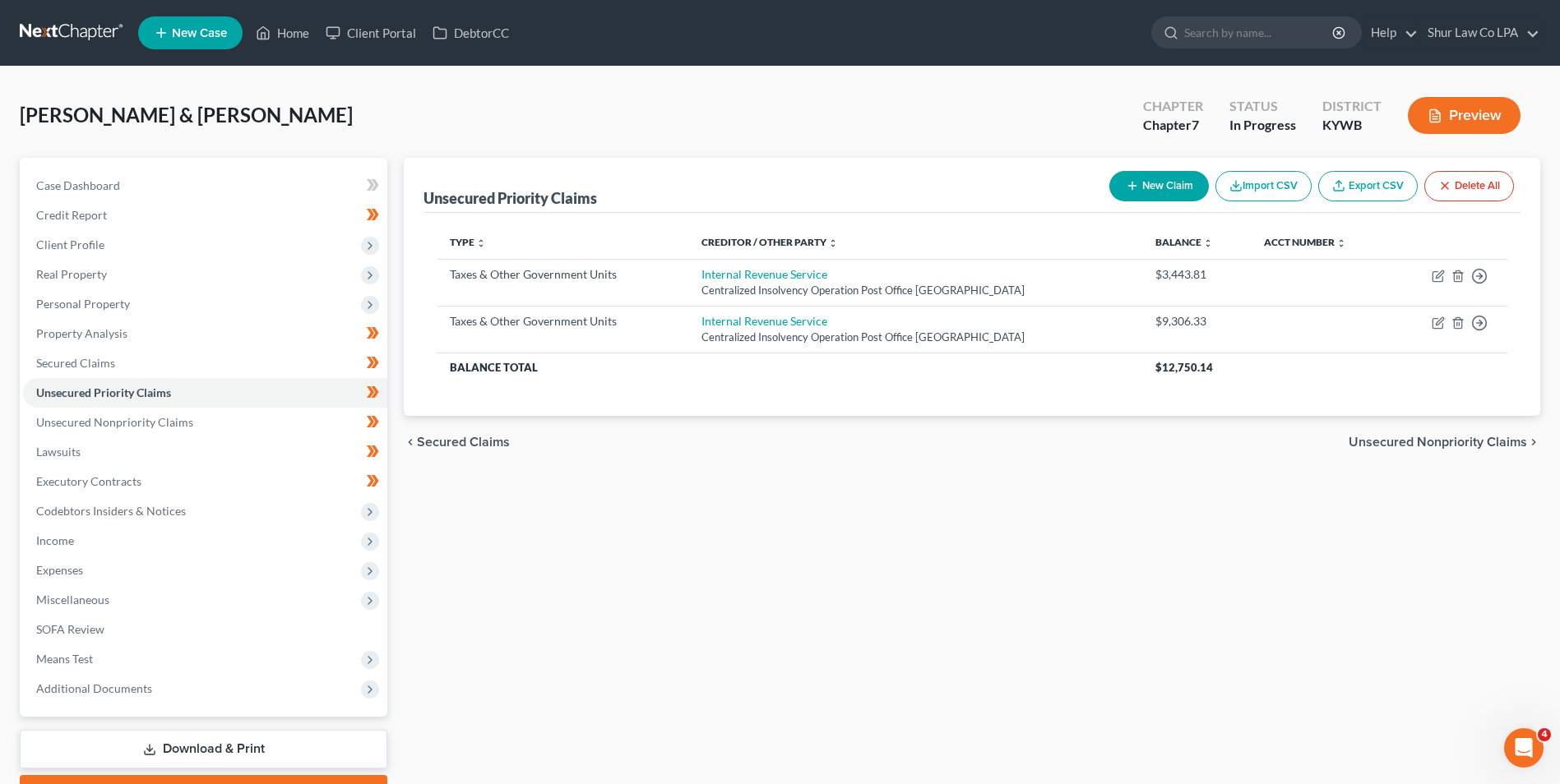
click at [69, 25] on link at bounding box center [71, 33] width 105 height 30
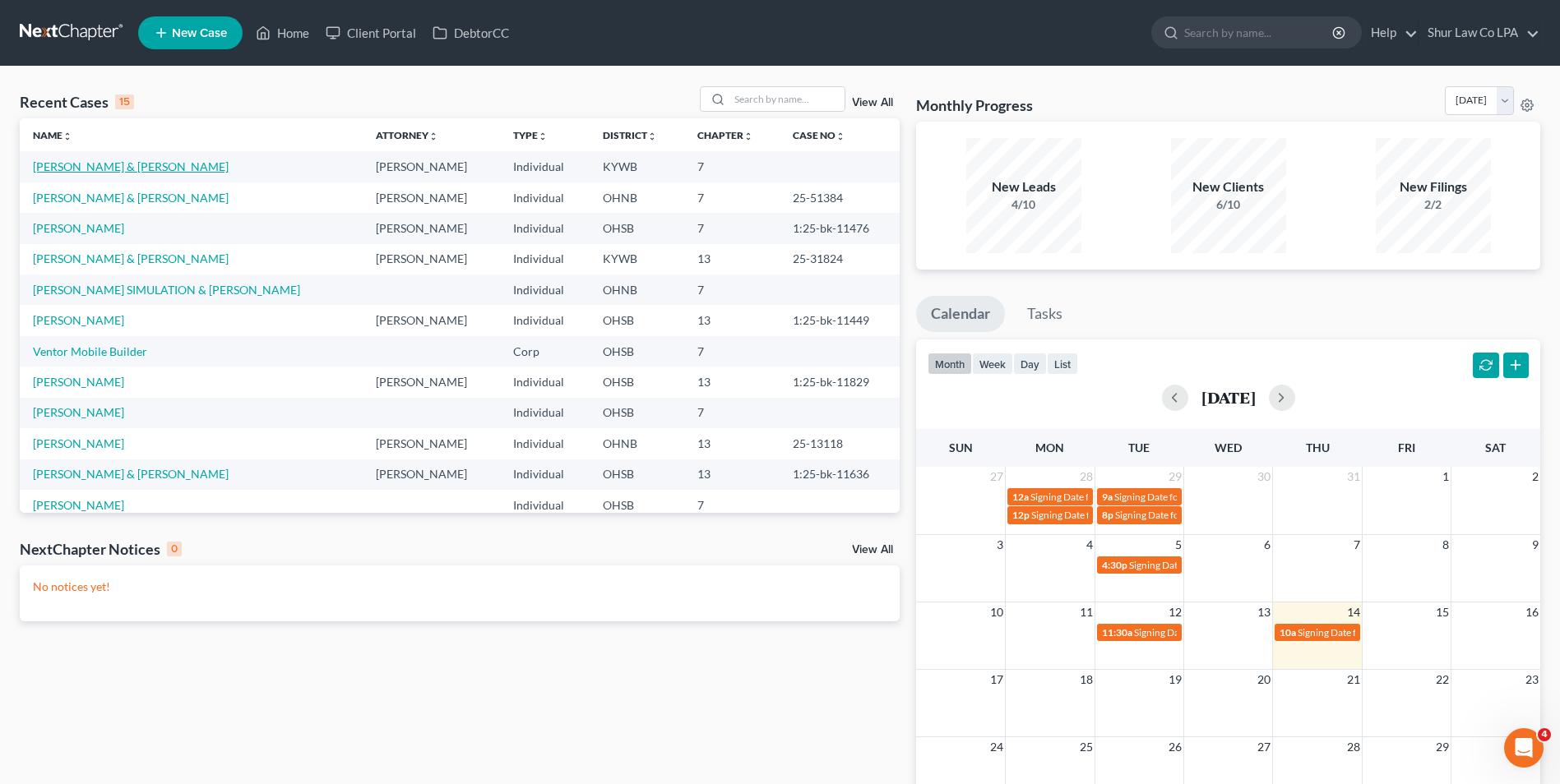
click at [64, 166] on link "[PERSON_NAME] & [PERSON_NAME]" at bounding box center [130, 166] width 196 height 14
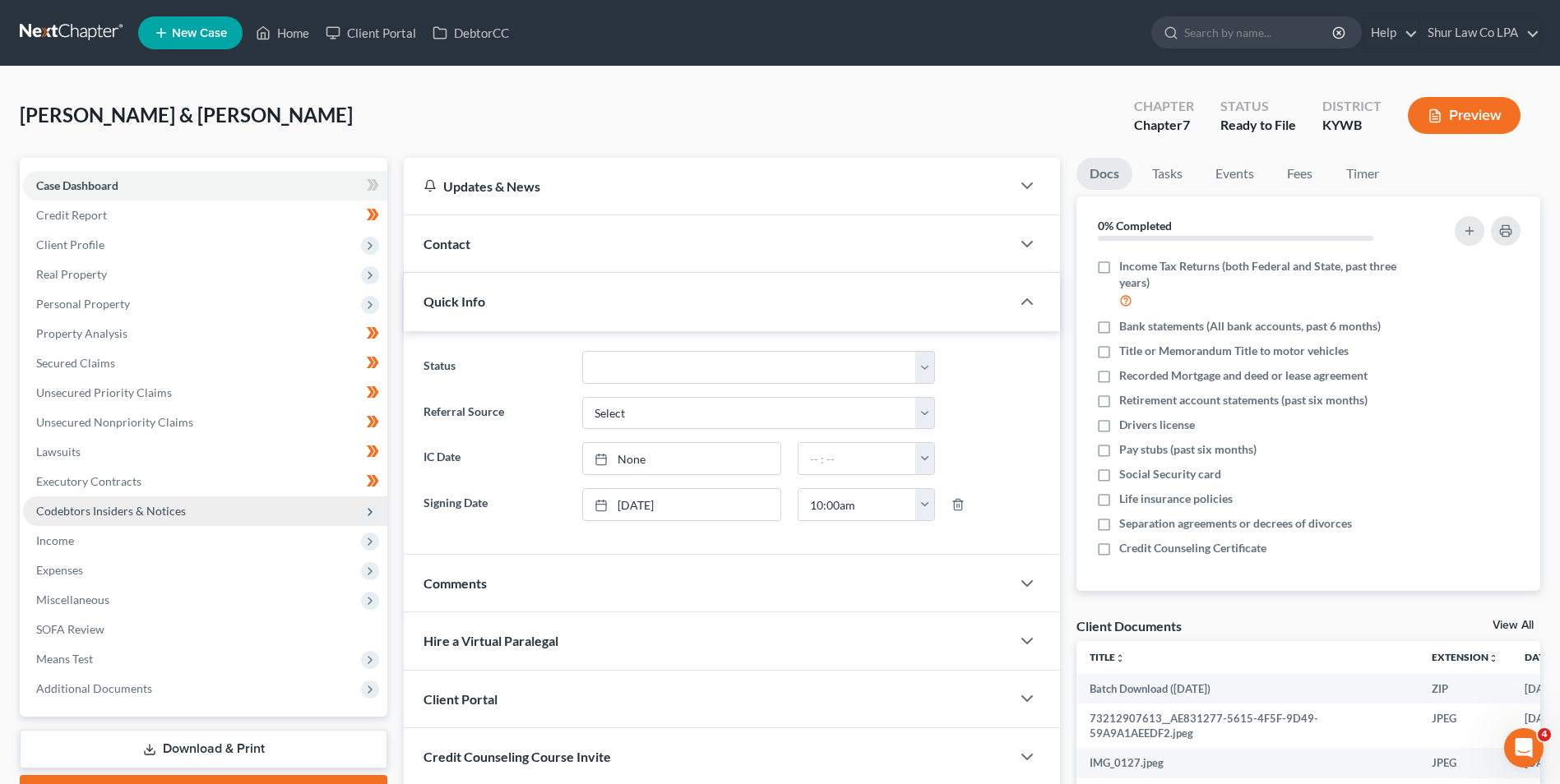
click at [79, 504] on span "Codebtors Insiders & Notices" at bounding box center [110, 511] width 150 height 14
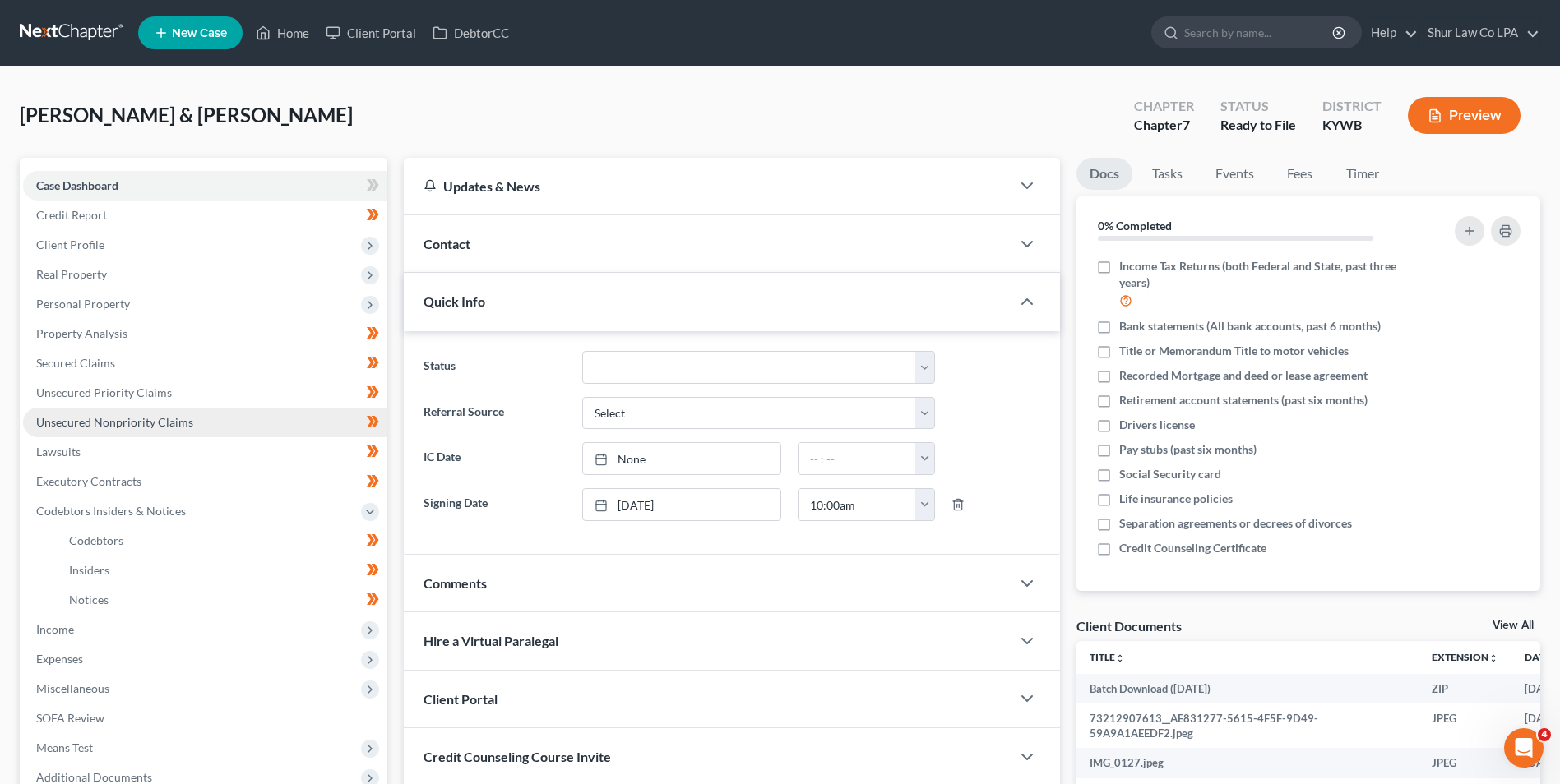
click at [97, 430] on link "Unsecured Nonpriority Claims" at bounding box center [205, 422] width 364 height 30
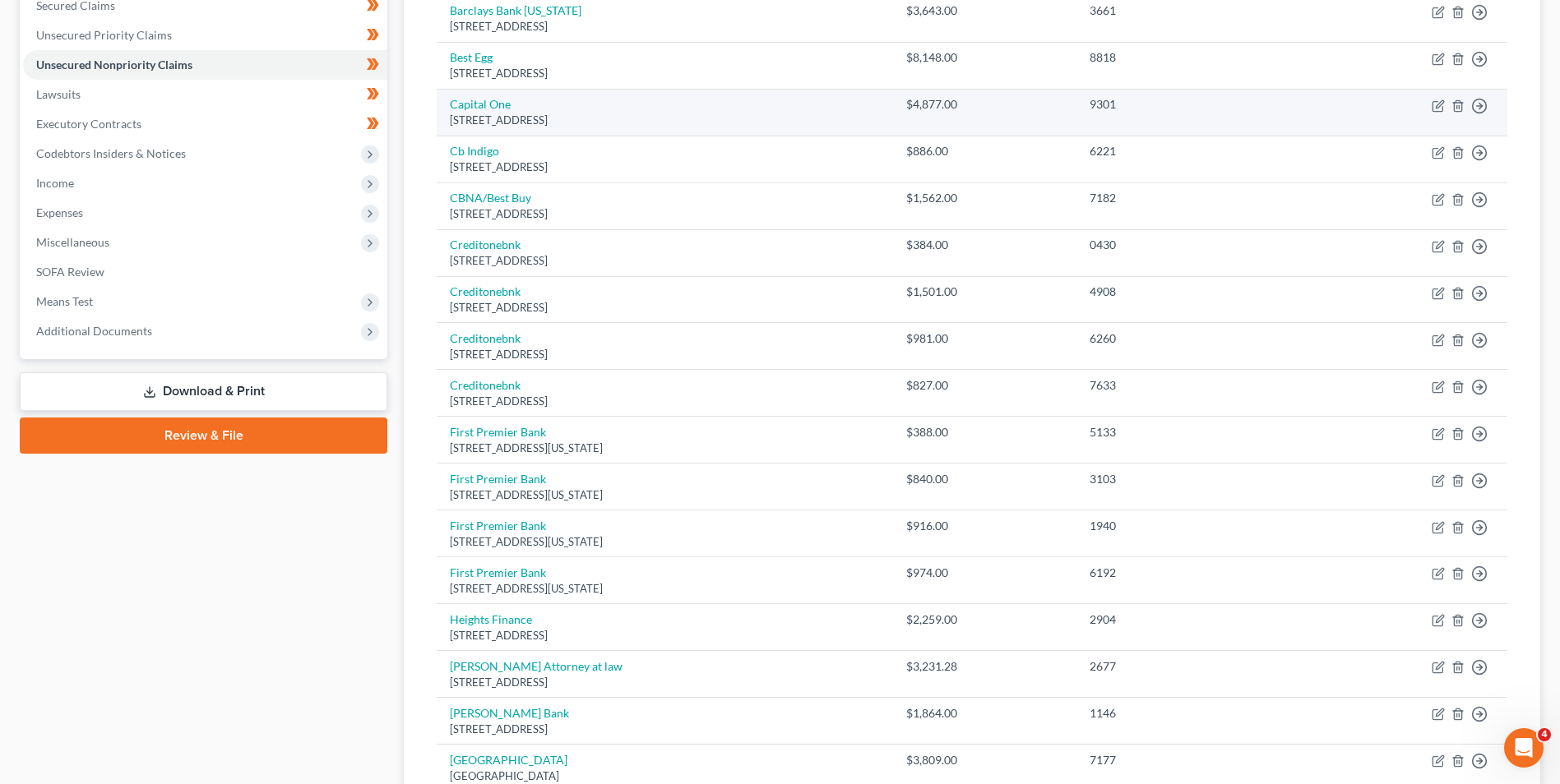
scroll to position [164, 0]
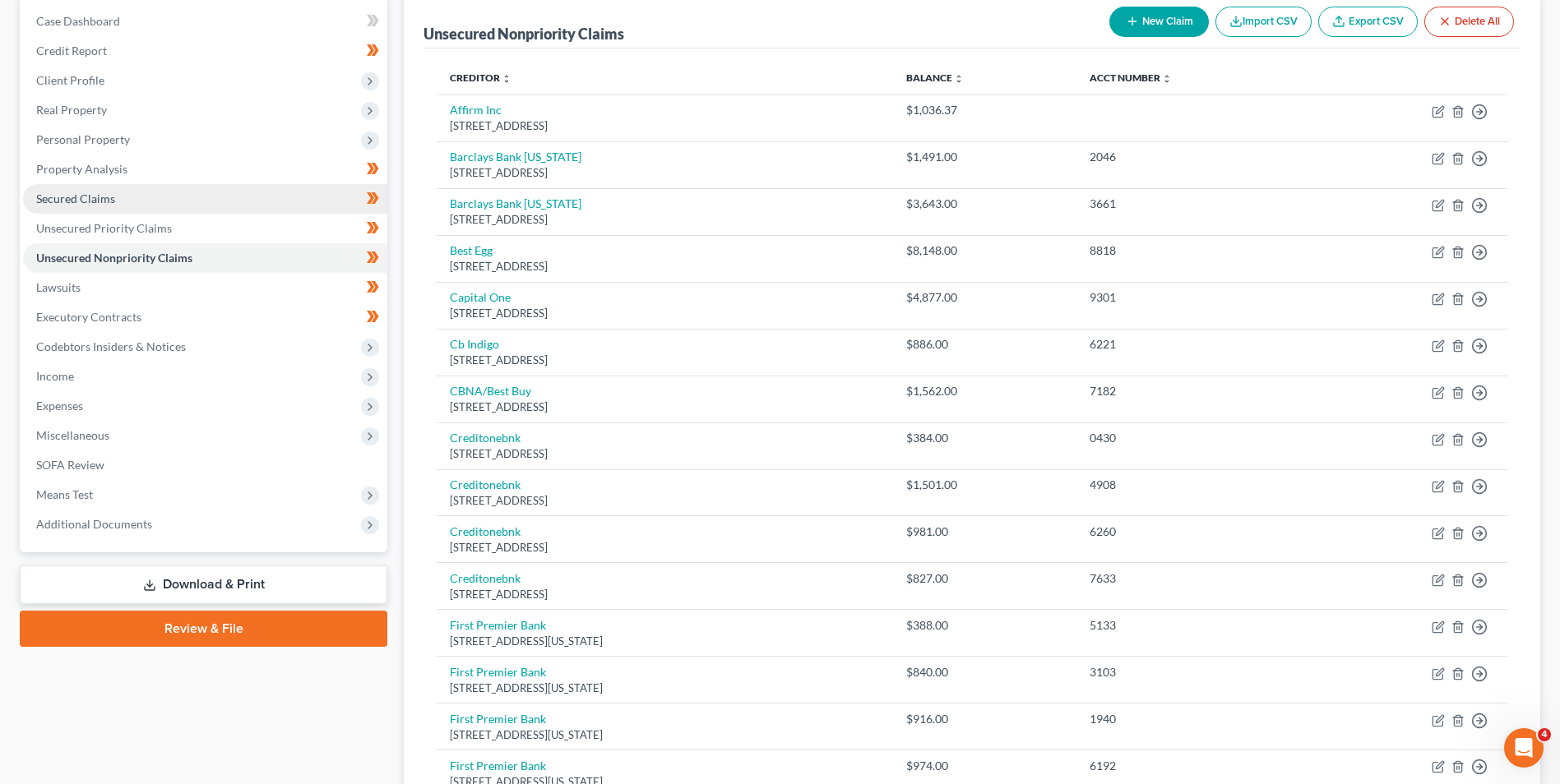
click at [98, 197] on span "Secured Claims" at bounding box center [75, 198] width 79 height 14
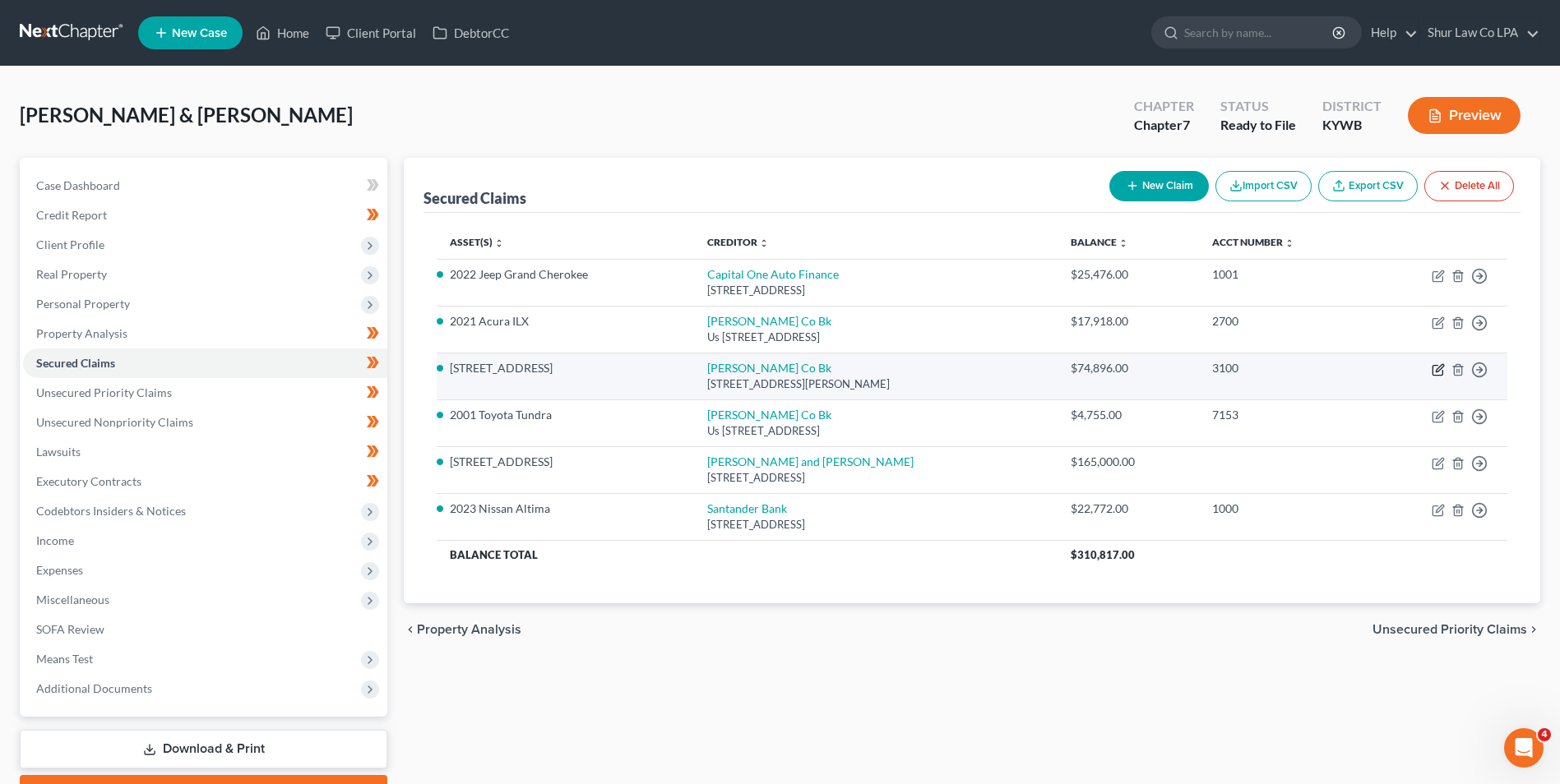
click at [1432, 373] on icon "button" at bounding box center [1438, 370] width 14 height 14
select select "18"
select select "3"
select select "4"
select select "2"
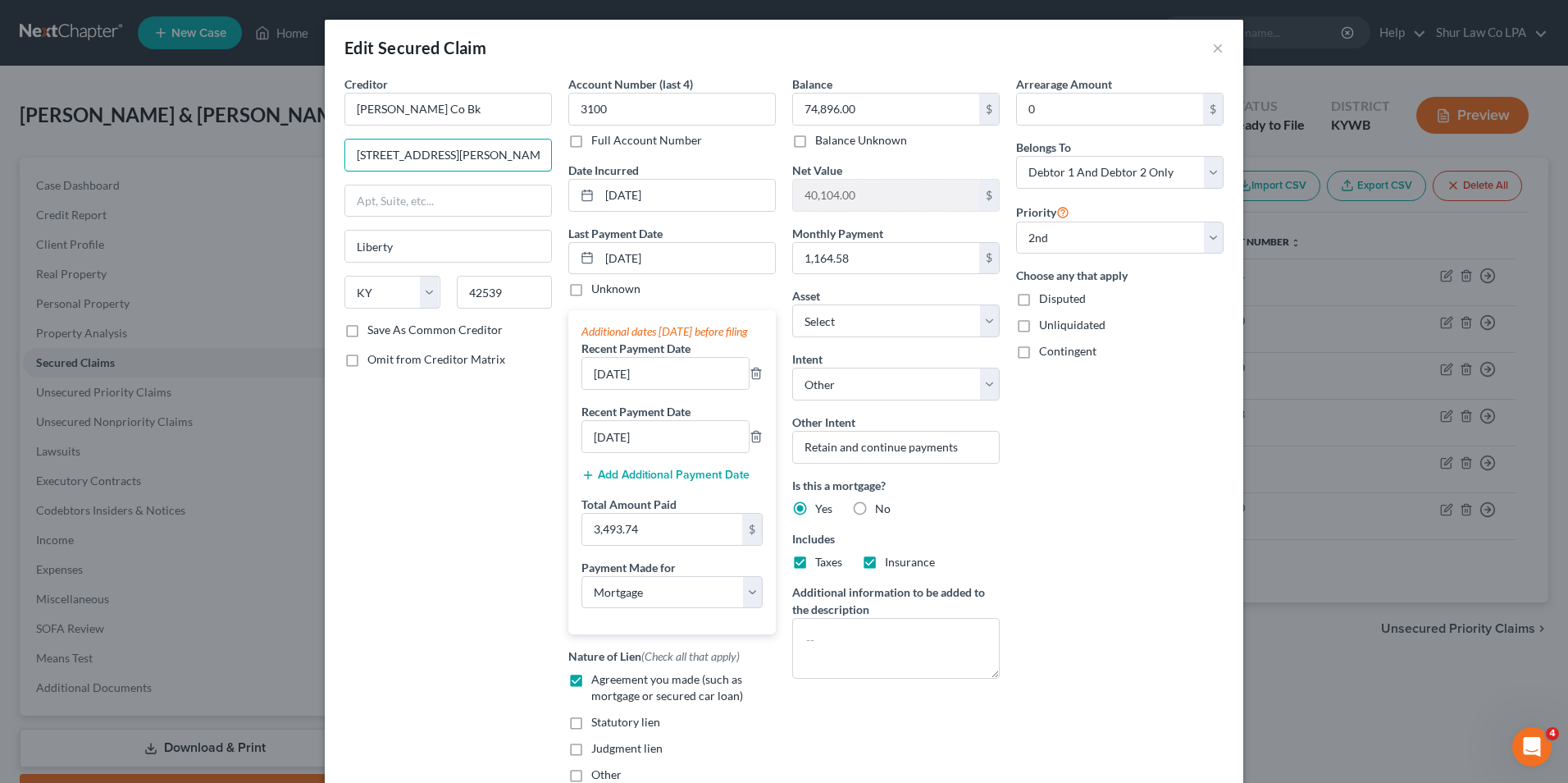
drag, startPoint x: 510, startPoint y: 159, endPoint x: 268, endPoint y: 166, distance: 242.1
click at [268, 166] on div "Edit Secured Claim × Creditor * Casey Co Bk 176 N Wallace Wilkinson Blvd Libert…" at bounding box center [784, 392] width 1568 height 783
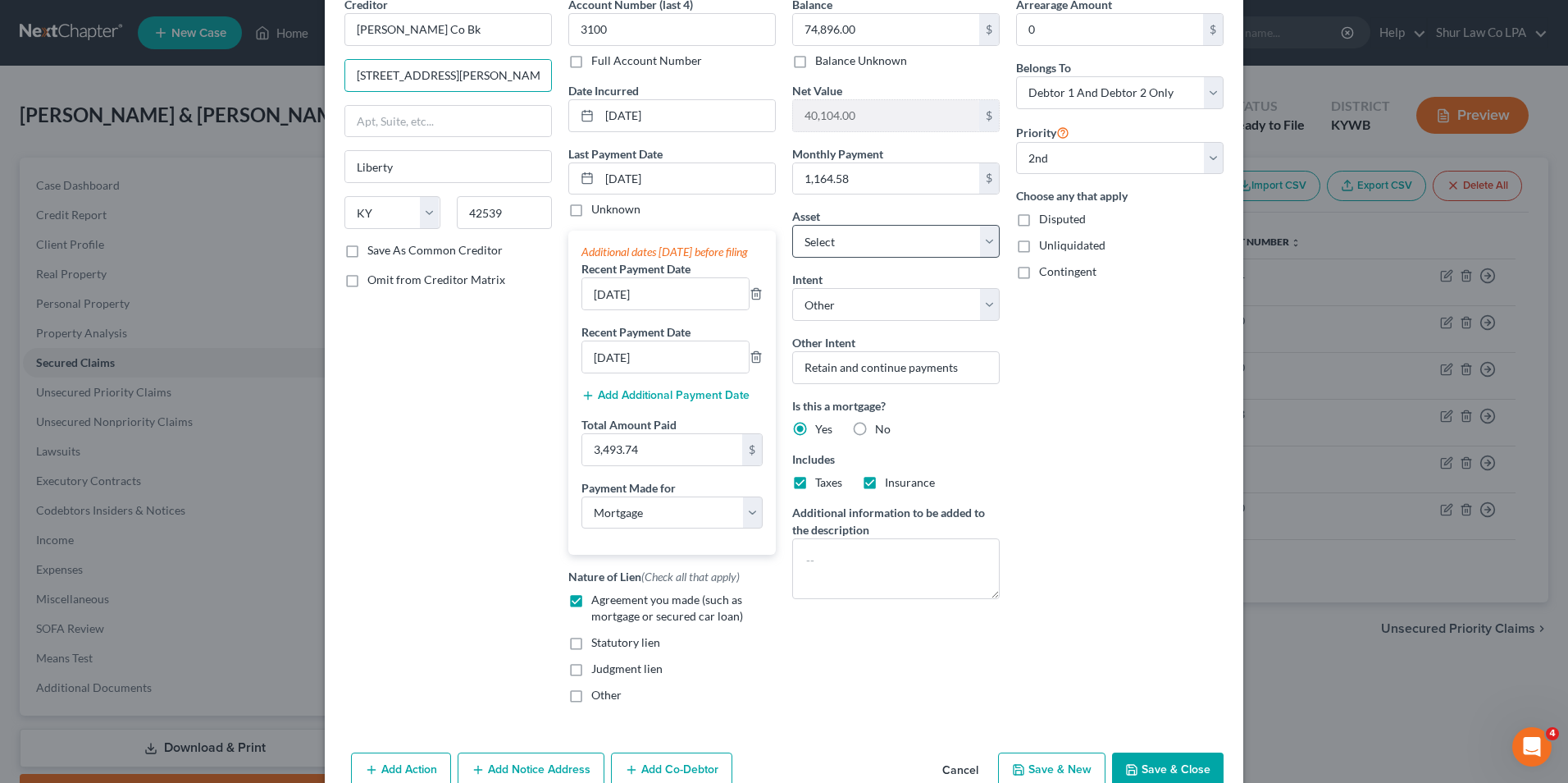
scroll to position [180, 0]
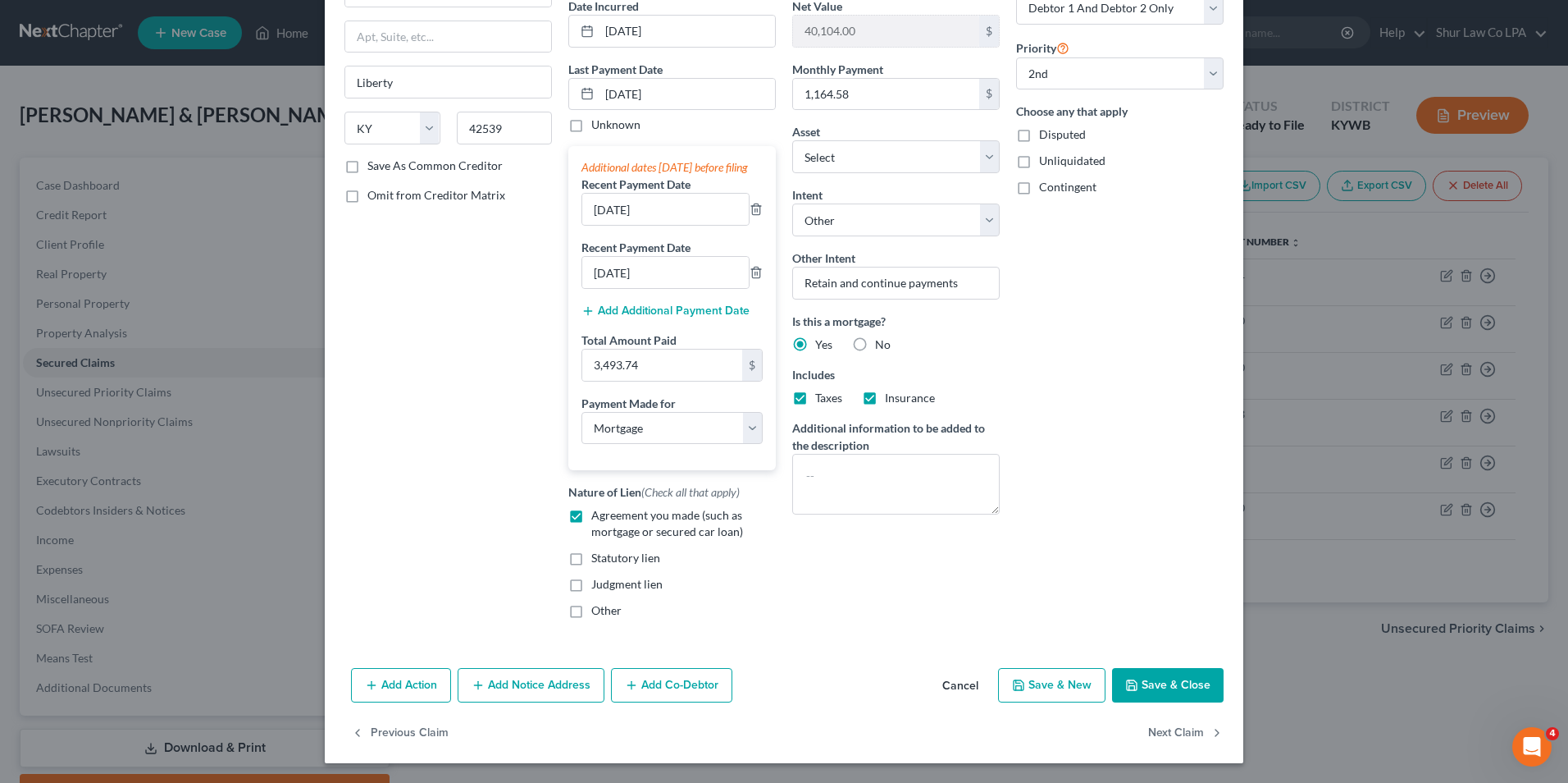
click at [1154, 686] on button "Save & Close" at bounding box center [1168, 686] width 112 height 35
select select "1"
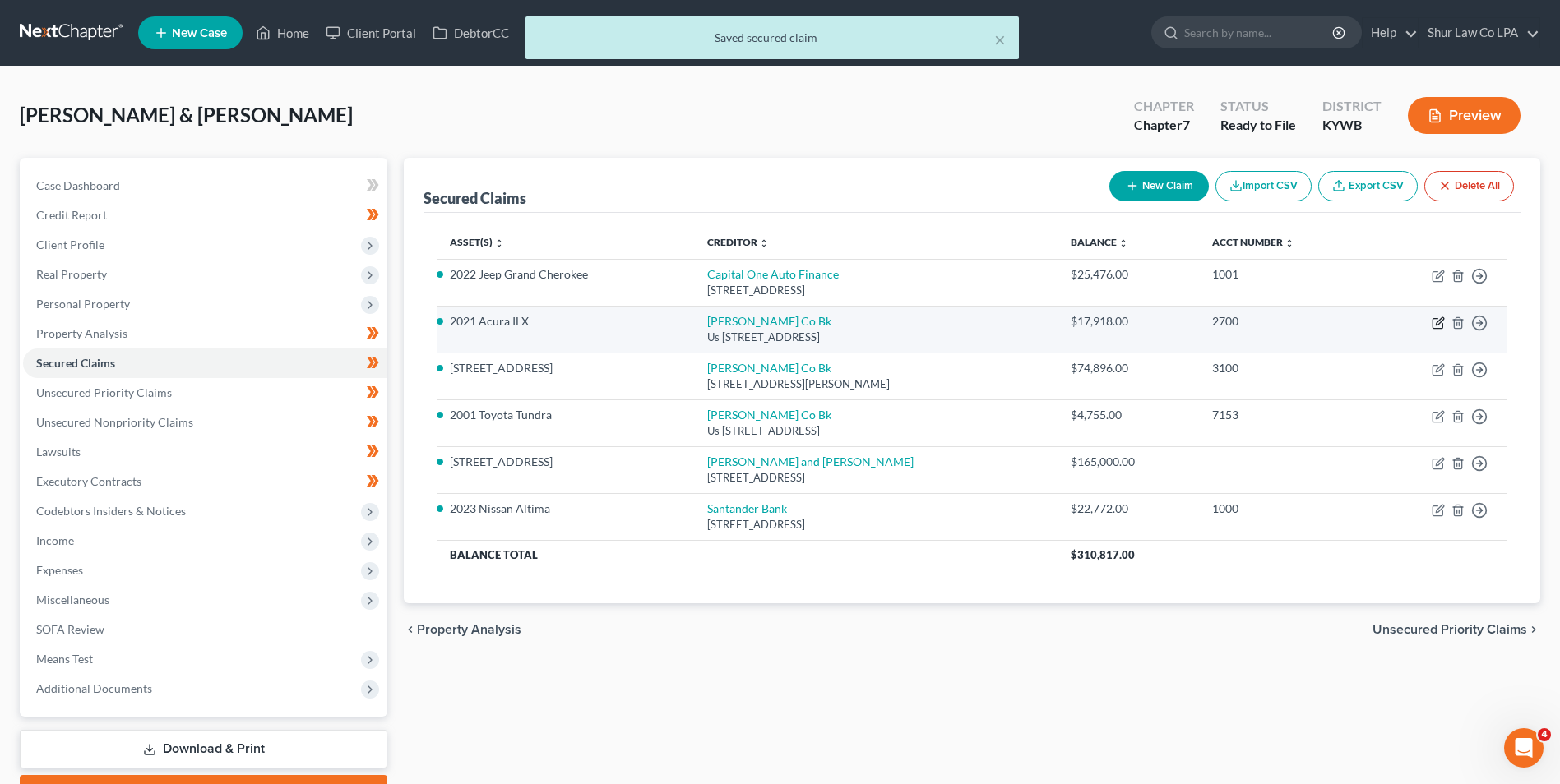
click at [1435, 324] on icon "button" at bounding box center [1439, 322] width 8 height 8
select select "18"
select select "0"
select select "11"
select select "2"
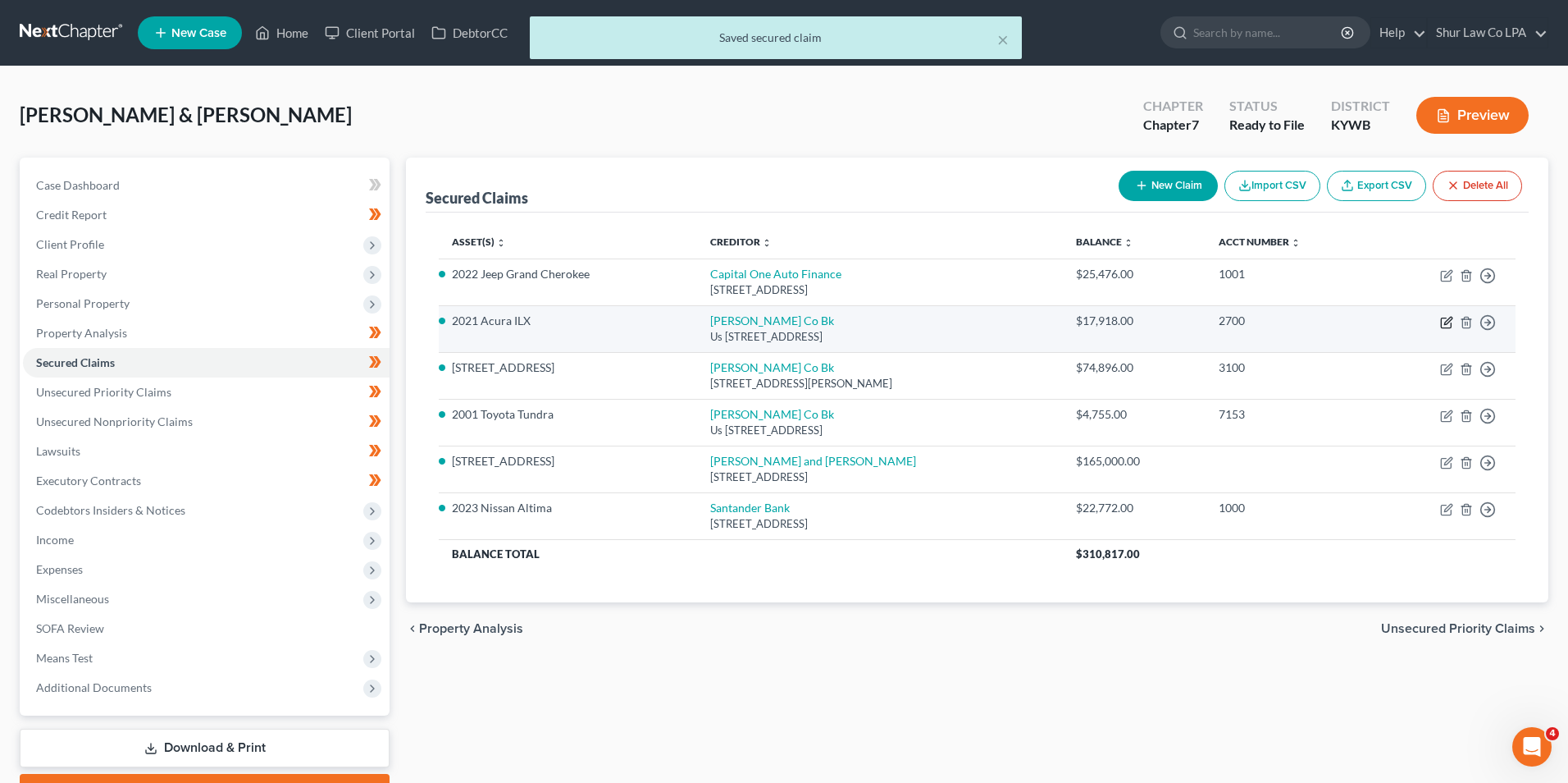
select select "0"
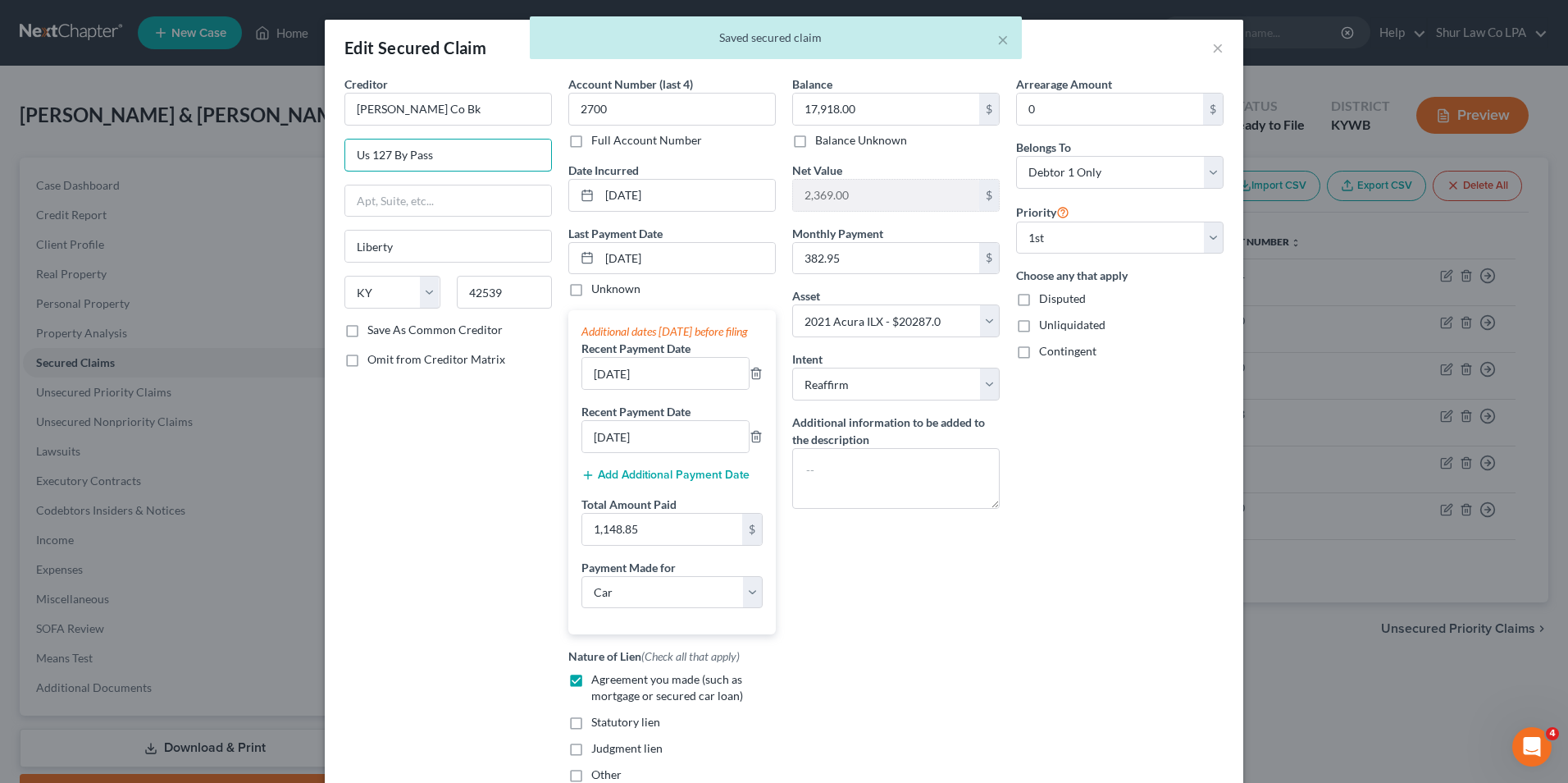
drag, startPoint x: 446, startPoint y: 152, endPoint x: 246, endPoint y: 147, distance: 200.1
click at [246, 147] on div "Edit Secured Claim × Creditor * Casey Co Bk Us 127 By Pass Liberty State AL AK …" at bounding box center [784, 392] width 1568 height 783
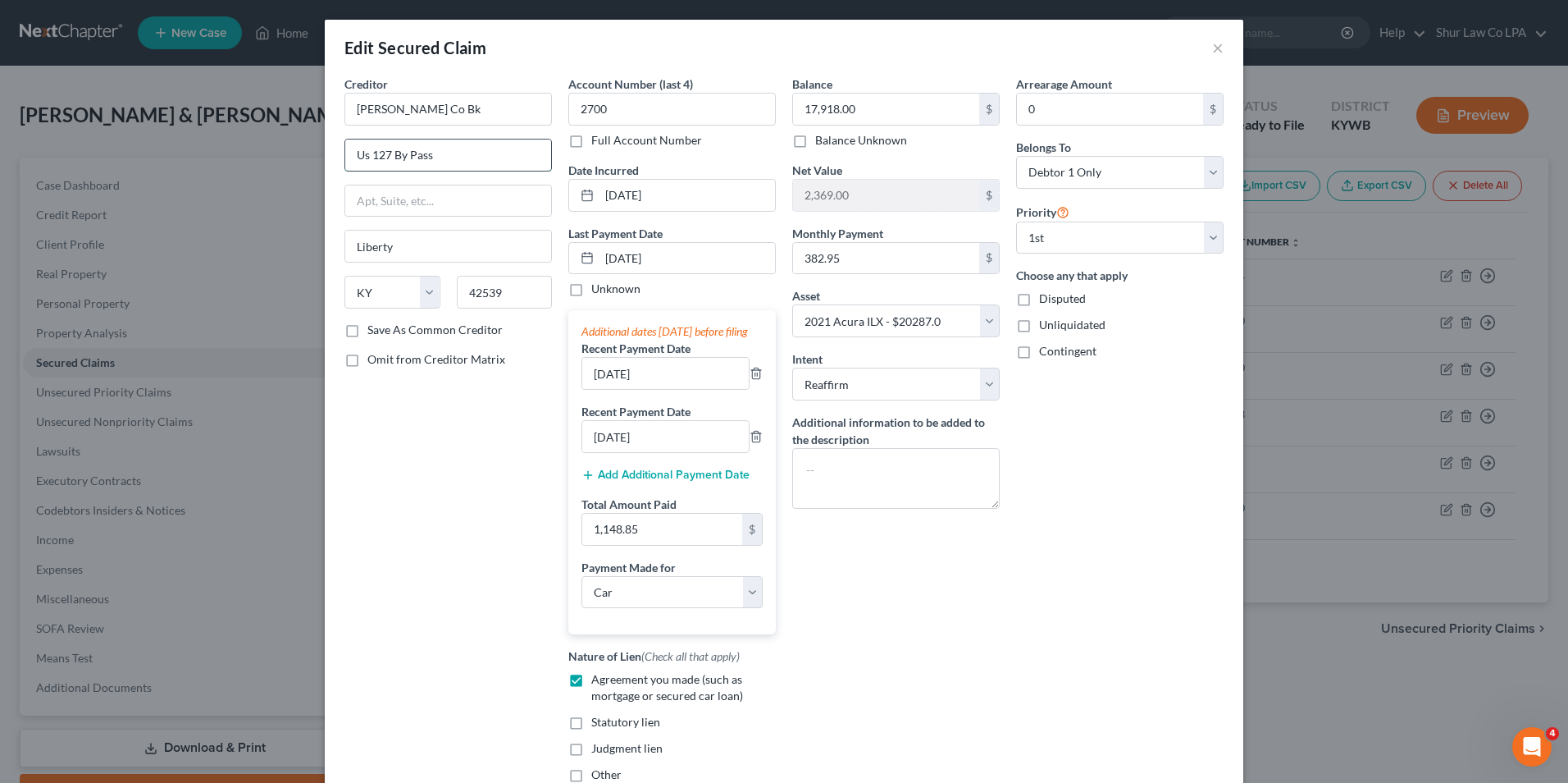
paste input "[STREET_ADDRESS][PERSON_NAME]"
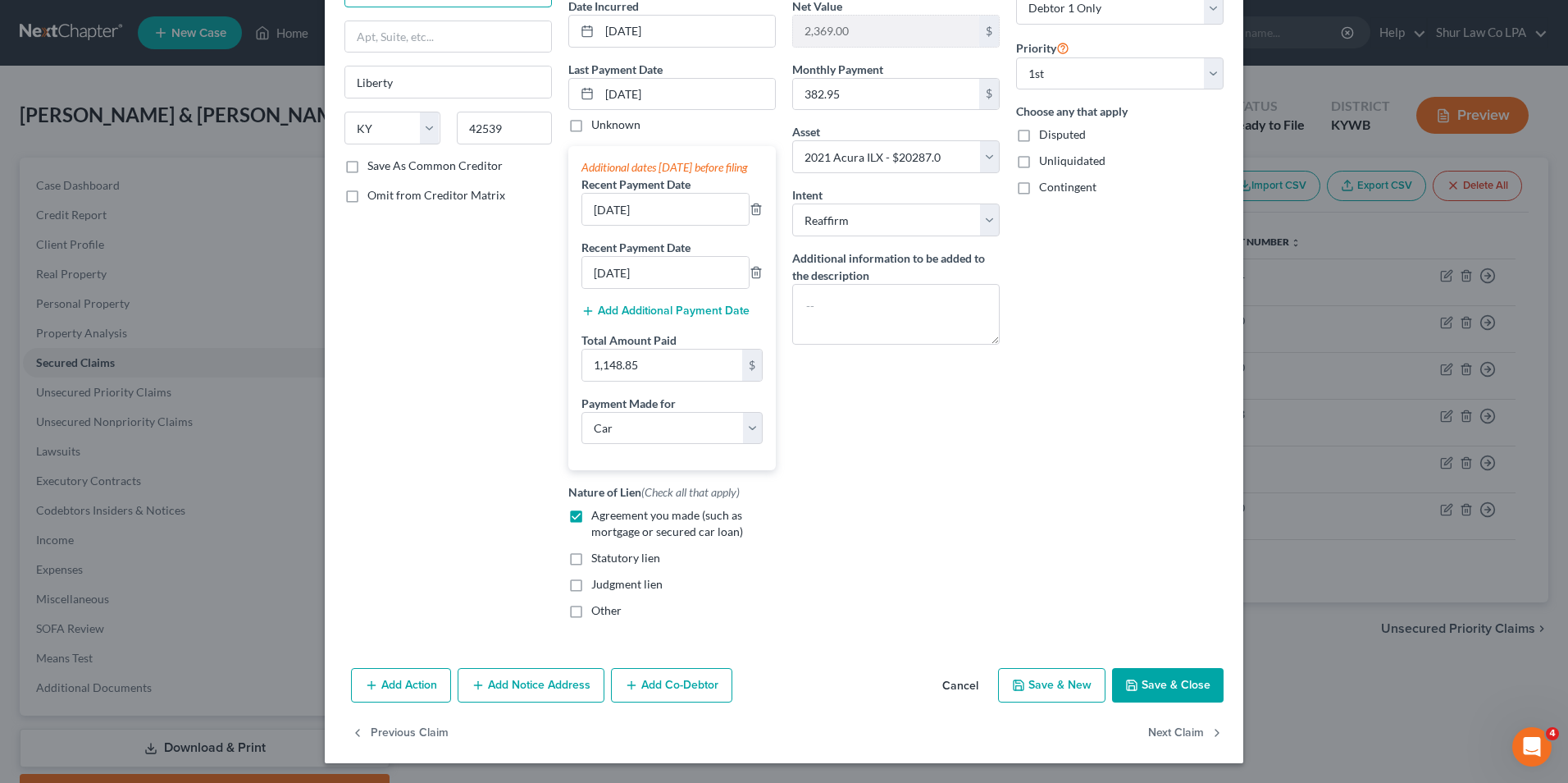
type input "[STREET_ADDRESS][PERSON_NAME]"
click at [1172, 692] on button "Save & Close" at bounding box center [1168, 686] width 112 height 35
select select "11"
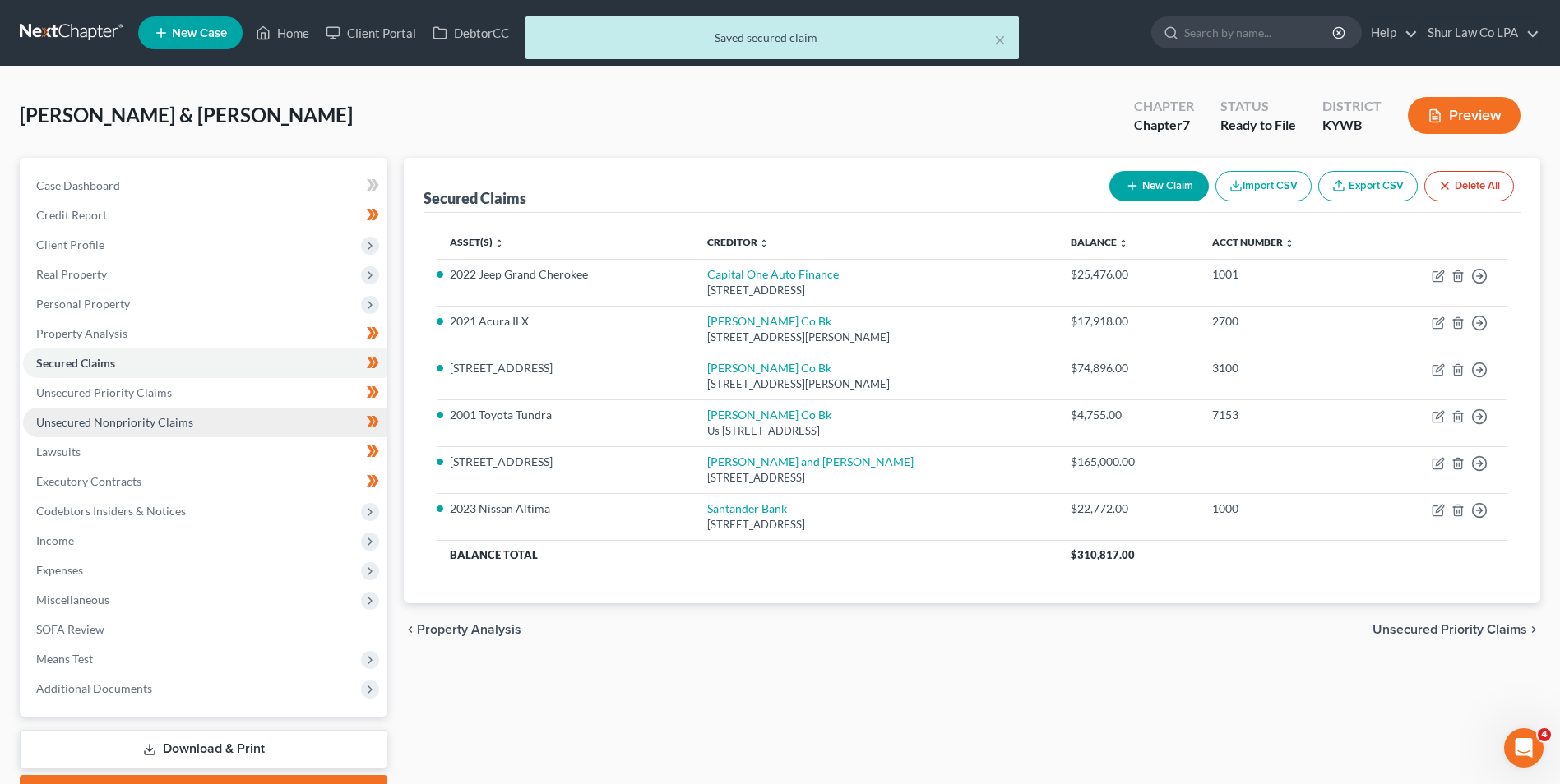
click at [114, 432] on link "Unsecured Nonpriority Claims" at bounding box center [205, 422] width 364 height 30
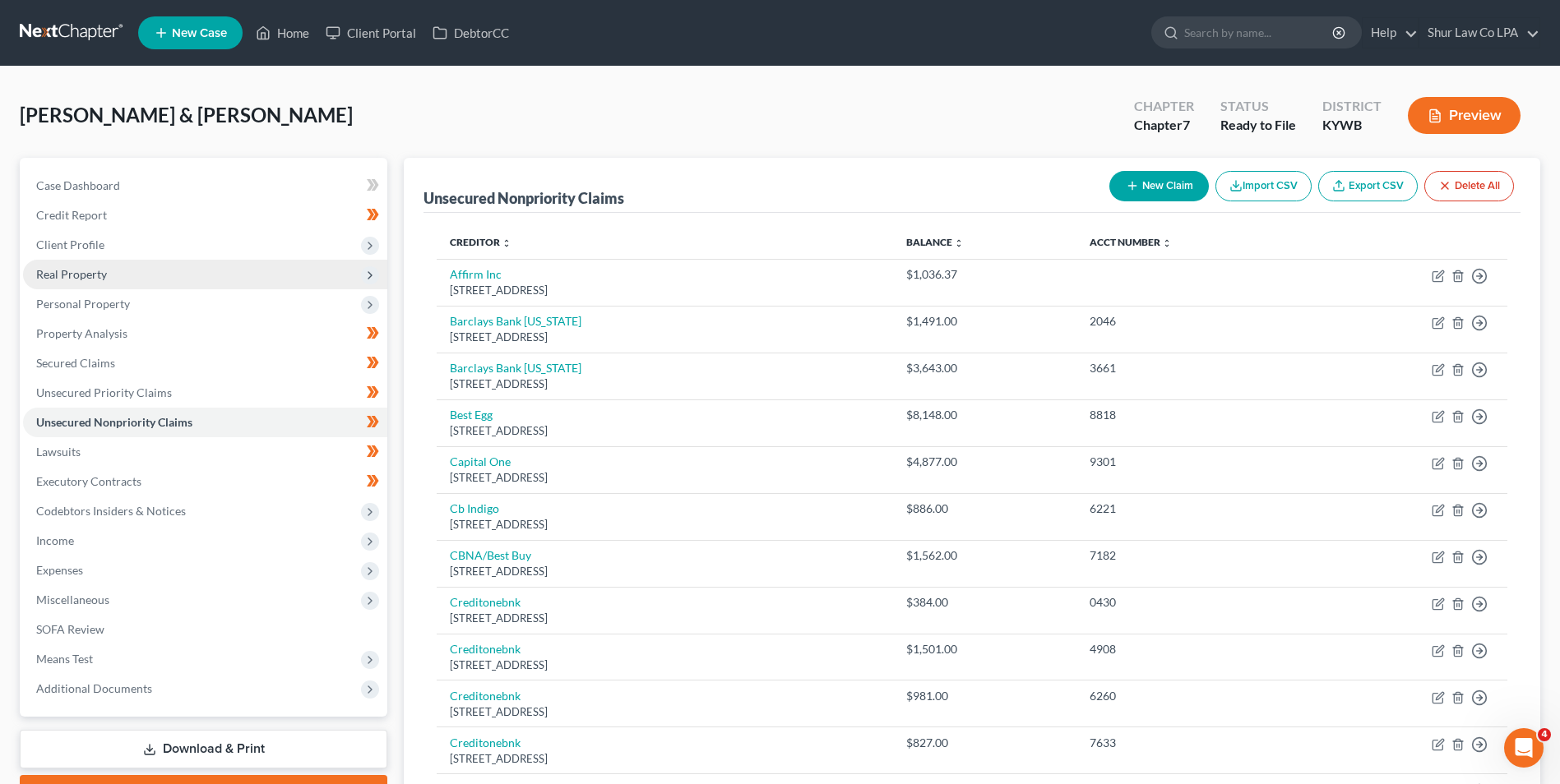
click at [84, 267] on span "Real Property" at bounding box center [71, 274] width 71 height 14
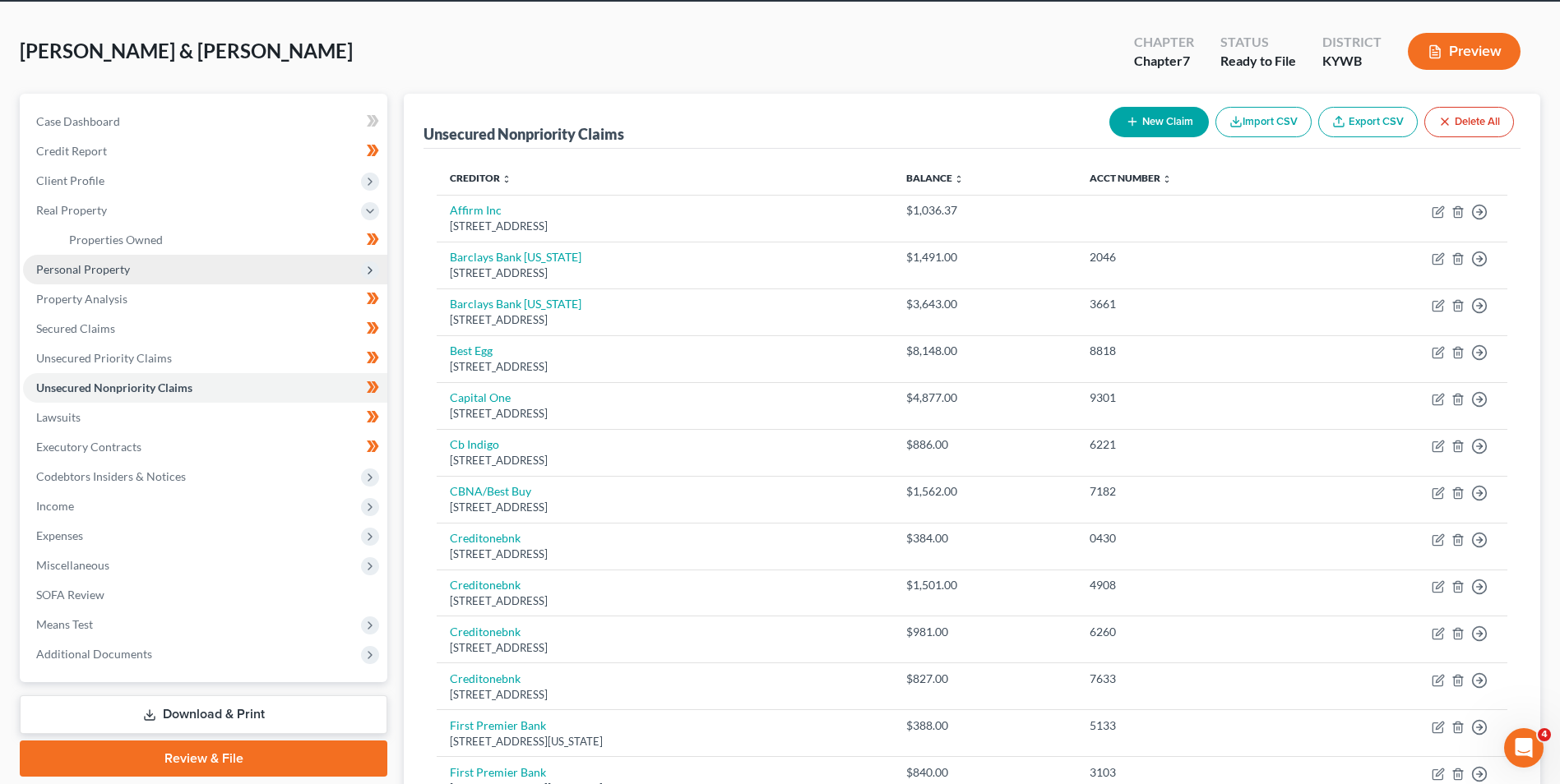
scroll to position [82, 0]
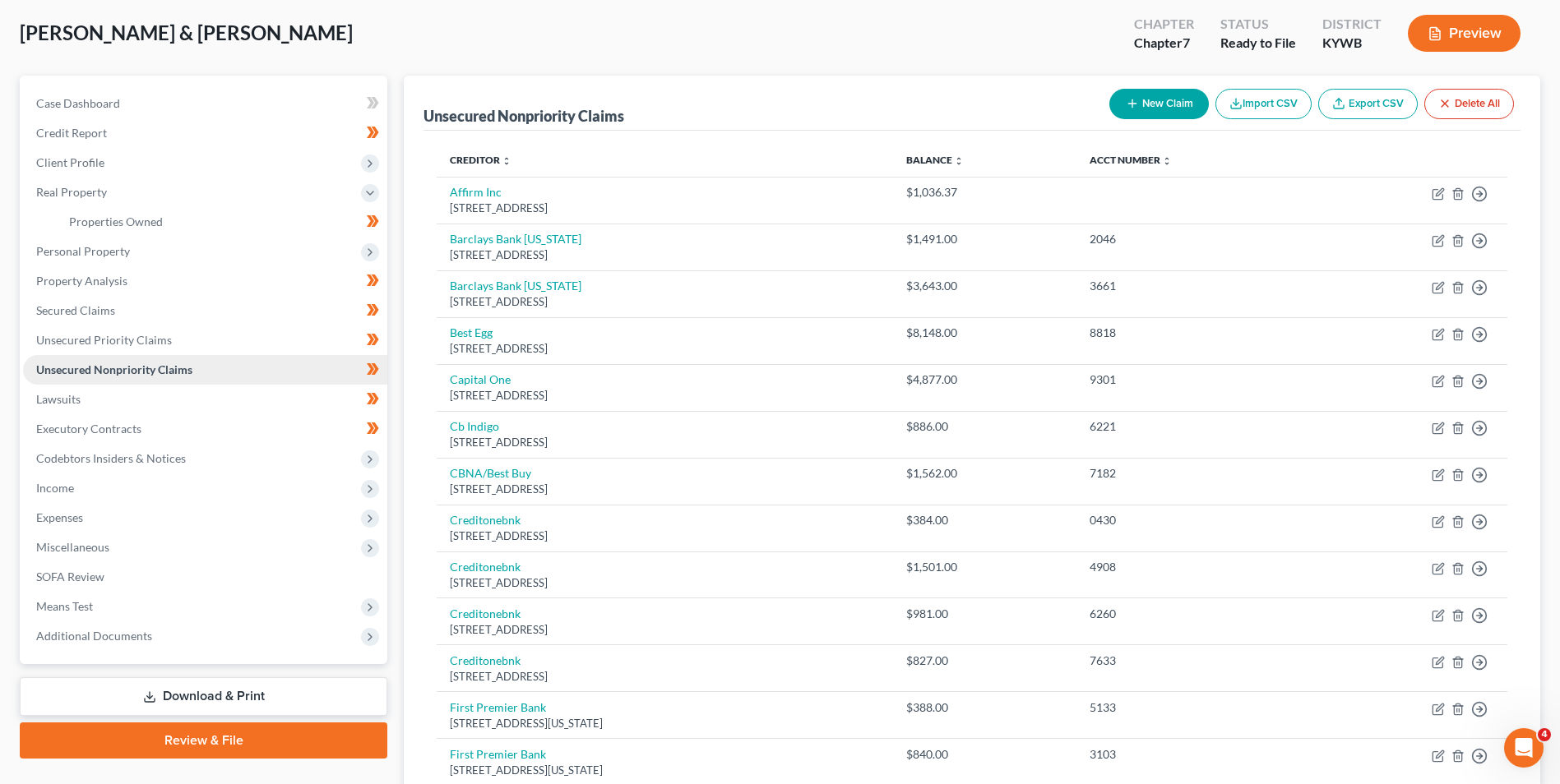
click at [90, 367] on span "Unsecured Nonpriority Claims" at bounding box center [114, 369] width 156 height 14
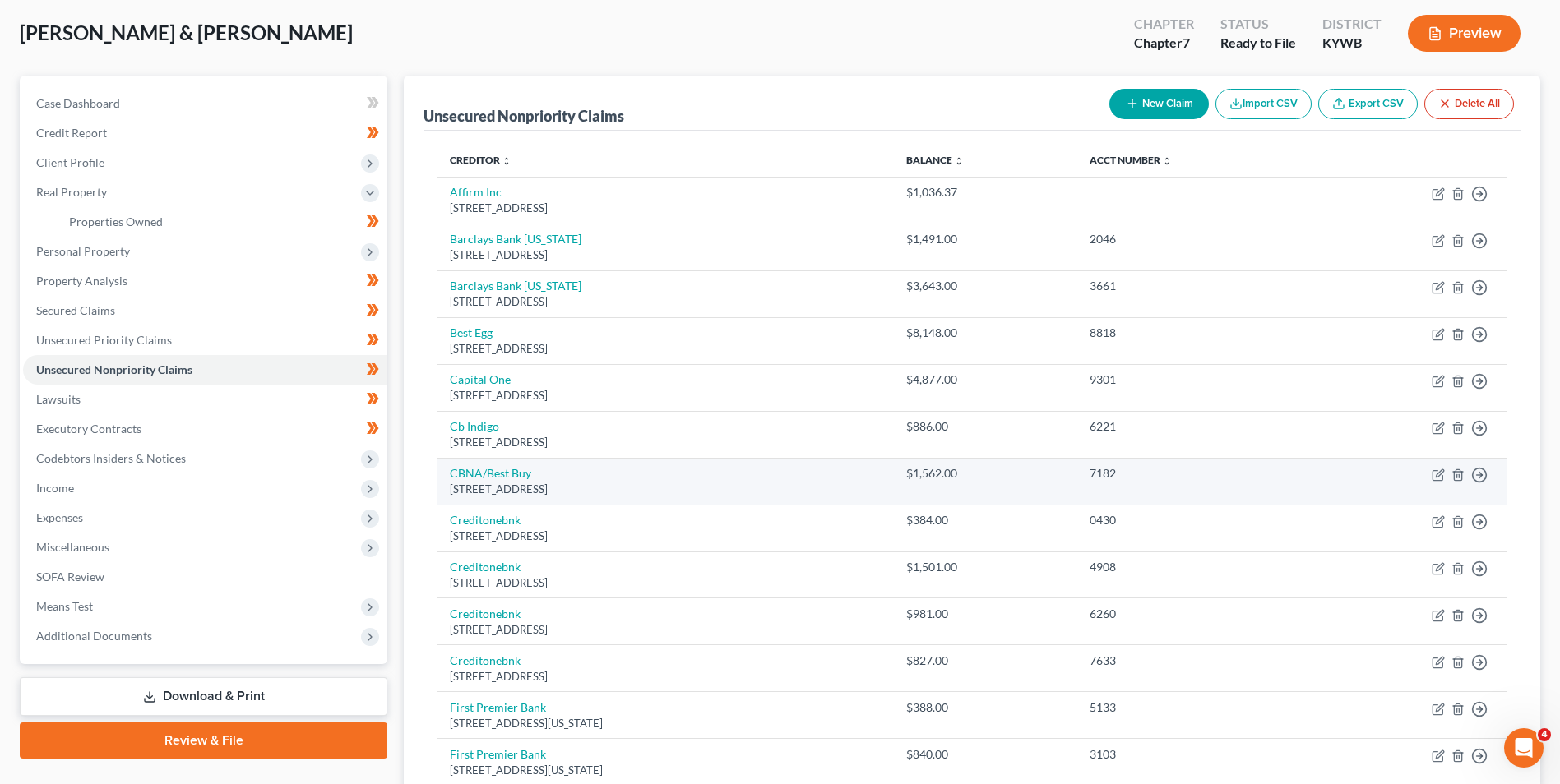
scroll to position [164, 0]
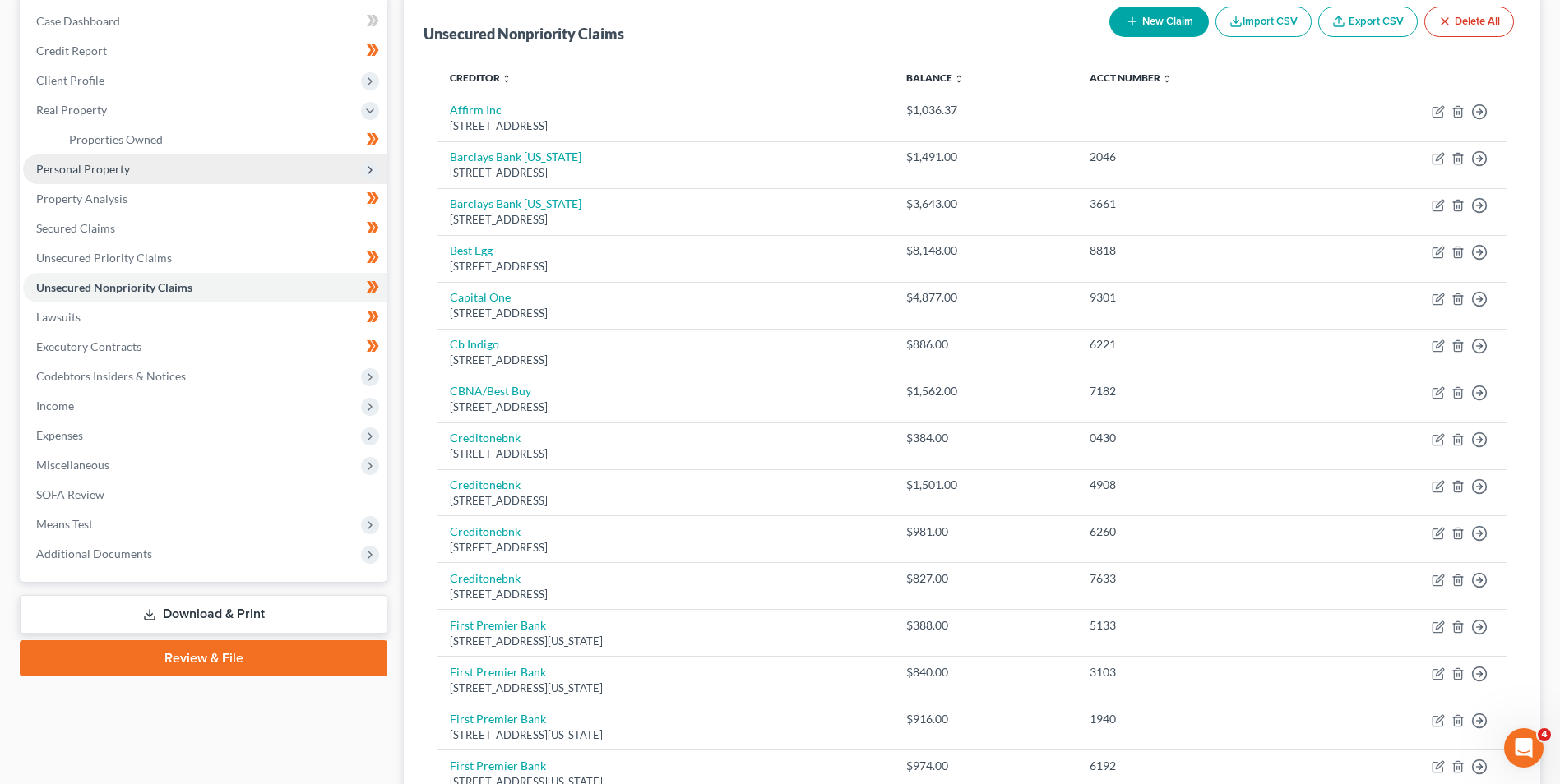
click at [102, 179] on span "Personal Property" at bounding box center [205, 169] width 364 height 30
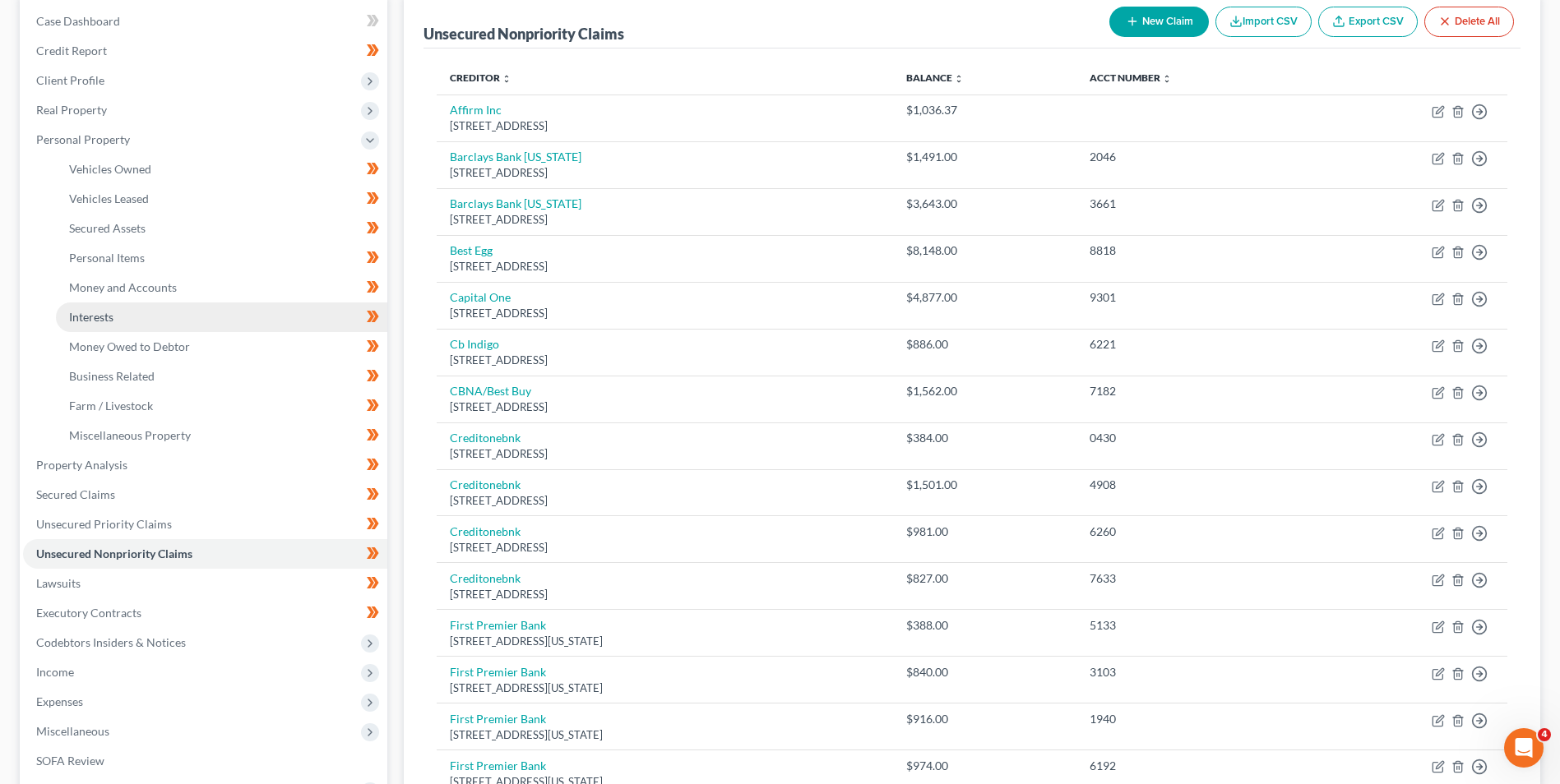
click at [120, 322] on link "Interests" at bounding box center [221, 317] width 331 height 30
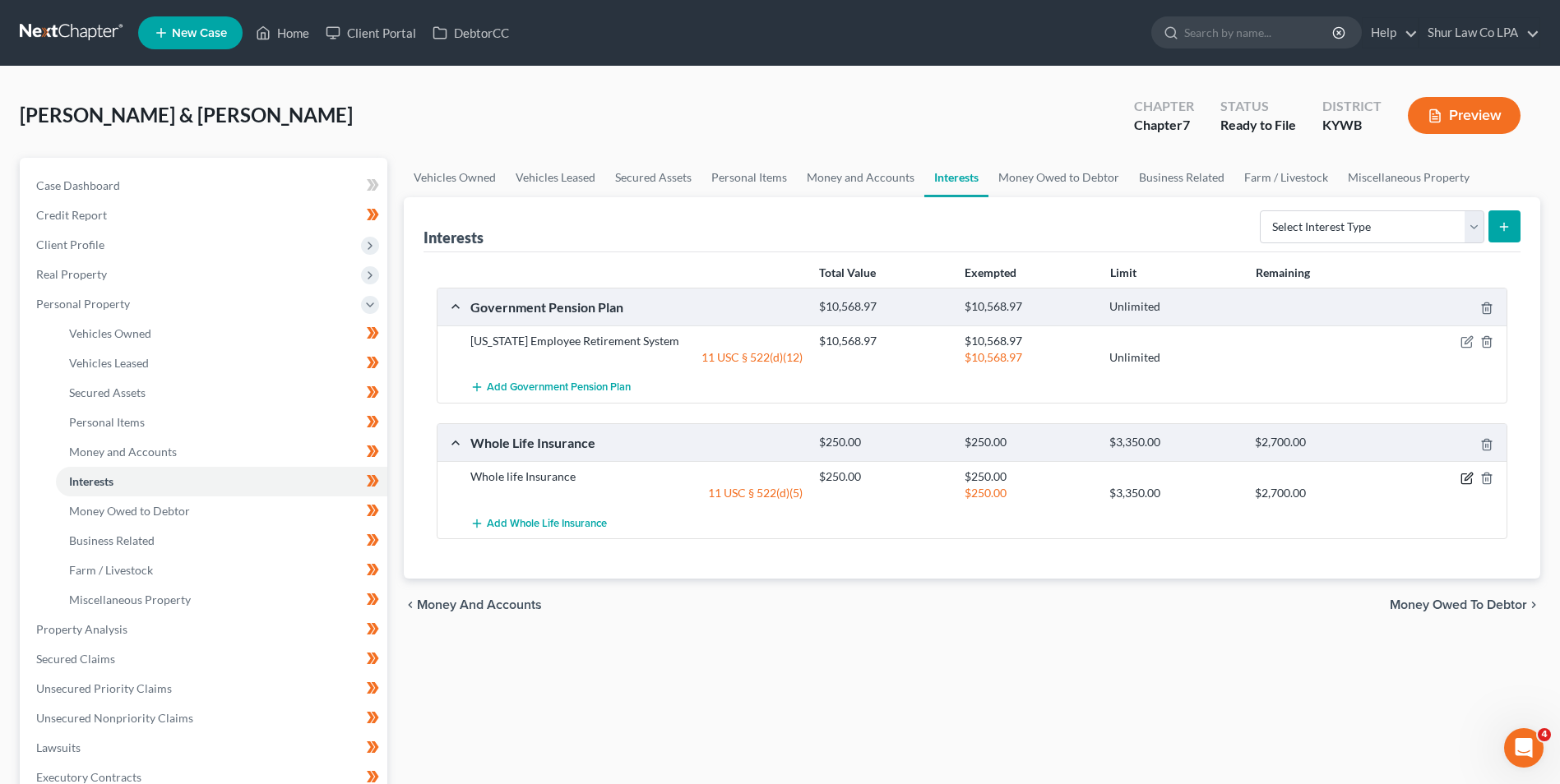
click at [1467, 476] on icon "button" at bounding box center [1468, 476] width 8 height 8
select select "2"
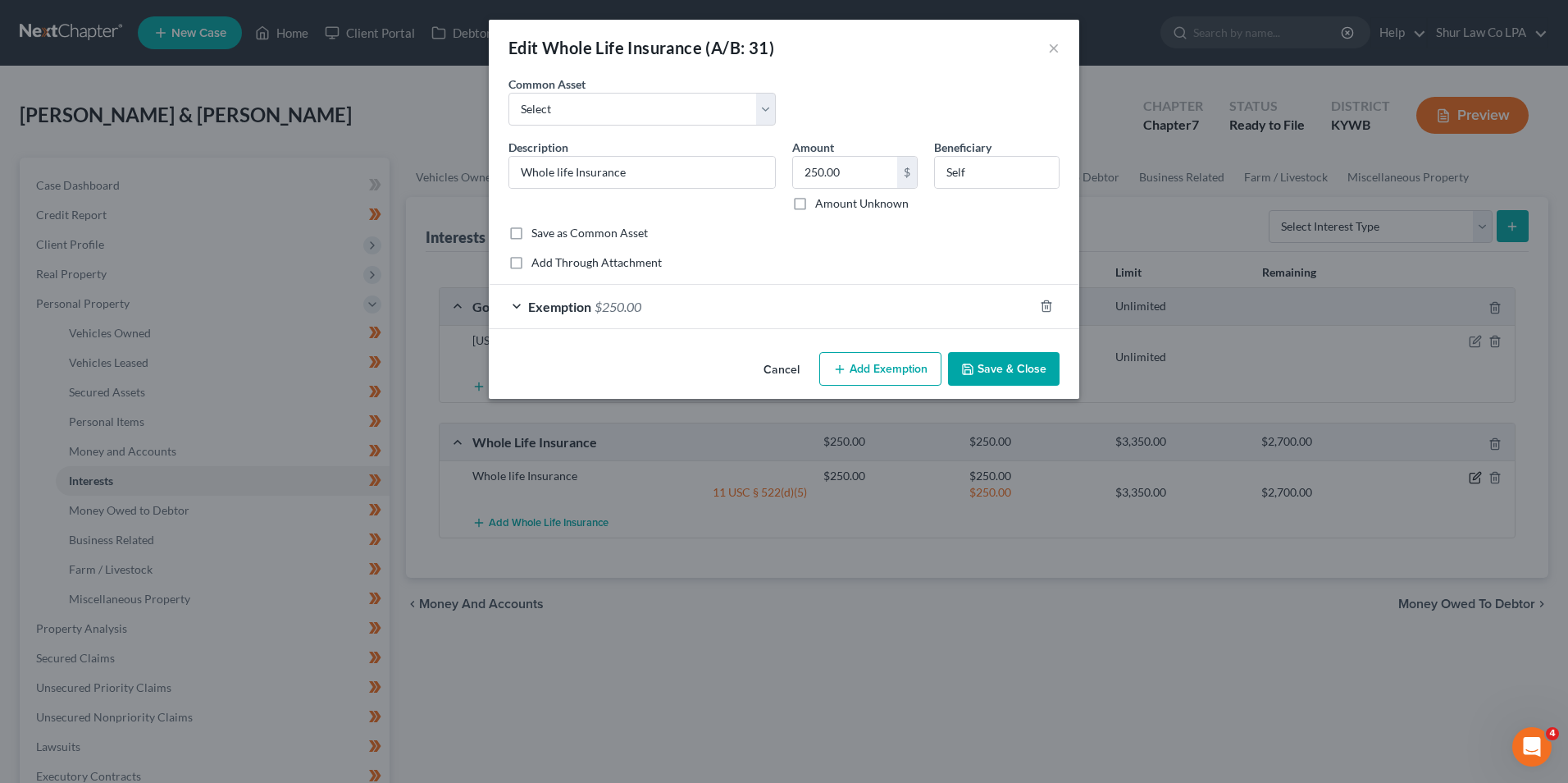
checkbox input "true"
click at [512, 308] on div "Exemption $250.00" at bounding box center [760, 306] width 545 height 43
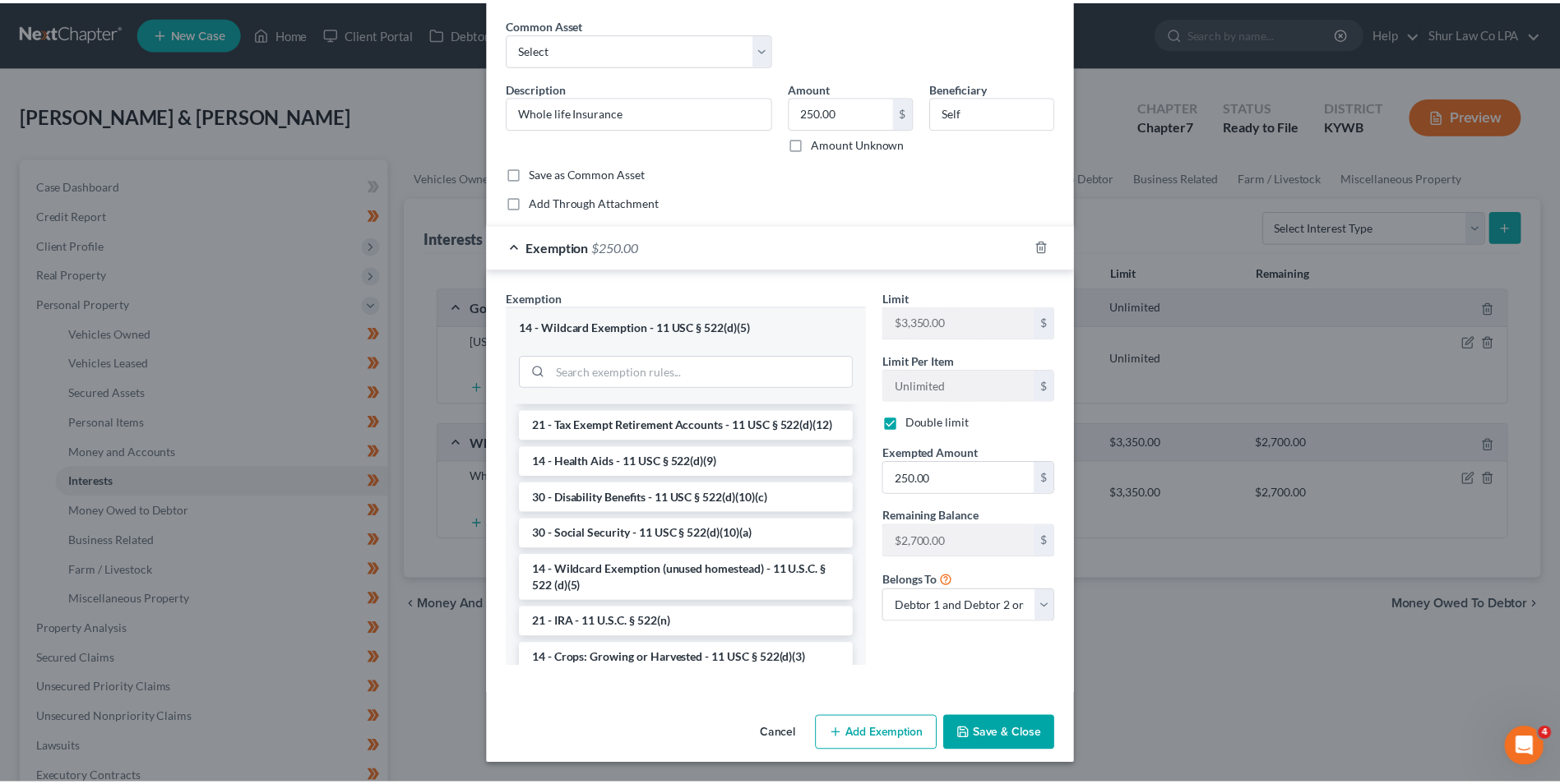
scroll to position [904, 0]
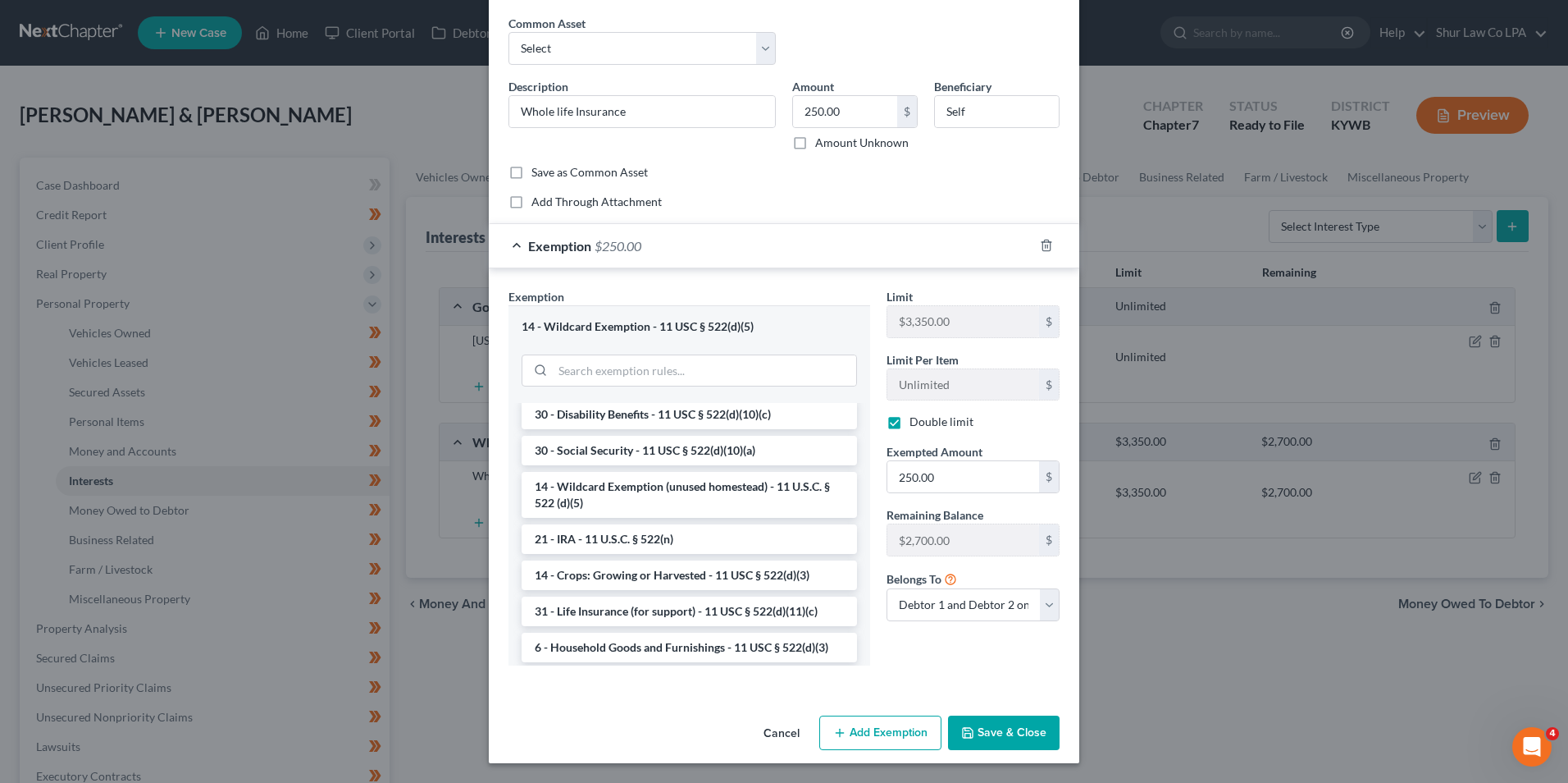
click at [986, 734] on button "Save & Close" at bounding box center [1004, 733] width 112 height 35
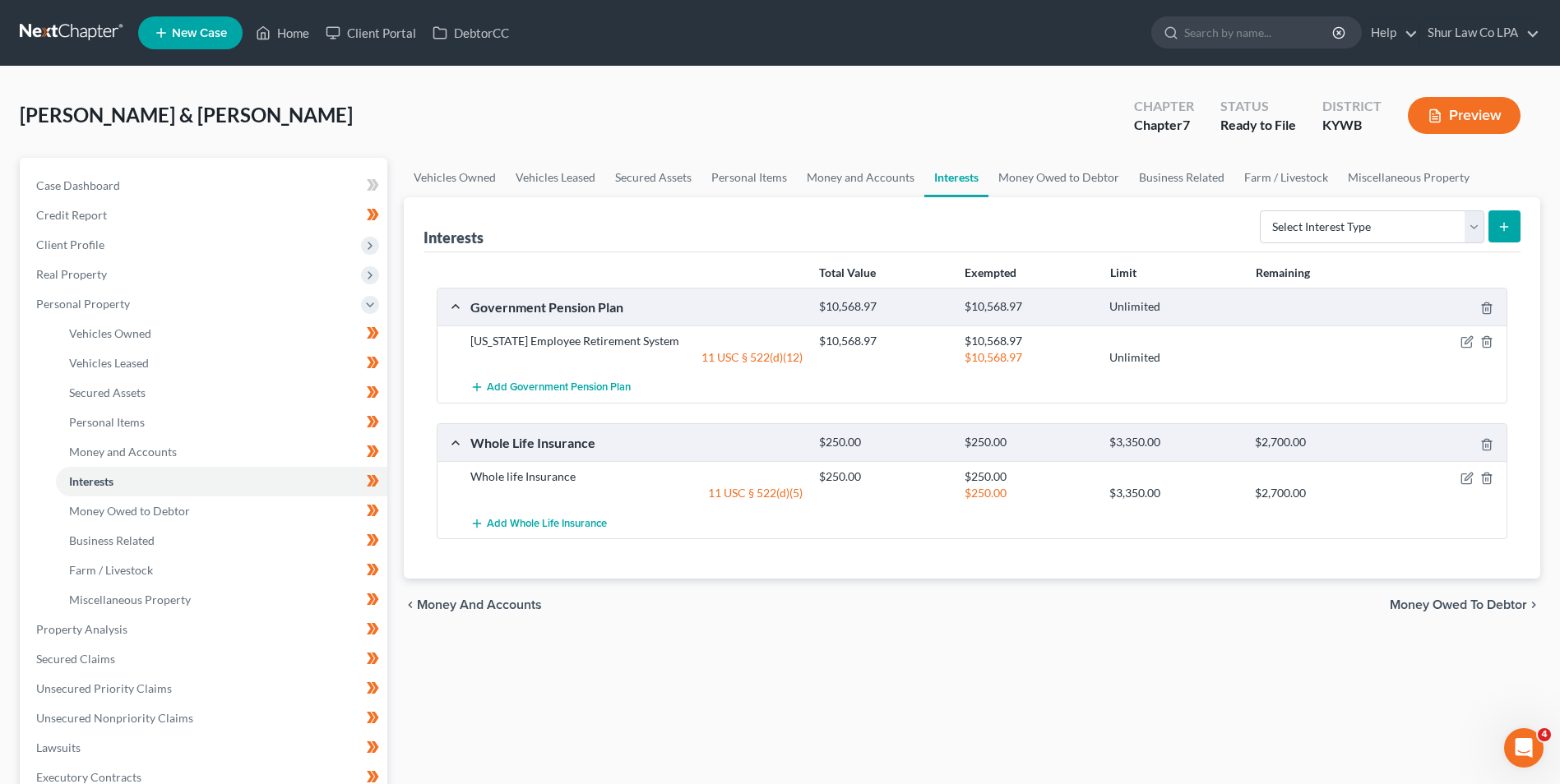
click at [77, 30] on link at bounding box center [71, 33] width 105 height 30
